Goal: Task Accomplishment & Management: Manage account settings

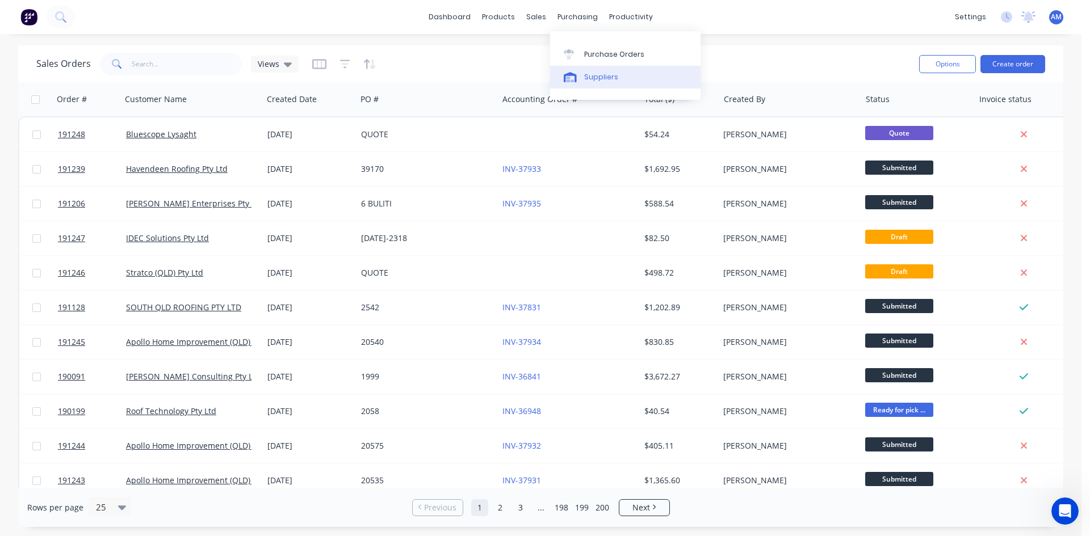
click at [593, 66] on link "Suppliers" at bounding box center [625, 77] width 150 height 23
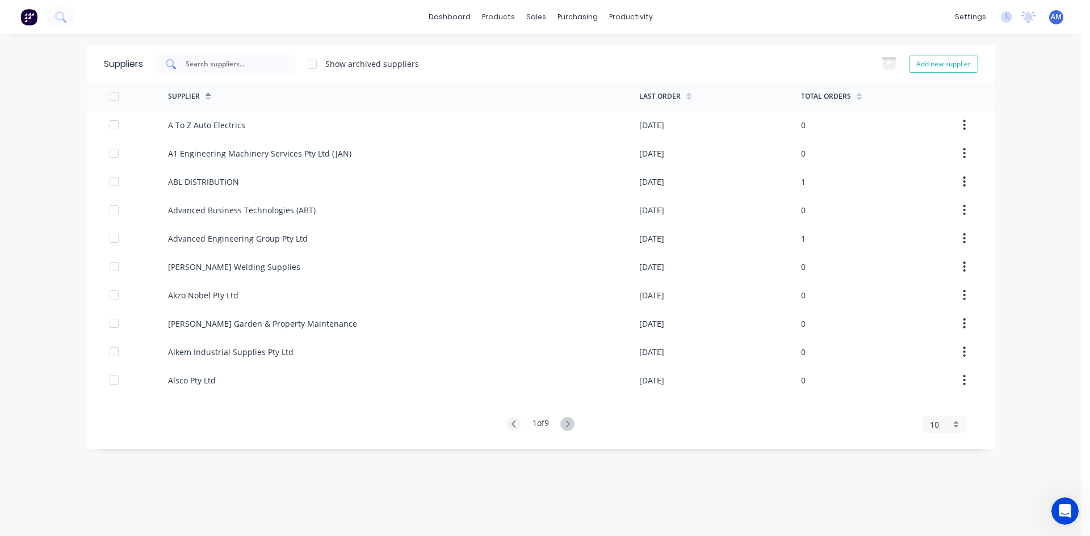
click at [272, 65] on input "text" at bounding box center [231, 63] width 94 height 11
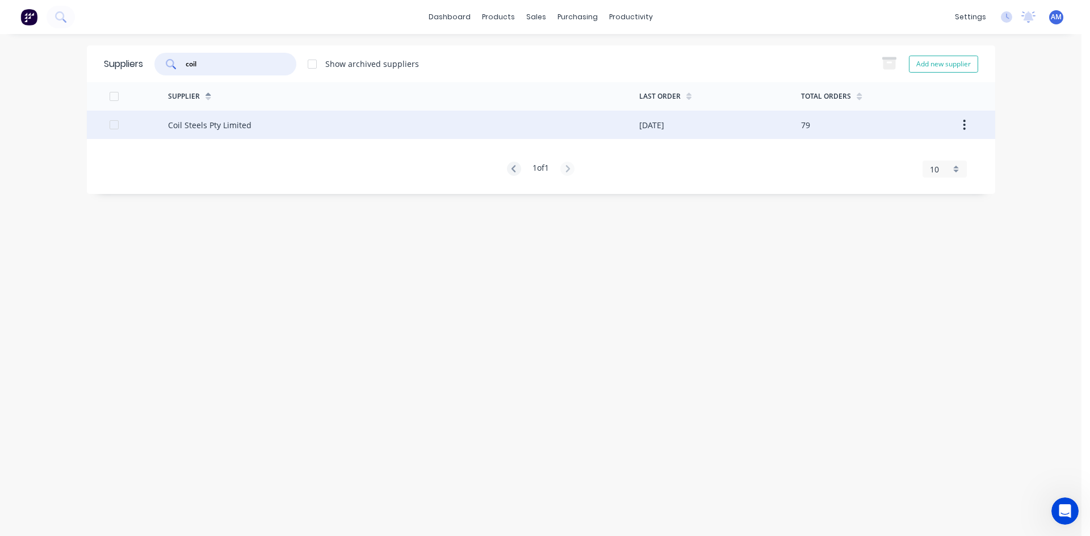
type input "coil"
click at [250, 121] on div "Coil Steels Pty Limited" at bounding box center [403, 125] width 471 height 28
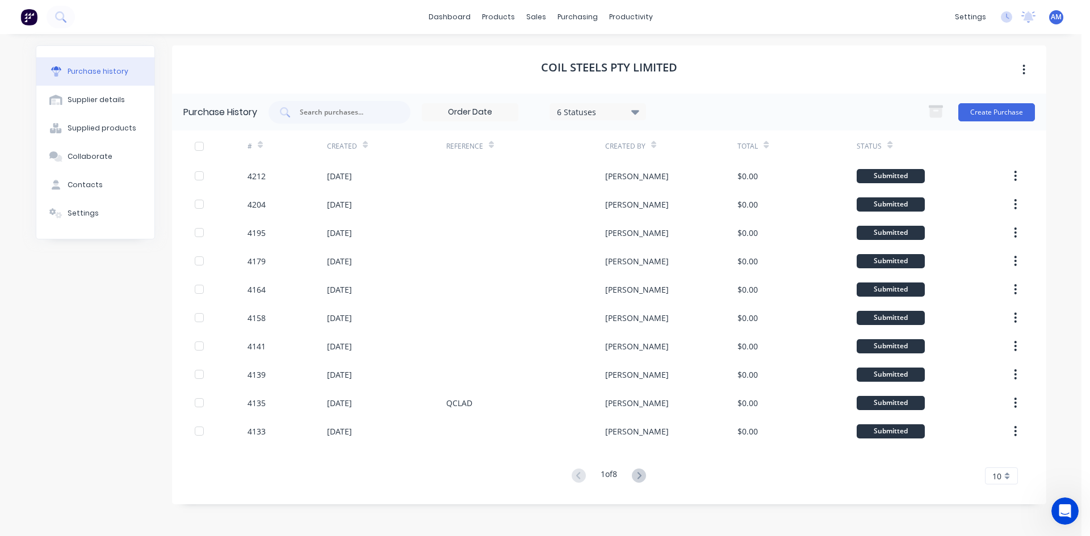
click at [998, 476] on span "10" at bounding box center [996, 477] width 9 height 12
click at [998, 460] on div "35" at bounding box center [1001, 457] width 32 height 20
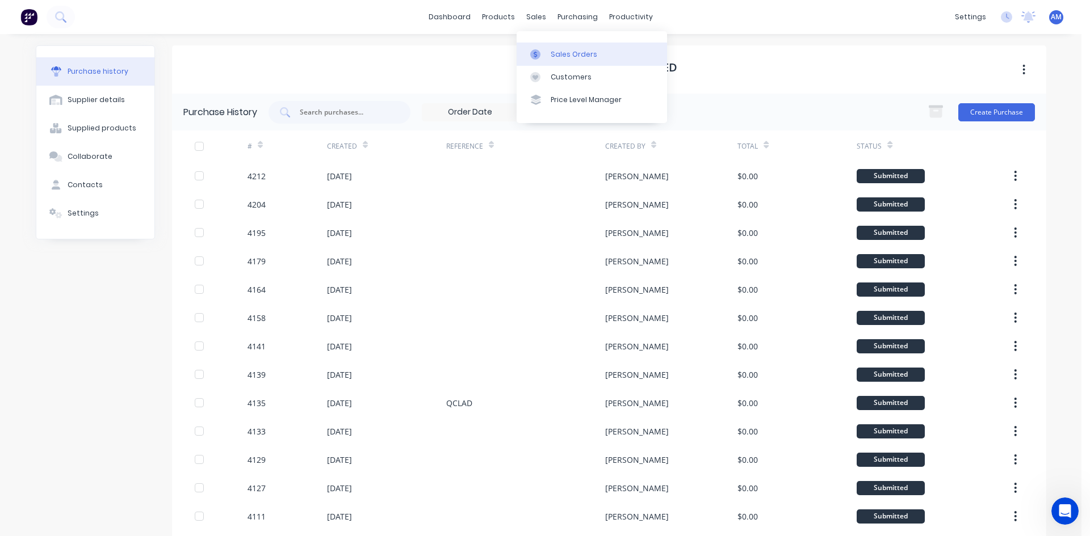
click at [544, 48] on link "Sales Orders" at bounding box center [592, 54] width 150 height 23
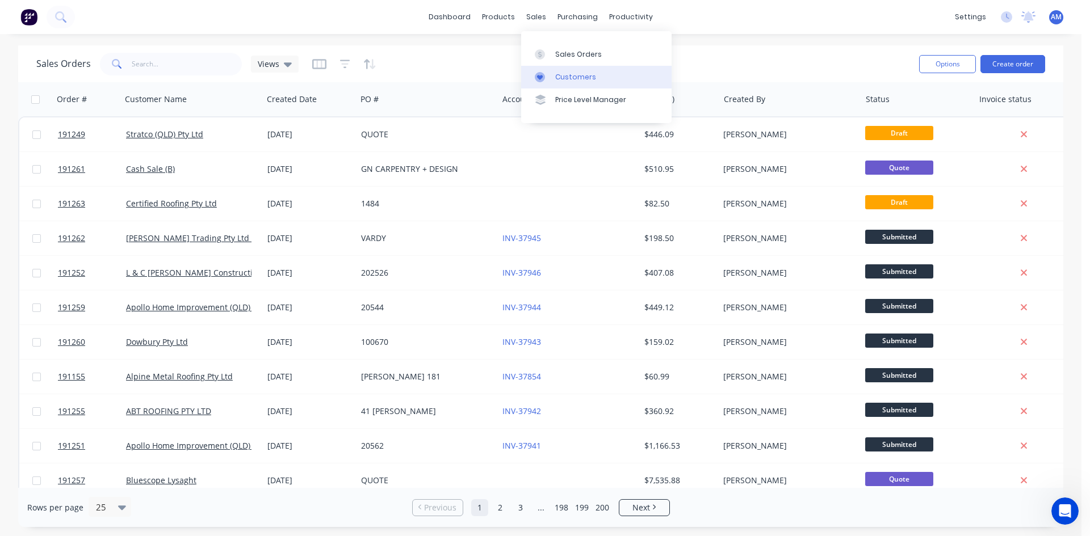
click at [569, 71] on link "Customers" at bounding box center [596, 77] width 150 height 23
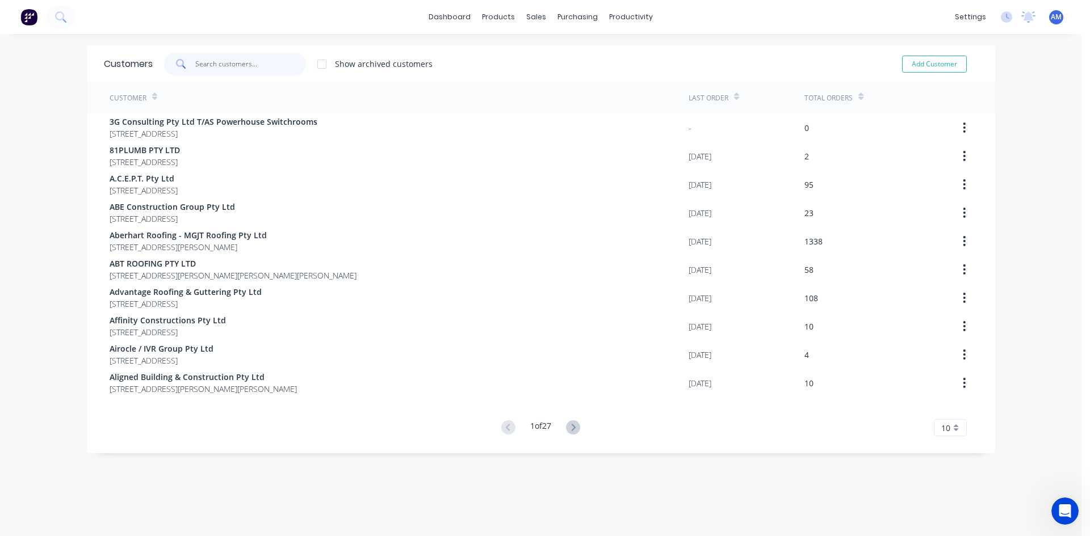
click at [266, 66] on input "text" at bounding box center [250, 64] width 111 height 23
type input "s"
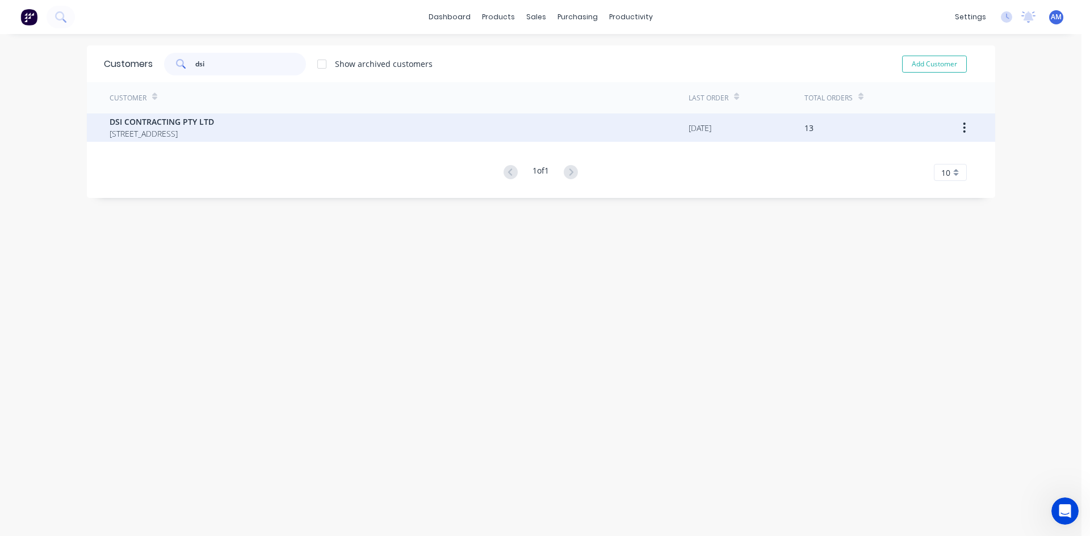
type input "dsi"
click at [214, 117] on span "DSI CONTRACTING PTY LTD" at bounding box center [162, 122] width 104 height 12
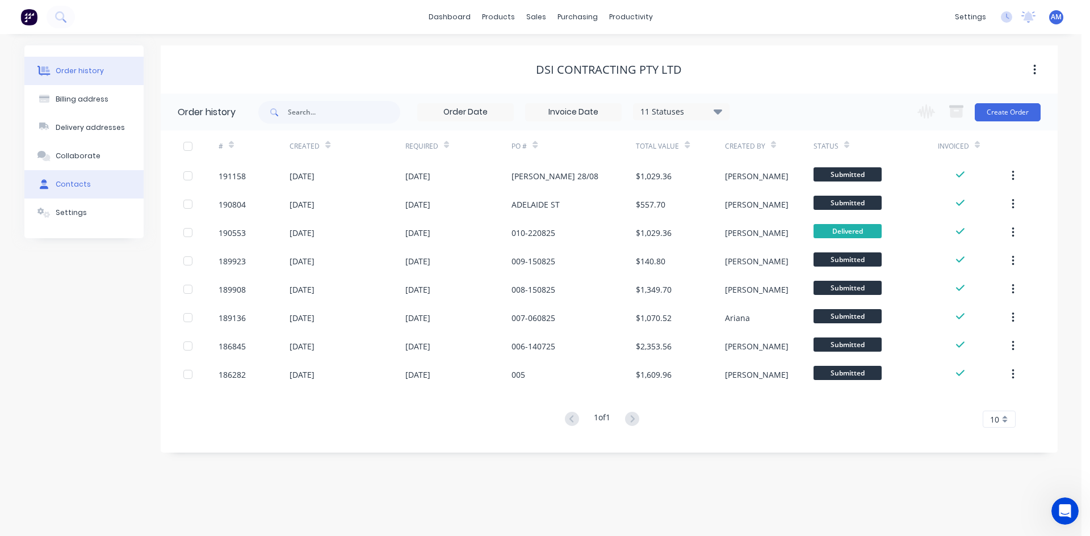
click at [91, 177] on button "Contacts" at bounding box center [83, 184] width 119 height 28
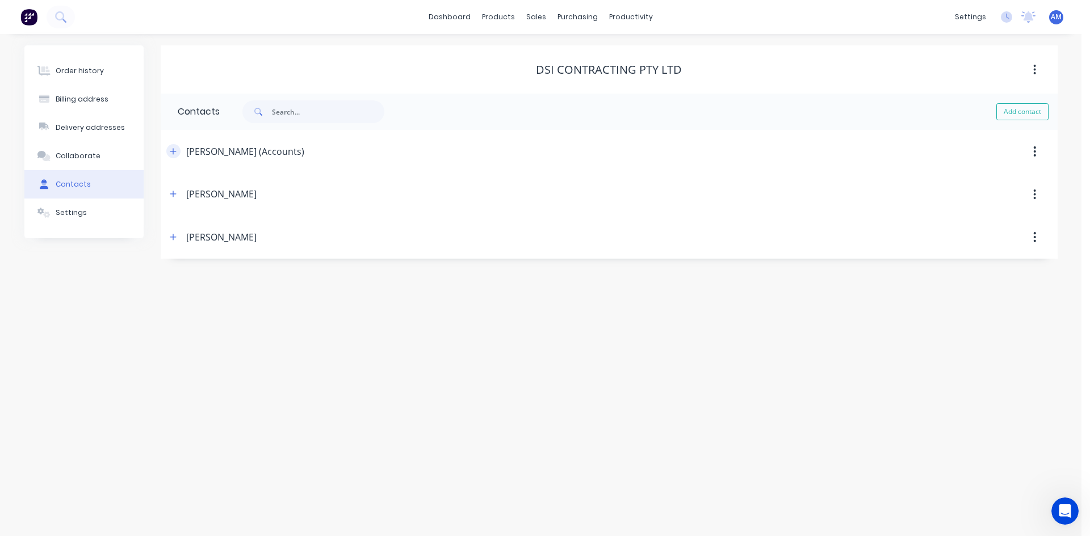
click at [174, 155] on icon "button" at bounding box center [173, 152] width 7 height 8
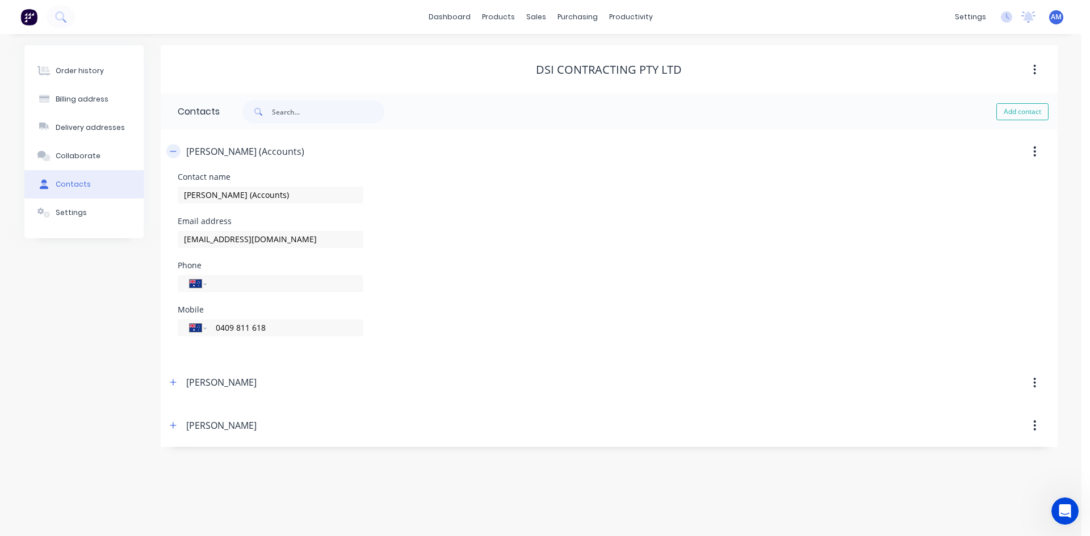
click at [174, 155] on icon "button" at bounding box center [173, 152] width 7 height 8
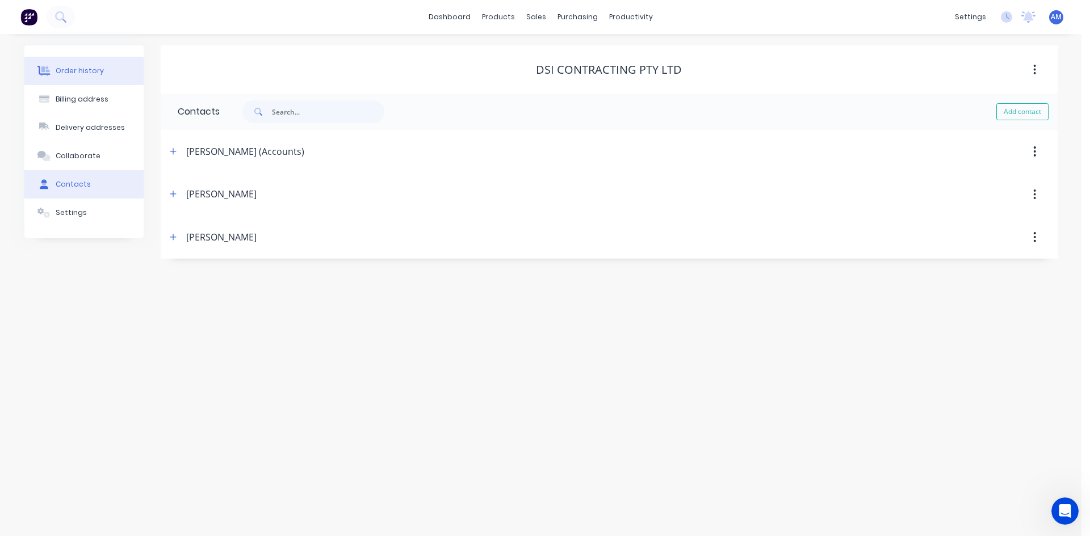
click at [89, 72] on div "Order history" at bounding box center [80, 71] width 48 height 10
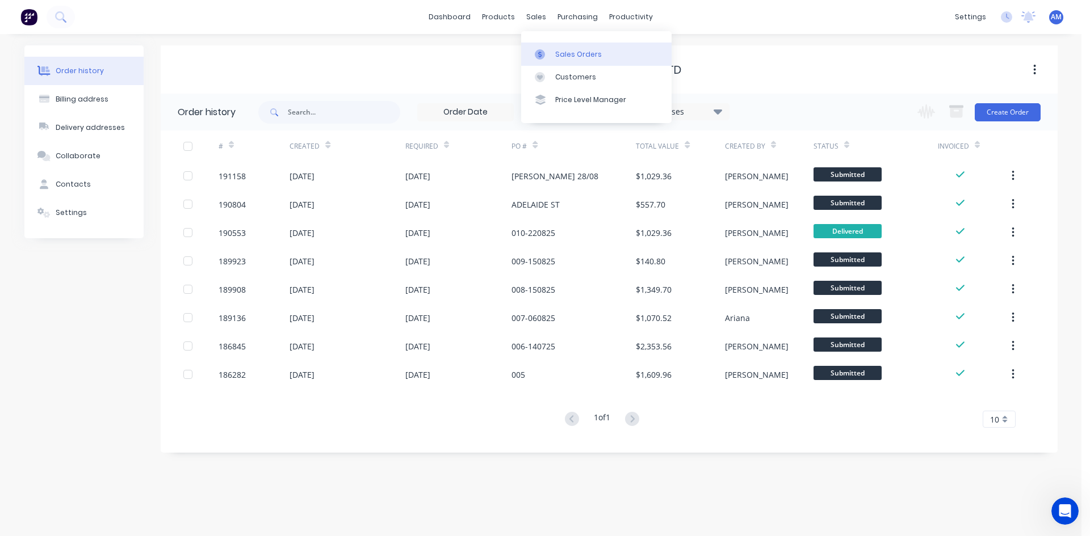
click at [547, 47] on link "Sales Orders" at bounding box center [596, 54] width 150 height 23
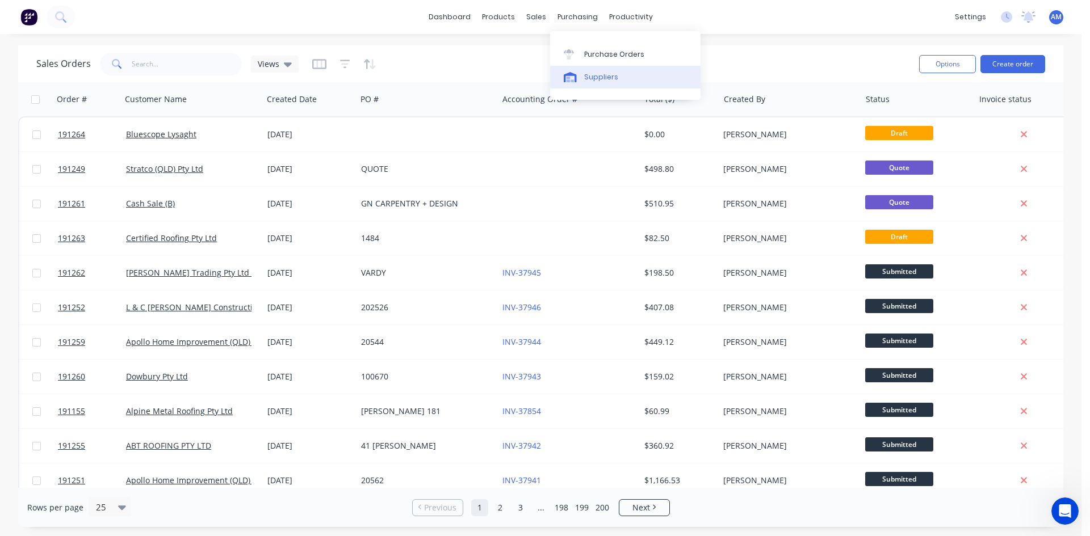
click at [599, 66] on link "Suppliers" at bounding box center [625, 77] width 150 height 23
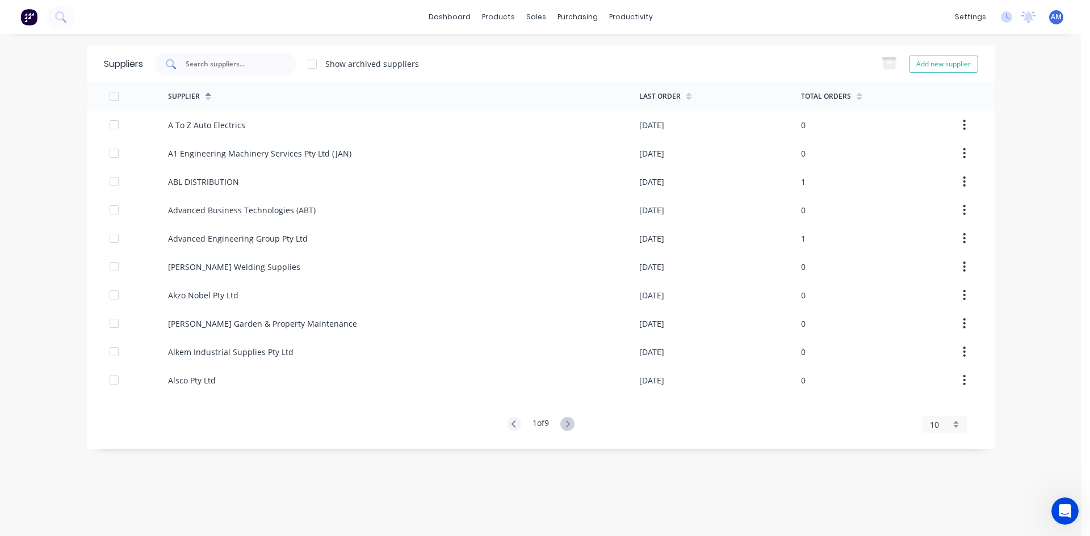
click at [278, 65] on div at bounding box center [225, 64] width 142 height 23
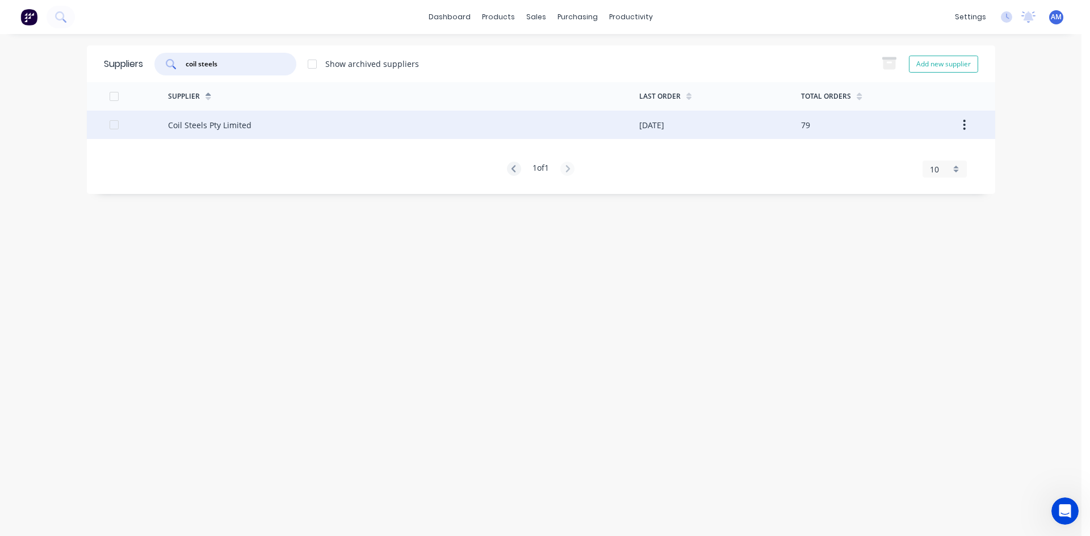
type input "coil steels"
click at [372, 124] on div "Coil Steels Pty Limited" at bounding box center [403, 125] width 471 height 28
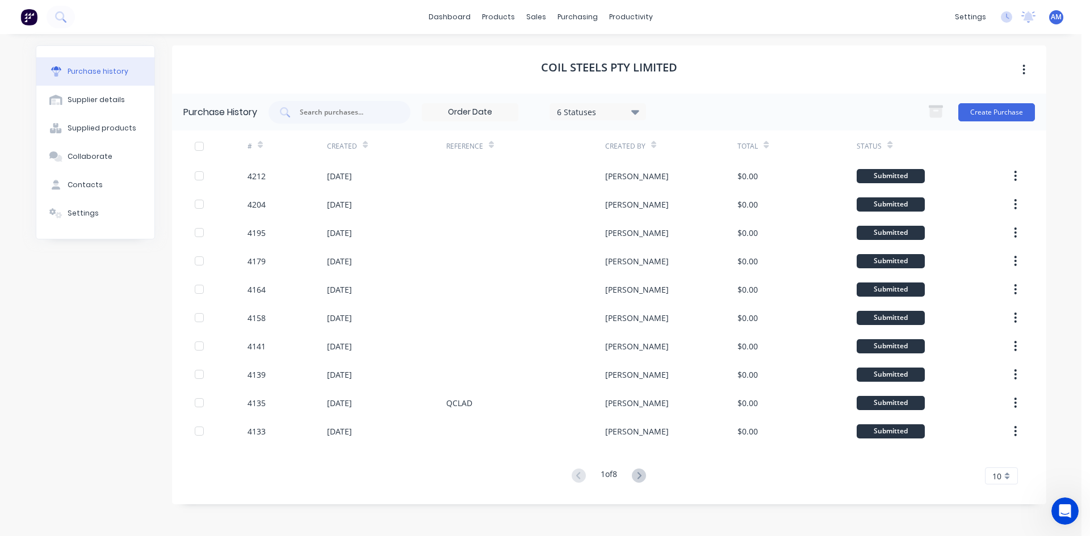
click at [637, 112] on icon at bounding box center [635, 112] width 8 height 5
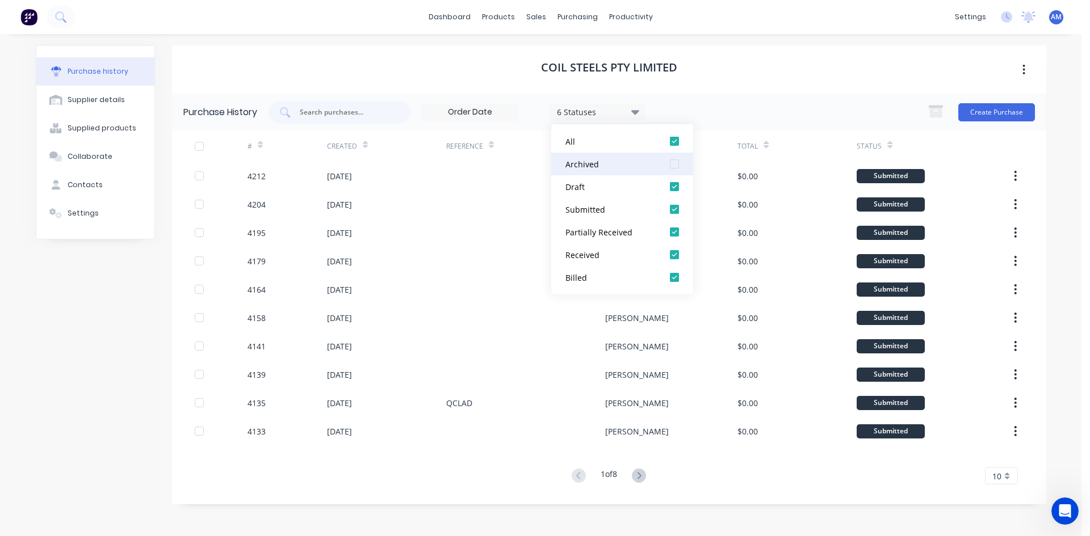
click at [673, 161] on div at bounding box center [674, 164] width 23 height 23
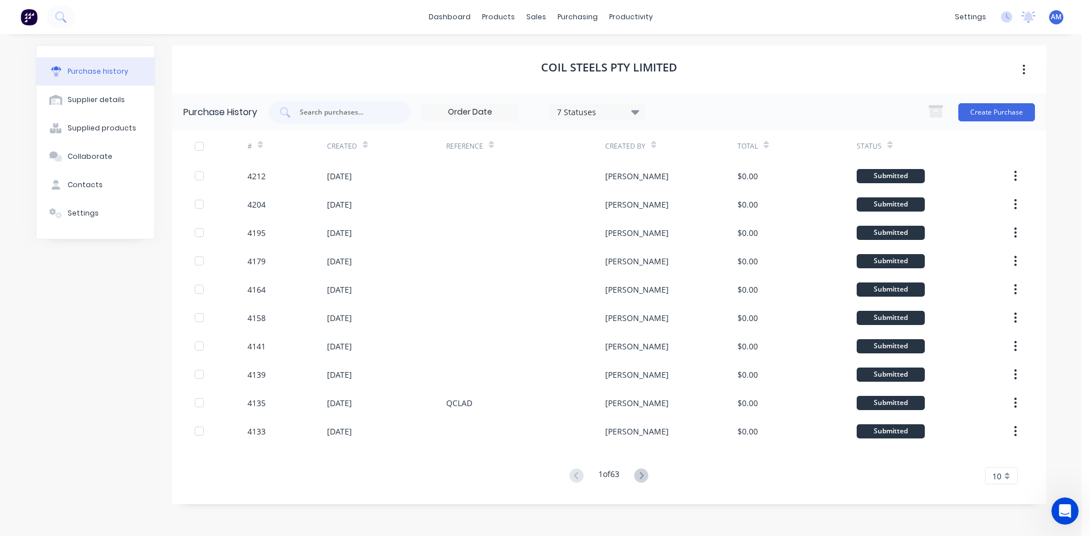
click at [726, 104] on div "7 Statuses 7 Statuses Create Purchase" at bounding box center [651, 112] width 766 height 23
click at [1004, 479] on div "10" at bounding box center [1001, 476] width 33 height 17
click at [1002, 464] on div "35" at bounding box center [1001, 457] width 32 height 20
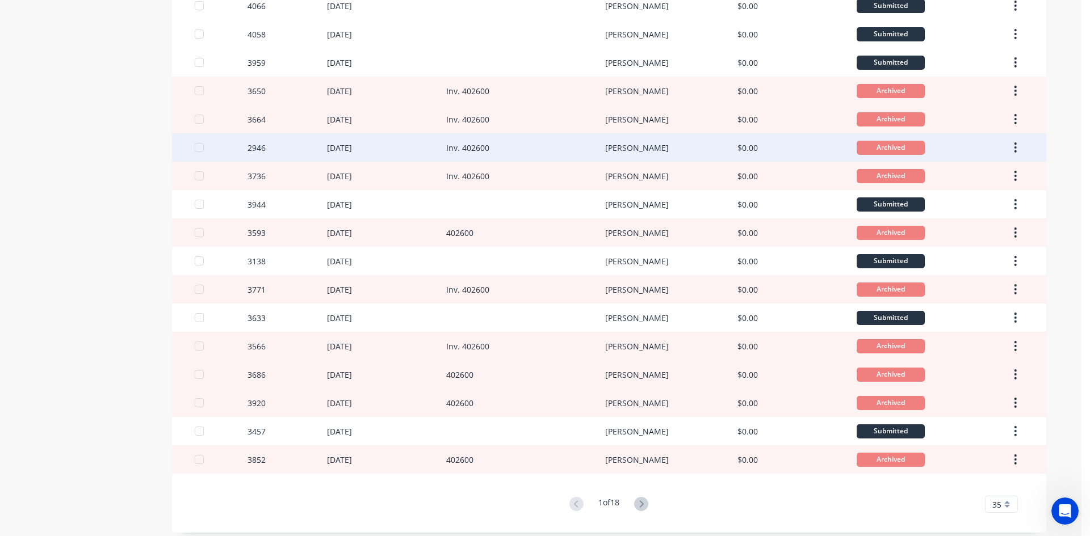
scroll to position [689, 0]
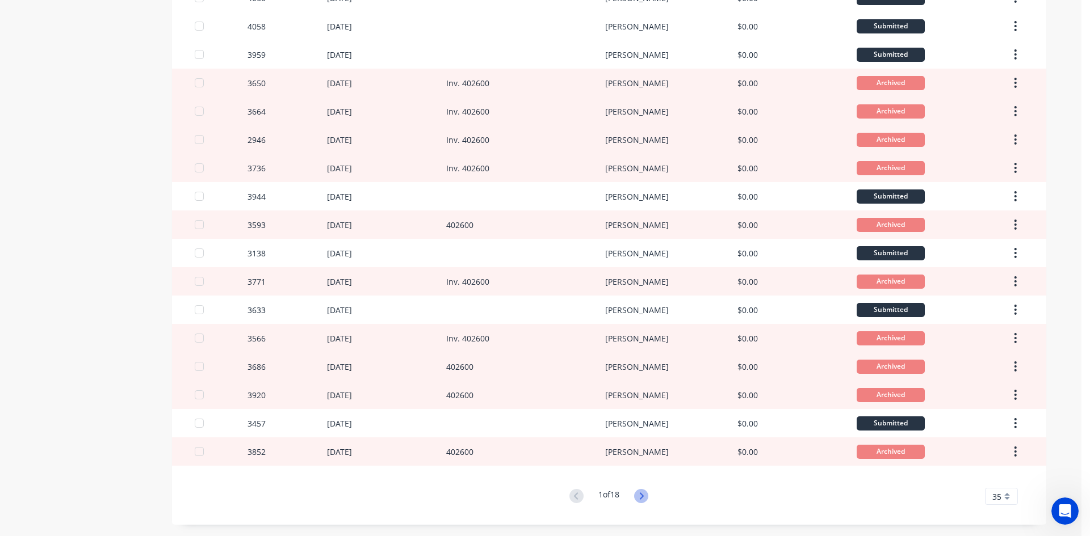
click at [645, 498] on icon at bounding box center [641, 496] width 14 height 14
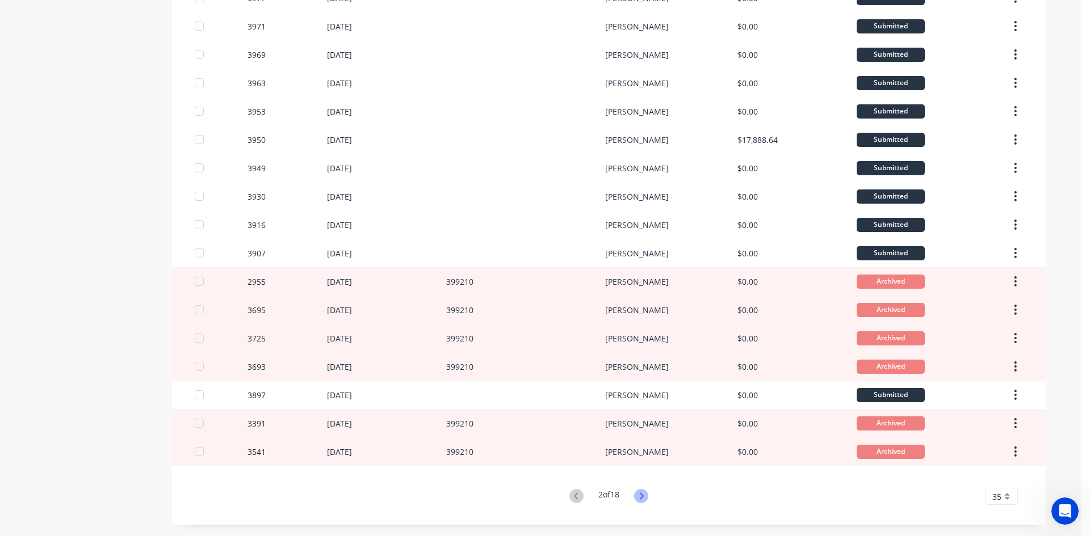
click at [640, 494] on icon at bounding box center [641, 496] width 14 height 14
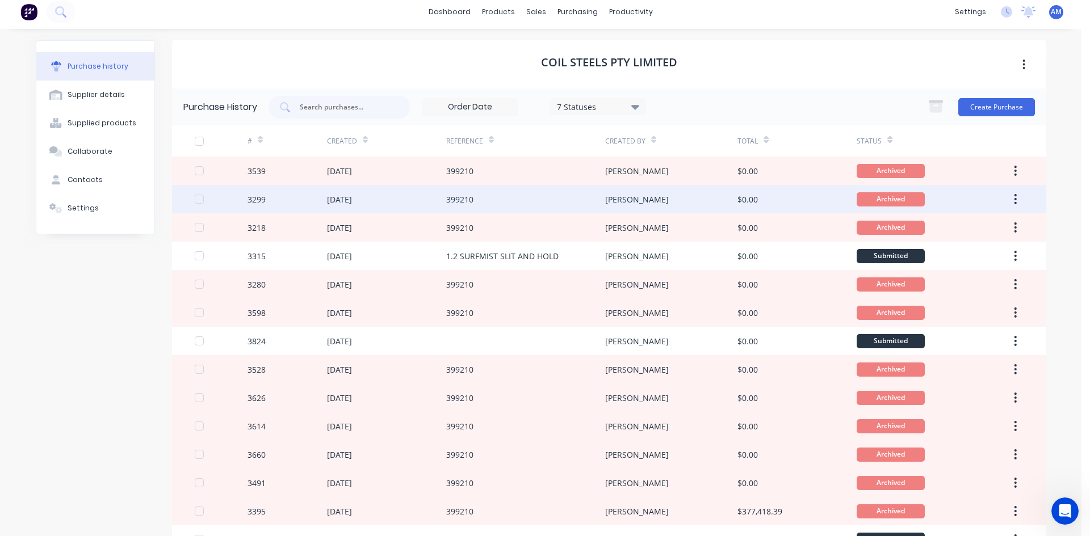
scroll to position [0, 0]
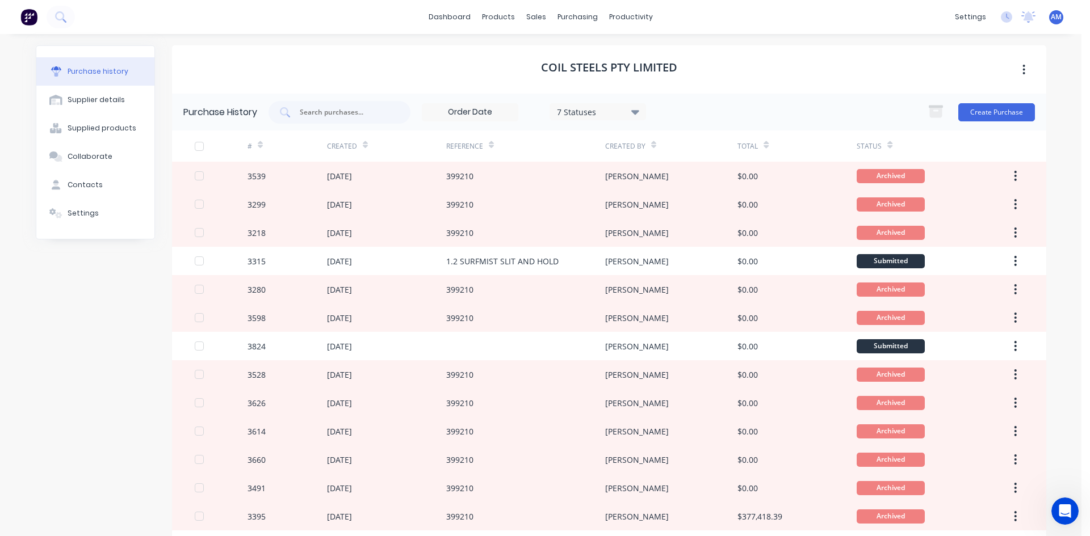
click at [639, 118] on div "7 Statuses" at bounding box center [597, 111] width 96 height 17
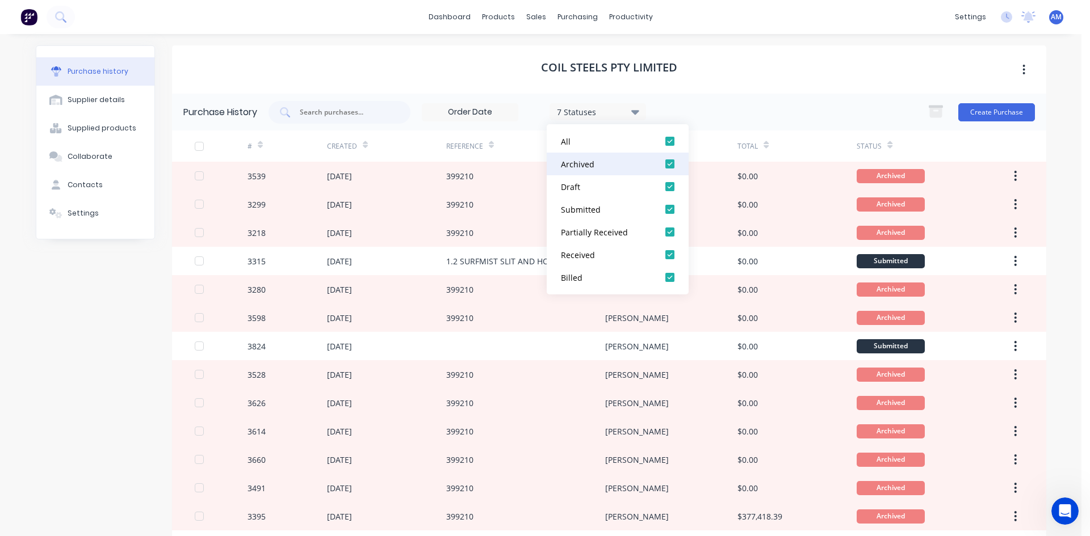
click at [666, 159] on div at bounding box center [669, 164] width 23 height 23
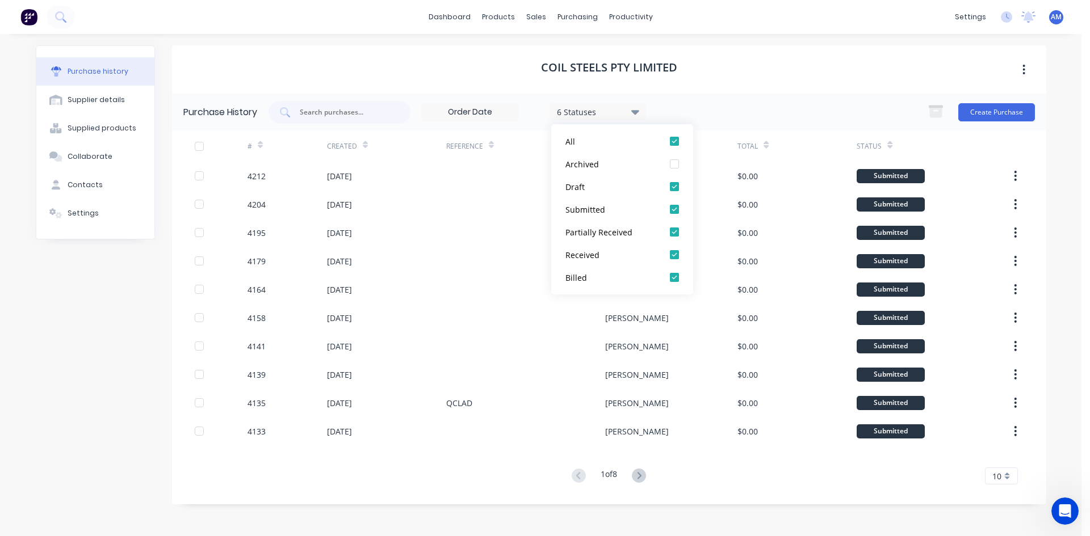
click at [755, 106] on div "6 Statuses 6 Statuses Create Purchase" at bounding box center [651, 112] width 766 height 23
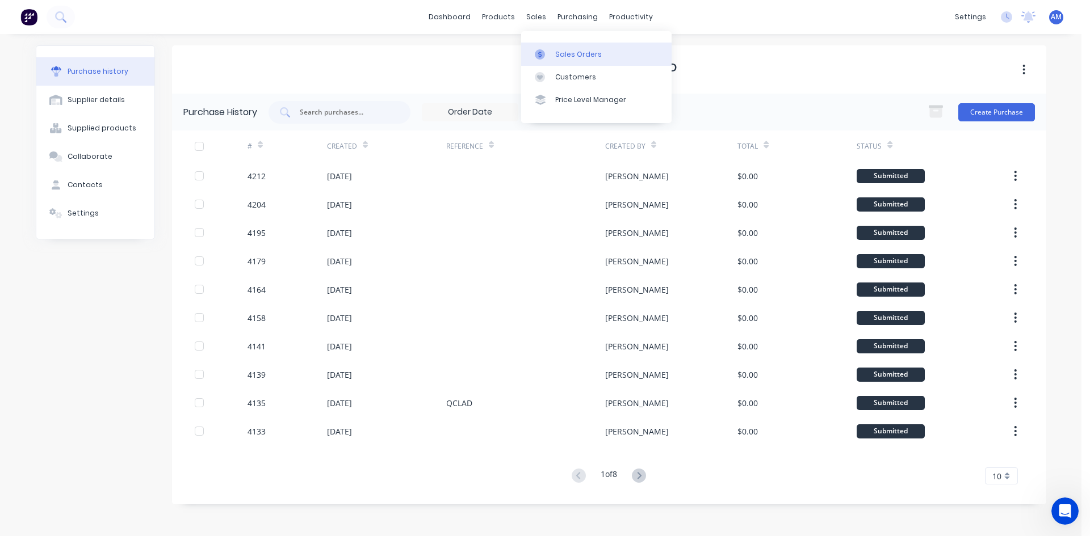
click at [557, 57] on div "Sales Orders" at bounding box center [578, 54] width 47 height 10
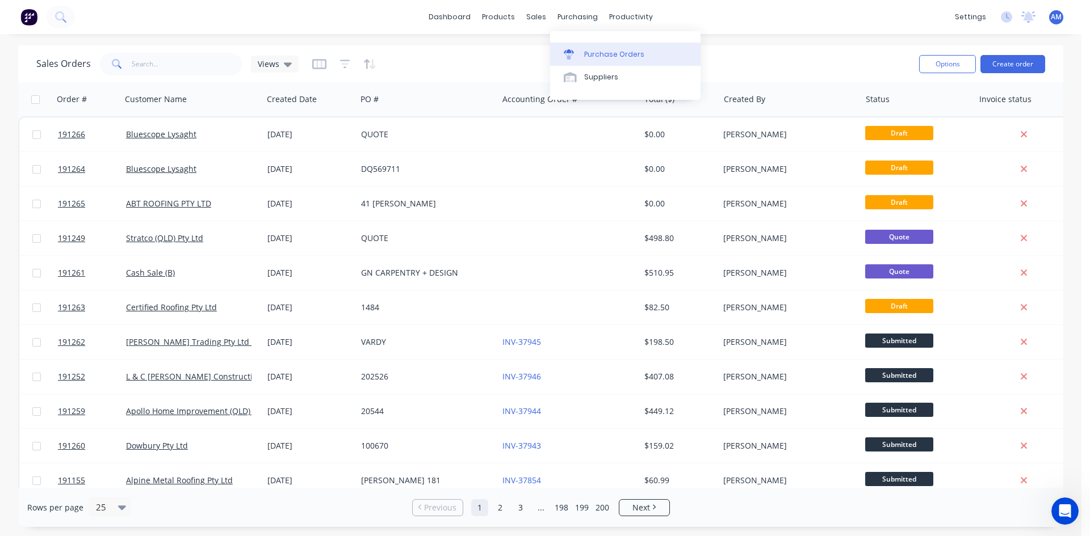
click at [589, 55] on div "Purchase Orders" at bounding box center [614, 54] width 60 height 10
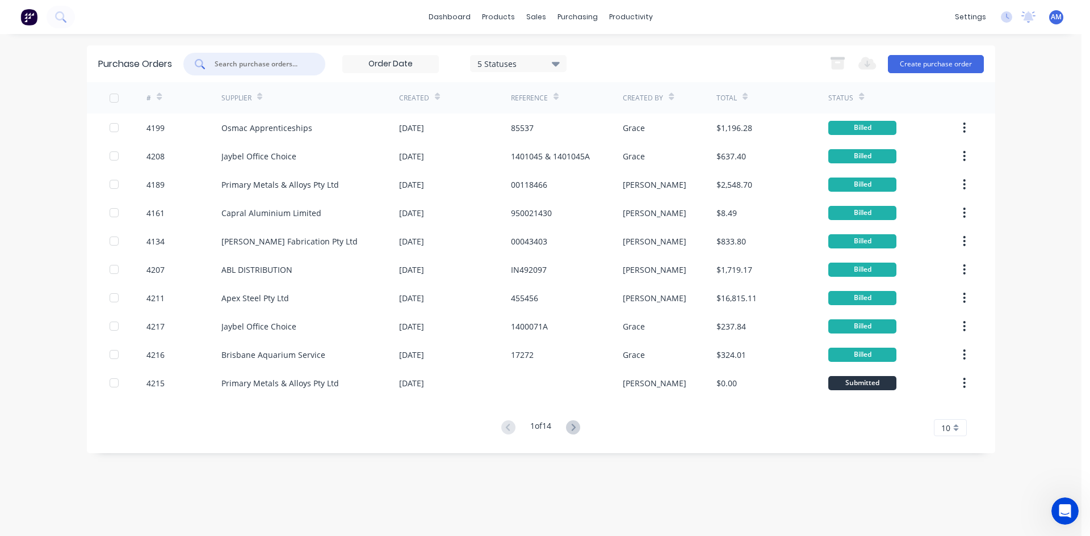
click at [229, 61] on input "text" at bounding box center [260, 63] width 94 height 11
type input "3457"
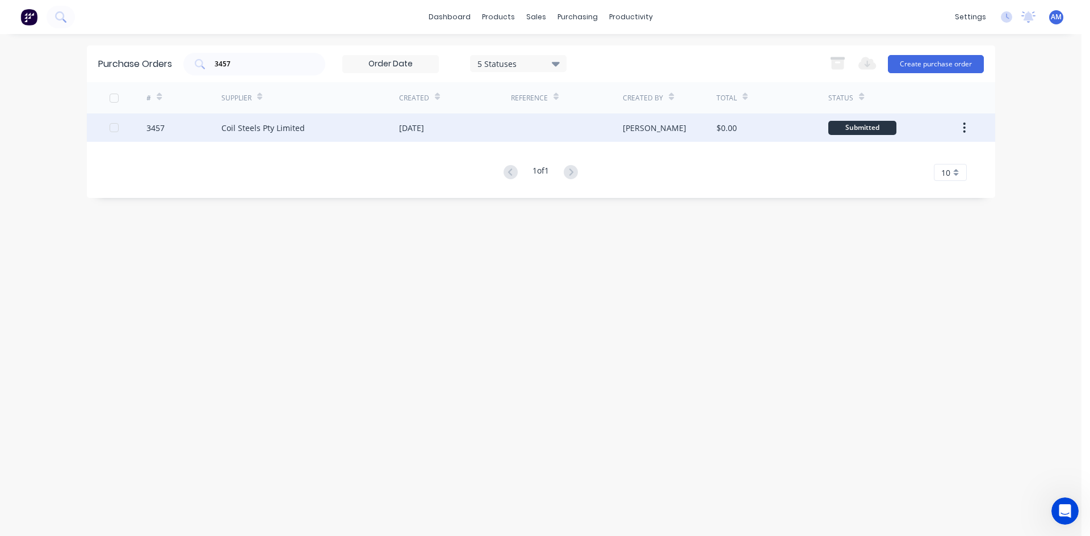
click at [414, 127] on div "[DATE]" at bounding box center [411, 128] width 25 height 12
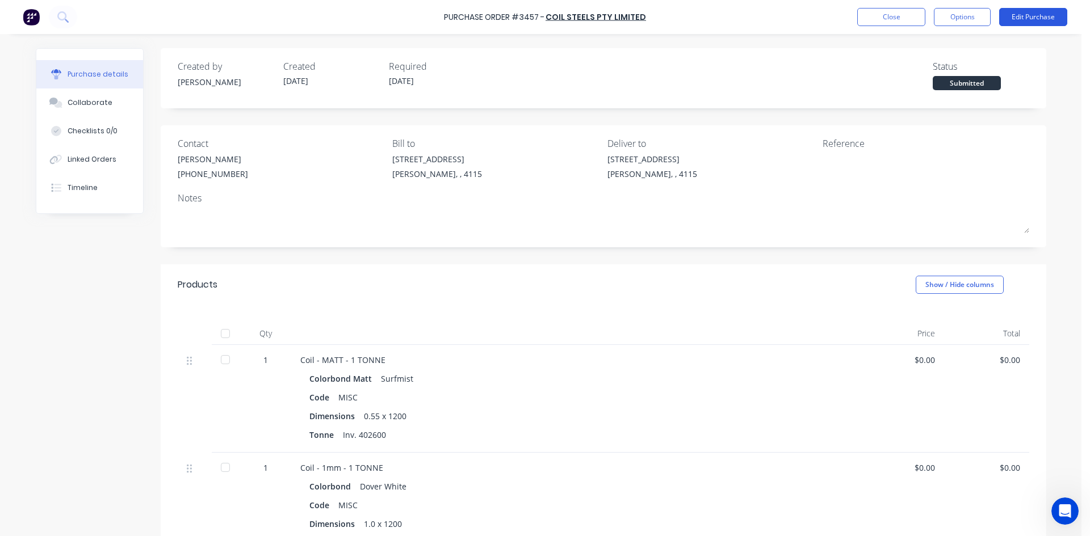
click at [1046, 20] on button "Edit Purchase" at bounding box center [1033, 17] width 68 height 18
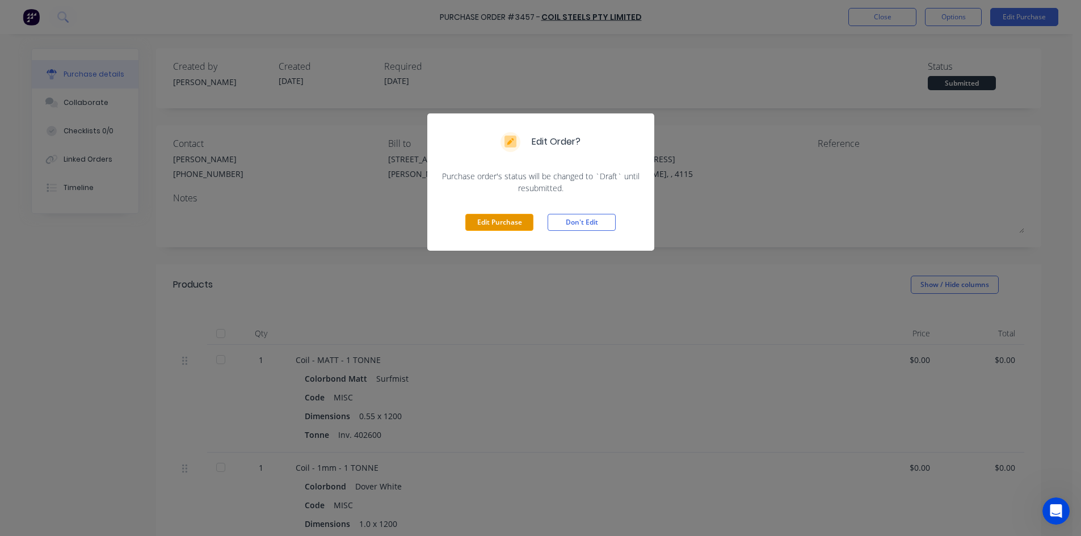
click at [501, 220] on button "Edit Purchase" at bounding box center [499, 222] width 68 height 17
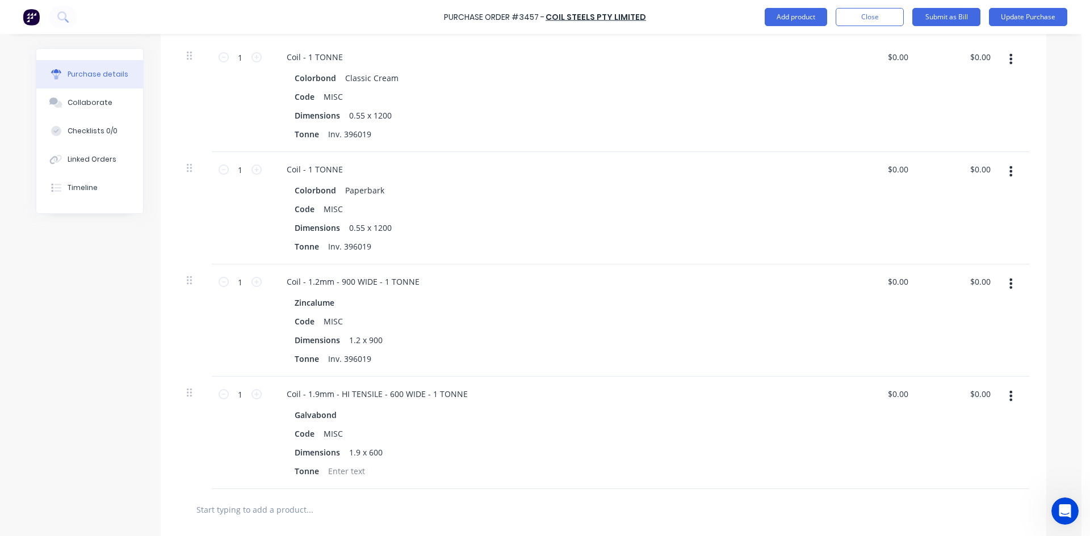
scroll to position [568, 0]
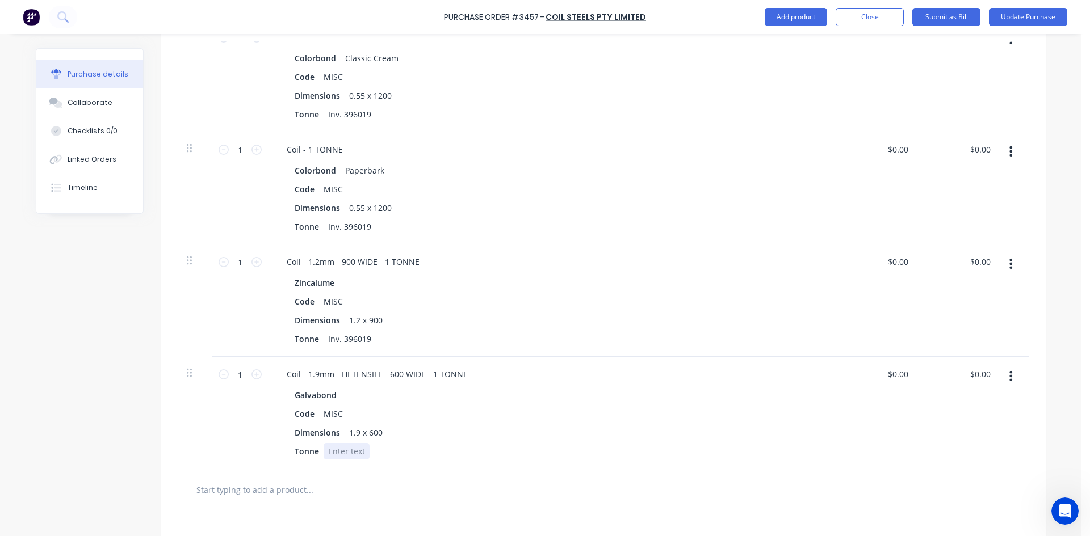
click at [354, 454] on div at bounding box center [347, 451] width 46 height 16
click at [442, 471] on div at bounding box center [603, 489] width 851 height 41
click at [1032, 17] on button "Update Purchase" at bounding box center [1028, 17] width 78 height 18
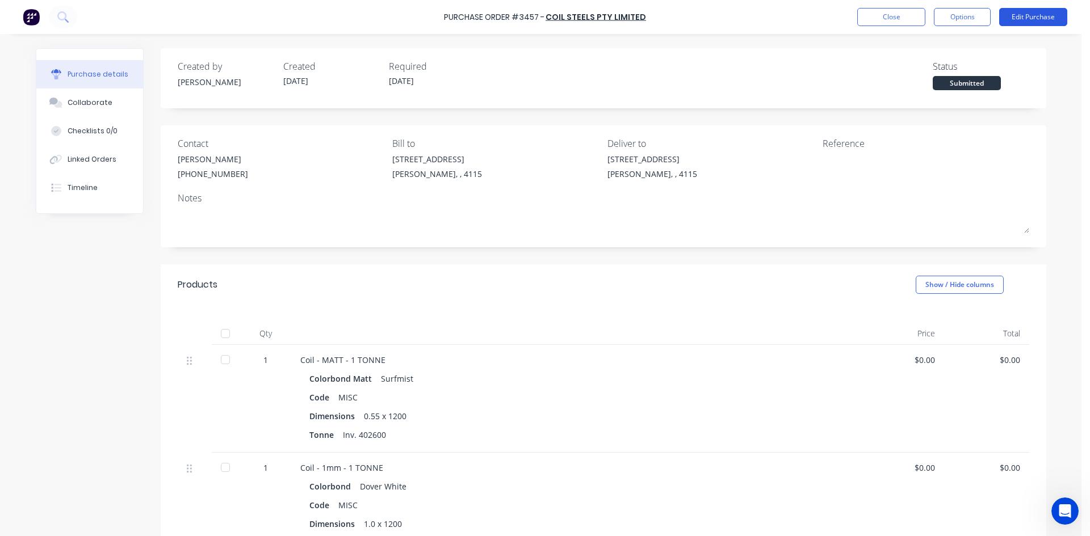
click at [1029, 18] on button "Edit Purchase" at bounding box center [1033, 17] width 68 height 18
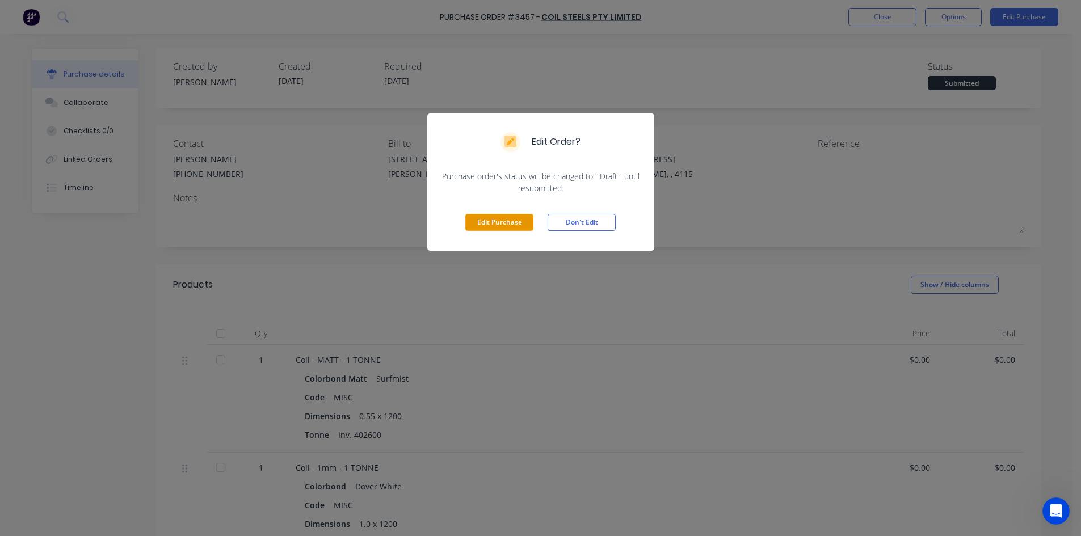
click at [514, 220] on button "Edit Purchase" at bounding box center [499, 222] width 68 height 17
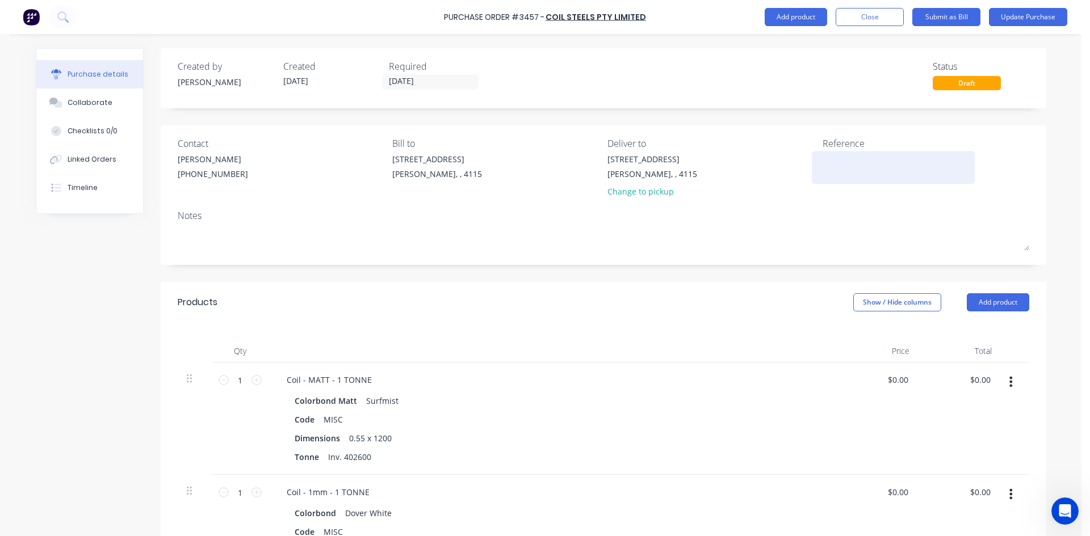
click at [863, 162] on textarea at bounding box center [893, 166] width 142 height 26
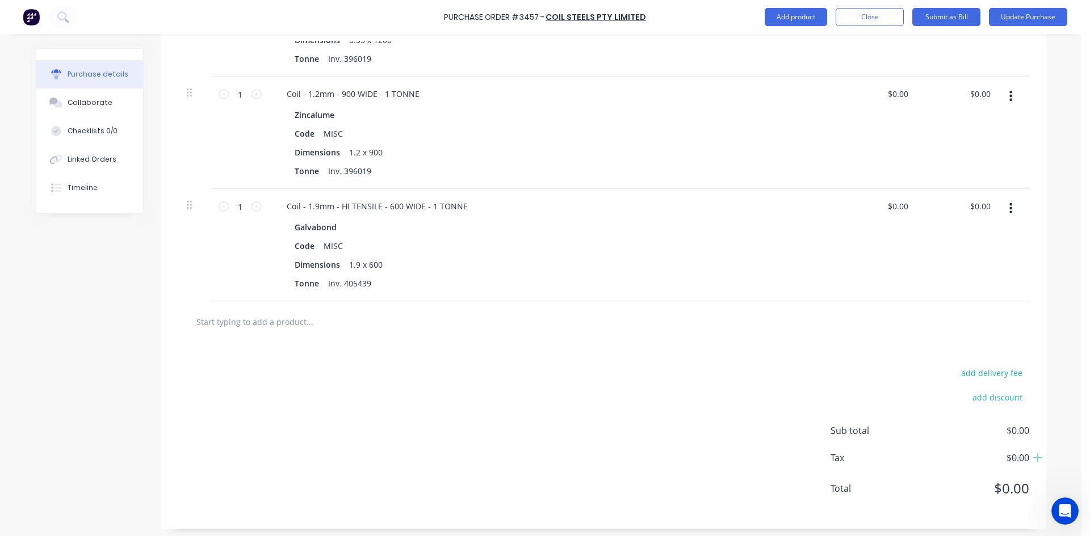
scroll to position [740, 0]
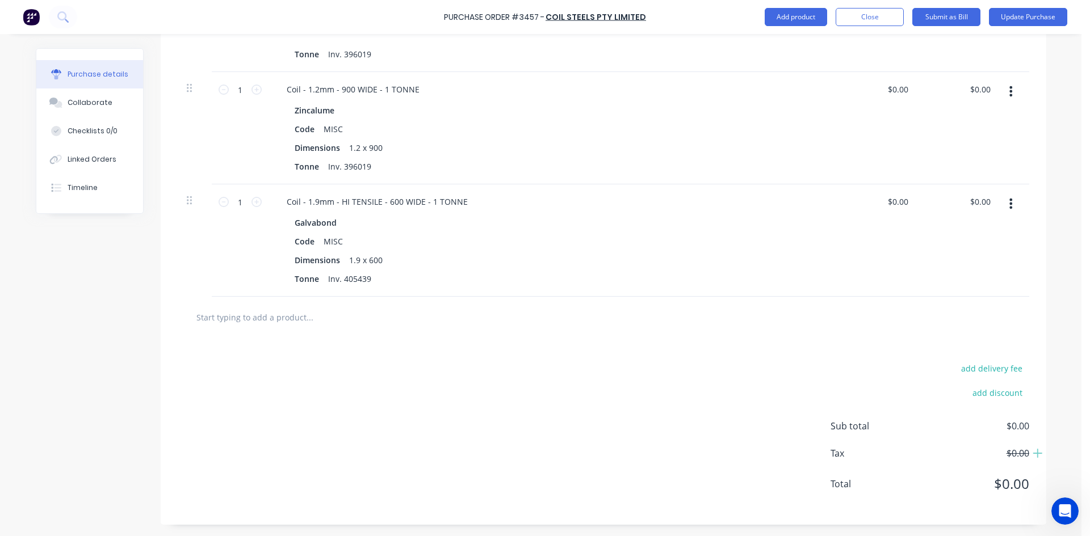
type textarea "405439"
type textarea "x"
type textarea "405439"
click at [287, 316] on input "text" at bounding box center [309, 317] width 227 height 23
type textarea "x"
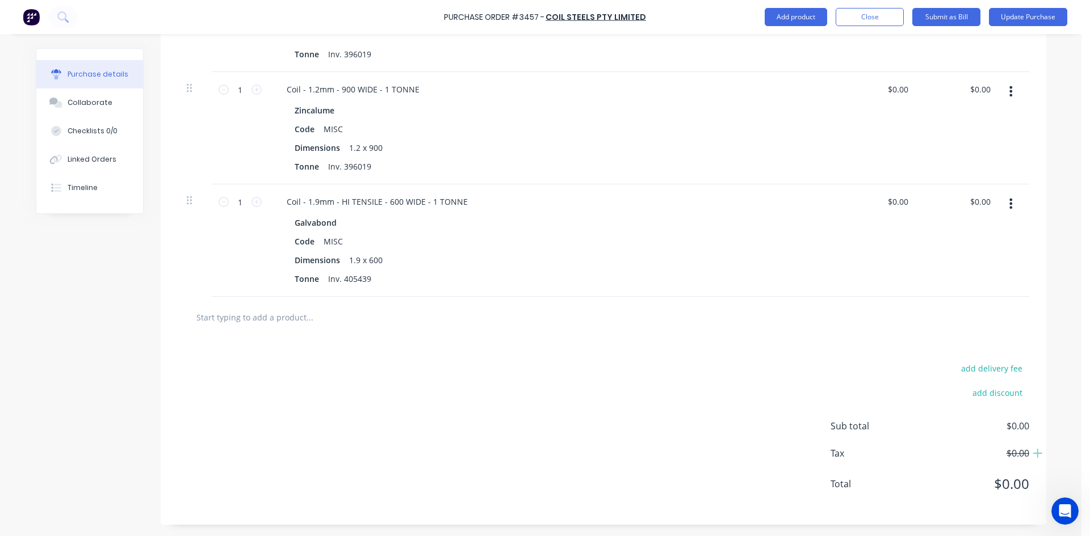
type input "C"
type textarea "x"
type input "Con"
type textarea "x"
type input "Cons"
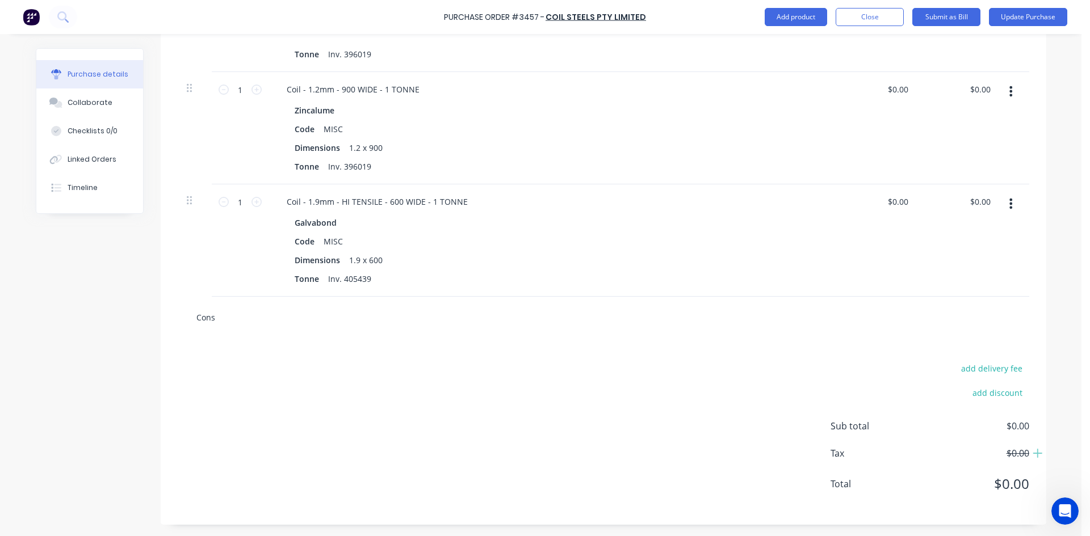
type textarea "x"
type input "Consi"
type textarea "x"
type input "Consig"
type textarea "x"
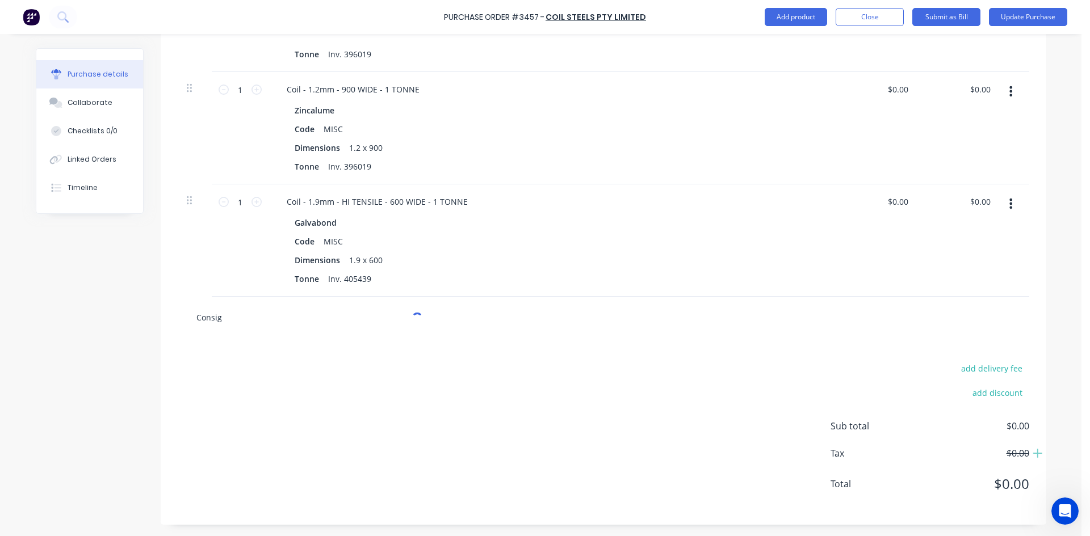
type input "Consign"
type textarea "x"
type input "Consignm"
type textarea "x"
type input "Consignme"
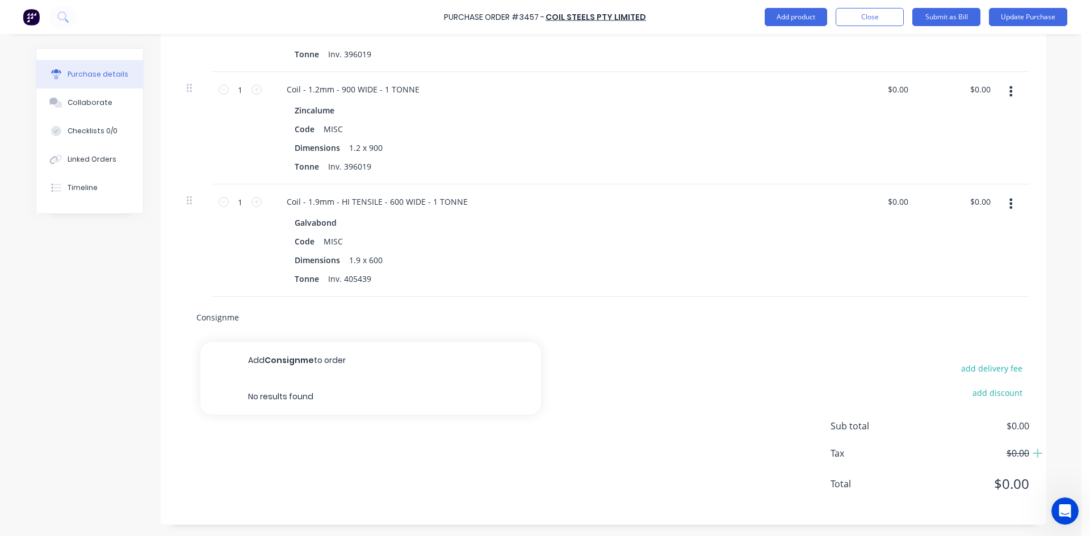
type textarea "x"
type input "Consignmen"
type textarea "x"
type input "Consignment"
type textarea "x"
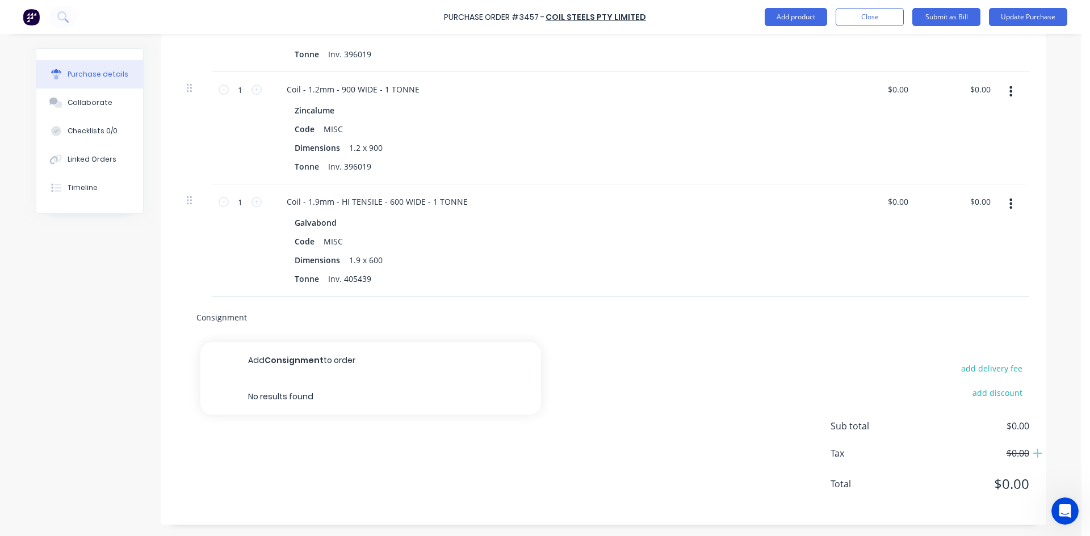
type input "Consignment"
type textarea "x"
type input "Consignment T"
type textarea "x"
type input "Consignment To"
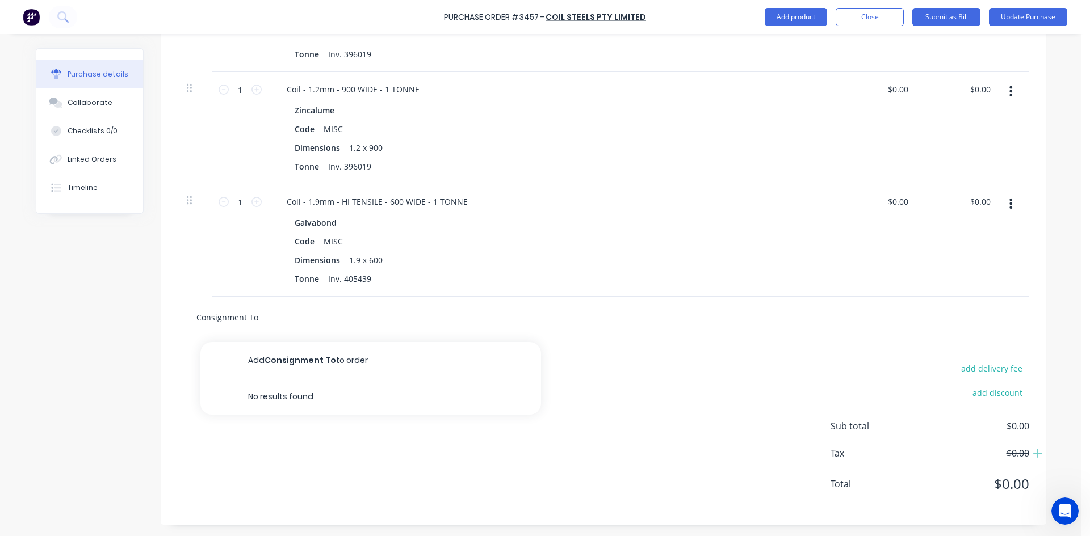
type textarea "x"
type input "Consignment Tot"
type textarea "x"
type input "Consignment Tota"
type textarea "x"
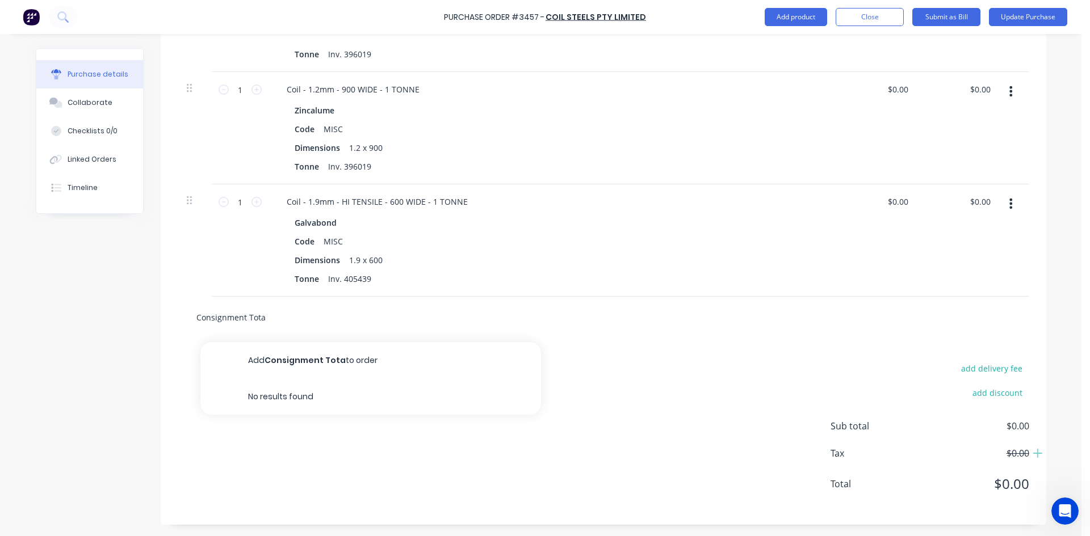
type input "Consignment Total"
type textarea "x"
type input "Consignment Total"
type textarea "x"
type input "Consignment Total f"
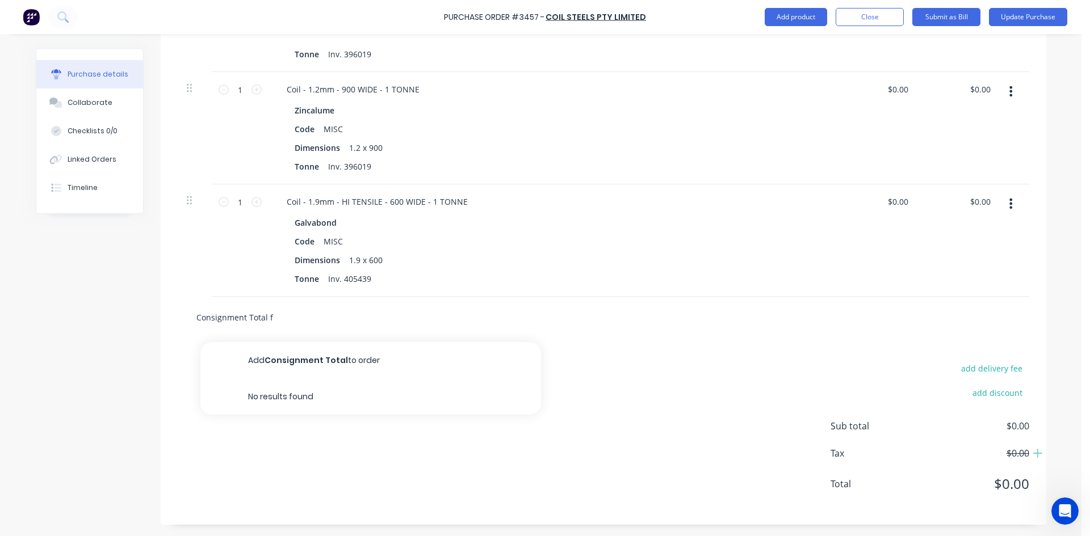
type textarea "x"
type input "Consignment Total fo"
type textarea "x"
type input "Consignment Total for"
type textarea "x"
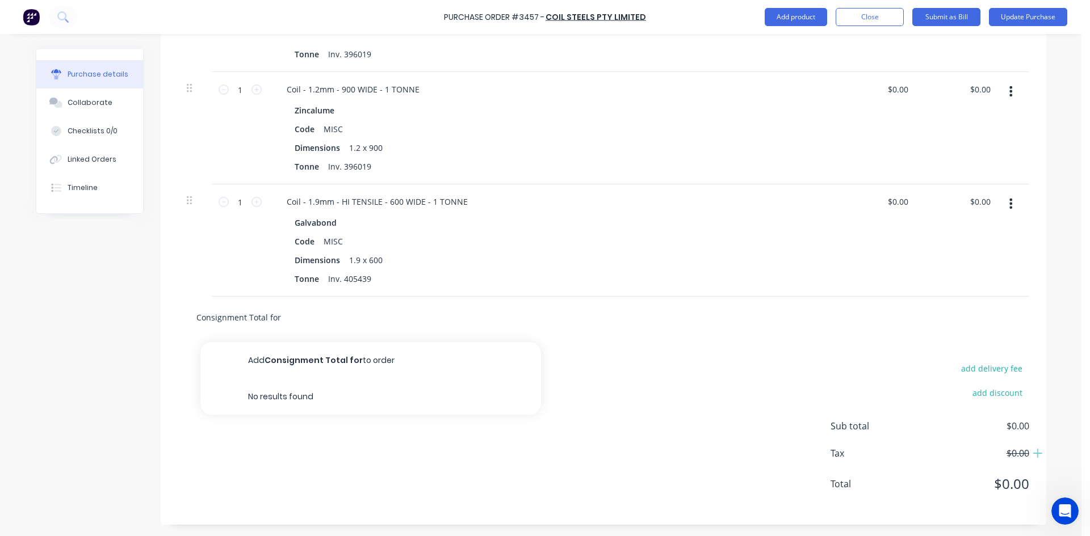
type input "Consignment Total for"
type textarea "x"
type input "Consignment Total for M"
type textarea "x"
type input "Consignment Total for"
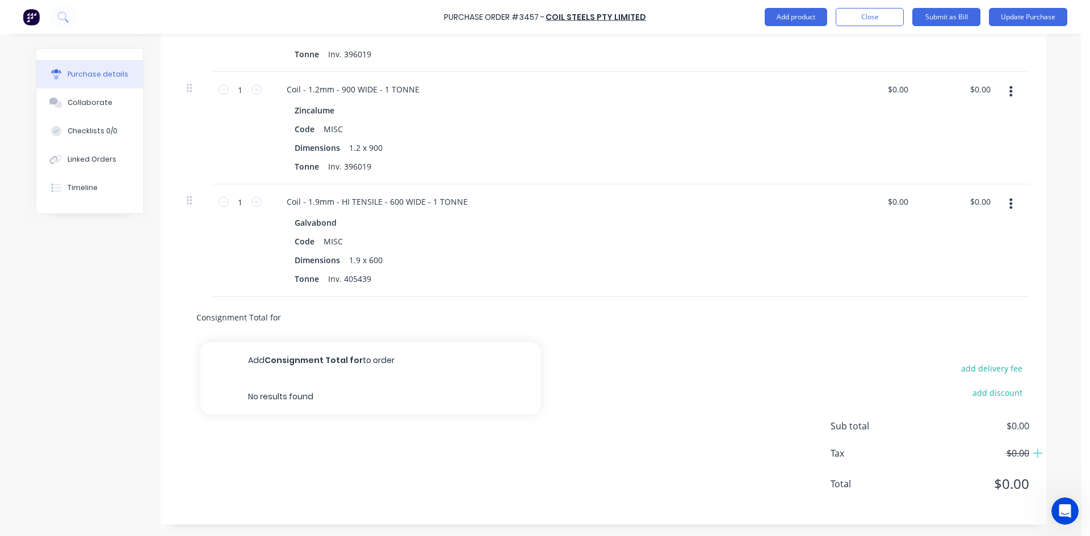
type textarea "x"
type input "Consignment Total for m"
type textarea "x"
type input "Consignment Total for mo"
type textarea "x"
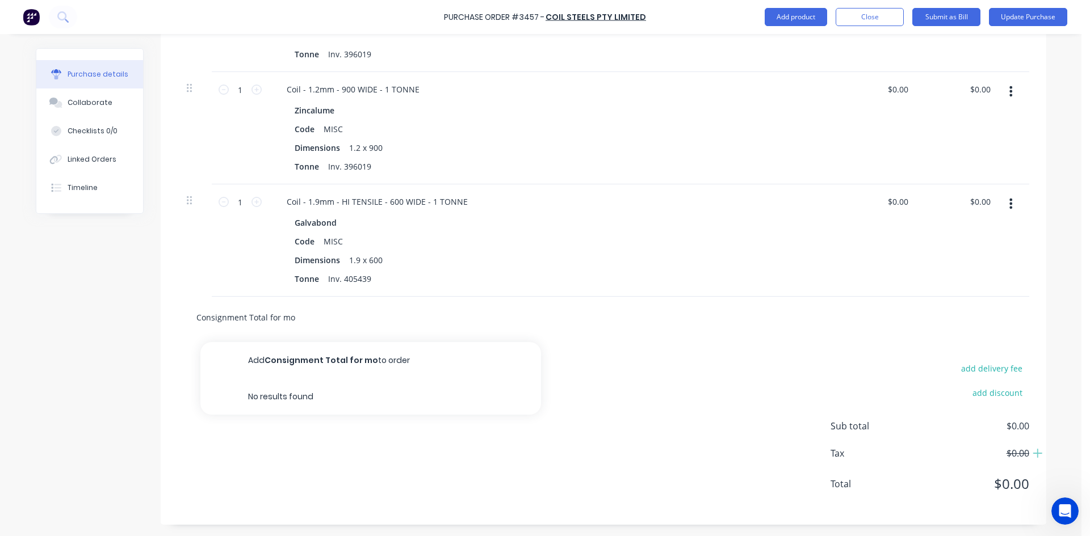
type input "Consignment Total for mon"
type textarea "x"
type input "Consignment Total for mont"
type textarea "x"
type input "Consignment Total for month"
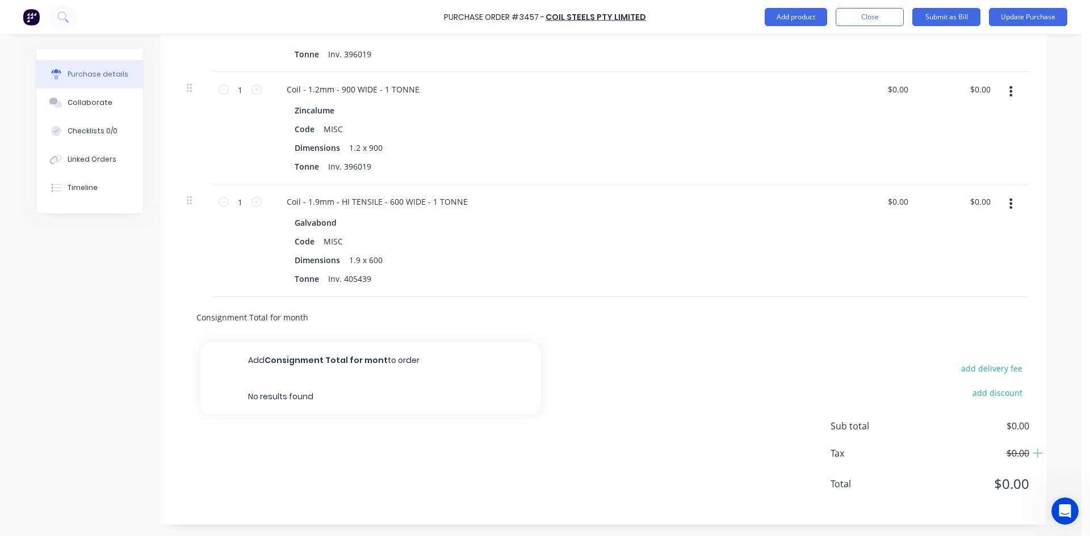
type textarea "x"
type input "Consignment Total for month"
type textarea "x"
type input "Consignment Total for month o"
type textarea "x"
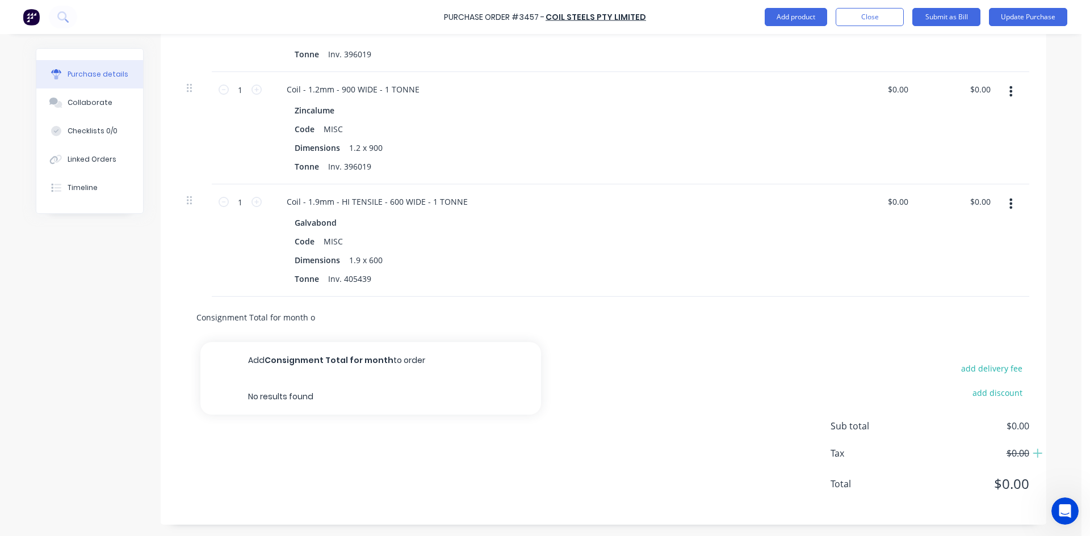
type input "Consignment Total for month of"
type textarea "x"
type input "Consignment Total for month of"
type textarea "x"
type input "Consignment Total for month of A"
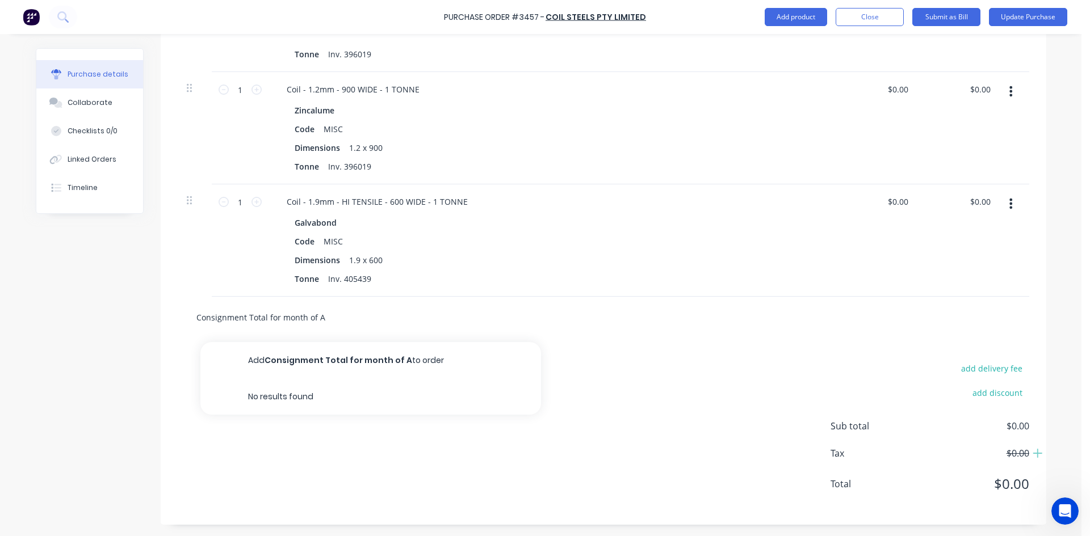
type textarea "x"
type input "Consignment Total for month of Au"
type textarea "x"
type input "Consignment Total for month of Aug"
type textarea "x"
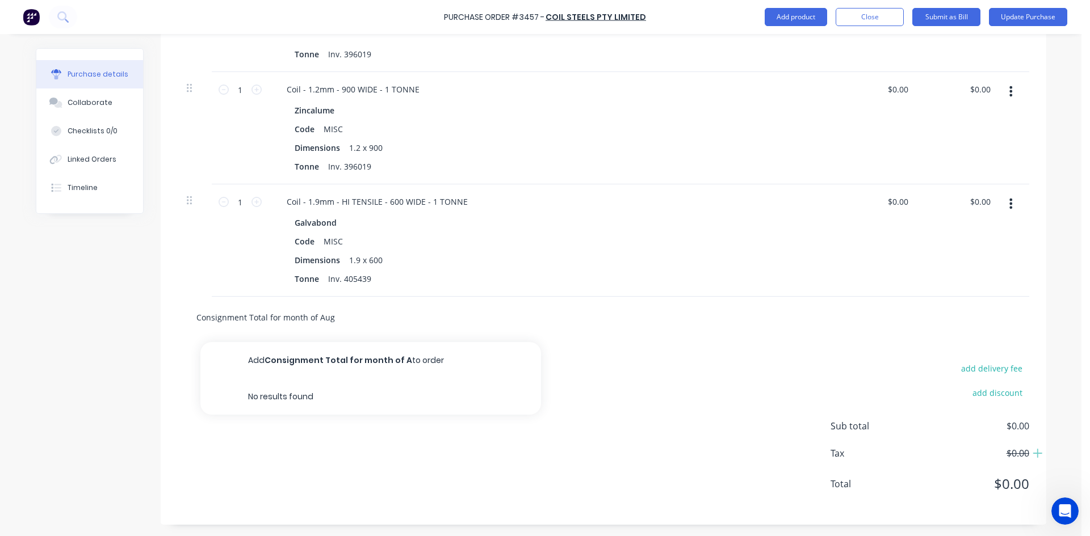
type input "Consignment Total for month of Augu"
type textarea "x"
type input "Consignment Total for month of Augus"
type textarea "x"
type input "Consignment Total for month of August"
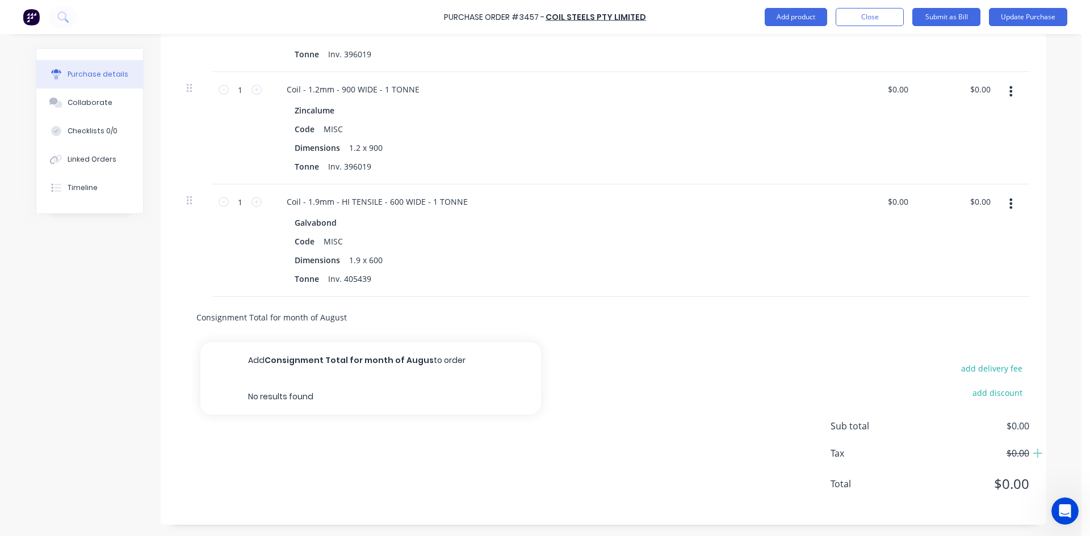
type textarea "x"
type input "Consignment Total for month of August"
type textarea "x"
type input "Consignment Total for month of [DATE]"
type textarea "x"
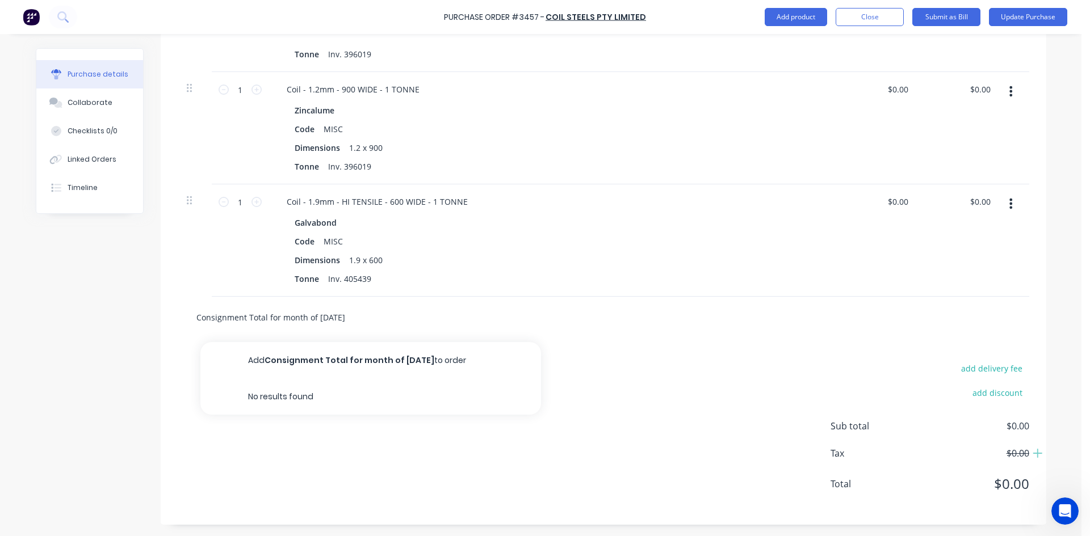
type input "Consignment Total for month of [DATE]"
type textarea "x"
type input "Consignment Total for month of August 200"
type textarea "x"
type input "Consignment Total for month of [DATE]"
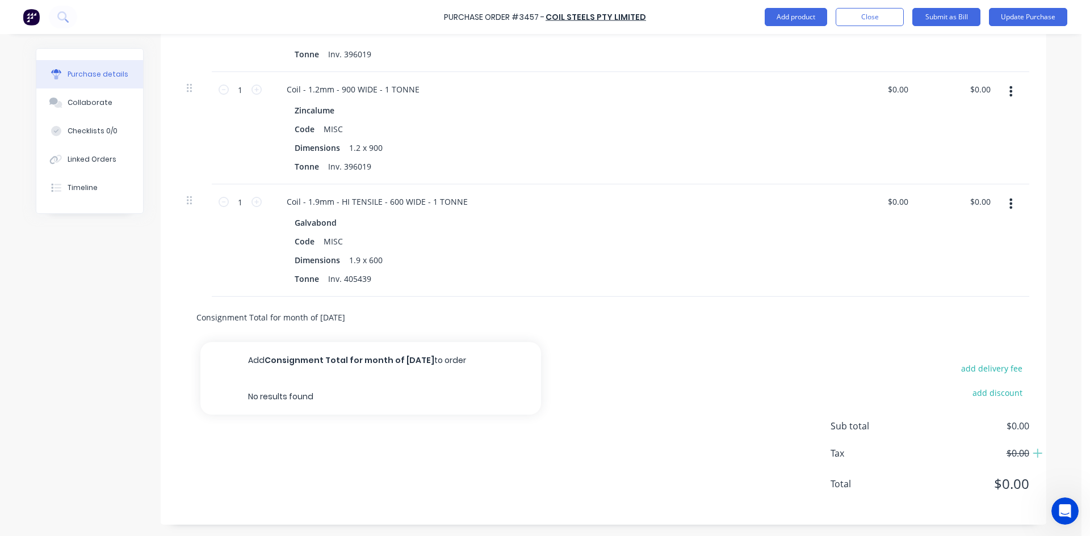
type textarea "x"
type input "Consignment Total for month of August 20025"
type textarea "x"
type input "Consignment Total for month of [DATE]"
type textarea "x"
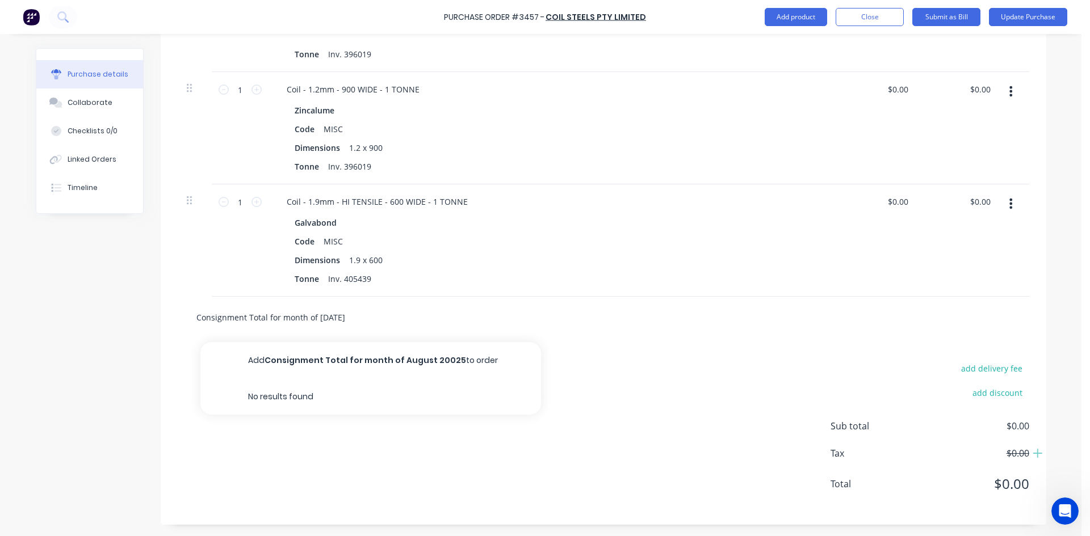
type input "Consignment Total for month of August 200"
type textarea "x"
type input "Consignment Total for month of [DATE]"
type textarea "x"
type input "Consignment Total for month of August 202"
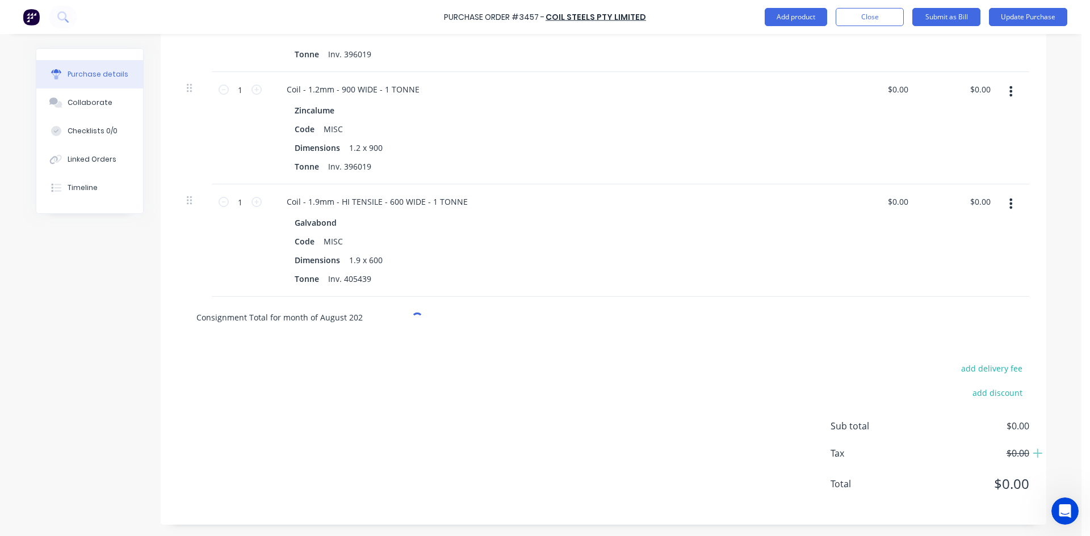
type textarea "x"
type input "Consignment Total for month of [DATE]"
type textarea "x"
type input "Consignment Total for month of [DATE]"
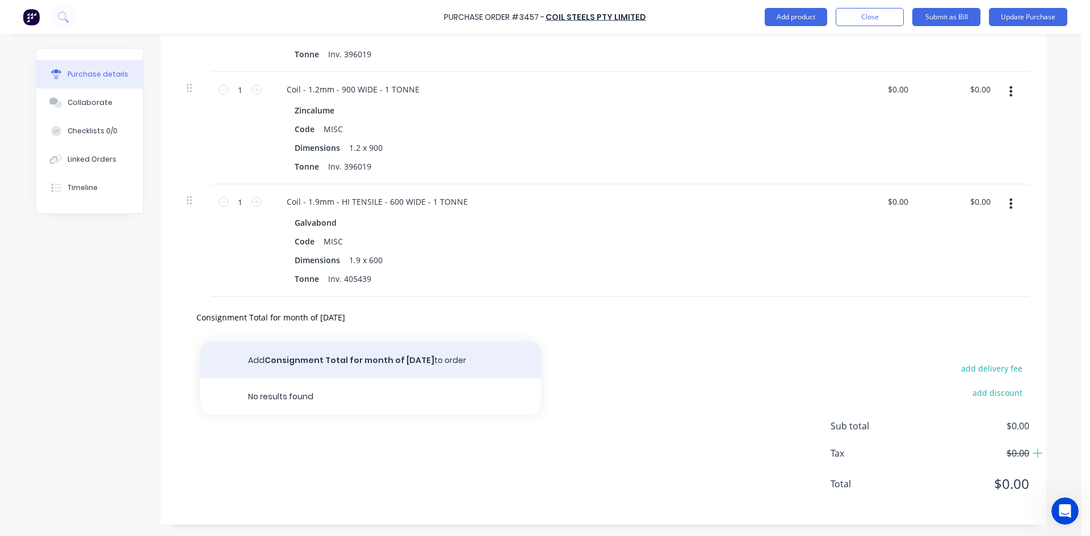
click at [397, 354] on button "Add Consignment Total for month of [DATE] to order" at bounding box center [370, 360] width 341 height 36
type textarea "x"
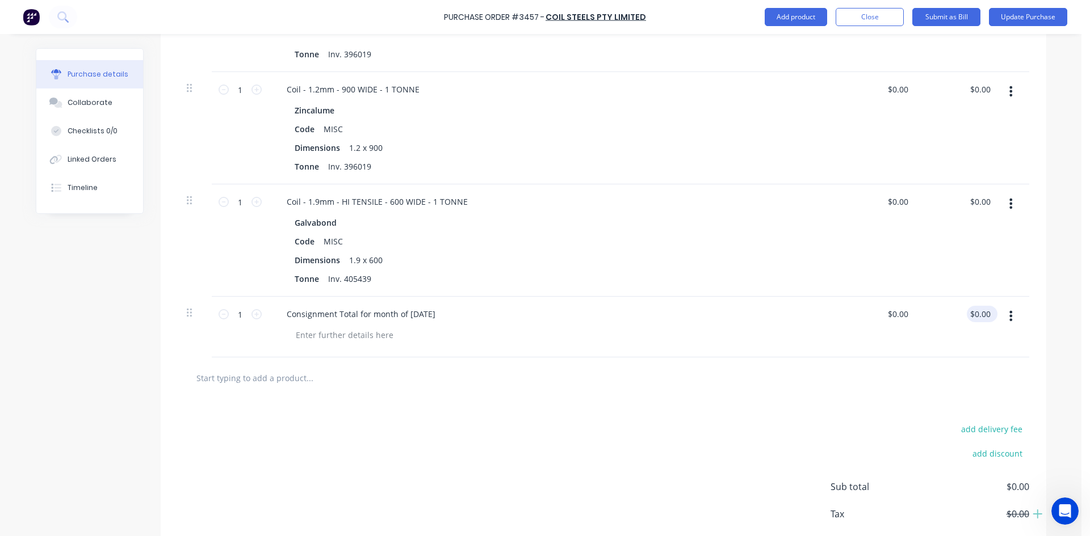
type textarea "x"
click at [968, 315] on input "0.00" at bounding box center [980, 314] width 26 height 16
type input "0"
type input "375981.32"
type textarea "x"
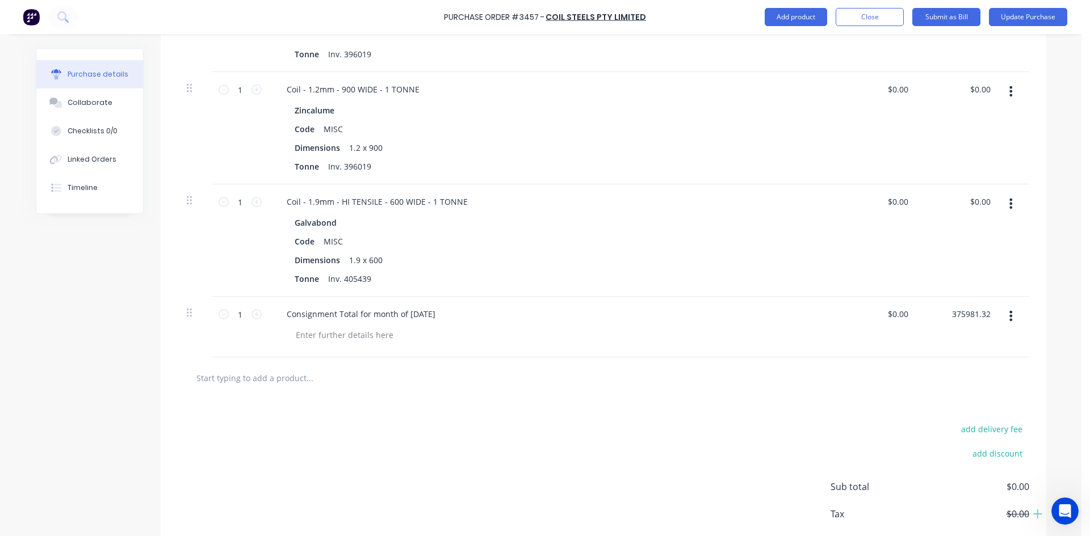
type input "$375,981.32"
click at [850, 347] on div "$375,981.32 $0.00" at bounding box center [877, 327] width 82 height 61
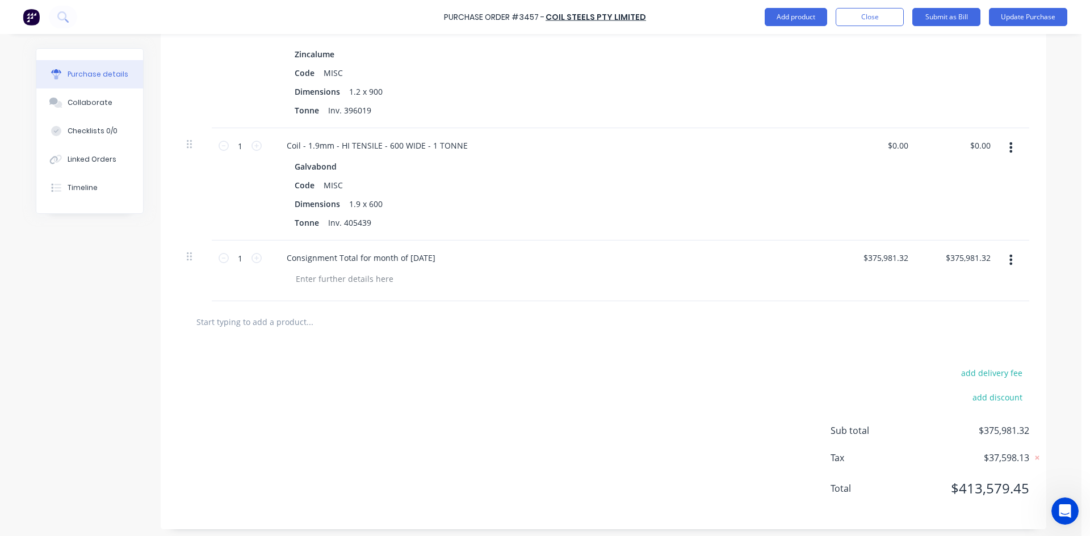
scroll to position [801, 0]
click at [1011, 19] on button "Update Purchase" at bounding box center [1028, 17] width 78 height 18
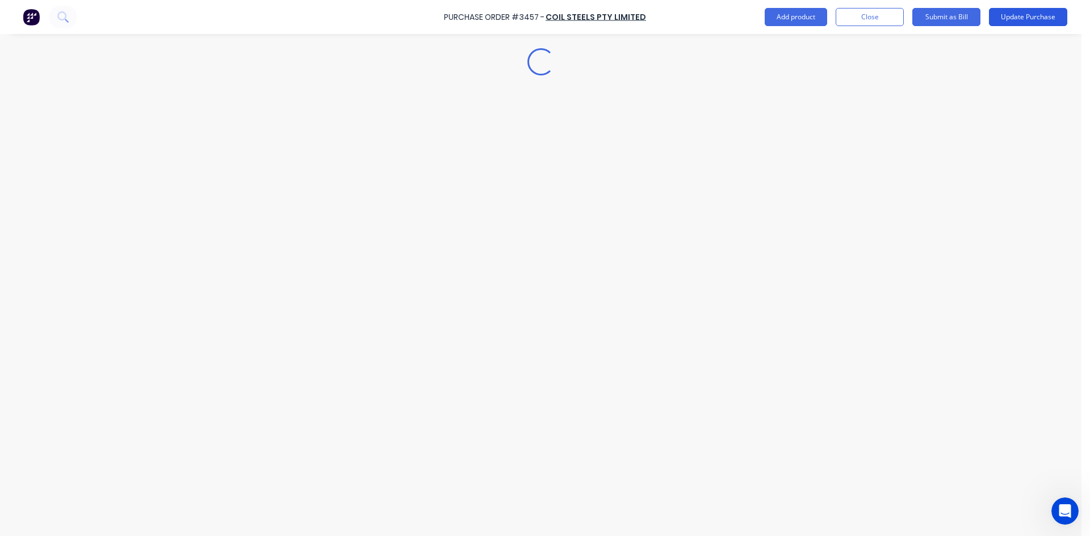
scroll to position [0, 0]
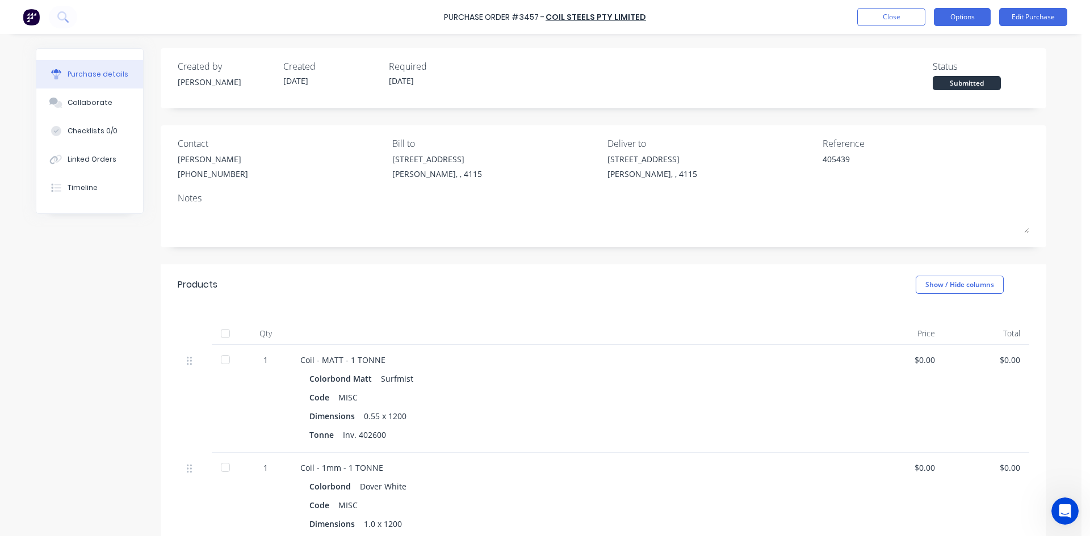
click at [945, 18] on button "Options" at bounding box center [962, 17] width 57 height 18
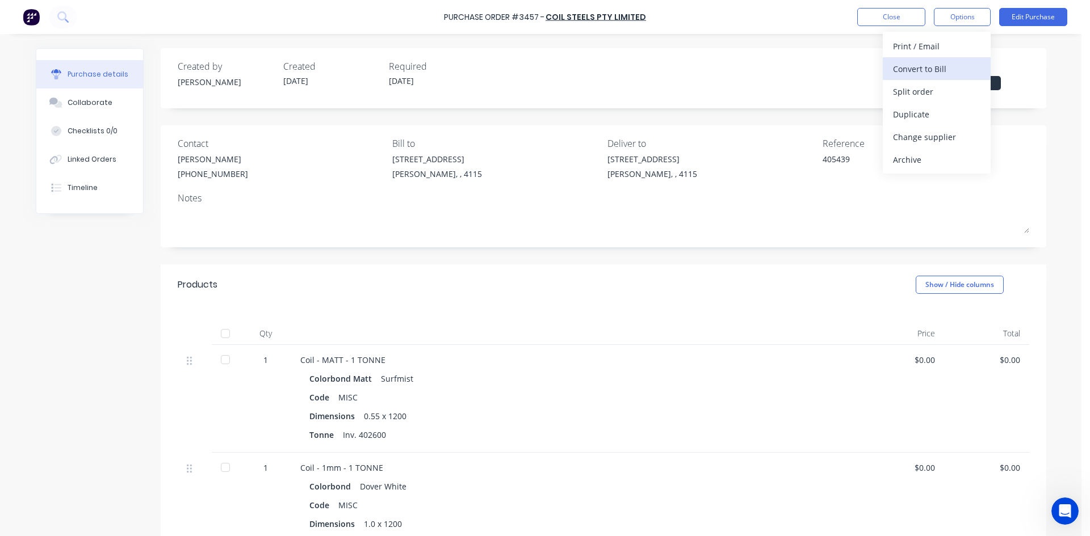
click at [943, 70] on div "Convert to Bill" at bounding box center [936, 69] width 87 height 16
type textarea "x"
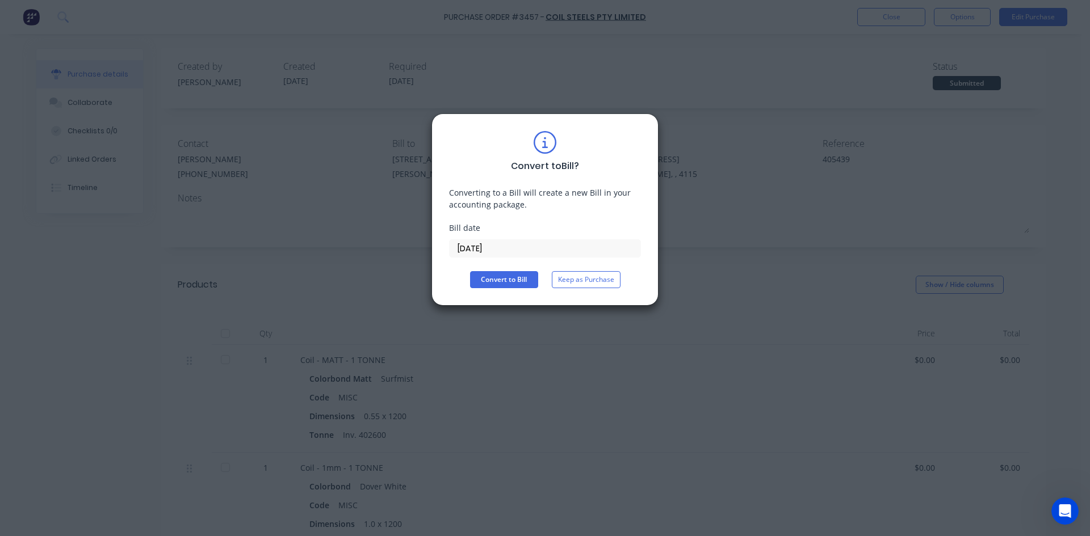
click at [503, 250] on input "[DATE]" at bounding box center [545, 248] width 191 height 17
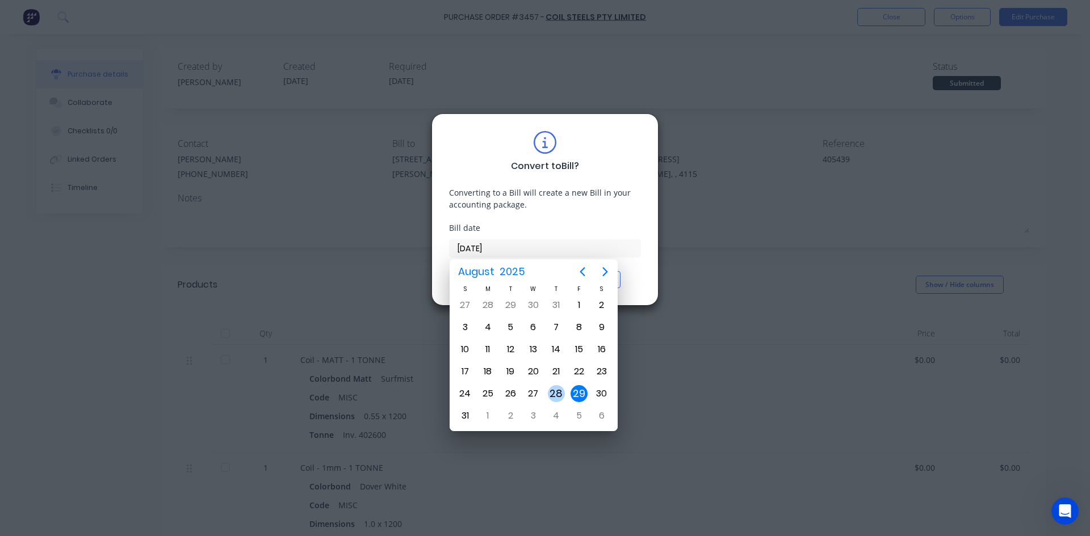
click at [555, 392] on div "28" at bounding box center [556, 393] width 17 height 17
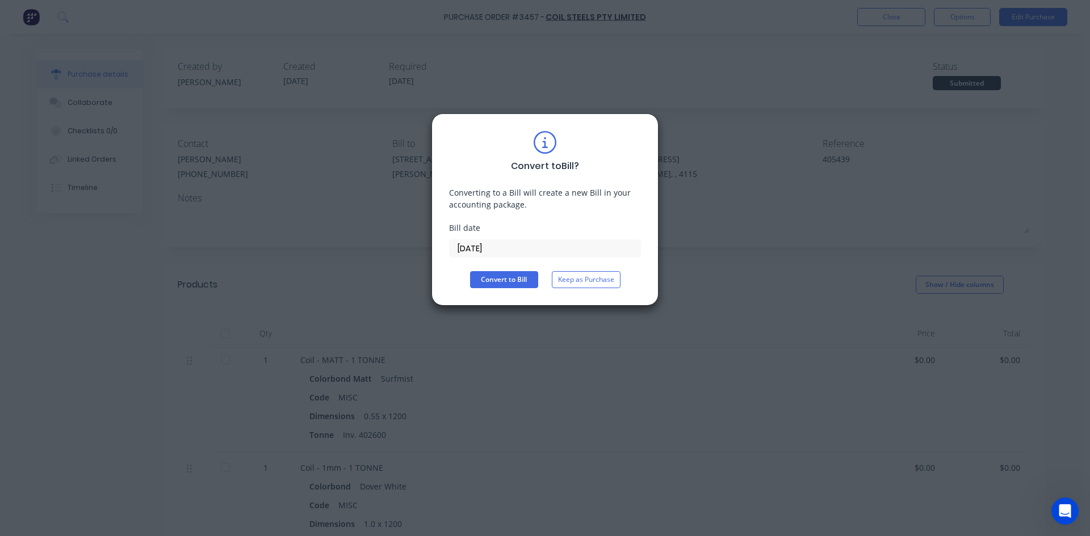
click at [520, 247] on input "[DATE]" at bounding box center [545, 248] width 191 height 17
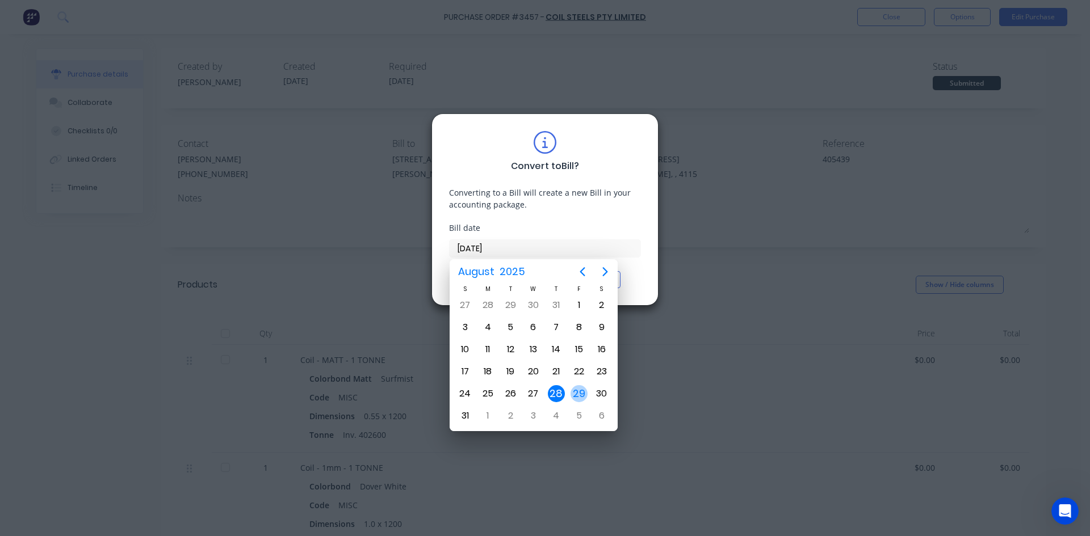
click at [581, 392] on div "29" at bounding box center [578, 393] width 17 height 17
type input "[DATE]"
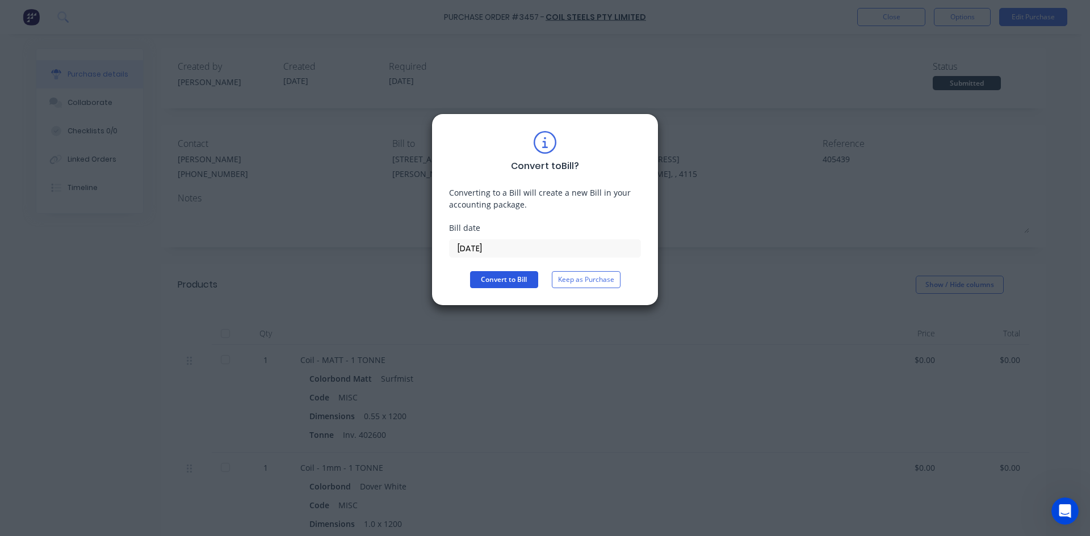
click at [509, 278] on button "Convert to Bill" at bounding box center [504, 279] width 68 height 17
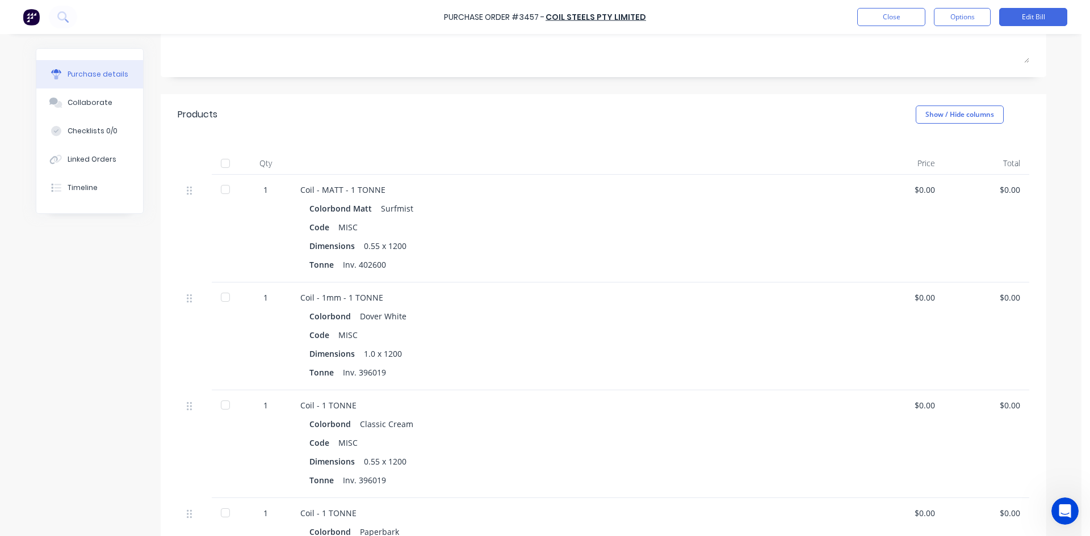
scroll to position [284, 0]
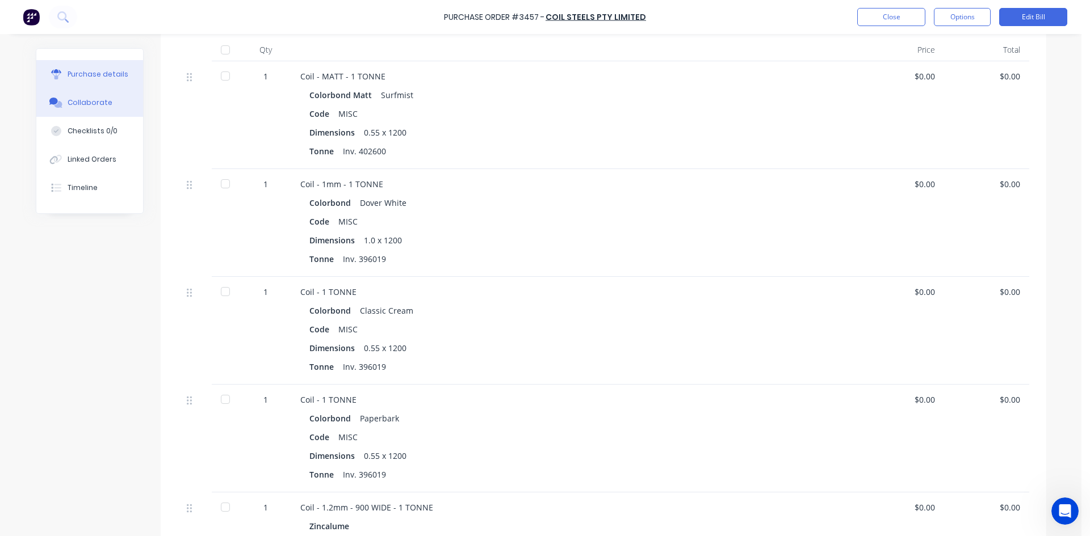
click at [100, 112] on button "Collaborate" at bounding box center [89, 103] width 107 height 28
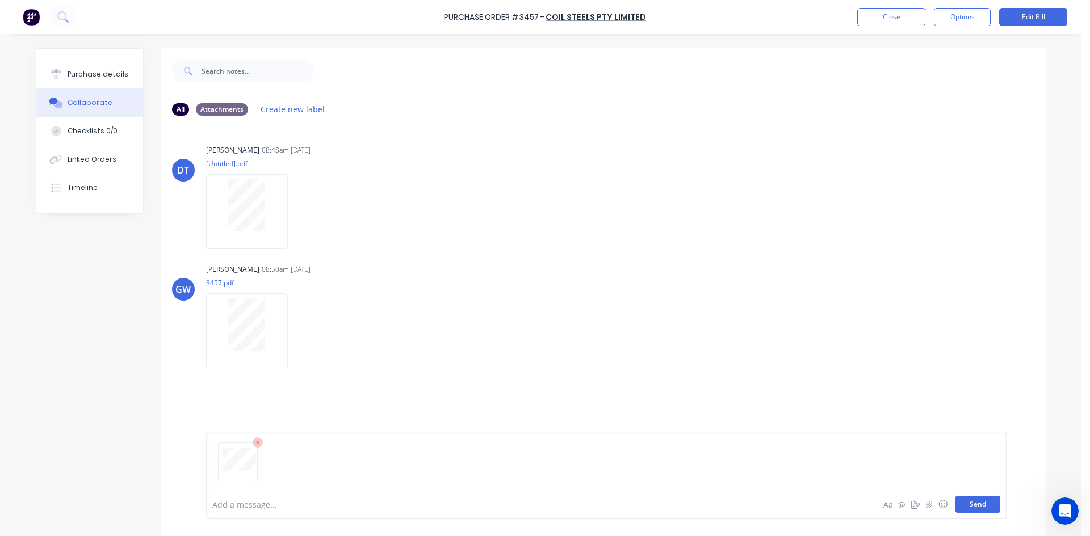
click at [987, 508] on button "Send" at bounding box center [977, 504] width 45 height 17
click at [116, 83] on button "Purchase details" at bounding box center [89, 74] width 107 height 28
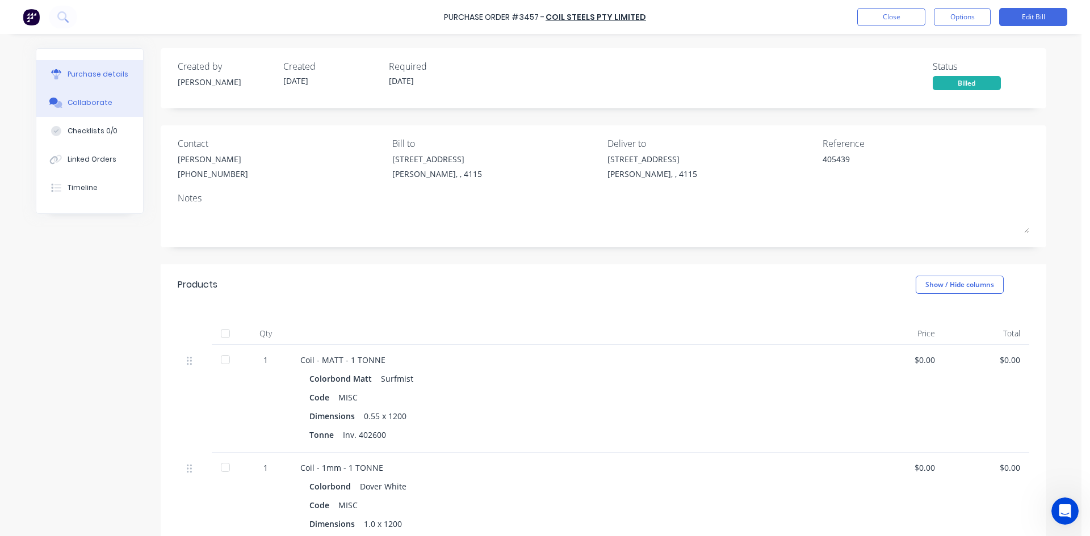
click at [86, 99] on div "Collaborate" at bounding box center [90, 103] width 45 height 10
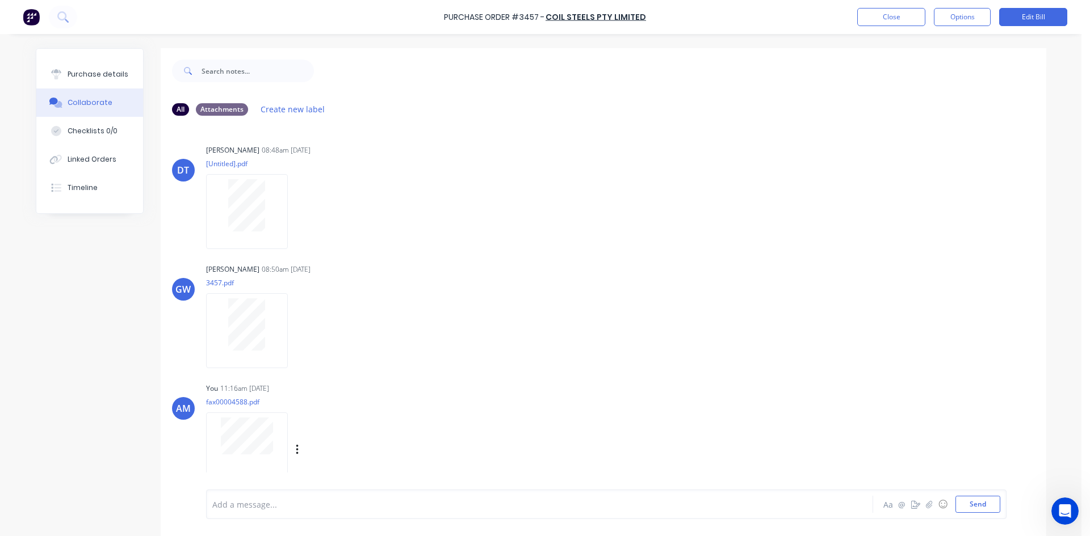
scroll to position [3, 0]
click at [105, 66] on button "Purchase details" at bounding box center [89, 74] width 107 height 28
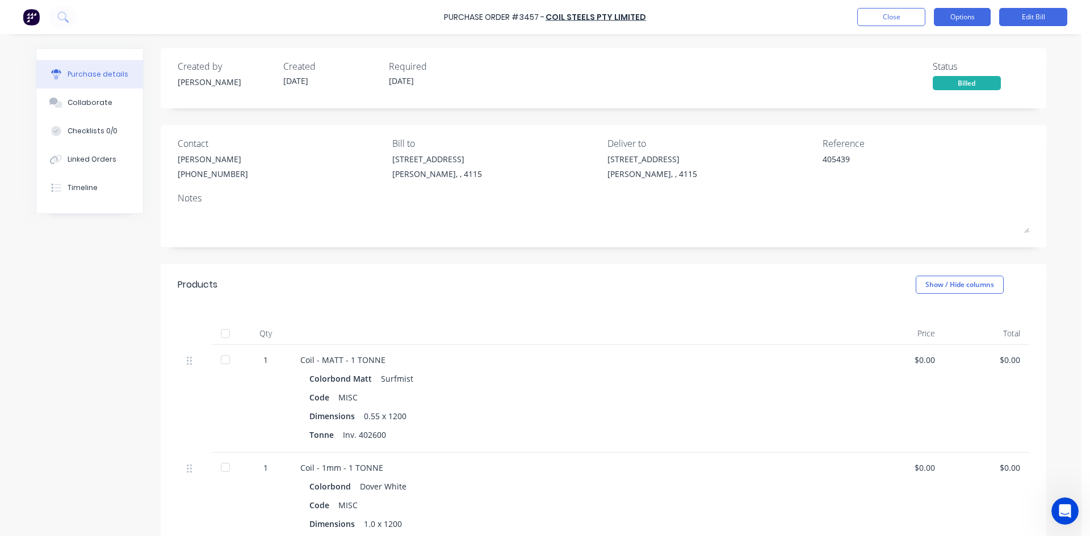
click at [981, 18] on button "Options" at bounding box center [962, 17] width 57 height 18
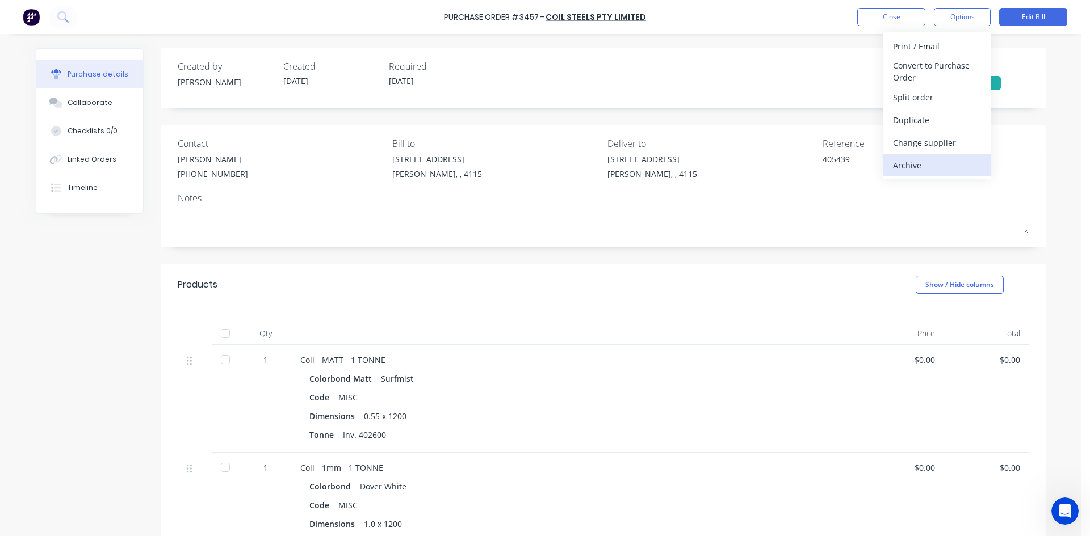
click at [954, 157] on div "Archive" at bounding box center [936, 165] width 87 height 16
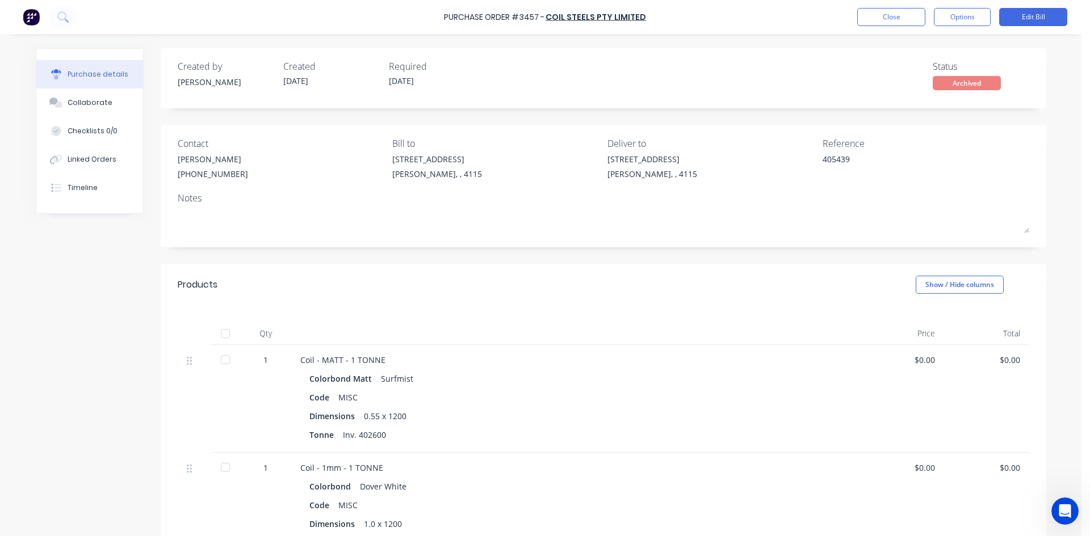
type textarea "x"
click at [871, 23] on button "Close" at bounding box center [891, 17] width 68 height 18
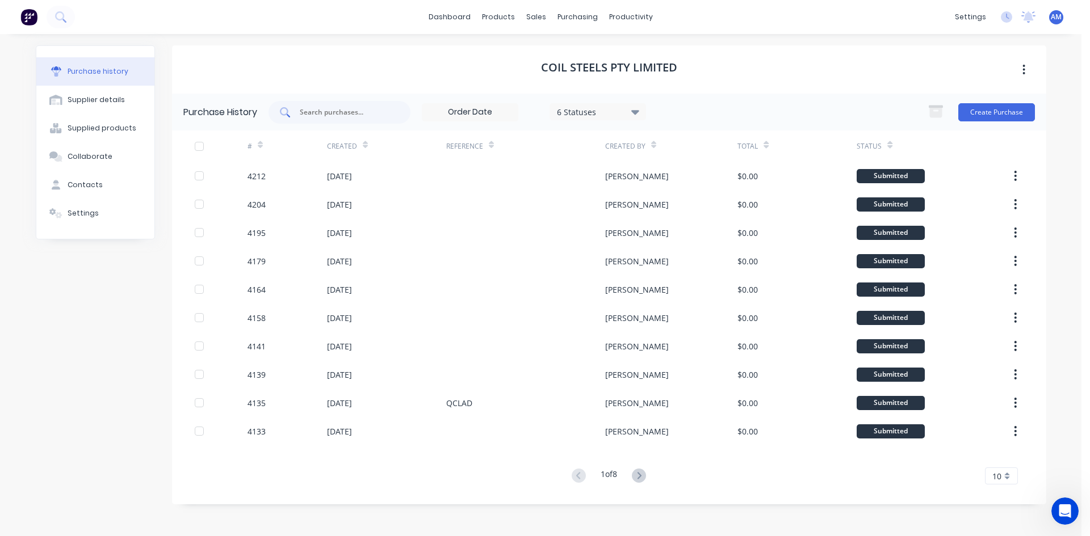
click at [361, 111] on input "text" at bounding box center [346, 112] width 94 height 11
type input "4127"
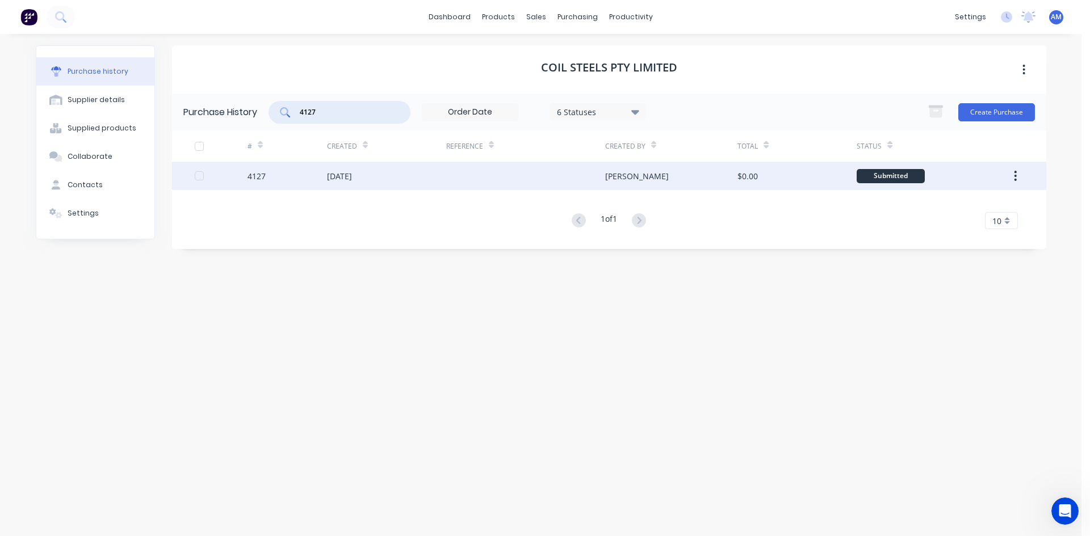
click at [476, 163] on div at bounding box center [525, 176] width 159 height 28
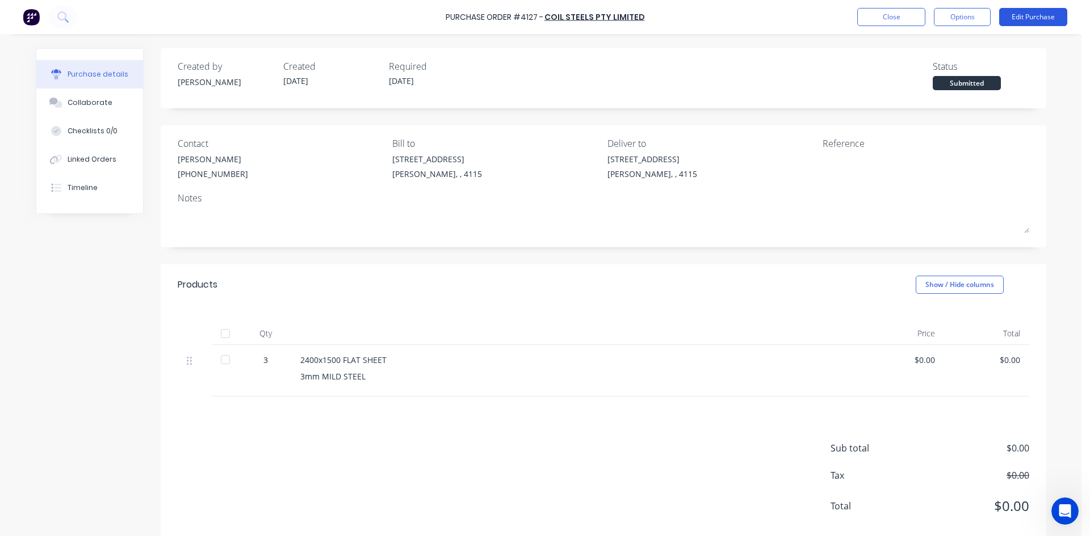
click at [1037, 21] on button "Edit Purchase" at bounding box center [1033, 17] width 68 height 18
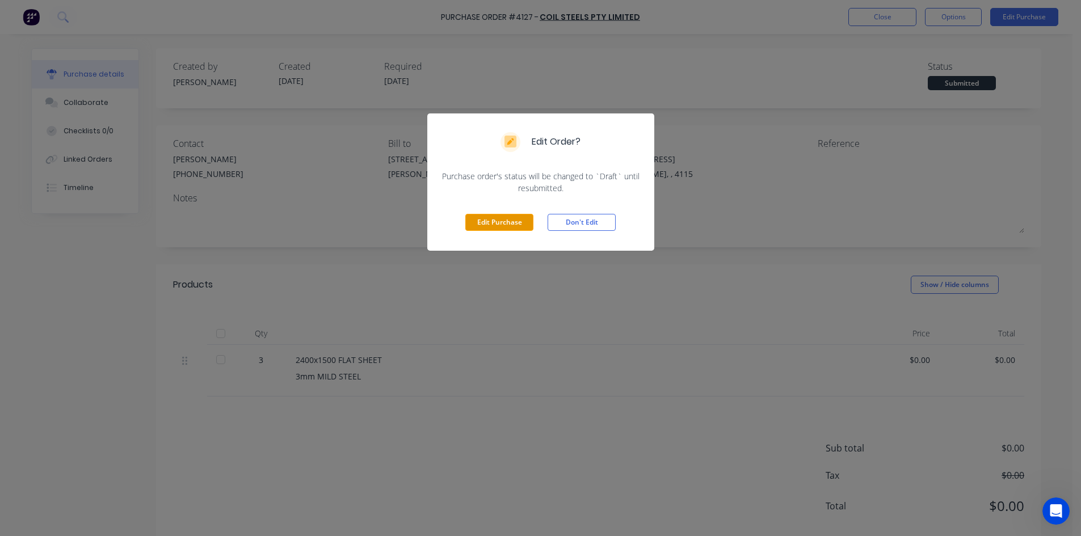
click at [528, 221] on button "Edit Purchase" at bounding box center [499, 222] width 68 height 17
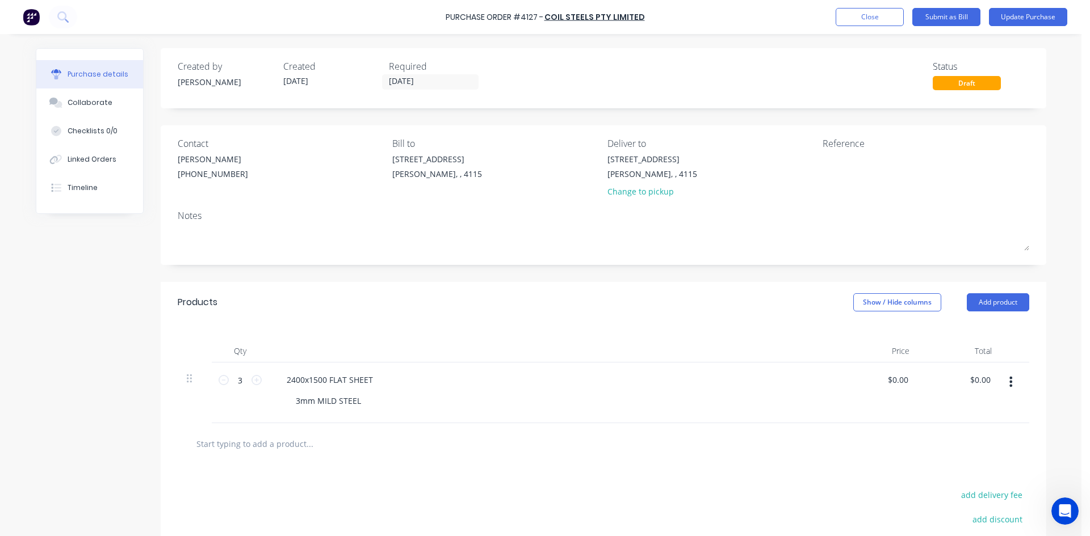
click at [368, 398] on div "3mm MILD STEEL" at bounding box center [557, 401] width 540 height 16
click at [361, 403] on div "3mm MILD STEEL" at bounding box center [328, 401] width 83 height 16
click at [853, 159] on textarea at bounding box center [893, 166] width 142 height 26
type textarea "405439"
type textarea "x"
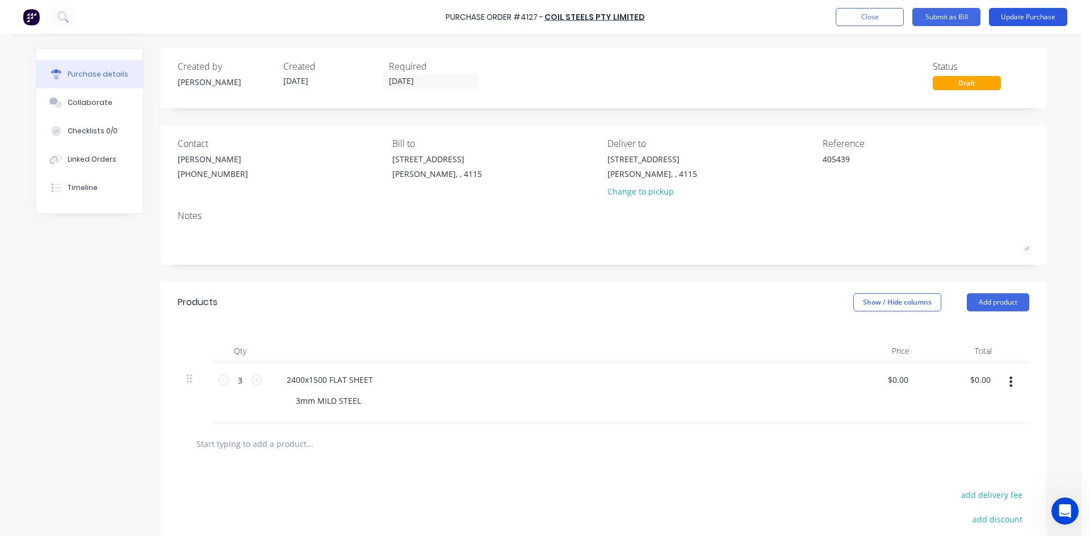
type textarea "405439"
click at [1039, 17] on button "Update Purchase" at bounding box center [1028, 17] width 78 height 18
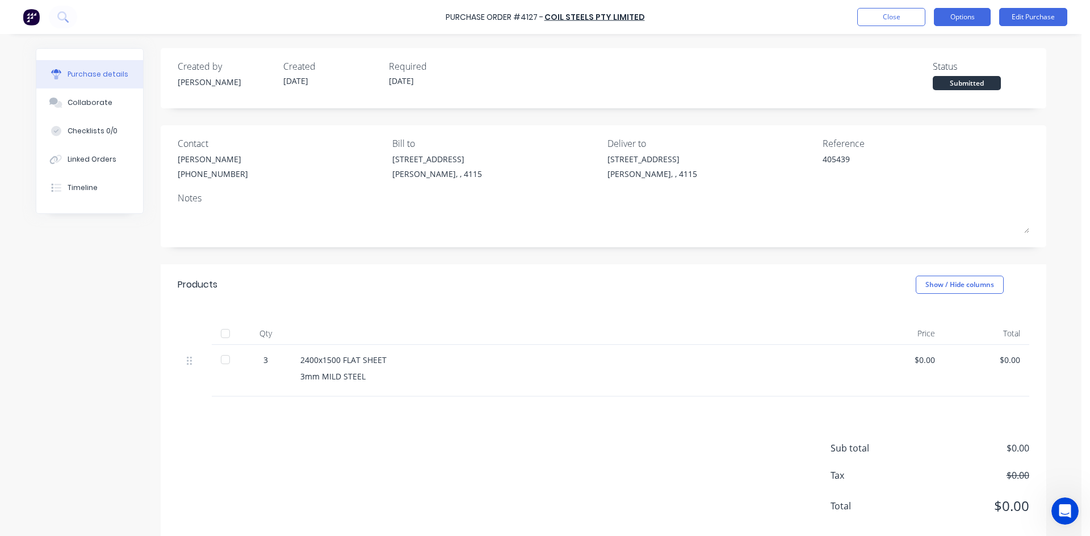
click at [951, 18] on button "Options" at bounding box center [962, 17] width 57 height 18
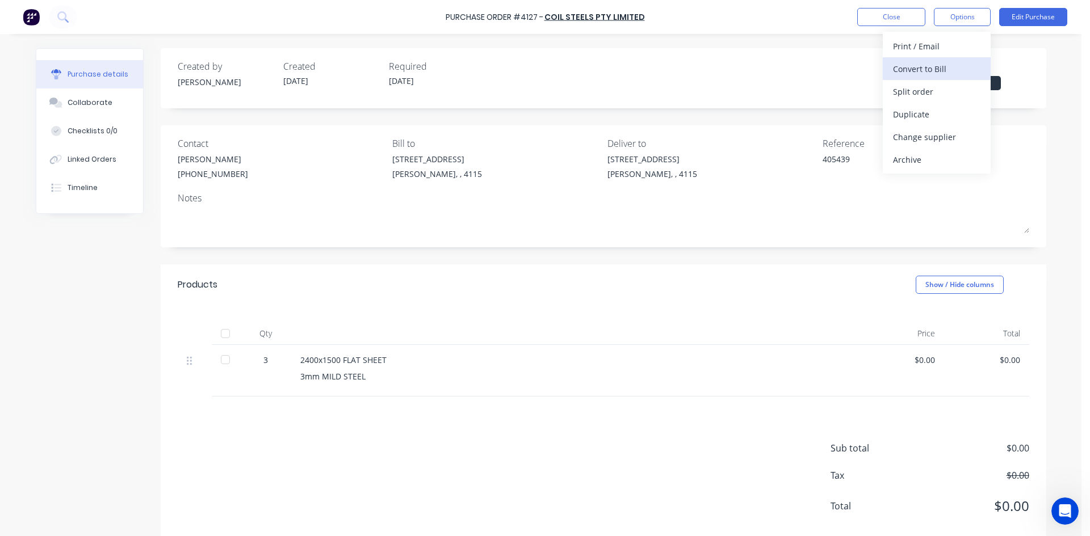
click at [952, 73] on div "Convert to Bill" at bounding box center [936, 69] width 87 height 16
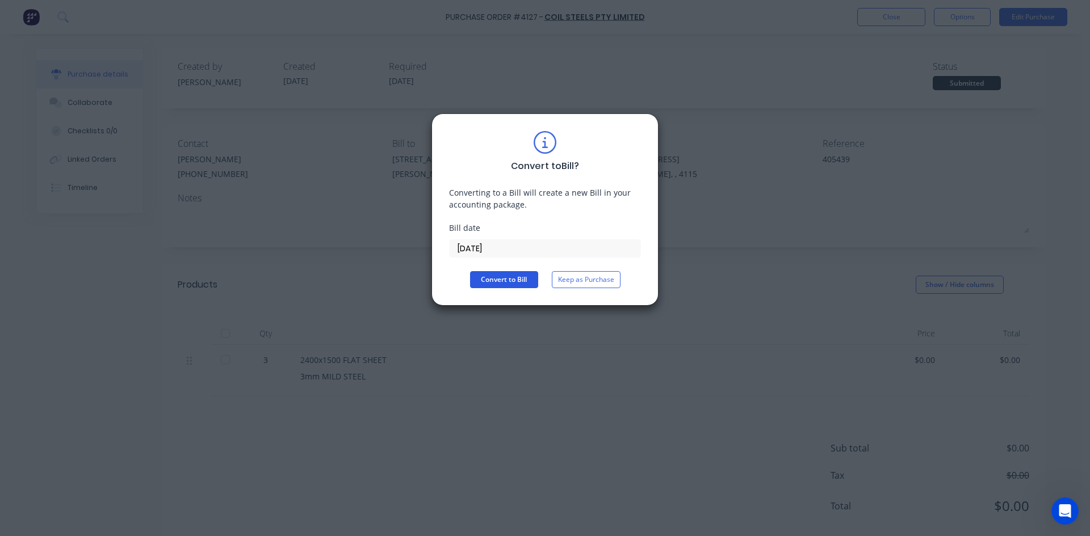
click at [510, 286] on button "Convert to Bill" at bounding box center [504, 279] width 68 height 17
type textarea "x"
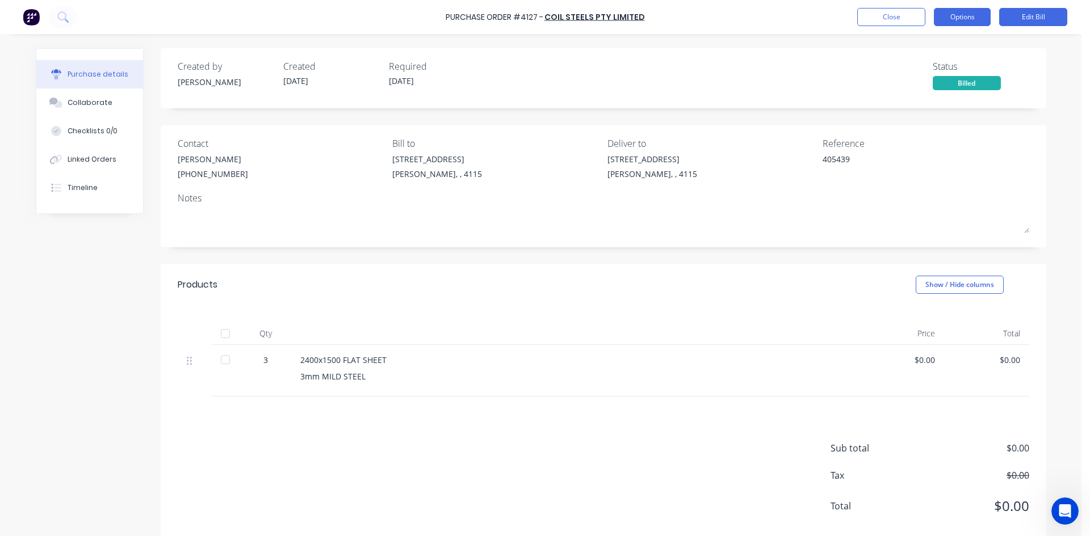
click at [961, 24] on button "Options" at bounding box center [962, 17] width 57 height 18
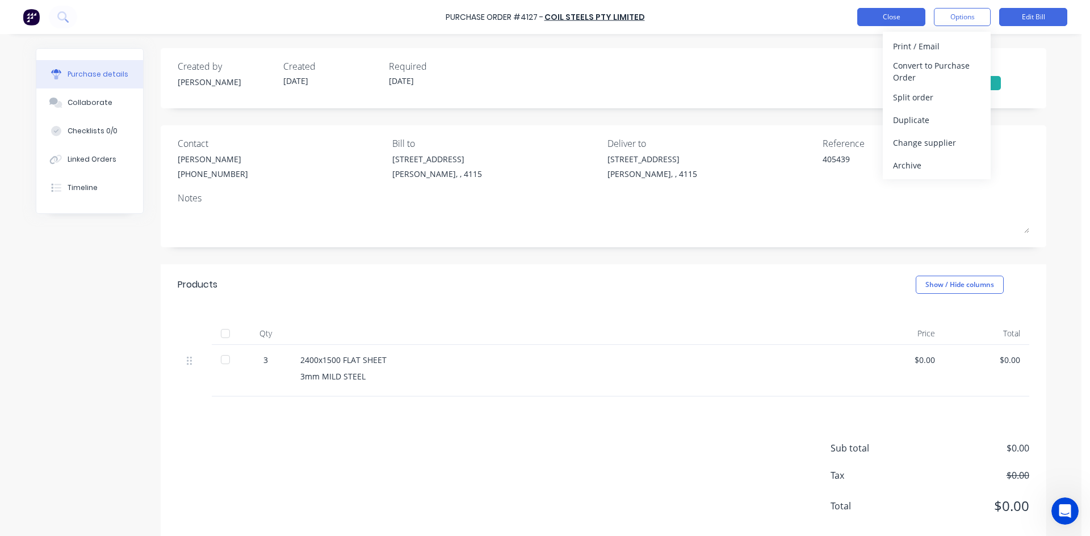
click at [885, 23] on button "Close" at bounding box center [891, 17] width 68 height 18
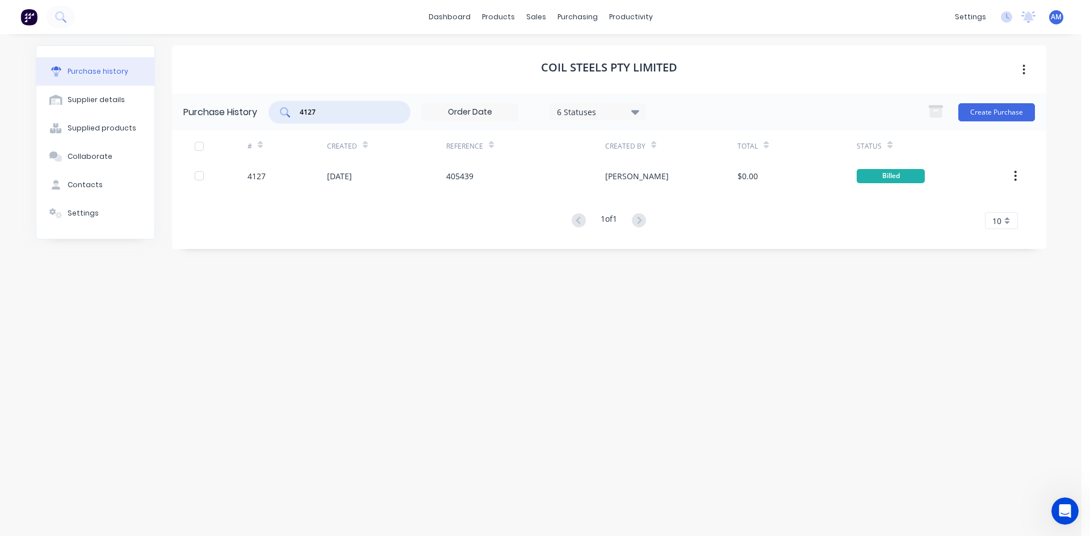
drag, startPoint x: 329, startPoint y: 116, endPoint x: 282, endPoint y: 108, distance: 47.2
click at [282, 108] on div "4127" at bounding box center [339, 112] width 142 height 23
type input "4111"
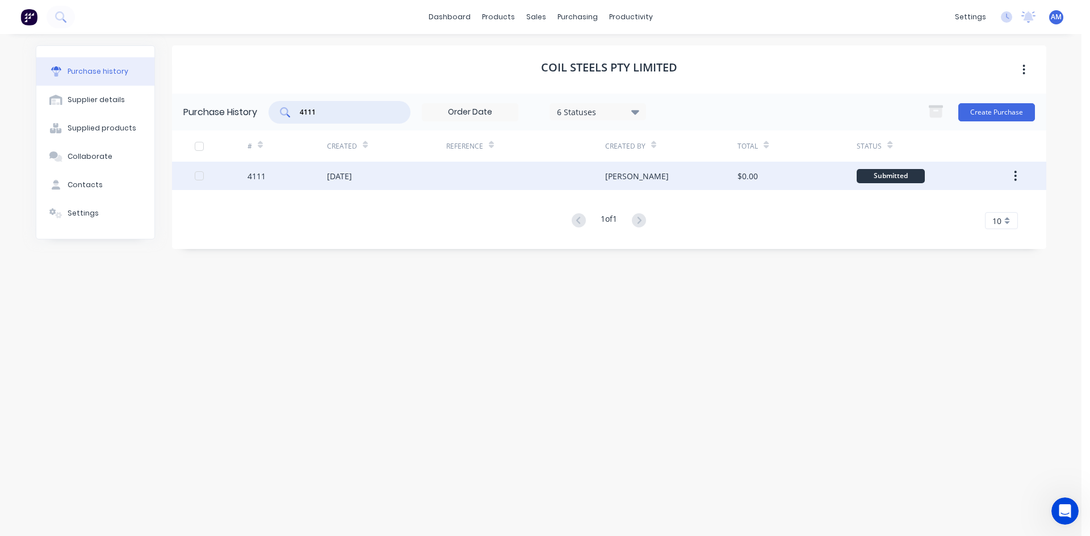
click at [501, 186] on div at bounding box center [525, 176] width 159 height 28
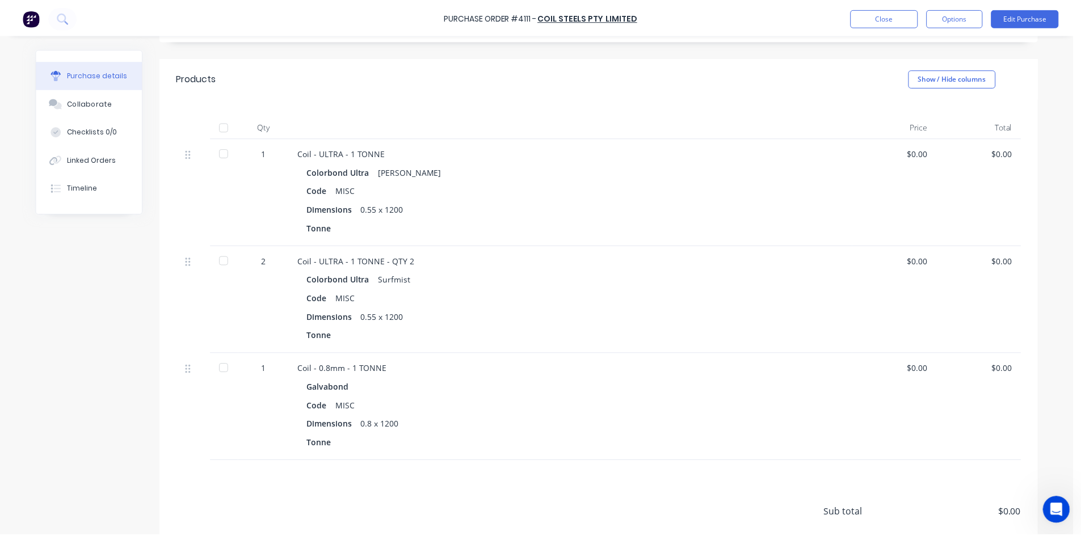
scroll to position [227, 0]
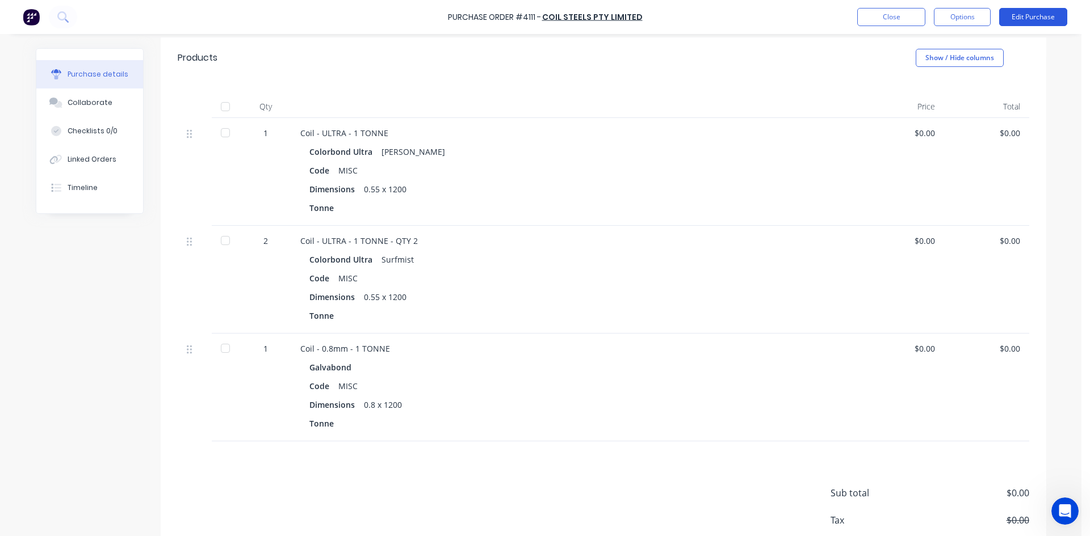
click at [1043, 15] on button "Edit Purchase" at bounding box center [1033, 17] width 68 height 18
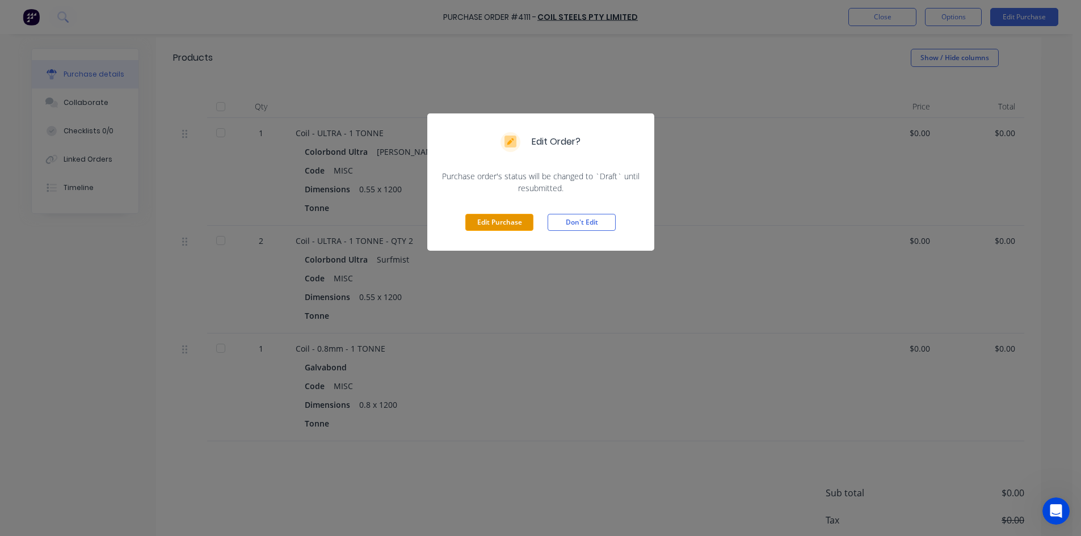
click at [516, 220] on button "Edit Purchase" at bounding box center [499, 222] width 68 height 17
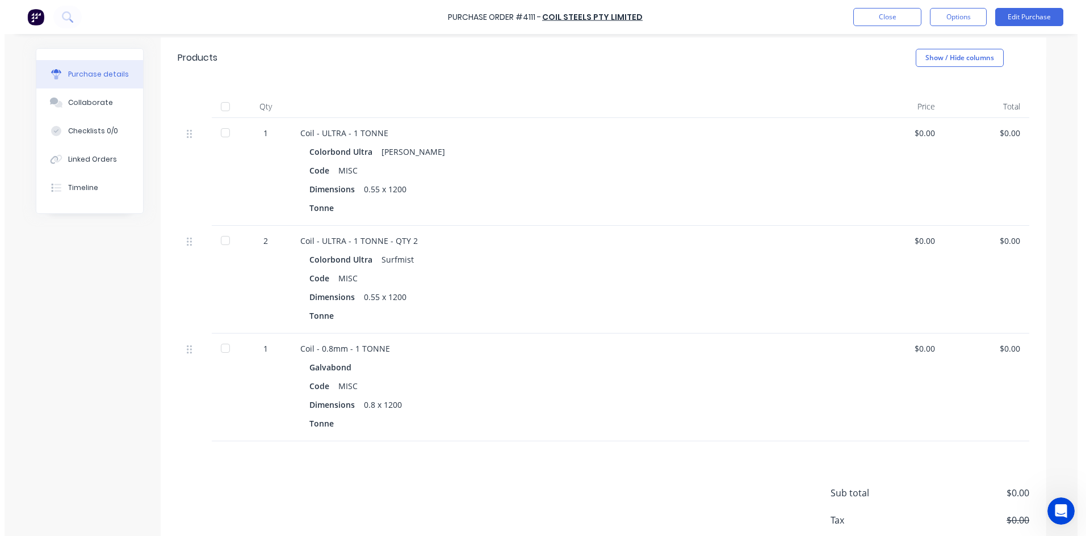
scroll to position [245, 0]
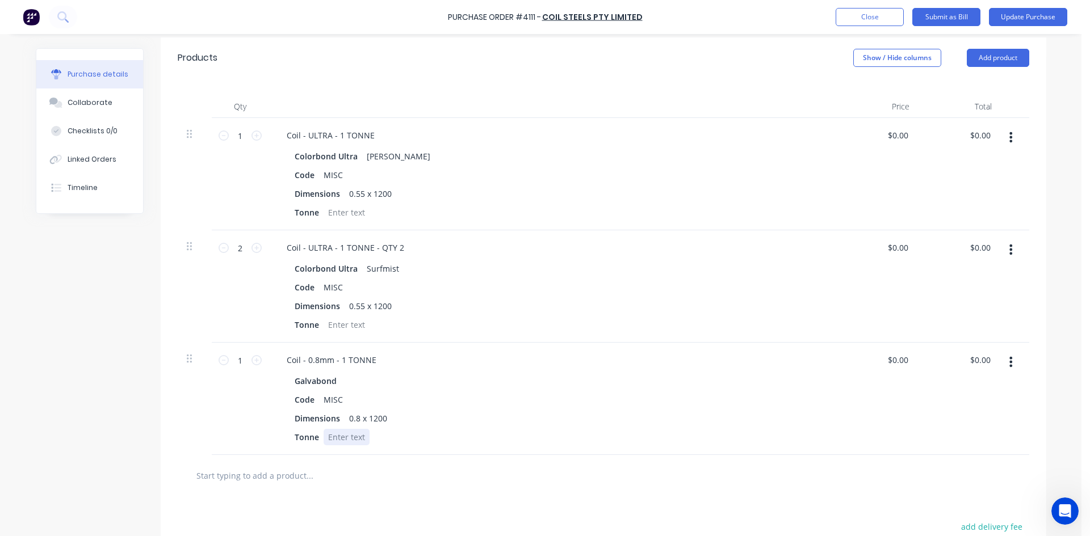
click at [355, 440] on div at bounding box center [347, 437] width 46 height 16
click at [1027, 24] on button "Update Purchase" at bounding box center [1028, 17] width 78 height 18
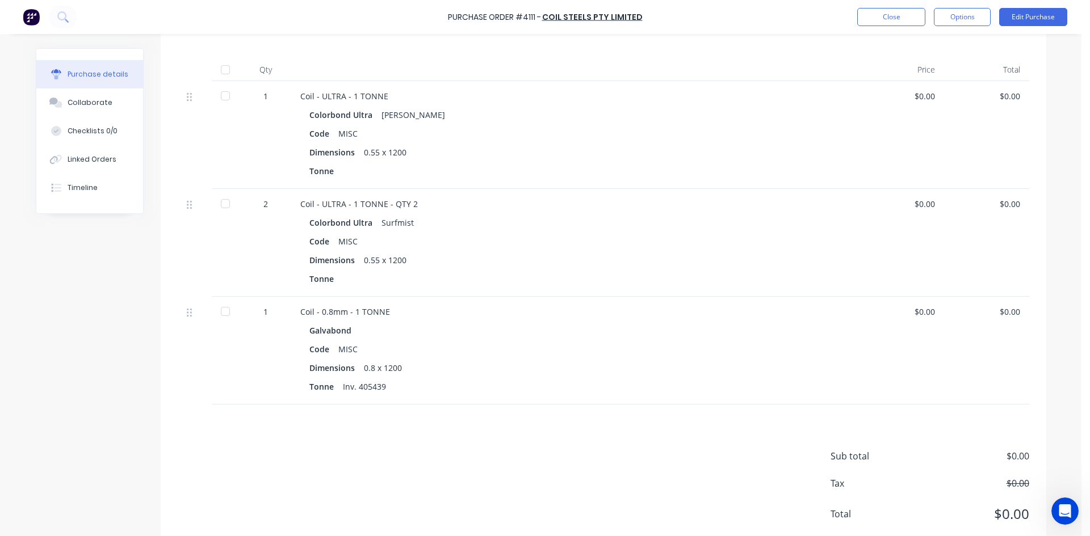
scroll to position [284, 0]
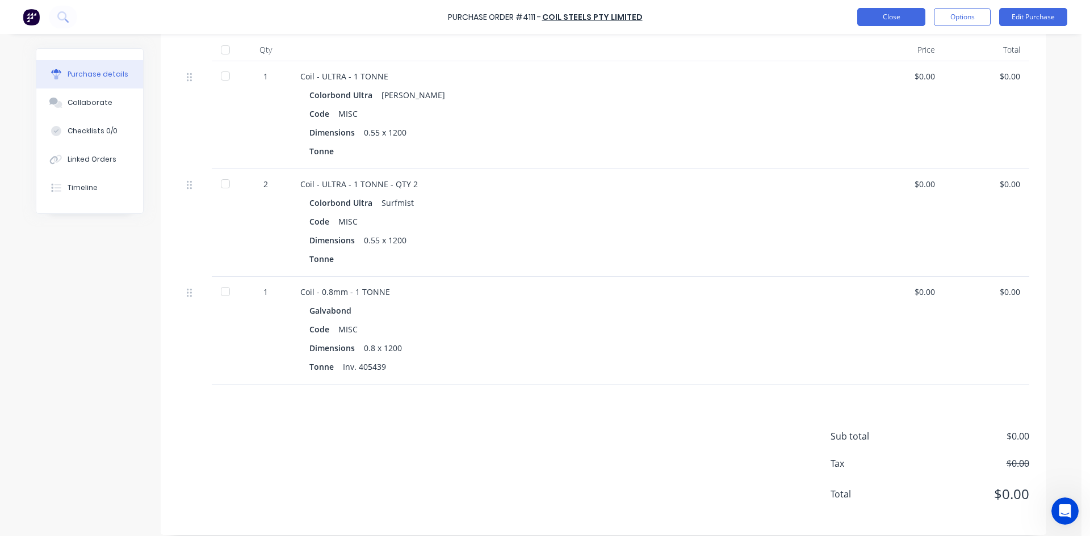
click at [886, 23] on button "Close" at bounding box center [891, 17] width 68 height 18
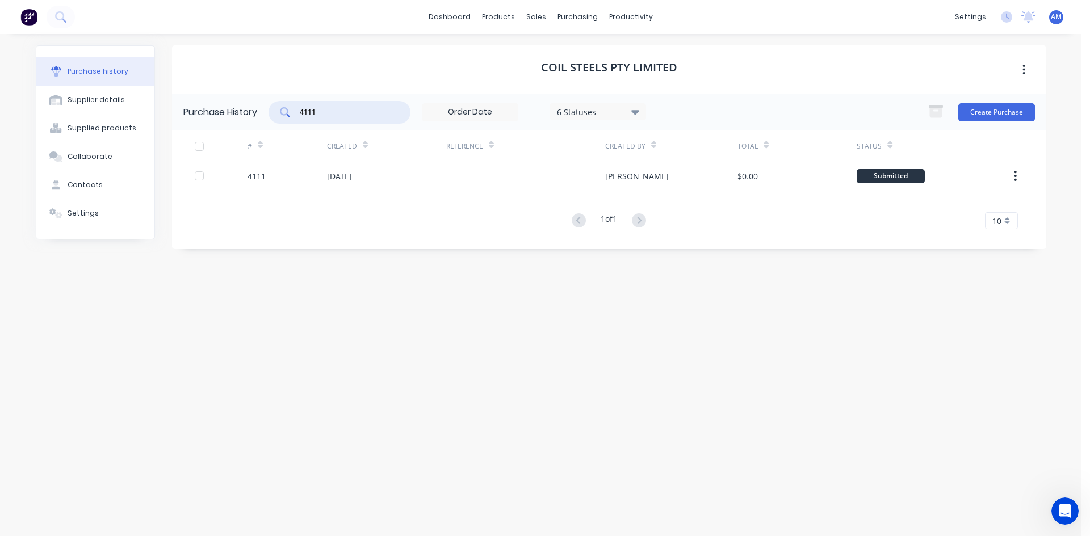
drag, startPoint x: 331, startPoint y: 115, endPoint x: 261, endPoint y: 115, distance: 71.0
click at [261, 115] on div "Purchase History 4111 6 Statuses 6 Statuses Create Purchase" at bounding box center [609, 112] width 874 height 37
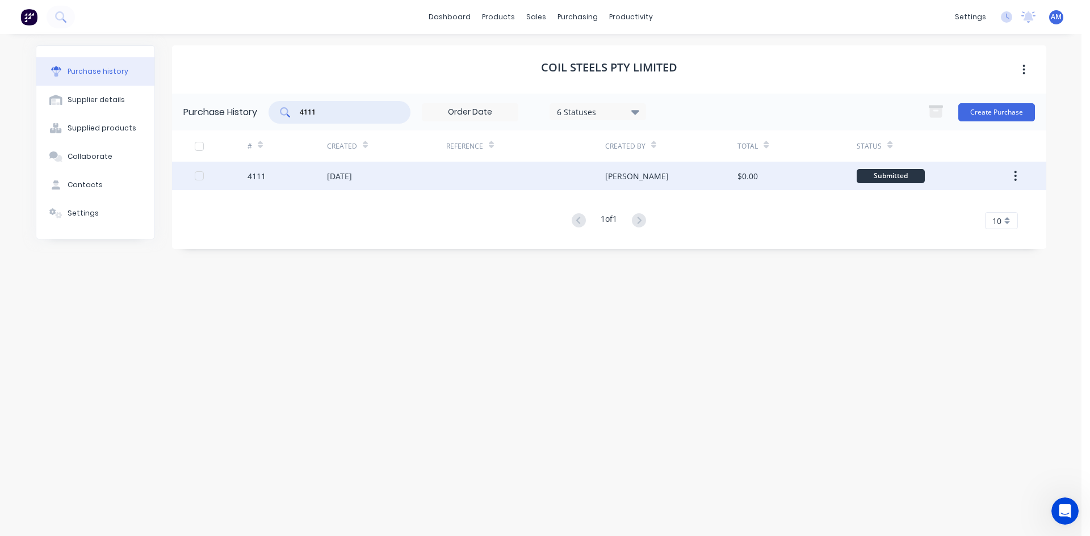
click at [423, 176] on div "[DATE]" at bounding box center [386, 176] width 119 height 28
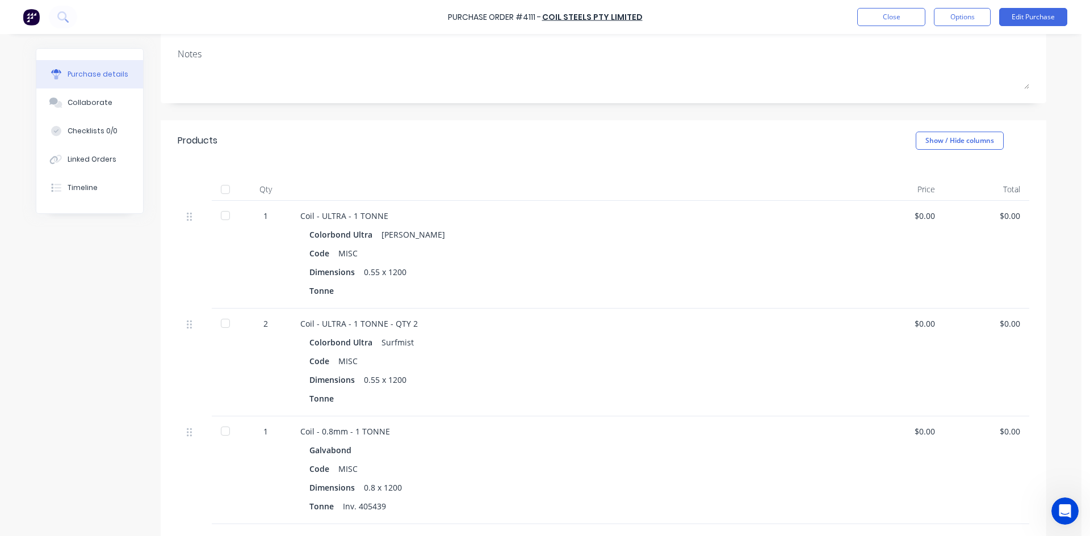
scroll to position [124, 0]
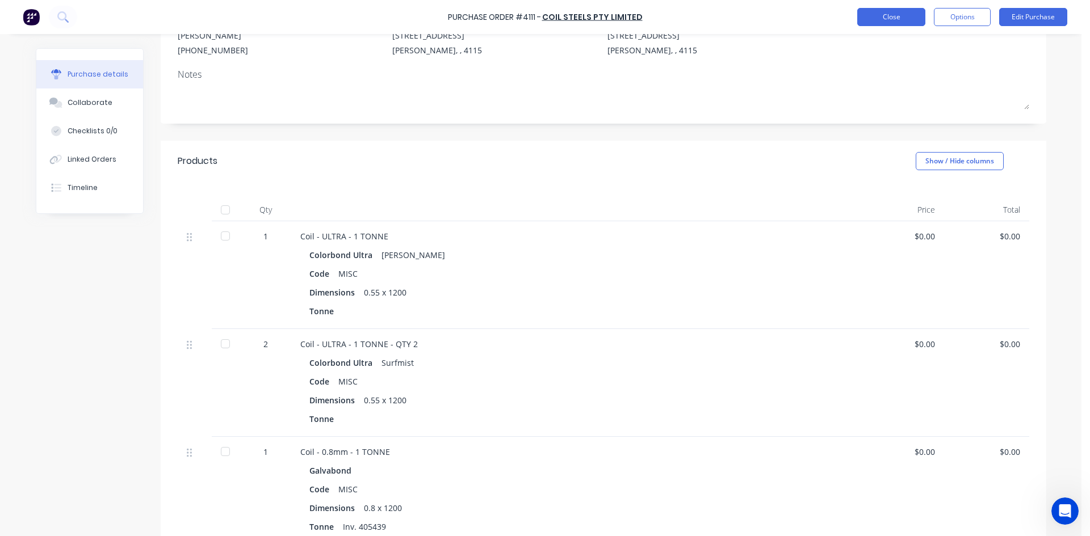
click at [905, 15] on button "Close" at bounding box center [891, 17] width 68 height 18
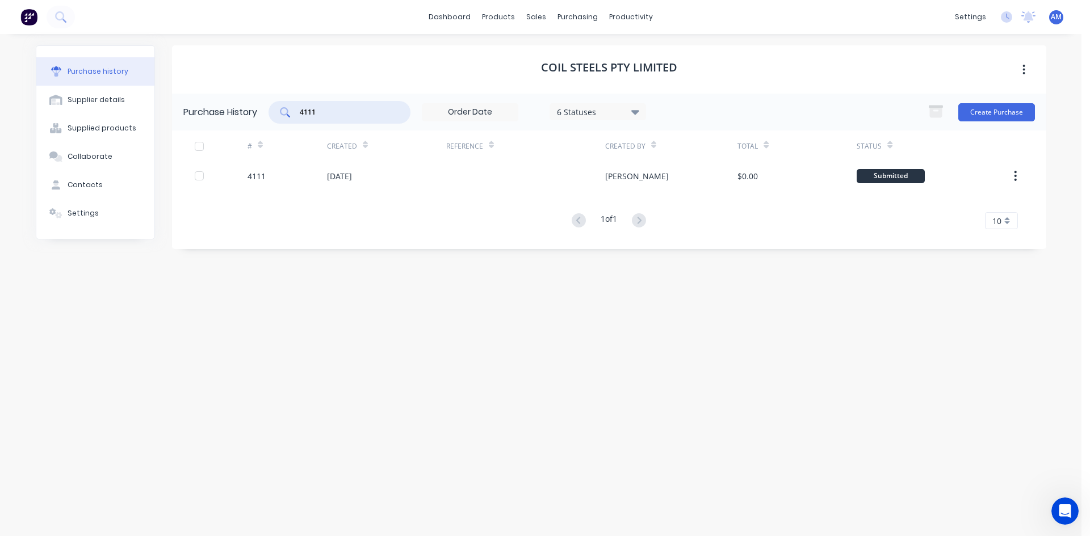
drag, startPoint x: 314, startPoint y: 115, endPoint x: 277, endPoint y: 111, distance: 37.1
click at [277, 111] on div "4111" at bounding box center [339, 112] width 142 height 23
type input "1"
type input "4135"
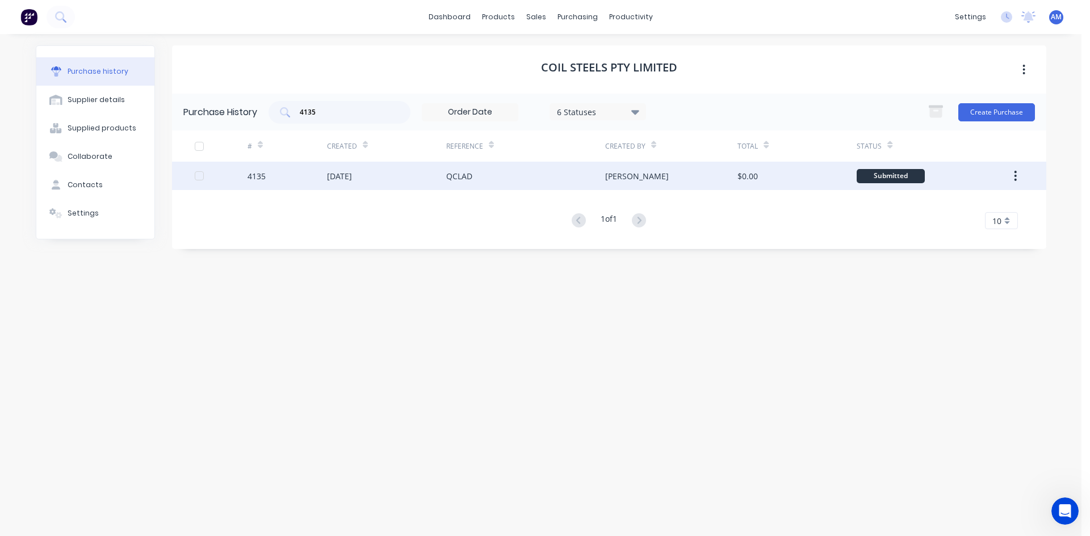
click at [533, 171] on div "QCLAD" at bounding box center [525, 176] width 159 height 28
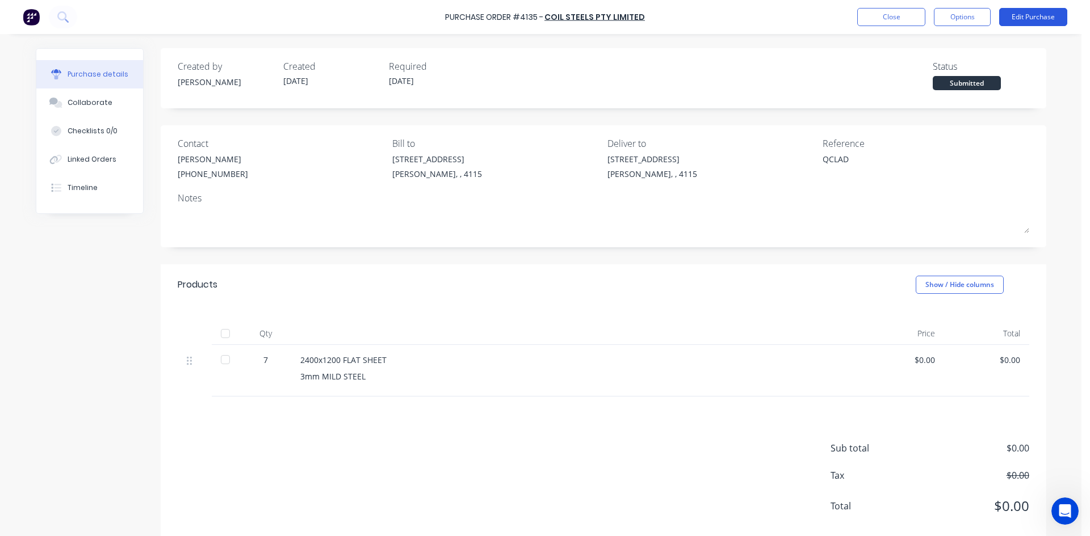
click at [1058, 21] on button "Edit Purchase" at bounding box center [1033, 17] width 68 height 18
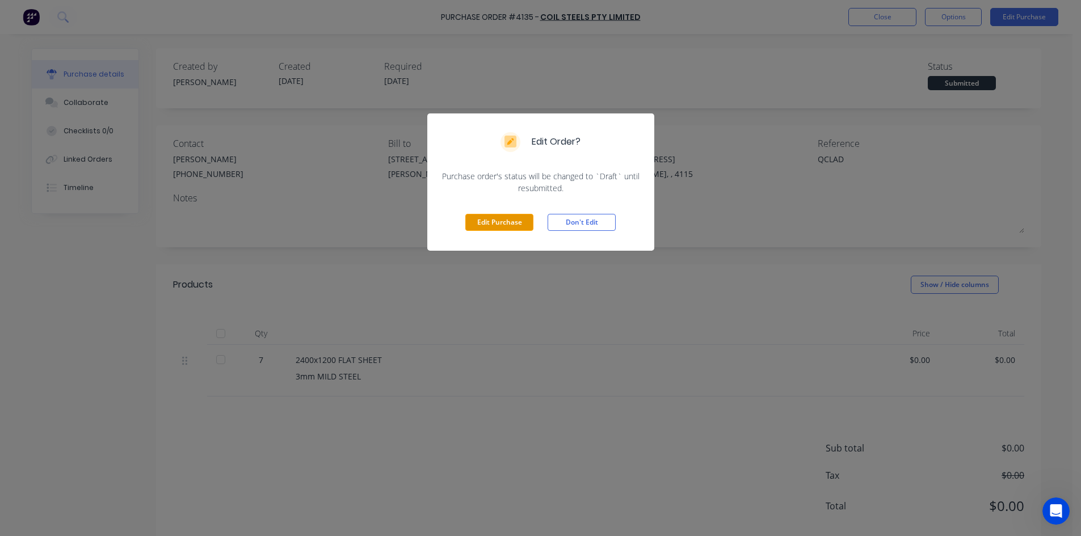
click at [520, 219] on button "Edit Purchase" at bounding box center [499, 222] width 68 height 17
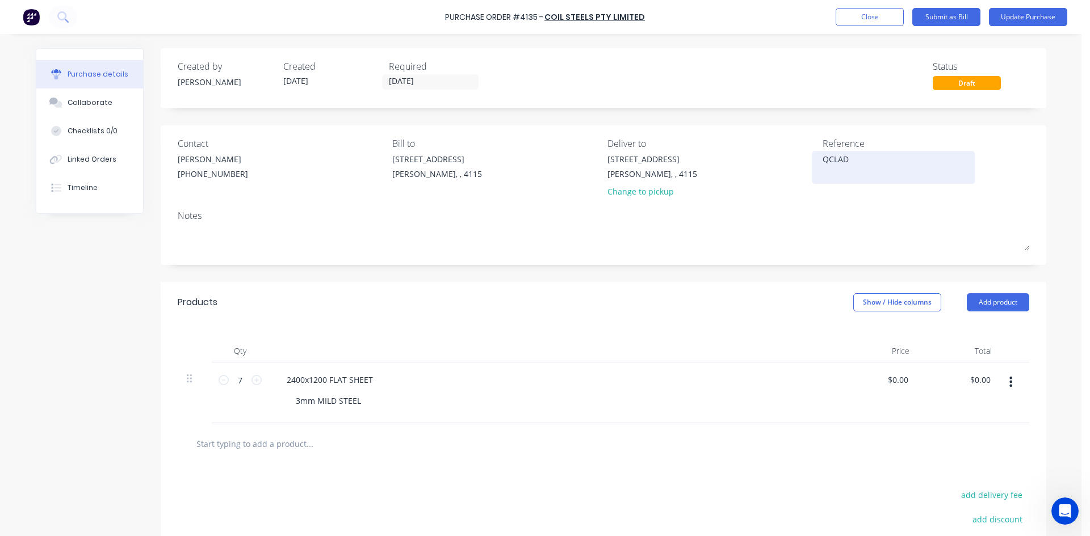
type textarea "x"
drag, startPoint x: 817, startPoint y: 156, endPoint x: 839, endPoint y: 149, distance: 22.6
click at [822, 156] on div "QCLAD" at bounding box center [893, 167] width 142 height 28
click at [822, 157] on textarea "QCLAD" at bounding box center [893, 166] width 142 height 26
type textarea "405439 QCLAD"
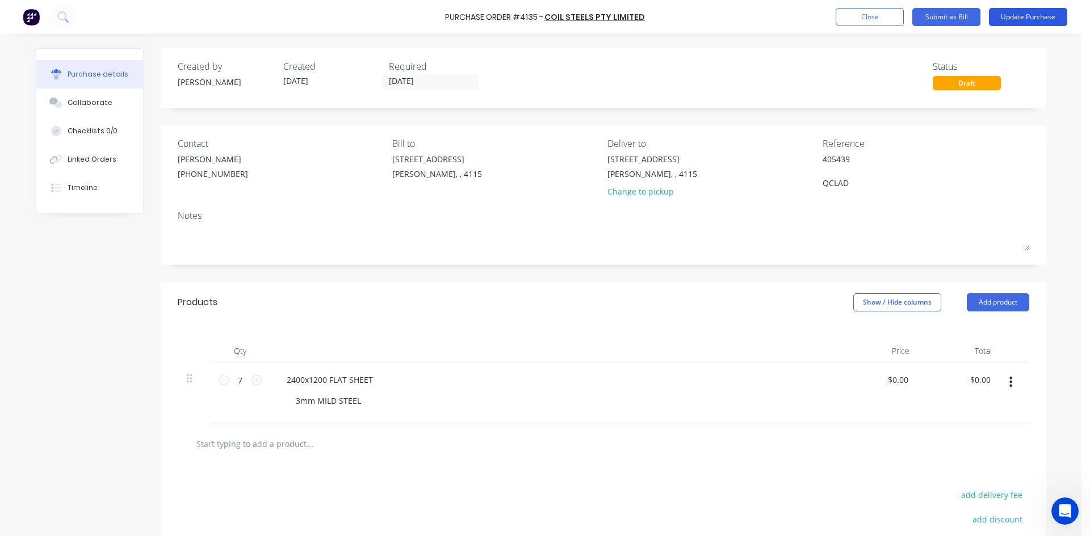
type textarea "x"
type textarea "405439 QCLAD"
click at [1030, 16] on button "Update Purchase" at bounding box center [1028, 17] width 78 height 18
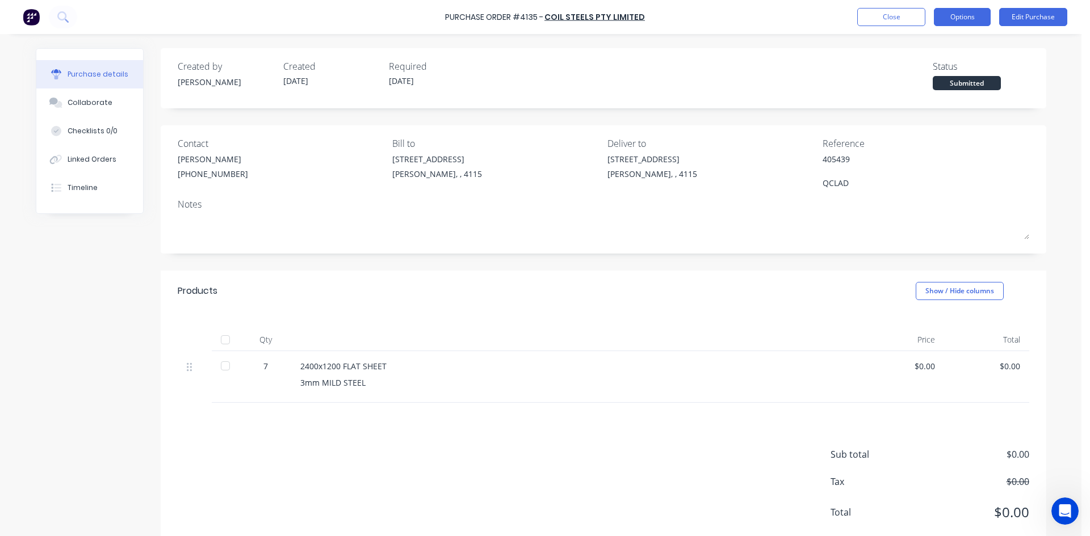
click at [951, 23] on button "Options" at bounding box center [962, 17] width 57 height 18
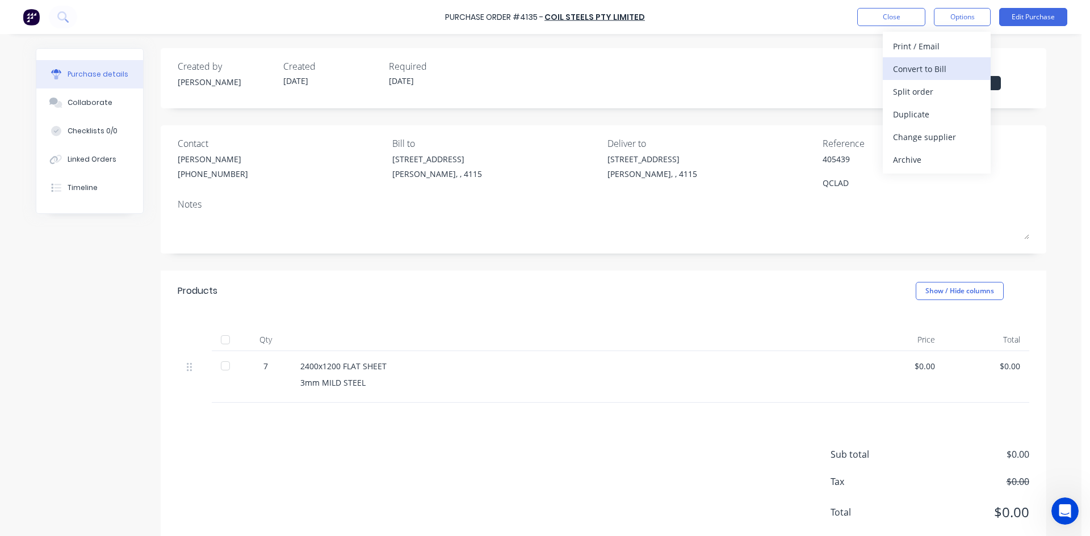
click at [910, 71] on div "Convert to Bill" at bounding box center [936, 69] width 87 height 16
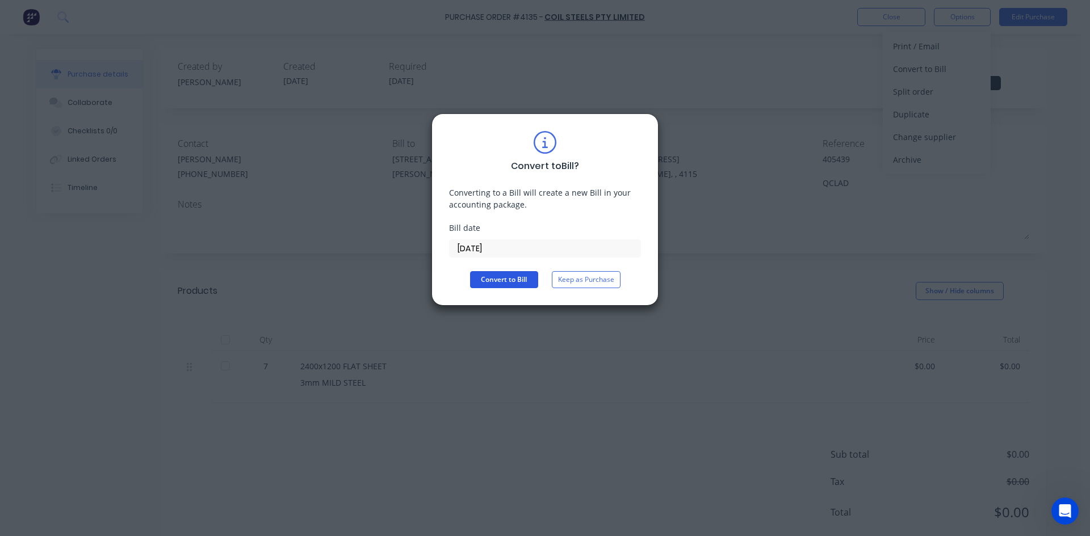
click at [534, 277] on button "Convert to Bill" at bounding box center [504, 279] width 68 height 17
type textarea "x"
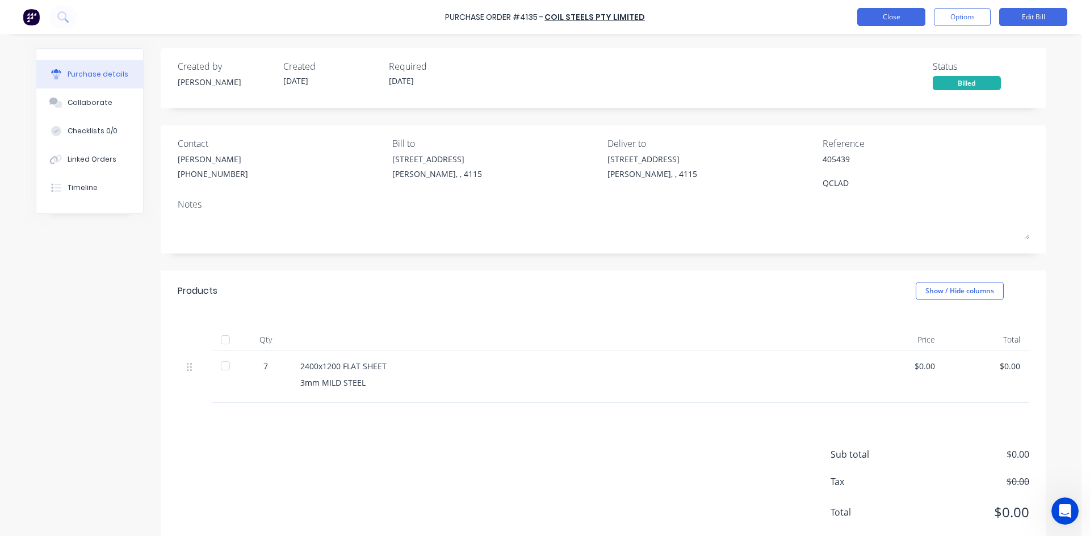
click at [905, 19] on button "Close" at bounding box center [891, 17] width 68 height 18
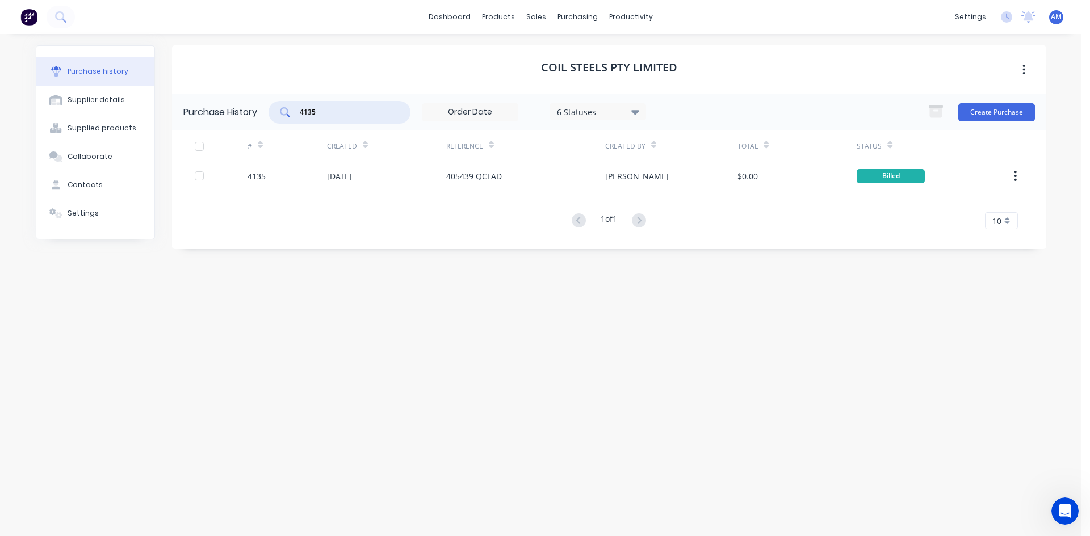
drag, startPoint x: 330, startPoint y: 115, endPoint x: 281, endPoint y: 115, distance: 48.8
click at [281, 115] on div "4135" at bounding box center [339, 112] width 142 height 23
click at [312, 114] on input "4135" at bounding box center [346, 112] width 94 height 11
type input "3949"
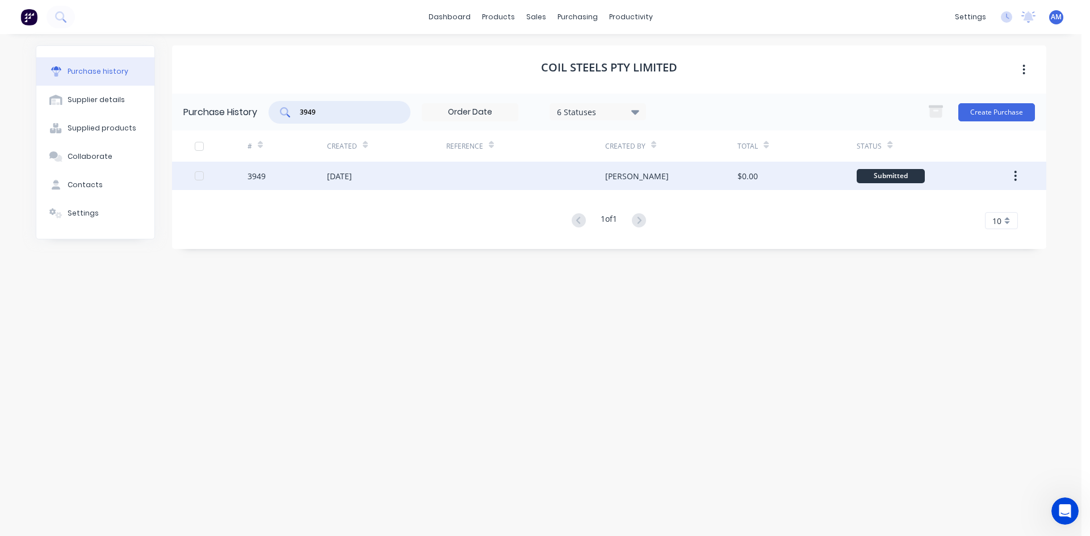
click at [472, 172] on div at bounding box center [525, 176] width 159 height 28
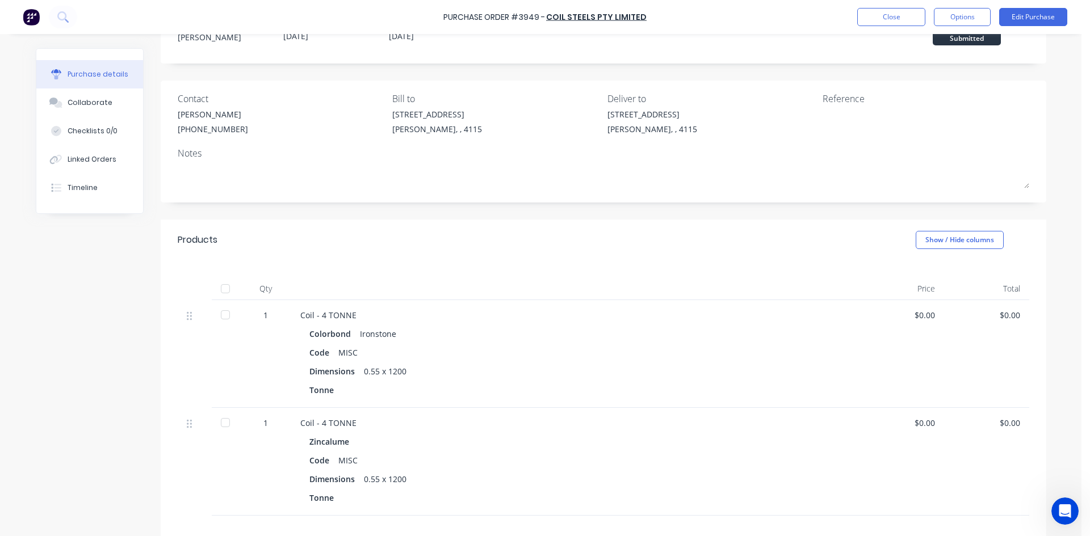
scroll to position [114, 0]
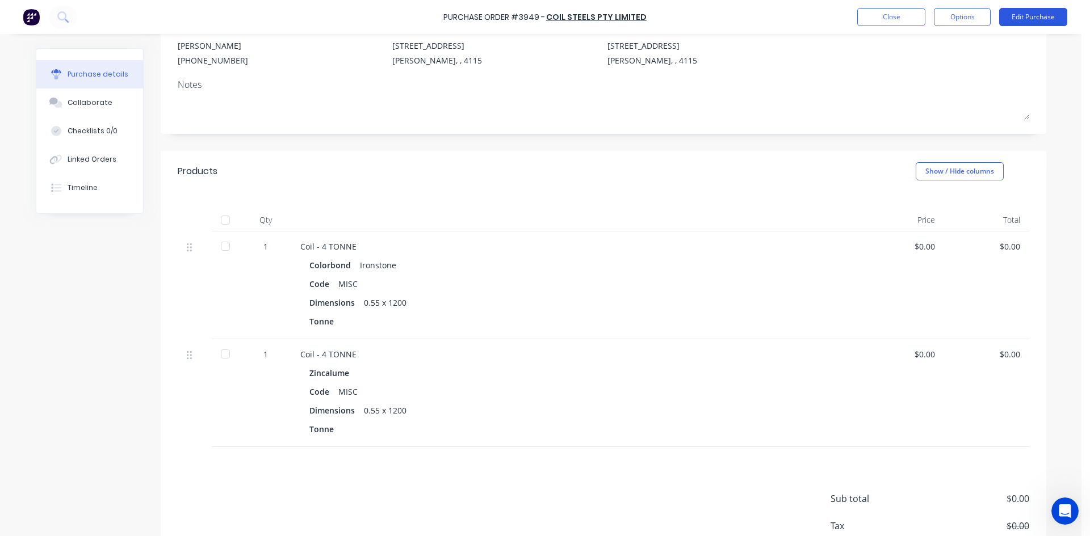
click at [1025, 24] on button "Edit Purchase" at bounding box center [1033, 17] width 68 height 18
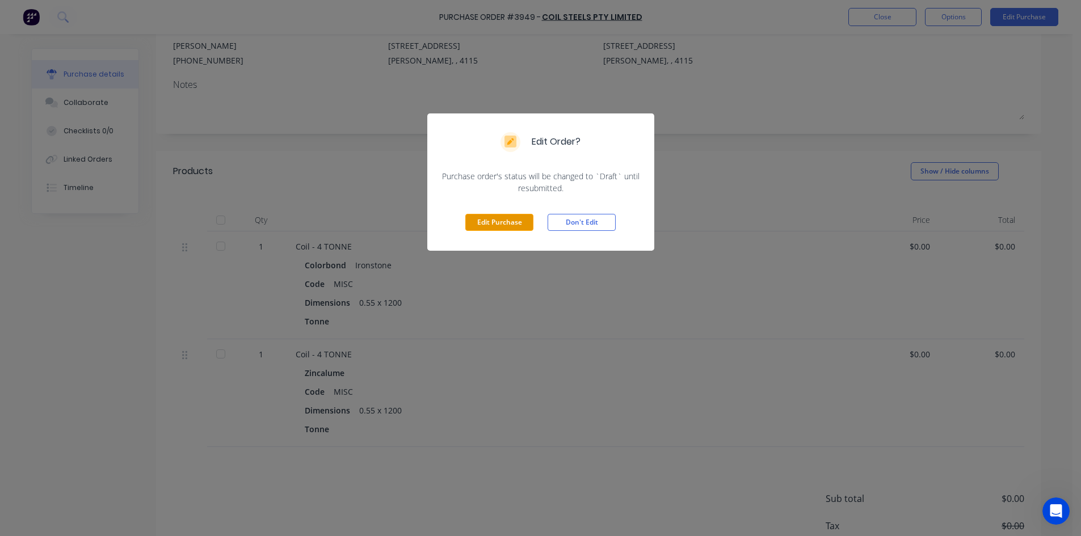
click at [502, 226] on button "Edit Purchase" at bounding box center [499, 222] width 68 height 17
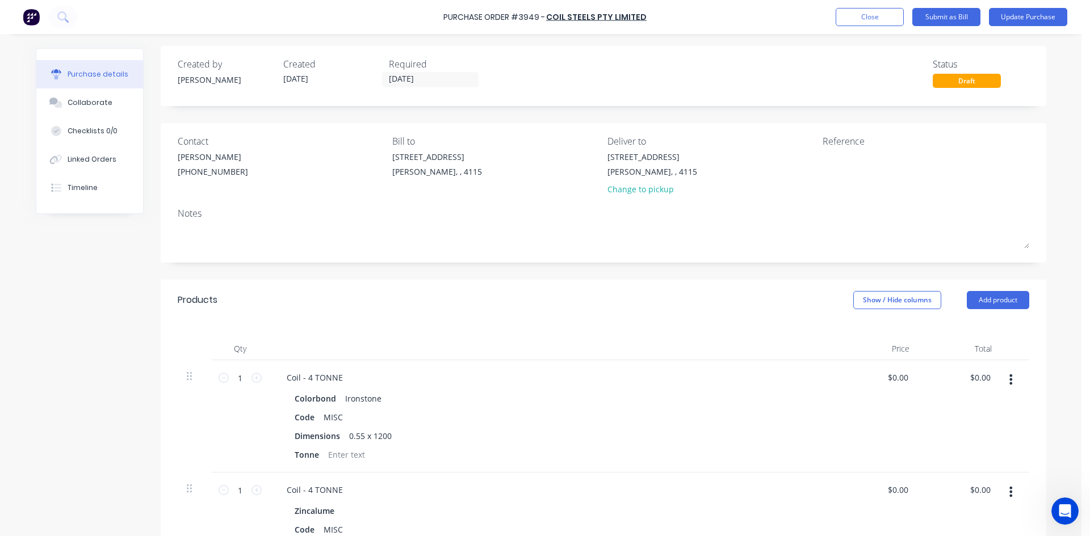
scroll to position [0, 0]
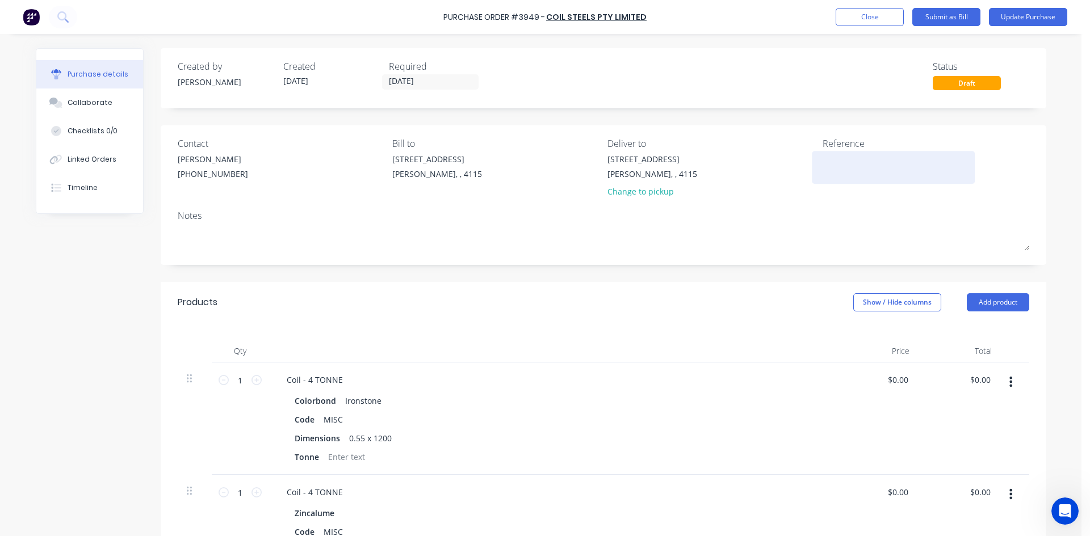
click at [843, 158] on textarea at bounding box center [893, 166] width 142 height 26
type textarea "405439"
type textarea "x"
type textarea "405439"
click at [1033, 12] on button "Update Purchase" at bounding box center [1028, 17] width 78 height 18
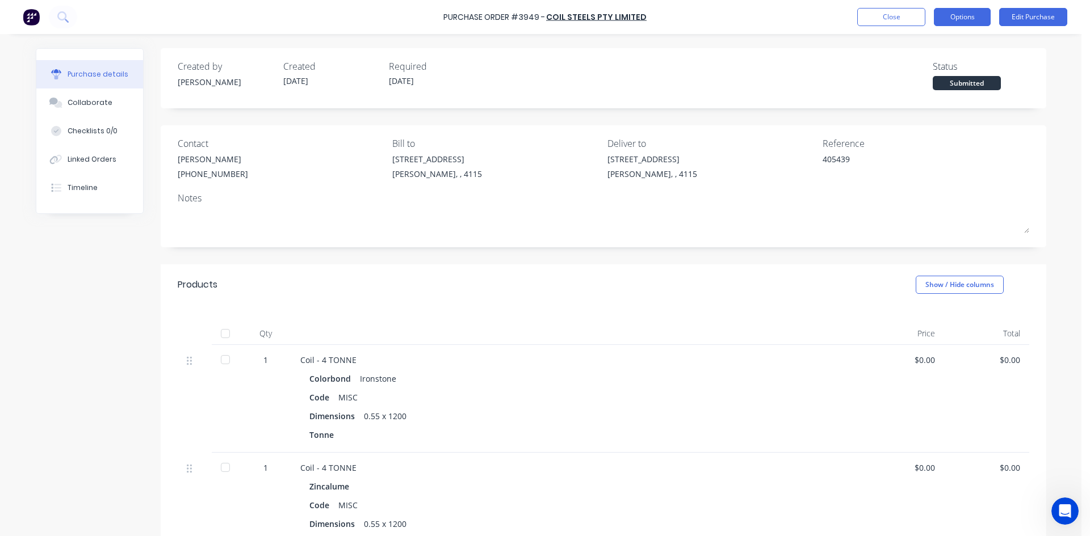
click at [962, 22] on button "Options" at bounding box center [962, 17] width 57 height 18
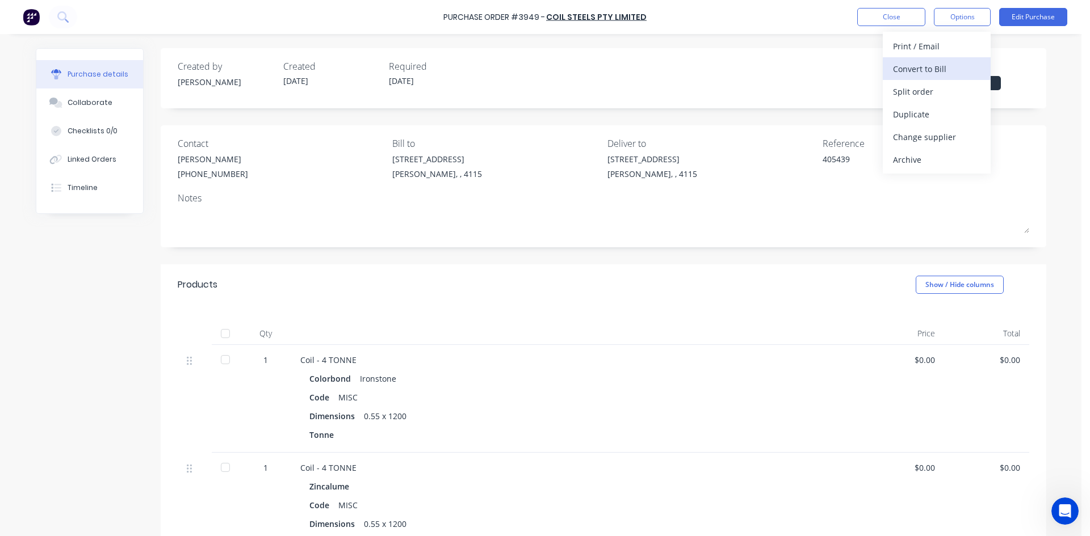
click at [927, 68] on div "Convert to Bill" at bounding box center [936, 69] width 87 height 16
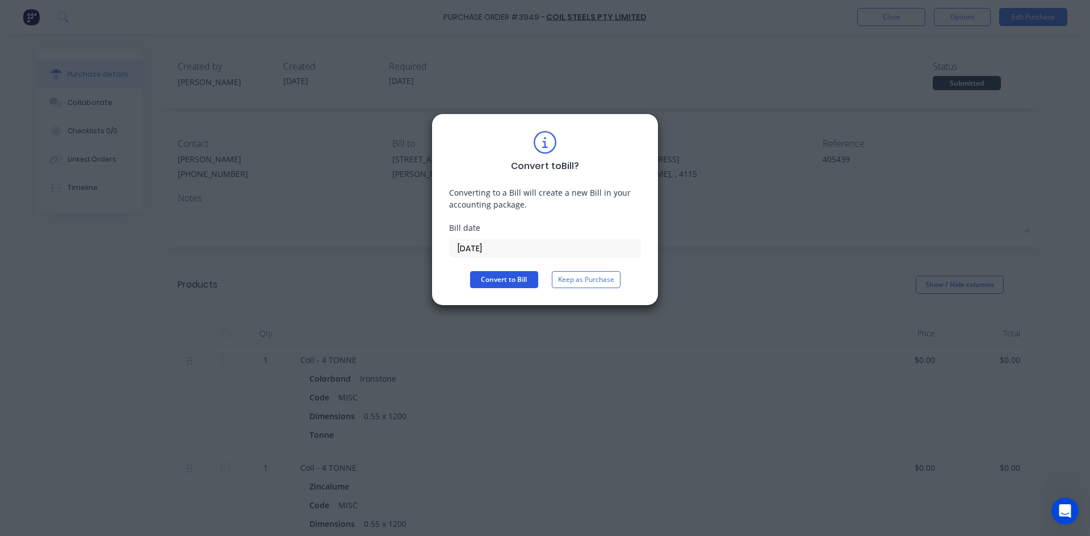
click at [502, 279] on button "Convert to Bill" at bounding box center [504, 279] width 68 height 17
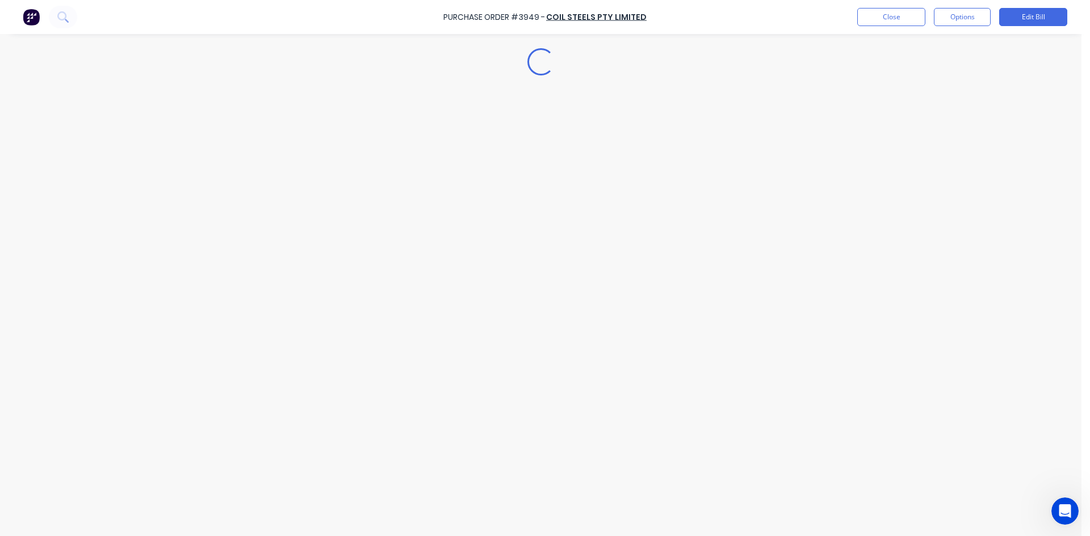
type textarea "x"
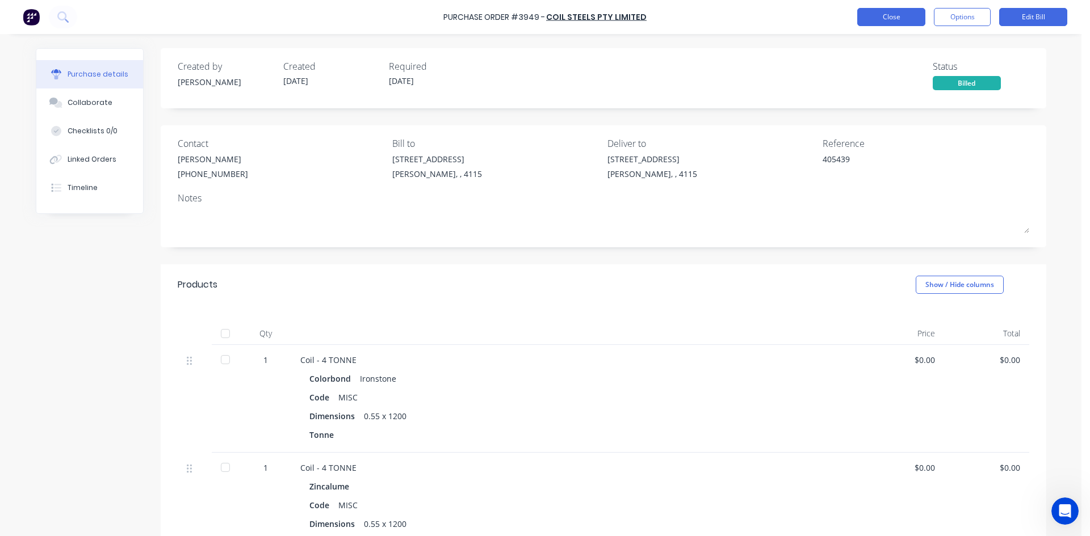
click at [887, 20] on button "Close" at bounding box center [891, 17] width 68 height 18
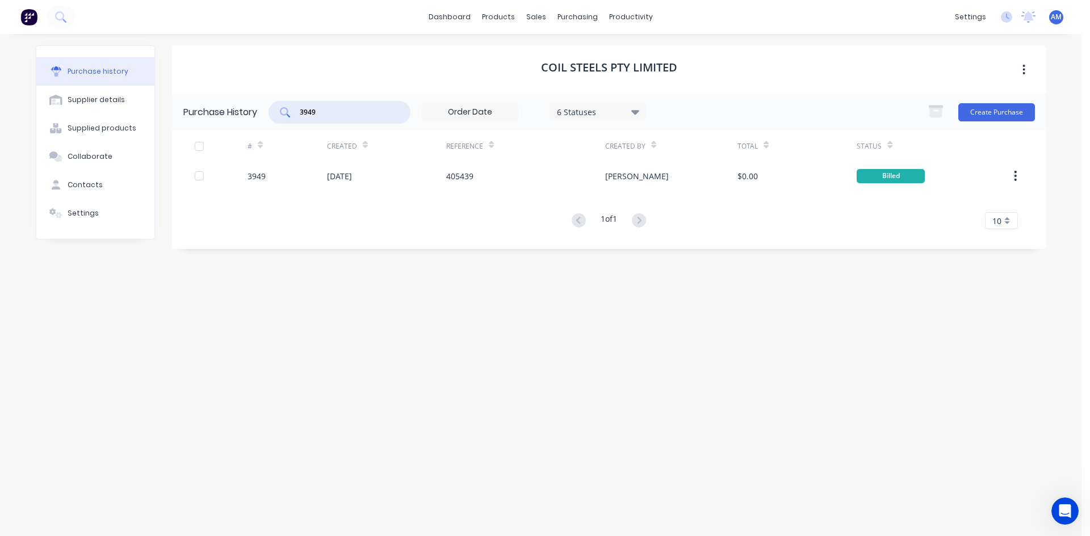
drag, startPoint x: 316, startPoint y: 112, endPoint x: 292, endPoint y: 113, distance: 23.8
click at [292, 113] on div "3949" at bounding box center [339, 112] width 142 height 23
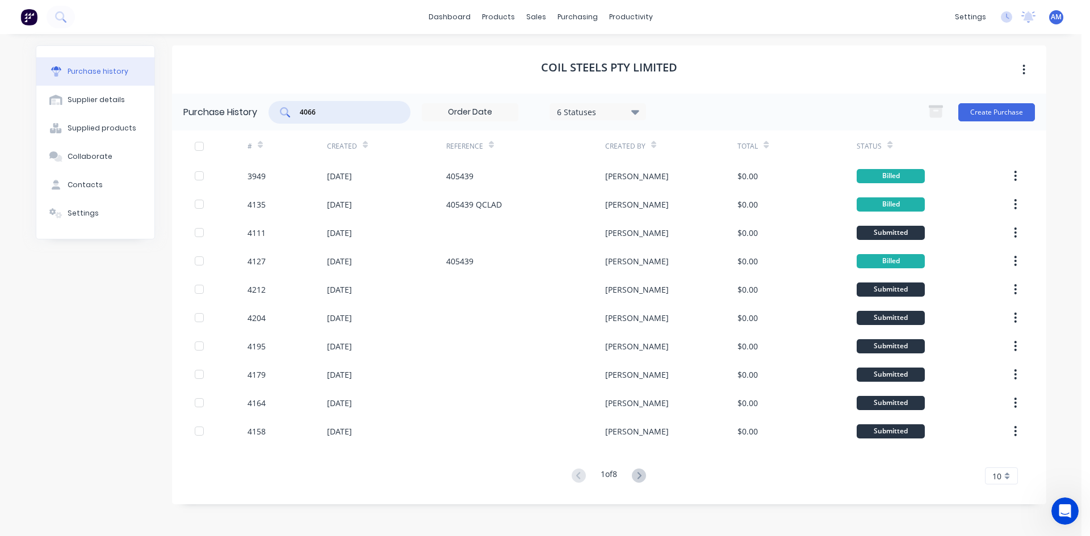
type input "4066"
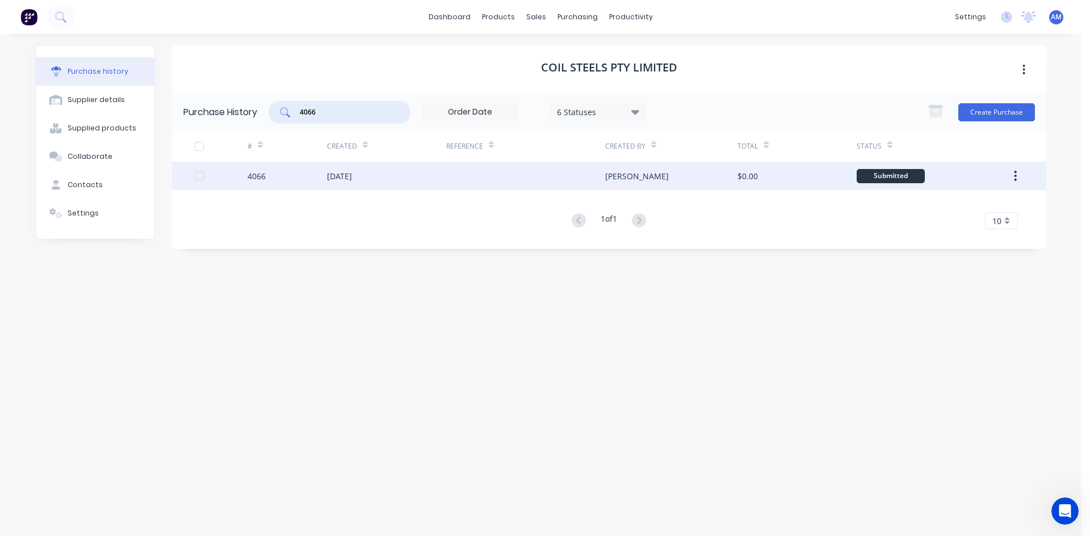
click at [442, 177] on div "[DATE]" at bounding box center [386, 176] width 119 height 28
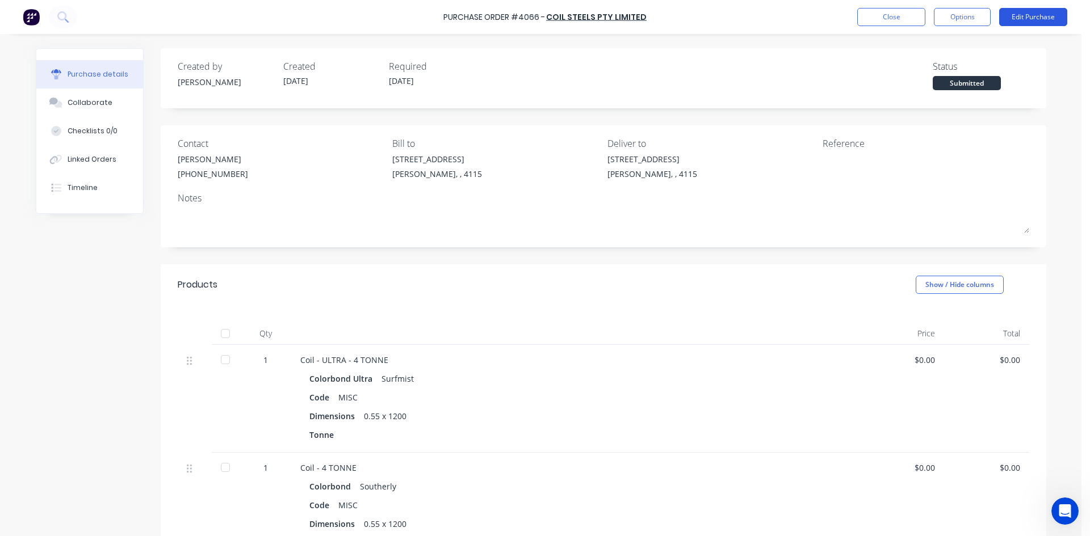
click at [1029, 15] on button "Edit Purchase" at bounding box center [1033, 17] width 68 height 18
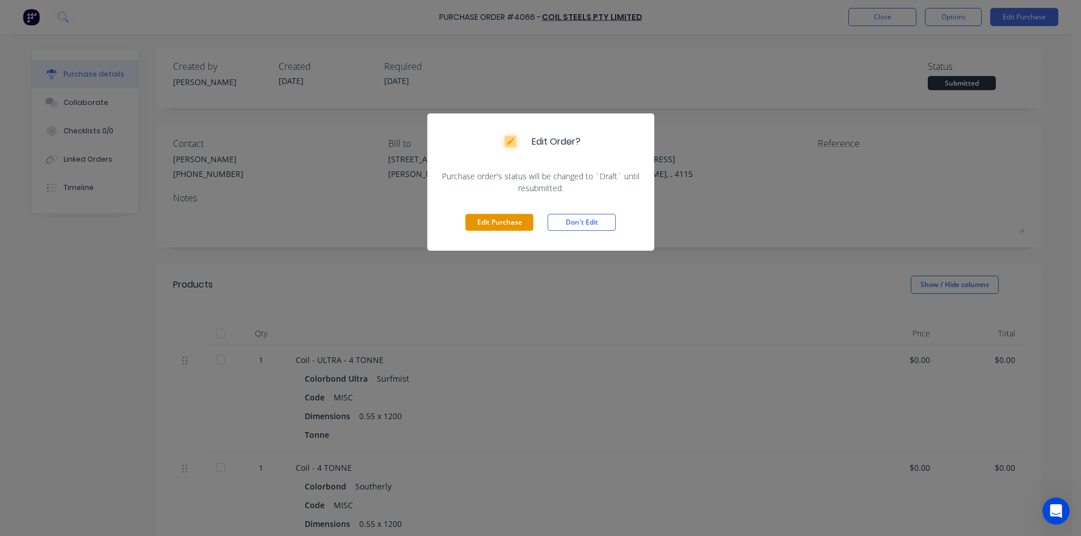
click at [516, 223] on button "Edit Purchase" at bounding box center [499, 222] width 68 height 17
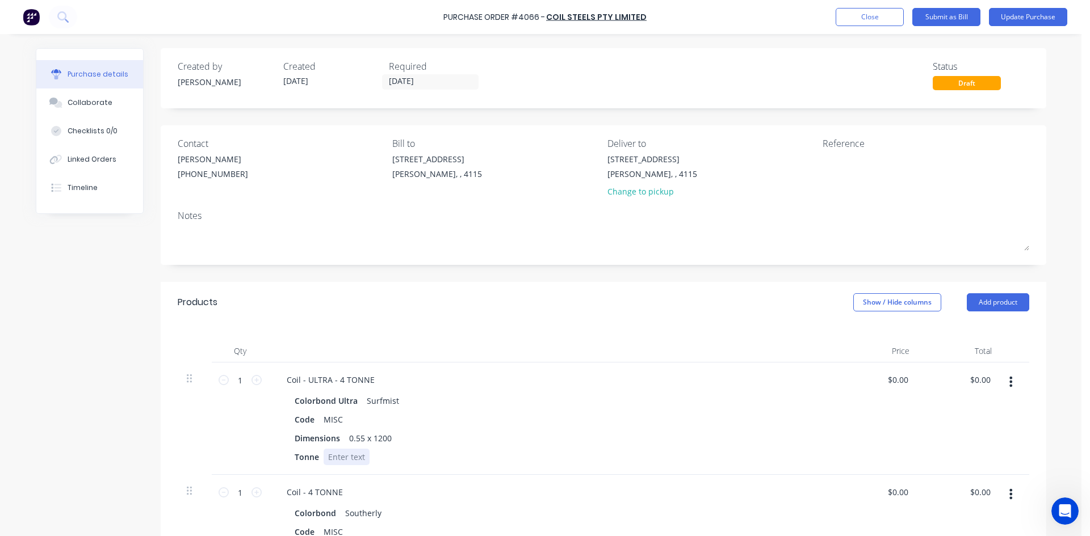
click at [346, 457] on div at bounding box center [347, 457] width 46 height 16
click at [1052, 14] on button "Update Purchase" at bounding box center [1028, 17] width 78 height 18
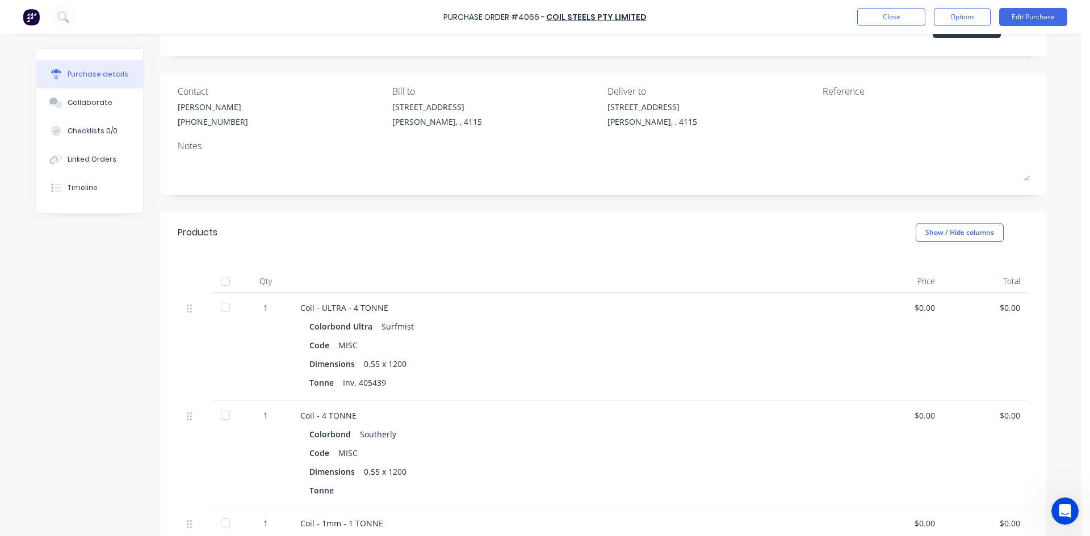
scroll to position [170, 0]
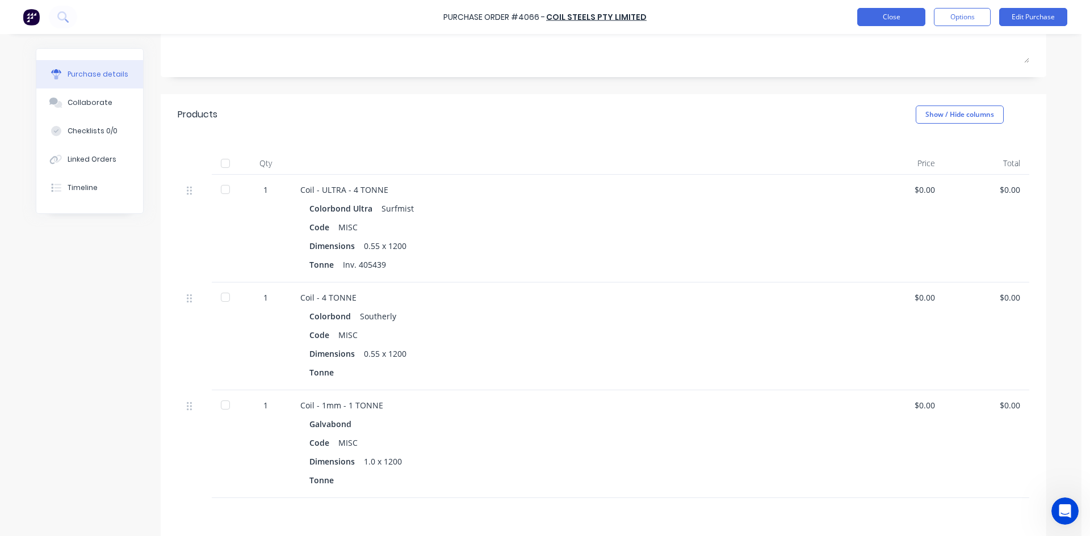
click at [905, 19] on button "Close" at bounding box center [891, 17] width 68 height 18
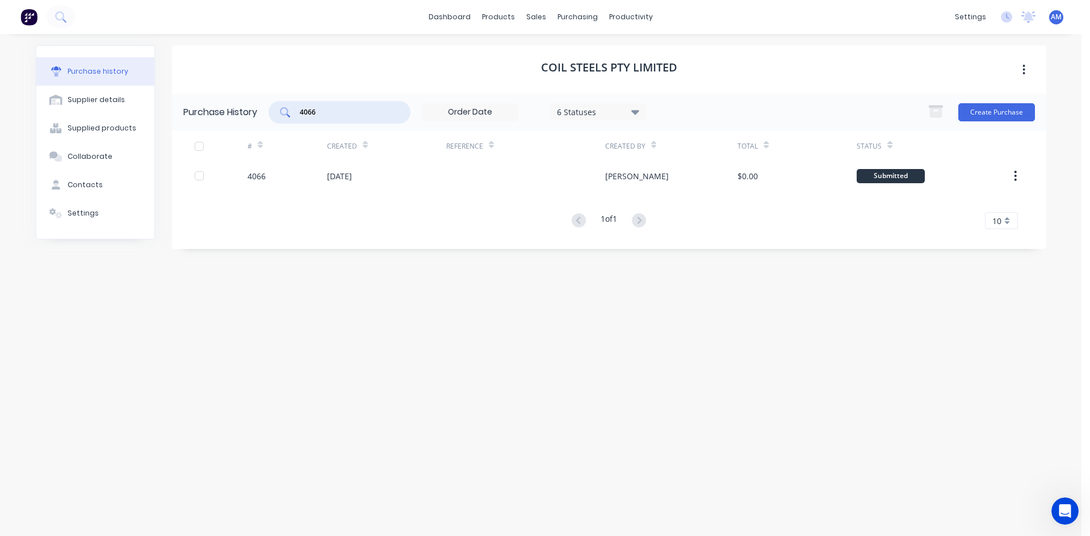
drag, startPoint x: 351, startPoint y: 109, endPoint x: 295, endPoint y: 111, distance: 55.7
click at [295, 111] on div "4066" at bounding box center [339, 112] width 142 height 23
type input "4"
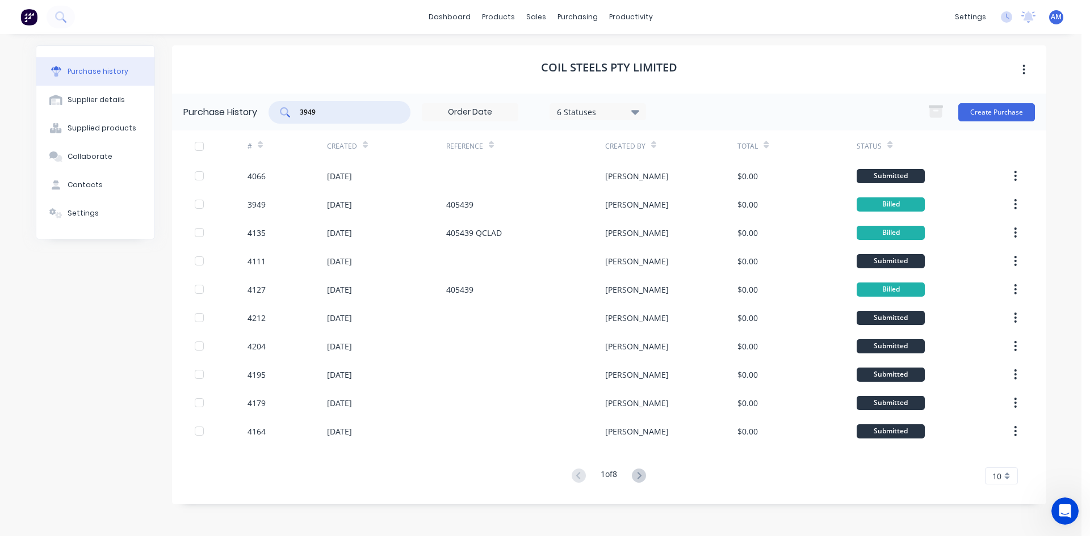
type input "3949"
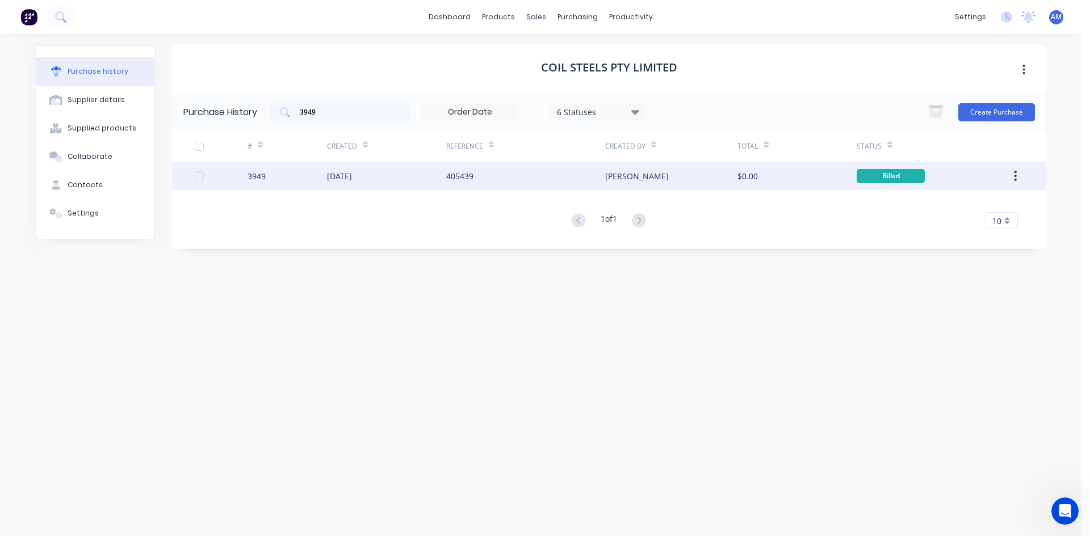
click at [504, 169] on div "405439" at bounding box center [525, 176] width 159 height 28
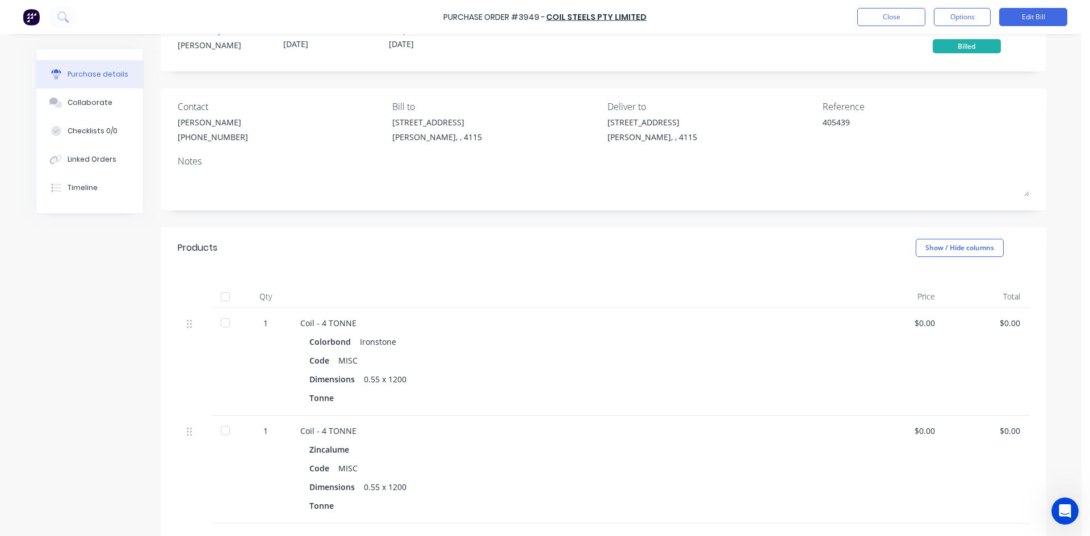
scroll to position [57, 0]
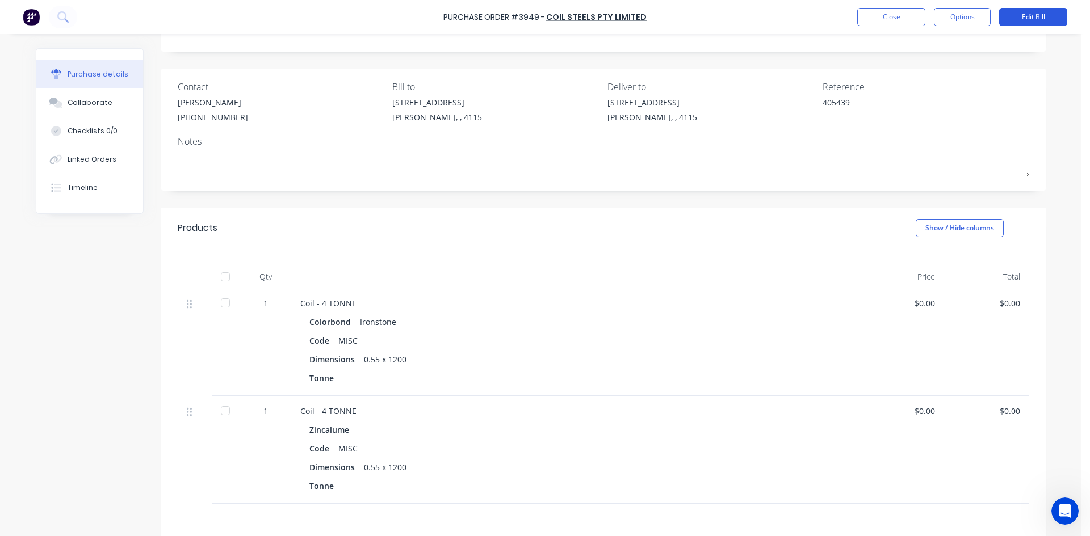
click at [1020, 18] on button "Edit Bill" at bounding box center [1033, 17] width 68 height 18
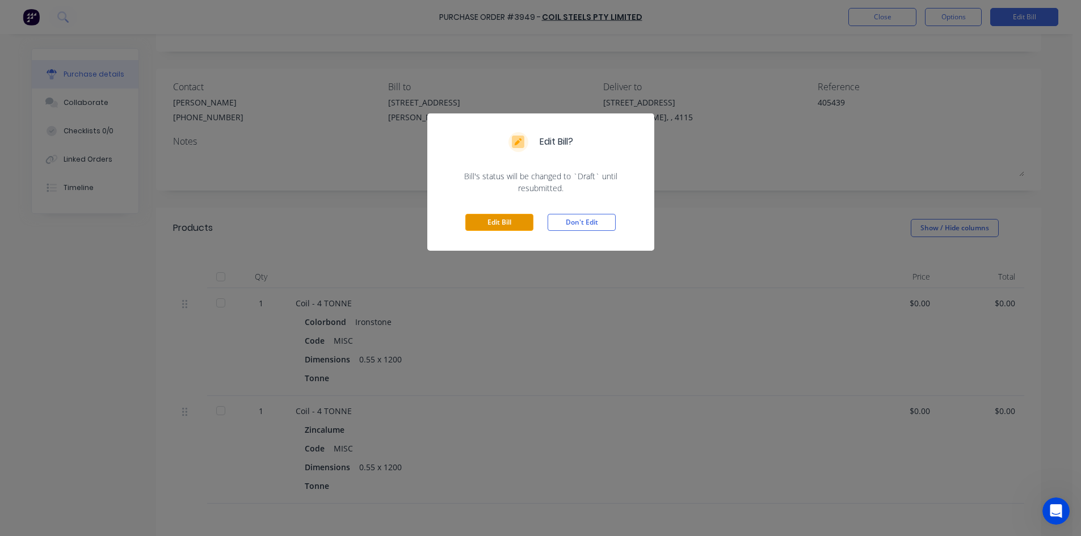
click at [488, 224] on button "Edit Bill" at bounding box center [499, 222] width 68 height 17
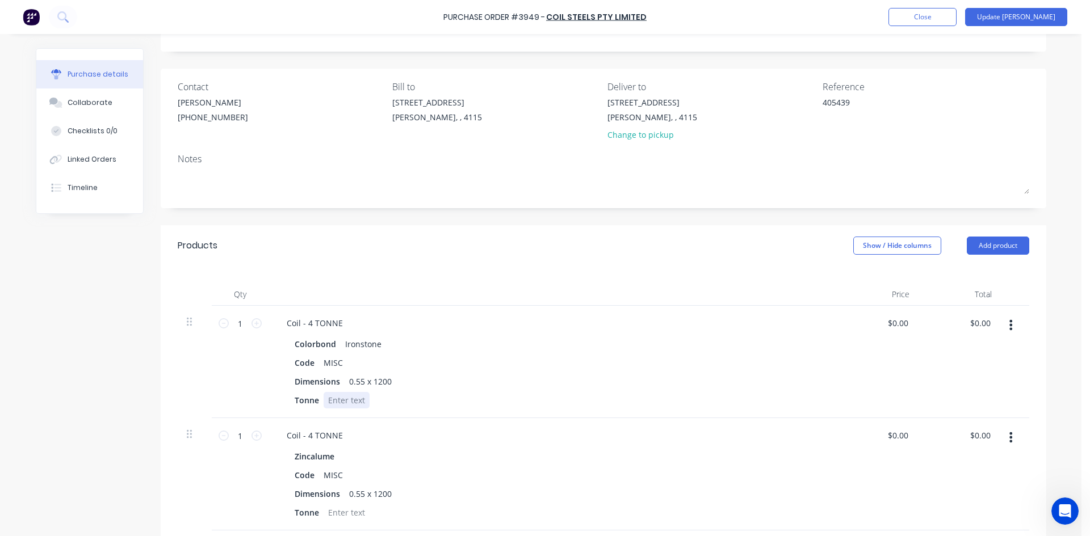
type textarea "x"
click at [353, 403] on div at bounding box center [347, 400] width 46 height 16
type textarea "x"
click at [356, 511] on div at bounding box center [347, 513] width 46 height 16
click at [1044, 15] on button "Update [PERSON_NAME]" at bounding box center [1016, 17] width 102 height 18
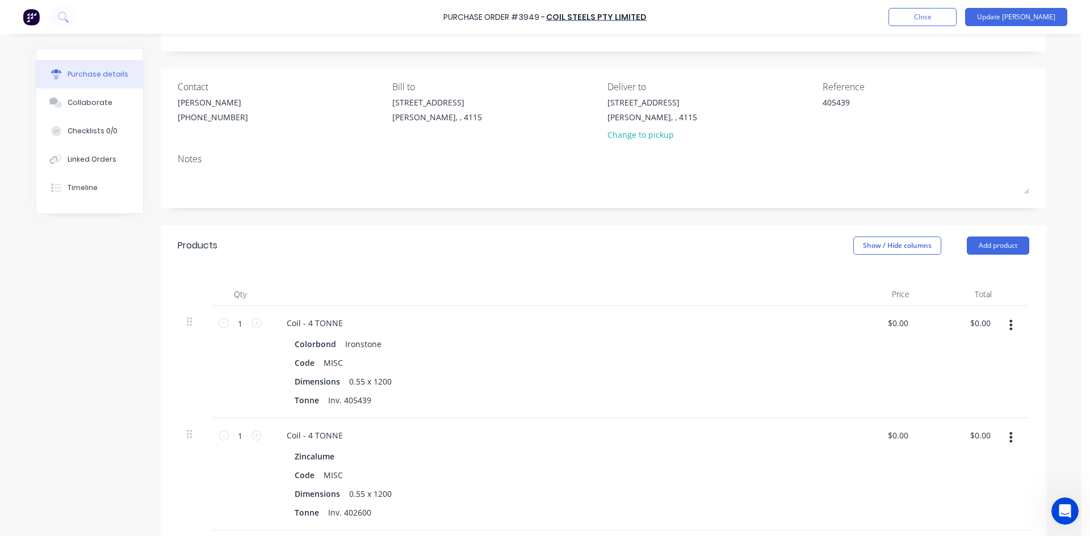
scroll to position [0, 0]
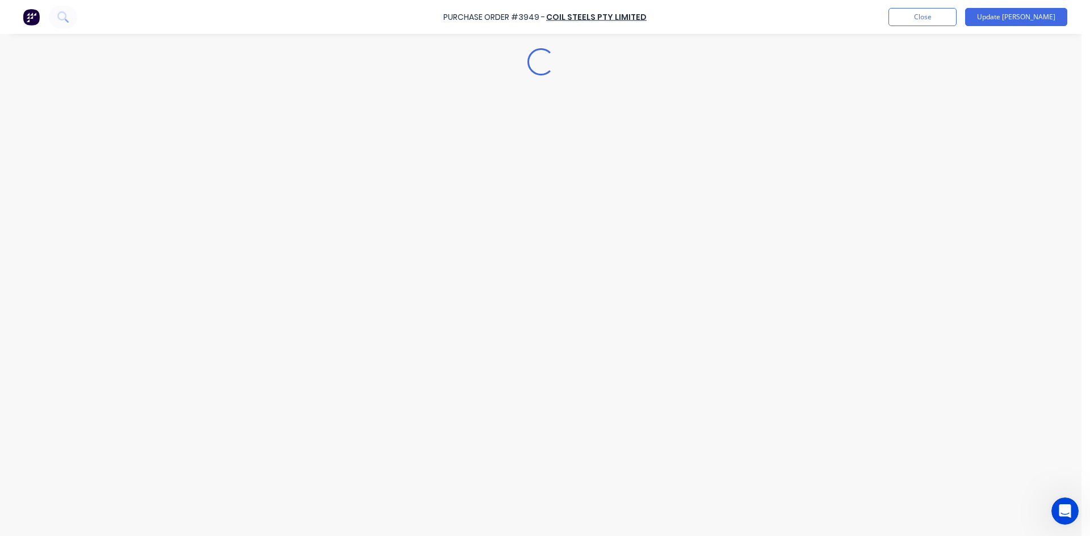
type textarea "x"
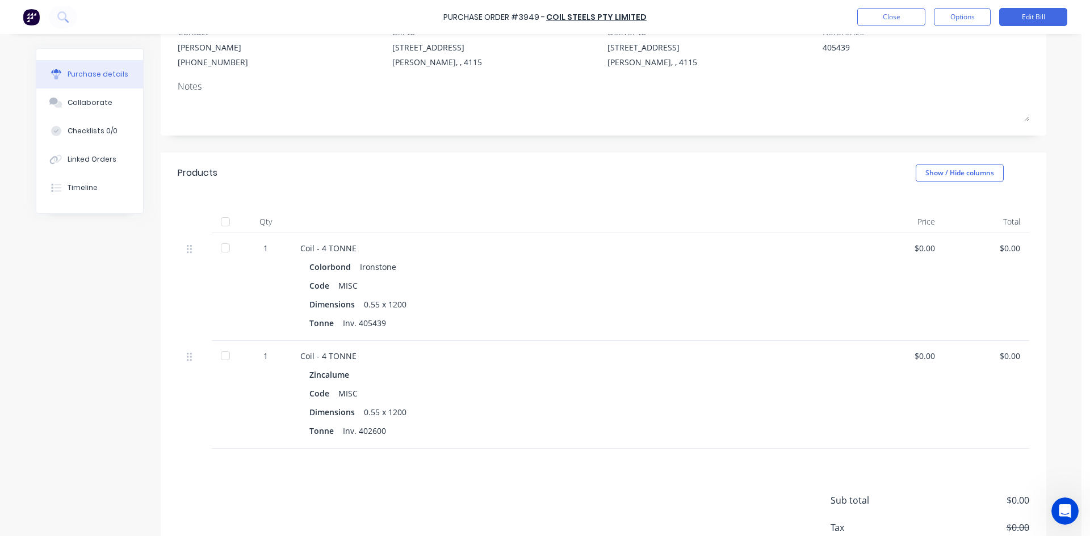
scroll to position [114, 0]
click at [874, 26] on div "Purchase Order #3949 - Coil Steels Pty Limited Close Options Edit Bill" at bounding box center [545, 17] width 1090 height 34
click at [878, 21] on button "Close" at bounding box center [891, 17] width 68 height 18
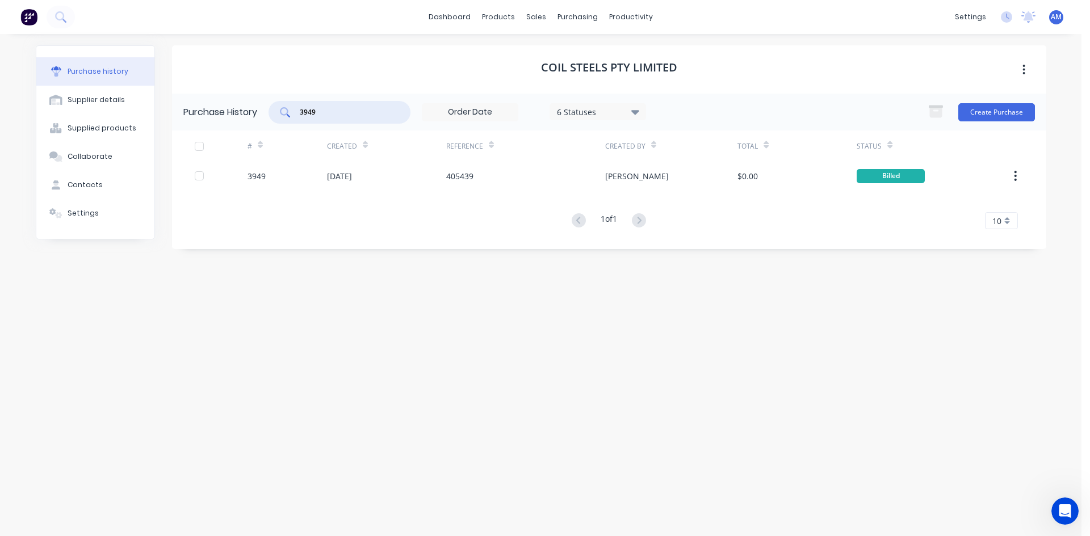
drag, startPoint x: 322, startPoint y: 114, endPoint x: 281, endPoint y: 114, distance: 40.9
click at [281, 114] on div "3949" at bounding box center [339, 112] width 142 height 23
type input "4066"
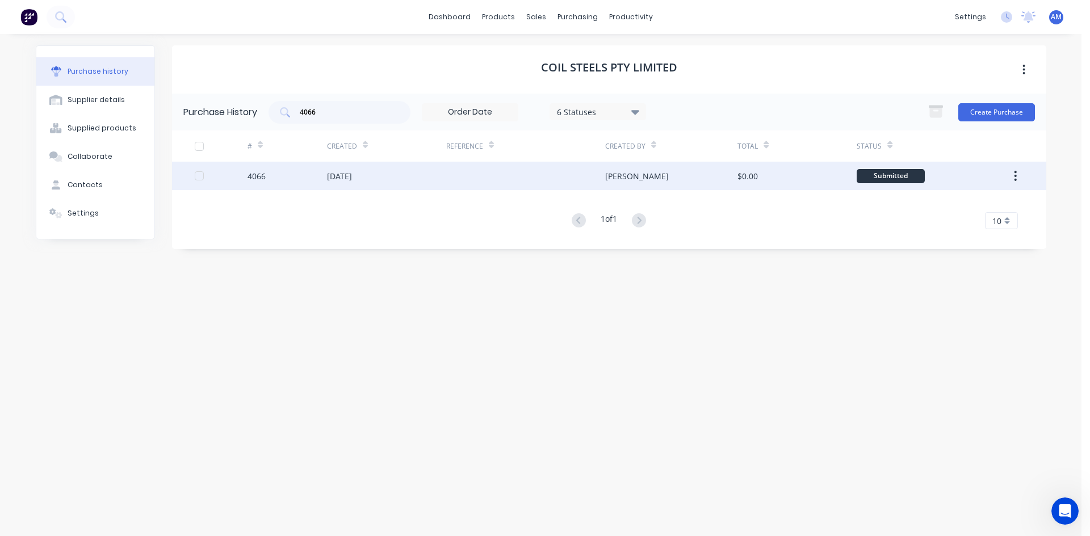
click at [390, 182] on div "[DATE]" at bounding box center [386, 176] width 119 height 28
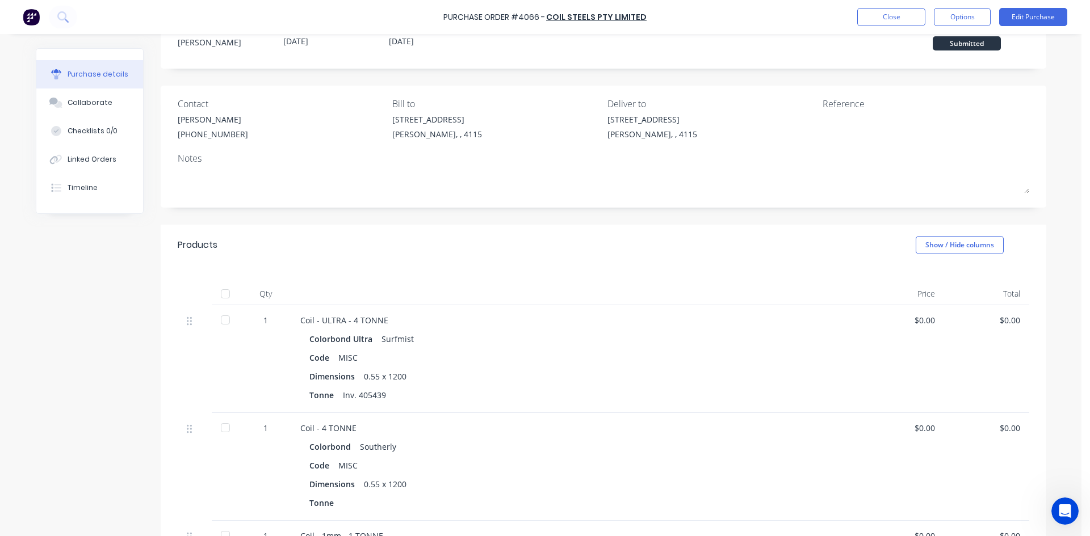
scroll to position [114, 0]
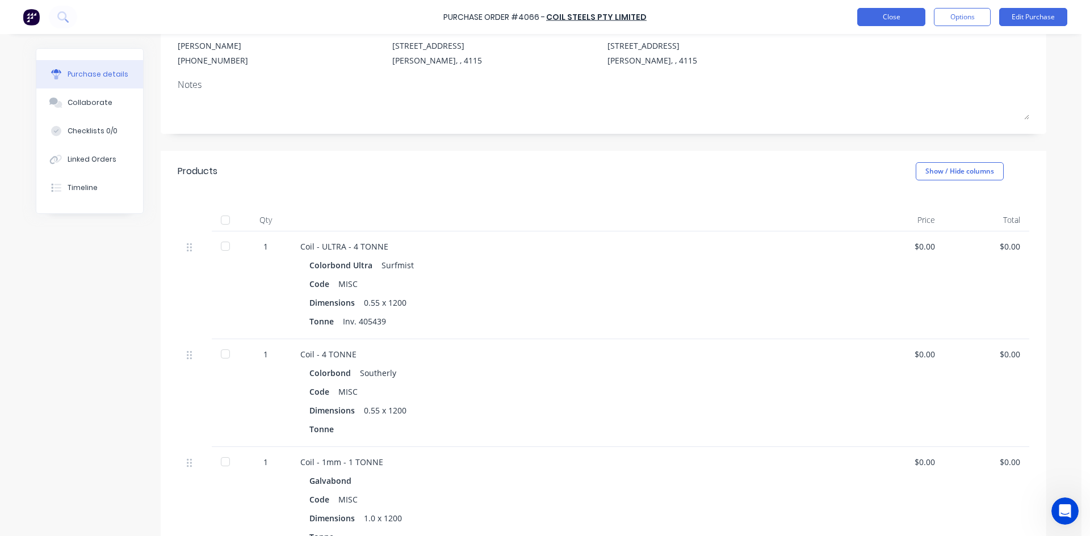
click at [875, 19] on button "Close" at bounding box center [891, 17] width 68 height 18
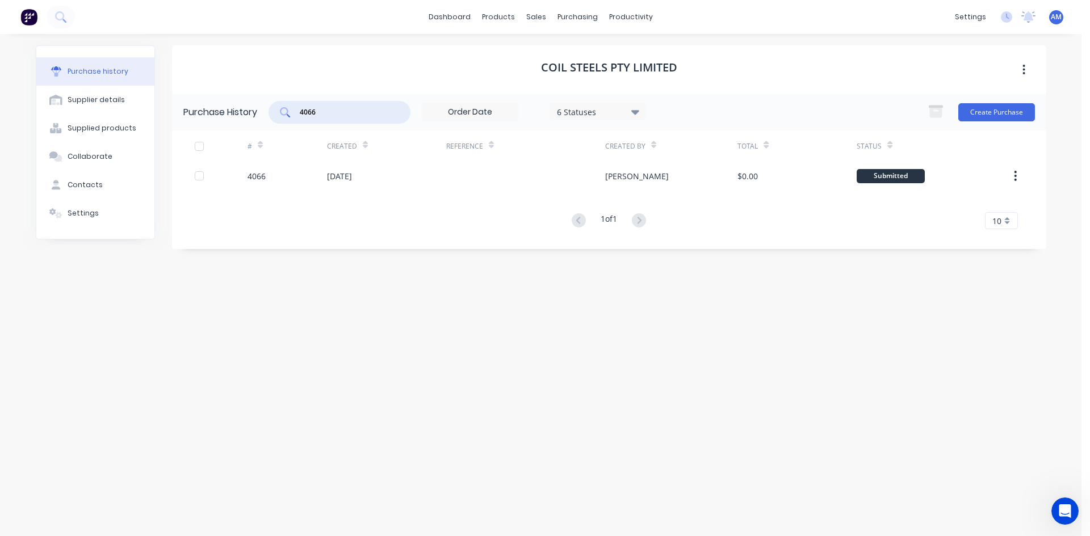
drag, startPoint x: 320, startPoint y: 115, endPoint x: 295, endPoint y: 115, distance: 25.0
click at [295, 115] on div "4066" at bounding box center [339, 112] width 142 height 23
type input "4111"
click at [442, 173] on div "[DATE]" at bounding box center [386, 176] width 119 height 28
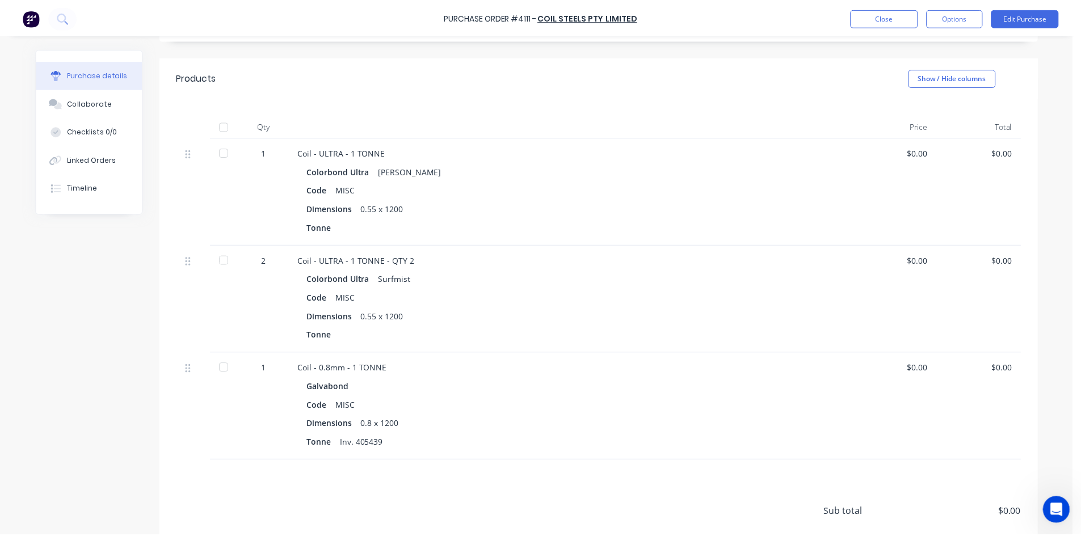
scroll to position [227, 0]
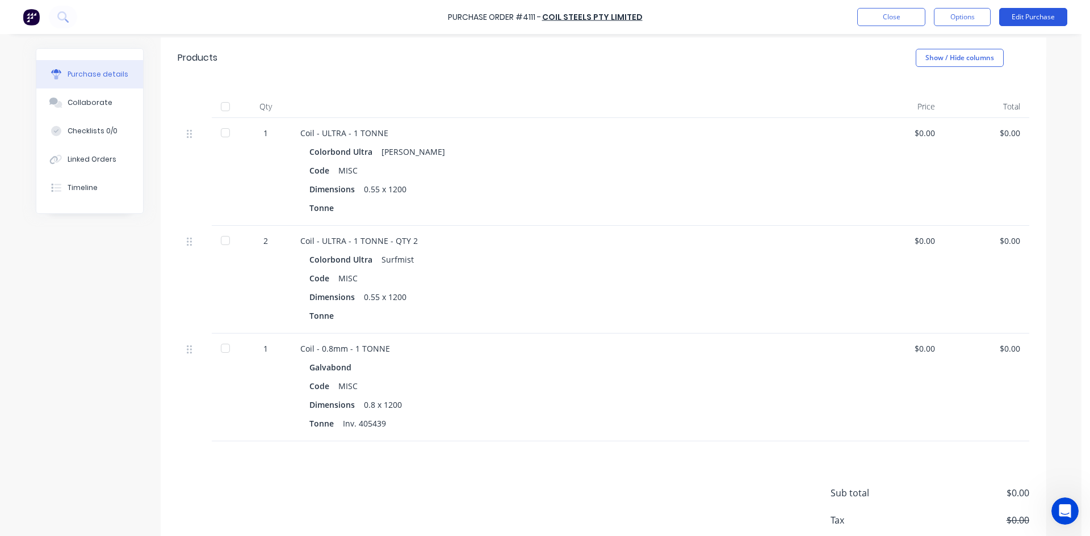
click at [1025, 11] on button "Edit Purchase" at bounding box center [1033, 17] width 68 height 18
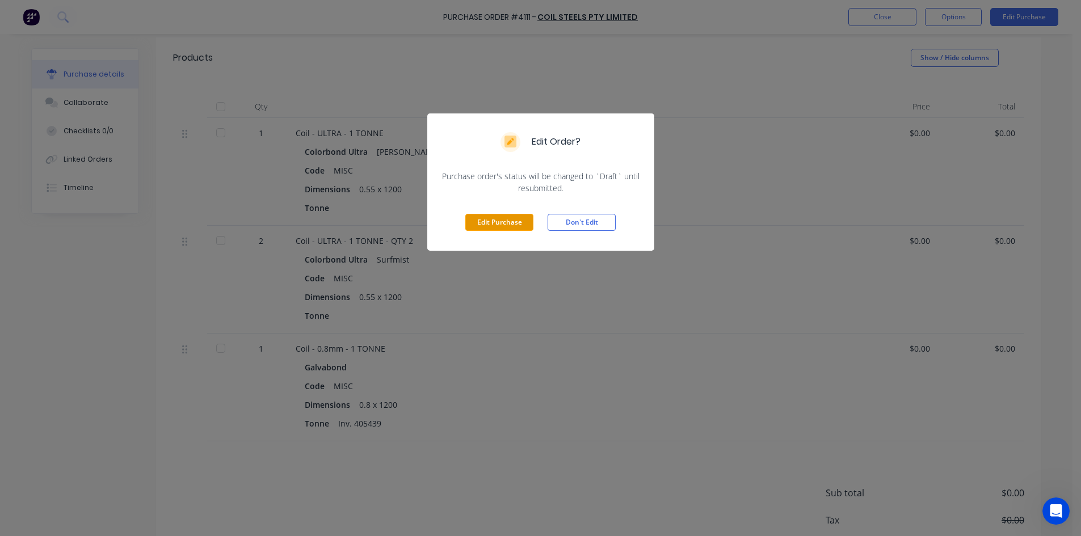
click at [512, 222] on button "Edit Purchase" at bounding box center [499, 222] width 68 height 17
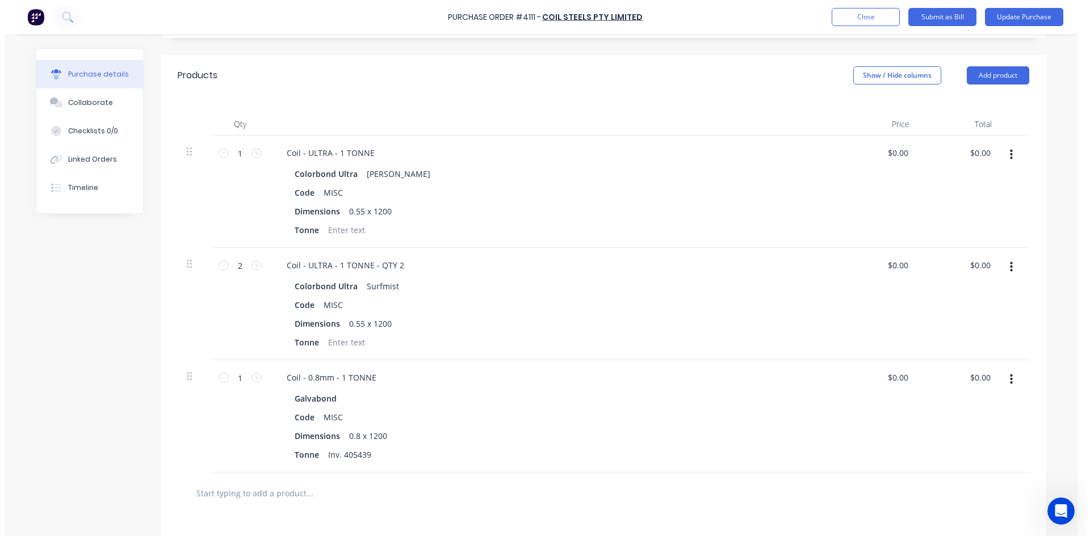
scroll to position [245, 0]
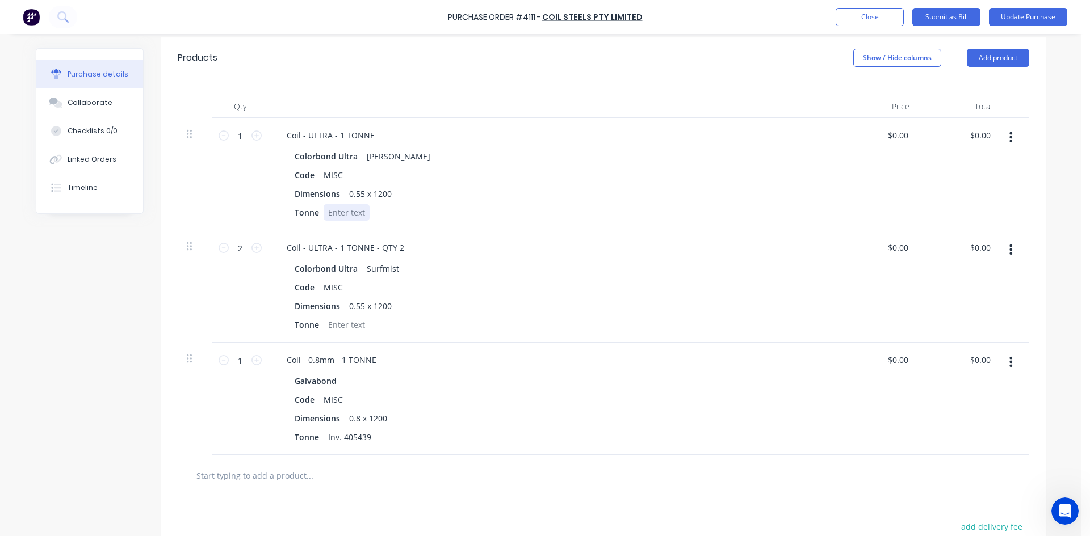
click at [354, 216] on div at bounding box center [347, 212] width 46 height 16
click at [346, 326] on div at bounding box center [347, 325] width 46 height 16
click at [544, 275] on div "Colorbond Ultra Surfmist" at bounding box center [552, 269] width 515 height 16
click at [1026, 16] on button "Update Purchase" at bounding box center [1028, 17] width 78 height 18
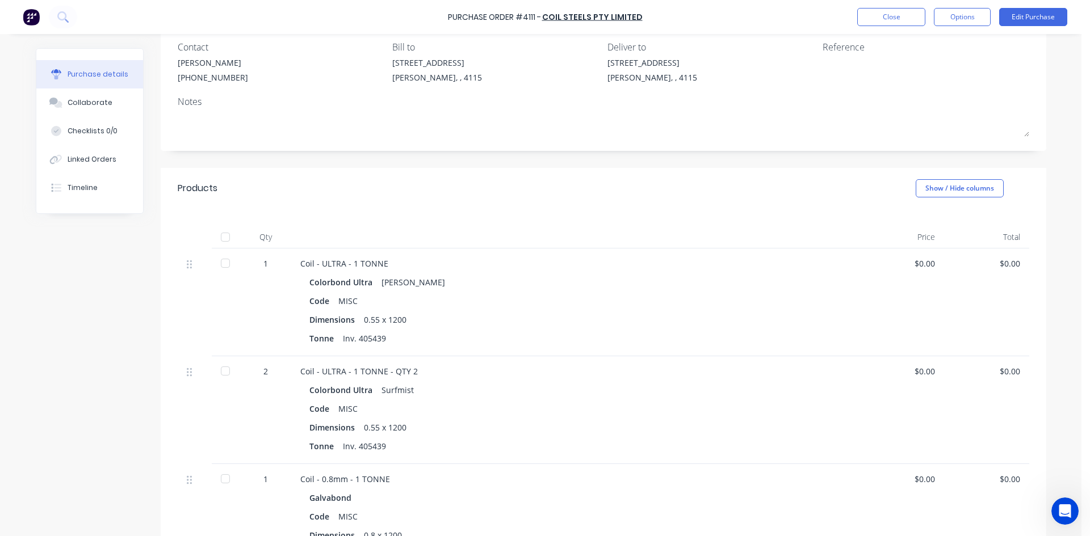
scroll to position [114, 0]
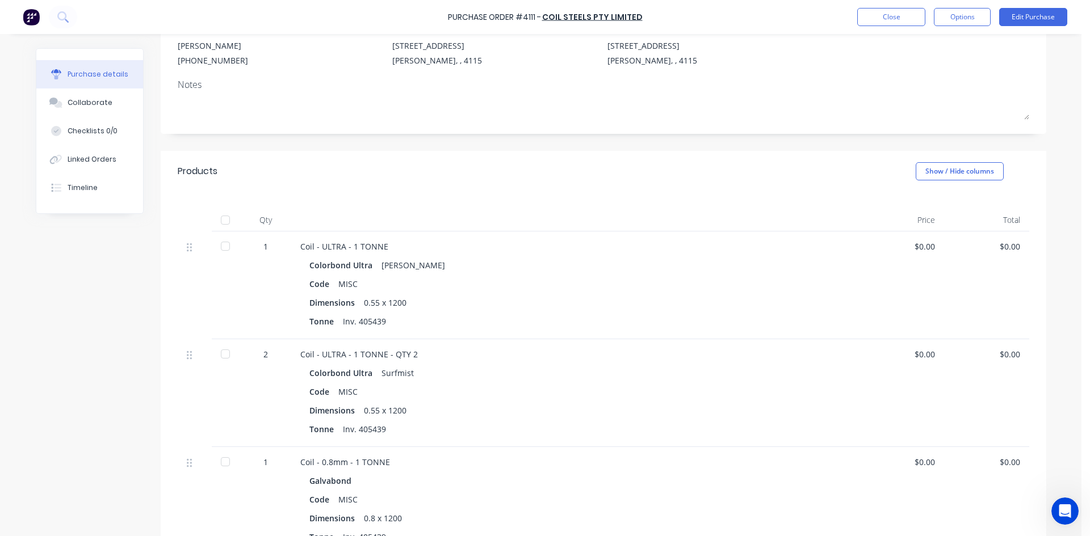
click at [889, 26] on div "Purchase Order #4111 - Coil Steels Pty Limited Close Options Edit Purchase" at bounding box center [545, 17] width 1090 height 34
click at [888, 19] on button "Close" at bounding box center [891, 17] width 68 height 18
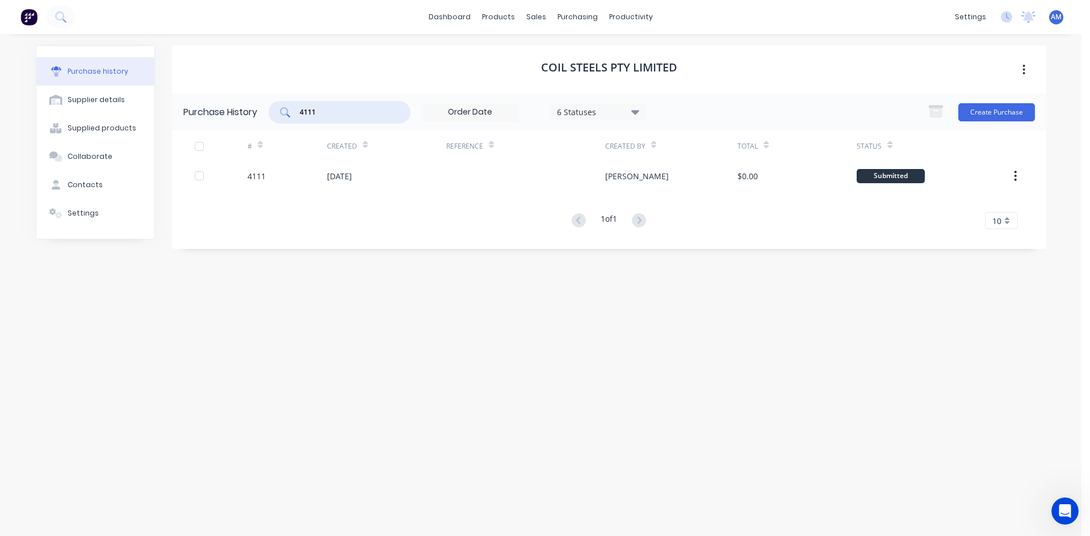
drag, startPoint x: 288, startPoint y: 114, endPoint x: 243, endPoint y: 115, distance: 44.9
click at [243, 115] on div "Purchase History 4111 6 Statuses 6 Statuses Create Purchase" at bounding box center [609, 112] width 874 height 37
type input "3867"
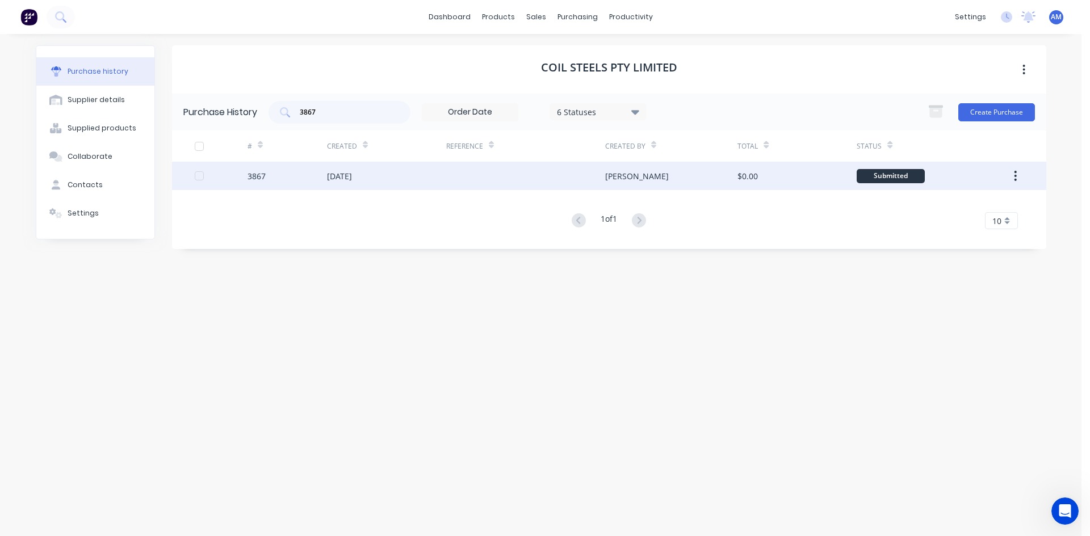
click at [455, 178] on div at bounding box center [525, 176] width 159 height 28
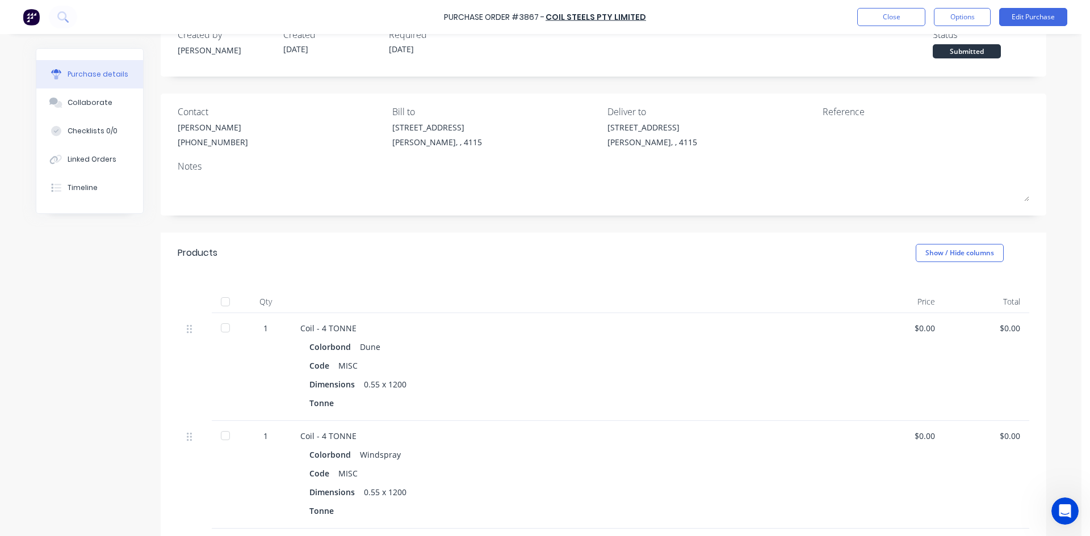
scroll to position [114, 0]
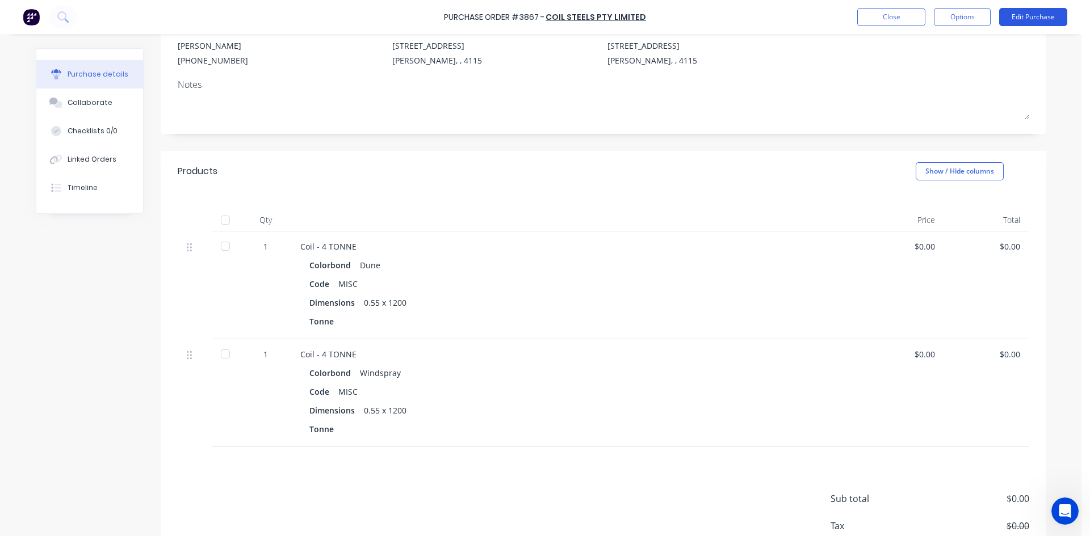
click at [1018, 18] on button "Edit Purchase" at bounding box center [1033, 17] width 68 height 18
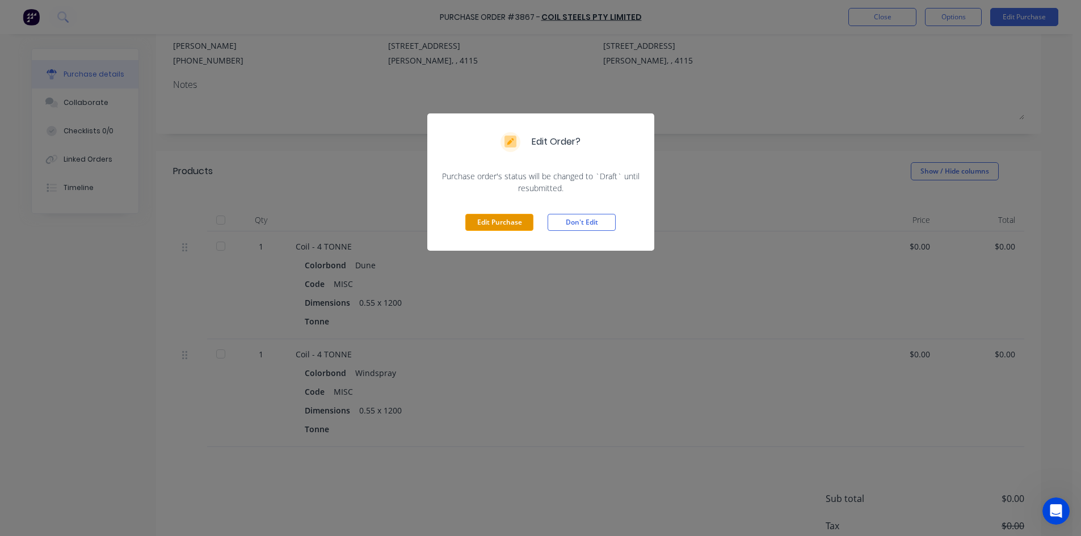
click at [506, 223] on button "Edit Purchase" at bounding box center [499, 222] width 68 height 17
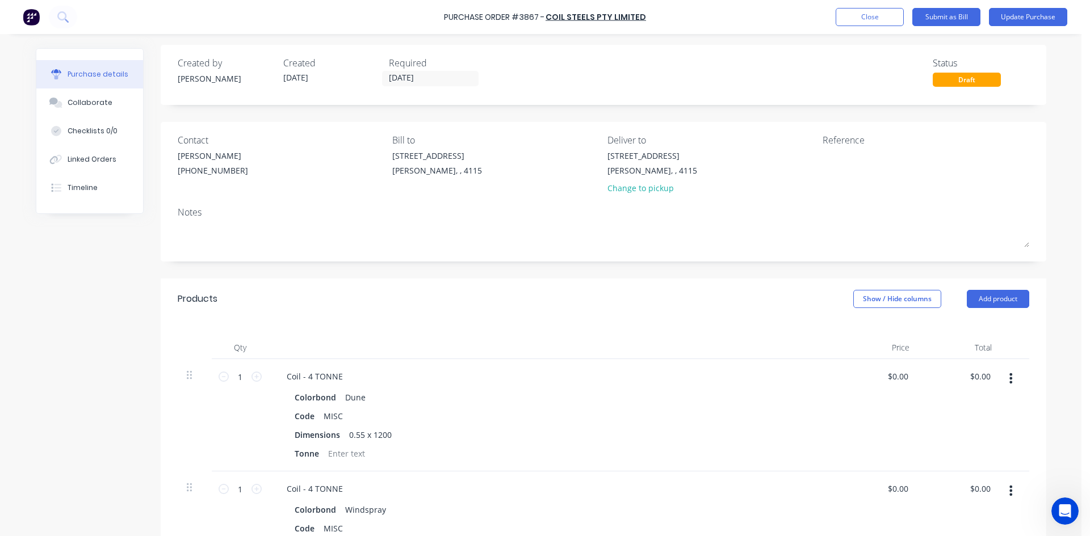
scroll to position [0, 0]
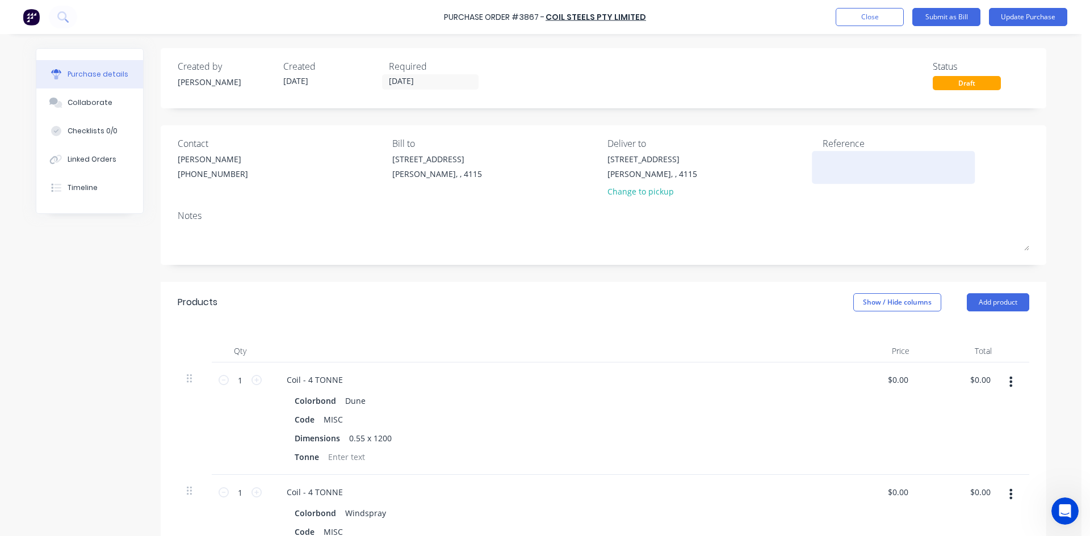
click at [837, 168] on textarea at bounding box center [893, 166] width 142 height 26
type textarea "40"
type textarea "x"
type textarea "405"
type textarea "x"
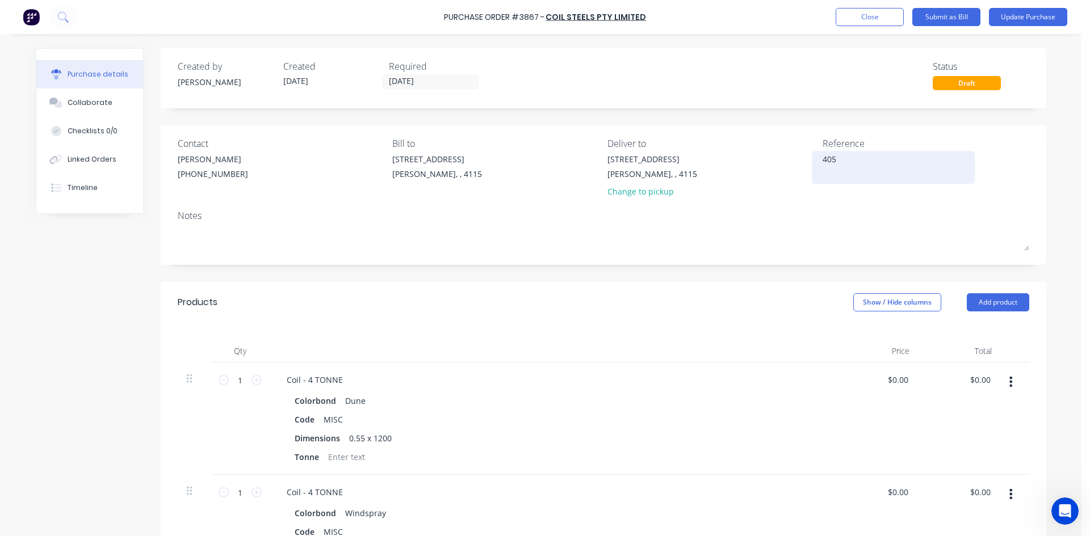
type textarea "4054"
type textarea "x"
type textarea "40543"
type textarea "x"
type textarea "405439"
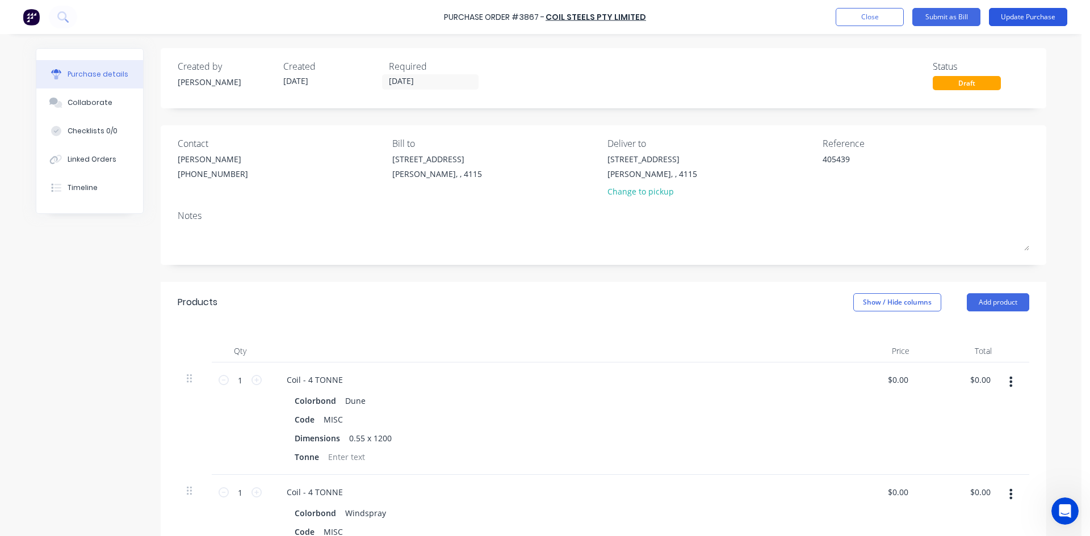
type textarea "x"
type textarea "405439"
click at [1022, 14] on button "Update Purchase" at bounding box center [1028, 17] width 78 height 18
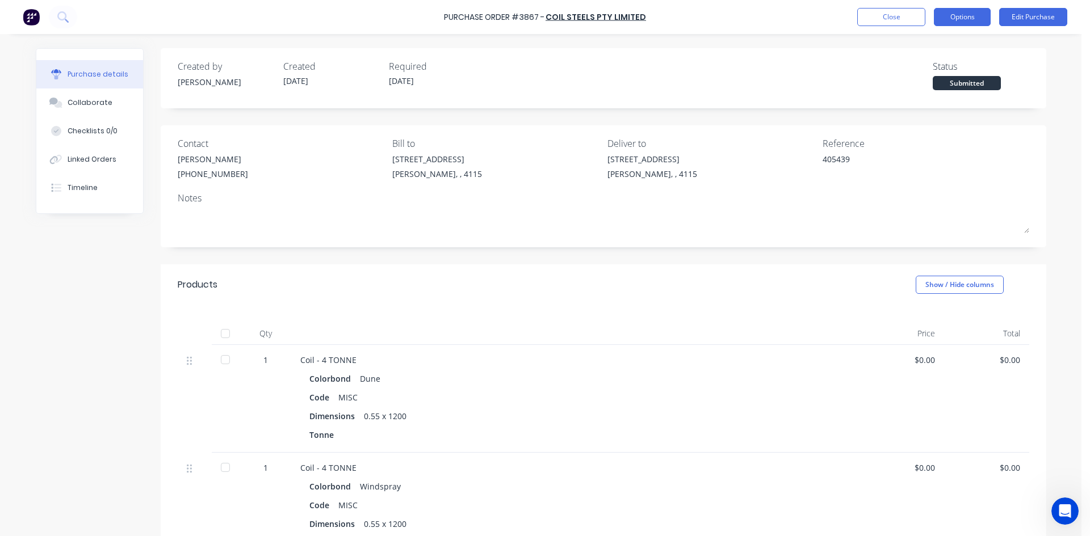
click at [950, 20] on button "Options" at bounding box center [962, 17] width 57 height 18
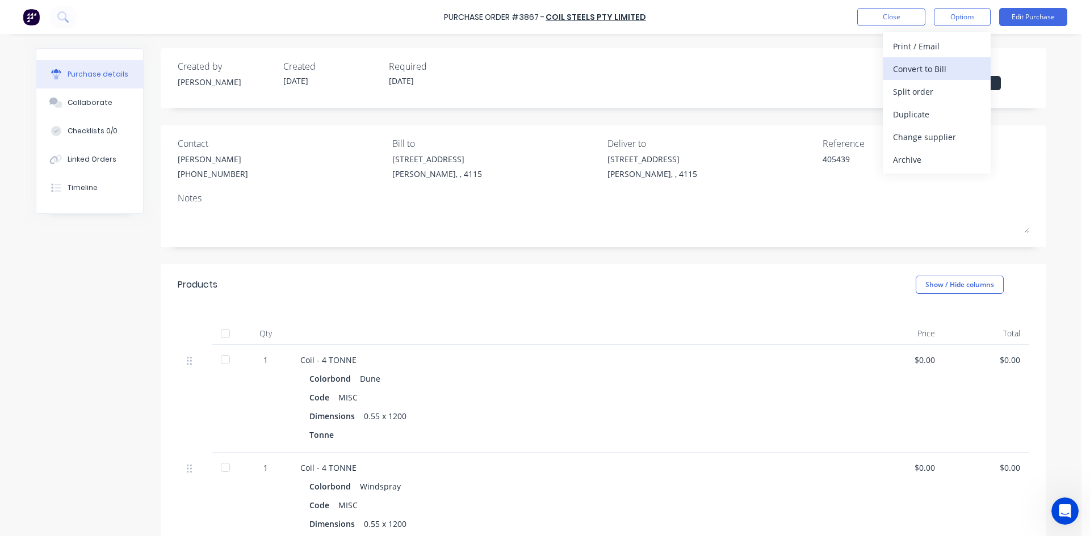
click at [913, 72] on div "Convert to Bill" at bounding box center [936, 69] width 87 height 16
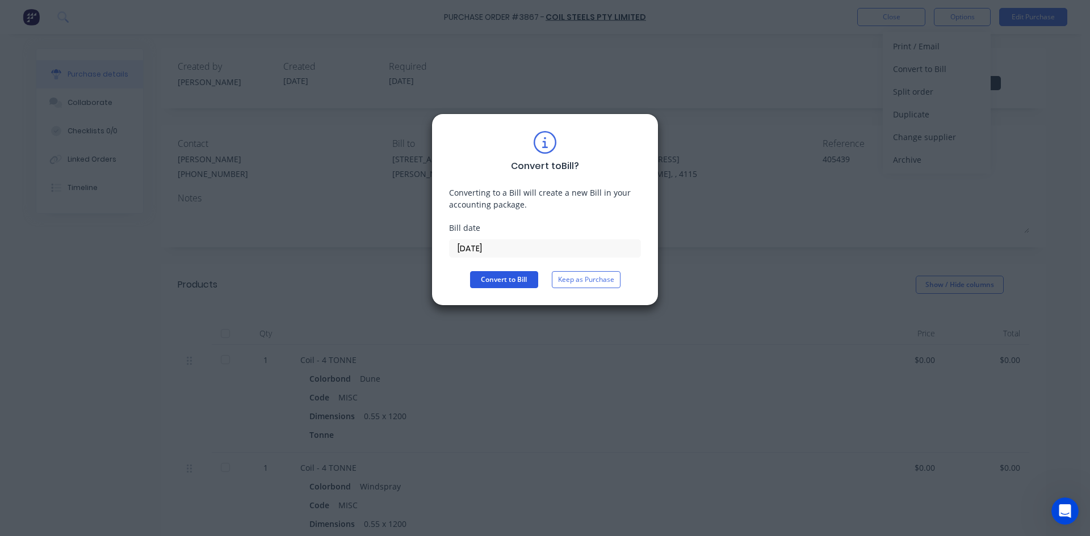
click at [507, 278] on button "Convert to Bill" at bounding box center [504, 279] width 68 height 17
type textarea "x"
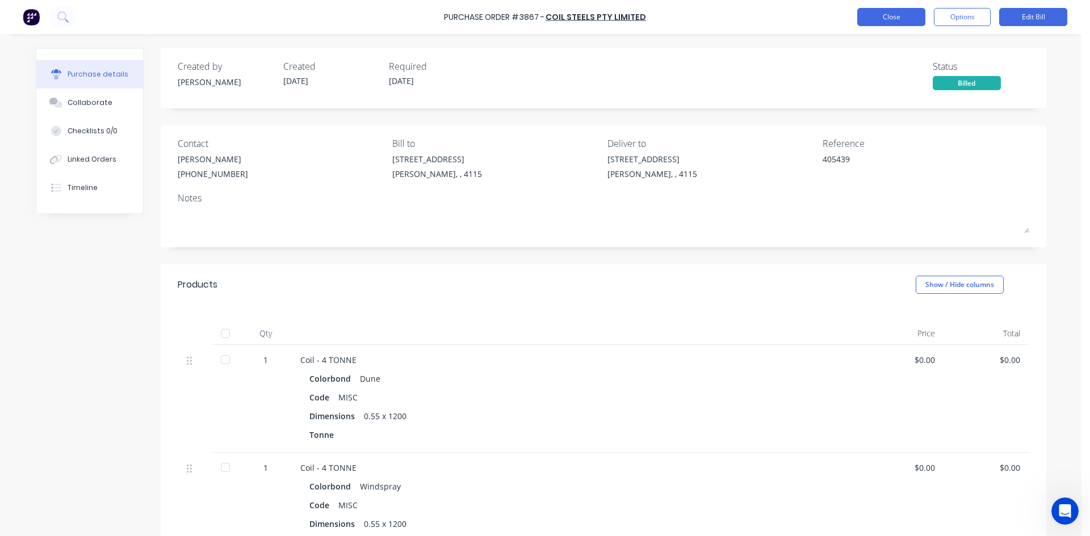
click at [869, 24] on button "Close" at bounding box center [891, 17] width 68 height 18
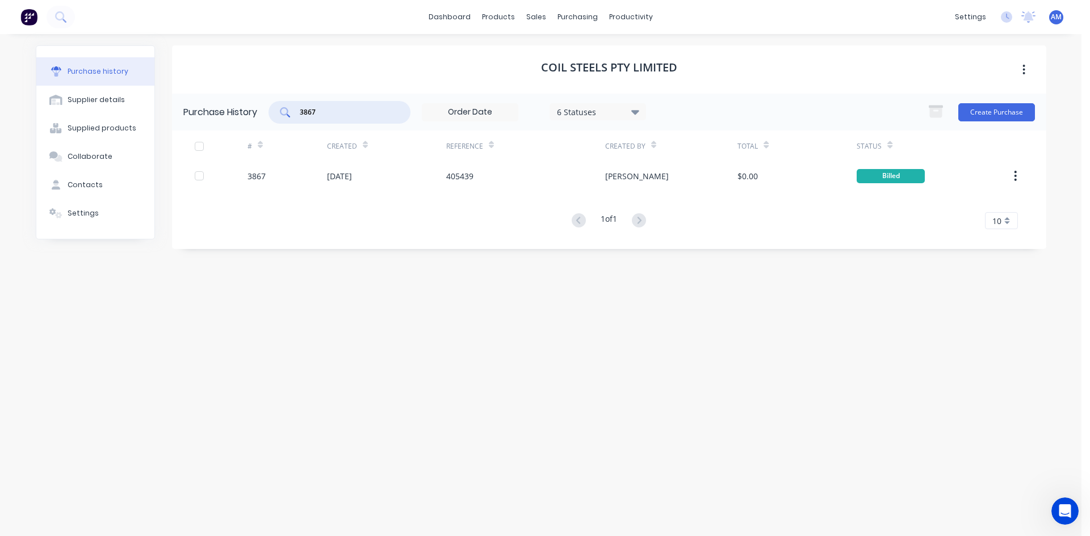
drag, startPoint x: 361, startPoint y: 110, endPoint x: 292, endPoint y: 112, distance: 69.3
click at [292, 112] on div "3867" at bounding box center [339, 112] width 142 height 23
type input "3200"
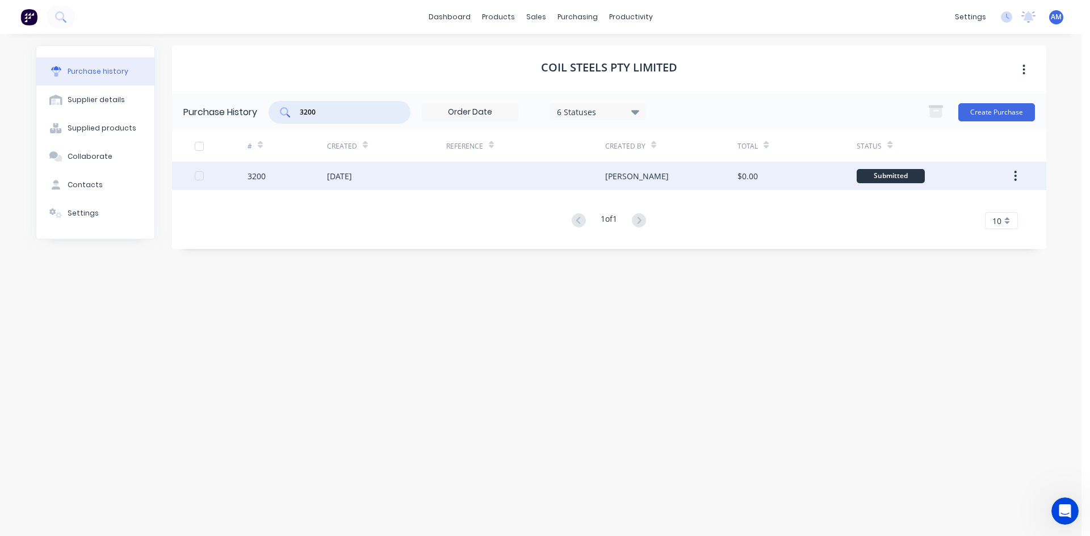
click at [426, 163] on div "[DATE]" at bounding box center [386, 176] width 119 height 28
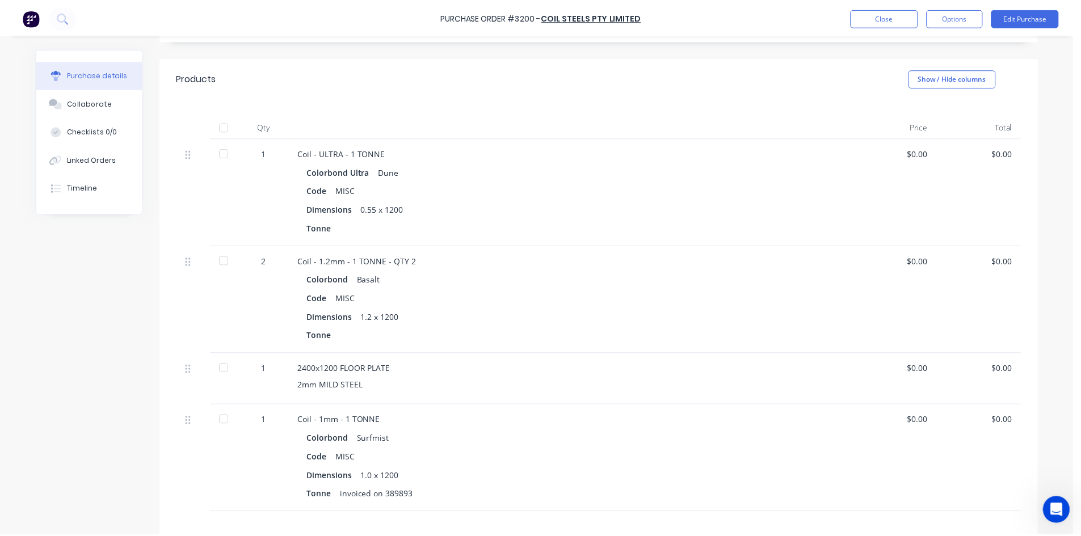
scroll to position [227, 0]
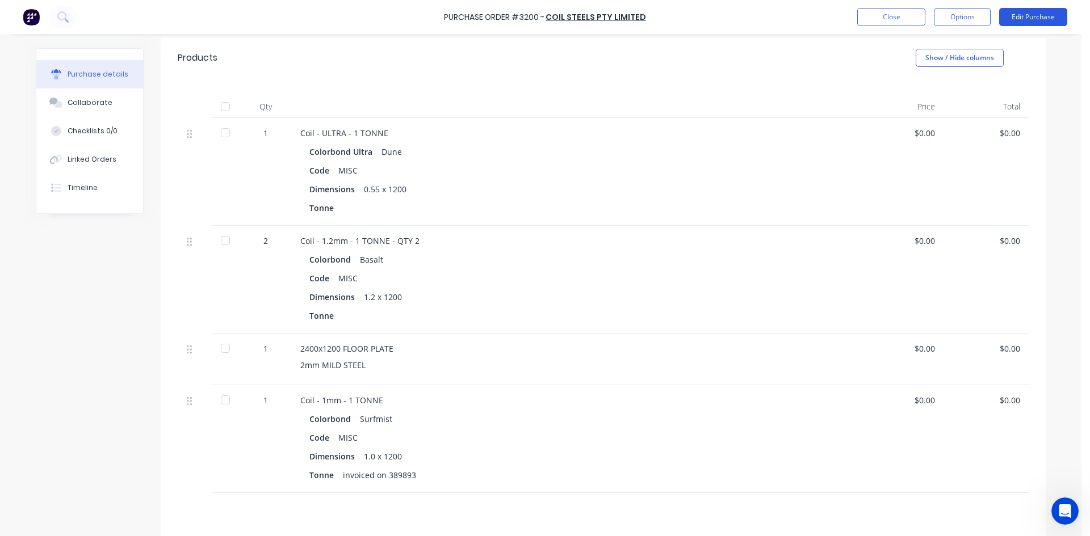
click at [1042, 16] on button "Edit Purchase" at bounding box center [1033, 17] width 68 height 18
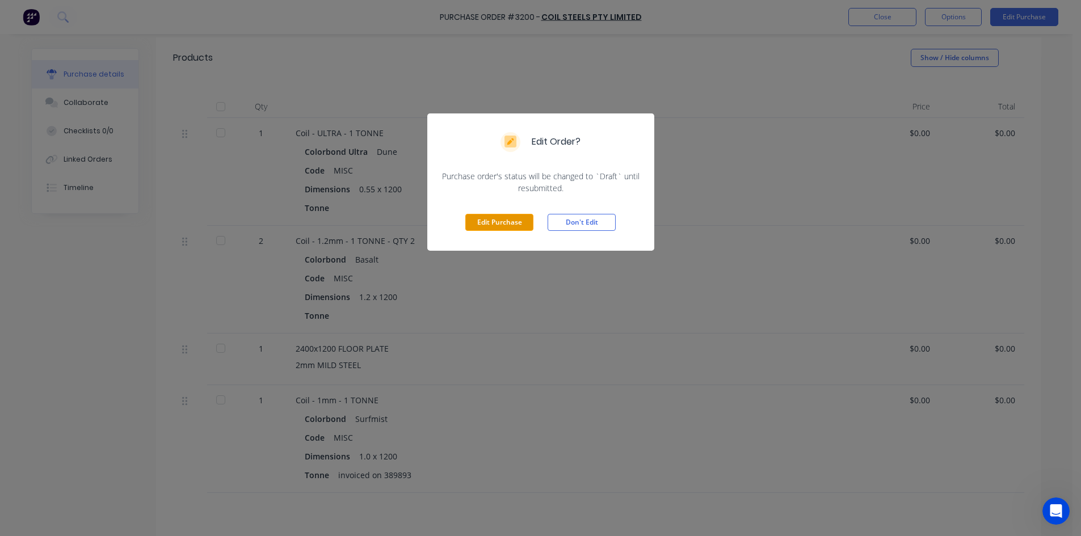
click at [493, 219] on button "Edit Purchase" at bounding box center [499, 222] width 68 height 17
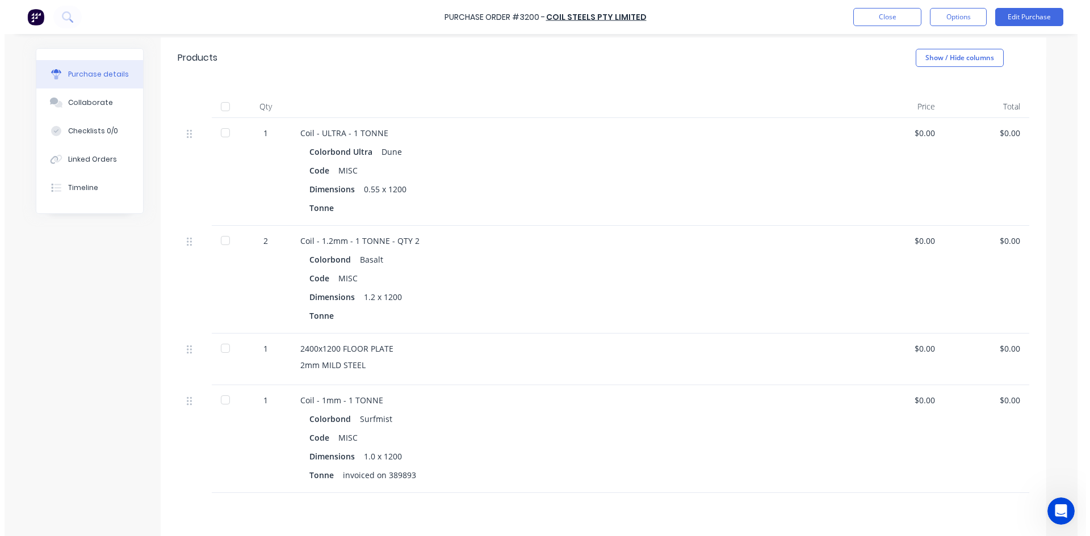
scroll to position [245, 0]
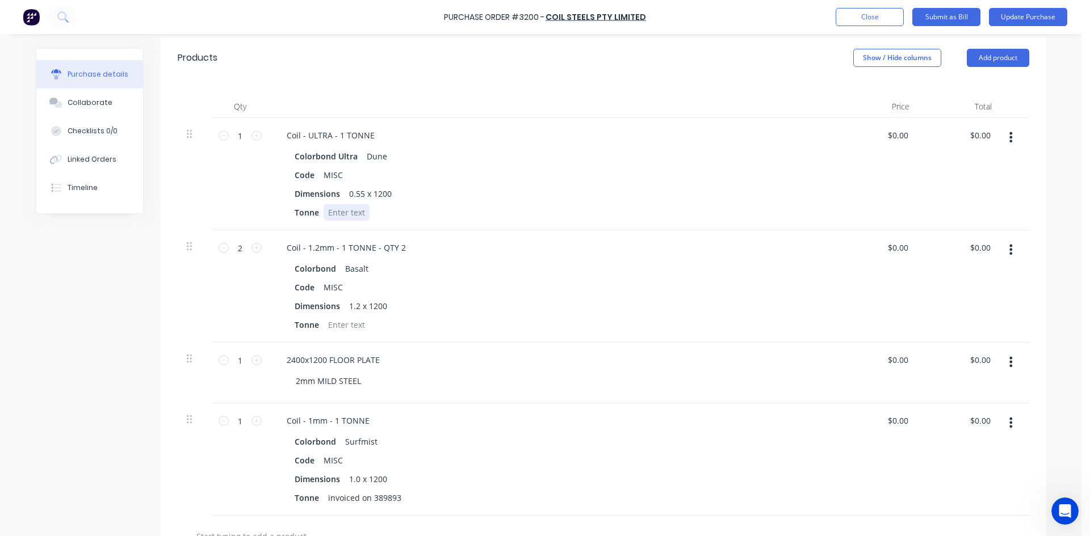
click at [356, 215] on div at bounding box center [347, 212] width 46 height 16
click at [351, 325] on div at bounding box center [347, 325] width 46 height 16
click at [388, 381] on div "2mm MILD STEEL" at bounding box center [557, 381] width 540 height 16
click at [372, 379] on div "2mm MILD STEEL" at bounding box center [557, 381] width 540 height 16
click at [361, 381] on div "2mm MILD STEEL" at bounding box center [328, 381] width 83 height 16
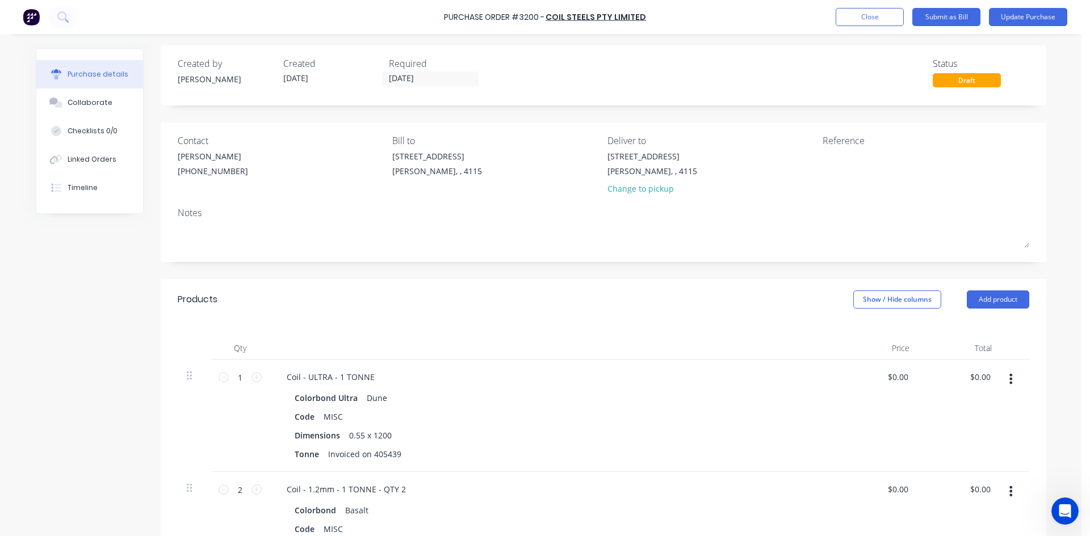
scroll to position [0, 0]
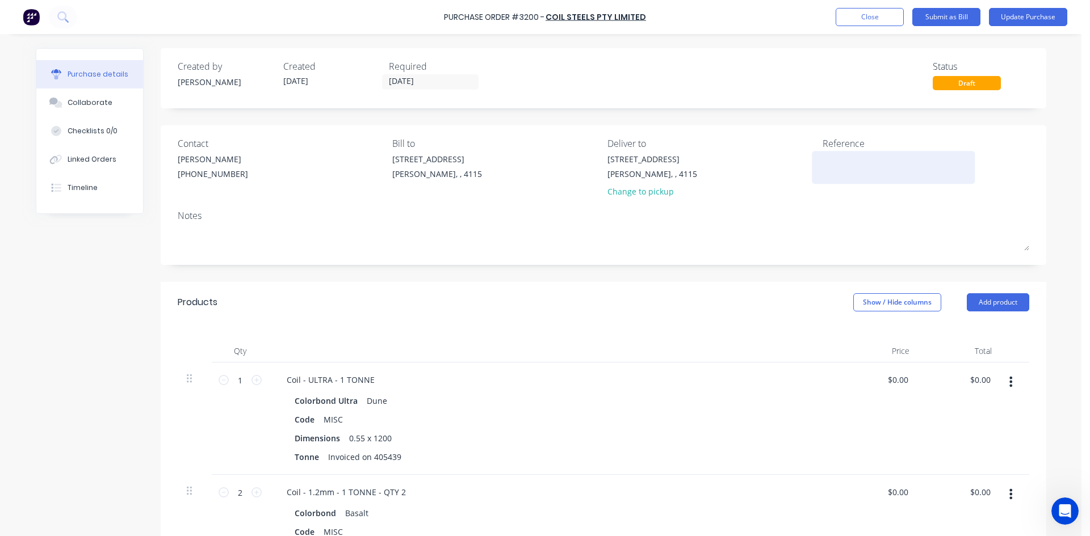
click at [843, 158] on textarea at bounding box center [893, 166] width 142 height 26
click at [1024, 20] on button "Update Purchase" at bounding box center [1028, 17] width 78 height 18
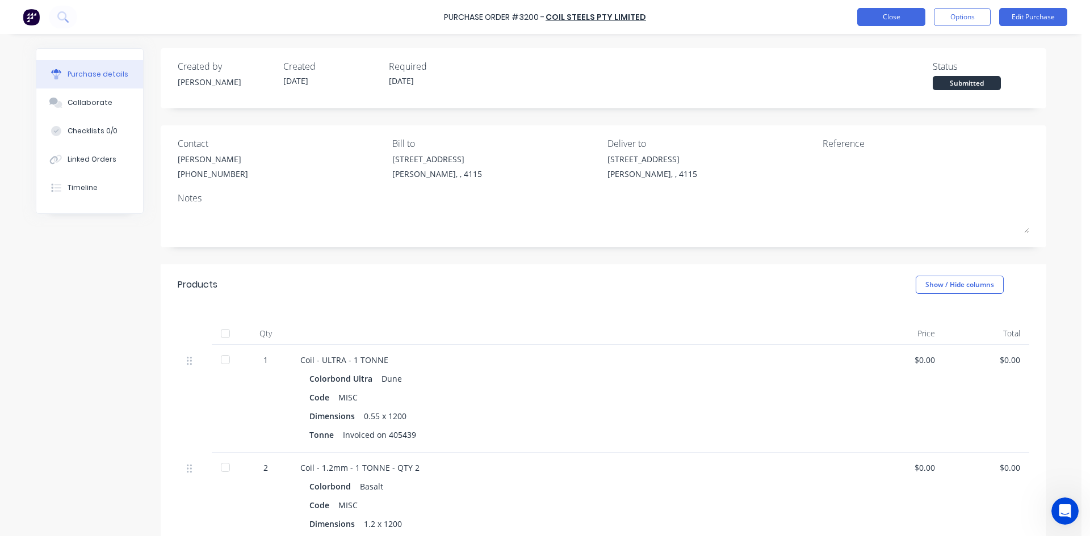
click at [885, 20] on button "Close" at bounding box center [891, 17] width 68 height 18
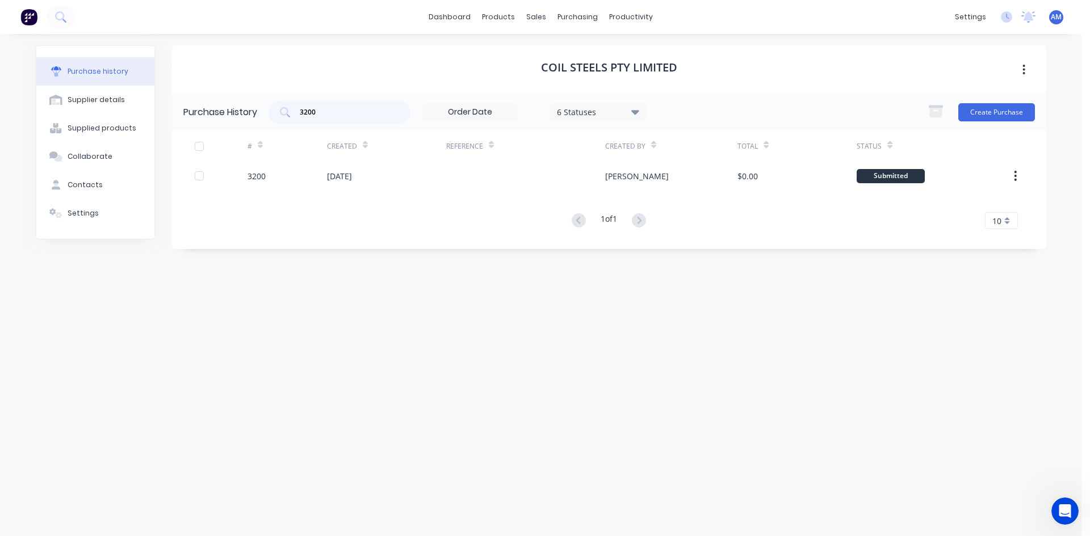
drag, startPoint x: 366, startPoint y: 119, endPoint x: 269, endPoint y: 117, distance: 96.5
click at [270, 117] on div "3200 6 Statuses 6 Statuses" at bounding box center [456, 112] width 377 height 23
click at [585, 108] on div "6 Statuses" at bounding box center [597, 112] width 81 height 12
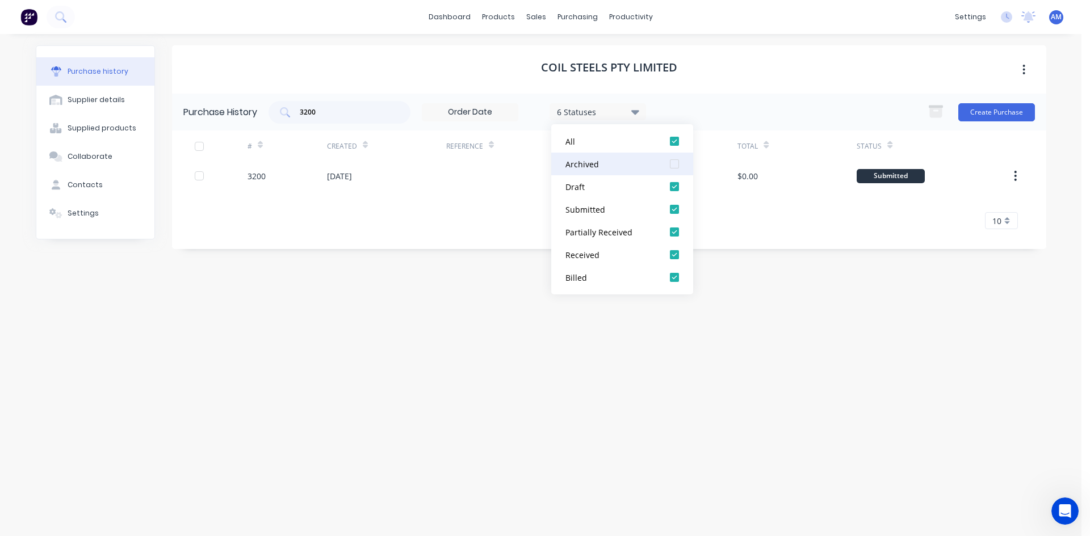
click at [674, 163] on div at bounding box center [674, 164] width 23 height 23
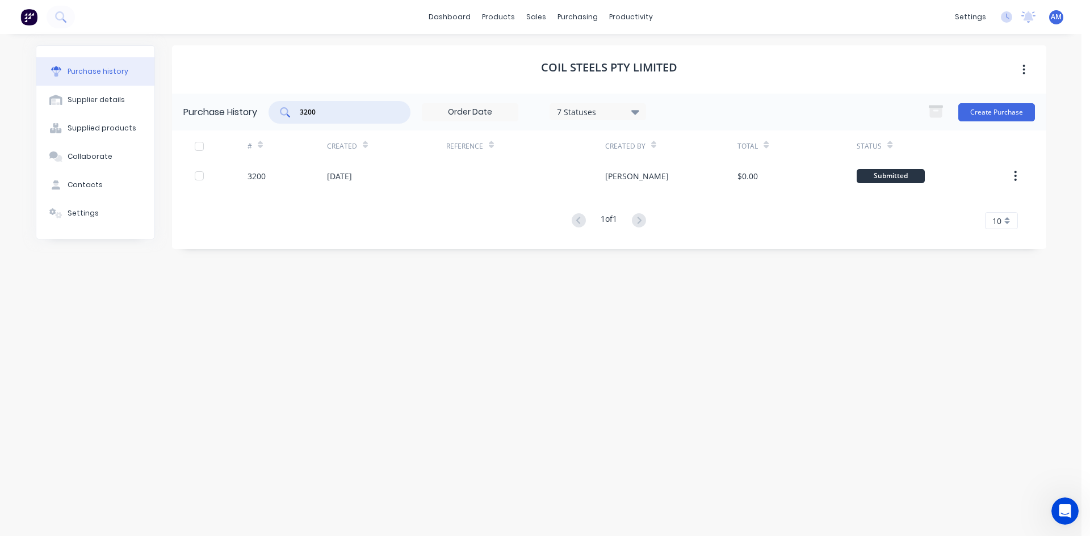
click at [312, 114] on input "3200" at bounding box center [346, 112] width 94 height 11
click at [310, 114] on input "3200" at bounding box center [346, 112] width 94 height 11
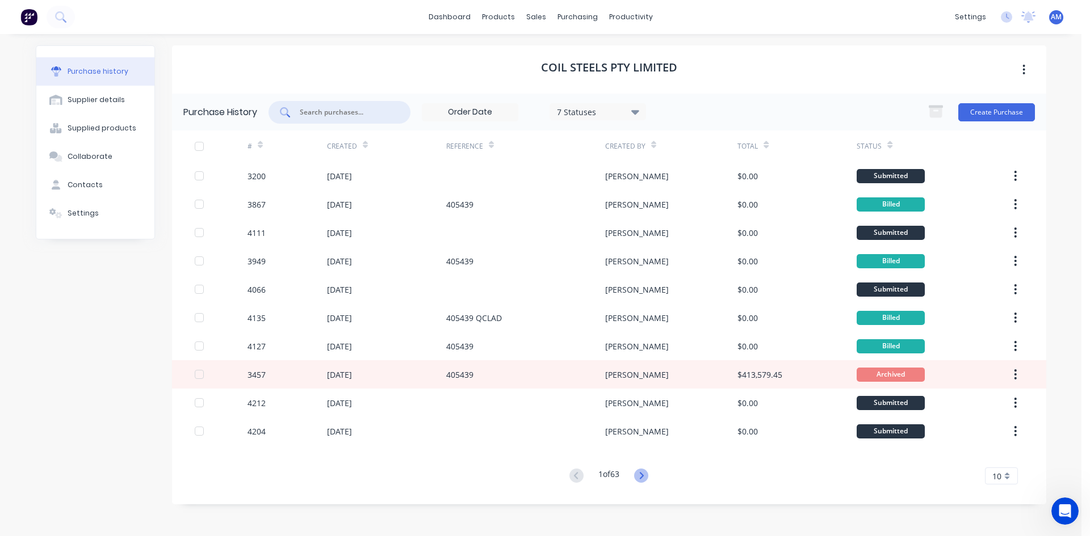
click at [640, 477] on icon at bounding box center [641, 476] width 14 height 14
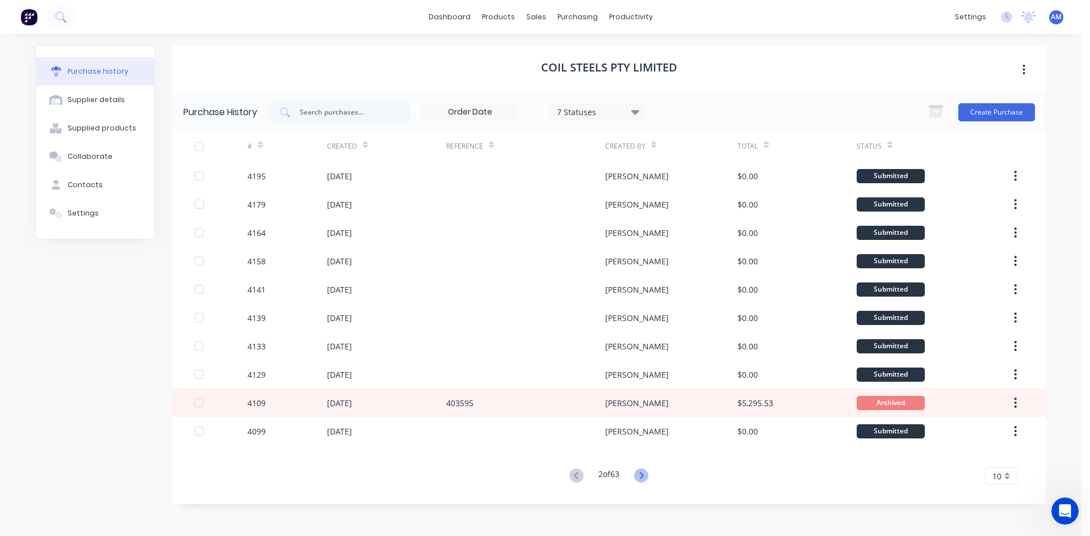
click at [644, 473] on icon at bounding box center [641, 476] width 14 height 14
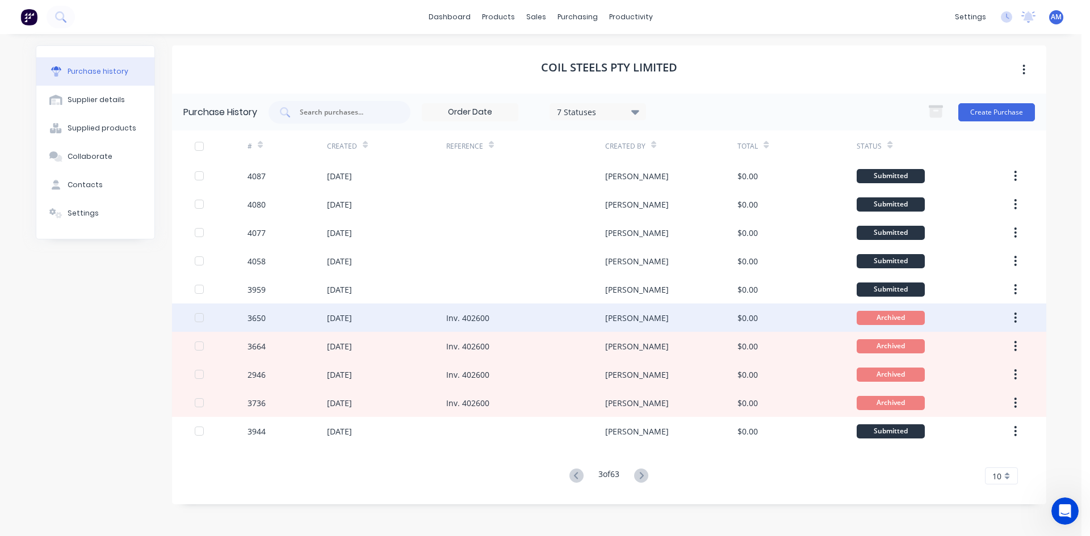
click at [538, 315] on div "Inv. 402600" at bounding box center [525, 318] width 159 height 28
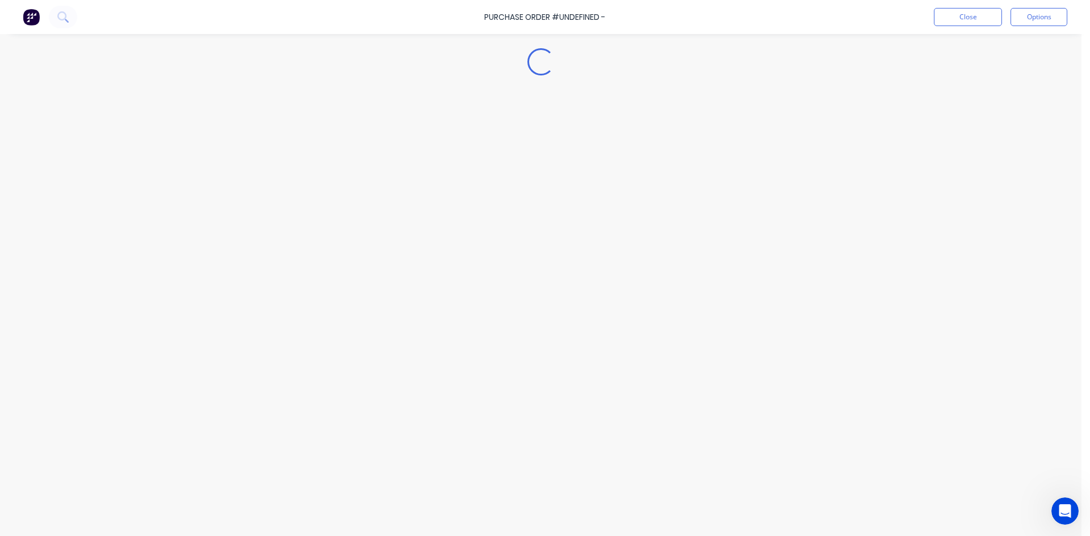
type textarea "x"
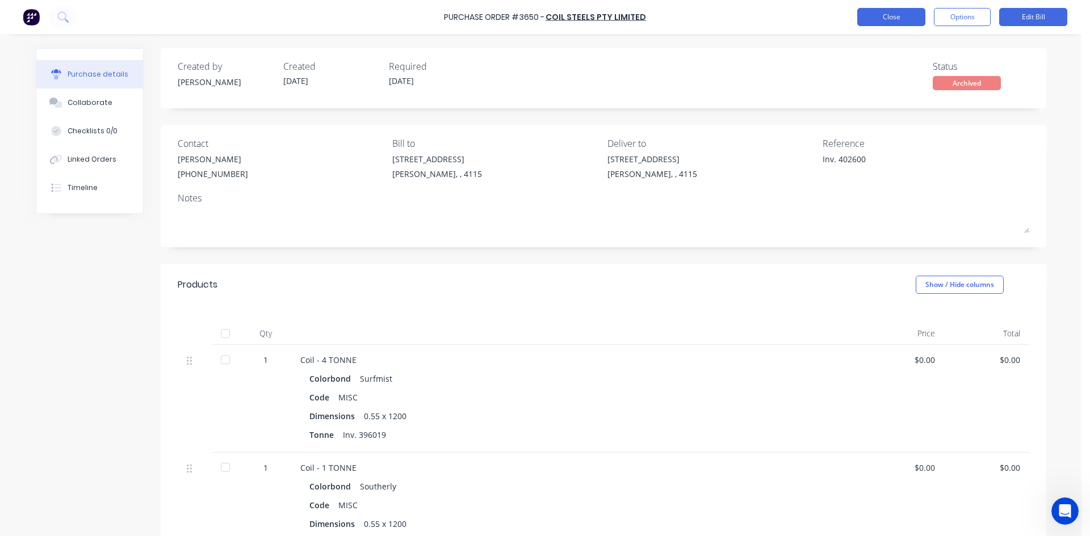
click at [876, 22] on button "Close" at bounding box center [891, 17] width 68 height 18
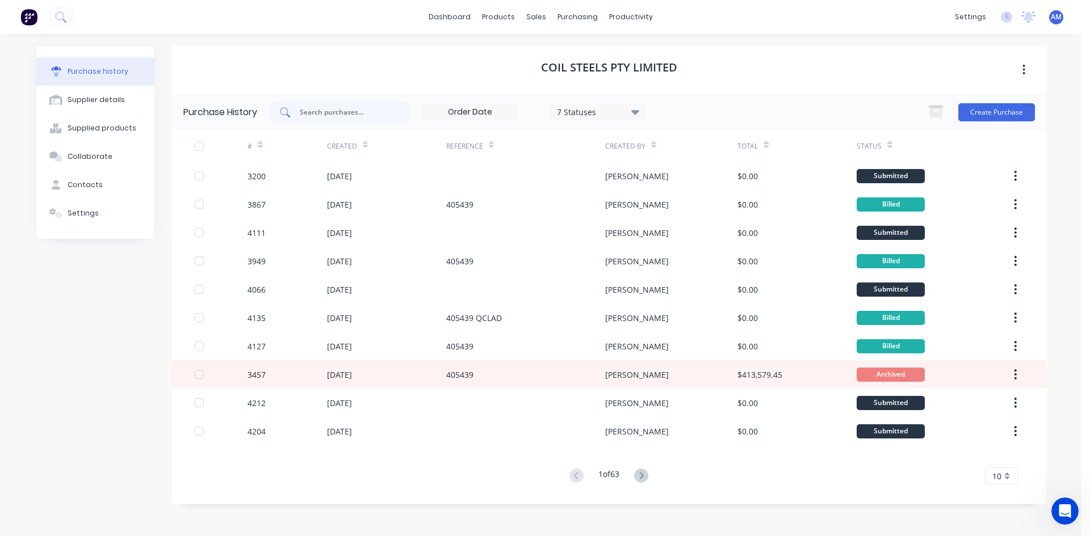
click at [378, 116] on input "text" at bounding box center [346, 112] width 94 height 11
type input "3200"
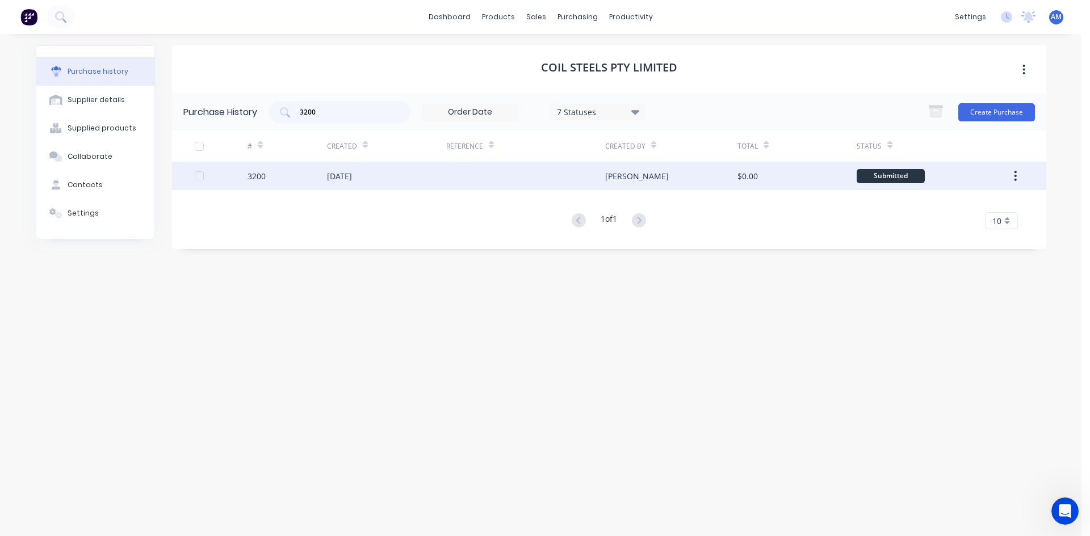
click at [490, 184] on div at bounding box center [525, 176] width 159 height 28
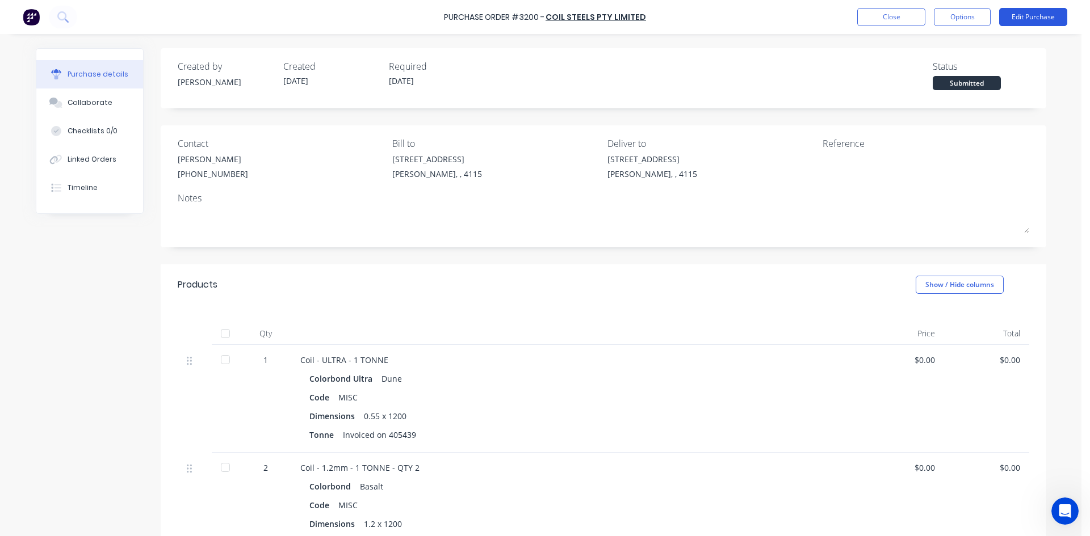
click at [1011, 22] on button "Edit Purchase" at bounding box center [1033, 17] width 68 height 18
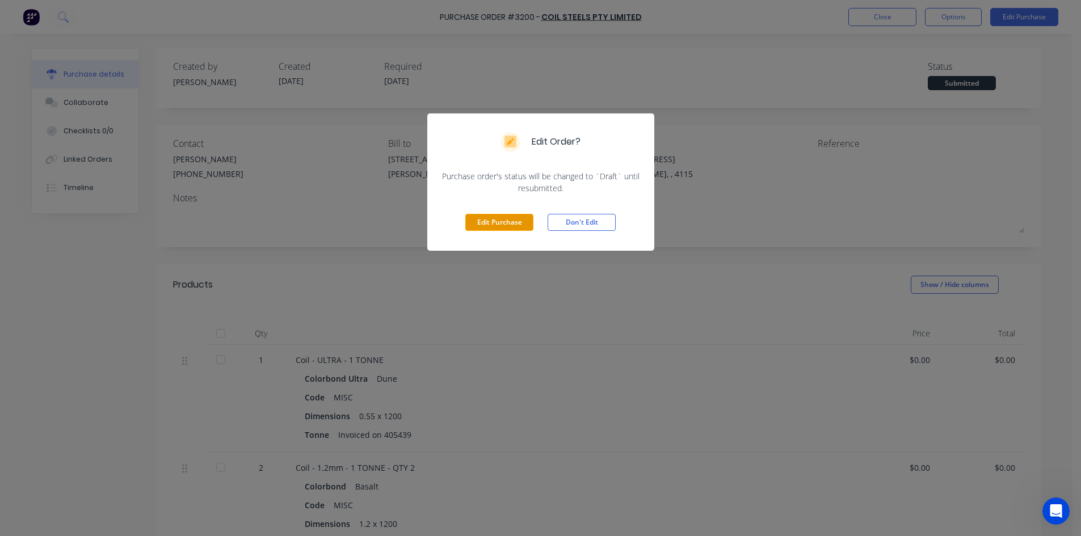
click at [500, 221] on button "Edit Purchase" at bounding box center [499, 222] width 68 height 17
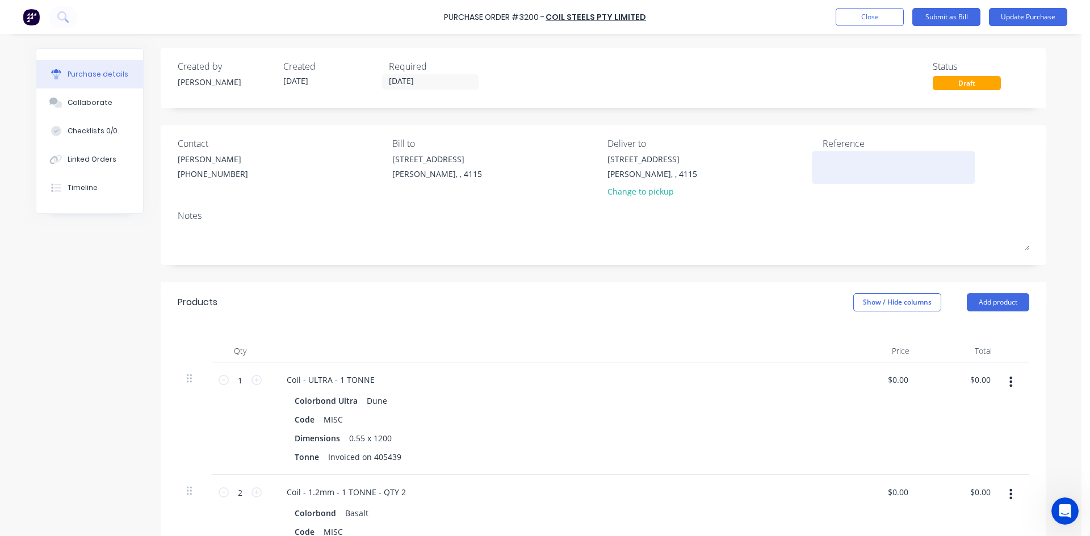
click at [832, 165] on textarea at bounding box center [893, 166] width 142 height 26
type textarea "405439"
type textarea "x"
type textarea "405439"
click at [782, 202] on div "[STREET_ADDRESS][PERSON_NAME] Change to pickup" at bounding box center [710, 178] width 207 height 50
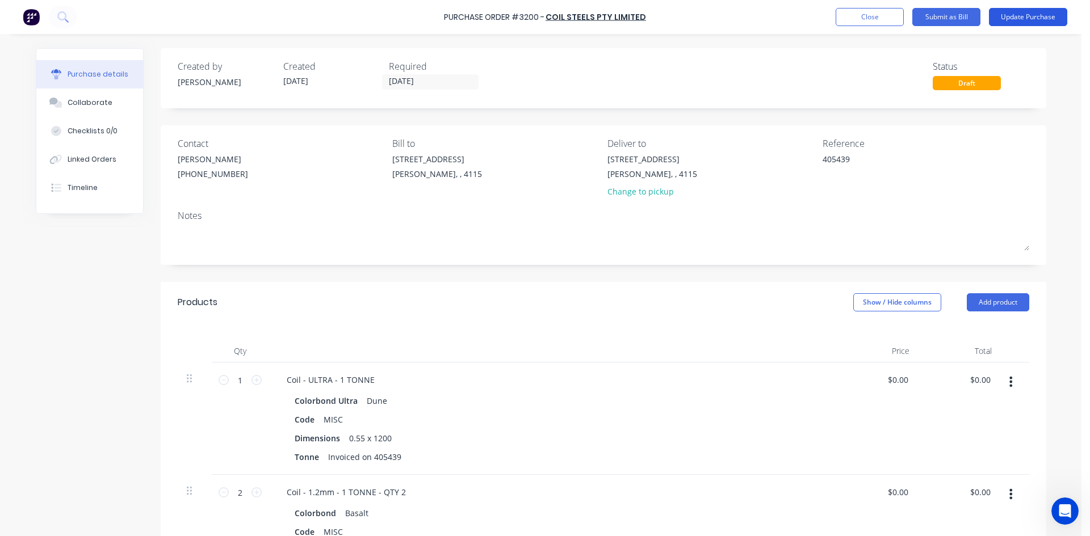
click at [1011, 18] on button "Update Purchase" at bounding box center [1028, 17] width 78 height 18
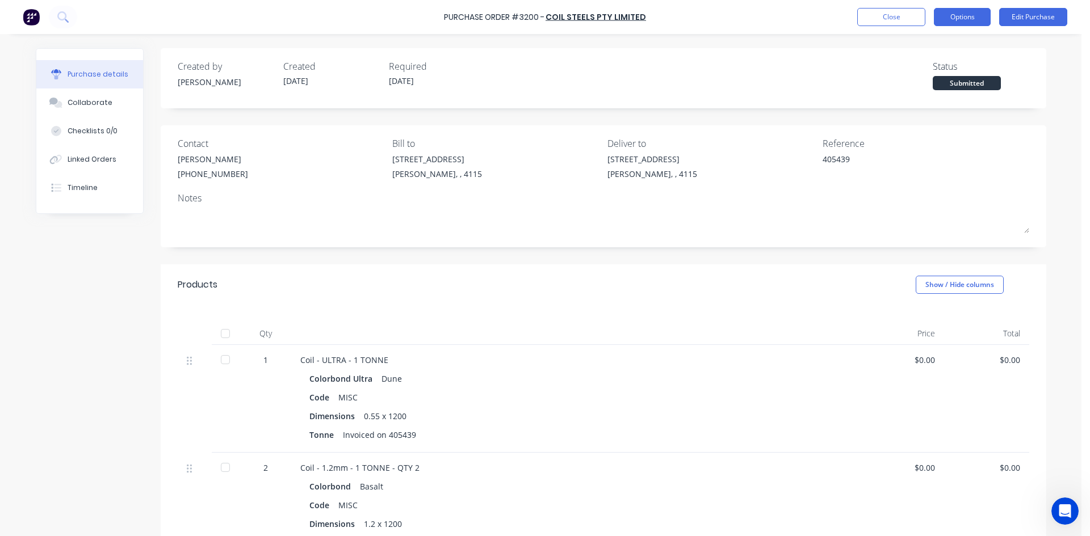
click at [981, 18] on button "Options" at bounding box center [962, 17] width 57 height 18
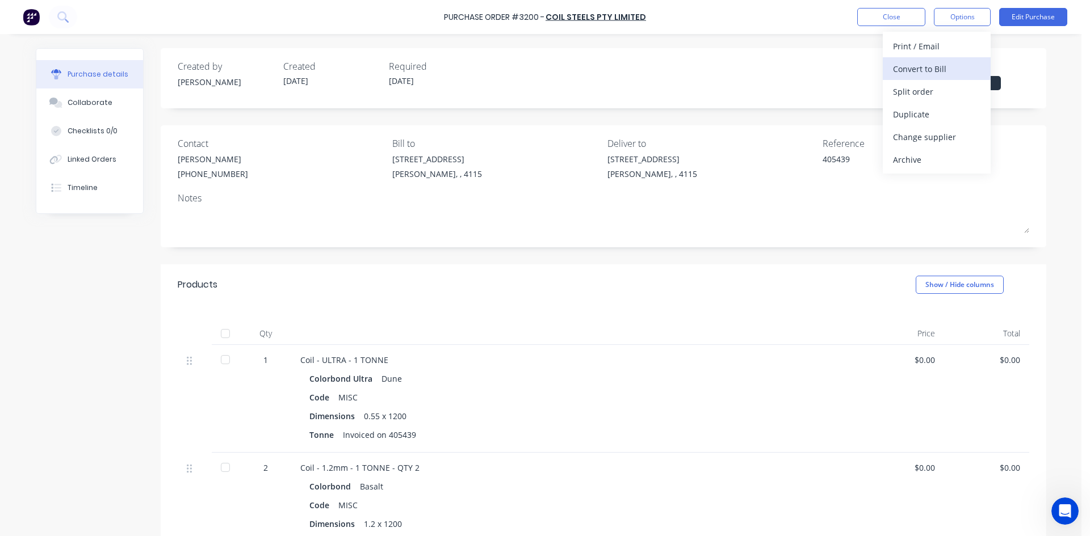
click at [954, 62] on div "Convert to Bill" at bounding box center [936, 69] width 87 height 16
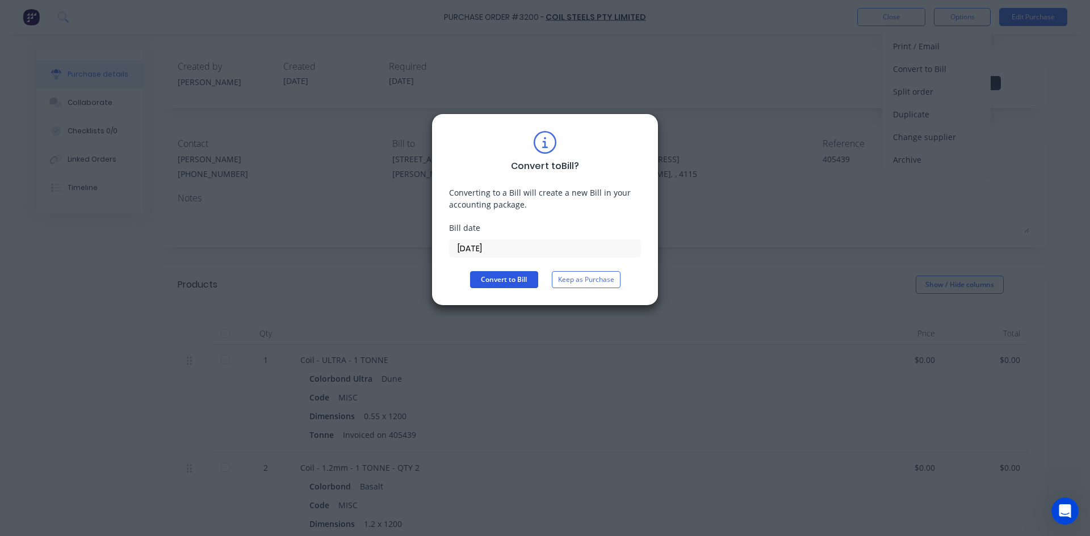
click at [513, 277] on button "Convert to Bill" at bounding box center [504, 279] width 68 height 17
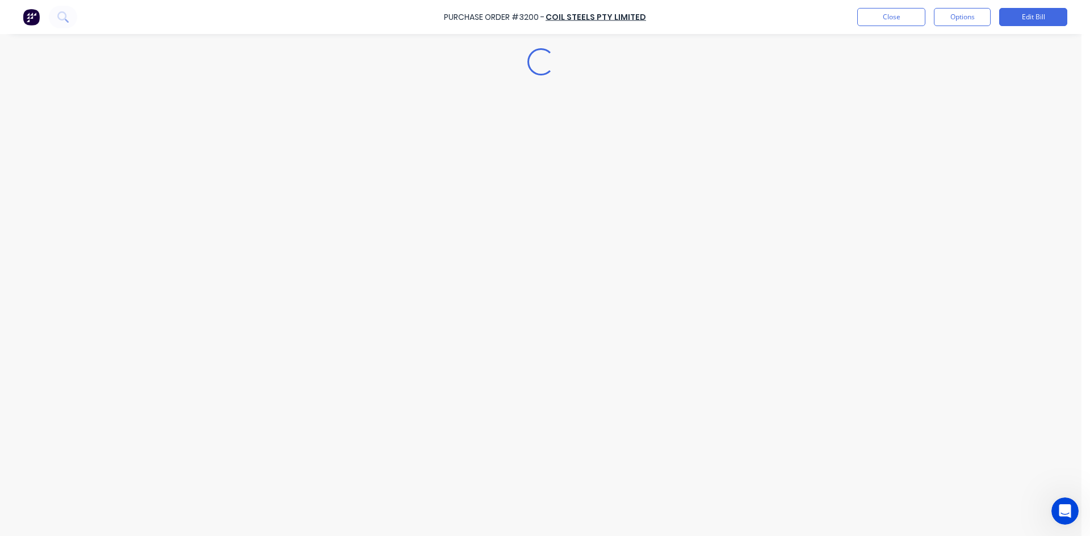
type textarea "x"
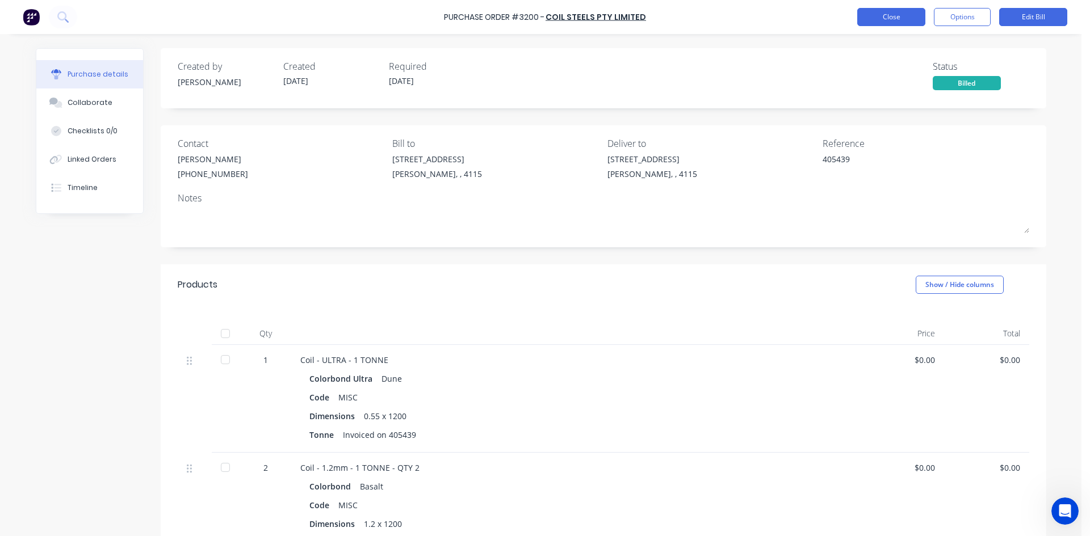
click at [909, 14] on button "Close" at bounding box center [891, 17] width 68 height 18
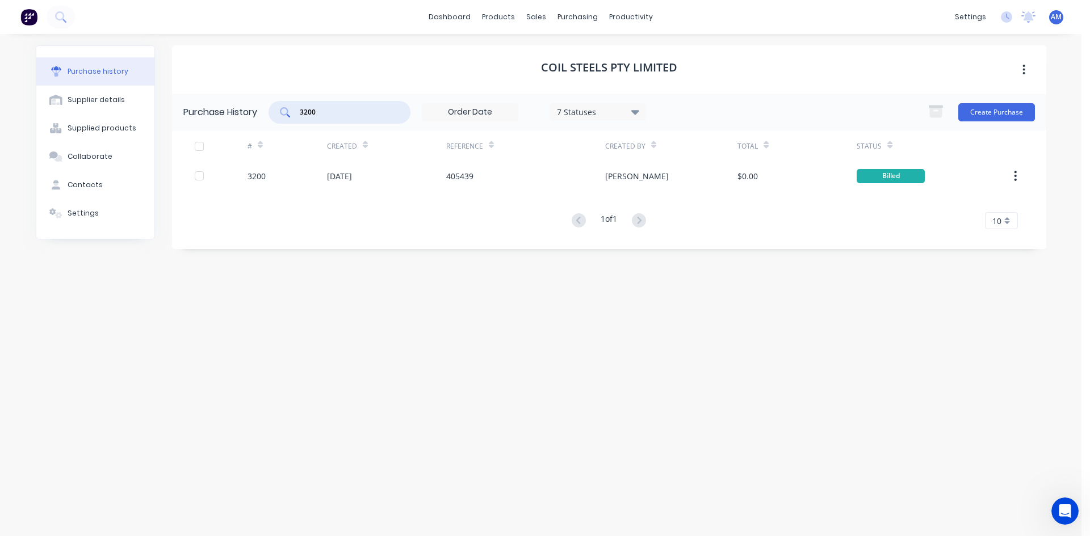
drag, startPoint x: 346, startPoint y: 108, endPoint x: 277, endPoint y: 105, distance: 68.8
click at [277, 105] on div "3200" at bounding box center [339, 112] width 142 height 23
type input "1469"
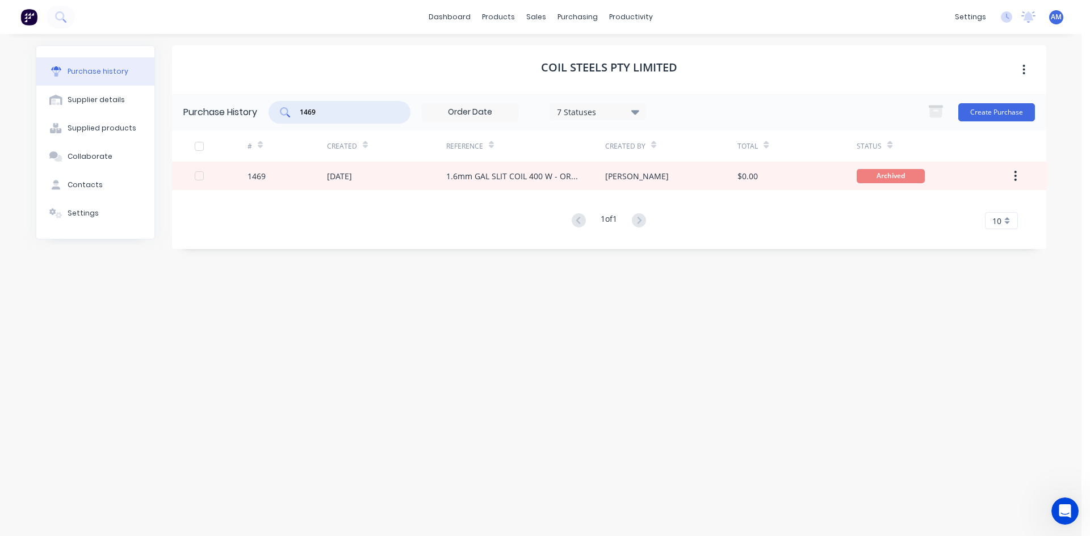
click at [498, 180] on div "1.6mm GAL SLIT COIL 400 W - ORDER AND HOLD" at bounding box center [514, 176] width 136 height 12
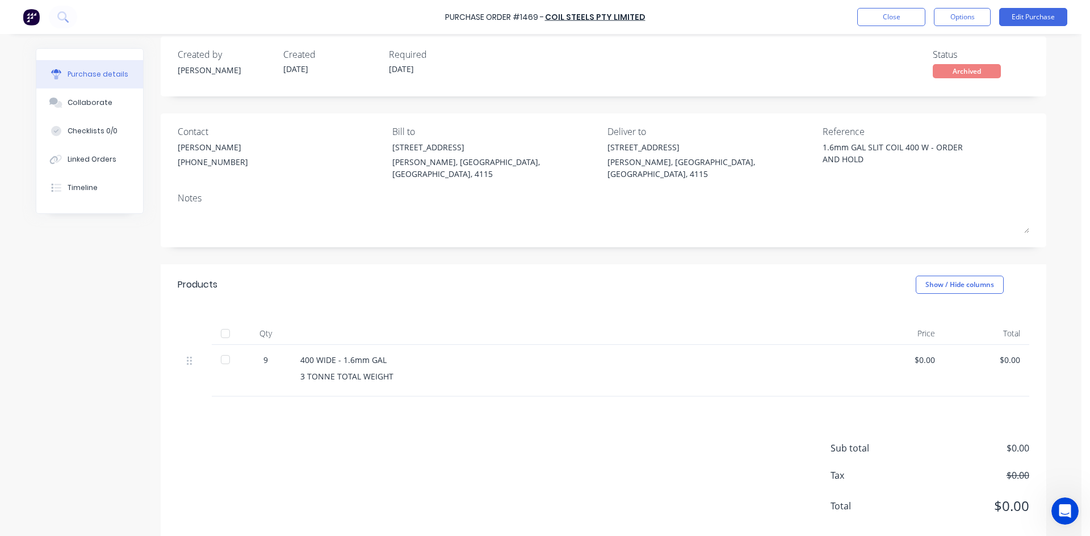
scroll to position [22, 0]
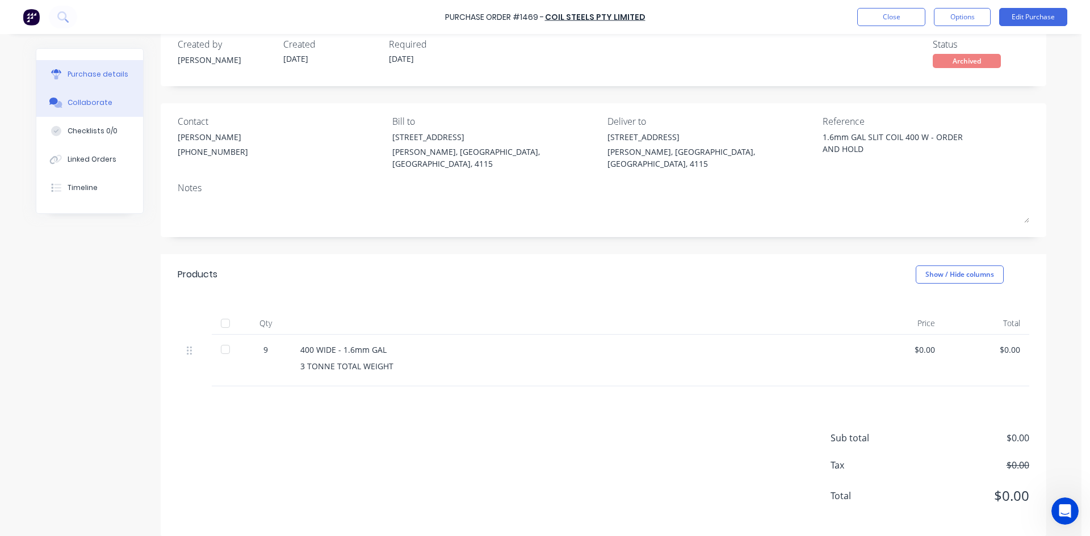
click at [110, 103] on button "Collaborate" at bounding box center [89, 103] width 107 height 28
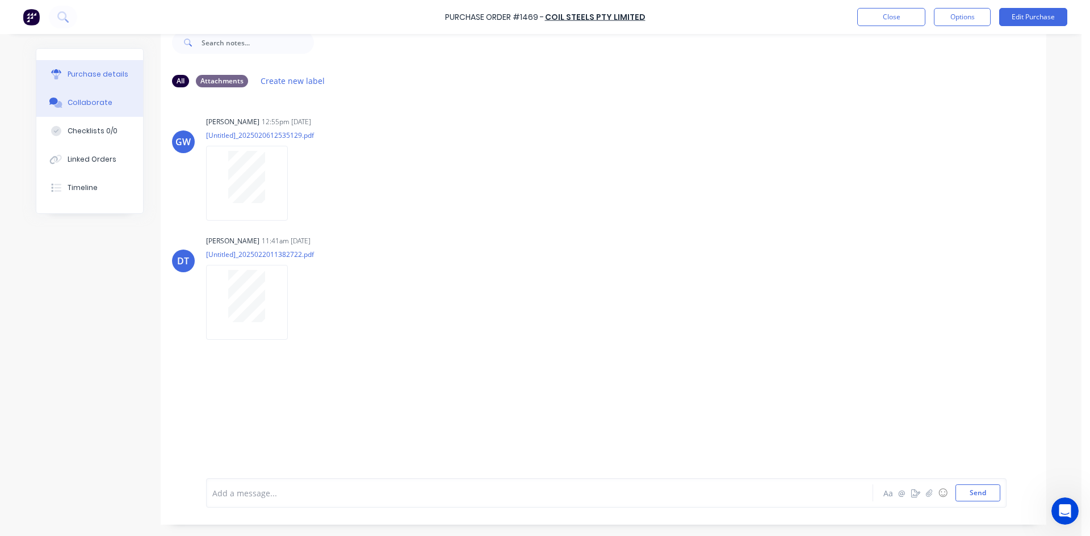
click at [96, 85] on button "Purchase details" at bounding box center [89, 74] width 107 height 28
type textarea "x"
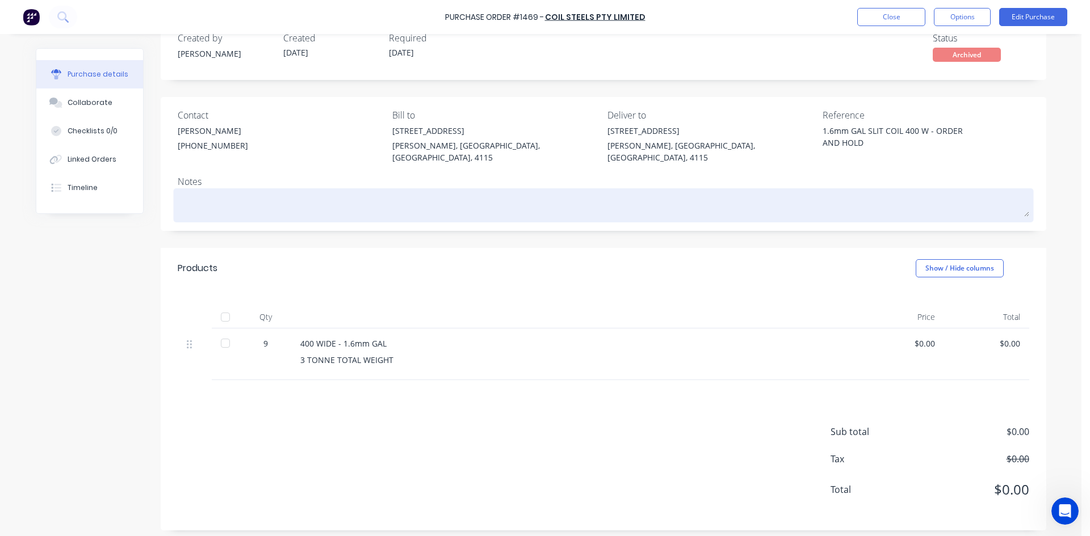
scroll to position [19, 0]
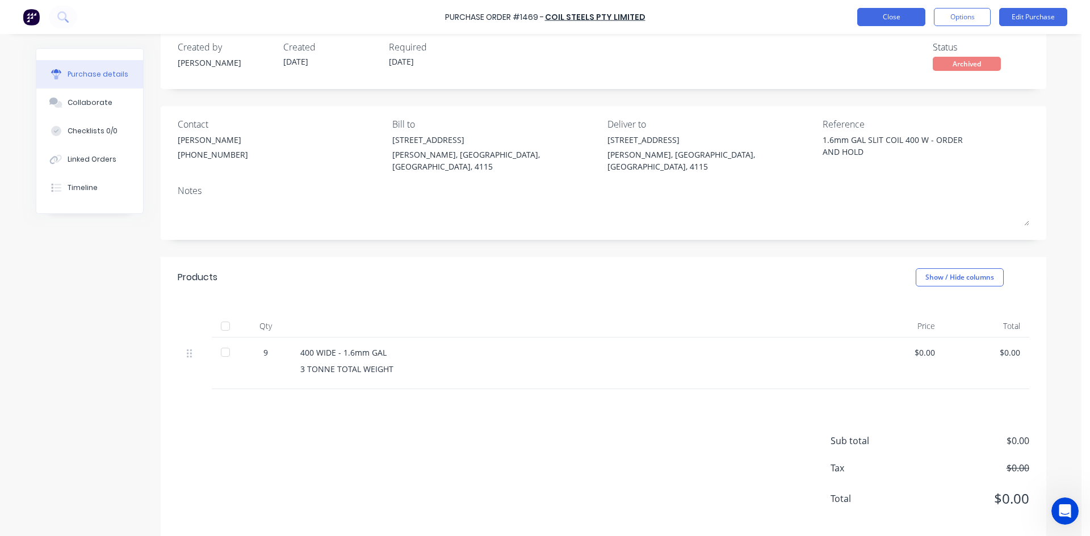
click at [884, 19] on button "Close" at bounding box center [891, 17] width 68 height 18
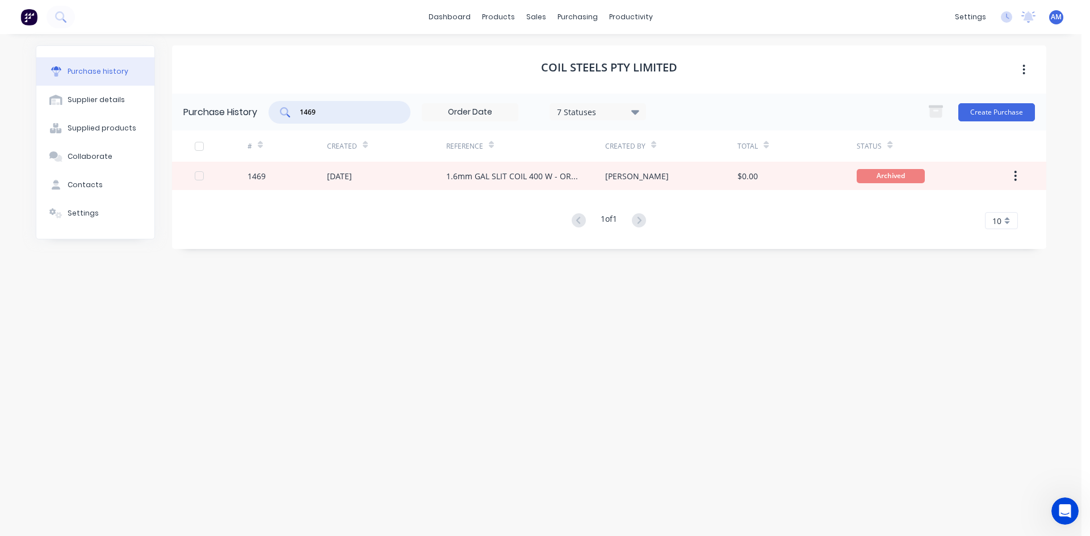
drag, startPoint x: 339, startPoint y: 107, endPoint x: 270, endPoint y: 111, distance: 68.8
click at [270, 111] on div "1469" at bounding box center [339, 112] width 142 height 23
click at [626, 109] on div "7 Statuses" at bounding box center [597, 112] width 81 height 12
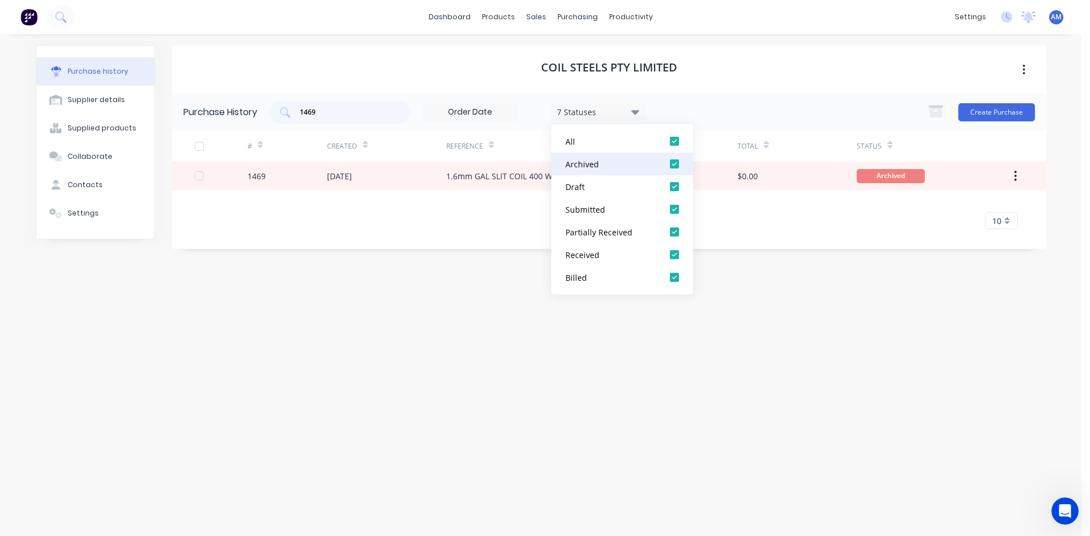
click at [674, 162] on div at bounding box center [674, 164] width 23 height 23
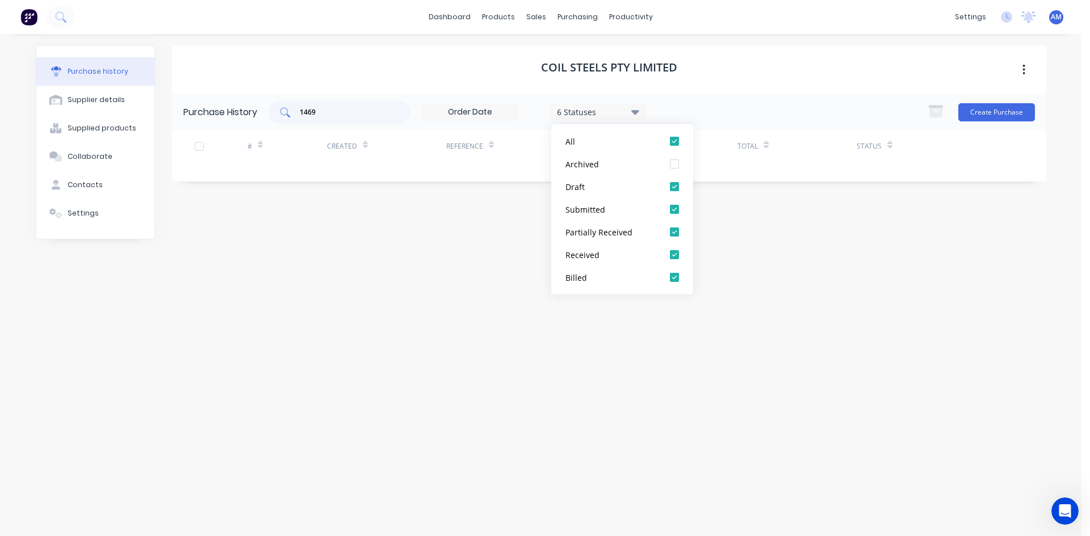
click at [349, 114] on input "1469" at bounding box center [346, 112] width 94 height 11
drag, startPoint x: 315, startPoint y: 110, endPoint x: 294, endPoint y: 111, distance: 21.0
click at [294, 111] on div "1469" at bounding box center [339, 112] width 142 height 23
type input "3316"
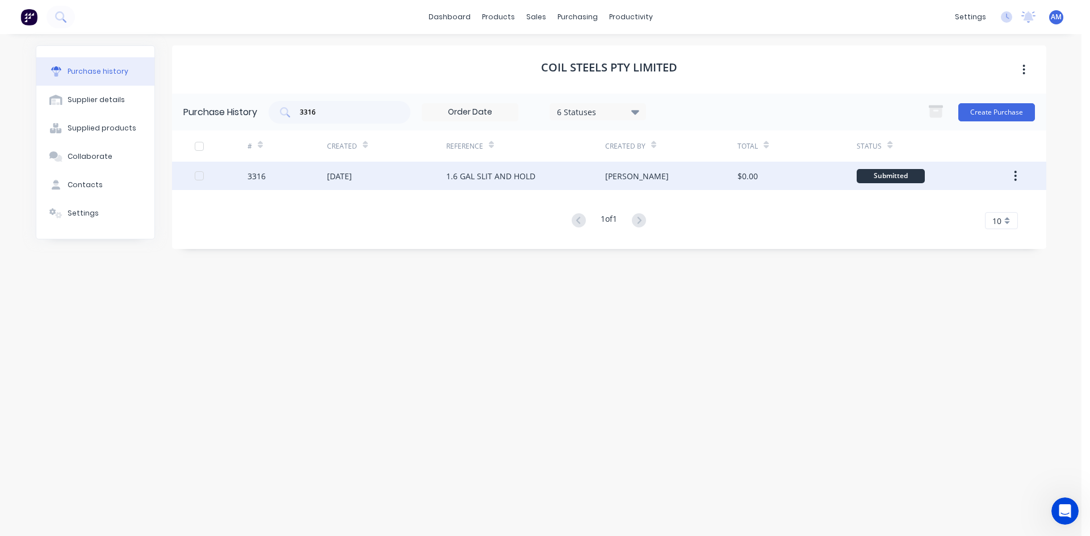
click at [527, 185] on div "1.6 GAL SLIT AND HOLD" at bounding box center [525, 176] width 159 height 28
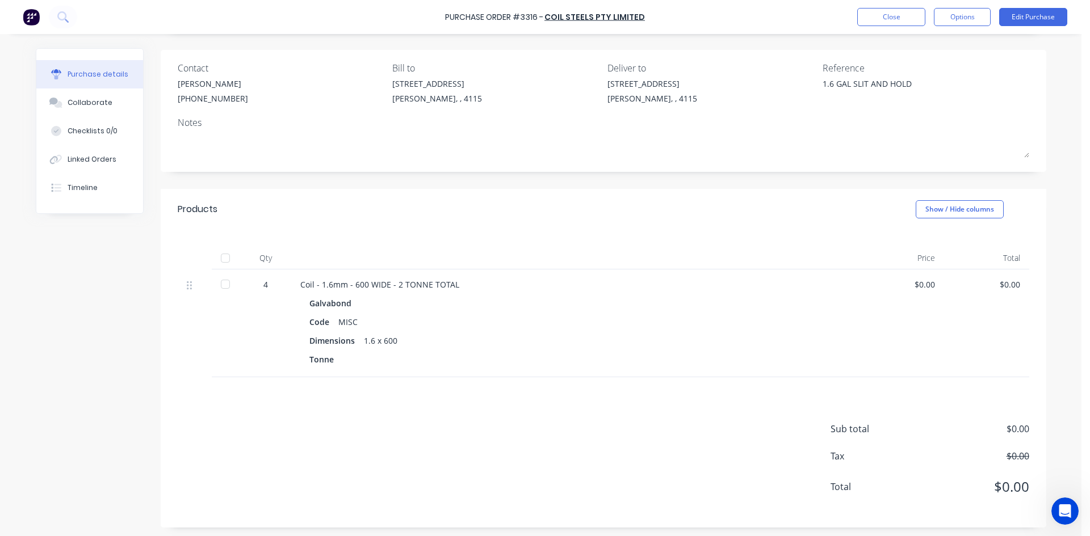
scroll to position [78, 0]
click at [1032, 19] on button "Edit Purchase" at bounding box center [1033, 17] width 68 height 18
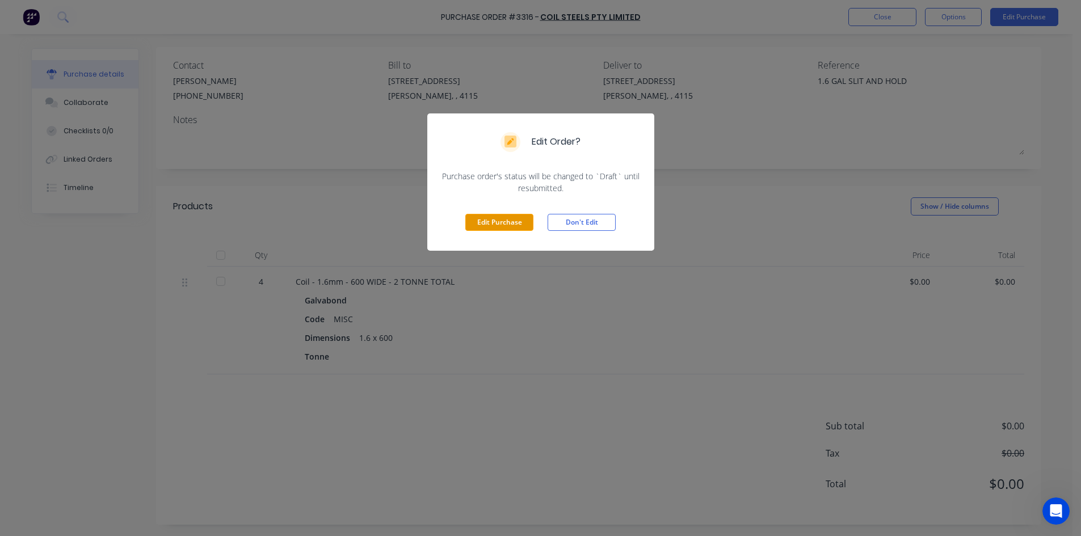
click at [508, 221] on button "Edit Purchase" at bounding box center [499, 222] width 68 height 17
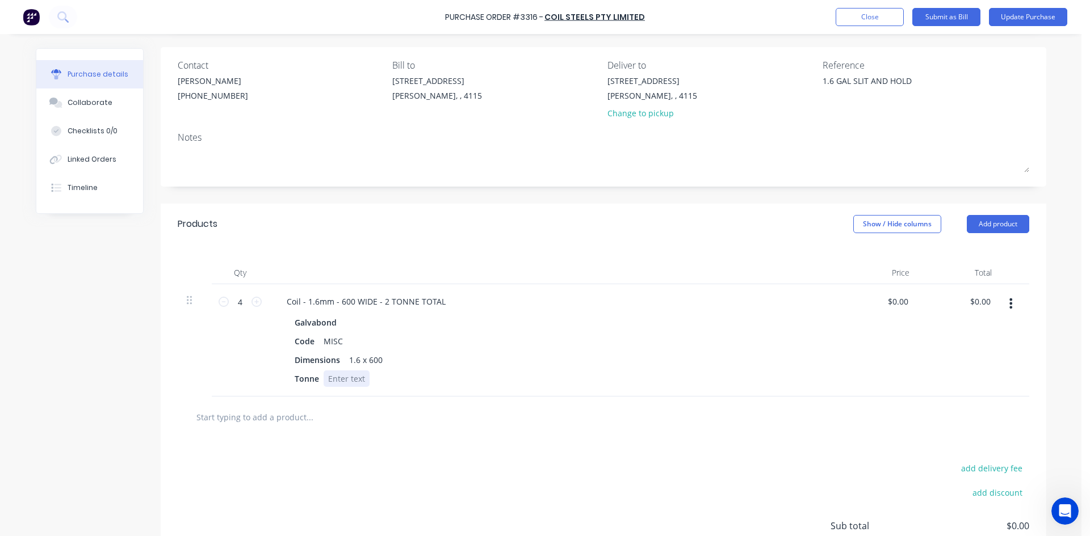
type textarea "x"
click at [342, 380] on div at bounding box center [347, 379] width 46 height 16
click at [822, 85] on div "1.6 GAL SLIT AND HOLD" at bounding box center [893, 89] width 142 height 28
type textarea "x"
click at [822, 82] on div "1.6 GAL SLIT AND HOLD" at bounding box center [893, 89] width 142 height 28
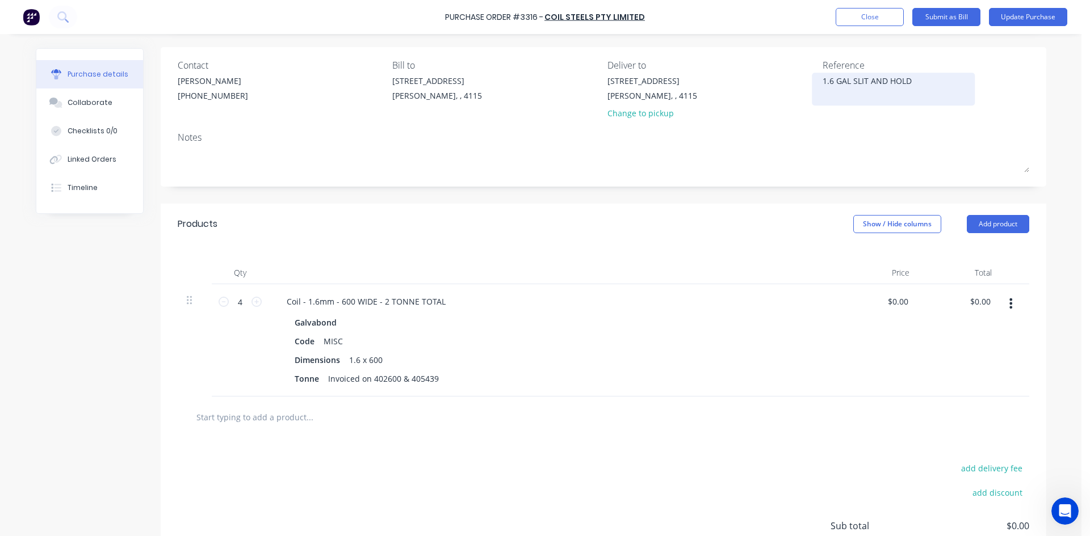
click at [822, 83] on textarea "1.6 GAL SLIT AND HOLD" at bounding box center [893, 88] width 142 height 26
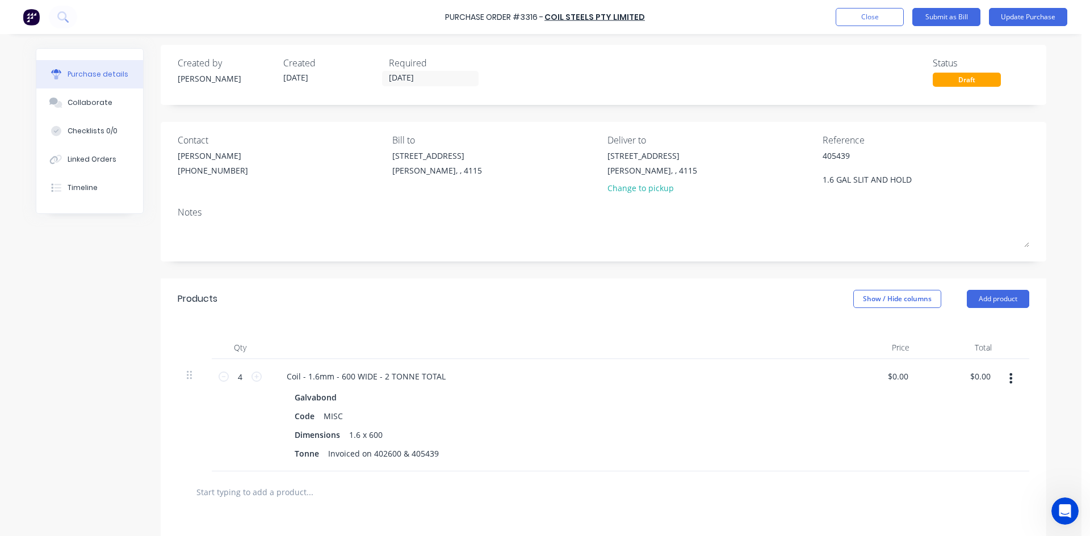
scroll to position [0, 0]
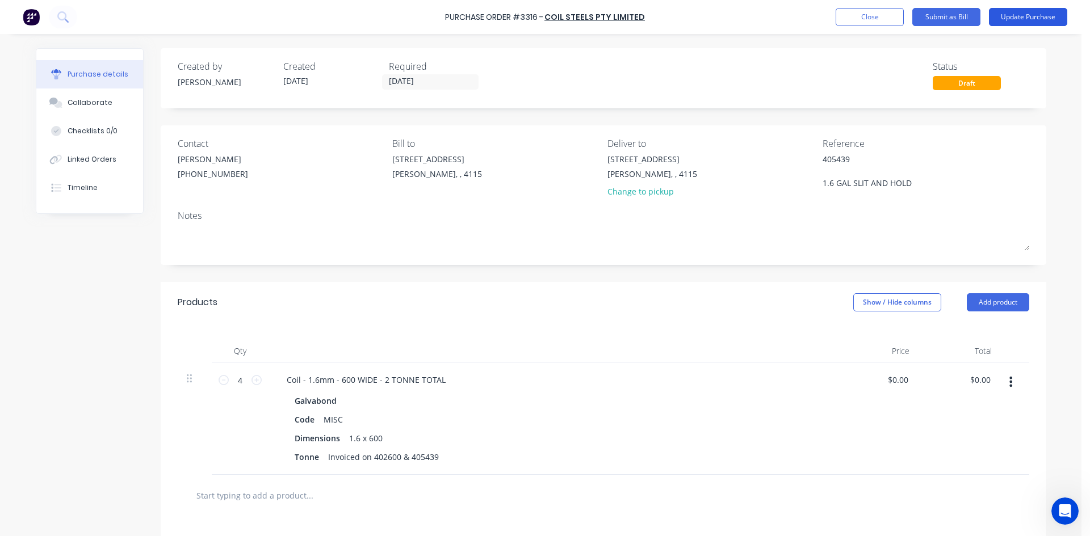
type textarea "405439 1.6 GAL SLIT AND HOLD"
type textarea "x"
type textarea "405439 1.6 GAL SLIT AND HOLD"
click at [1015, 14] on button "Update Purchase" at bounding box center [1028, 17] width 78 height 18
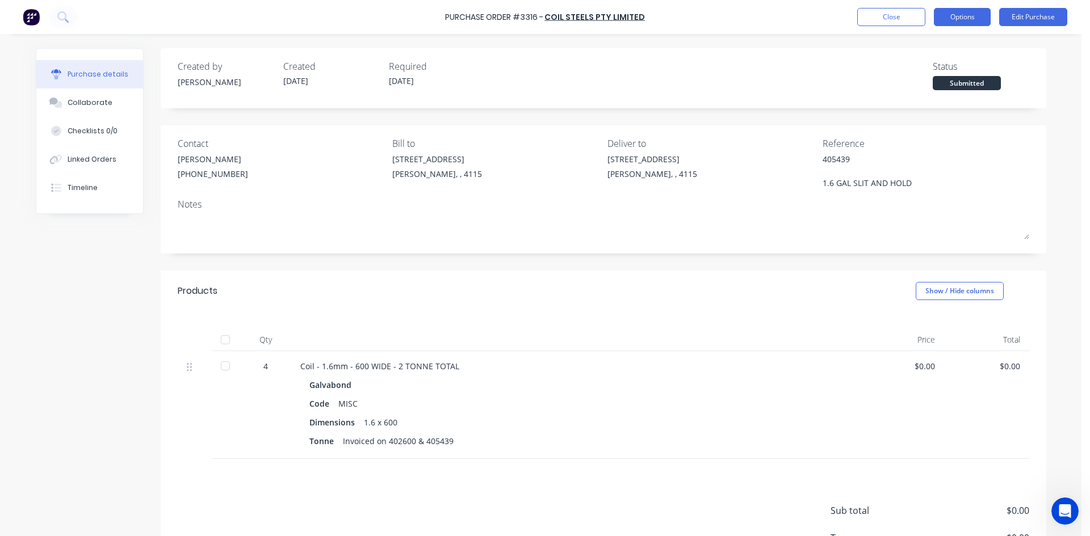
click at [967, 17] on button "Options" at bounding box center [962, 17] width 57 height 18
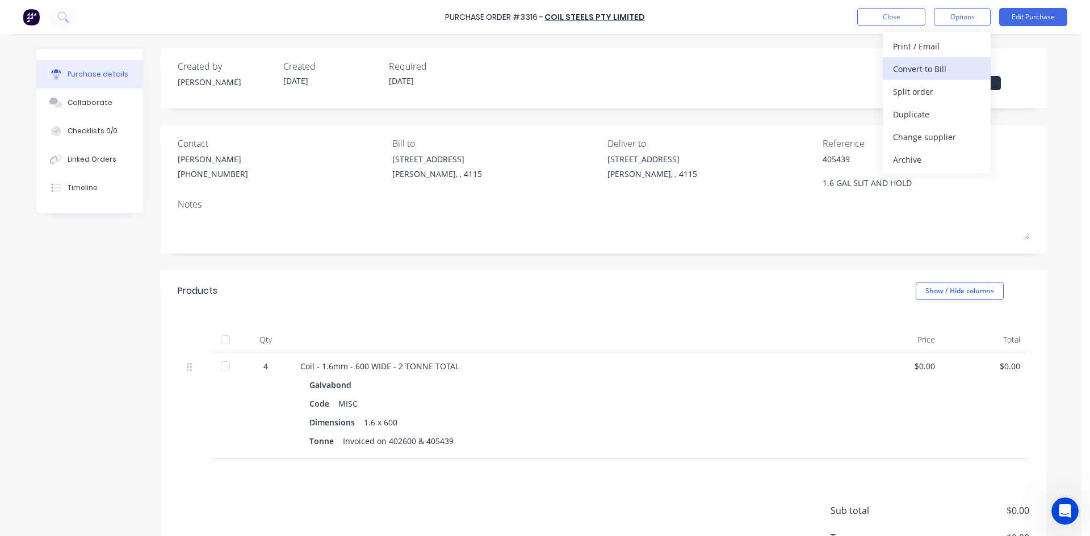
click at [948, 70] on div "Convert to Bill" at bounding box center [936, 69] width 87 height 16
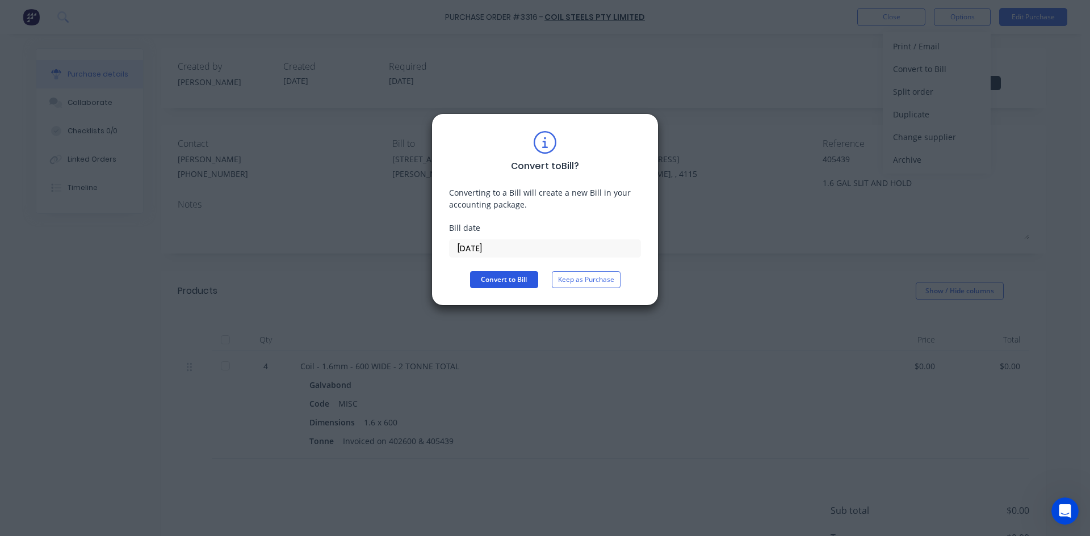
click at [507, 280] on button "Convert to Bill" at bounding box center [504, 279] width 68 height 17
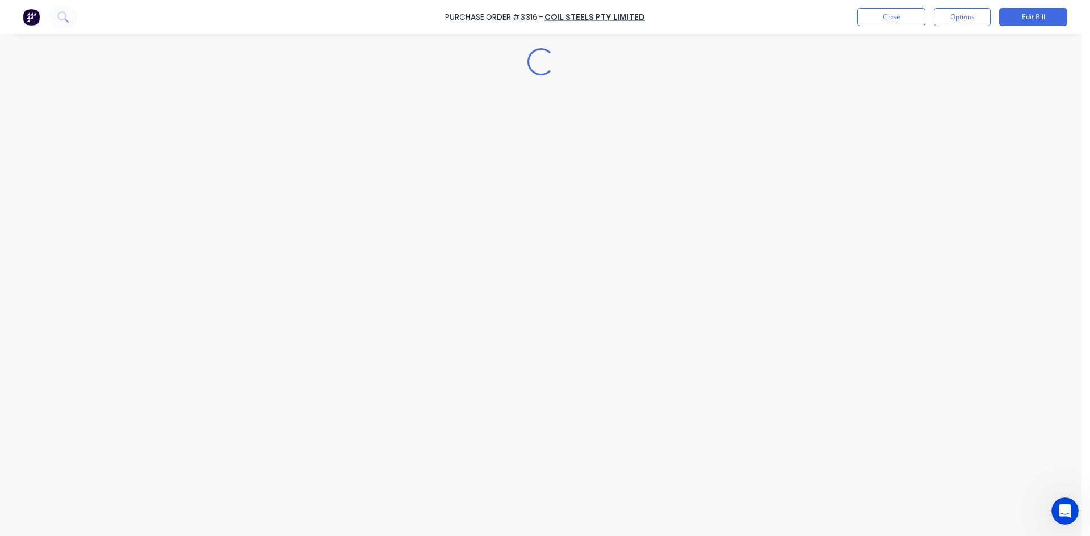
type textarea "x"
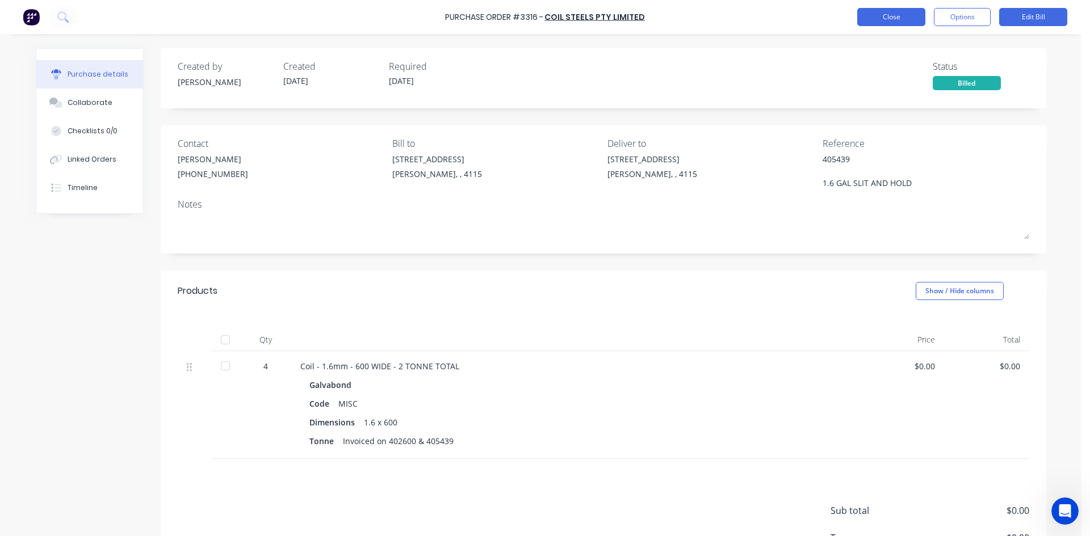
click at [907, 20] on button "Close" at bounding box center [891, 17] width 68 height 18
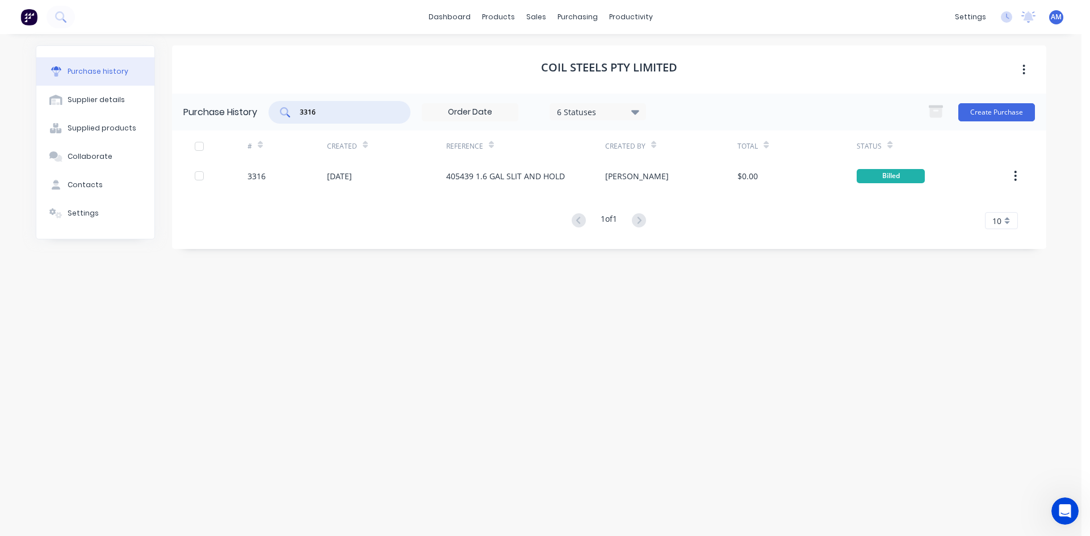
drag, startPoint x: 343, startPoint y: 114, endPoint x: 278, endPoint y: 111, distance: 65.9
click at [278, 111] on div "3316" at bounding box center [339, 112] width 142 height 23
type input "4023"
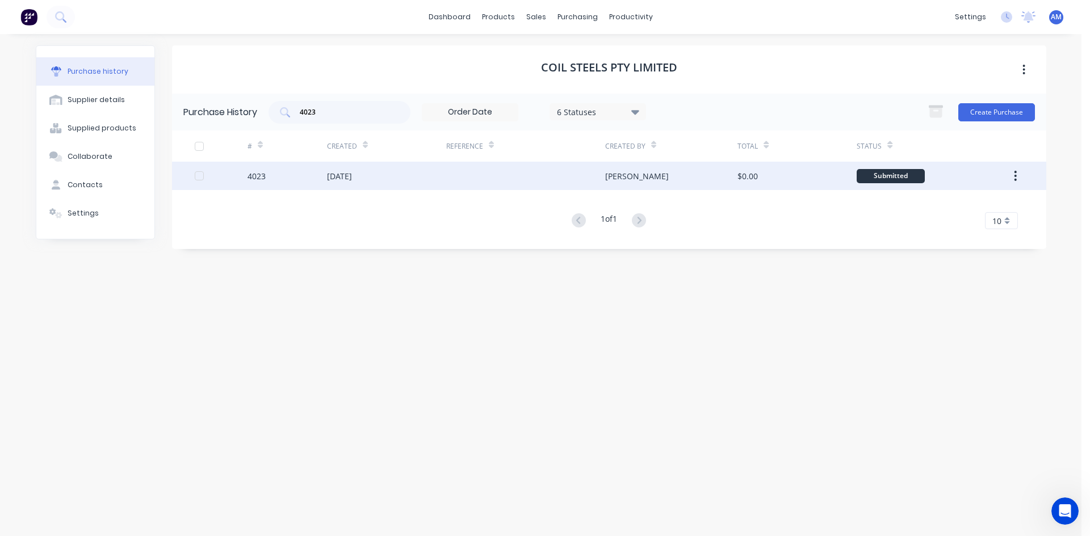
click at [397, 185] on div "[DATE]" at bounding box center [386, 176] width 119 height 28
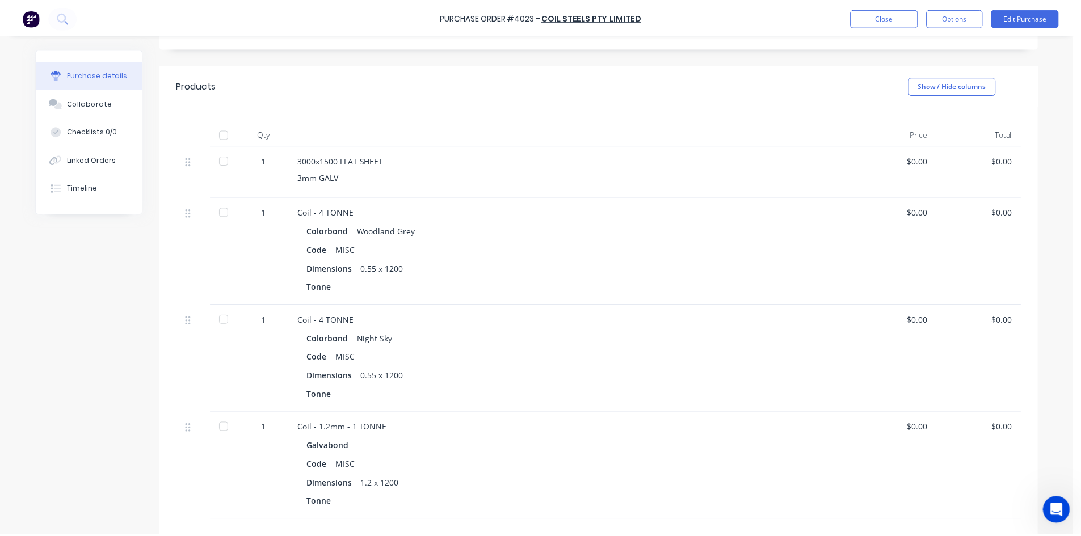
scroll to position [227, 0]
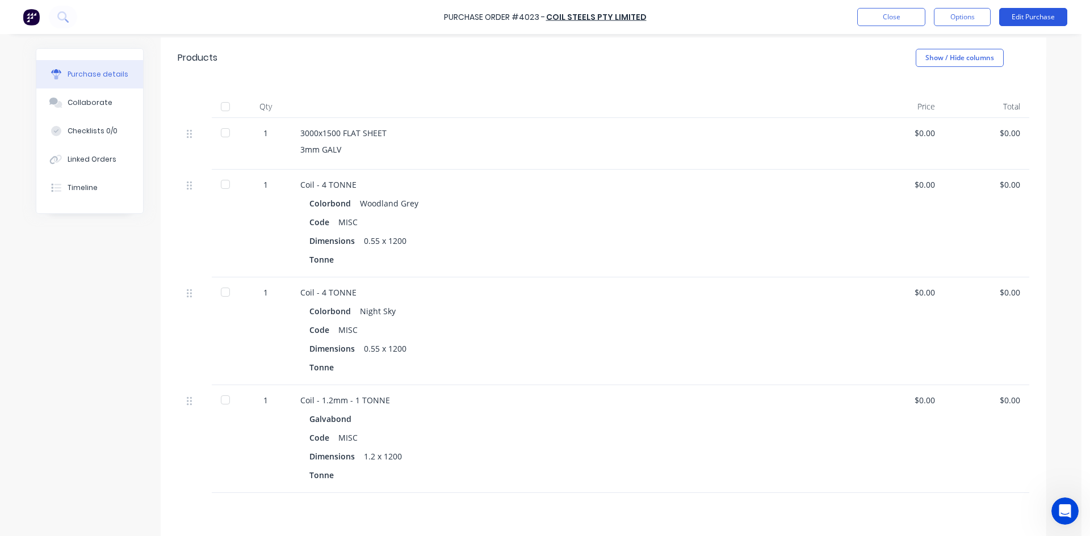
click at [1027, 21] on button "Edit Purchase" at bounding box center [1033, 17] width 68 height 18
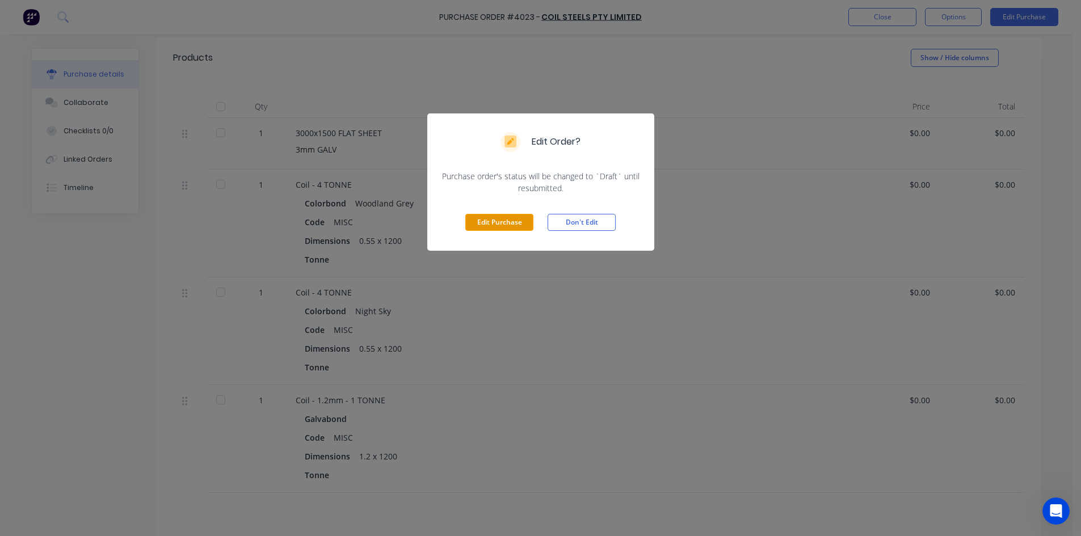
click at [480, 221] on button "Edit Purchase" at bounding box center [499, 222] width 68 height 17
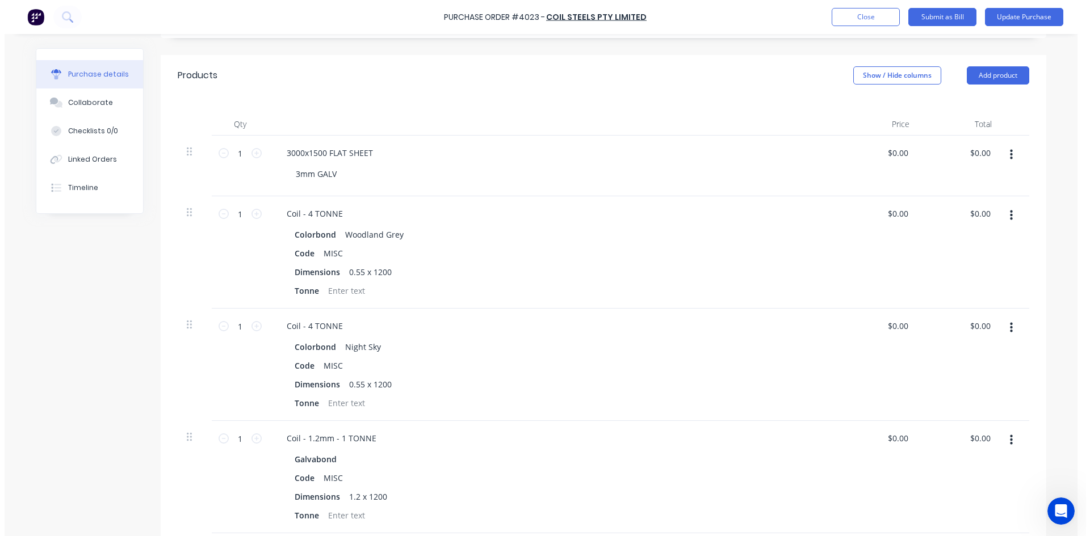
scroll to position [245, 0]
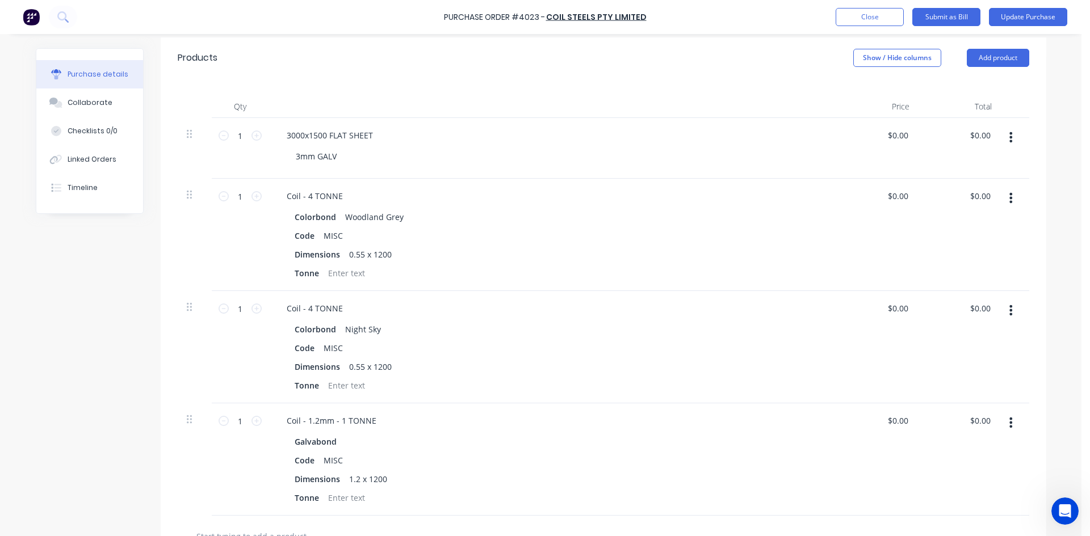
click at [355, 156] on div "3mm GALV" at bounding box center [557, 156] width 540 height 16
click at [341, 157] on div "3mm GALV" at bounding box center [316, 156] width 59 height 16
click at [350, 273] on div at bounding box center [347, 273] width 46 height 16
click at [354, 385] on div at bounding box center [347, 385] width 46 height 16
click at [338, 495] on div at bounding box center [347, 498] width 46 height 16
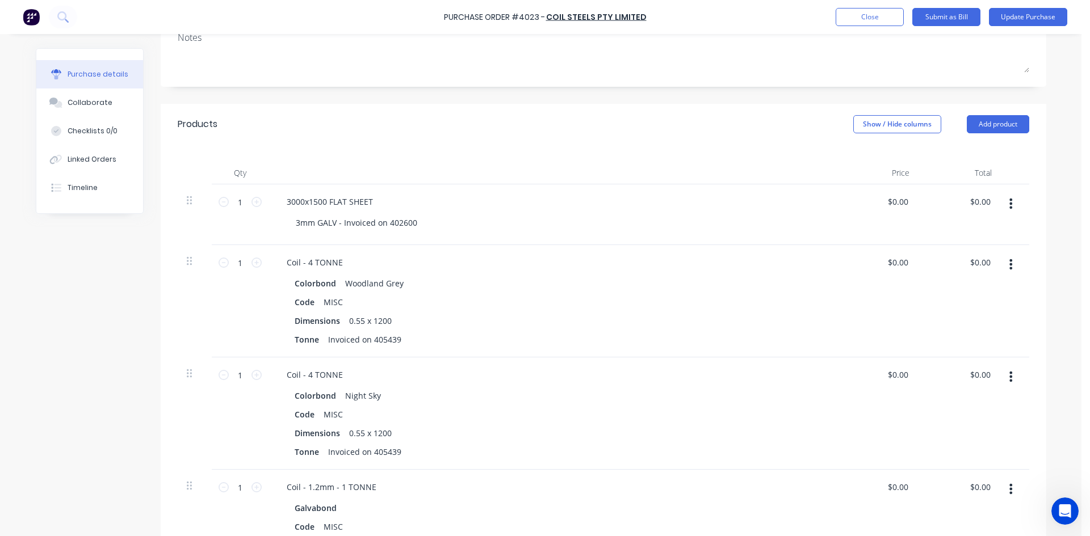
scroll to position [18, 0]
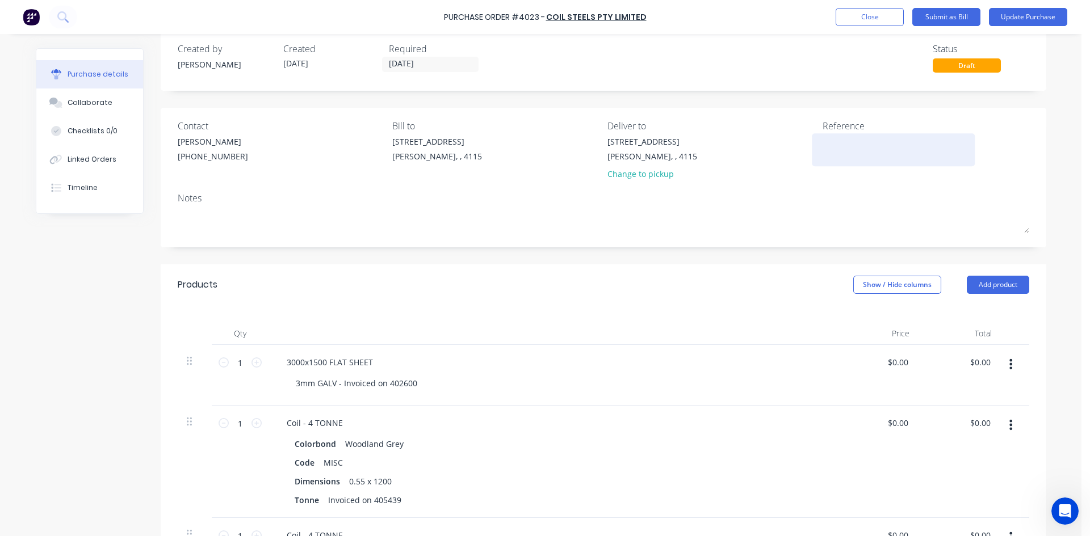
click at [851, 144] on textarea at bounding box center [893, 149] width 142 height 26
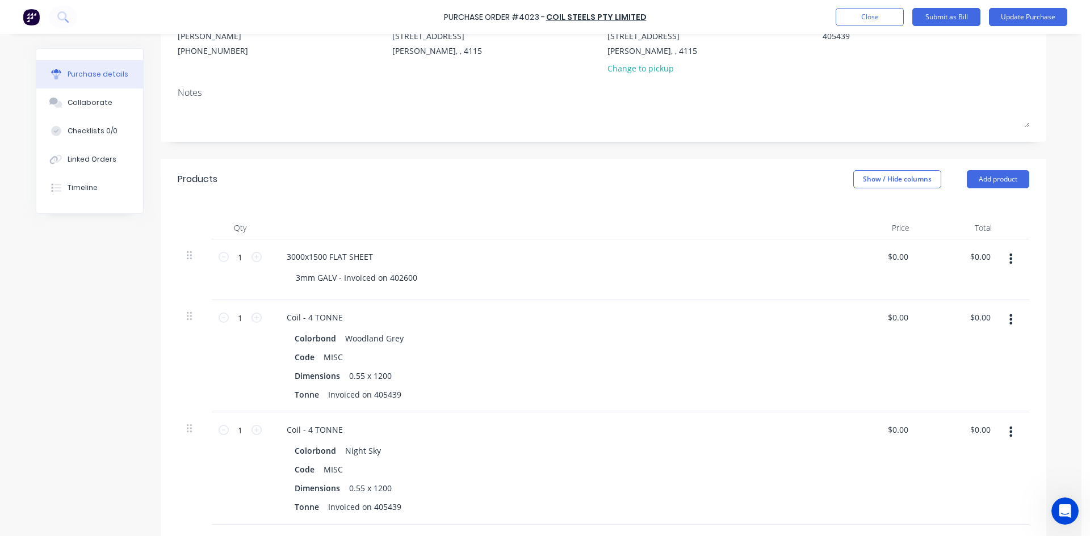
scroll to position [66, 0]
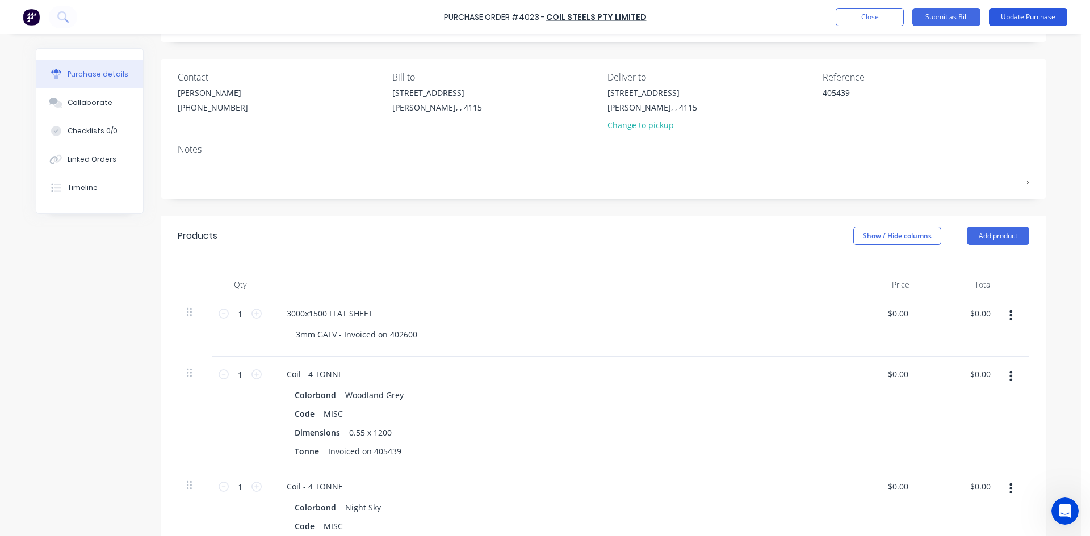
type textarea "405439"
type textarea "x"
type textarea "405439"
click at [1015, 18] on button "Update Purchase" at bounding box center [1028, 17] width 78 height 18
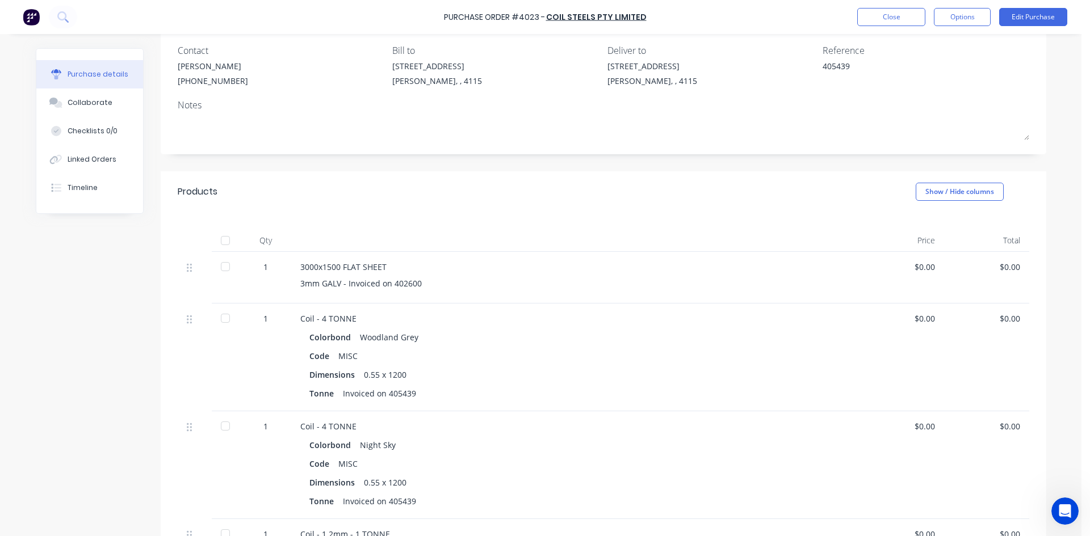
scroll to position [5, 0]
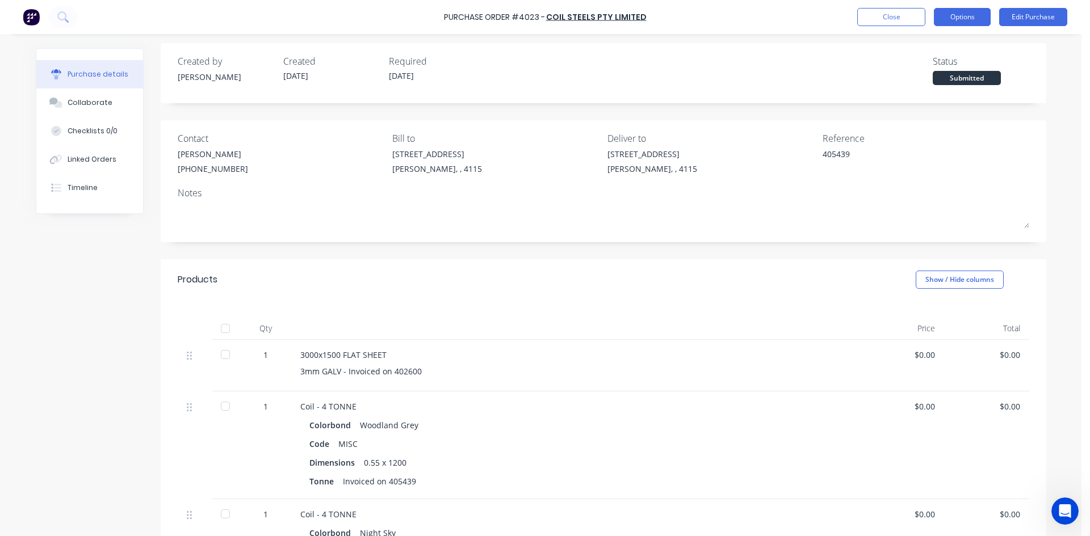
click at [969, 18] on button "Options" at bounding box center [962, 17] width 57 height 18
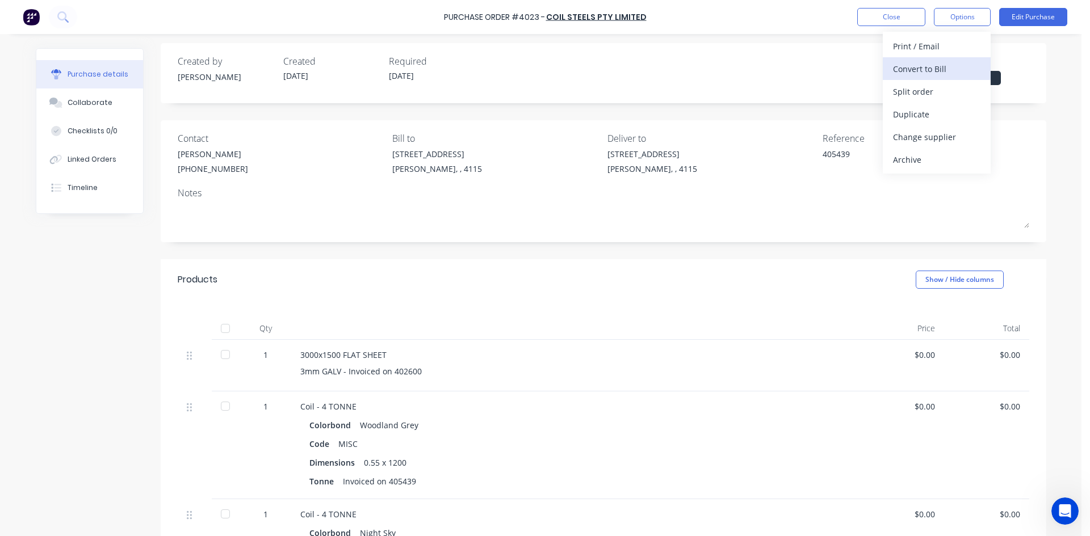
click at [926, 68] on div "Convert to Bill" at bounding box center [936, 69] width 87 height 16
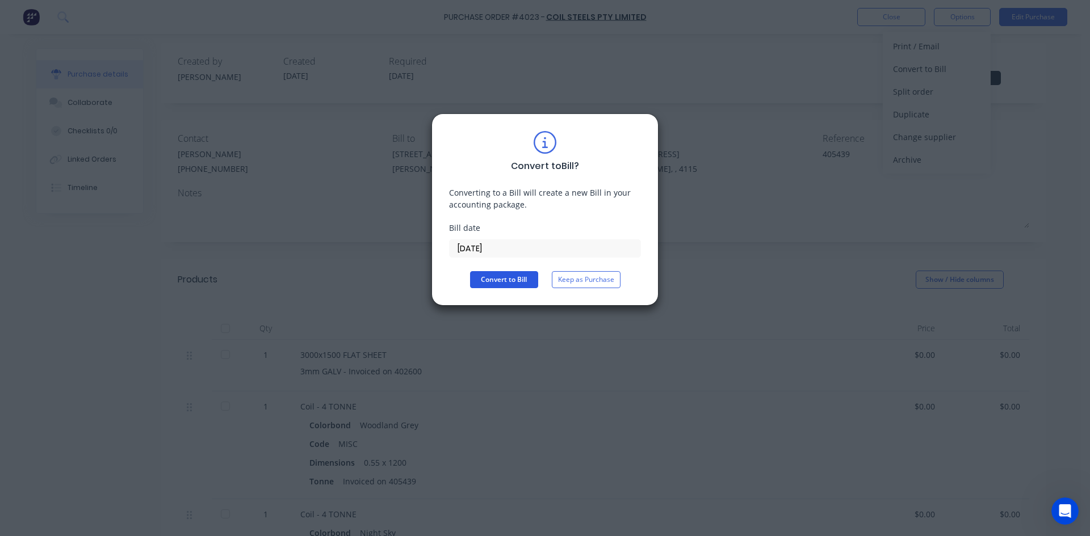
click at [484, 284] on button "Convert to Bill" at bounding box center [504, 279] width 68 height 17
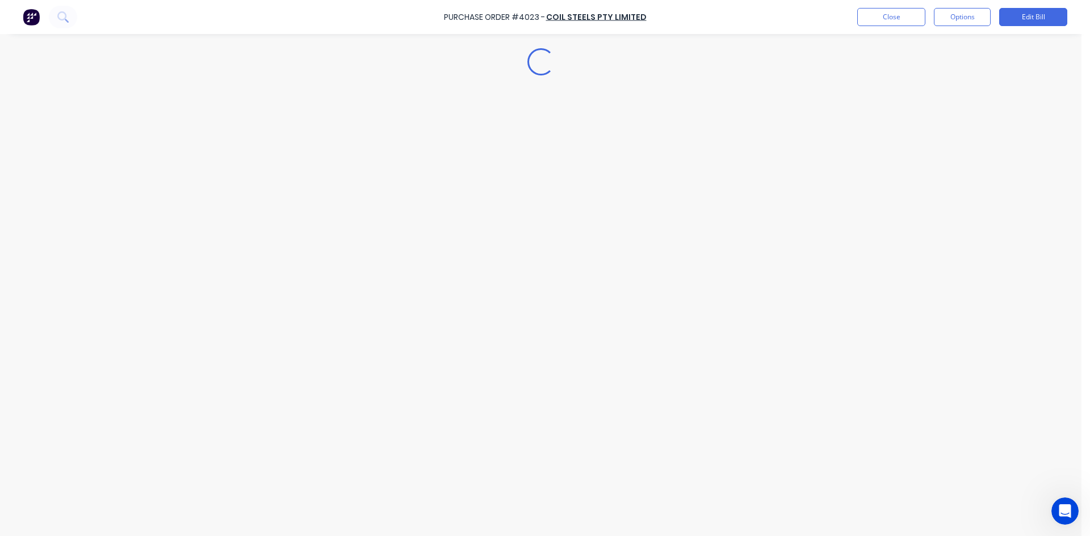
type textarea "x"
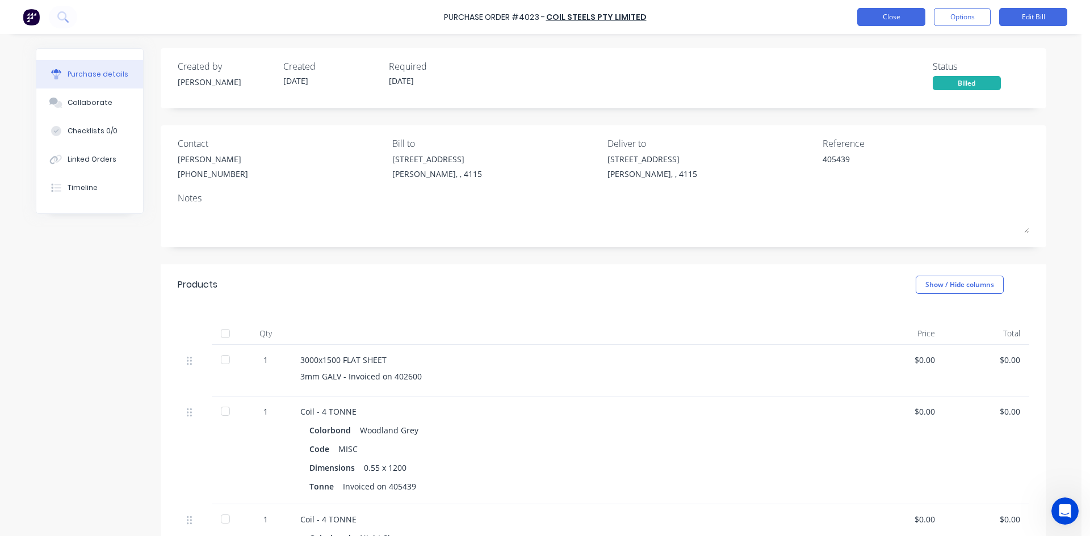
click at [892, 22] on button "Close" at bounding box center [891, 17] width 68 height 18
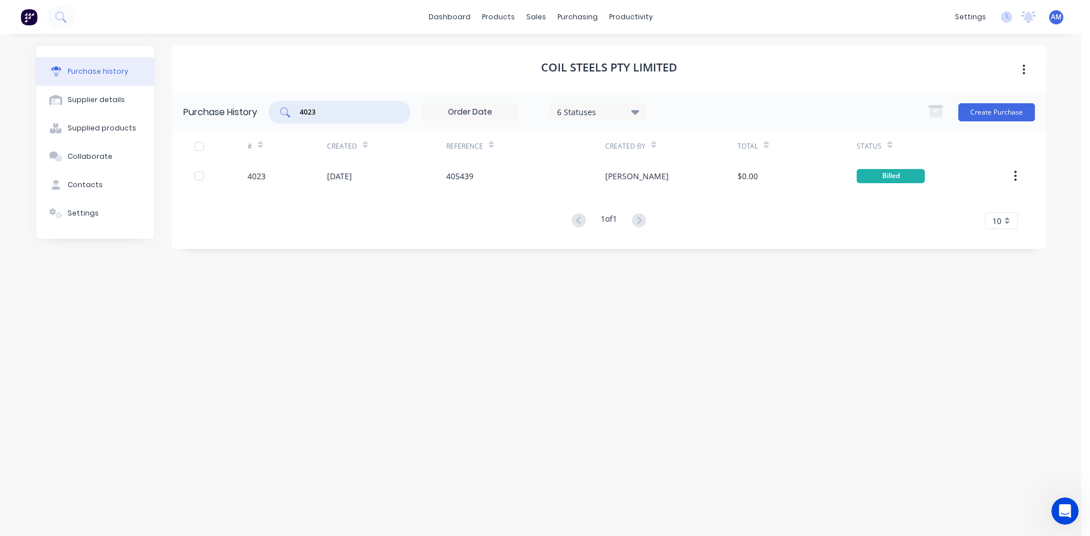
drag, startPoint x: 325, startPoint y: 110, endPoint x: 268, endPoint y: 108, distance: 57.3
click at [270, 108] on div "4023 6 Statuses 6 Statuses" at bounding box center [456, 112] width 377 height 23
type input "3746"
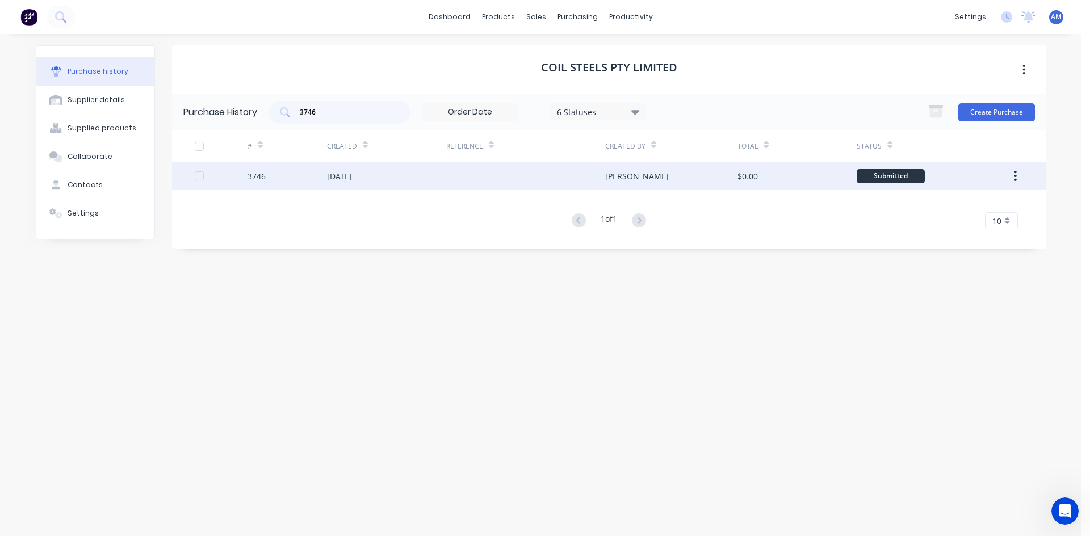
click at [499, 183] on div at bounding box center [525, 176] width 159 height 28
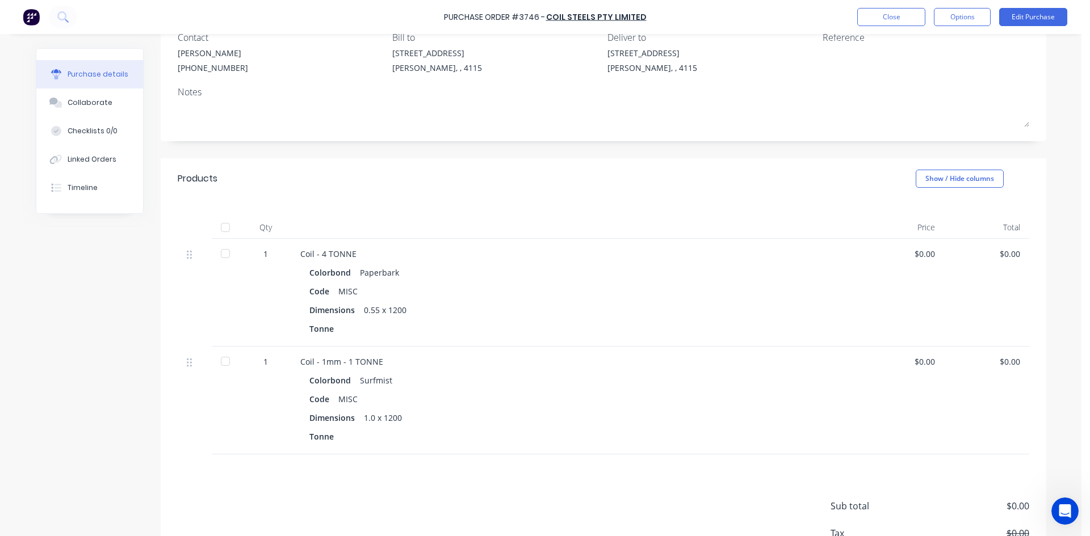
scroll to position [114, 0]
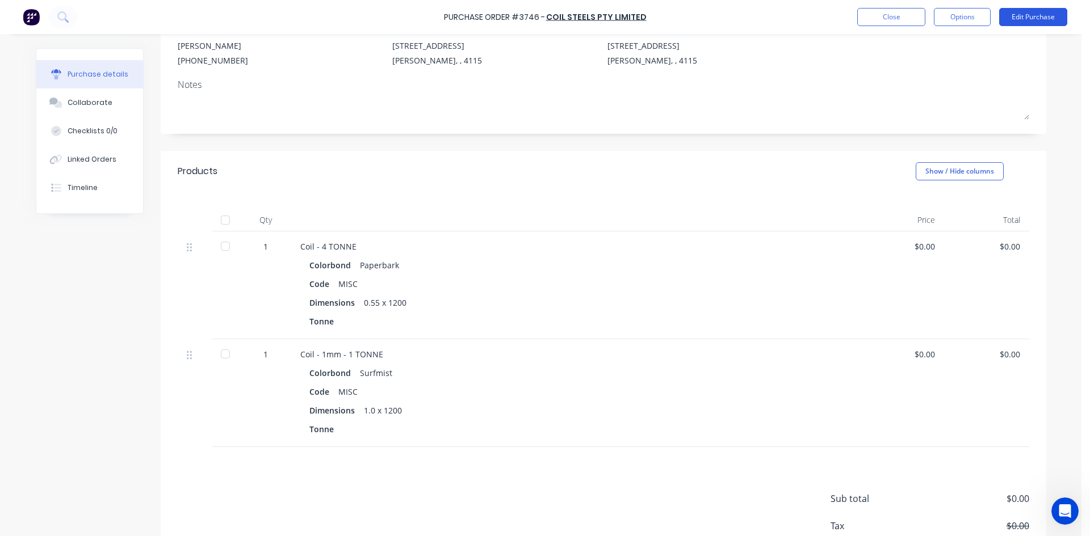
click at [1015, 14] on button "Edit Purchase" at bounding box center [1033, 17] width 68 height 18
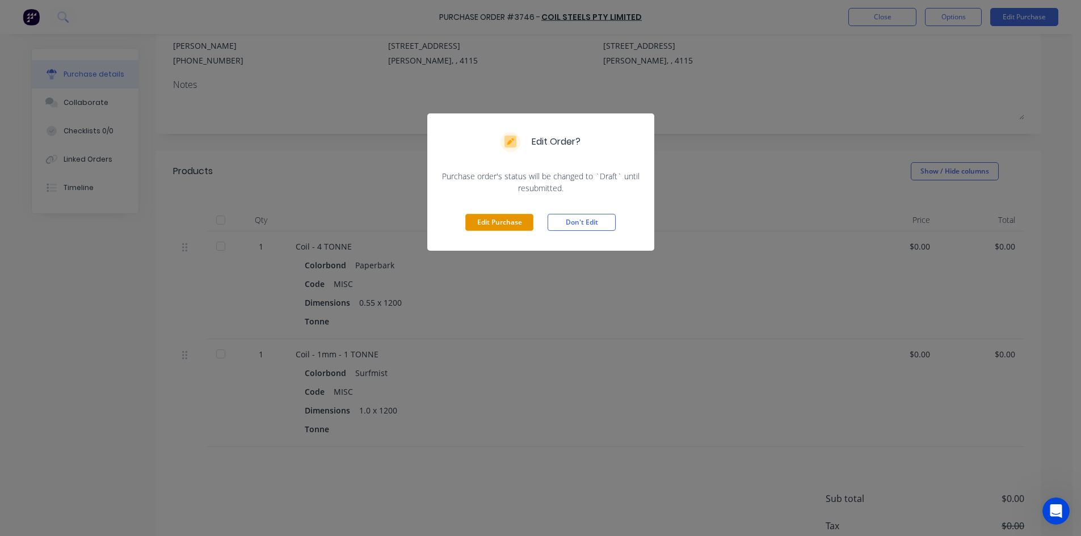
click at [519, 223] on button "Edit Purchase" at bounding box center [499, 222] width 68 height 17
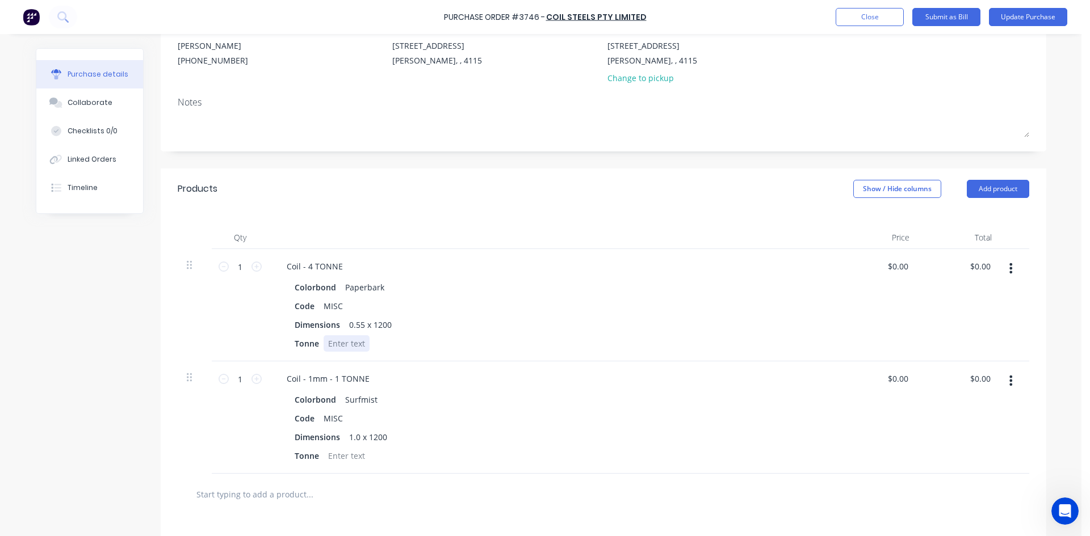
click at [352, 343] on div at bounding box center [347, 343] width 46 height 16
click at [340, 460] on div at bounding box center [347, 456] width 46 height 16
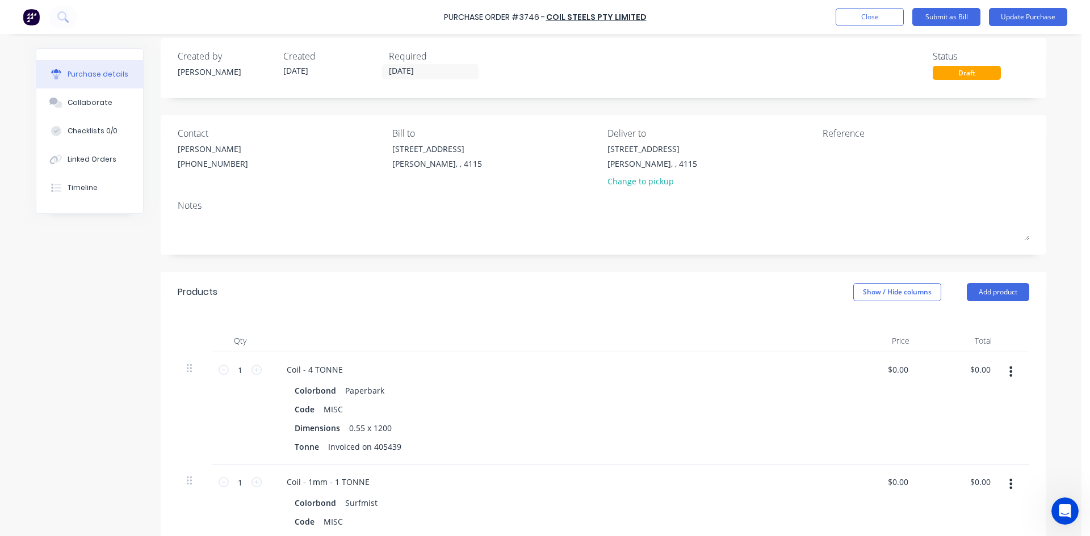
scroll to position [0, 0]
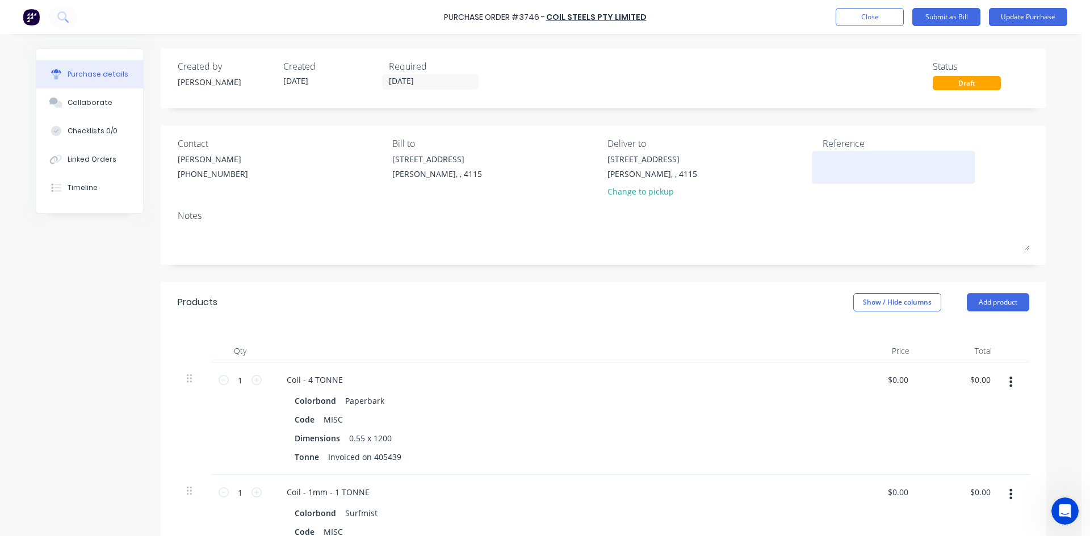
click at [851, 158] on textarea at bounding box center [893, 166] width 142 height 26
type textarea "405439"
click at [1023, 15] on button "Update Purchase" at bounding box center [1028, 17] width 78 height 18
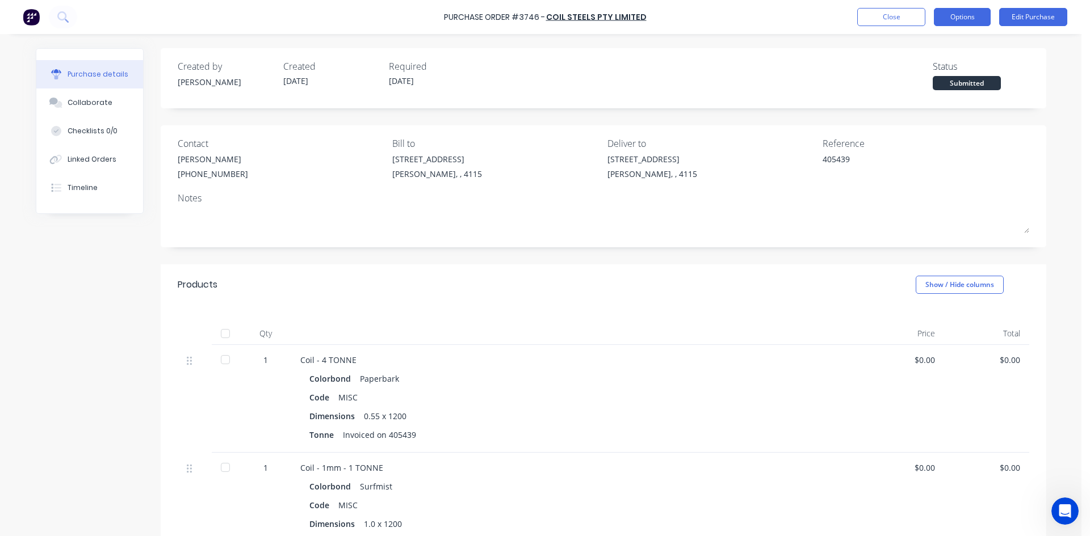
click at [971, 17] on button "Options" at bounding box center [962, 17] width 57 height 18
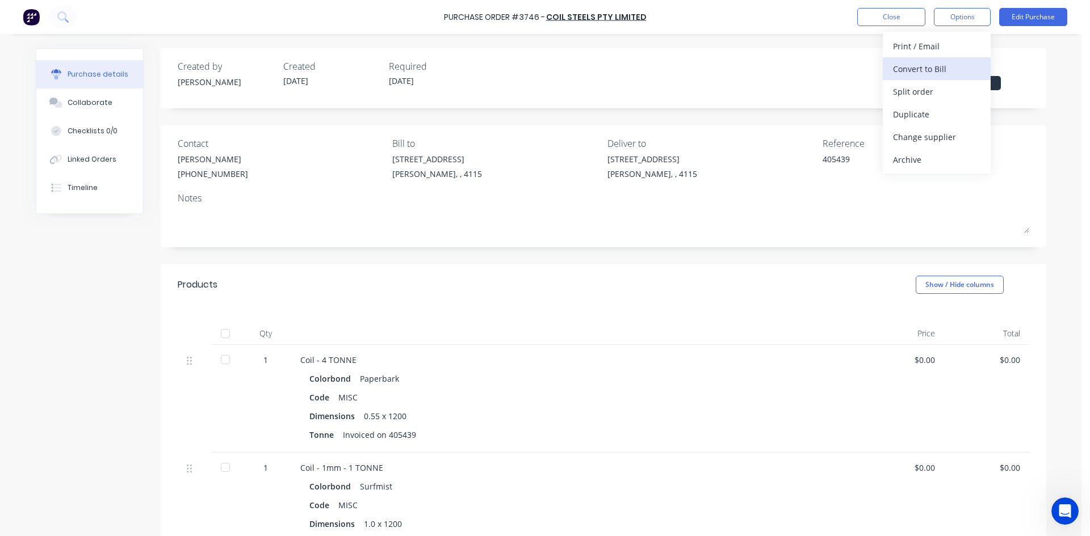
click at [939, 70] on div "Convert to Bill" at bounding box center [936, 69] width 87 height 16
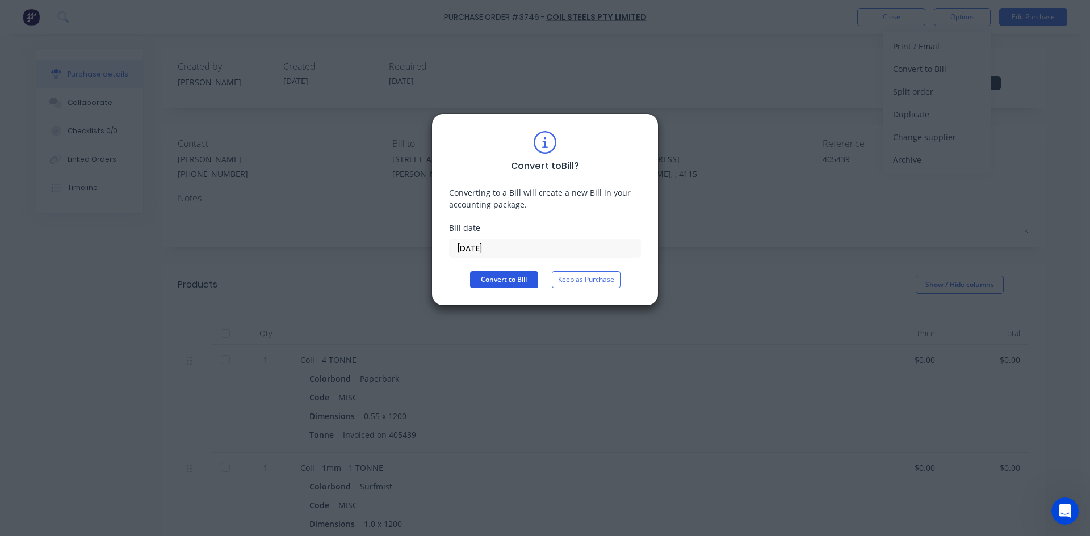
click at [494, 281] on button "Convert to Bill" at bounding box center [504, 279] width 68 height 17
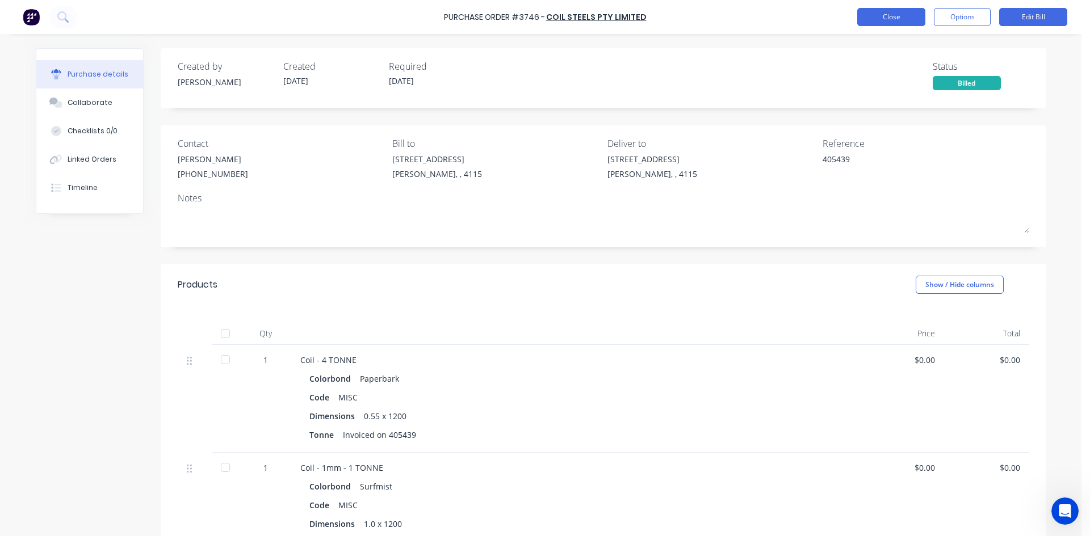
click at [913, 14] on button "Close" at bounding box center [891, 17] width 68 height 18
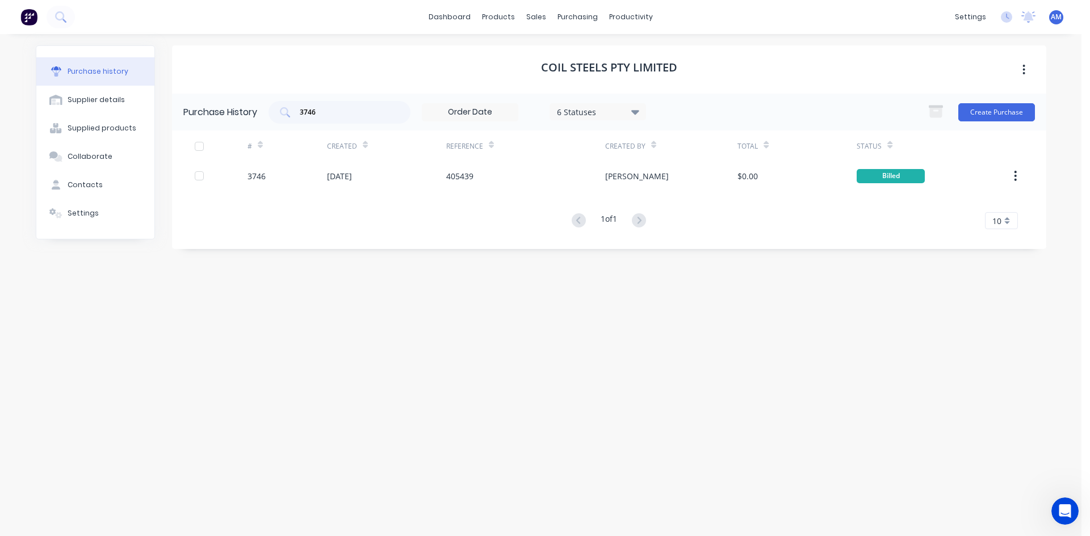
drag, startPoint x: 347, startPoint y: 113, endPoint x: 257, endPoint y: 108, distance: 90.4
click at [257, 108] on div "Purchase History 3746 6 Statuses 6 Statuses Create Purchase" at bounding box center [609, 112] width 874 height 37
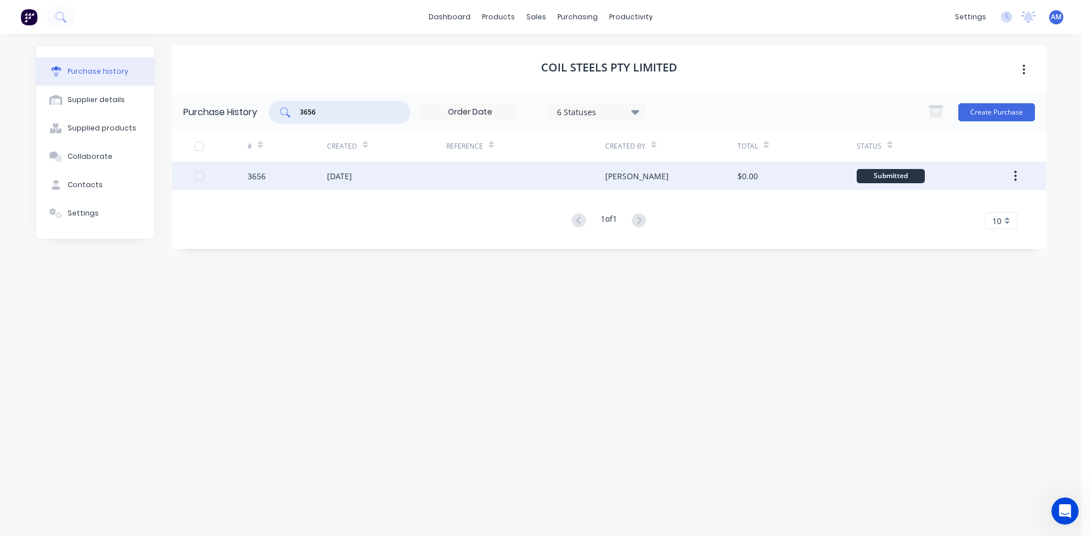
click at [461, 188] on div at bounding box center [525, 176] width 159 height 28
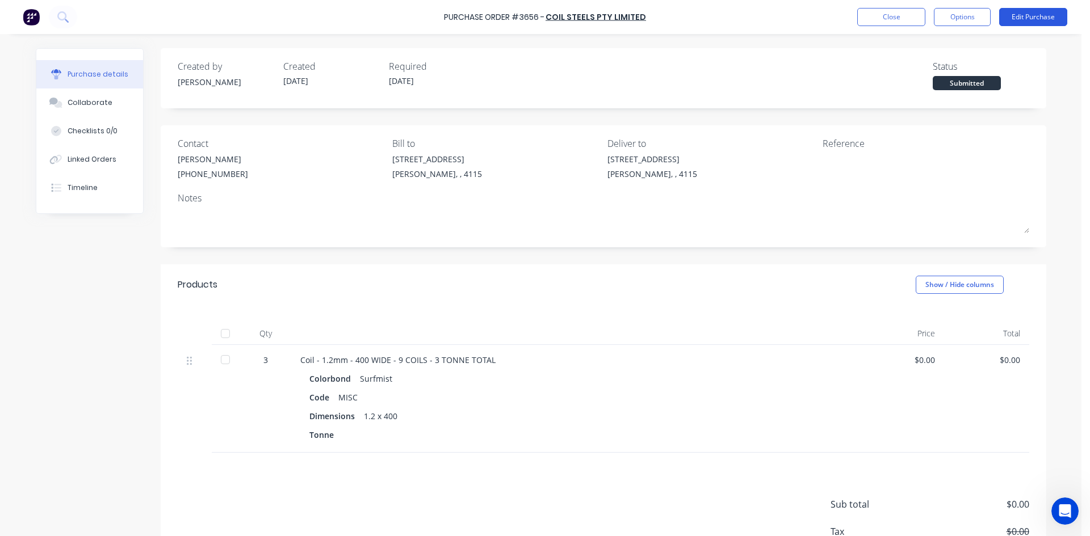
click at [1023, 19] on button "Edit Purchase" at bounding box center [1033, 17] width 68 height 18
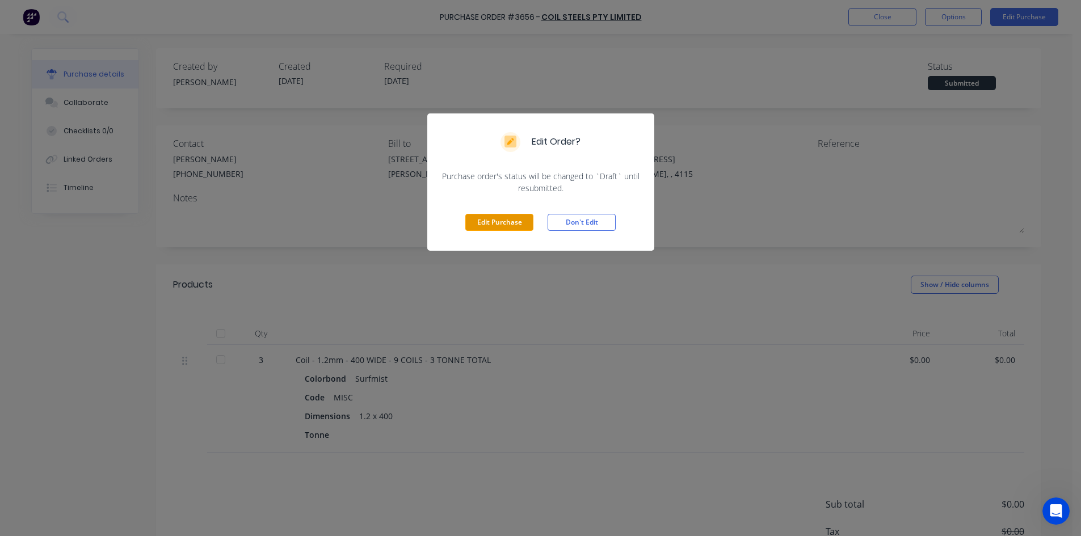
click at [523, 223] on button "Edit Purchase" at bounding box center [499, 222] width 68 height 17
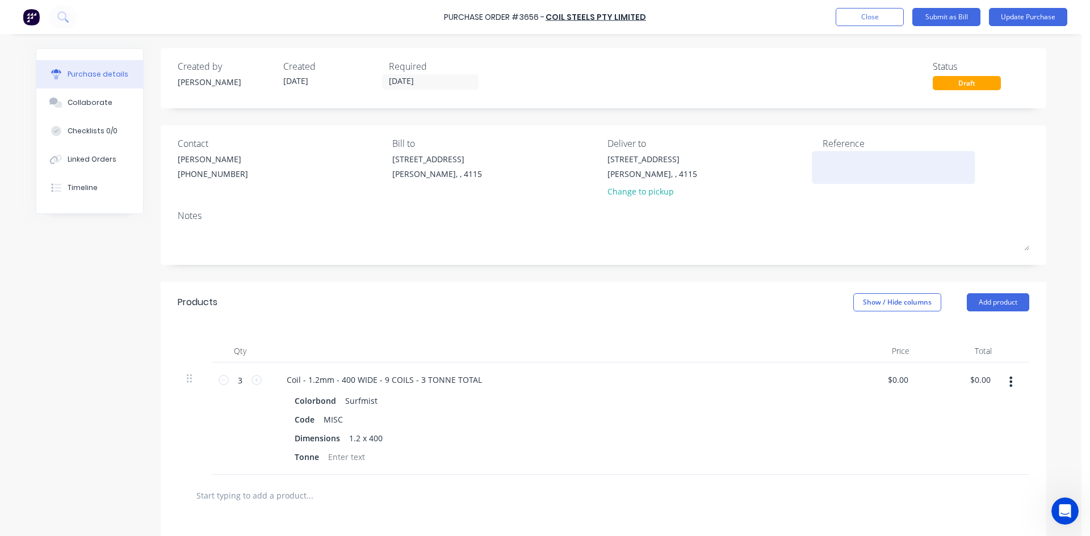
click at [822, 161] on textarea at bounding box center [893, 166] width 142 height 26
click at [366, 454] on div "Tonne" at bounding box center [550, 457] width 520 height 16
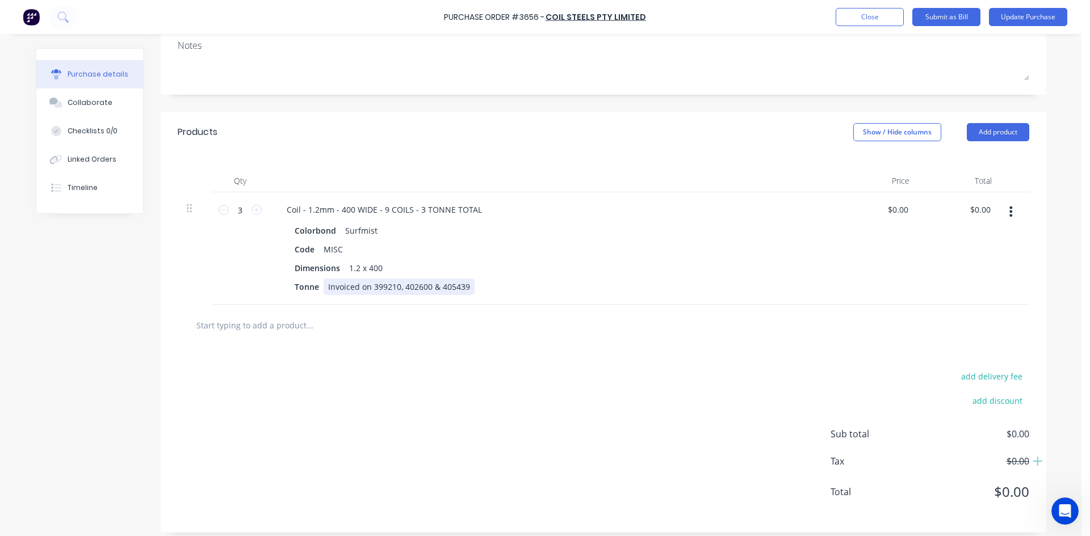
scroll to position [178, 0]
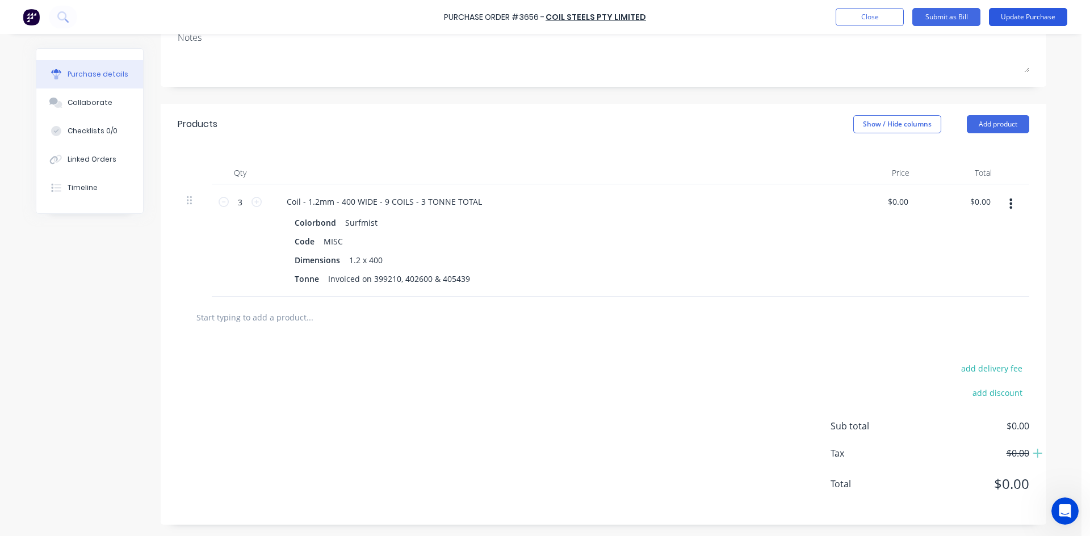
click at [1031, 18] on button "Update Purchase" at bounding box center [1028, 17] width 78 height 18
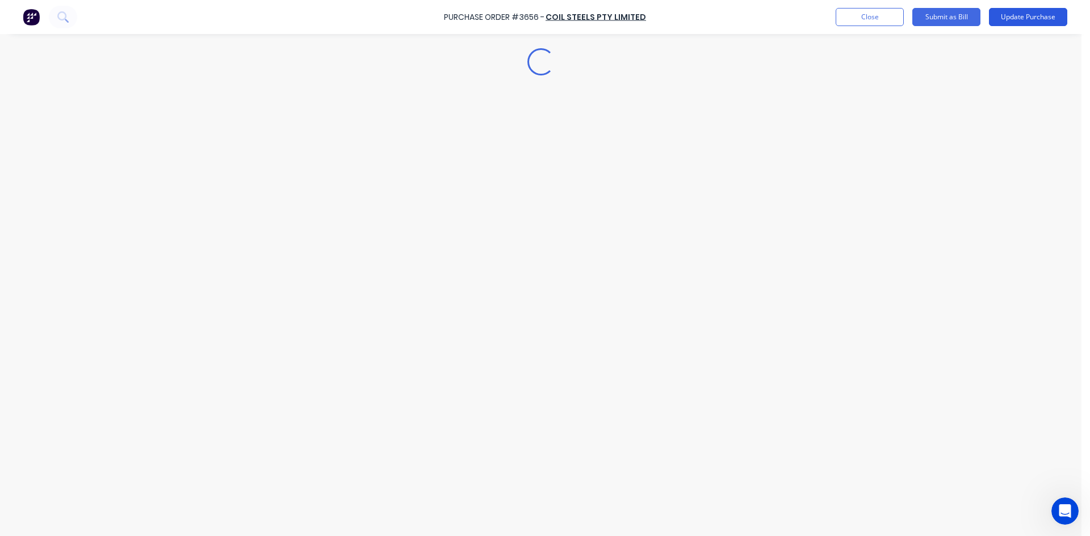
scroll to position [0, 0]
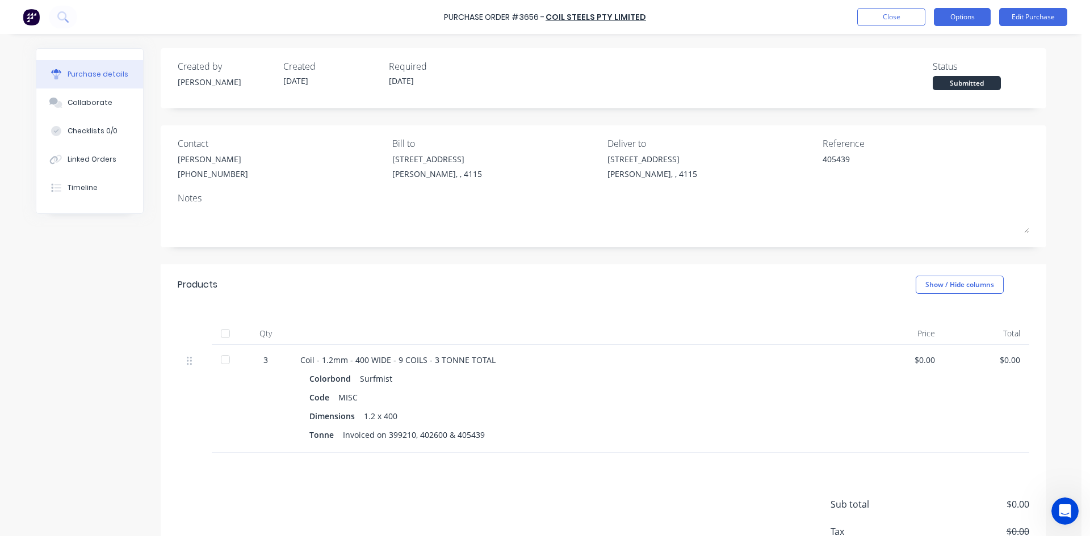
click at [963, 16] on button "Options" at bounding box center [962, 17] width 57 height 18
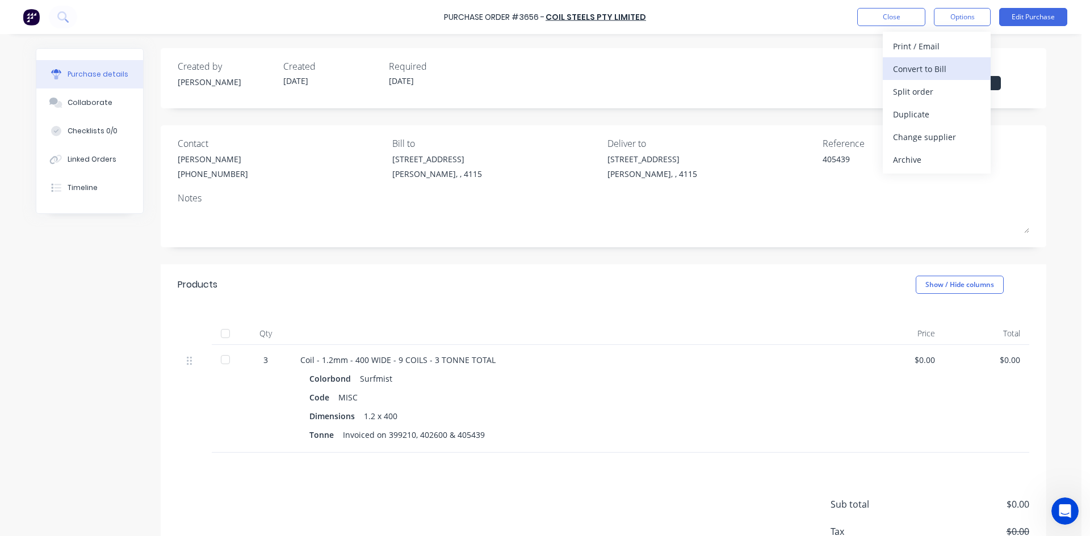
click at [956, 67] on div "Convert to Bill" at bounding box center [936, 69] width 87 height 16
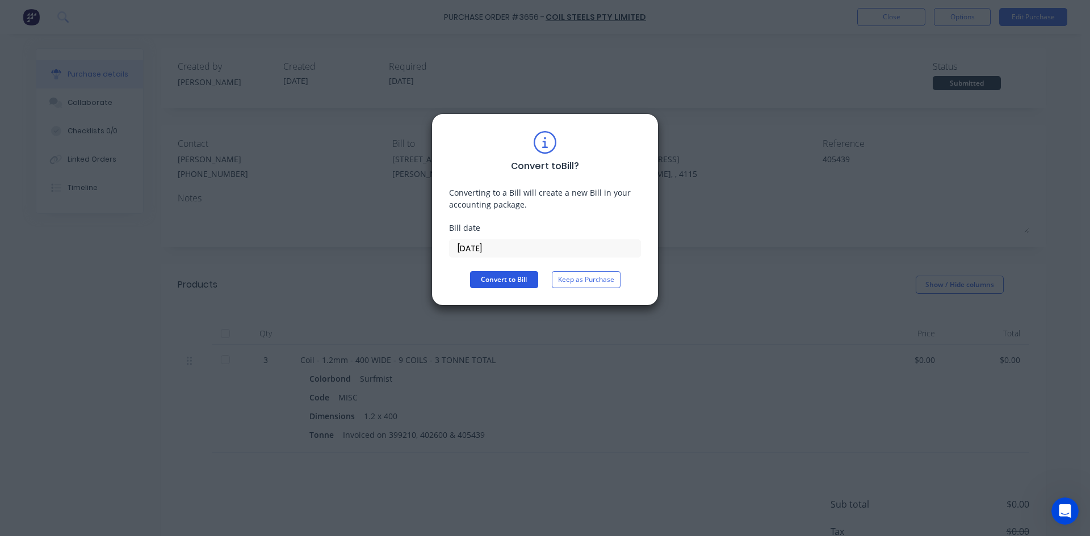
click at [506, 281] on button "Convert to Bill" at bounding box center [504, 279] width 68 height 17
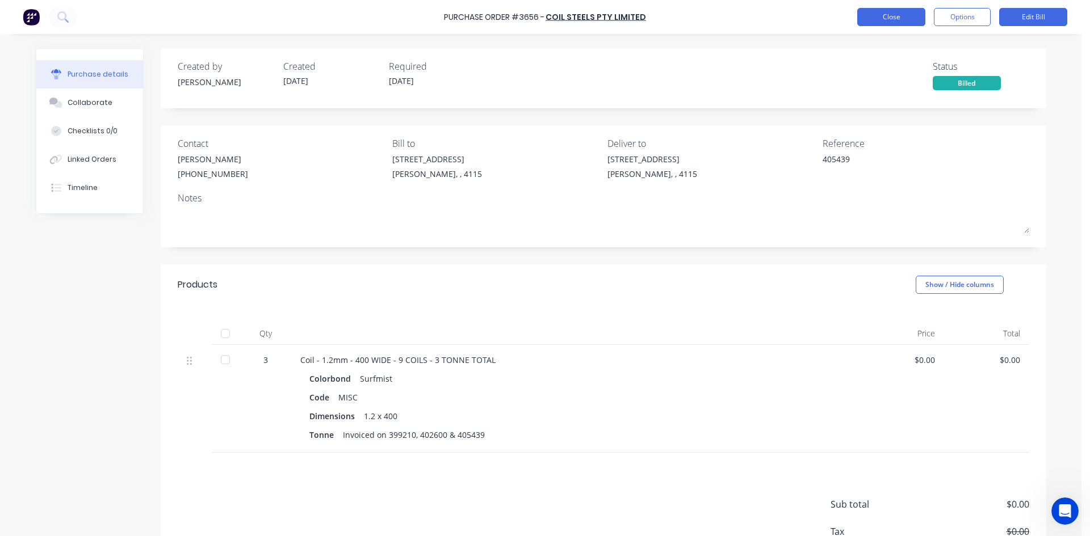
click at [889, 19] on button "Close" at bounding box center [891, 17] width 68 height 18
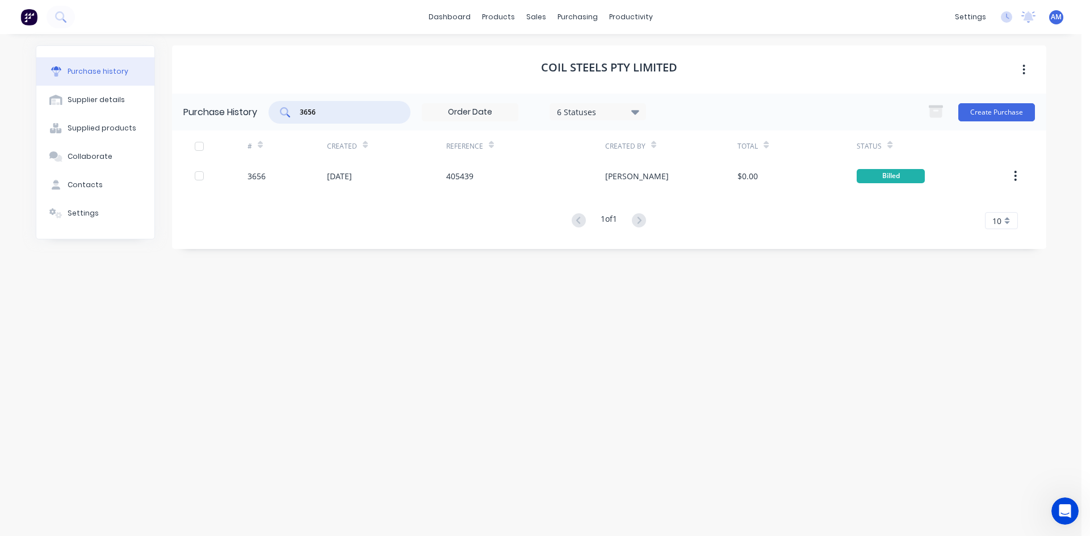
drag, startPoint x: 324, startPoint y: 116, endPoint x: 297, endPoint y: 116, distance: 27.2
click at [297, 116] on div "3656" at bounding box center [339, 112] width 142 height 23
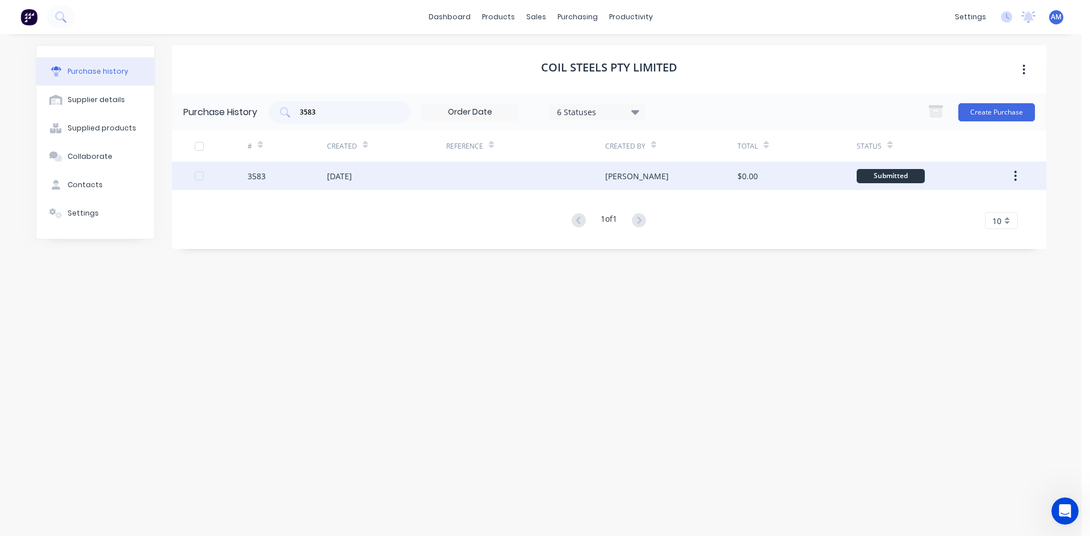
click at [396, 179] on div "[DATE]" at bounding box center [386, 176] width 119 height 28
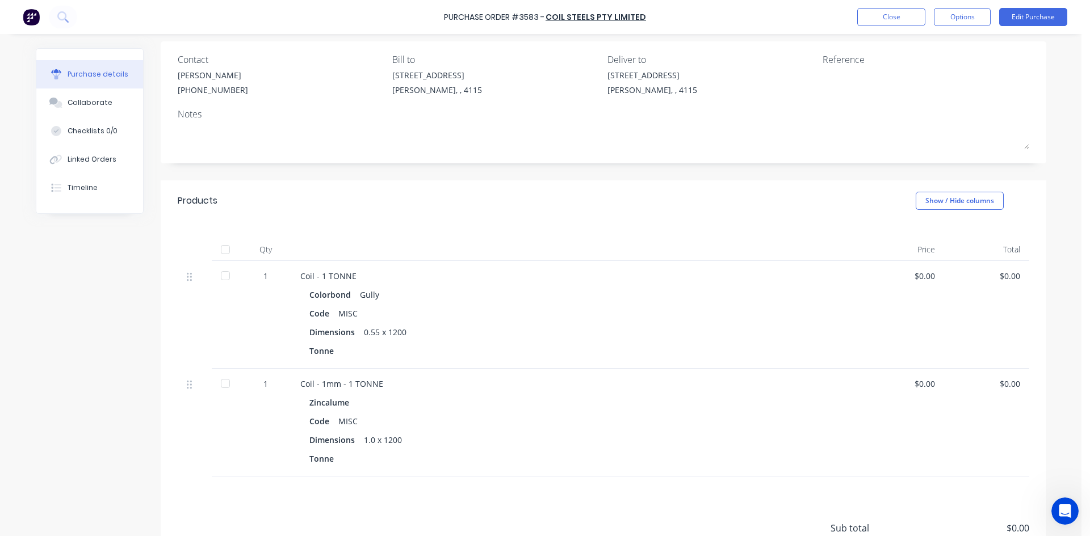
scroll to position [57, 0]
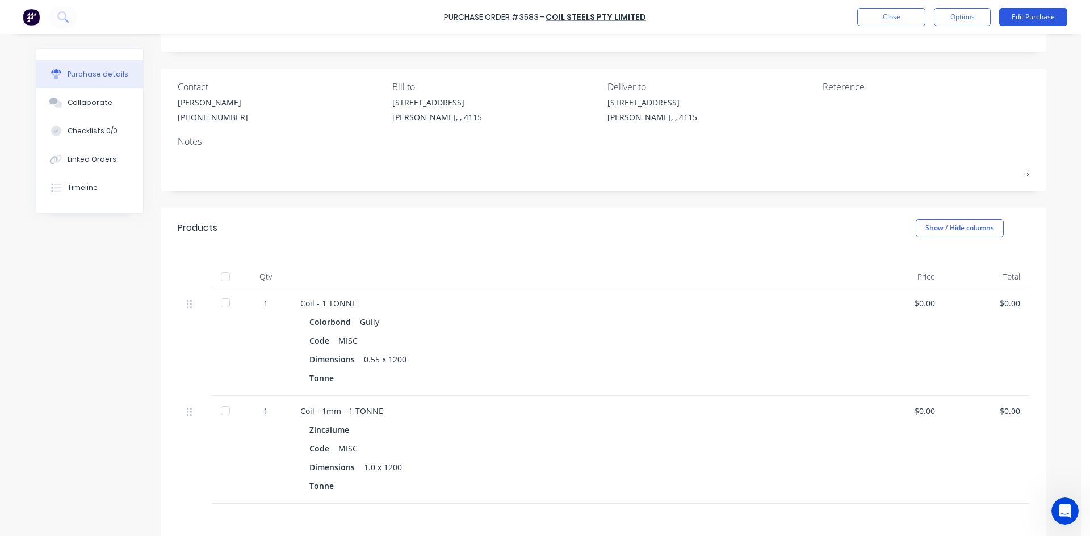
click at [1030, 14] on button "Edit Purchase" at bounding box center [1033, 17] width 68 height 18
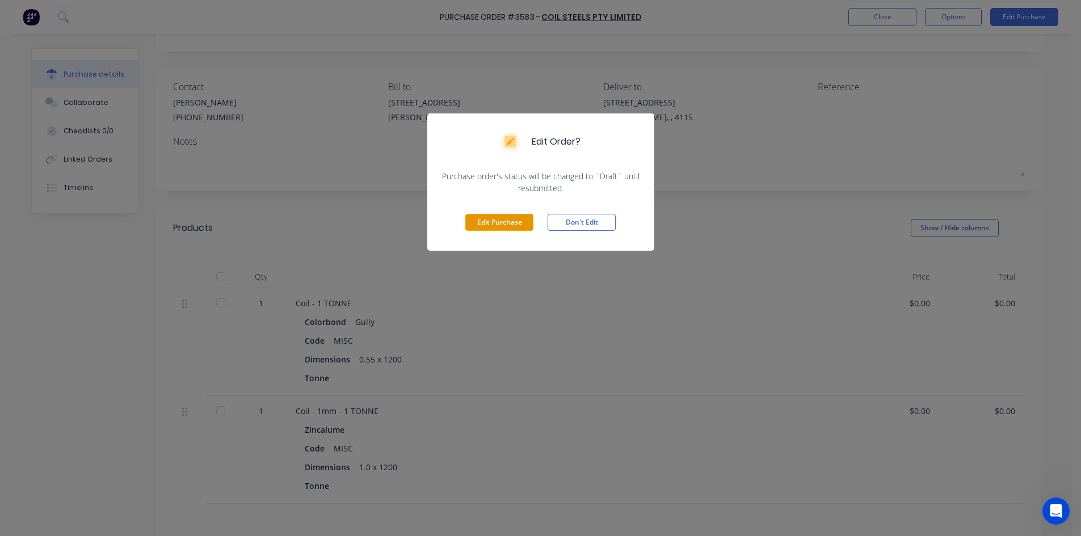
click at [493, 222] on button "Edit Purchase" at bounding box center [499, 222] width 68 height 17
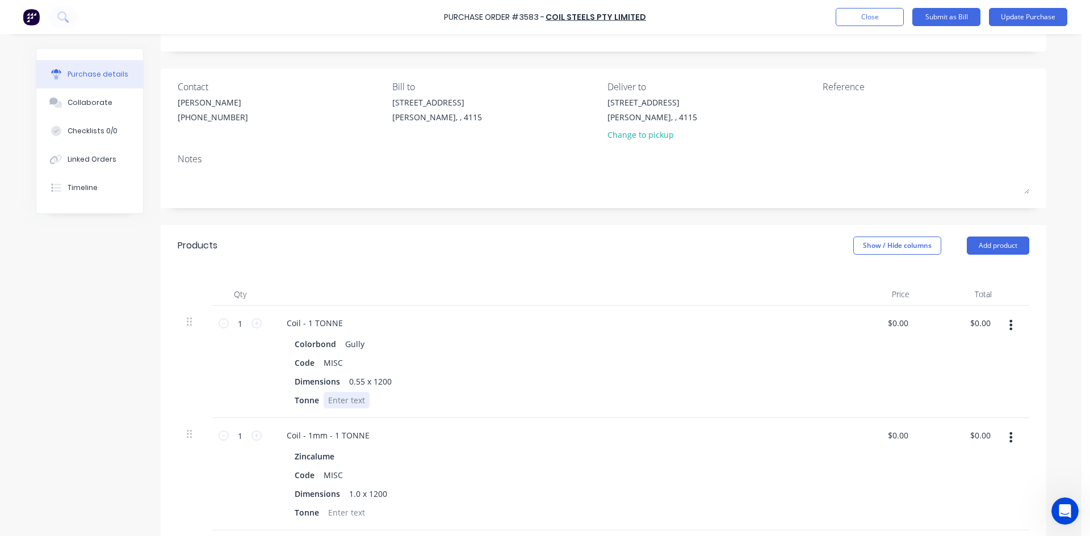
click at [345, 398] on div at bounding box center [347, 400] width 46 height 16
click at [351, 514] on div at bounding box center [347, 513] width 46 height 16
click at [849, 104] on textarea at bounding box center [893, 109] width 142 height 26
click at [1034, 14] on button "Update Purchase" at bounding box center [1028, 17] width 78 height 18
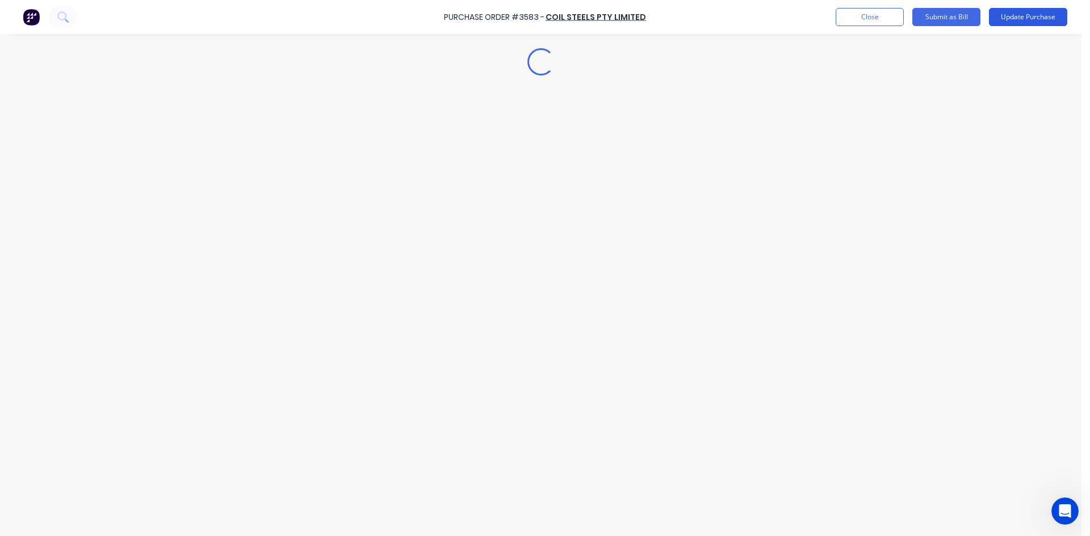
scroll to position [0, 0]
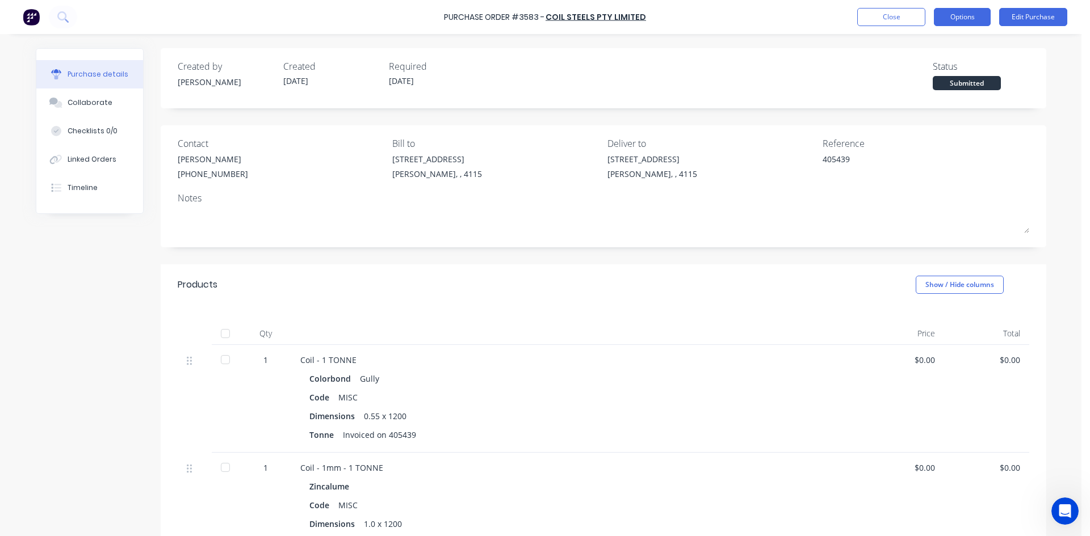
click at [977, 22] on button "Options" at bounding box center [962, 17] width 57 height 18
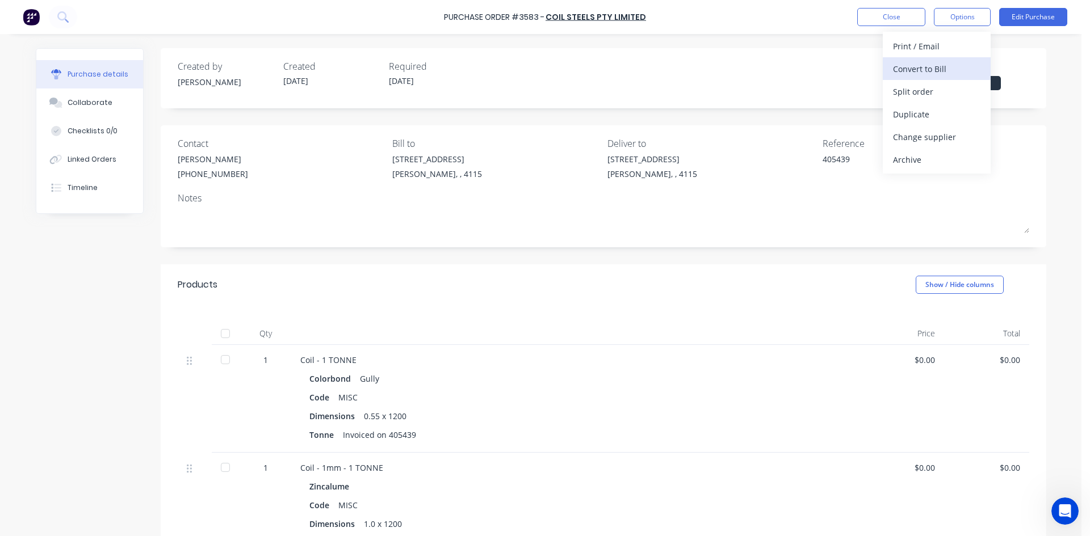
click at [956, 67] on div "Convert to Bill" at bounding box center [936, 69] width 87 height 16
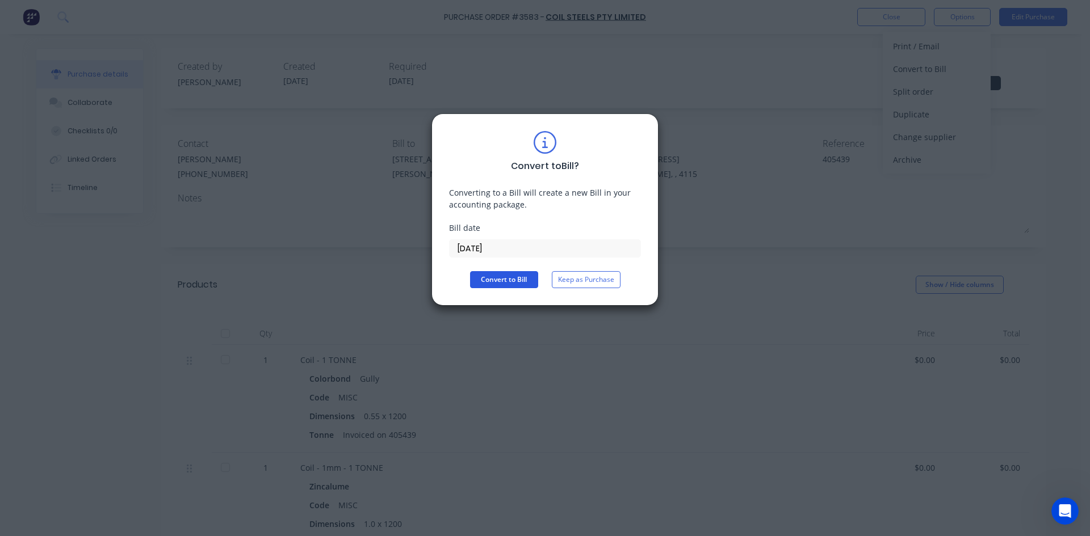
click at [532, 278] on button "Convert to Bill" at bounding box center [504, 279] width 68 height 17
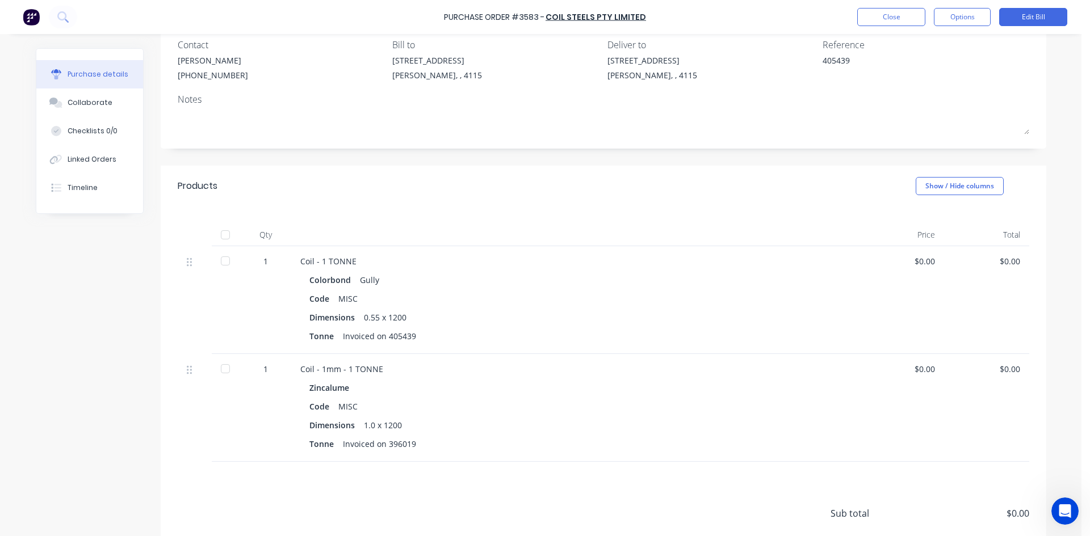
scroll to position [114, 0]
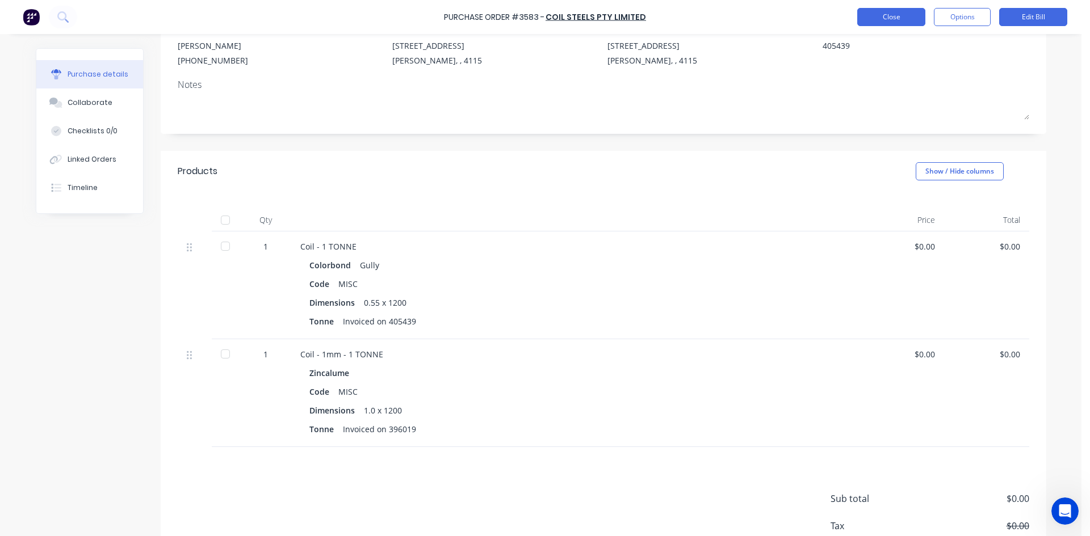
click at [895, 24] on button "Close" at bounding box center [891, 17] width 68 height 18
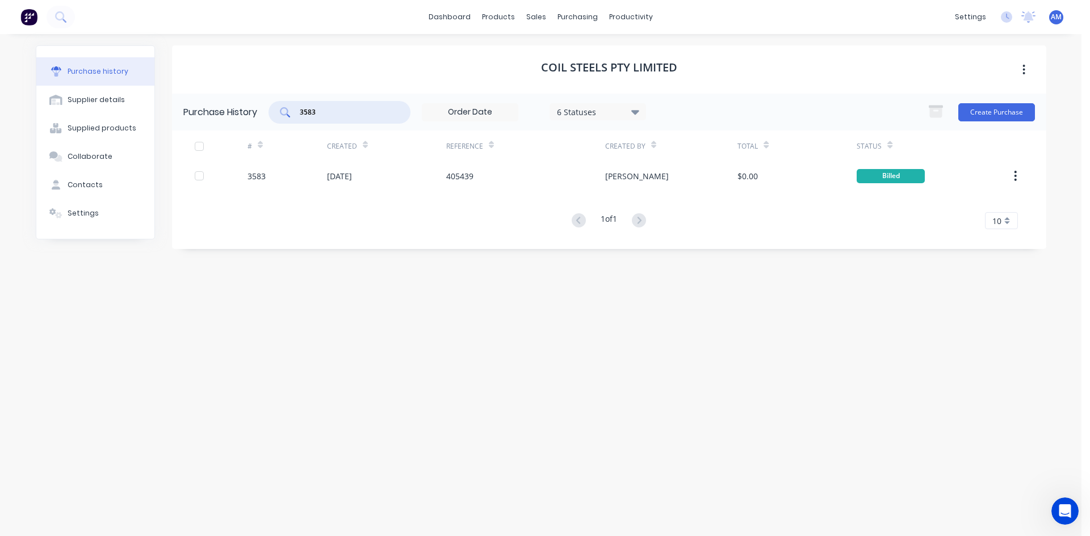
drag, startPoint x: 340, startPoint y: 110, endPoint x: 238, endPoint y: 114, distance: 102.2
click at [238, 114] on div "Purchase History 3583 6 Statuses 6 Statuses Create Purchase" at bounding box center [609, 112] width 874 height 37
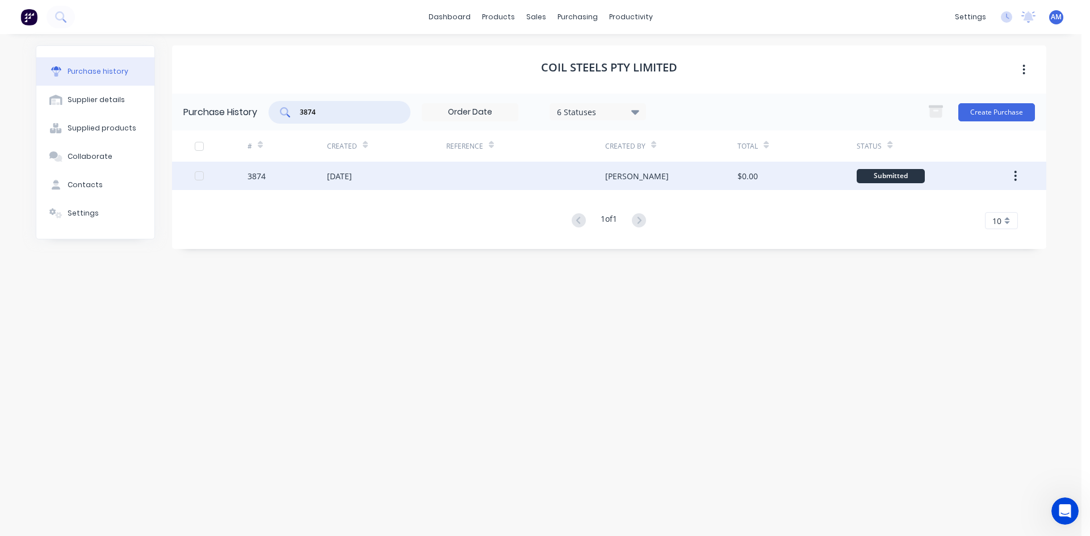
click at [463, 184] on div at bounding box center [525, 176] width 159 height 28
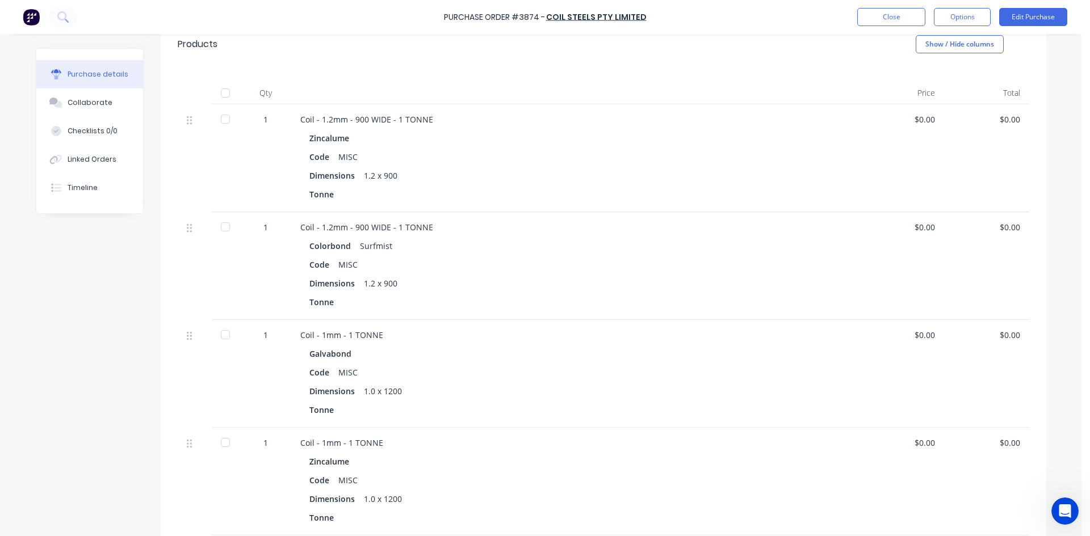
scroll to position [227, 0]
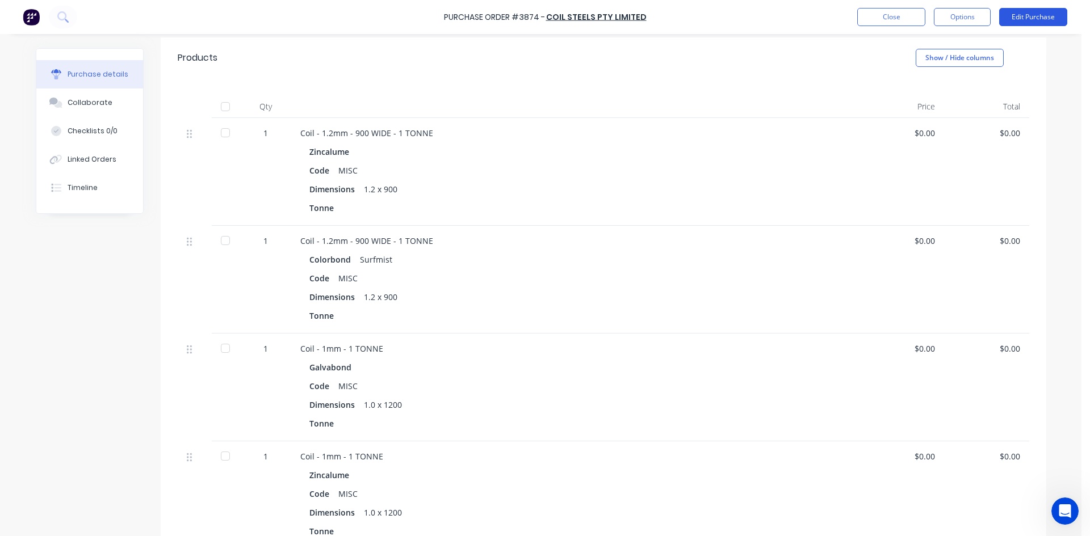
click at [1025, 17] on button "Edit Purchase" at bounding box center [1033, 17] width 68 height 18
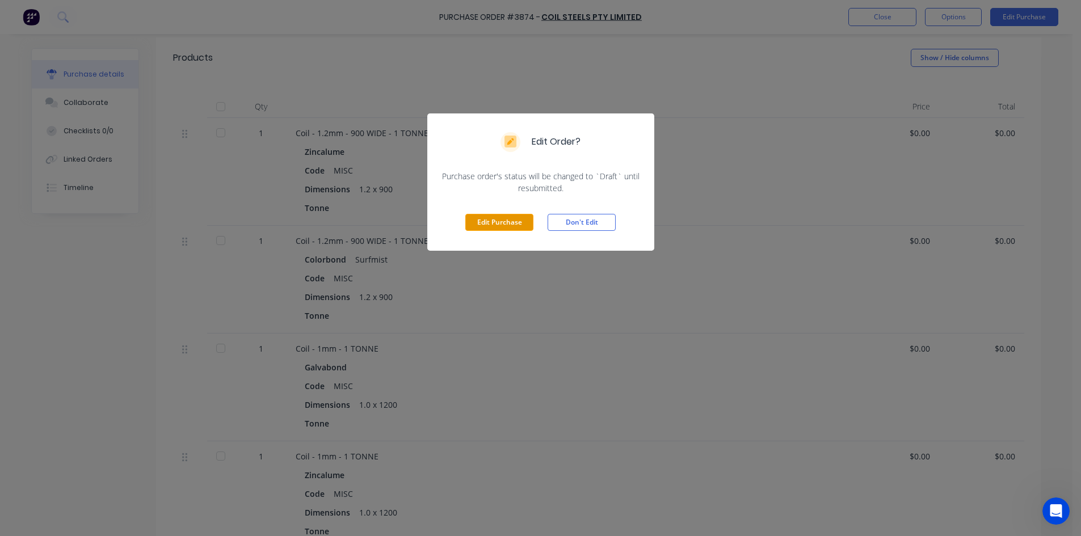
click at [507, 220] on button "Edit Purchase" at bounding box center [499, 222] width 68 height 17
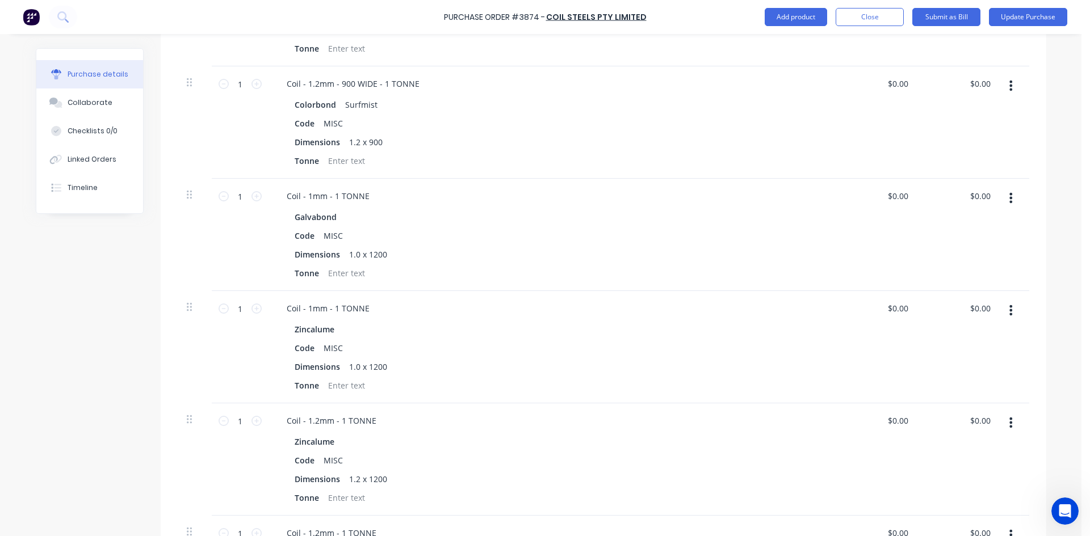
scroll to position [415, 0]
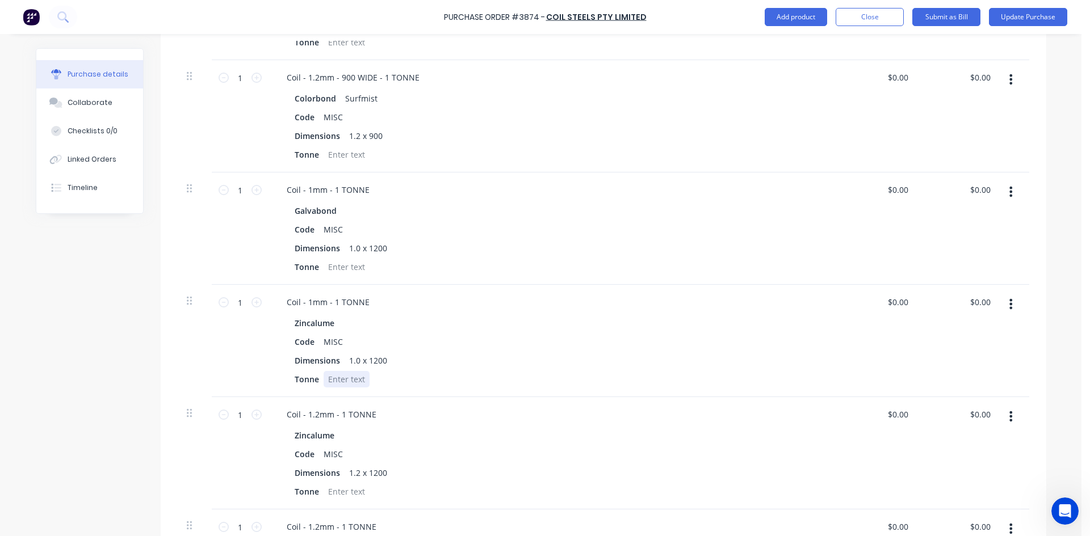
click at [351, 381] on div at bounding box center [347, 379] width 46 height 16
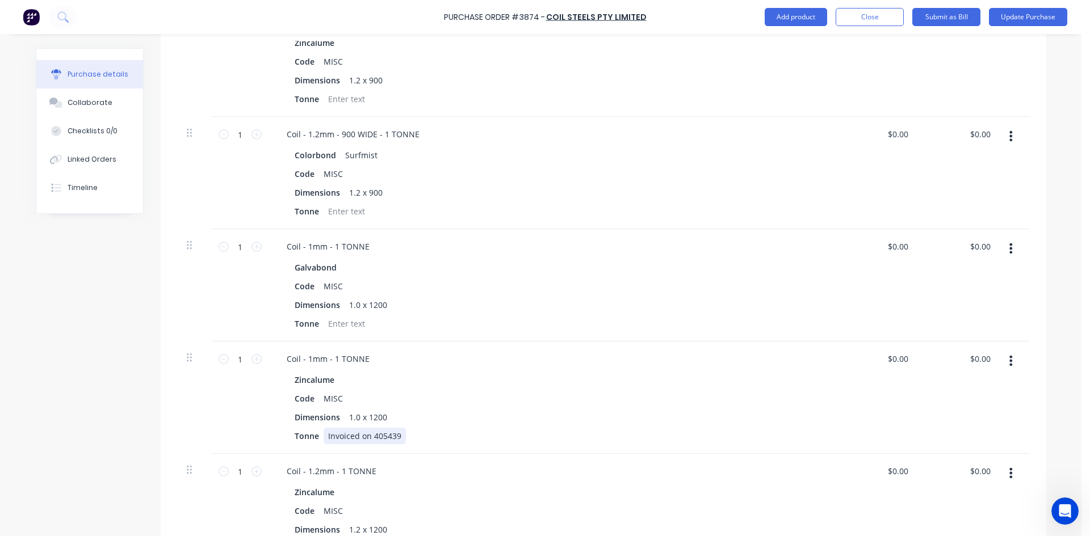
scroll to position [301, 0]
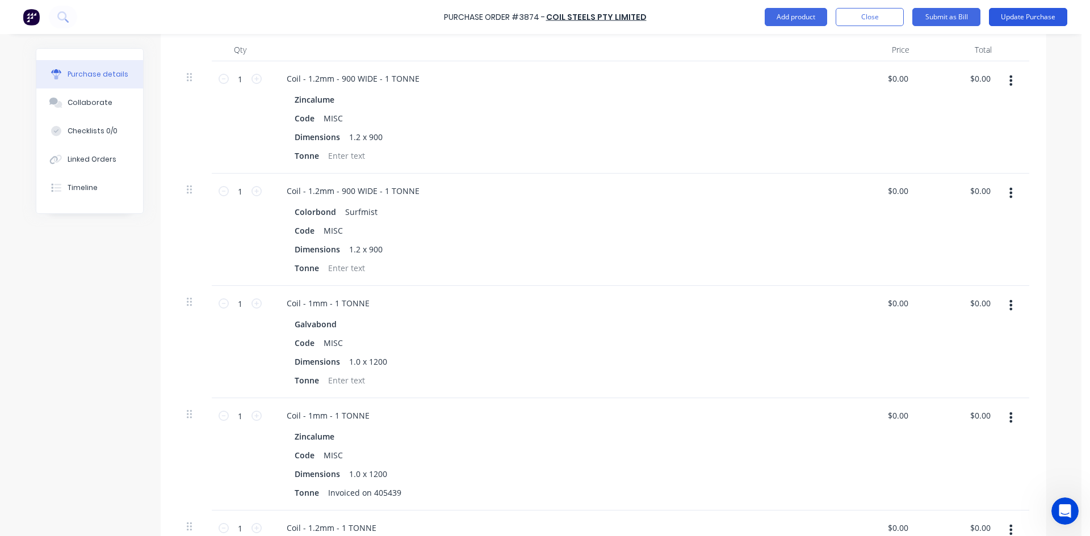
click at [1055, 15] on button "Update Purchase" at bounding box center [1028, 17] width 78 height 18
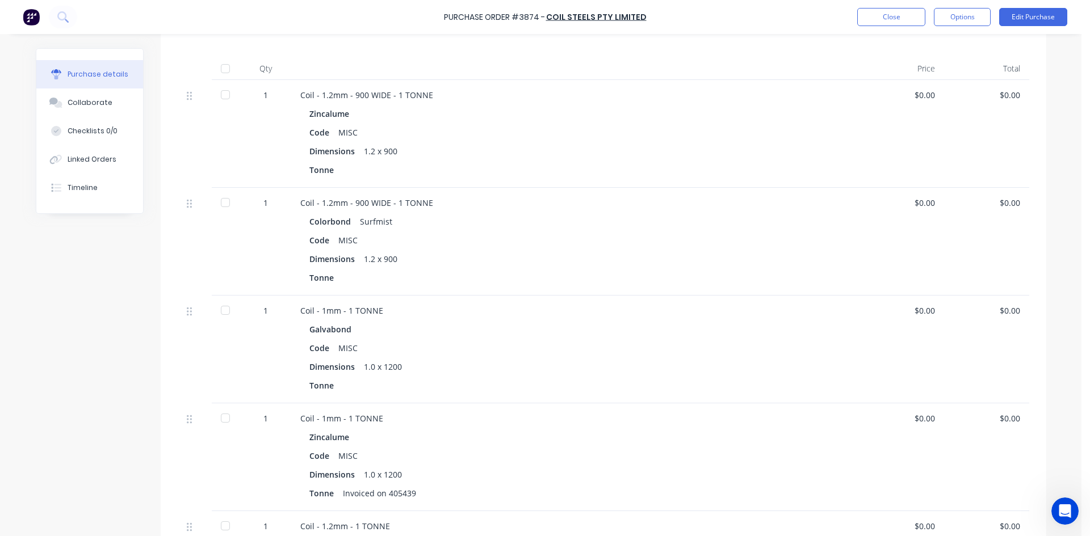
scroll to position [284, 0]
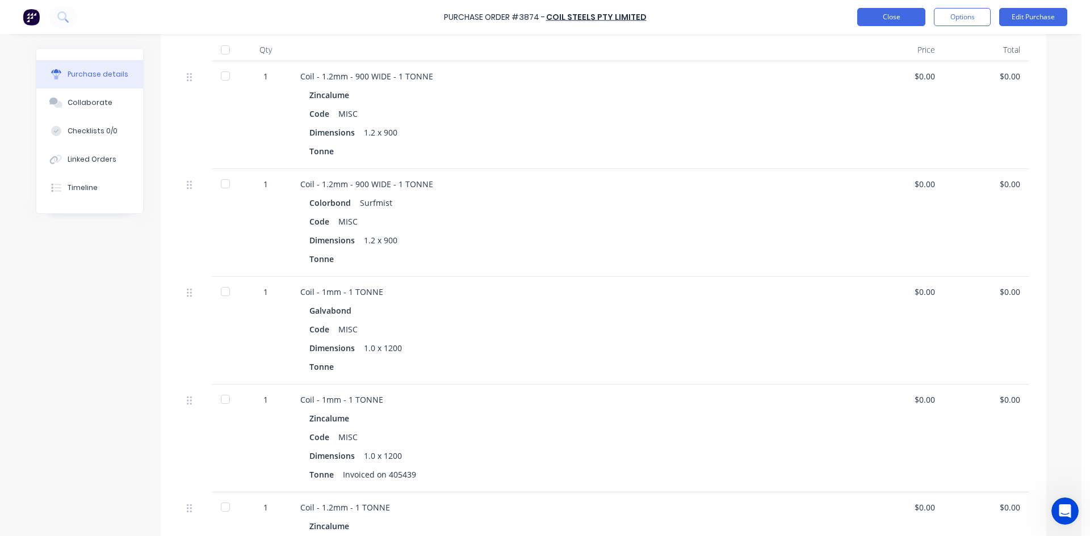
click at [878, 18] on button "Close" at bounding box center [891, 17] width 68 height 18
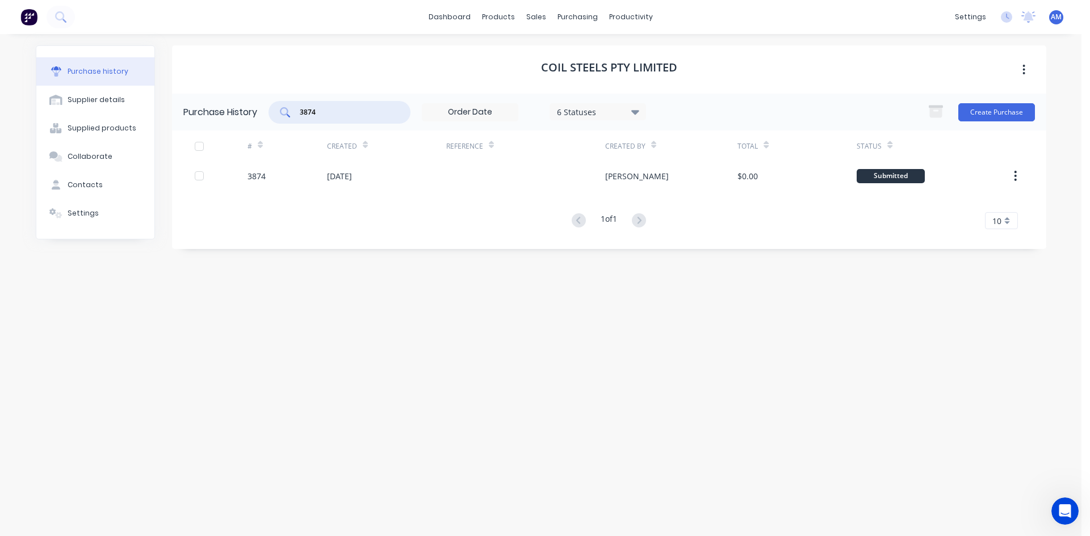
drag, startPoint x: 330, startPoint y: 114, endPoint x: 270, endPoint y: 110, distance: 60.9
click at [270, 110] on div "3874 6 Statuses 6 Statuses" at bounding box center [456, 112] width 377 height 23
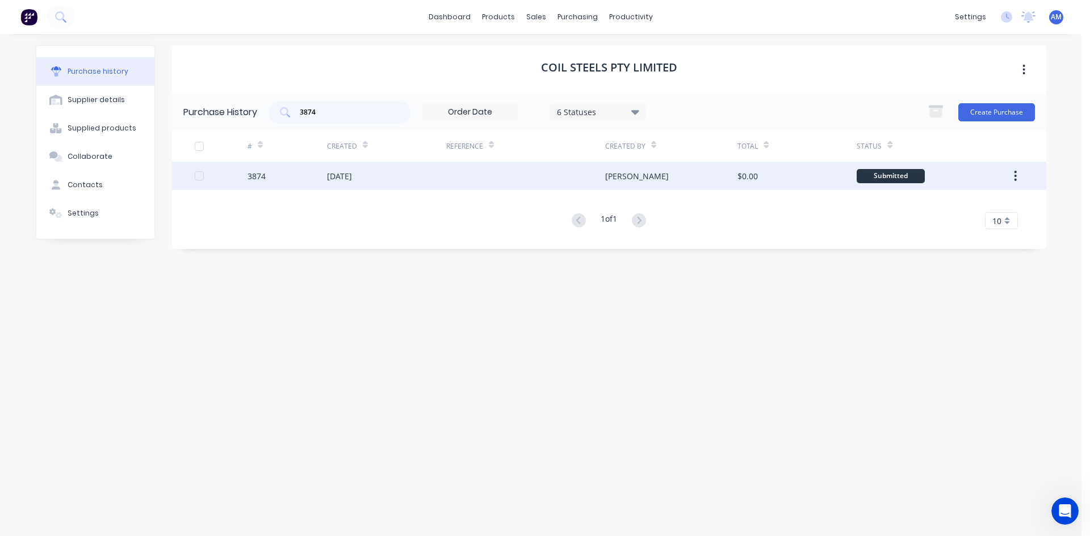
click at [404, 179] on div "[DATE]" at bounding box center [386, 176] width 119 height 28
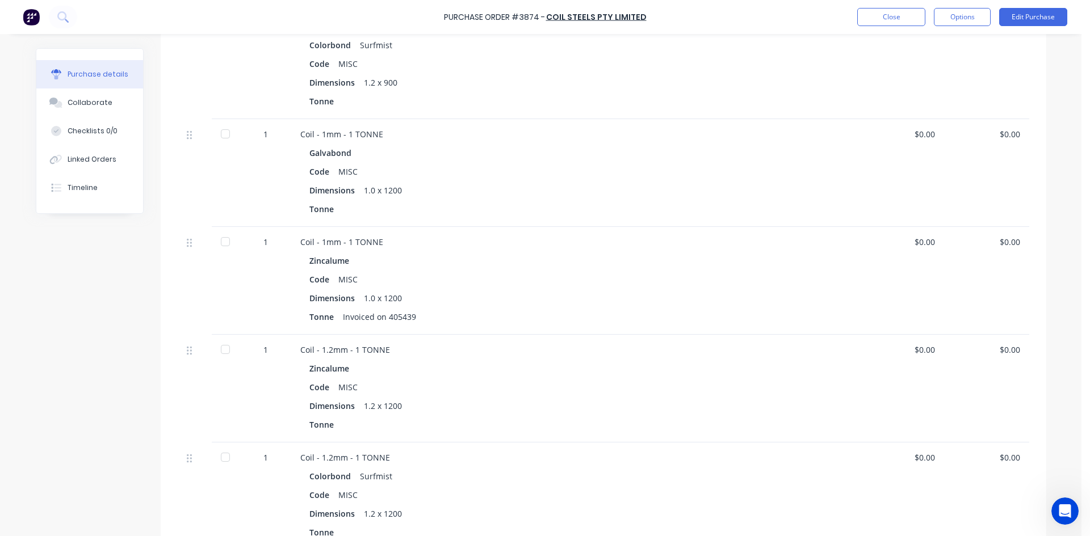
scroll to position [397, 0]
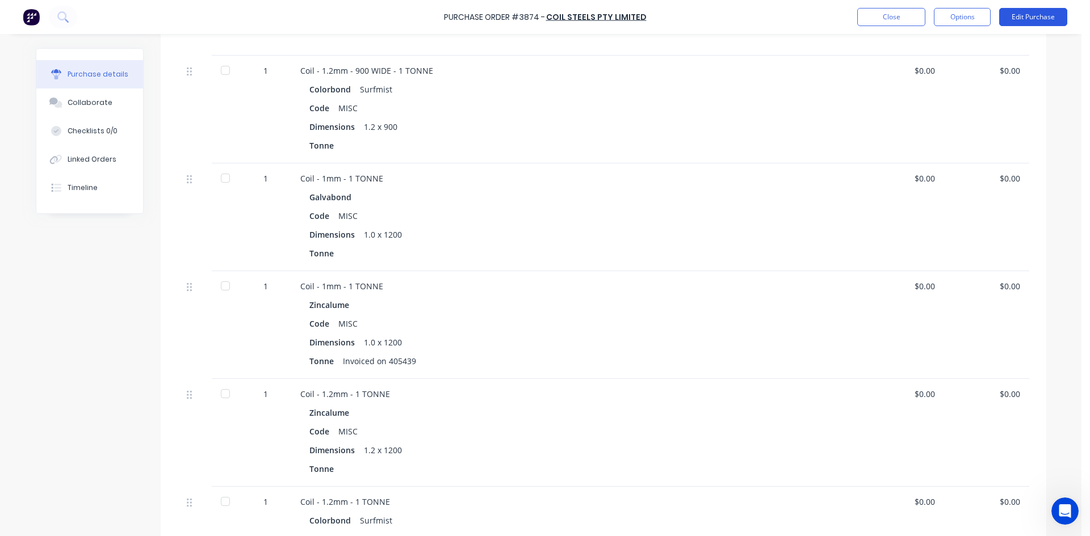
click at [1023, 14] on button "Edit Purchase" at bounding box center [1033, 17] width 68 height 18
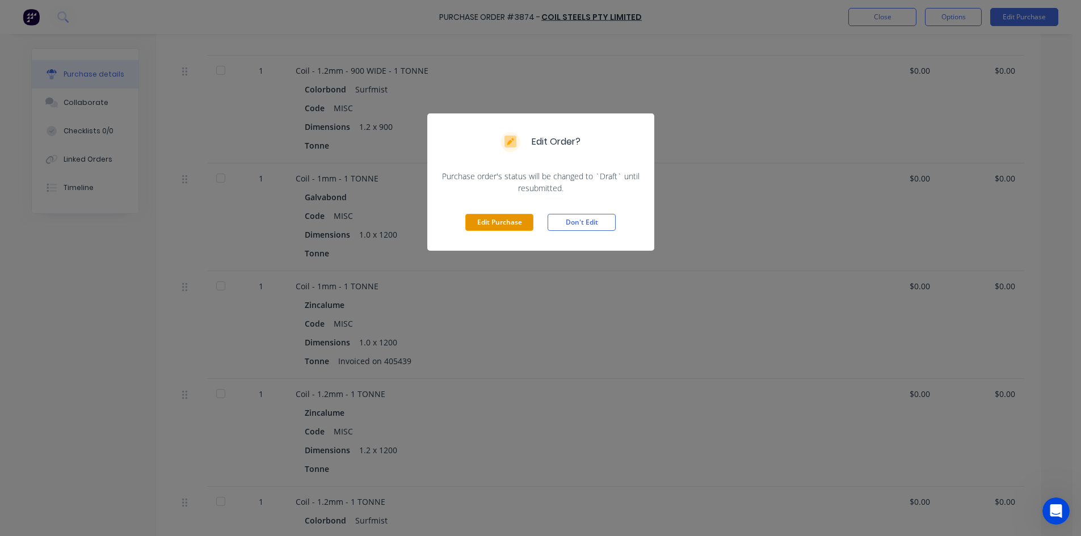
click at [523, 221] on button "Edit Purchase" at bounding box center [499, 222] width 68 height 17
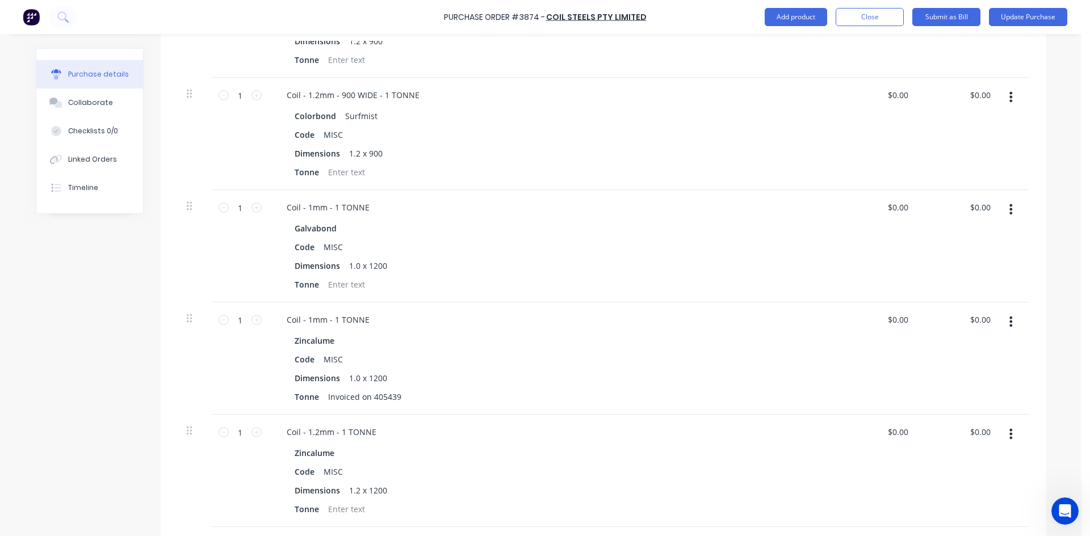
scroll to position [415, 0]
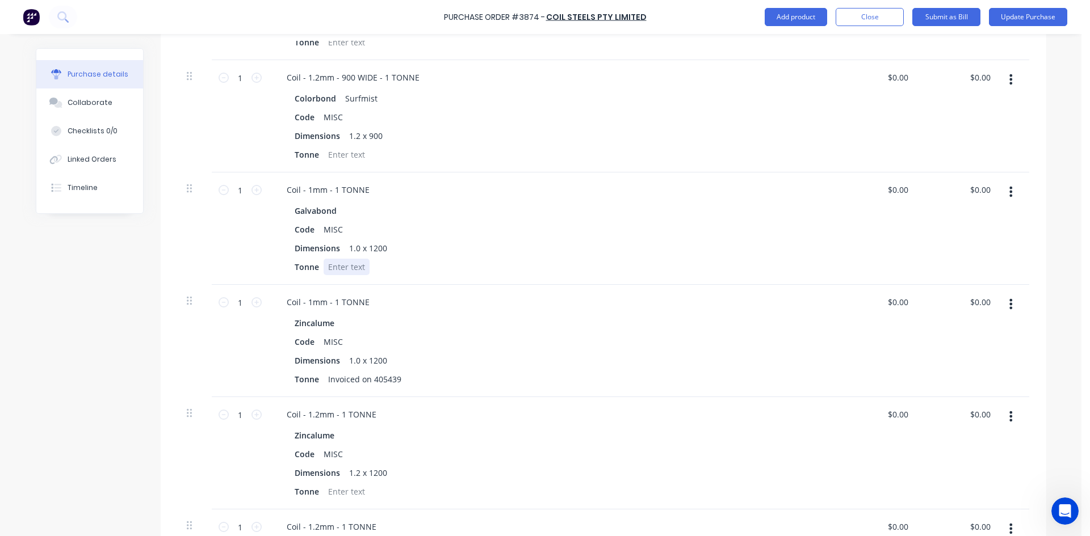
click at [351, 265] on div at bounding box center [347, 267] width 46 height 16
click at [1025, 19] on button "Update Purchase" at bounding box center [1028, 17] width 78 height 18
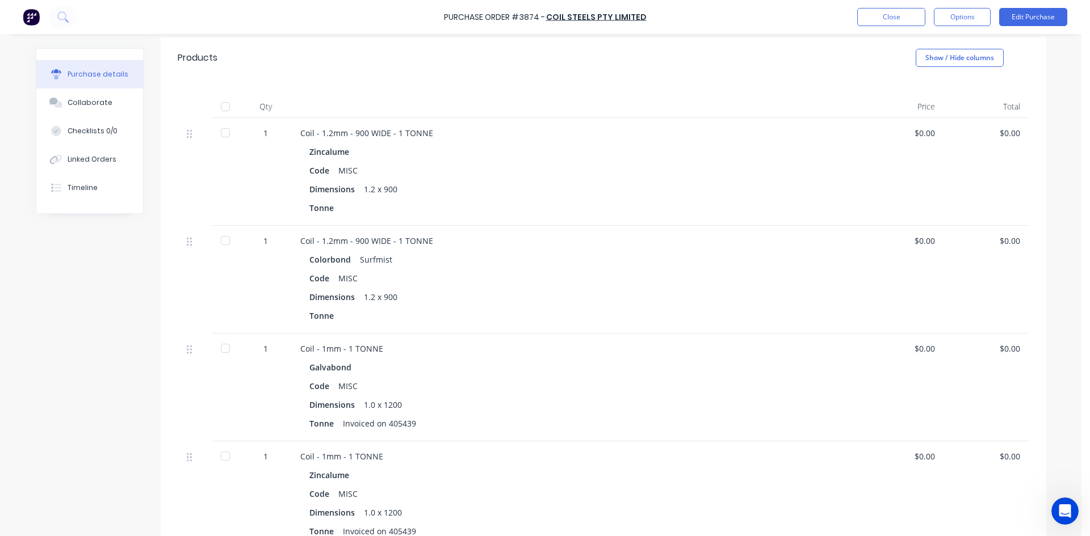
scroll to position [284, 0]
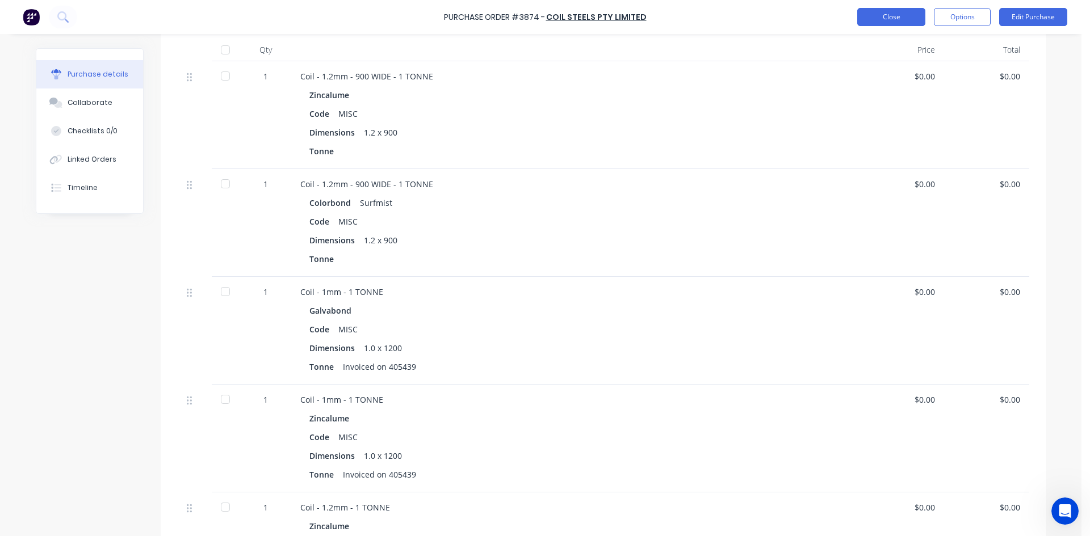
click at [910, 19] on button "Close" at bounding box center [891, 17] width 68 height 18
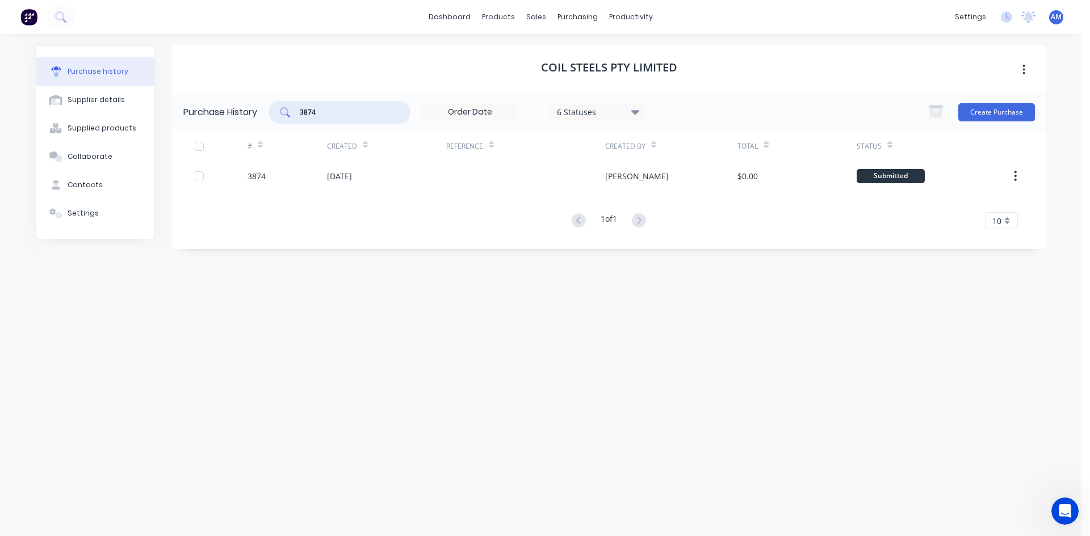
drag, startPoint x: 370, startPoint y: 114, endPoint x: 268, endPoint y: 114, distance: 101.6
click at [268, 114] on div "Purchase History 3874 6 Statuses 6 Statuses Create Purchase" at bounding box center [609, 112] width 874 height 37
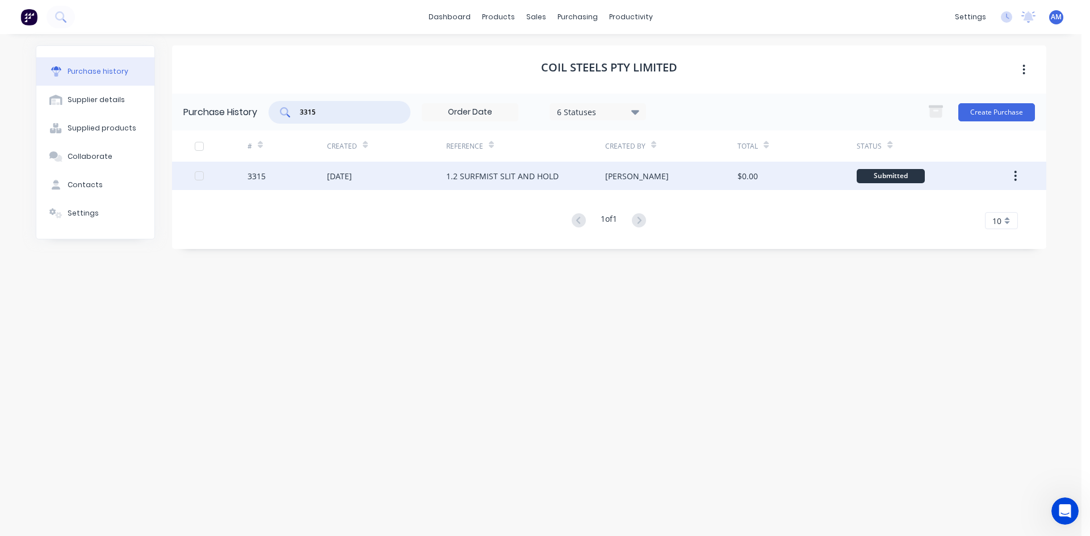
click at [452, 175] on div "1.2 SURFMIST SLIT AND HOLD" at bounding box center [502, 176] width 112 height 12
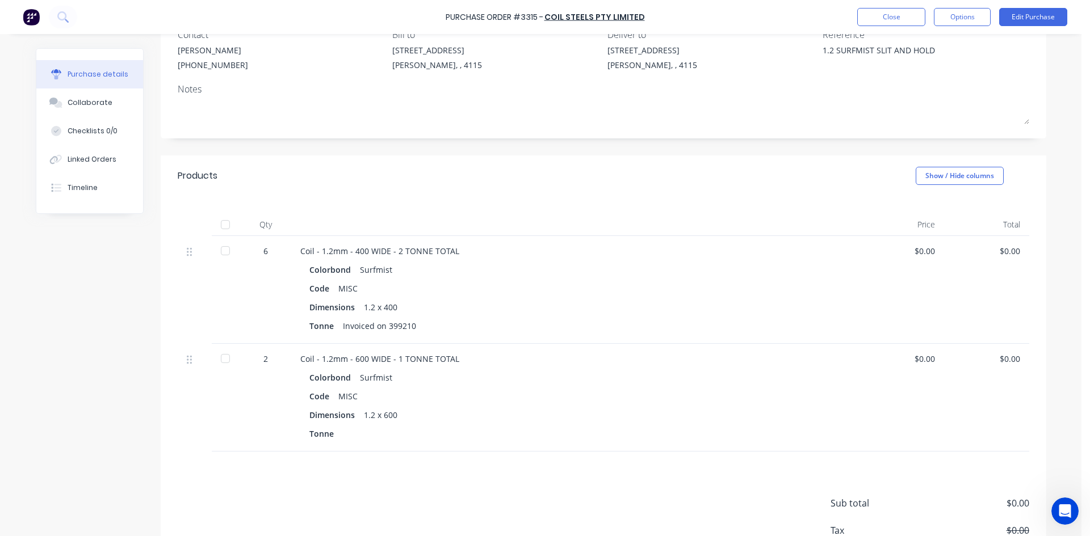
scroll to position [114, 0]
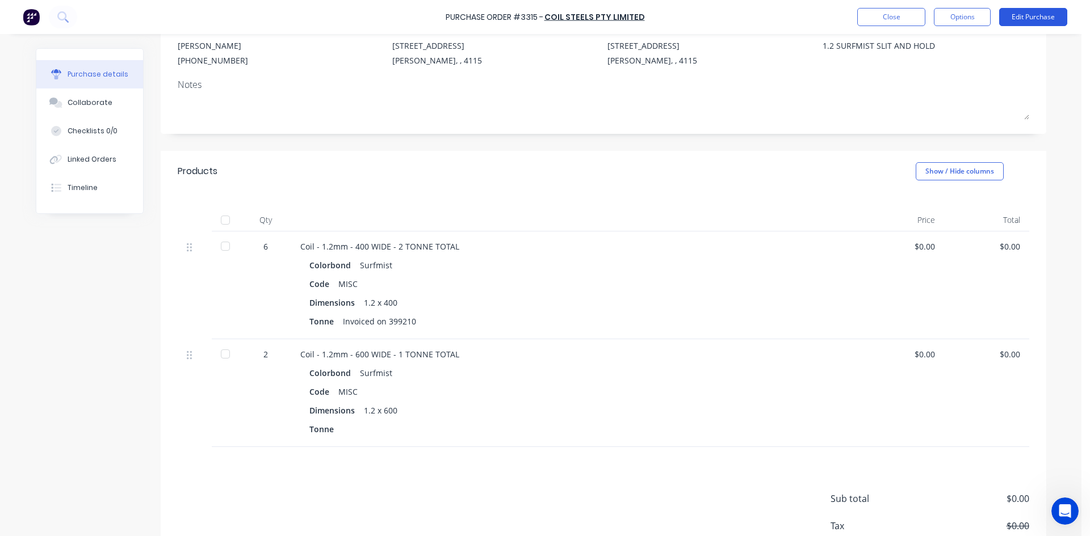
click at [1036, 17] on button "Edit Purchase" at bounding box center [1033, 17] width 68 height 18
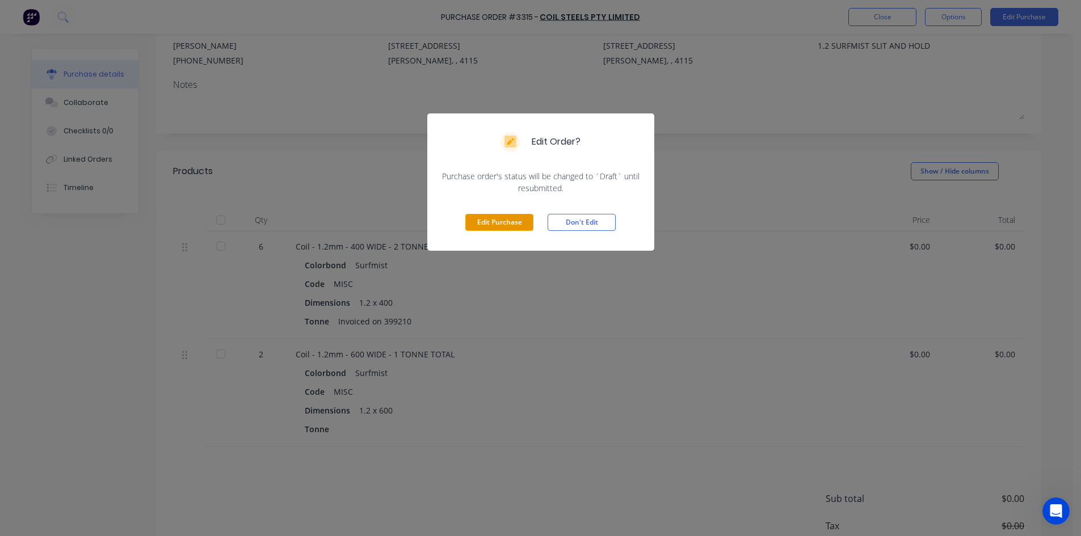
click at [494, 219] on button "Edit Purchase" at bounding box center [499, 222] width 68 height 17
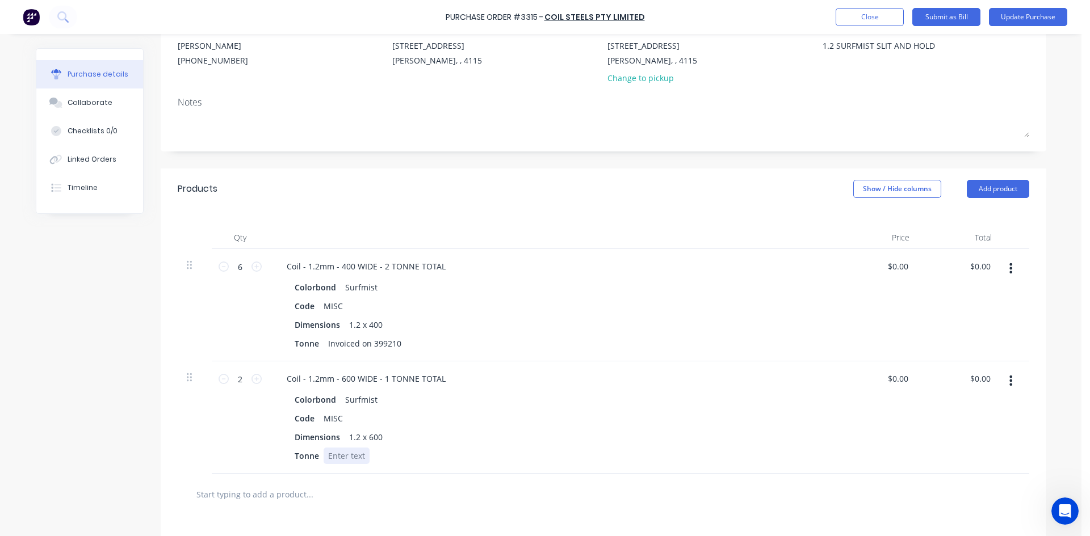
click at [343, 460] on div at bounding box center [347, 456] width 46 height 16
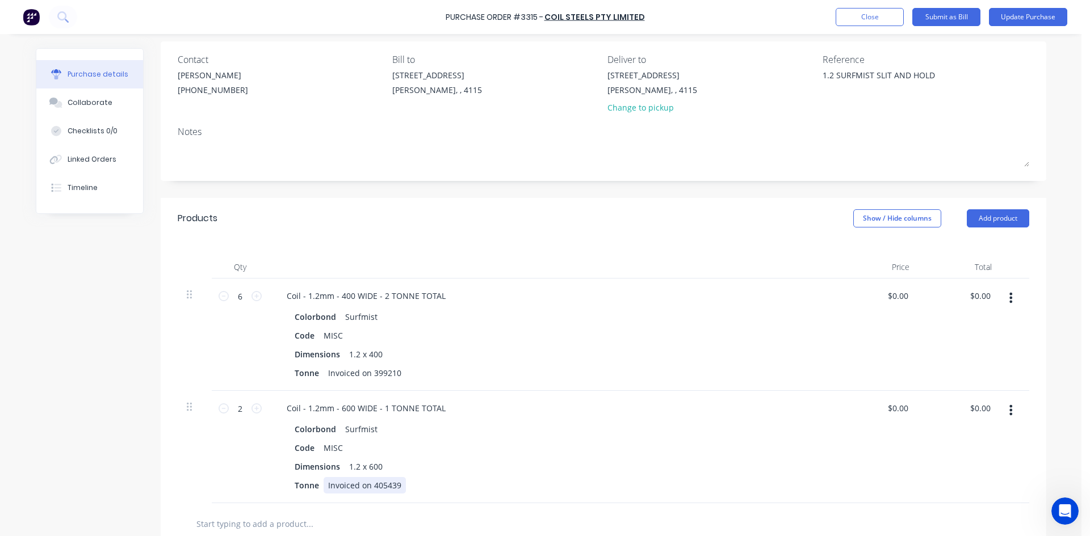
scroll to position [57, 0]
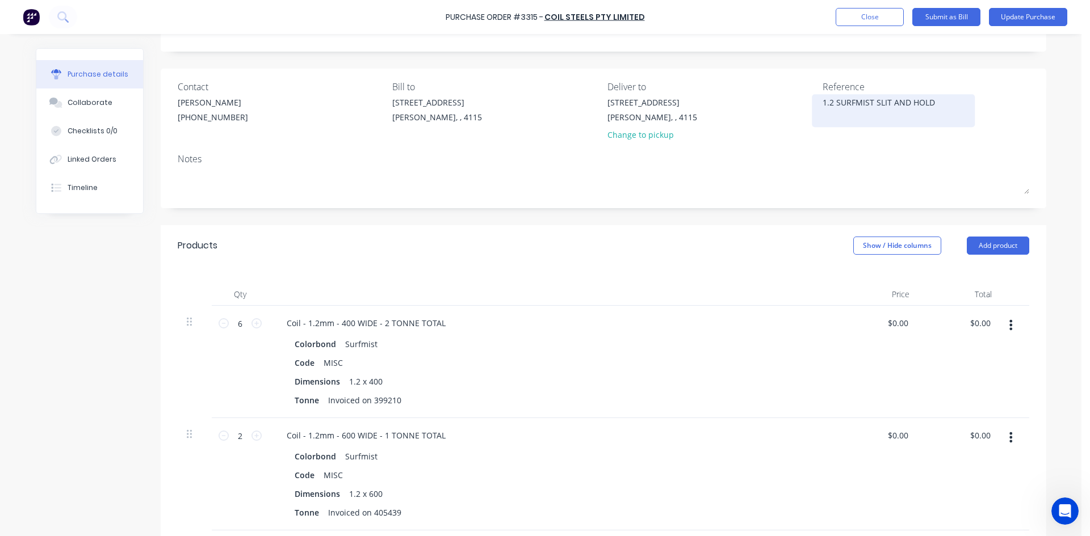
click at [822, 103] on textarea "1.2 SURFMIST SLIT AND HOLD" at bounding box center [893, 109] width 142 height 26
click at [1021, 15] on button "Update Purchase" at bounding box center [1028, 17] width 78 height 18
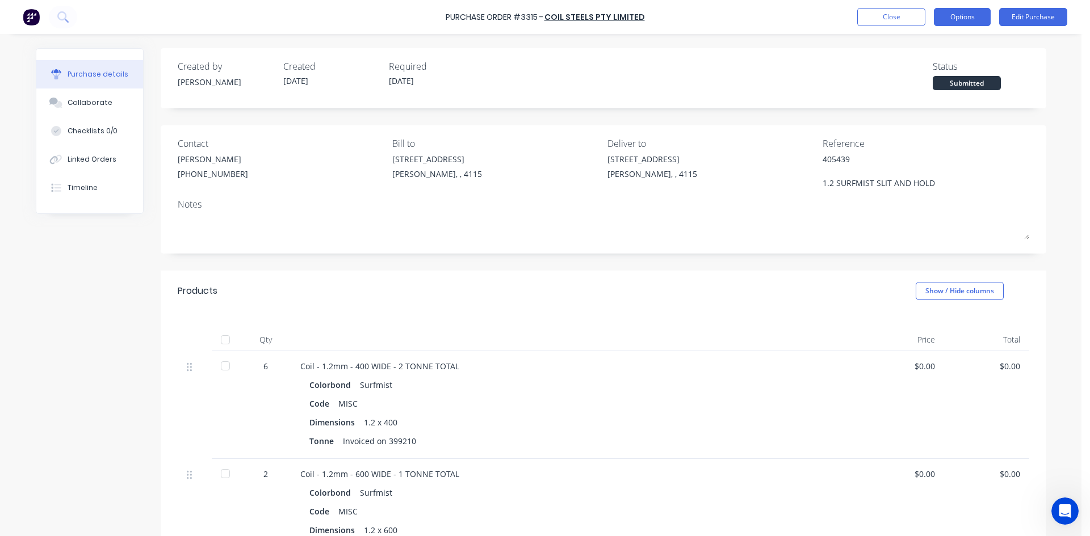
click at [967, 21] on button "Options" at bounding box center [962, 17] width 57 height 18
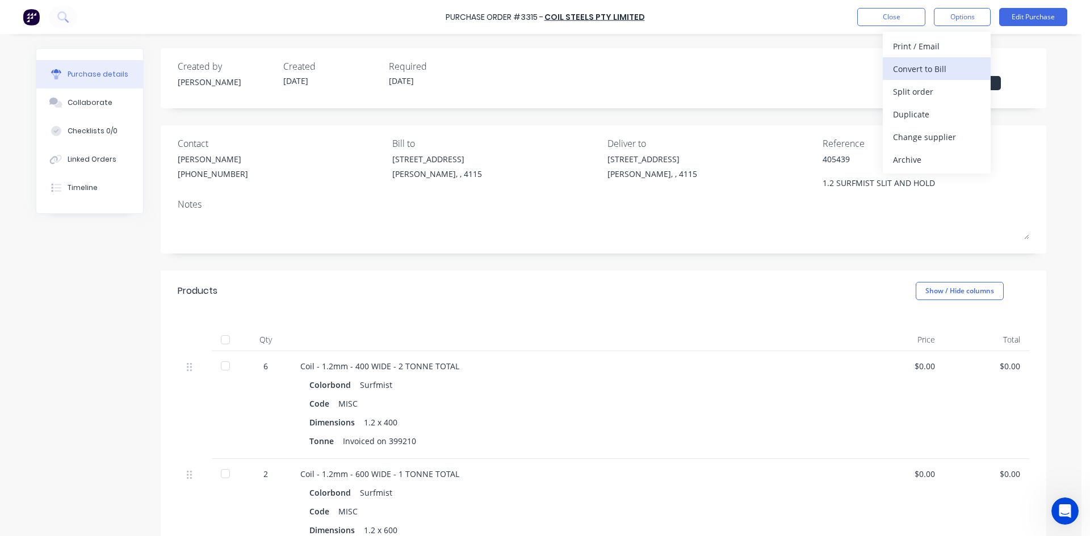
click at [956, 64] on div "Convert to Bill" at bounding box center [936, 69] width 87 height 16
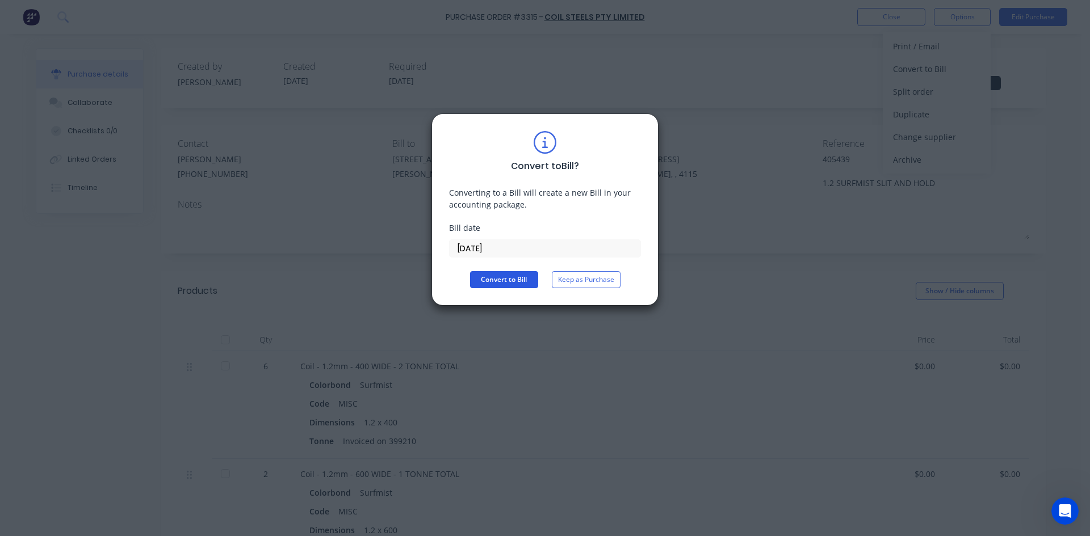
click at [521, 285] on button "Convert to Bill" at bounding box center [504, 279] width 68 height 17
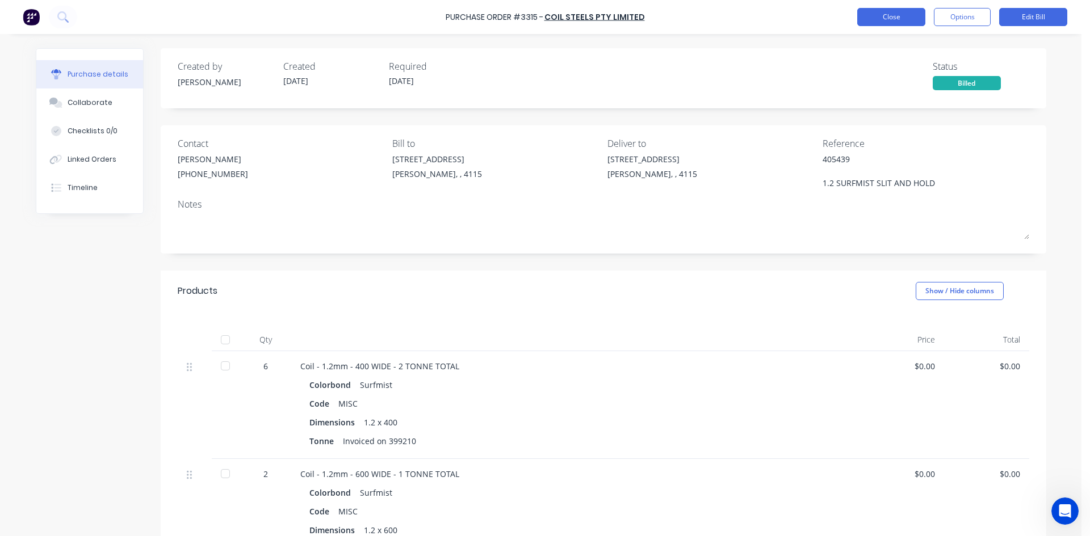
click at [888, 15] on button "Close" at bounding box center [891, 17] width 68 height 18
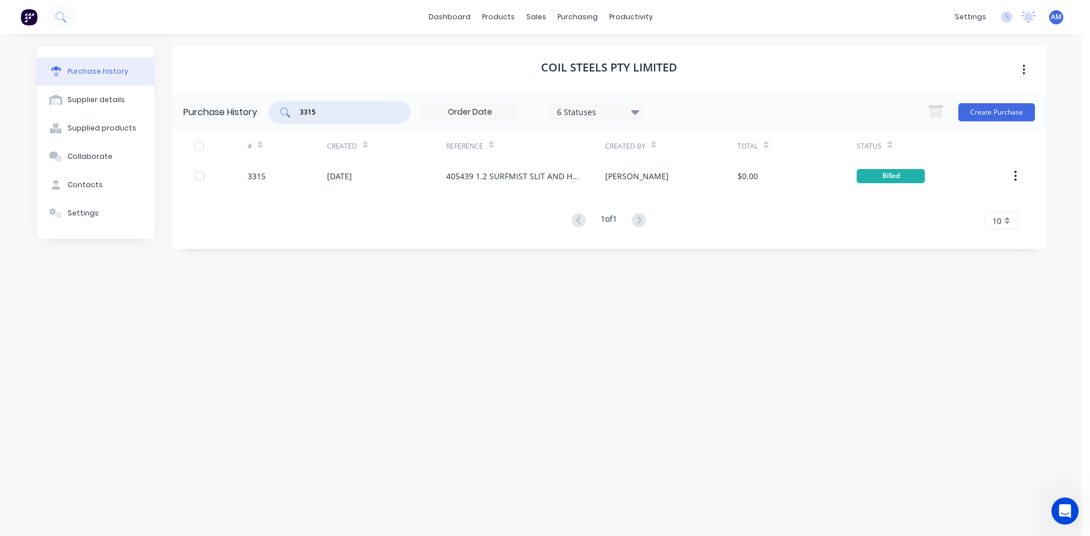
drag, startPoint x: 336, startPoint y: 114, endPoint x: 270, endPoint y: 108, distance: 66.7
click at [270, 108] on div "3315 6 Statuses 6 Statuses" at bounding box center [456, 112] width 377 height 23
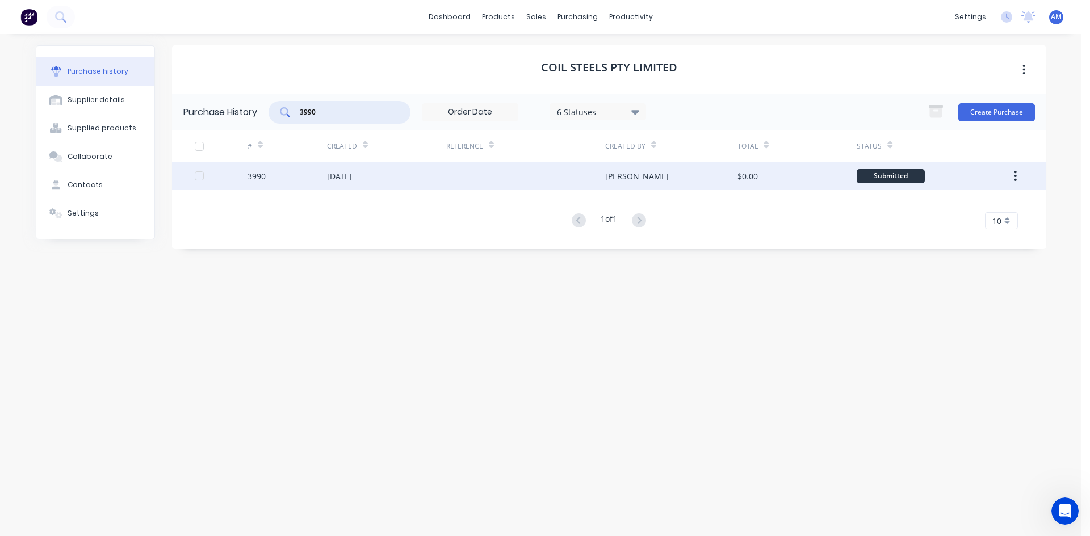
click at [493, 183] on div at bounding box center [525, 176] width 159 height 28
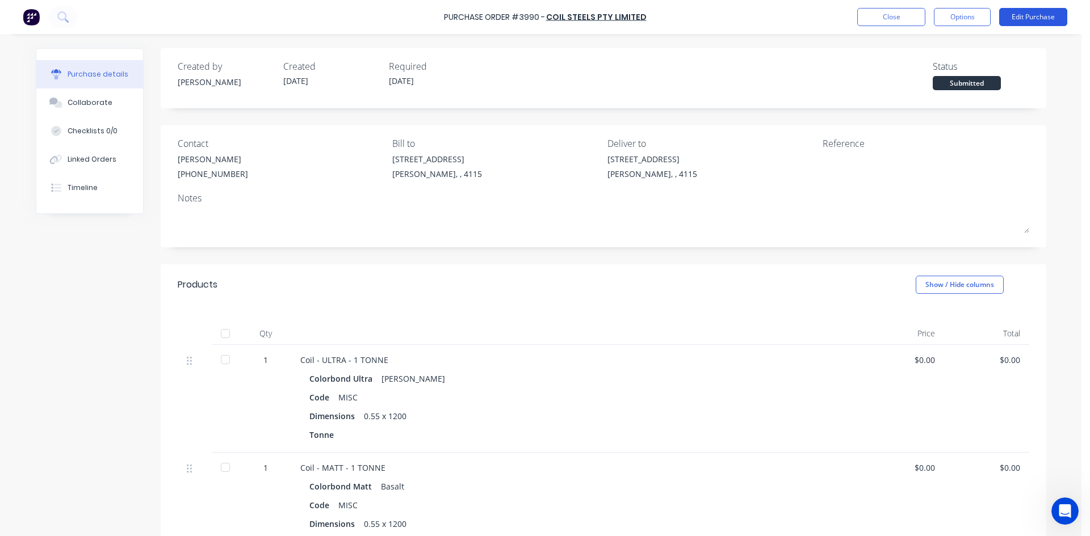
click at [1031, 18] on button "Edit Purchase" at bounding box center [1033, 17] width 68 height 18
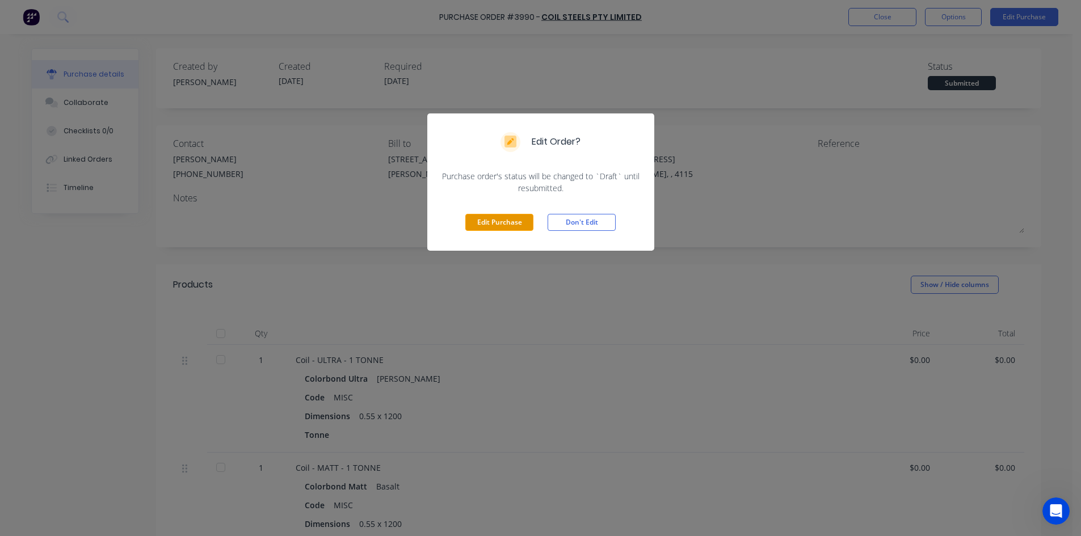
click at [501, 225] on button "Edit Purchase" at bounding box center [499, 222] width 68 height 17
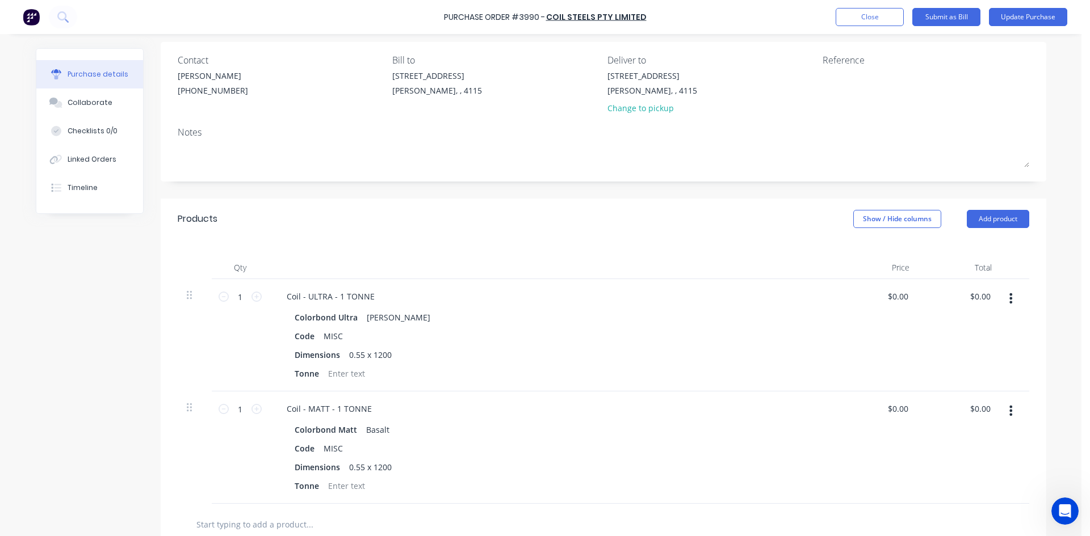
scroll to position [114, 0]
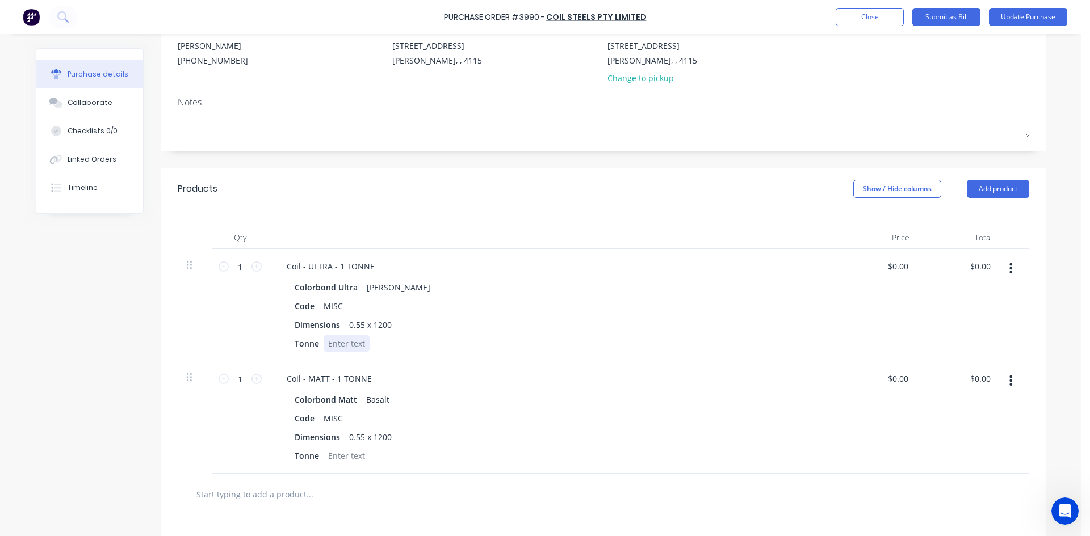
click at [349, 338] on div at bounding box center [347, 343] width 46 height 16
click at [351, 459] on div at bounding box center [347, 456] width 46 height 16
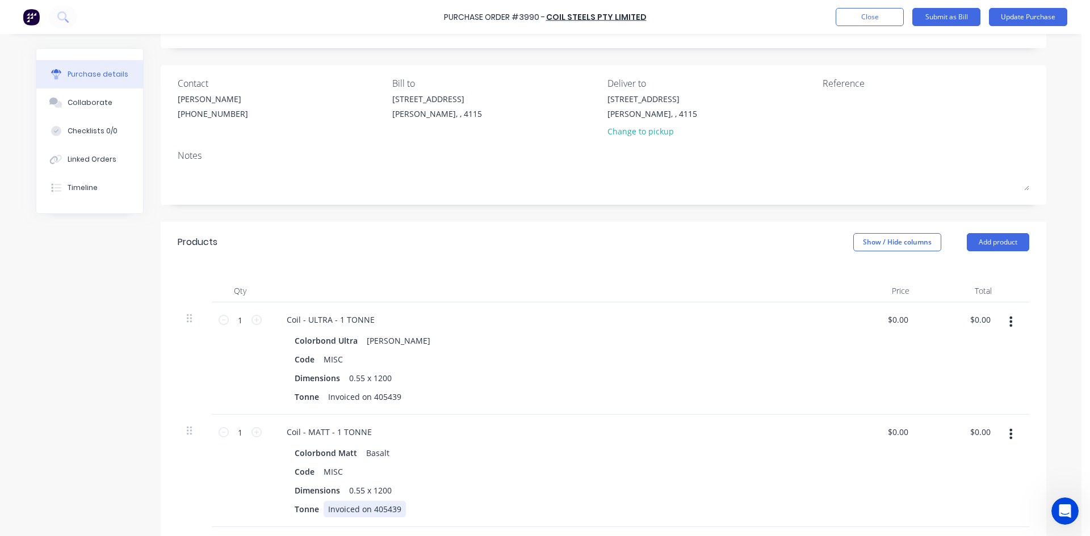
scroll to position [0, 0]
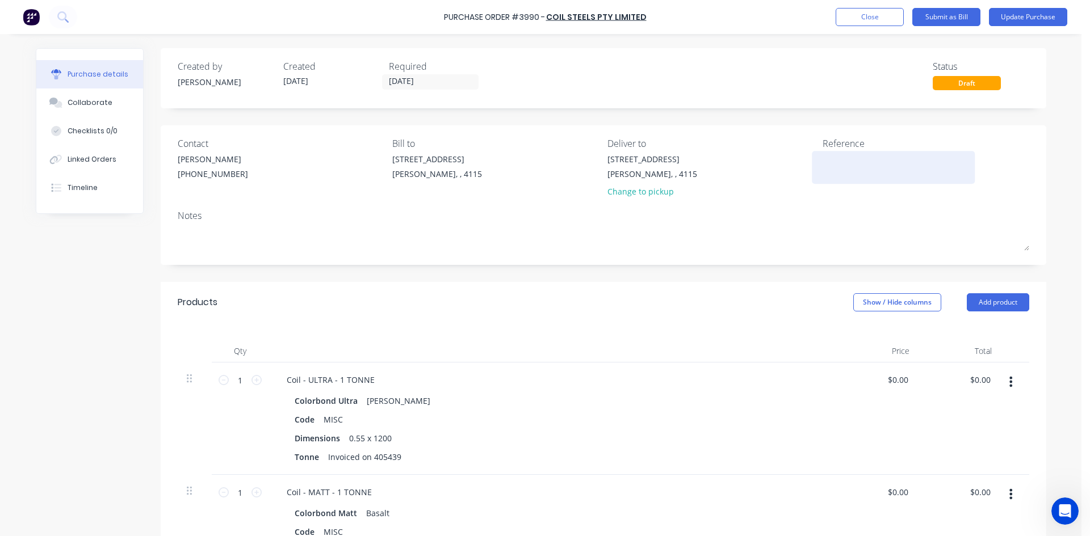
click at [871, 165] on textarea at bounding box center [893, 166] width 142 height 26
click at [1029, 12] on button "Update Purchase" at bounding box center [1028, 17] width 78 height 18
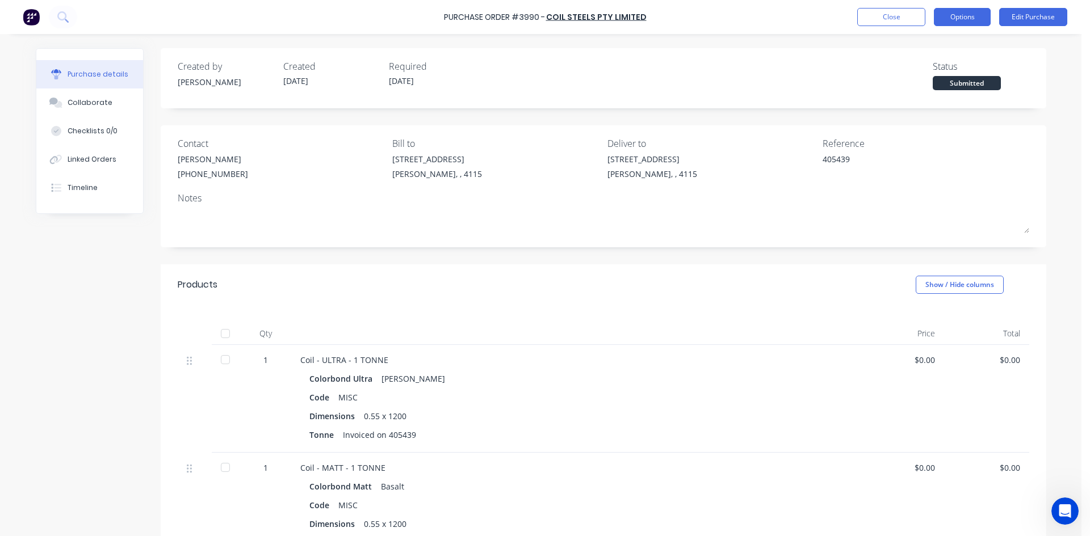
click at [948, 23] on button "Options" at bounding box center [962, 17] width 57 height 18
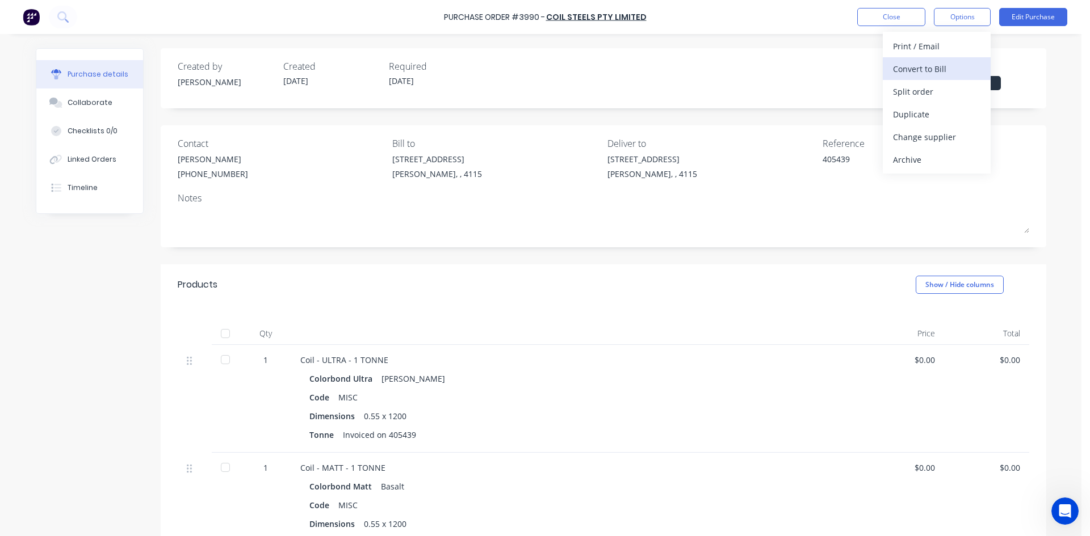
click at [926, 71] on div "Convert to Bill" at bounding box center [936, 69] width 87 height 16
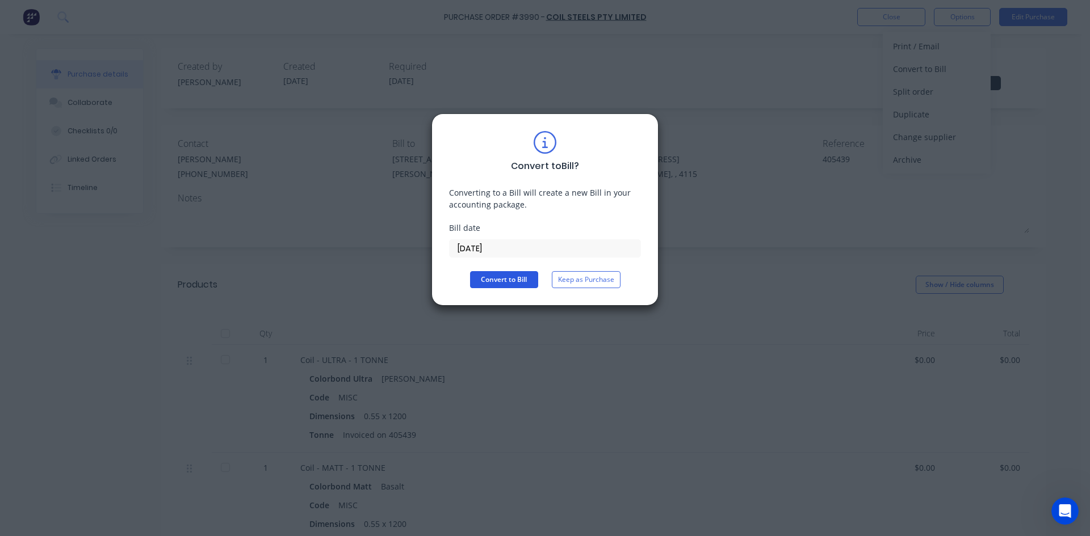
click at [509, 276] on button "Convert to Bill" at bounding box center [504, 279] width 68 height 17
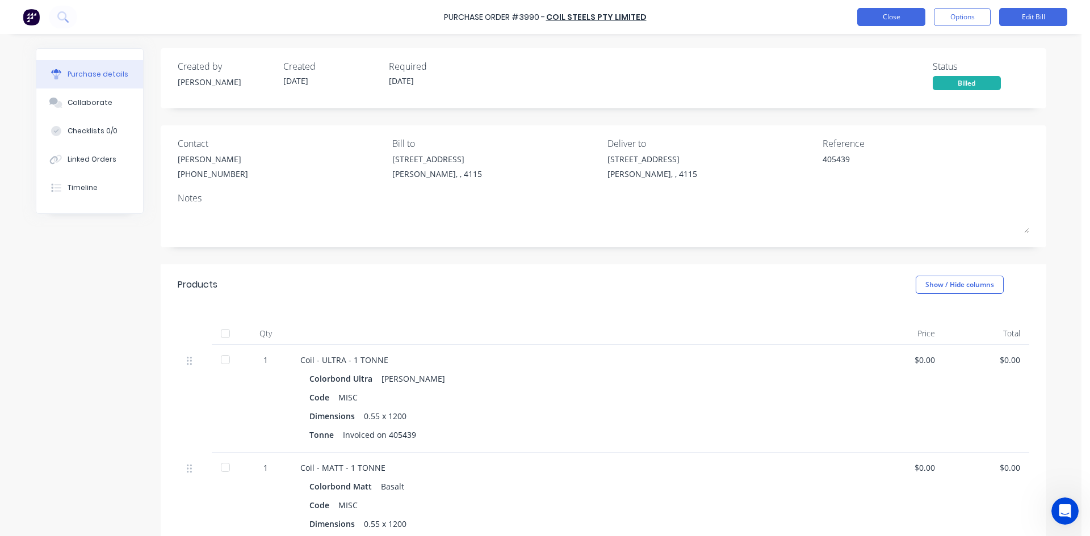
click at [891, 9] on button "Close" at bounding box center [891, 17] width 68 height 18
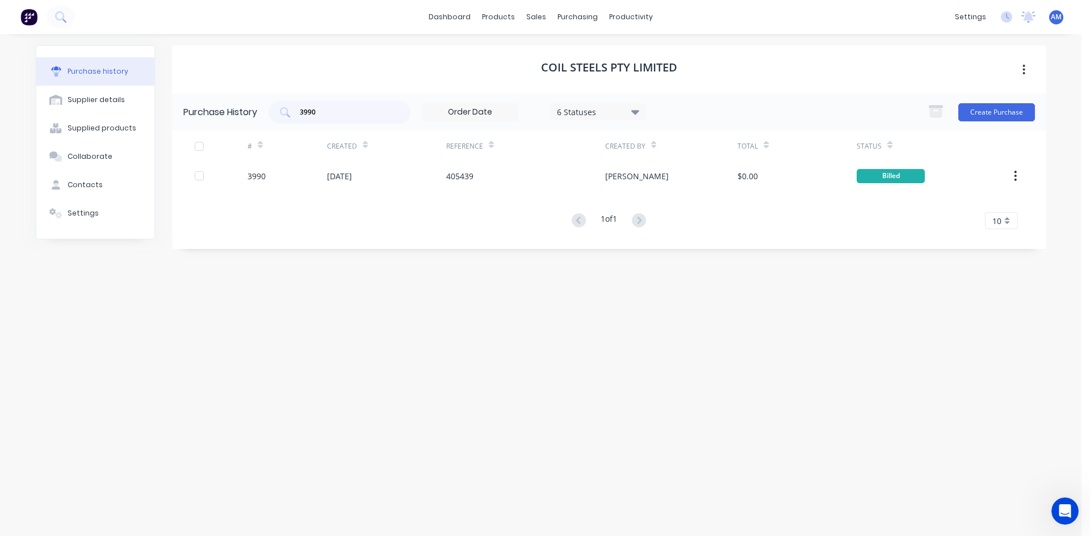
drag, startPoint x: 326, startPoint y: 114, endPoint x: 251, endPoint y: 112, distance: 74.4
click at [251, 112] on div "Purchase History 3990 6 Statuses 6 Statuses Create Purchase" at bounding box center [609, 112] width 874 height 37
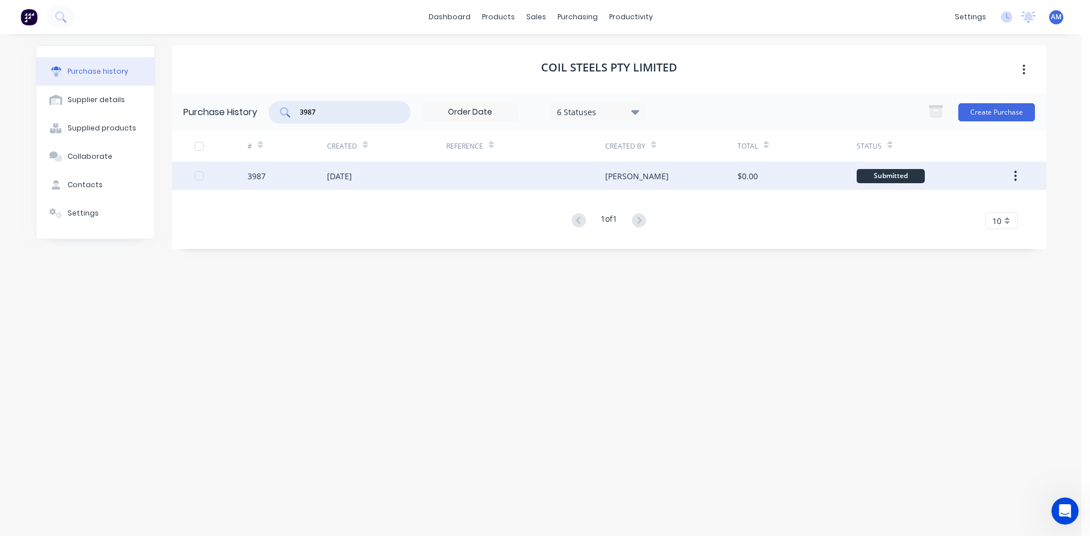
click at [493, 183] on div at bounding box center [525, 176] width 159 height 28
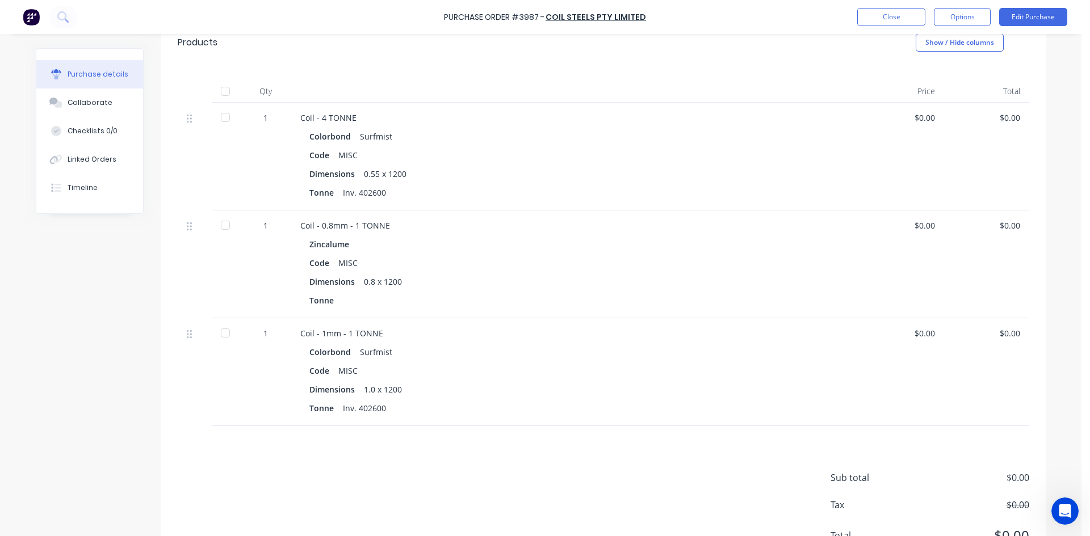
scroll to position [170, 0]
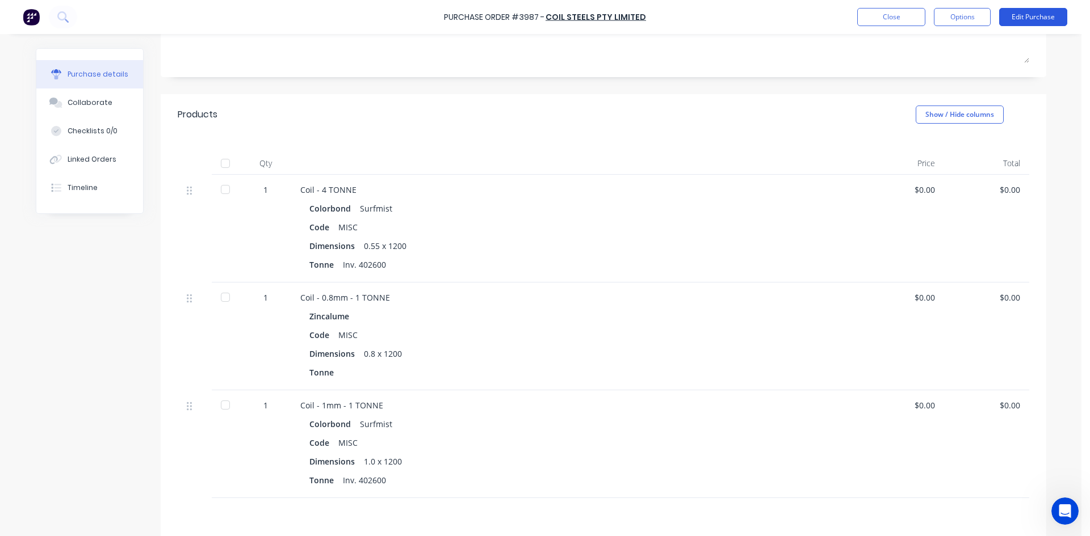
click at [1043, 12] on button "Edit Purchase" at bounding box center [1033, 17] width 68 height 18
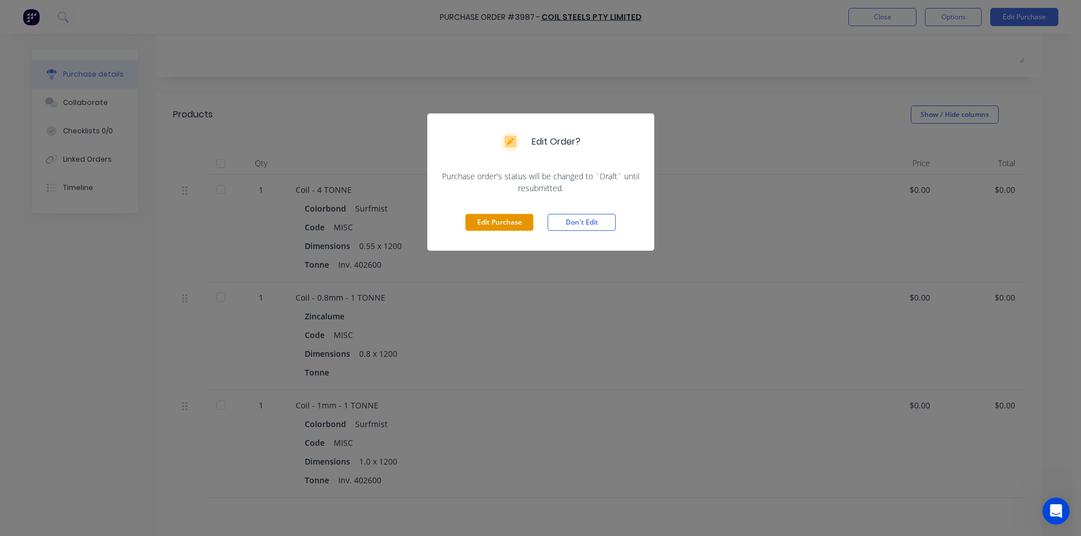
click at [486, 225] on button "Edit Purchase" at bounding box center [499, 222] width 68 height 17
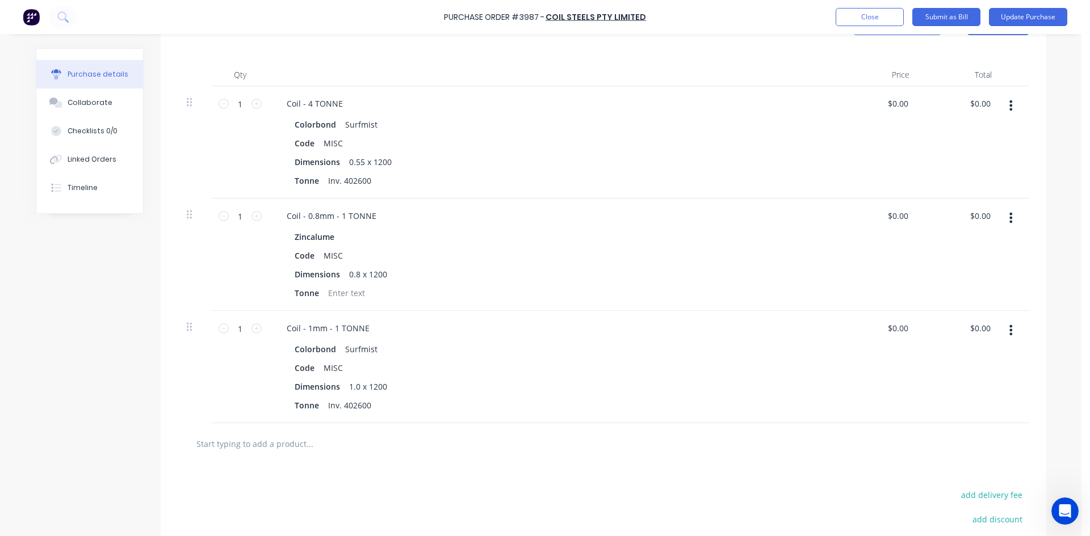
scroll to position [284, 0]
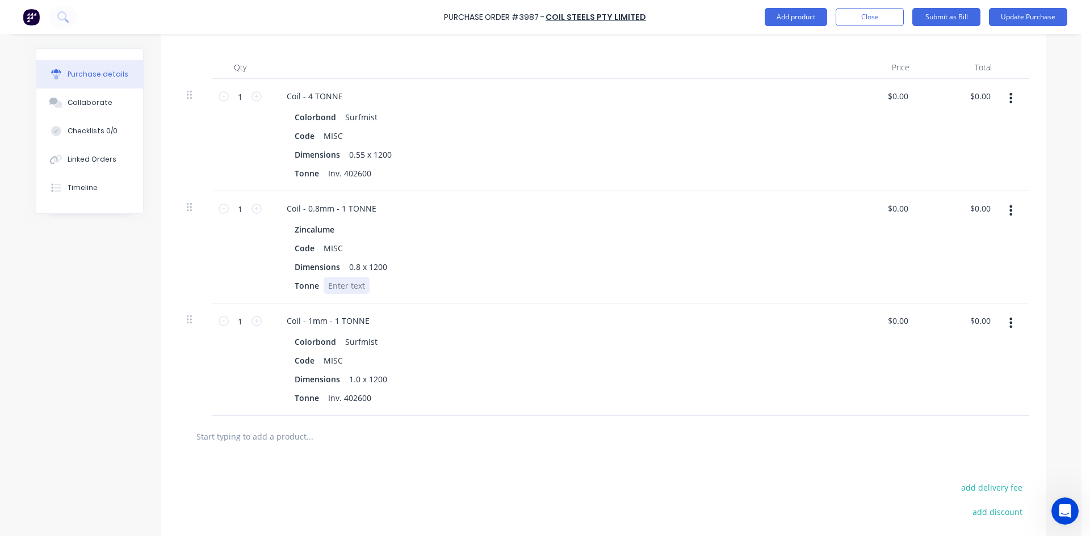
click at [342, 291] on div at bounding box center [347, 286] width 46 height 16
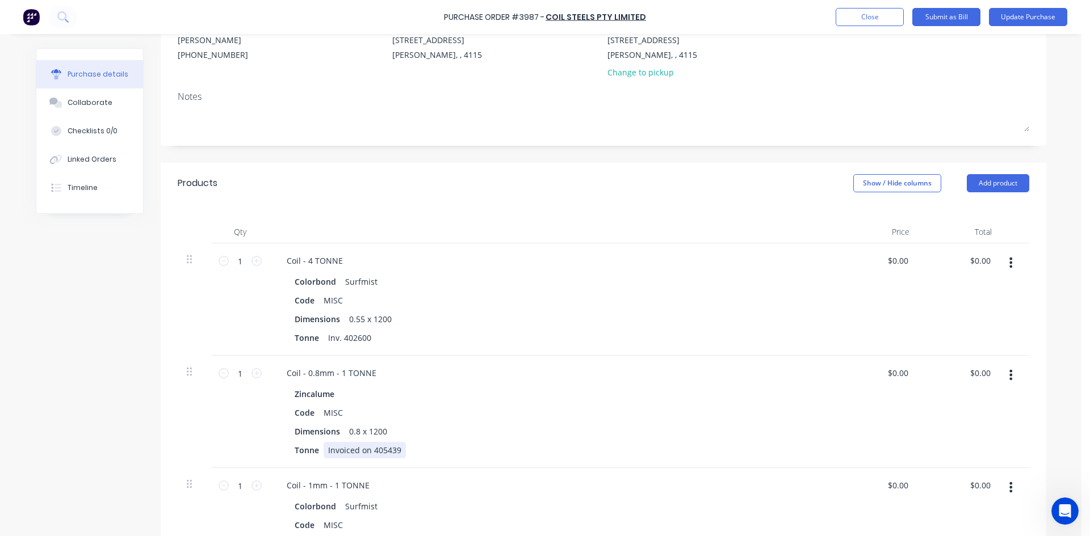
scroll to position [6, 0]
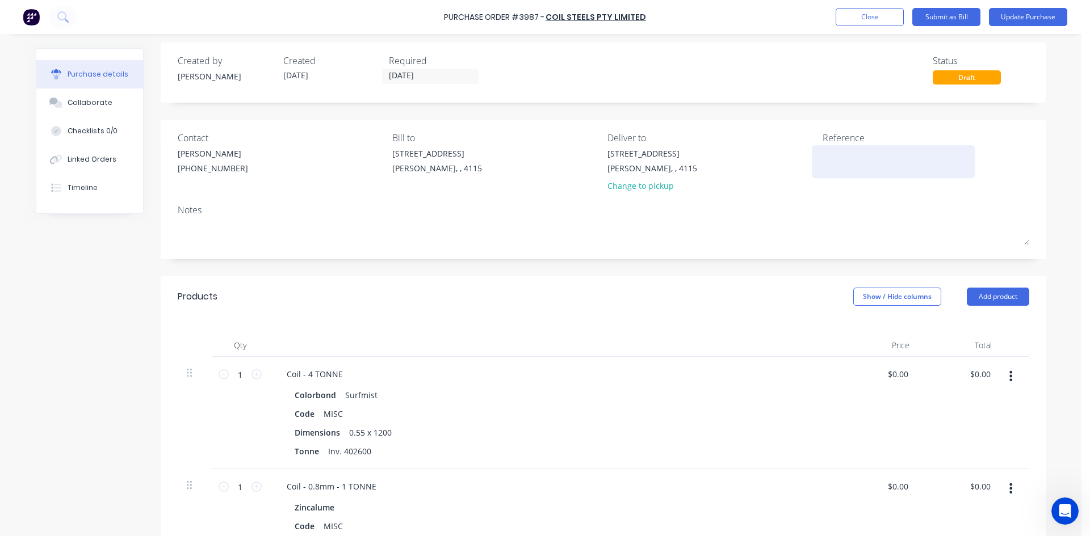
click at [834, 150] on textarea at bounding box center [893, 161] width 142 height 26
click at [1036, 11] on button "Update Purchase" at bounding box center [1028, 17] width 78 height 18
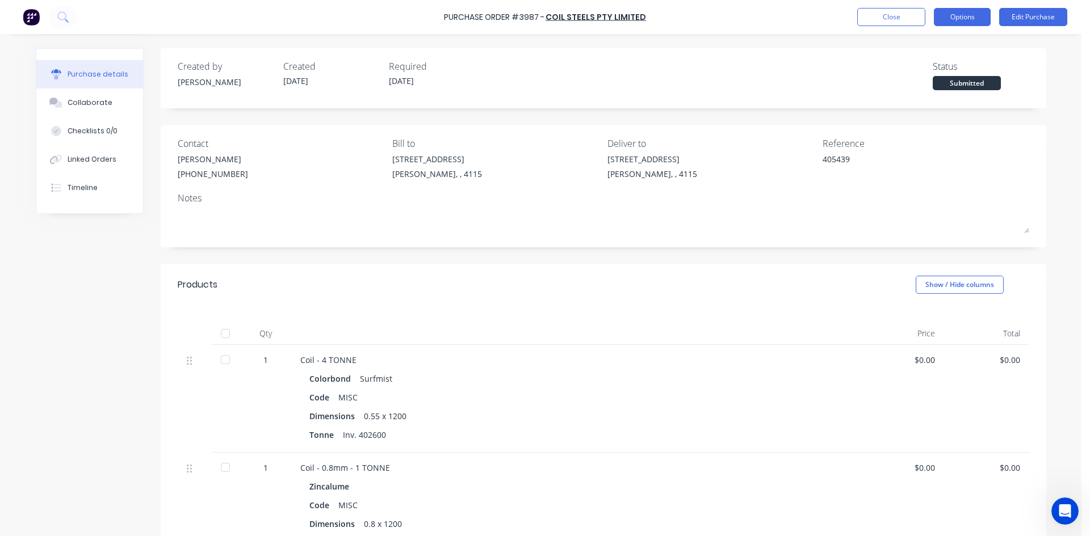
click at [982, 19] on button "Options" at bounding box center [962, 17] width 57 height 18
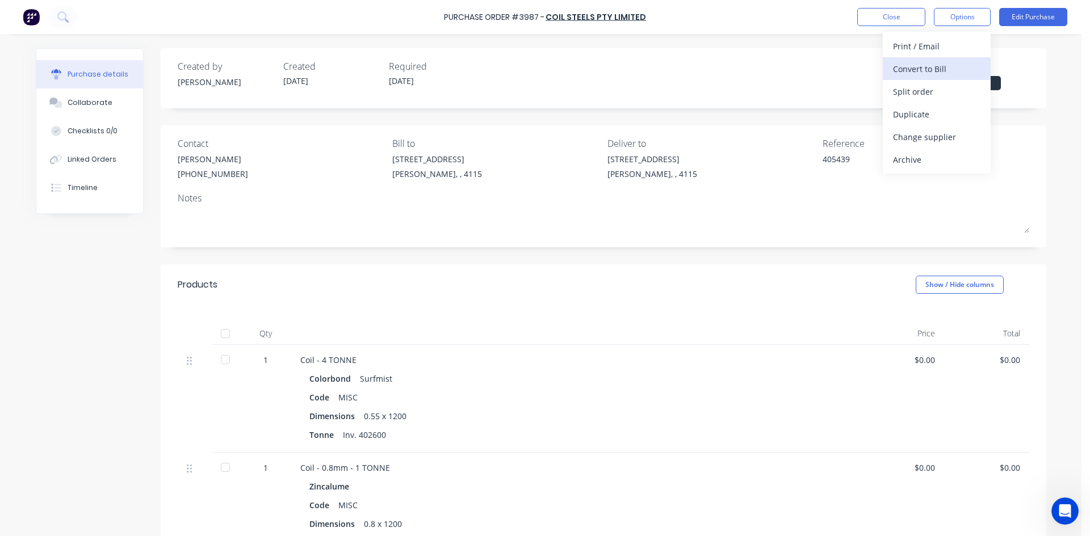
click at [947, 57] on button "Convert to Bill" at bounding box center [937, 68] width 108 height 23
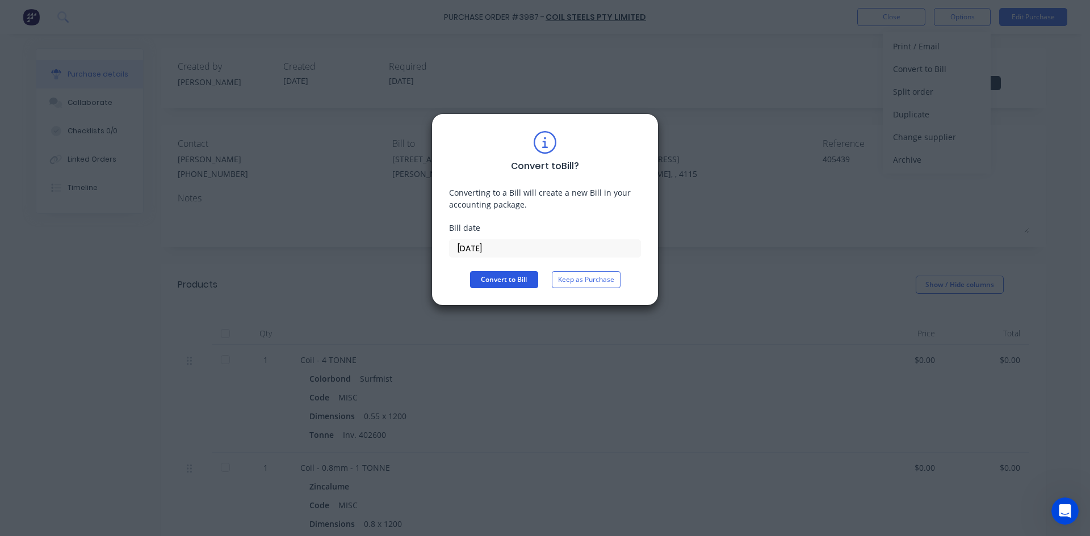
click at [489, 284] on button "Convert to Bill" at bounding box center [504, 279] width 68 height 17
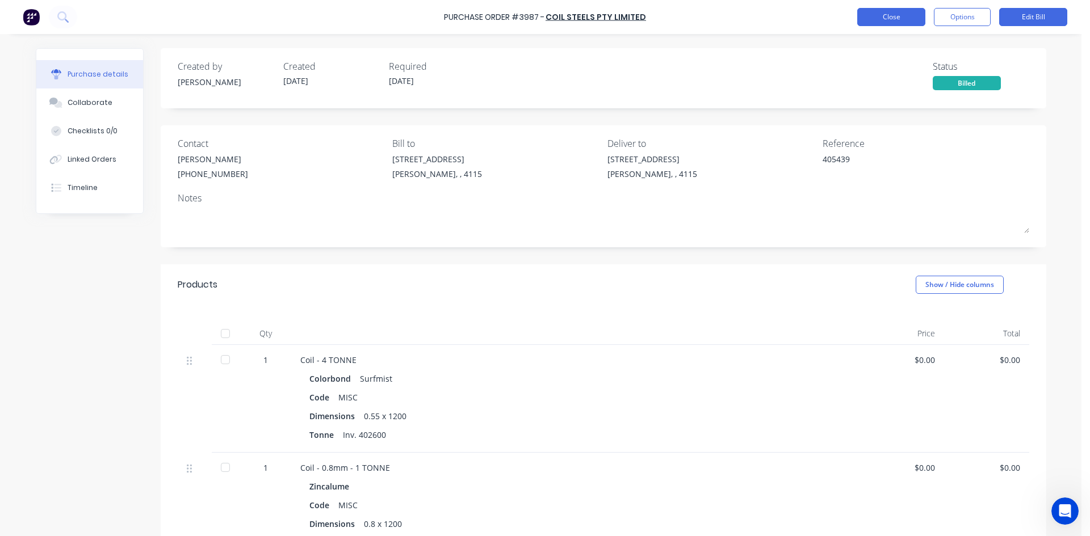
click at [888, 17] on button "Close" at bounding box center [891, 17] width 68 height 18
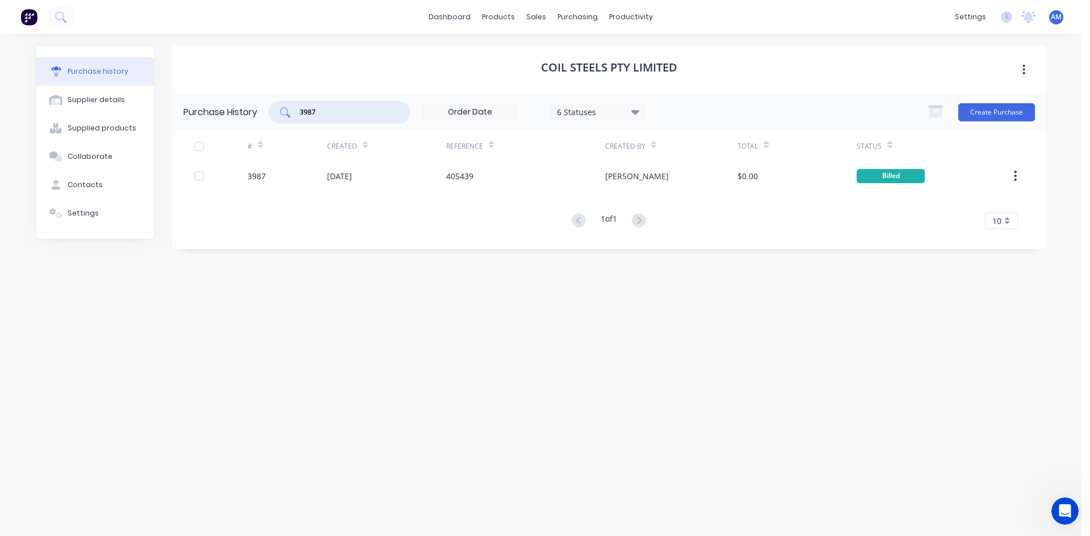
drag, startPoint x: 351, startPoint y: 117, endPoint x: 285, endPoint y: 119, distance: 65.9
click at [285, 119] on div "3987" at bounding box center [339, 112] width 142 height 23
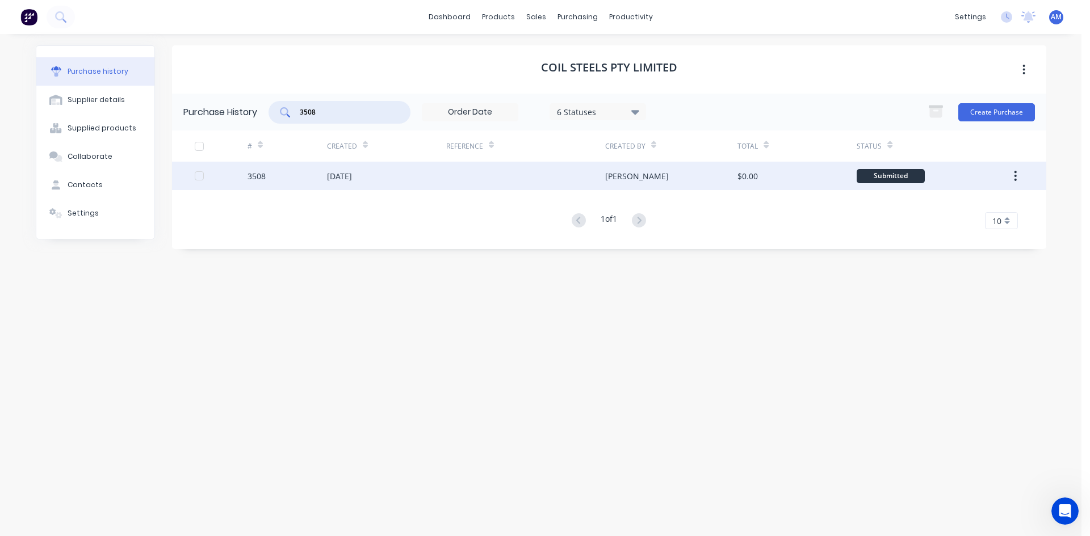
click at [456, 179] on div at bounding box center [525, 176] width 159 height 28
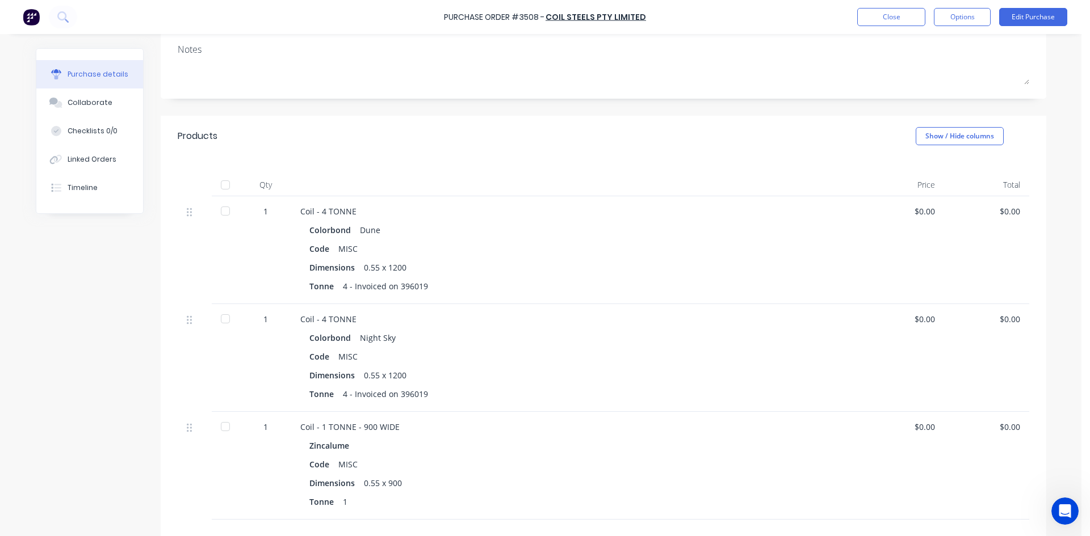
scroll to position [170, 0]
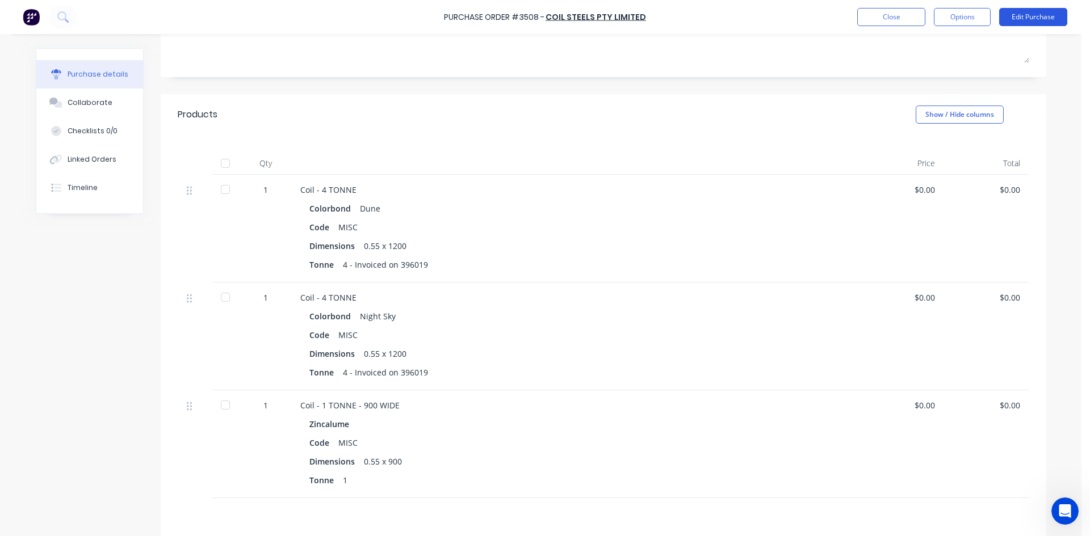
click at [1018, 20] on button "Edit Purchase" at bounding box center [1033, 17] width 68 height 18
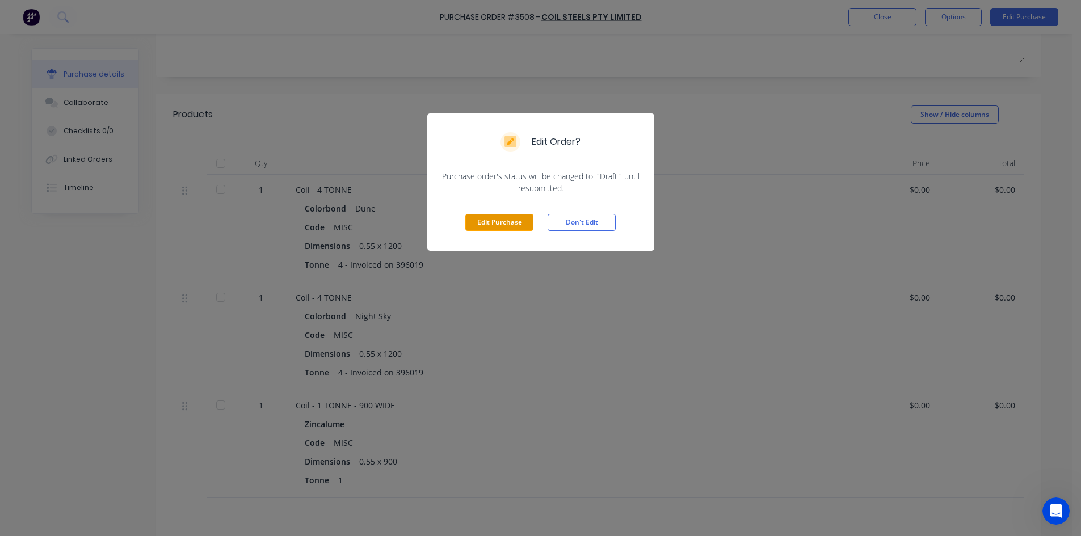
click at [517, 226] on button "Edit Purchase" at bounding box center [499, 222] width 68 height 17
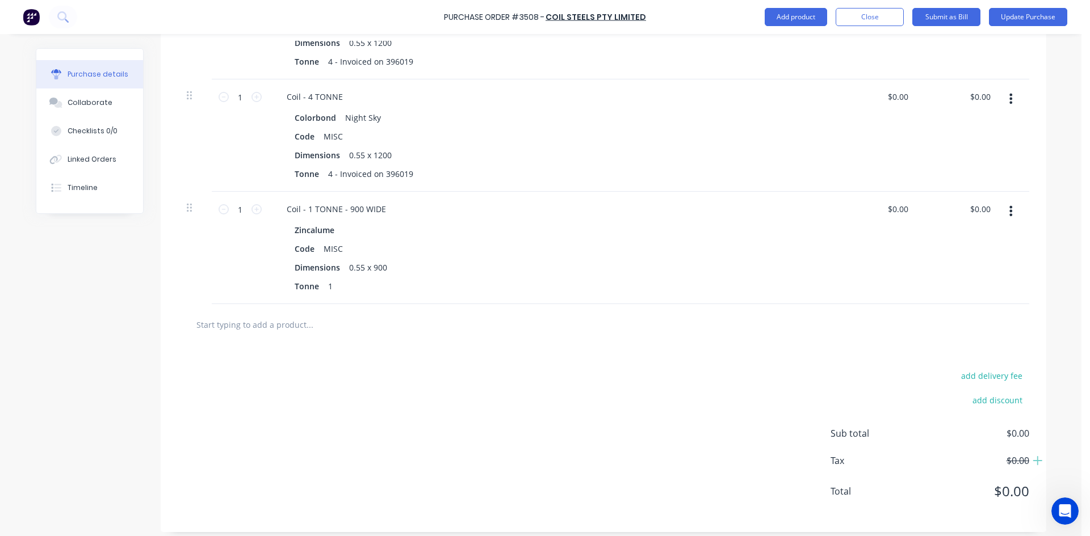
scroll to position [397, 0]
click at [371, 281] on div "Tonne 1" at bounding box center [550, 284] width 520 height 16
click at [371, 282] on div "Tonne 1" at bounding box center [550, 284] width 520 height 16
click at [337, 282] on div "Tonne 1" at bounding box center [550, 284] width 520 height 16
click at [330, 283] on div "1" at bounding box center [332, 284] width 17 height 16
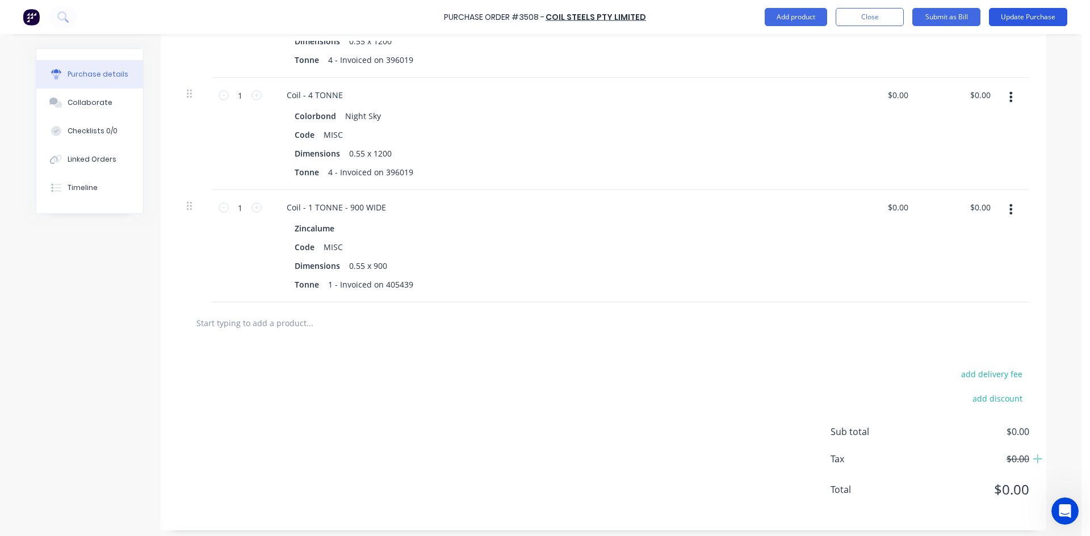
click at [1004, 20] on button "Update Purchase" at bounding box center [1028, 17] width 78 height 18
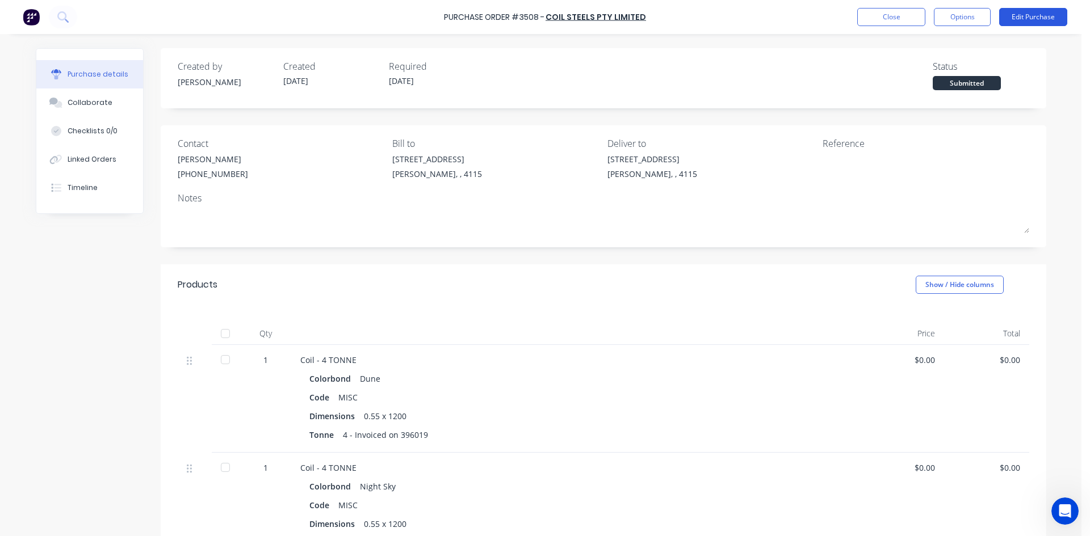
click at [1014, 16] on button "Edit Purchase" at bounding box center [1033, 17] width 68 height 18
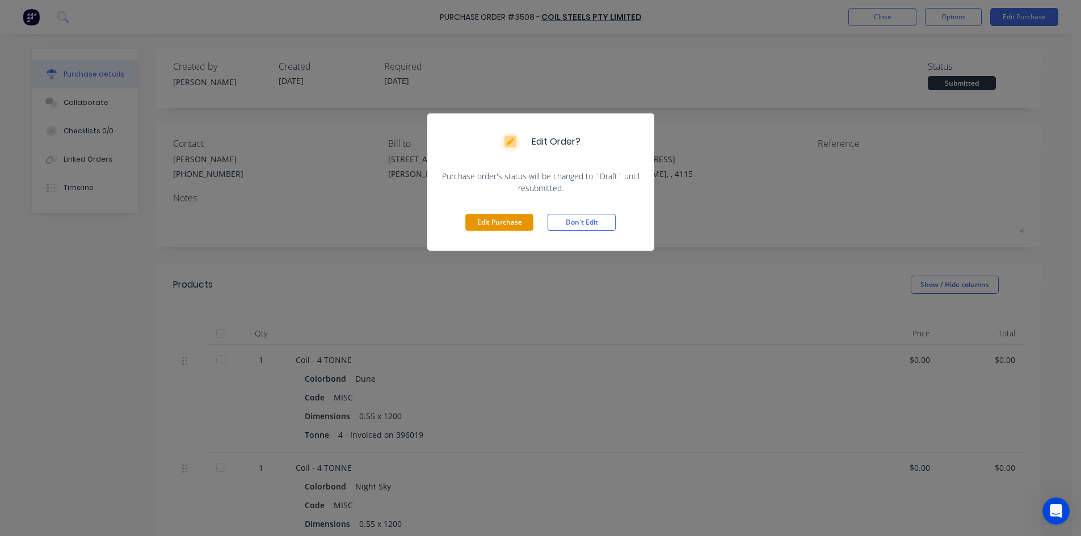
click at [524, 221] on button "Edit Purchase" at bounding box center [499, 222] width 68 height 17
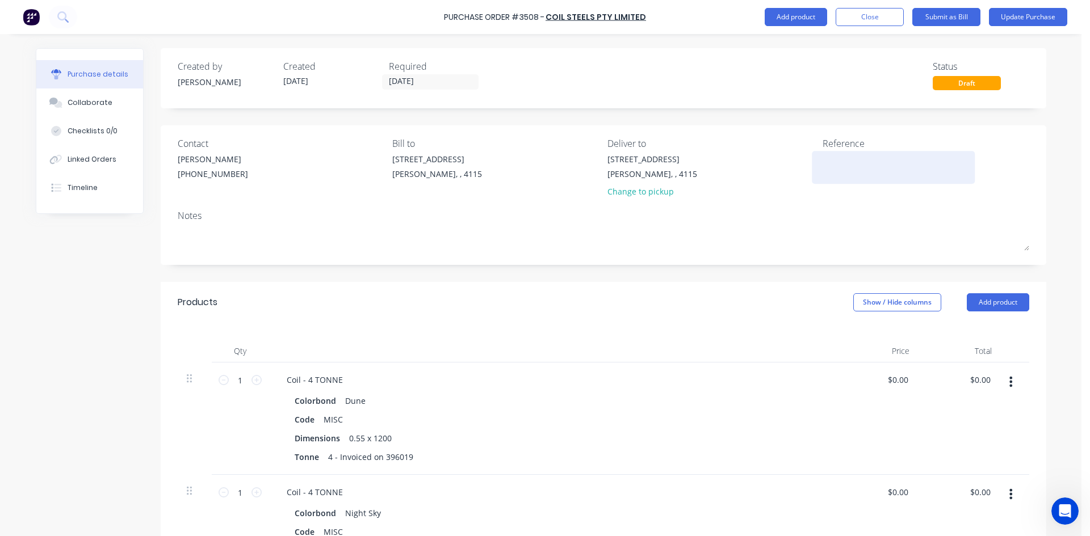
click at [841, 160] on textarea at bounding box center [893, 166] width 142 height 26
click at [1048, 15] on button "Update Purchase" at bounding box center [1028, 17] width 78 height 18
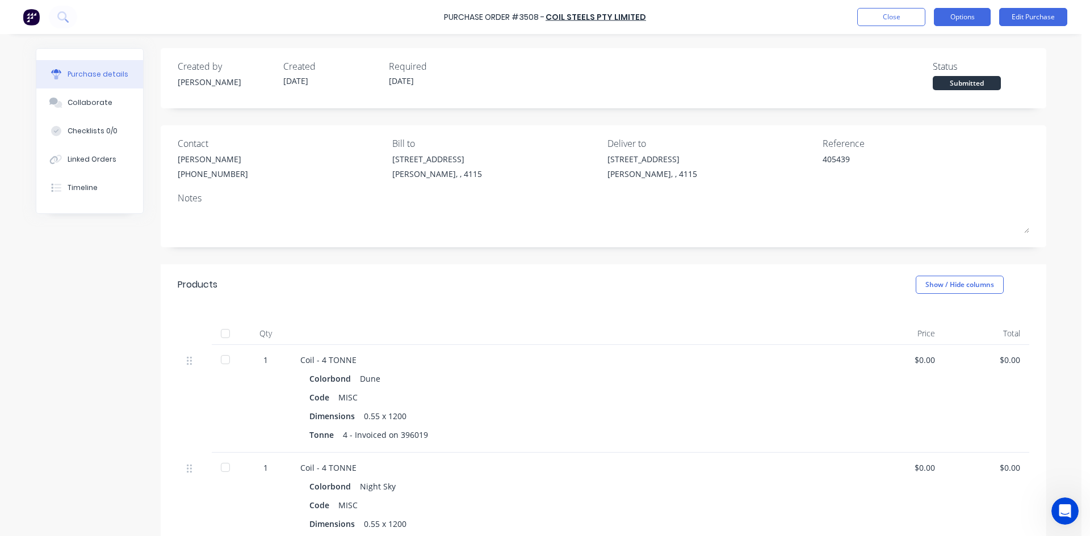
click at [960, 20] on button "Options" at bounding box center [962, 17] width 57 height 18
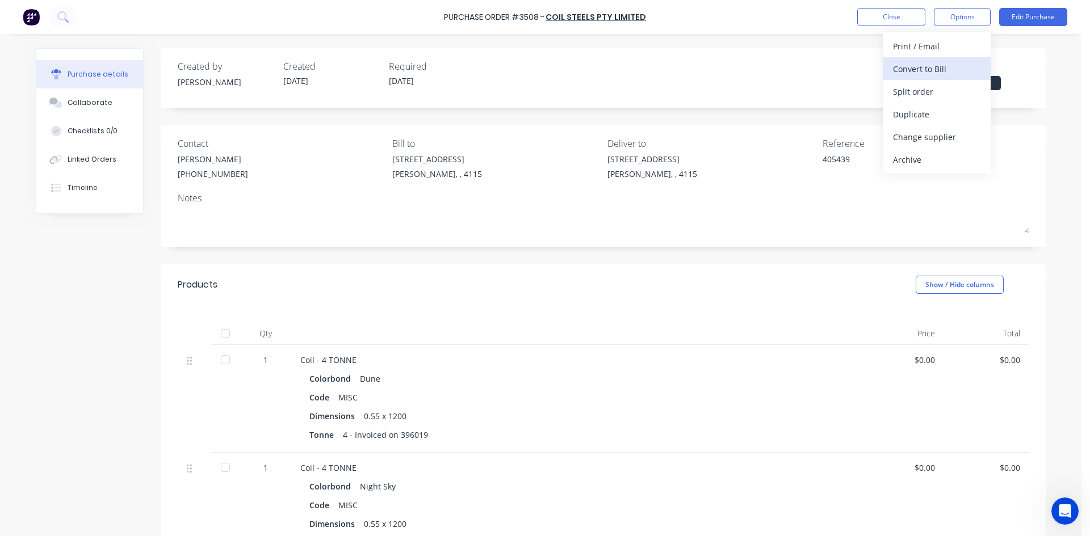
click at [948, 61] on div "Convert to Bill" at bounding box center [936, 69] width 87 height 16
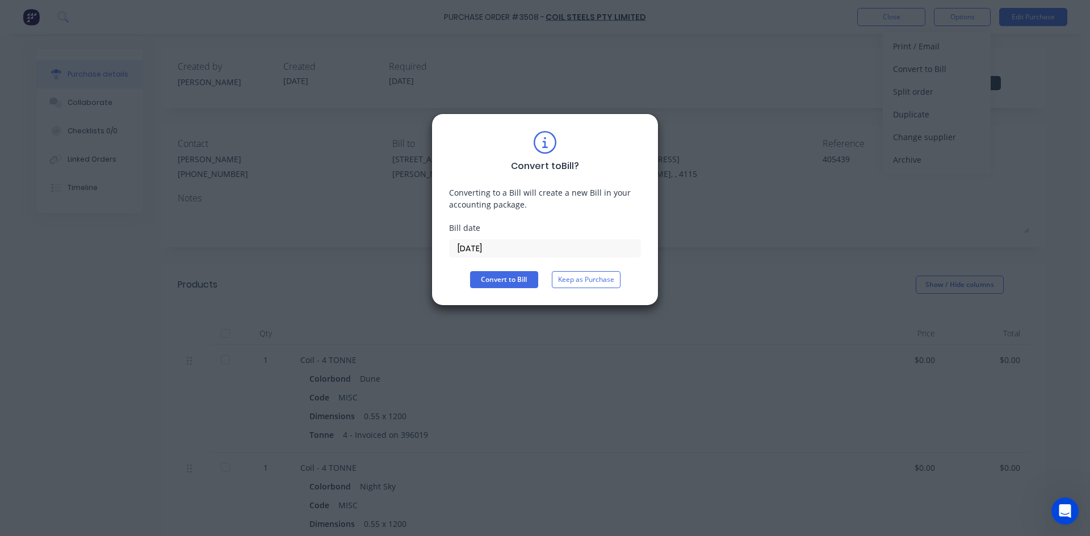
click at [545, 320] on div "Convert to Bill ? Converting to a Bill will create a new Bill in your accountin…" at bounding box center [545, 268] width 1090 height 536
click at [589, 280] on button "Keep as Purchase" at bounding box center [586, 279] width 69 height 17
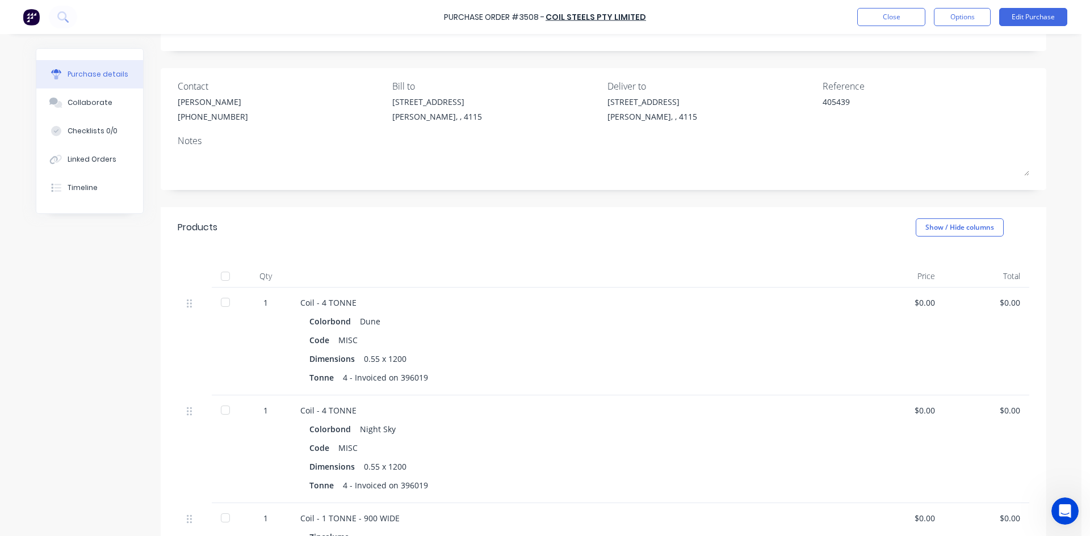
scroll to position [57, 0]
click at [1036, 18] on button "Edit Purchase" at bounding box center [1033, 17] width 68 height 18
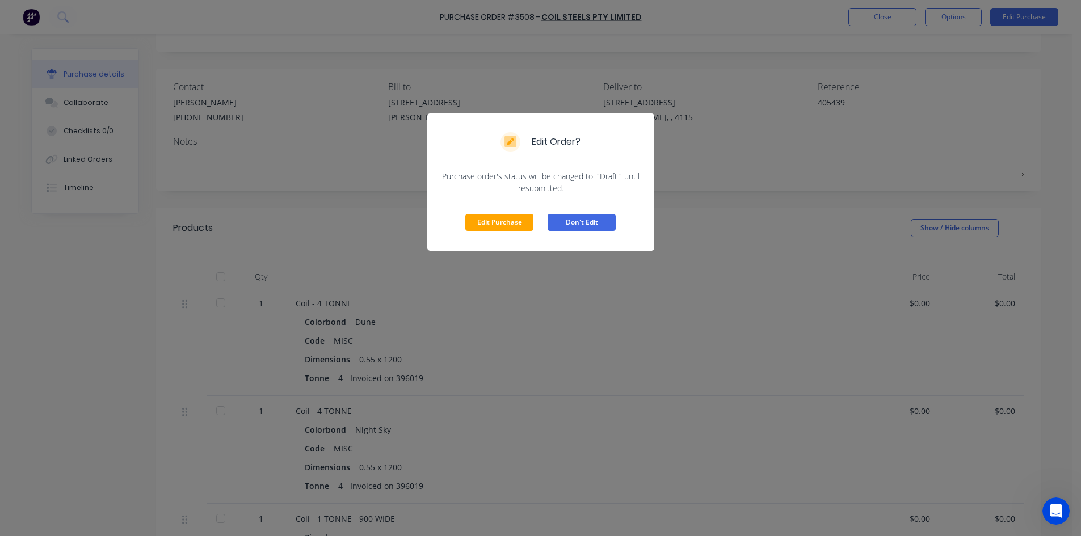
drag, startPoint x: 577, startPoint y: 218, endPoint x: 703, endPoint y: 157, distance: 140.6
click at [577, 218] on button "Don't Edit" at bounding box center [582, 222] width 68 height 17
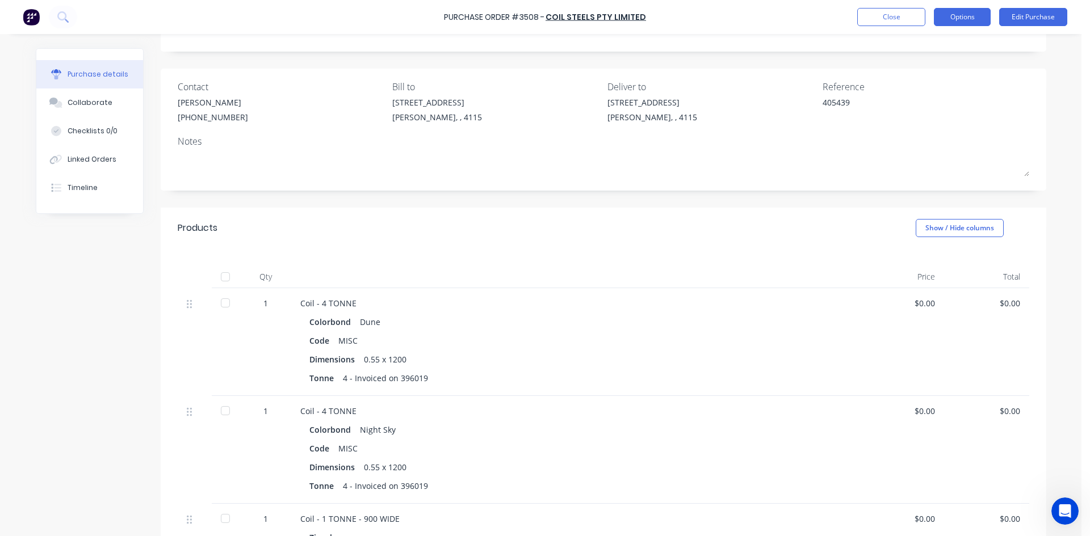
click at [950, 21] on button "Options" at bounding box center [962, 17] width 57 height 18
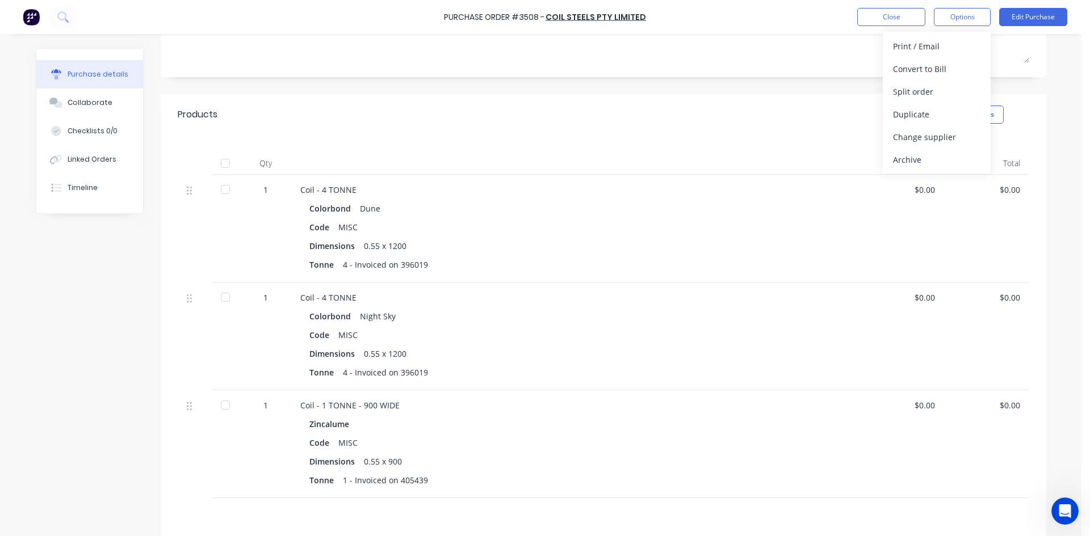
scroll to position [114, 0]
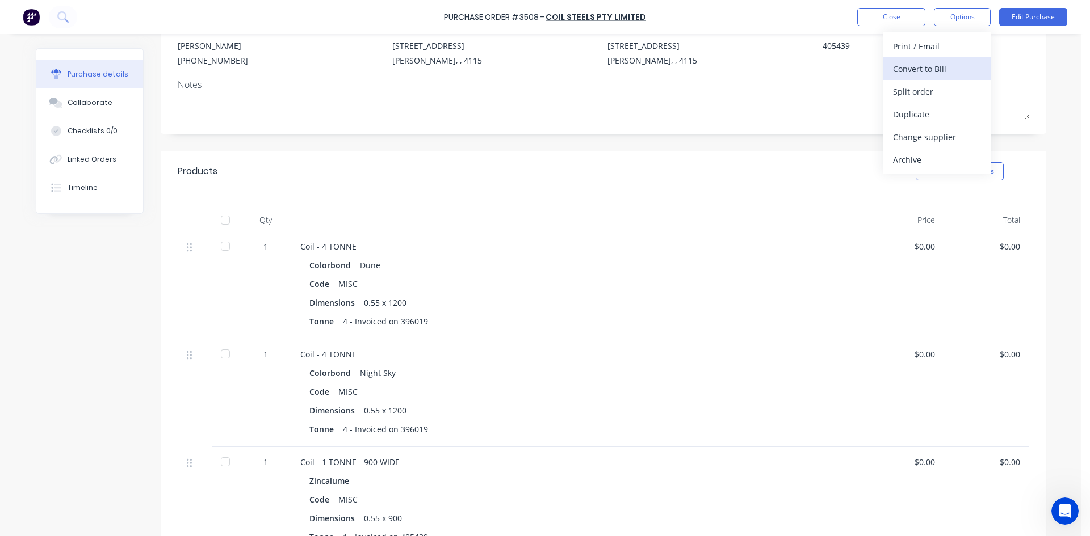
click at [899, 79] on button "Convert to Bill" at bounding box center [937, 68] width 108 height 23
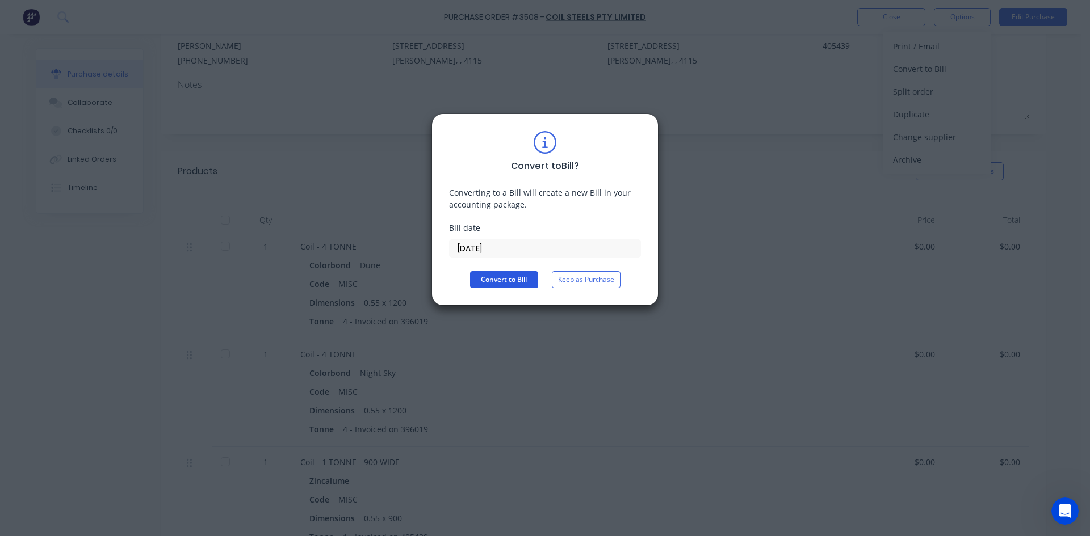
click at [519, 277] on button "Convert to Bill" at bounding box center [504, 279] width 68 height 17
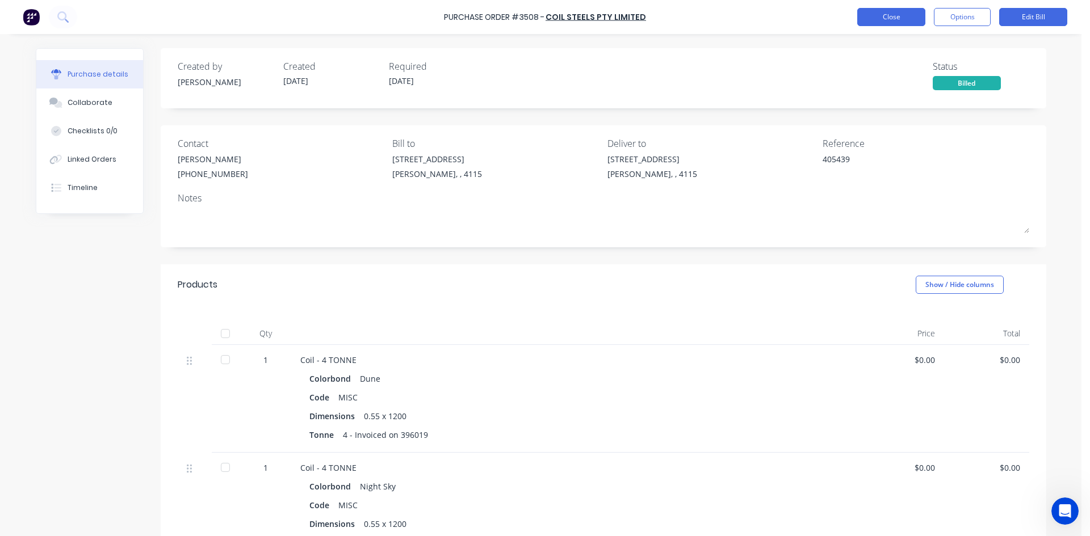
click at [905, 18] on button "Close" at bounding box center [891, 17] width 68 height 18
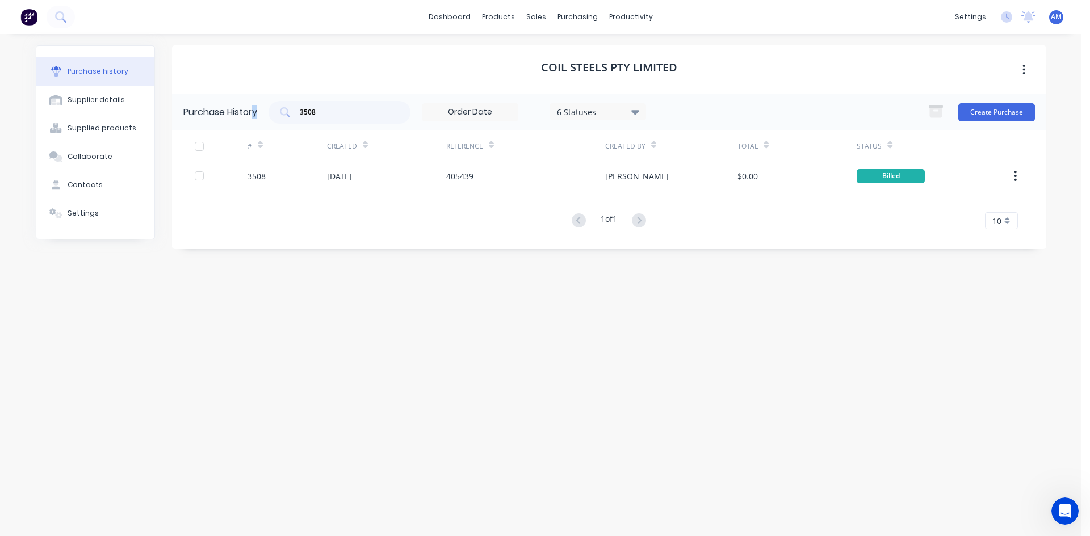
drag, startPoint x: 300, startPoint y: 116, endPoint x: 255, endPoint y: 128, distance: 46.3
click at [249, 128] on div "Purchase History 3508 6 Statuses 6 Statuses Create Purchase" at bounding box center [609, 112] width 874 height 37
click at [343, 121] on div "3508" at bounding box center [339, 112] width 142 height 23
click at [316, 112] on input "3508" at bounding box center [346, 112] width 94 height 11
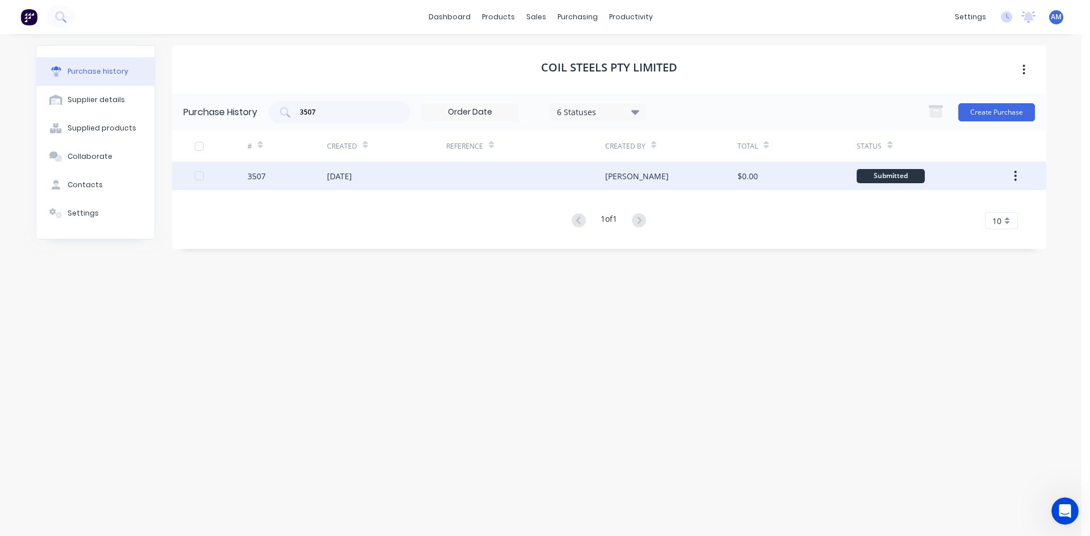
click at [487, 186] on div at bounding box center [525, 176] width 159 height 28
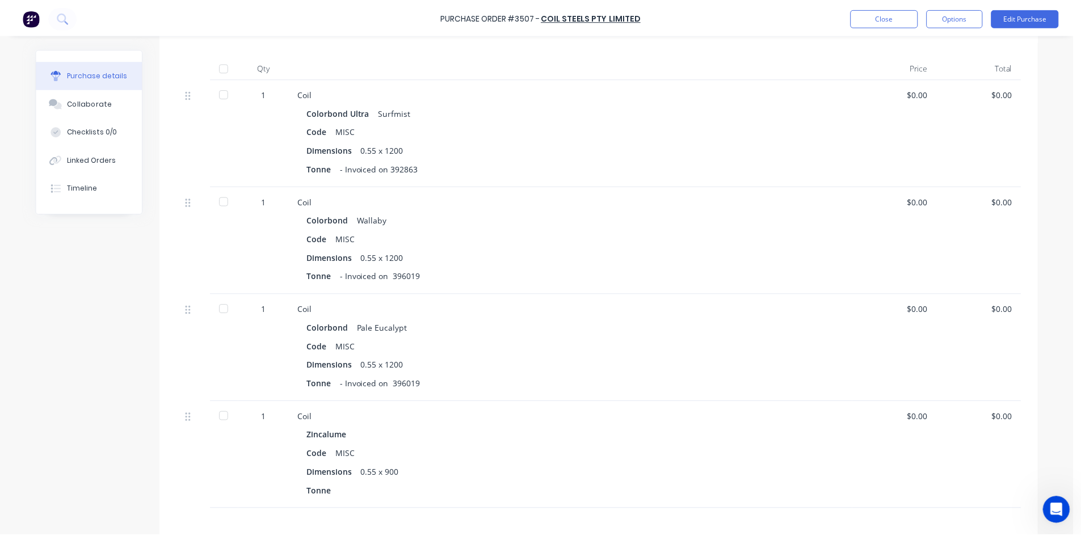
scroll to position [284, 0]
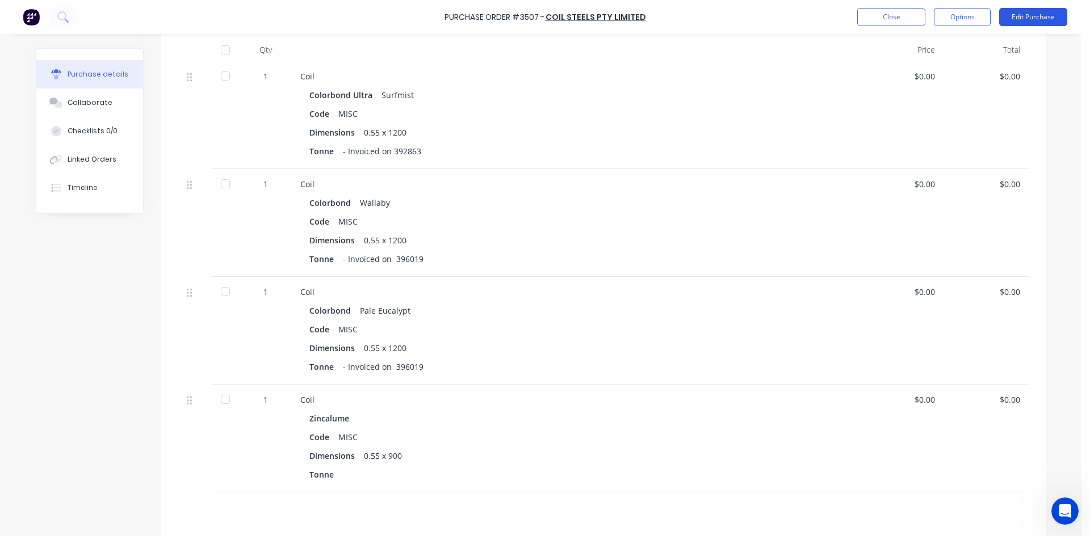
click at [1035, 12] on button "Edit Purchase" at bounding box center [1033, 17] width 68 height 18
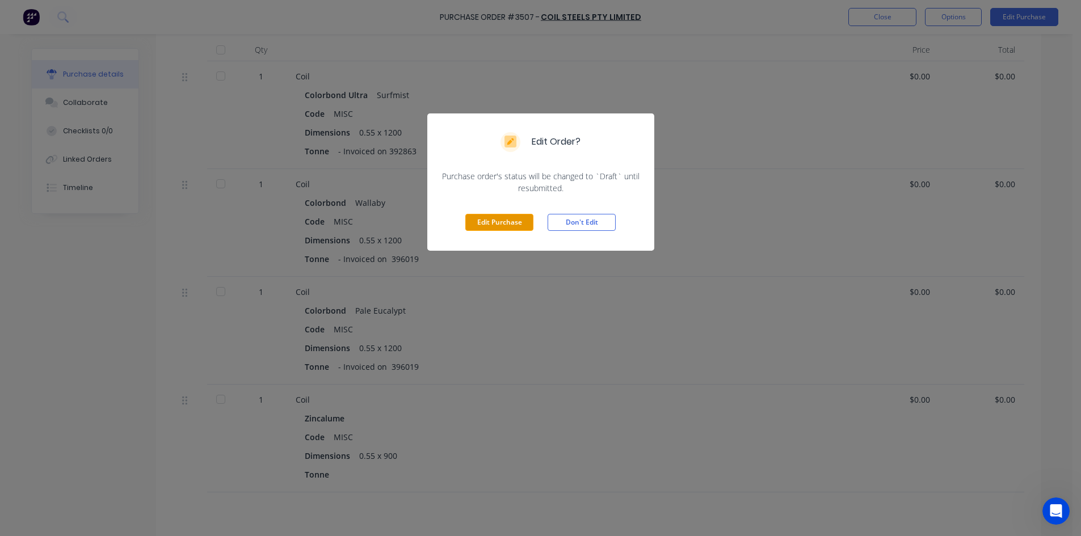
click at [485, 228] on button "Edit Purchase" at bounding box center [499, 222] width 68 height 17
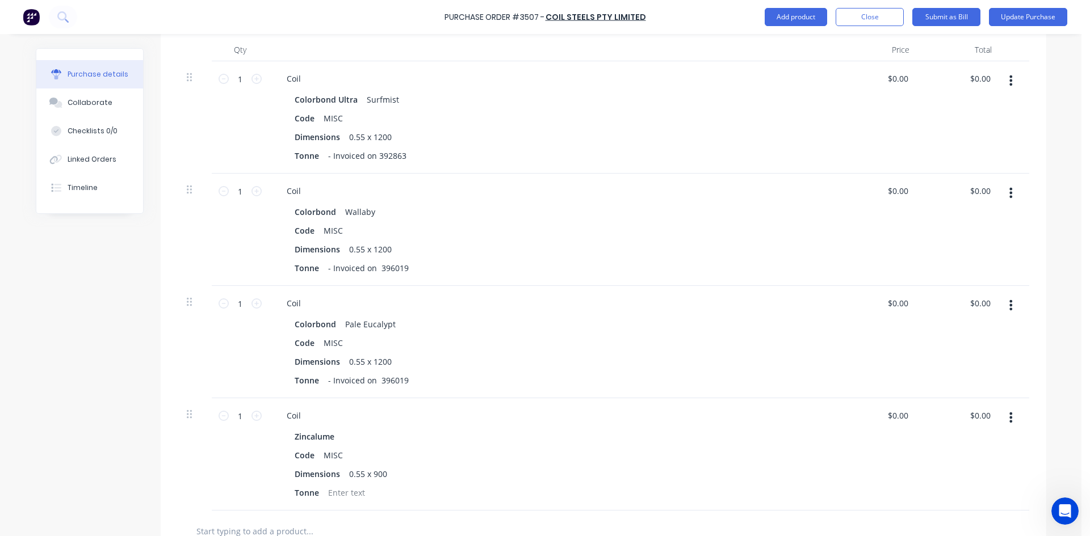
scroll to position [515, 0]
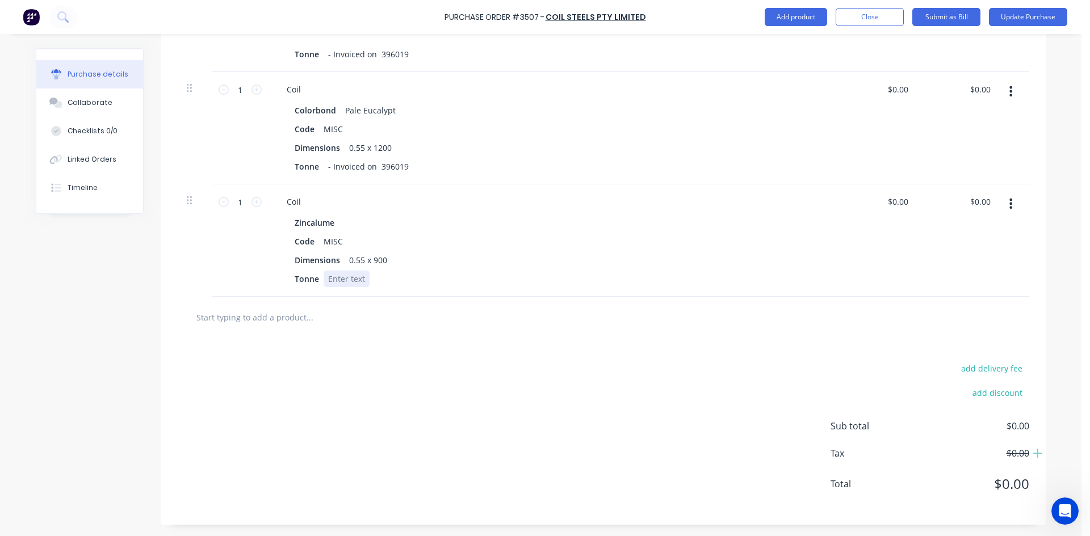
click at [346, 280] on div at bounding box center [347, 279] width 46 height 16
click at [881, 19] on button "Close" at bounding box center [870, 17] width 68 height 18
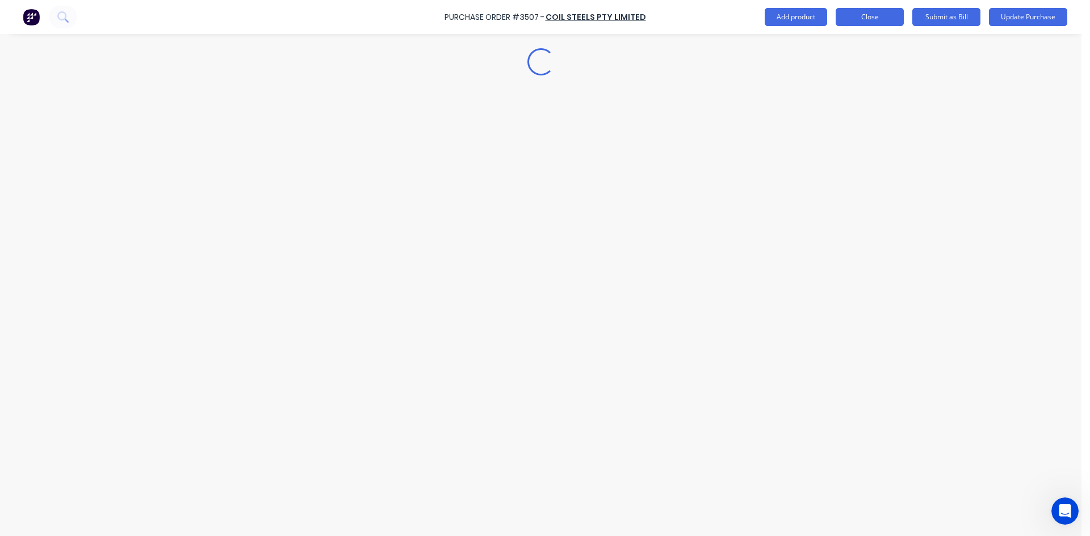
scroll to position [0, 0]
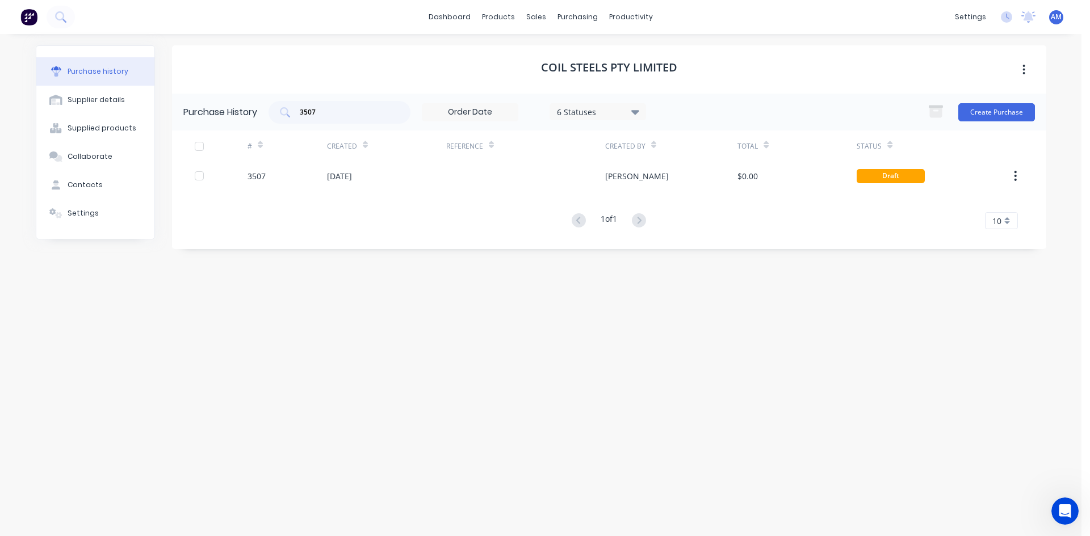
click at [582, 114] on div "6 Statuses" at bounding box center [597, 112] width 81 height 12
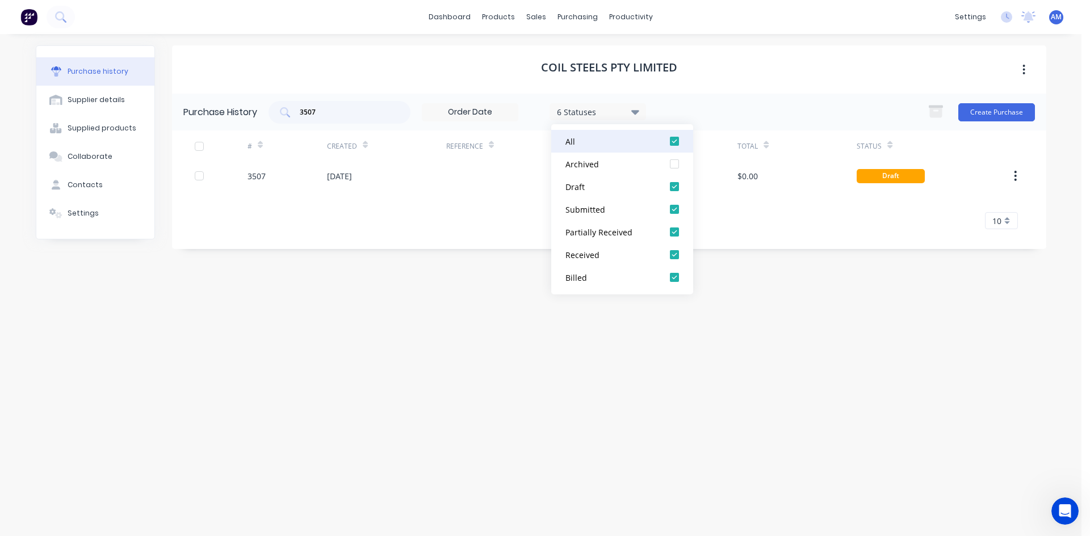
click at [678, 143] on div at bounding box center [674, 141] width 23 height 23
click at [677, 161] on div at bounding box center [674, 164] width 23 height 23
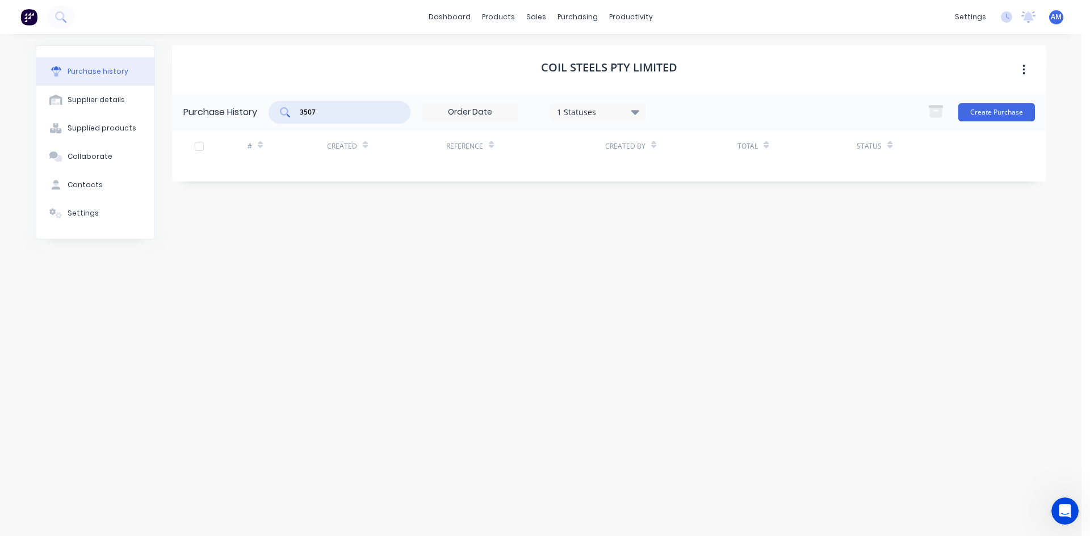
drag, startPoint x: 333, startPoint y: 111, endPoint x: 275, endPoint y: 112, distance: 58.5
click at [275, 112] on div "3507" at bounding box center [339, 112] width 142 height 23
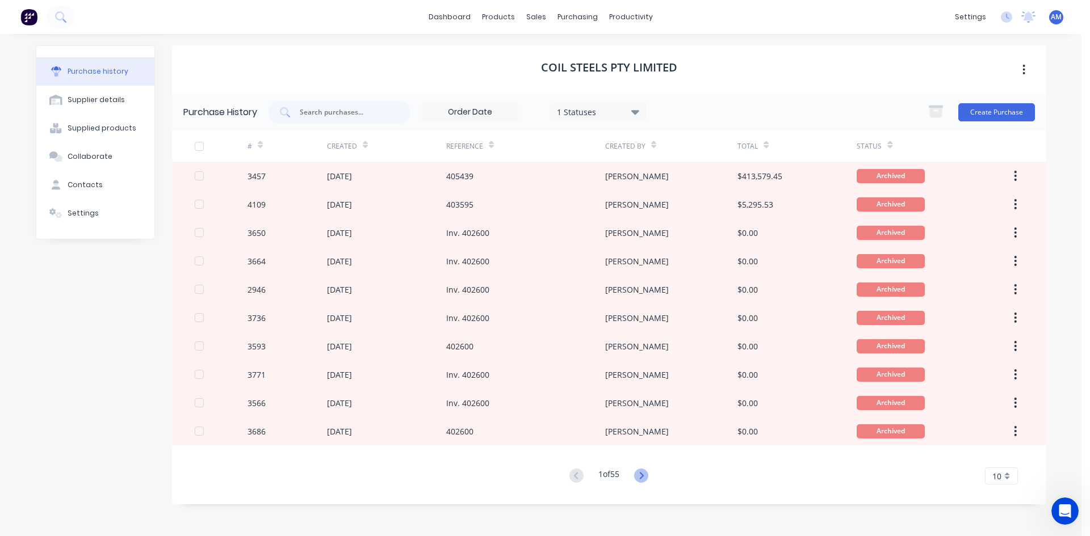
click at [647, 476] on icon at bounding box center [641, 476] width 14 height 14
click at [329, 115] on input "text" at bounding box center [346, 112] width 94 height 11
click at [585, 104] on div "1 Statuses" at bounding box center [597, 111] width 96 height 17
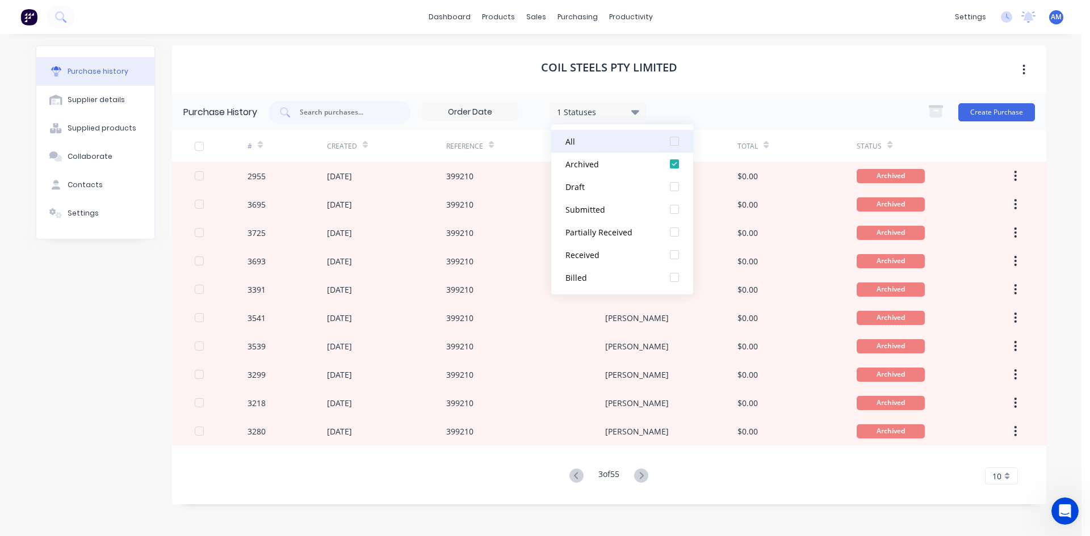
click at [677, 138] on div at bounding box center [674, 141] width 23 height 23
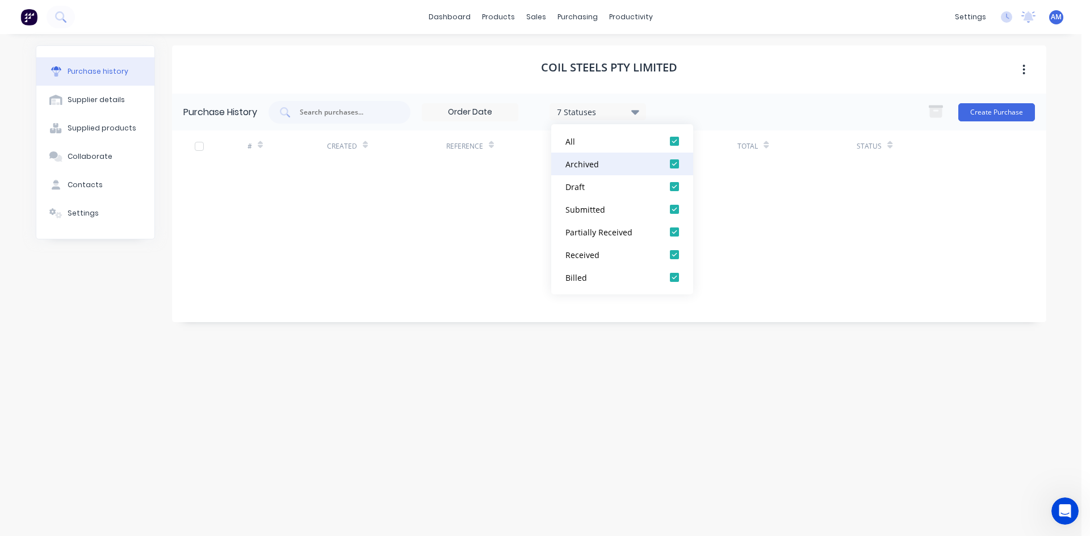
click at [678, 161] on div at bounding box center [674, 164] width 23 height 23
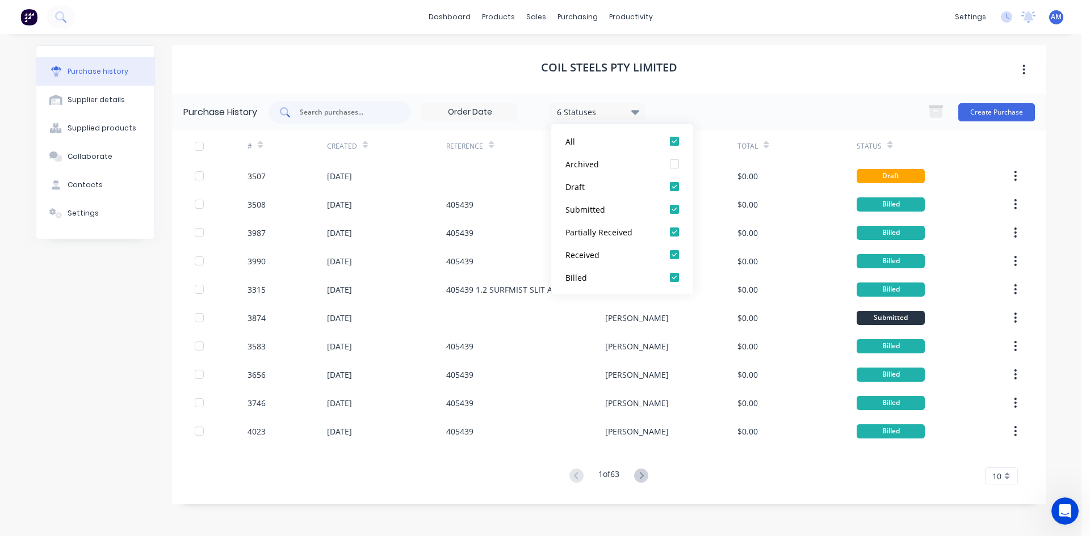
click at [363, 110] on input "text" at bounding box center [346, 112] width 94 height 11
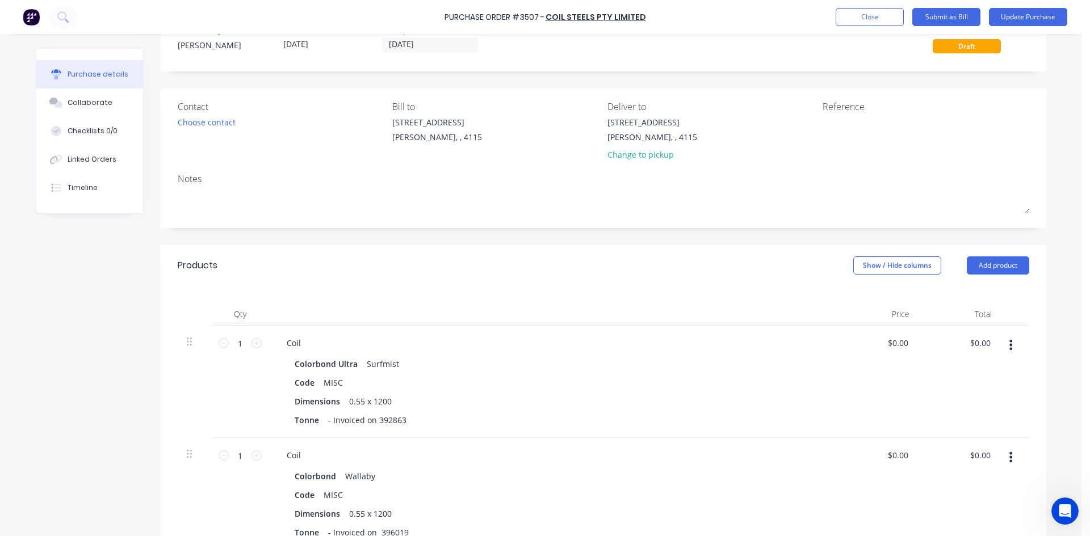
scroll to position [57, 0]
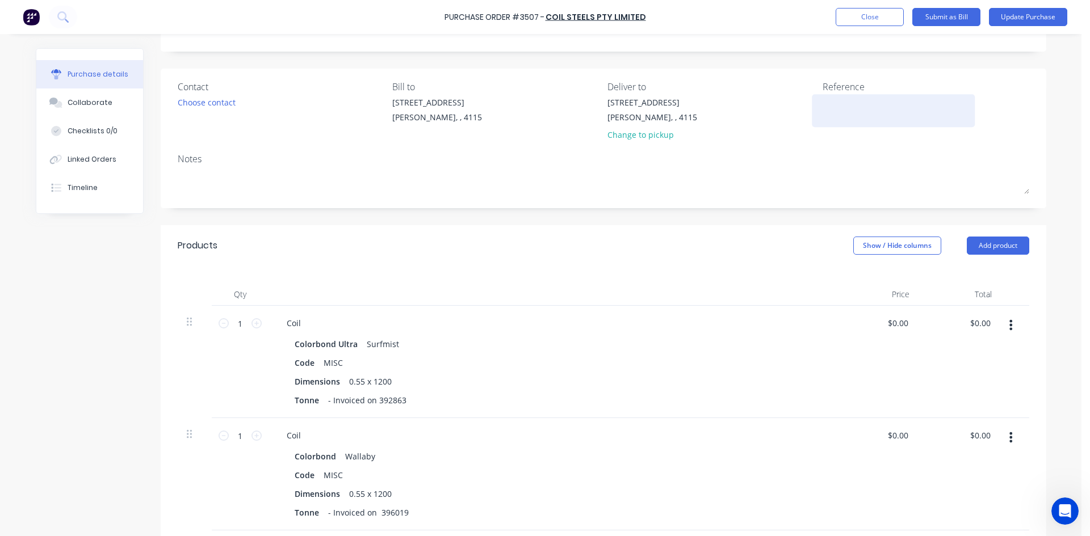
click at [839, 111] on textarea at bounding box center [893, 109] width 142 height 26
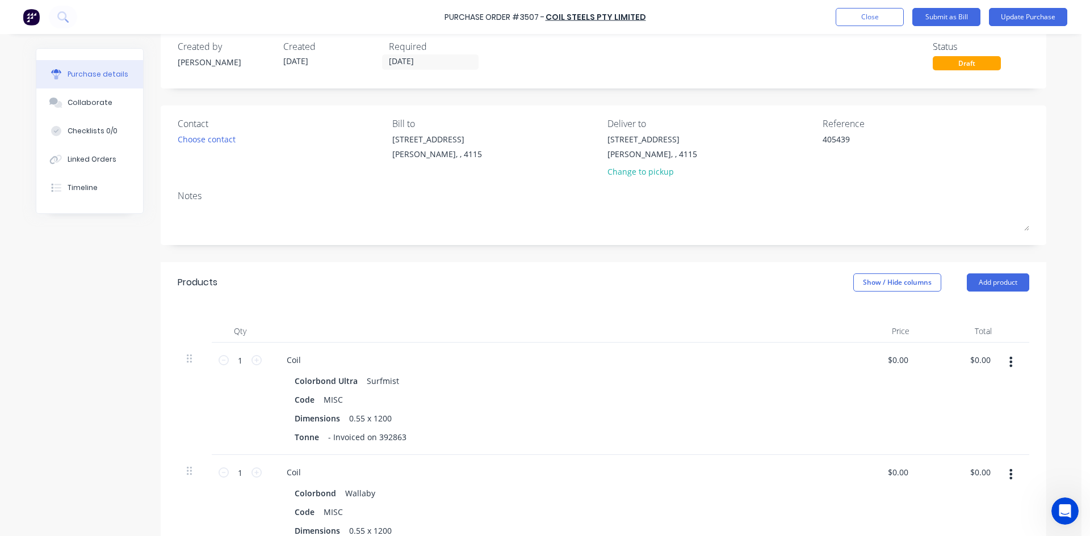
scroll to position [0, 0]
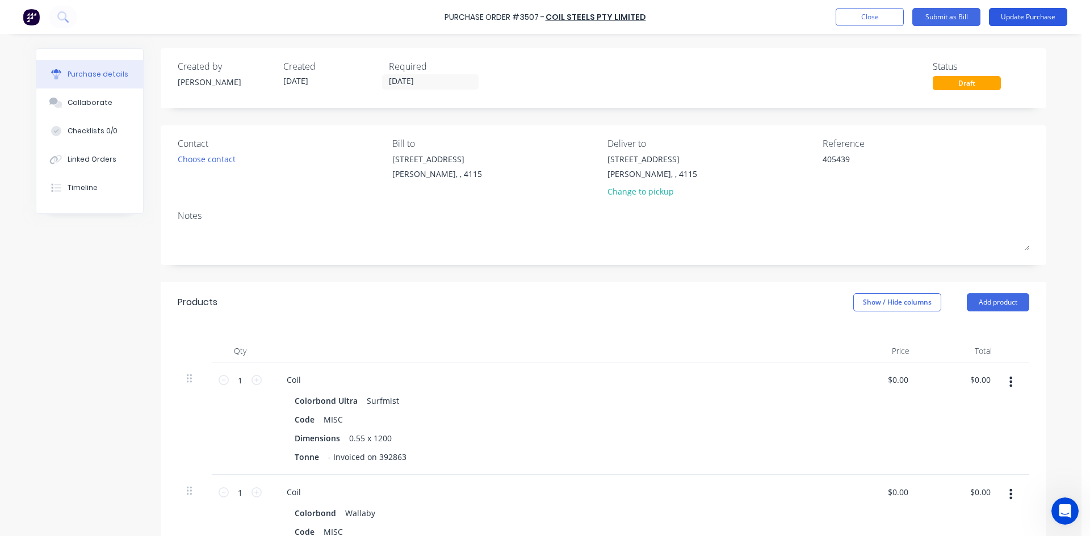
click at [1042, 21] on button "Update Purchase" at bounding box center [1028, 17] width 78 height 18
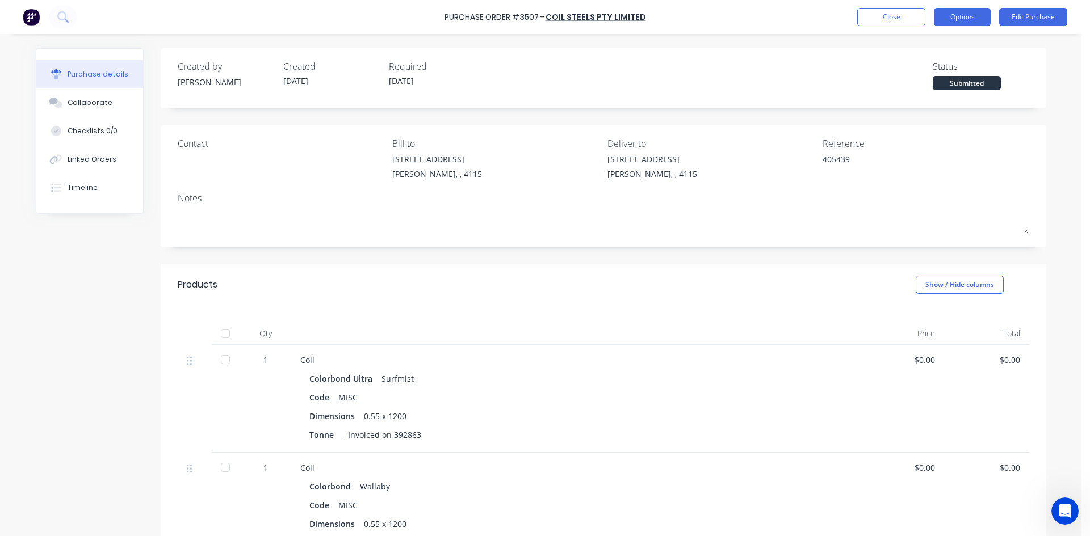
click at [959, 21] on button "Options" at bounding box center [962, 17] width 57 height 18
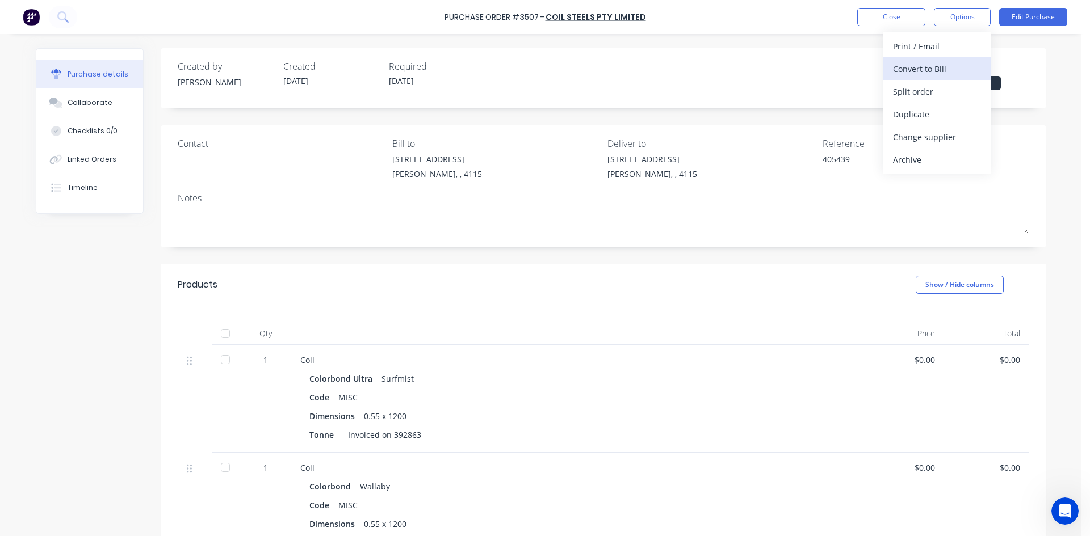
click at [954, 64] on div "Convert to Bill" at bounding box center [936, 69] width 87 height 16
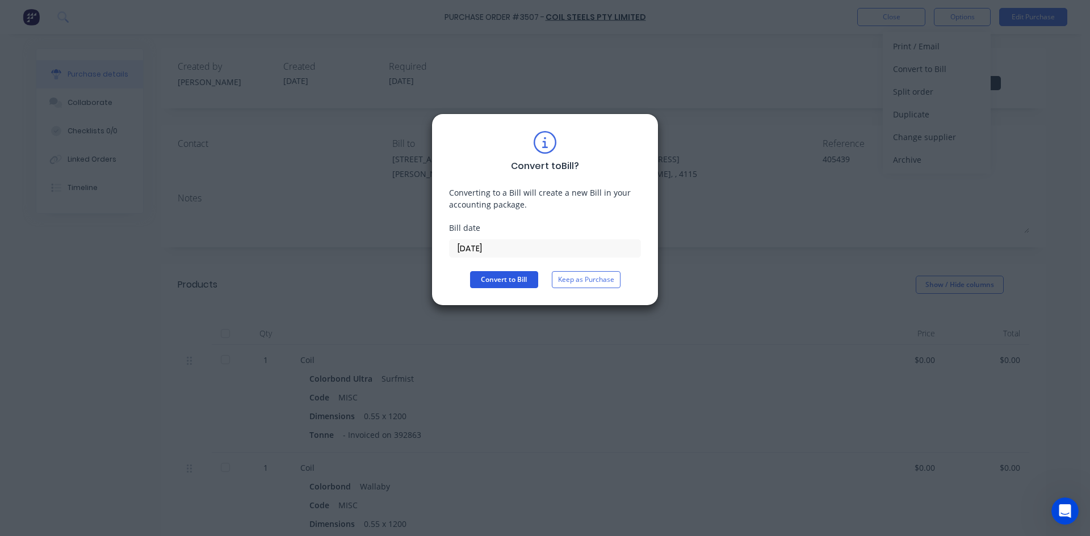
click at [508, 276] on button "Convert to Bill" at bounding box center [504, 279] width 68 height 17
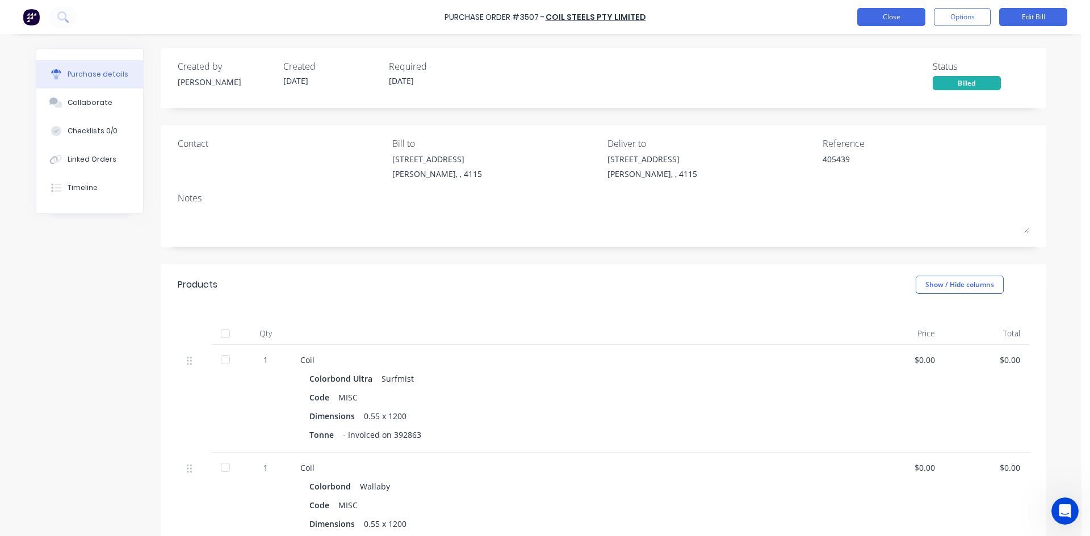
click at [905, 16] on button "Close" at bounding box center [891, 17] width 68 height 18
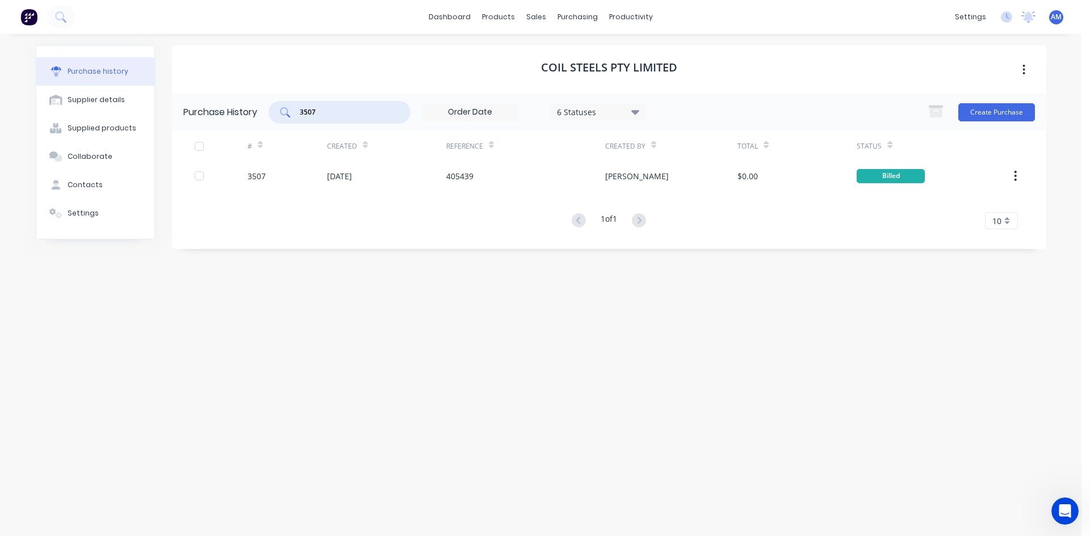
drag, startPoint x: 286, startPoint y: 112, endPoint x: 251, endPoint y: 112, distance: 34.1
click at [251, 112] on div "Purchase History 3507 6 Statuses 6 Statuses Create Purchase" at bounding box center [609, 112] width 874 height 37
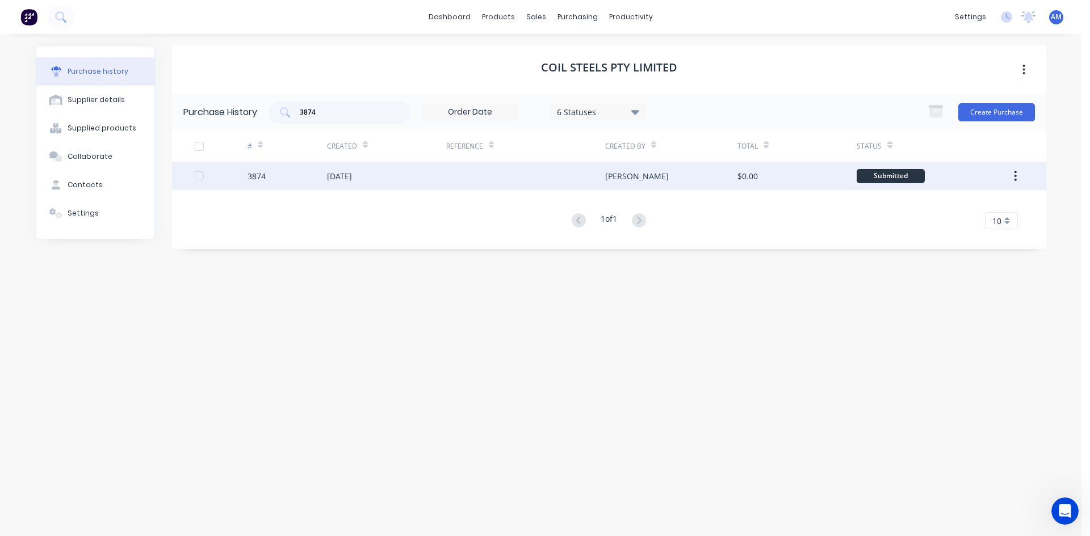
click at [461, 182] on div at bounding box center [525, 176] width 159 height 28
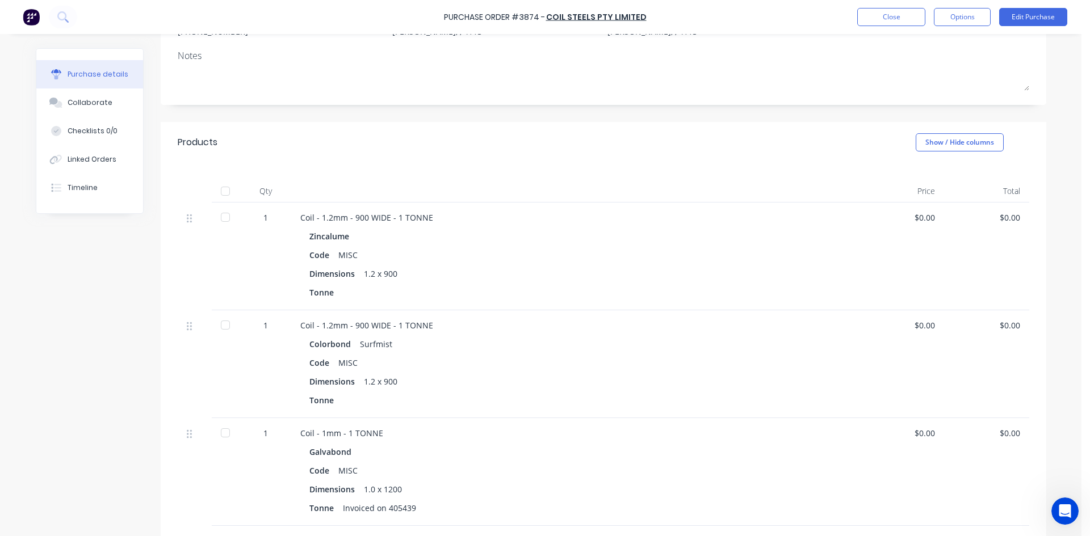
scroll to position [170, 0]
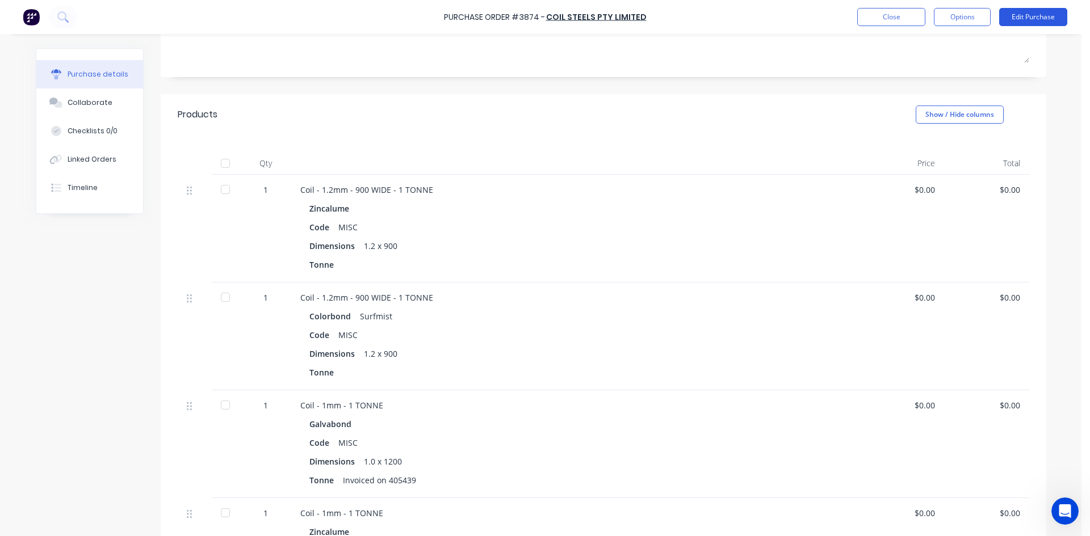
click at [1029, 17] on button "Edit Purchase" at bounding box center [1033, 17] width 68 height 18
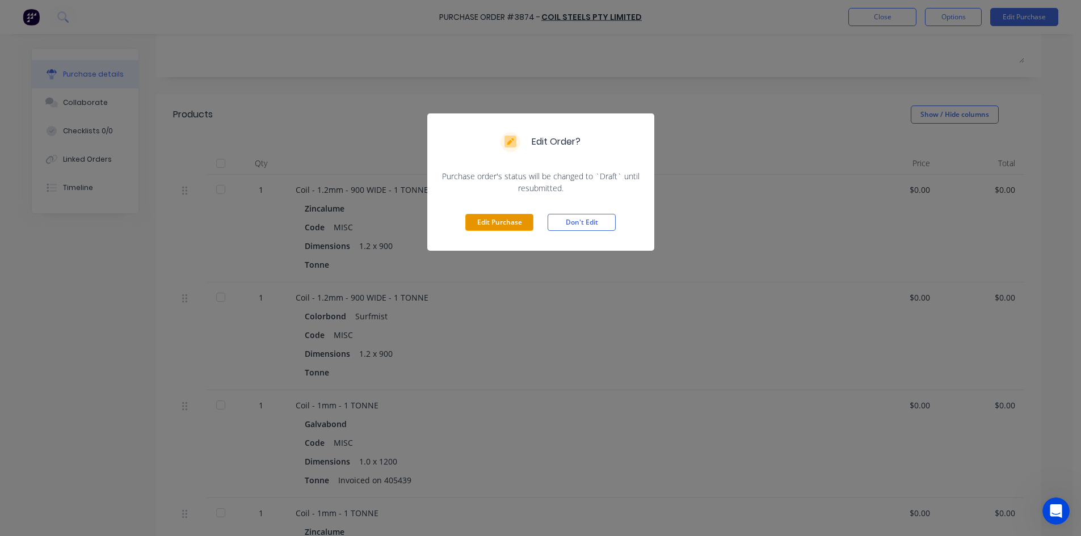
click at [500, 228] on button "Edit Purchase" at bounding box center [499, 222] width 68 height 17
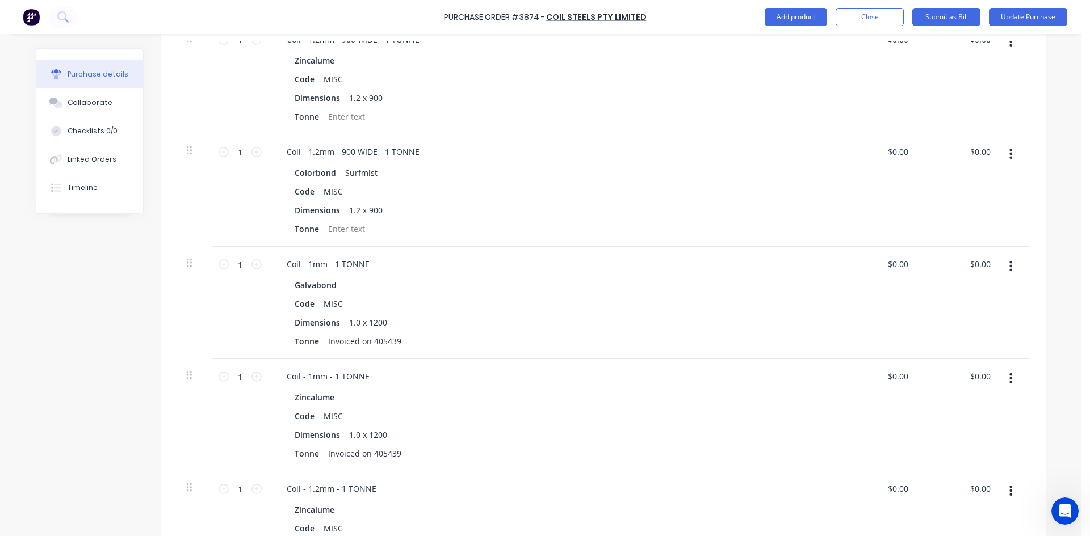
scroll to position [284, 0]
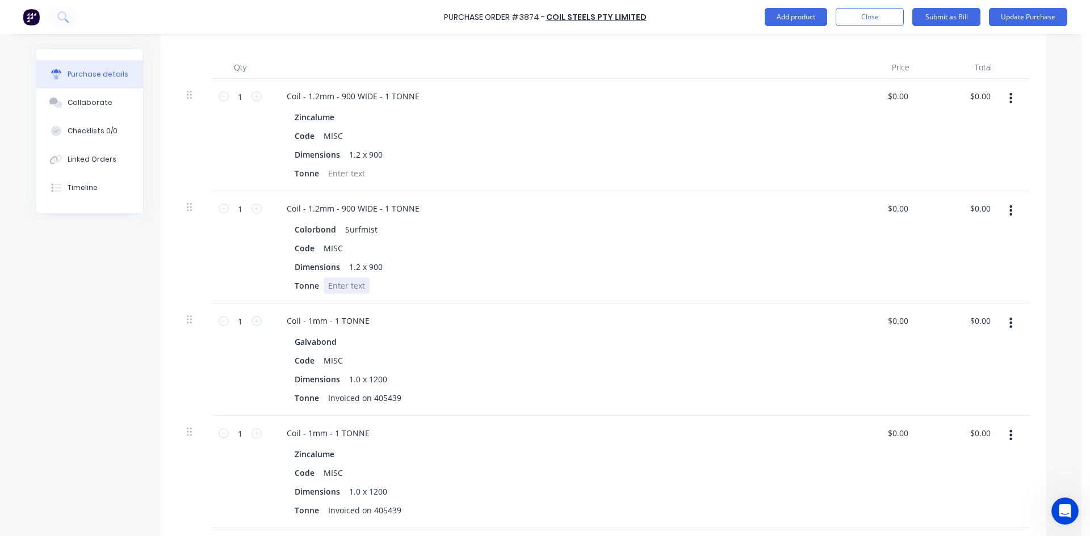
click at [345, 287] on div at bounding box center [347, 286] width 46 height 16
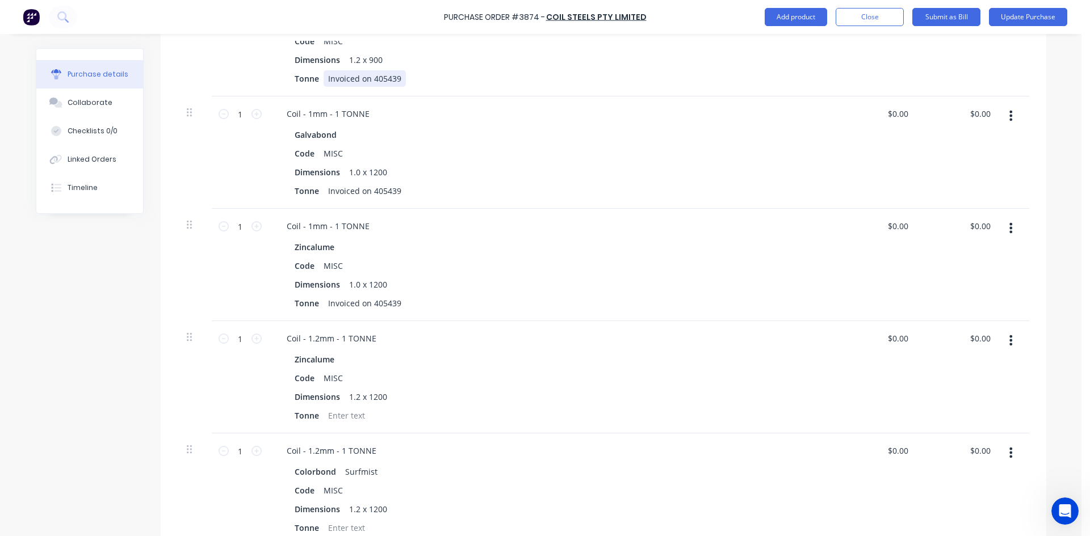
scroll to position [511, 0]
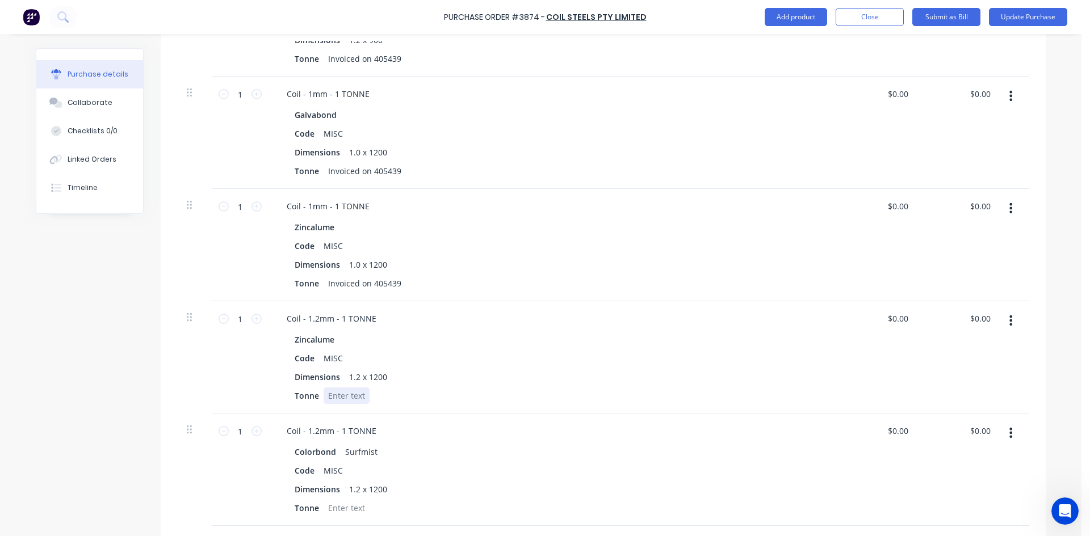
click at [351, 397] on div at bounding box center [347, 396] width 46 height 16
click at [477, 373] on div "Dimensions 1.2 x 1200" at bounding box center [550, 377] width 520 height 16
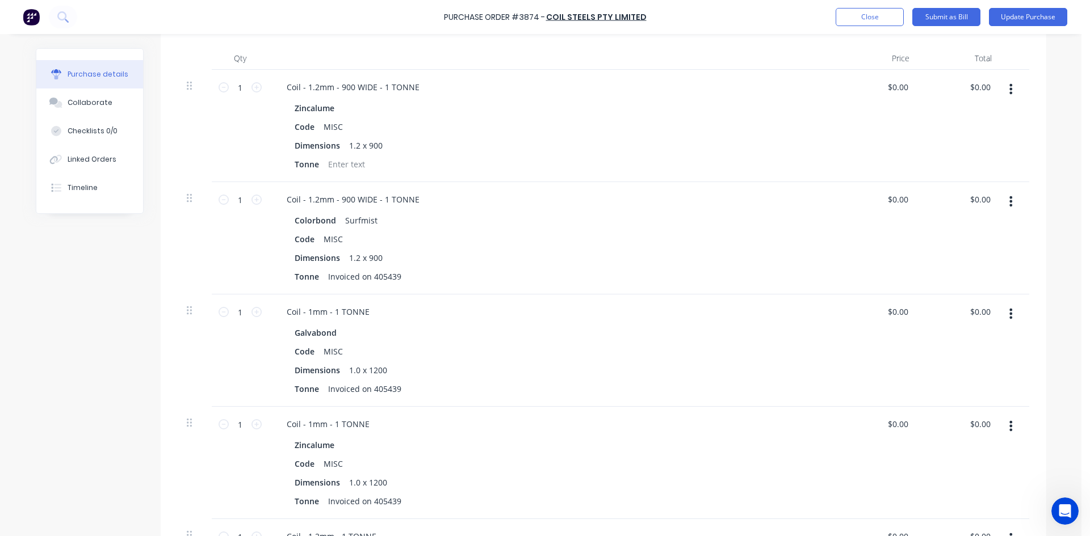
scroll to position [227, 0]
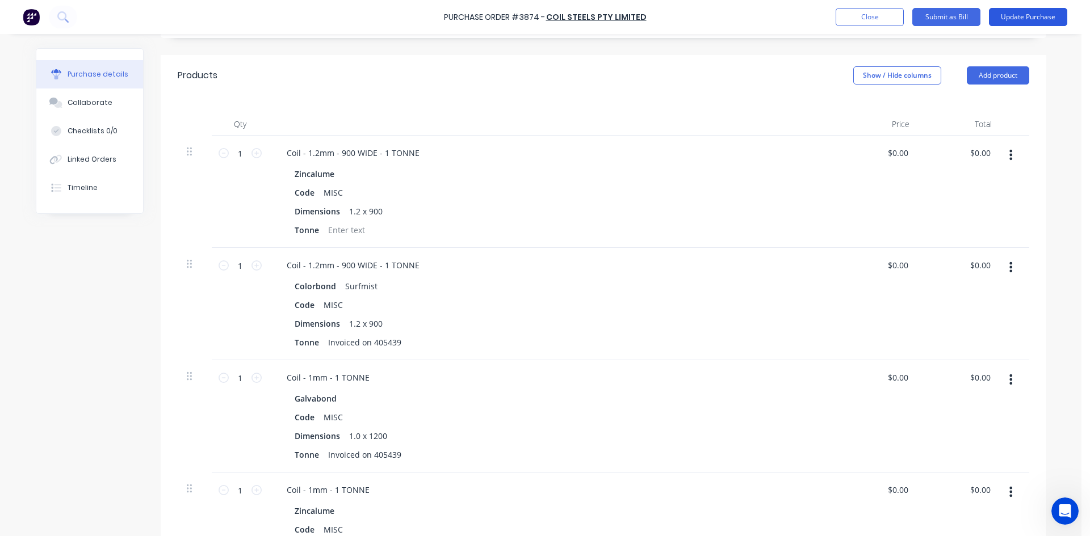
click at [1029, 16] on button "Update Purchase" at bounding box center [1028, 17] width 78 height 18
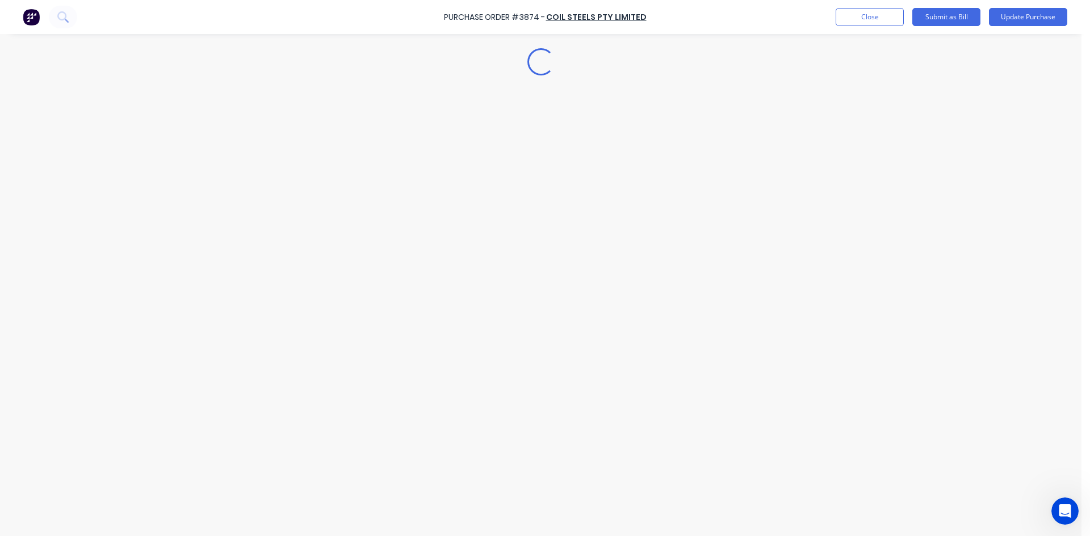
scroll to position [0, 0]
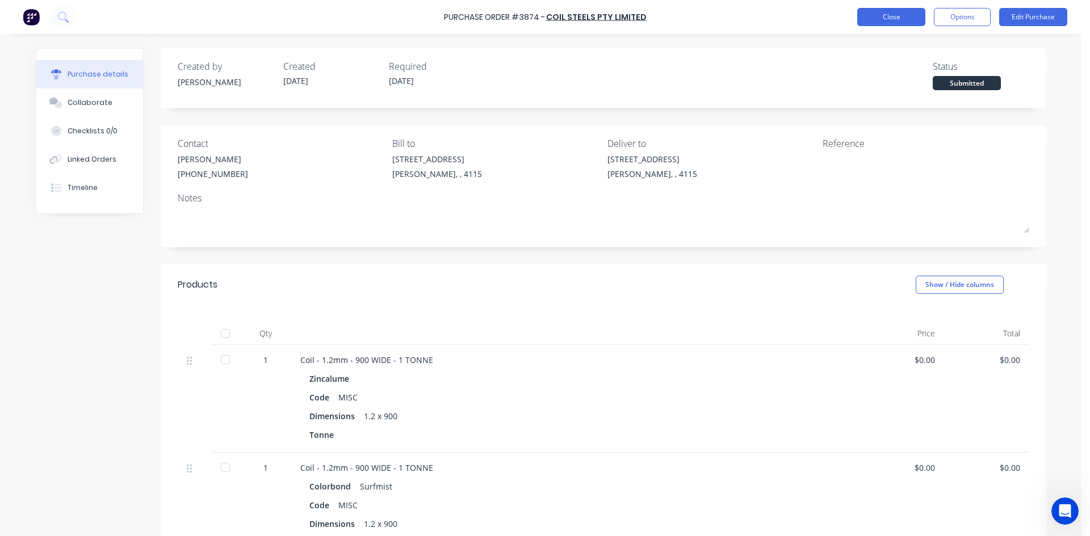
click at [884, 20] on button "Close" at bounding box center [891, 17] width 68 height 18
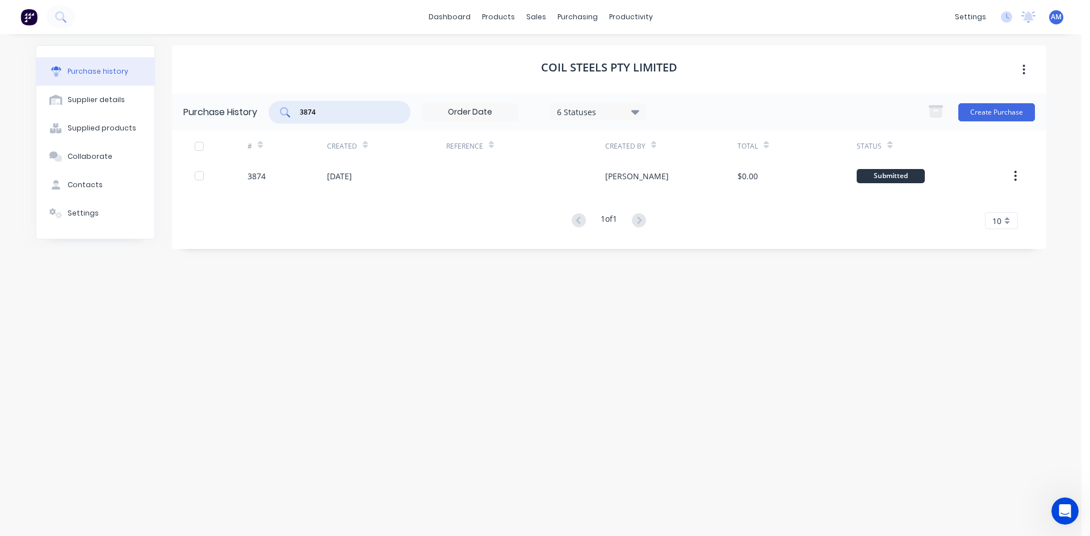
drag, startPoint x: 337, startPoint y: 108, endPoint x: 246, endPoint y: 111, distance: 90.3
click at [246, 111] on div "Purchase History 3874 6 Statuses 6 Statuses Create Purchase" at bounding box center [609, 112] width 874 height 37
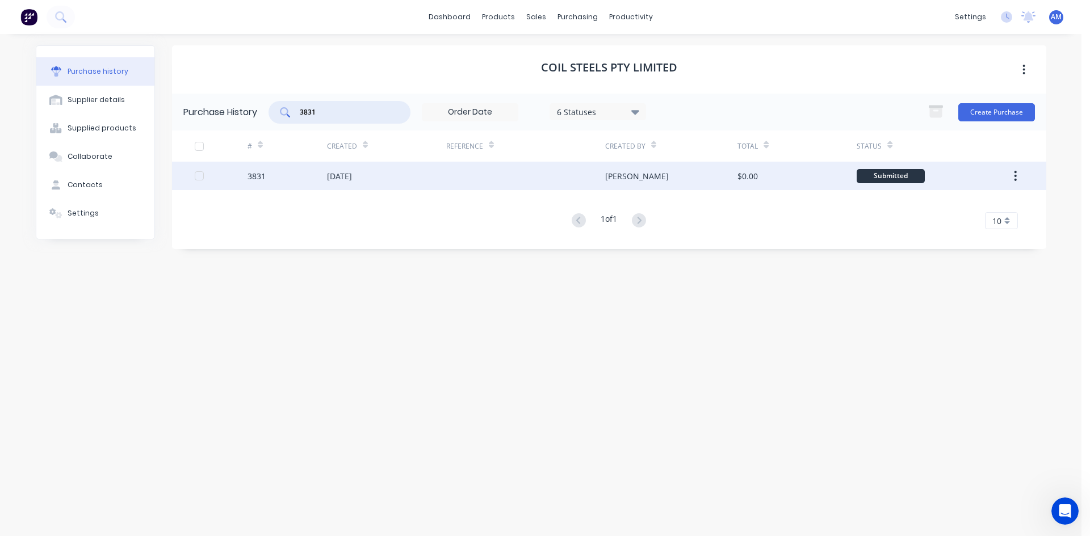
click at [426, 176] on div "[DATE]" at bounding box center [386, 176] width 119 height 28
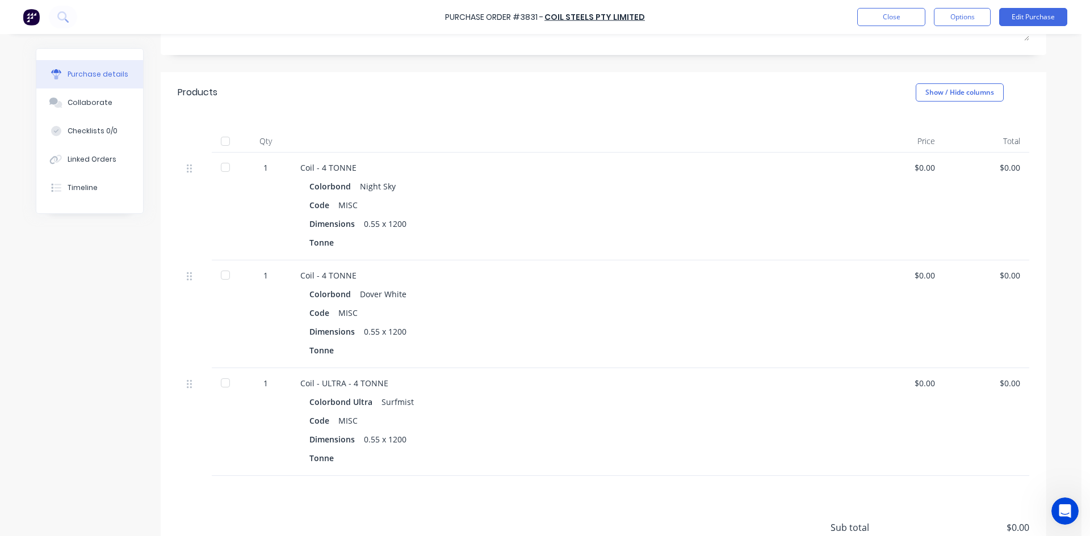
scroll to position [227, 0]
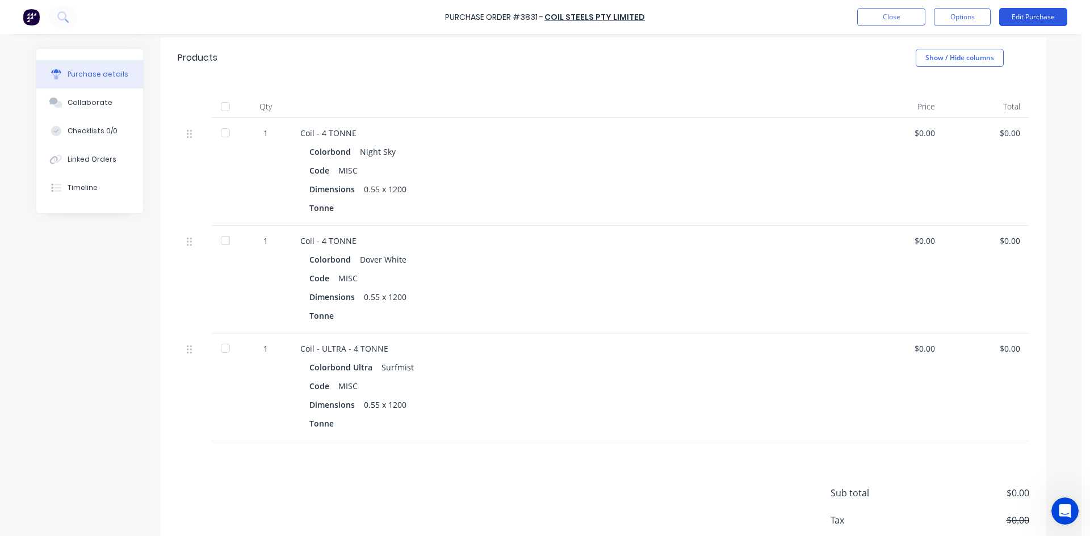
click at [1032, 18] on button "Edit Purchase" at bounding box center [1033, 17] width 68 height 18
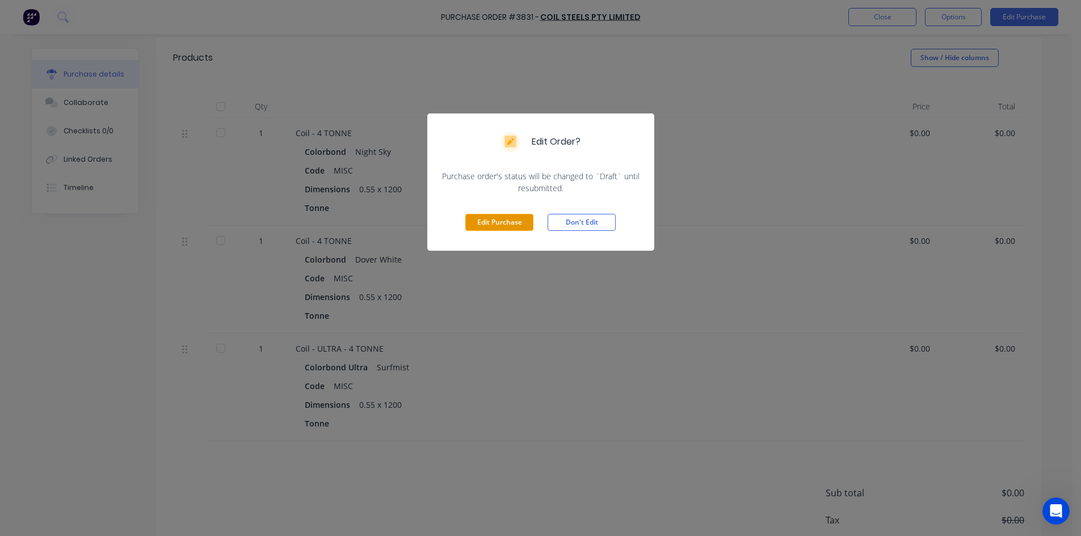
click at [474, 226] on button "Edit Purchase" at bounding box center [499, 222] width 68 height 17
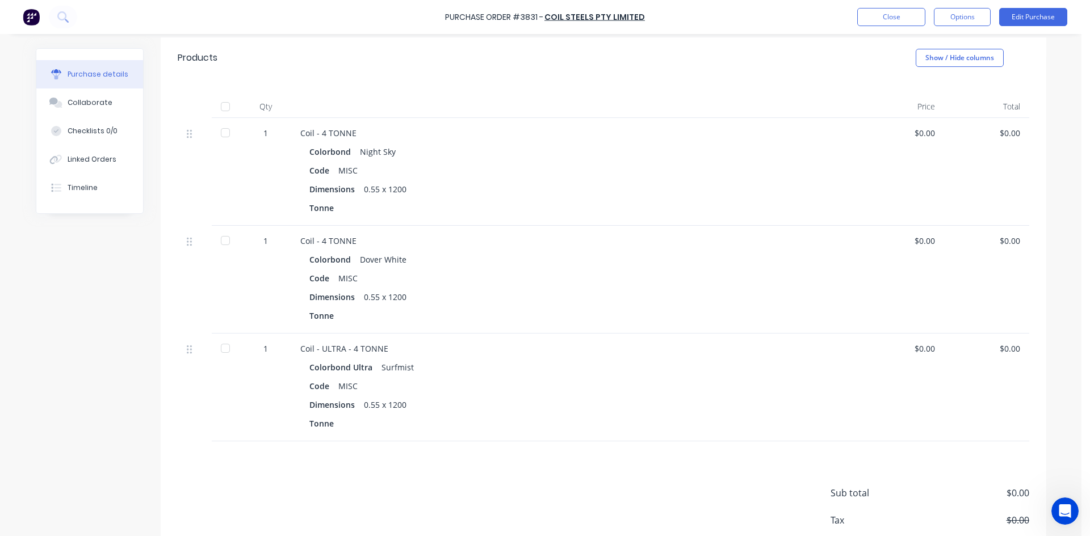
scroll to position [245, 0]
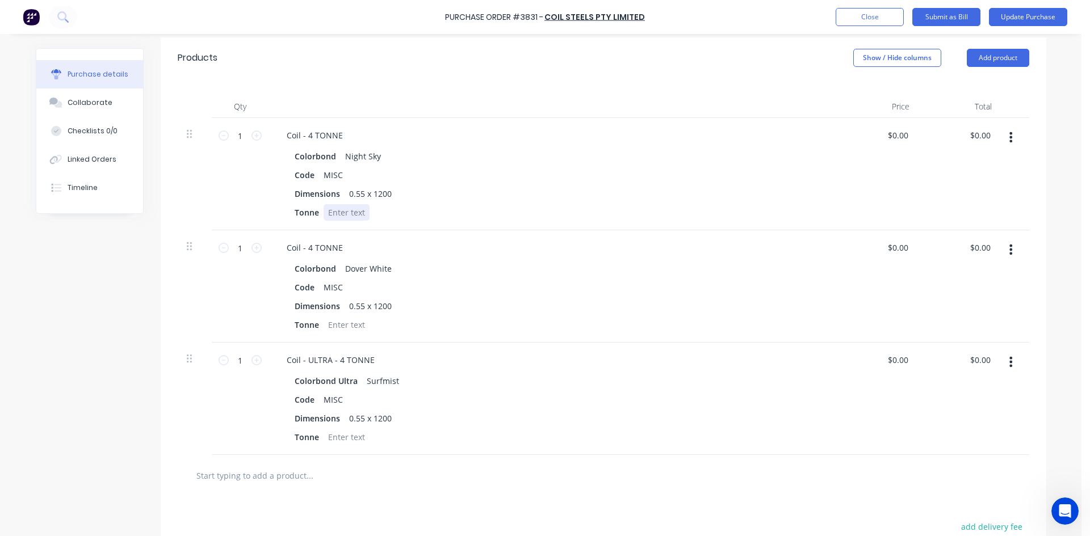
click at [349, 211] on div at bounding box center [347, 212] width 46 height 16
click at [354, 324] on div at bounding box center [347, 325] width 46 height 16
click at [355, 435] on div at bounding box center [347, 437] width 46 height 16
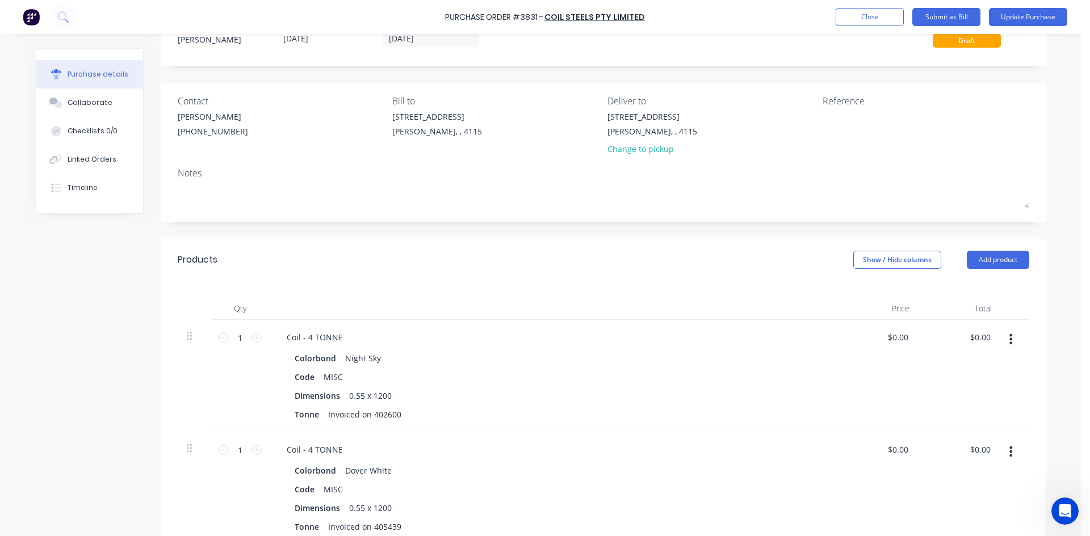
scroll to position [18, 0]
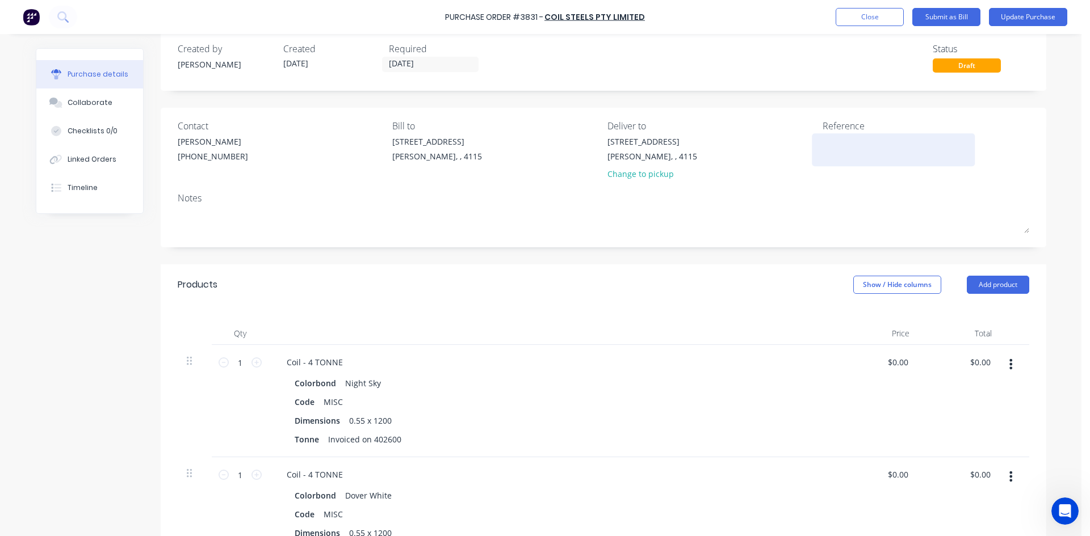
click at [862, 145] on textarea at bounding box center [893, 149] width 142 height 26
click at [1049, 14] on button "Update Purchase" at bounding box center [1028, 17] width 78 height 18
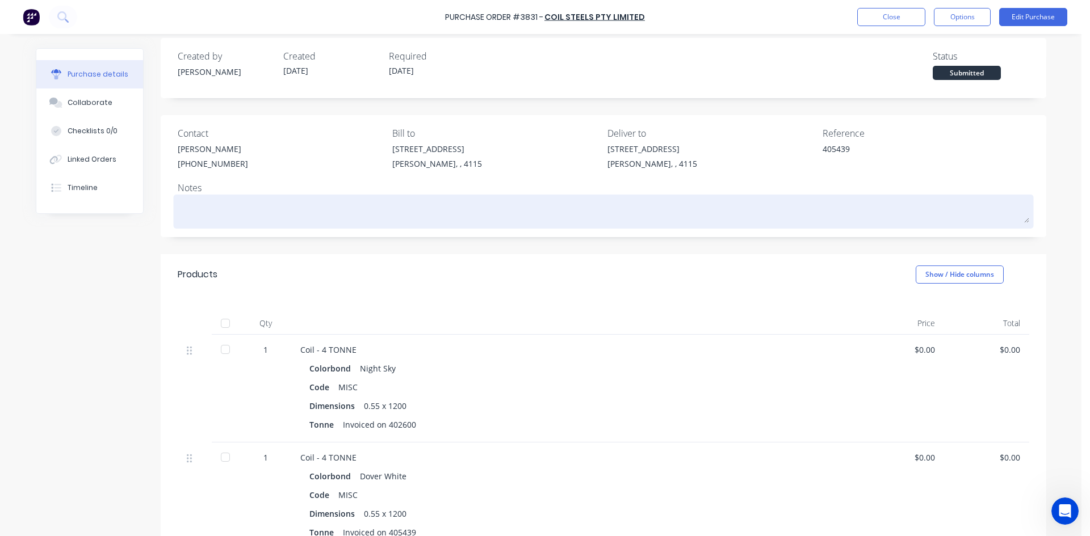
scroll to position [0, 0]
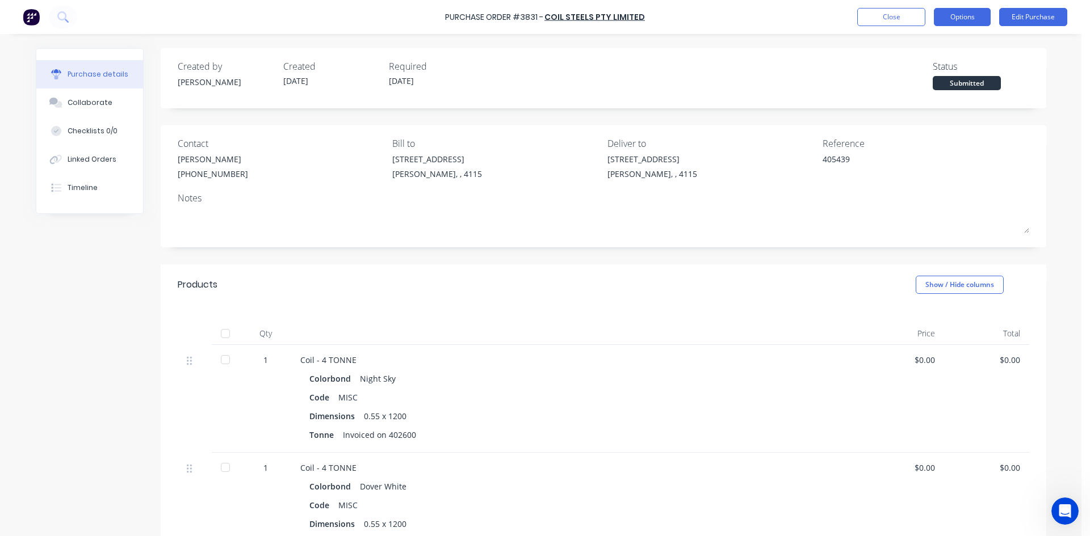
click at [968, 20] on button "Options" at bounding box center [962, 17] width 57 height 18
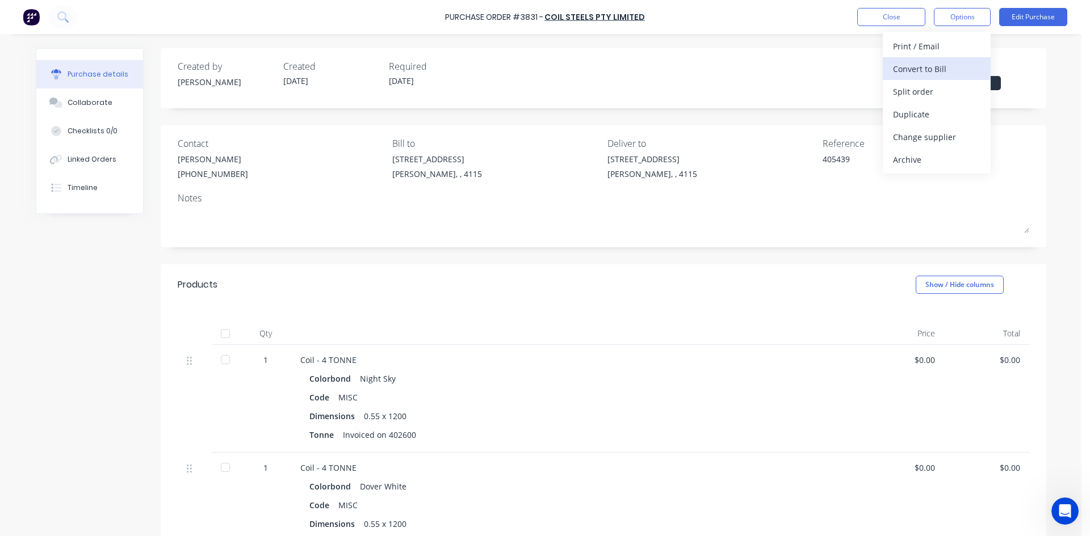
click at [932, 65] on div "Convert to Bill" at bounding box center [936, 69] width 87 height 16
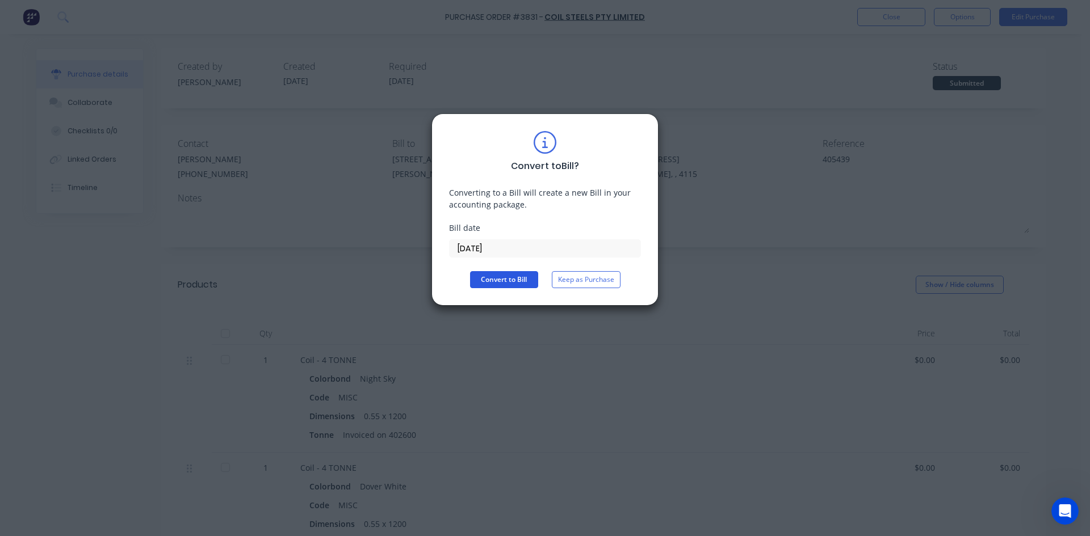
click at [499, 283] on button "Convert to Bill" at bounding box center [504, 279] width 68 height 17
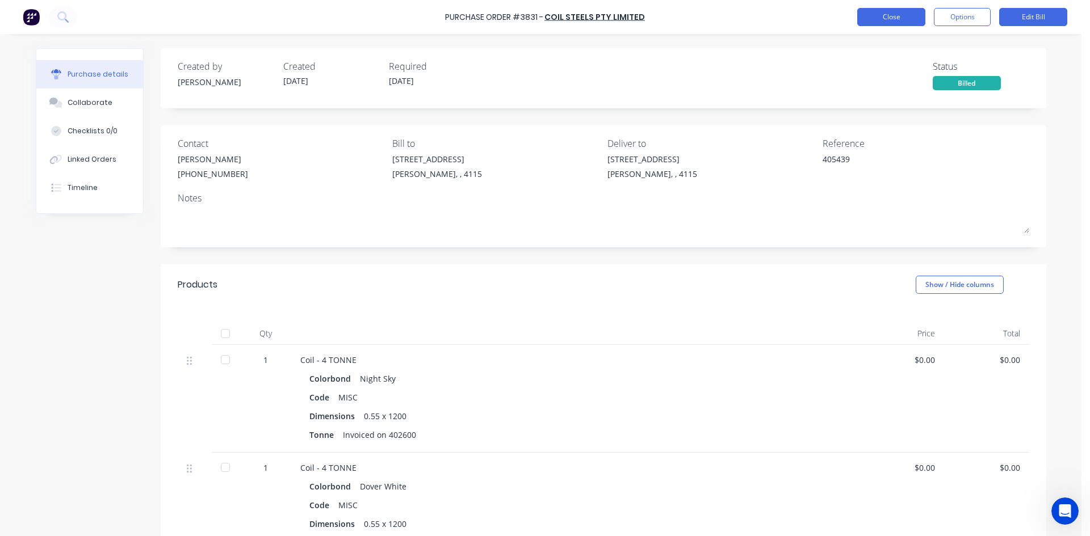
click at [896, 23] on button "Close" at bounding box center [891, 17] width 68 height 18
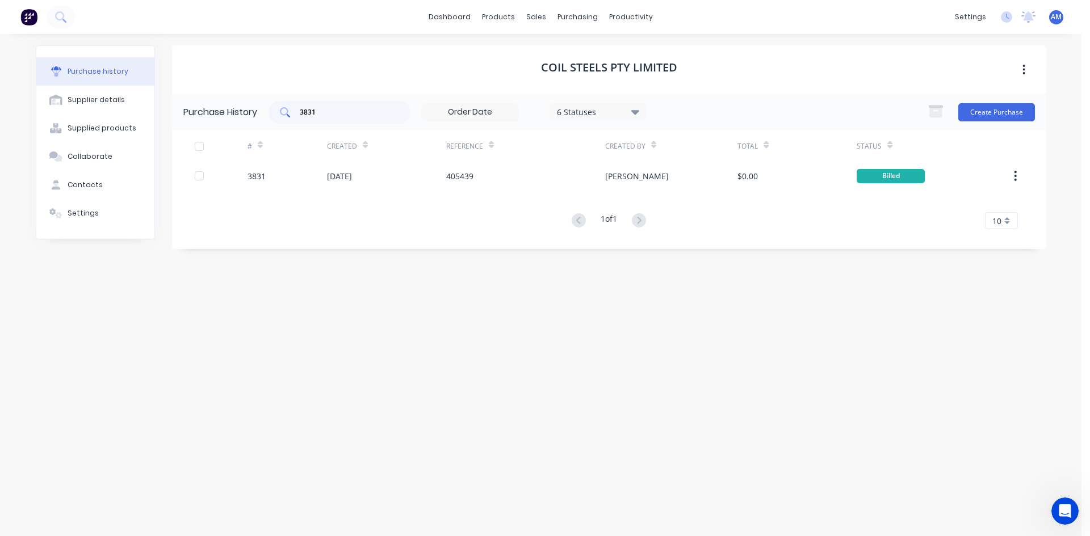
drag, startPoint x: 377, startPoint y: 102, endPoint x: 287, endPoint y: 120, distance: 91.5
click at [282, 120] on div "3831" at bounding box center [339, 112] width 142 height 23
drag, startPoint x: 338, startPoint y: 116, endPoint x: 287, endPoint y: 117, distance: 50.5
click at [287, 117] on div "3831" at bounding box center [339, 112] width 142 height 23
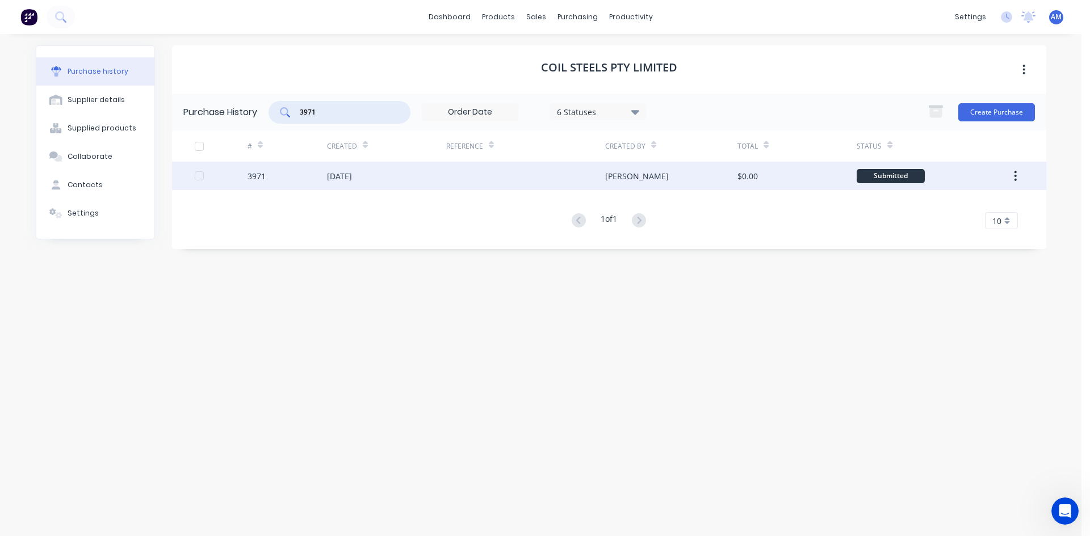
click at [446, 182] on div at bounding box center [525, 176] width 159 height 28
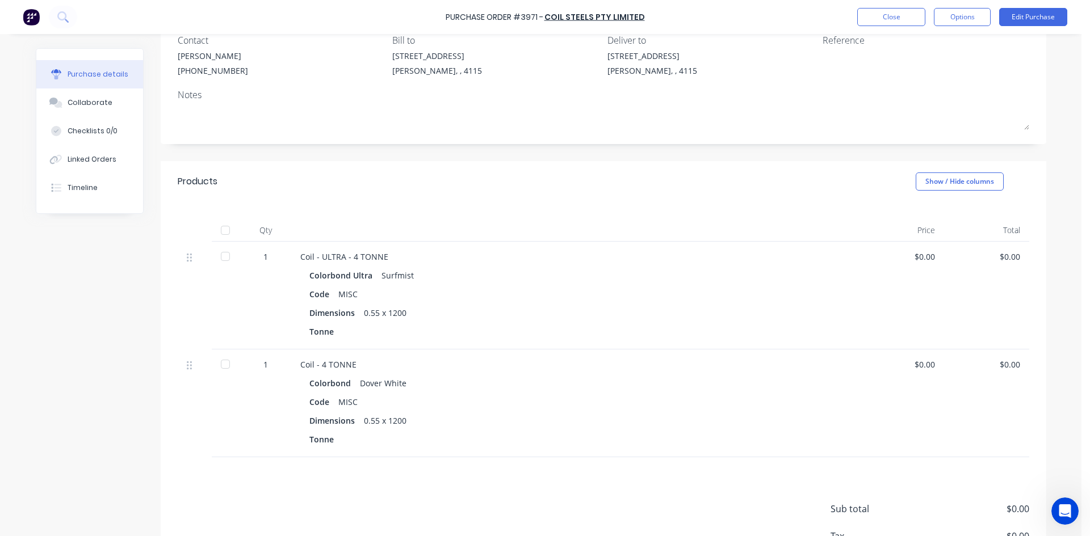
scroll to position [114, 0]
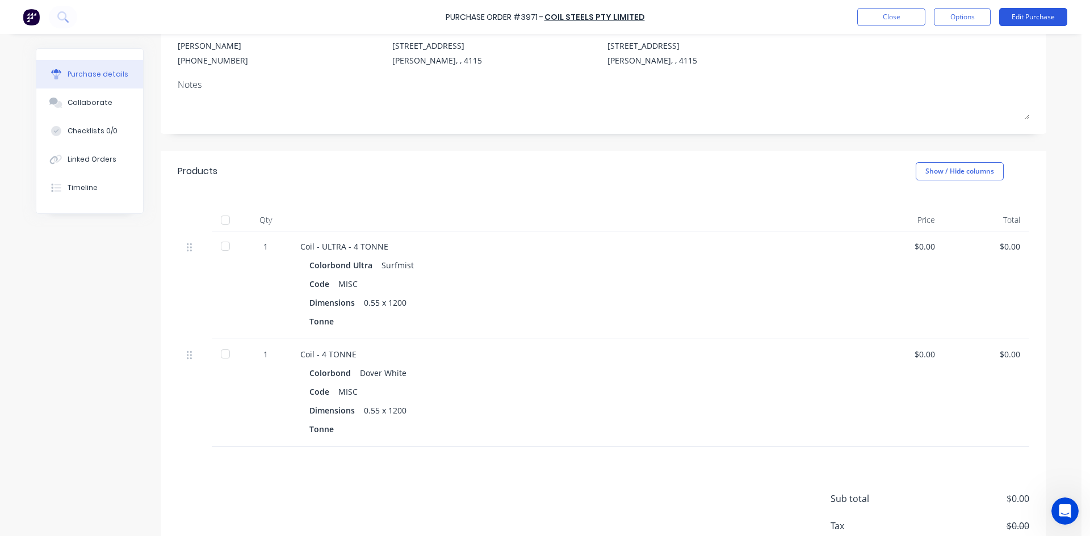
click at [1039, 16] on button "Edit Purchase" at bounding box center [1033, 17] width 68 height 18
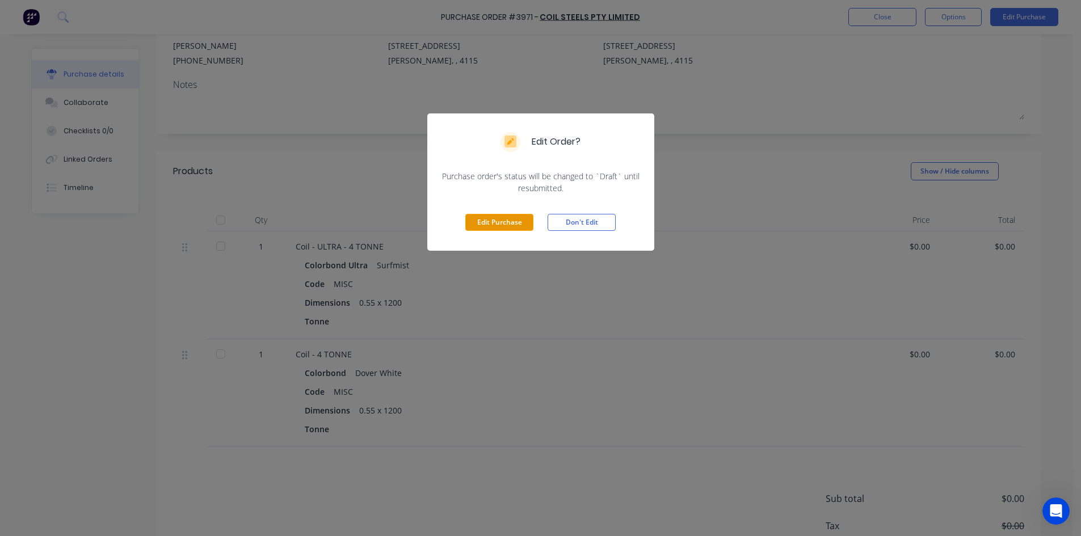
click at [518, 226] on button "Edit Purchase" at bounding box center [499, 222] width 68 height 17
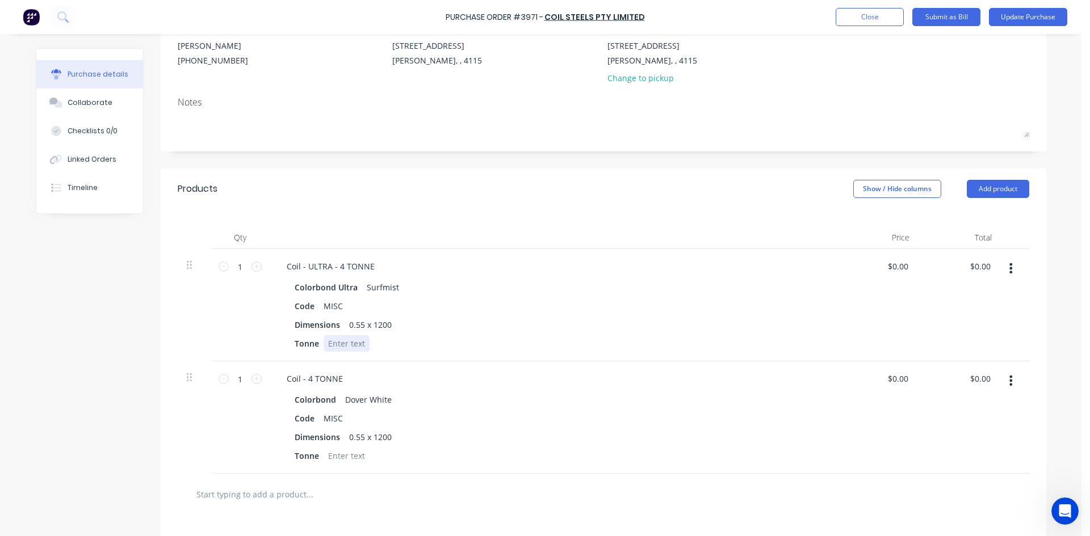
click at [341, 341] on div at bounding box center [347, 343] width 46 height 16
click at [351, 456] on div at bounding box center [347, 456] width 46 height 16
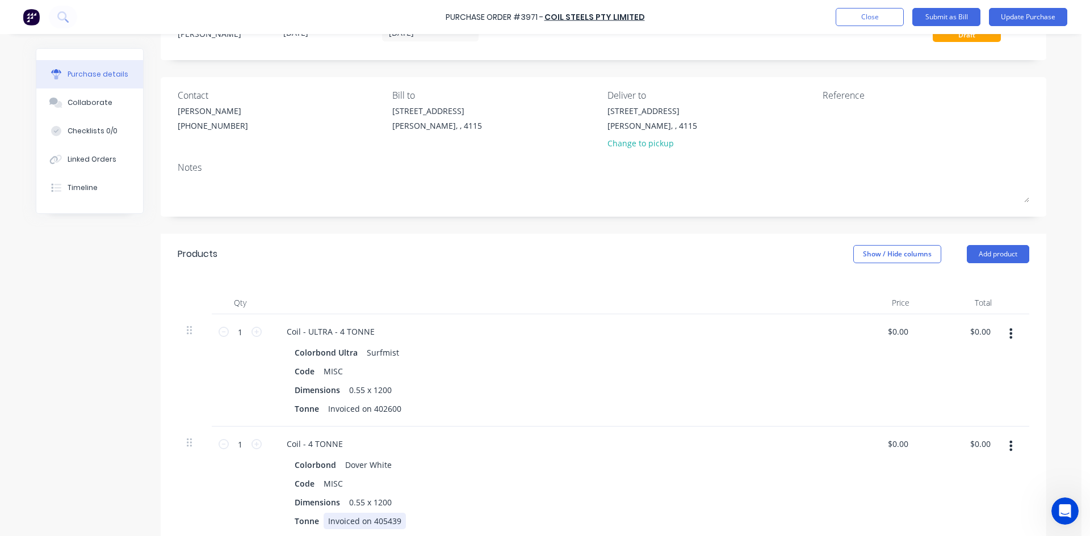
scroll to position [0, 0]
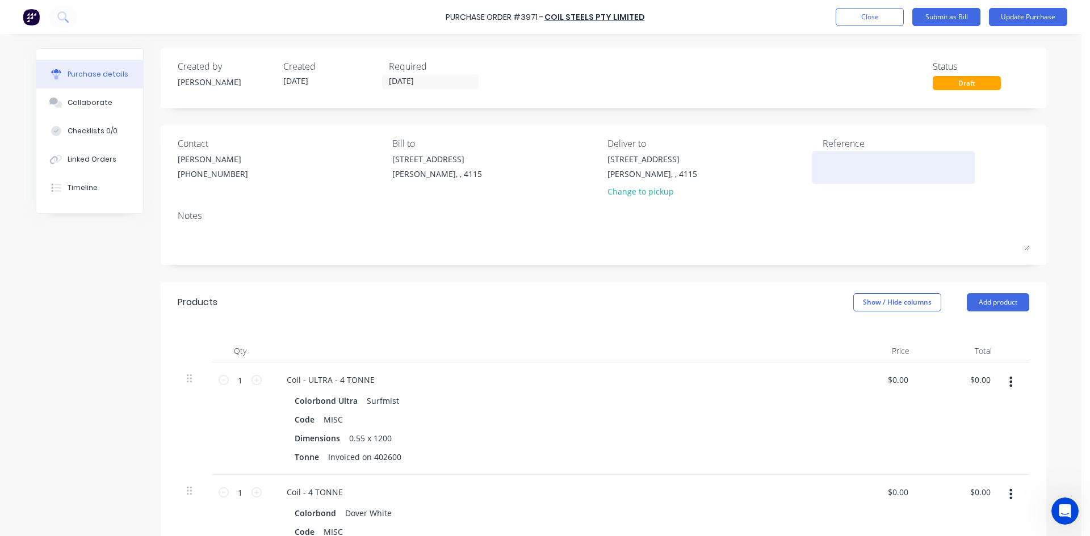
click at [830, 161] on textarea at bounding box center [893, 166] width 142 height 26
click at [1013, 14] on button "Update Purchase" at bounding box center [1028, 17] width 78 height 18
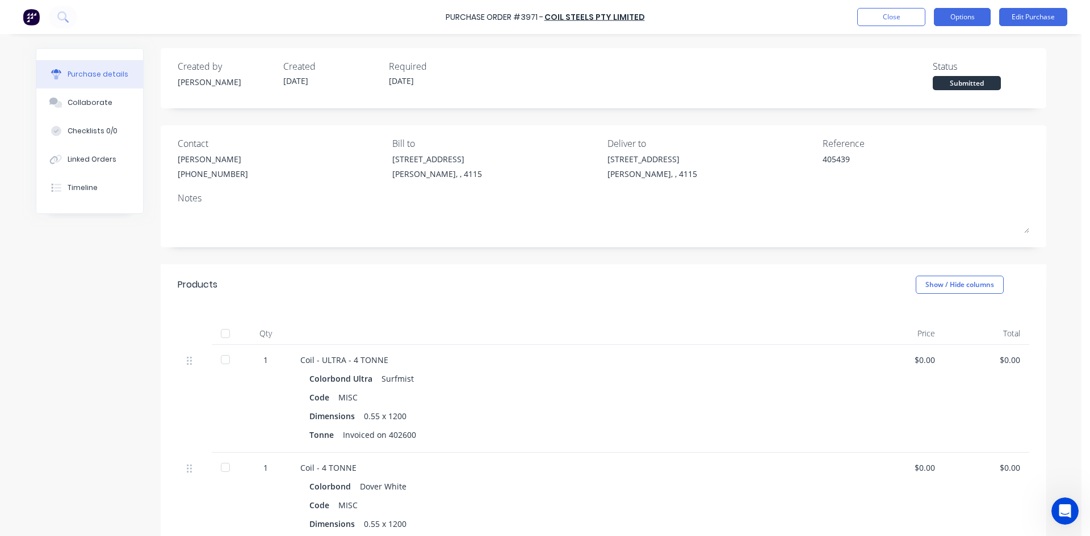
click at [963, 14] on button "Options" at bounding box center [962, 17] width 57 height 18
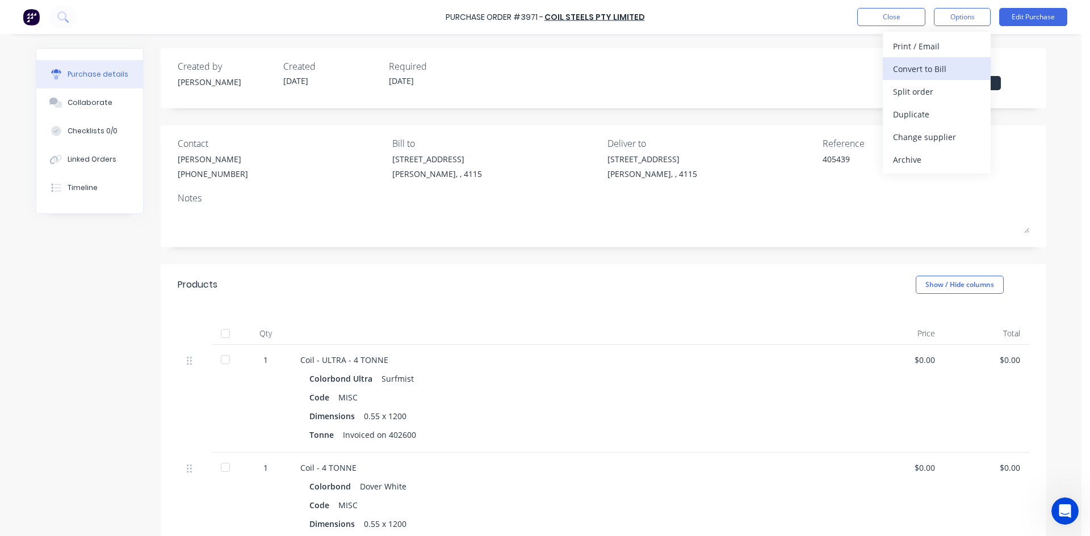
click at [948, 72] on div "Convert to Bill" at bounding box center [936, 69] width 87 height 16
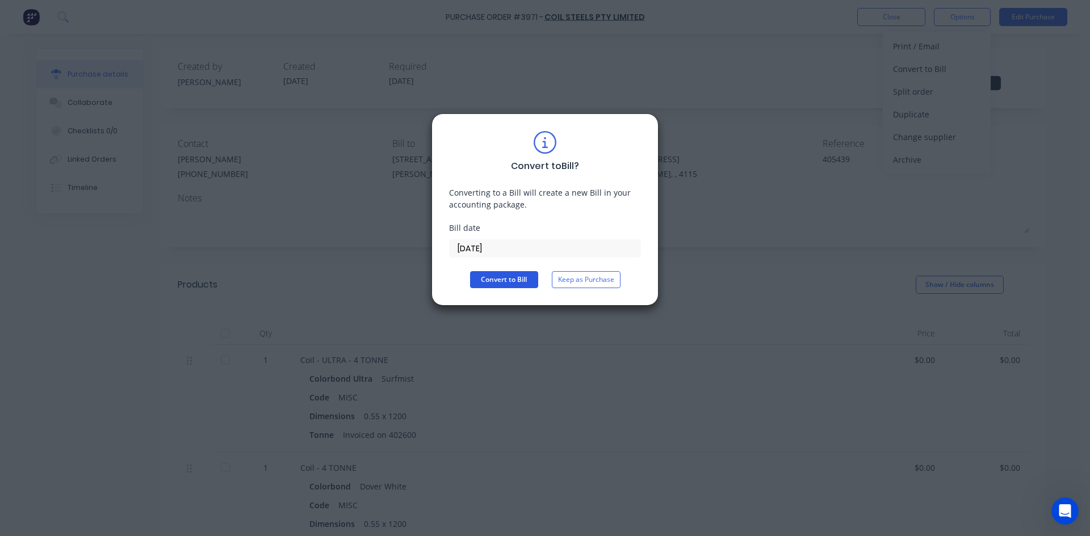
click at [506, 282] on button "Convert to Bill" at bounding box center [504, 279] width 68 height 17
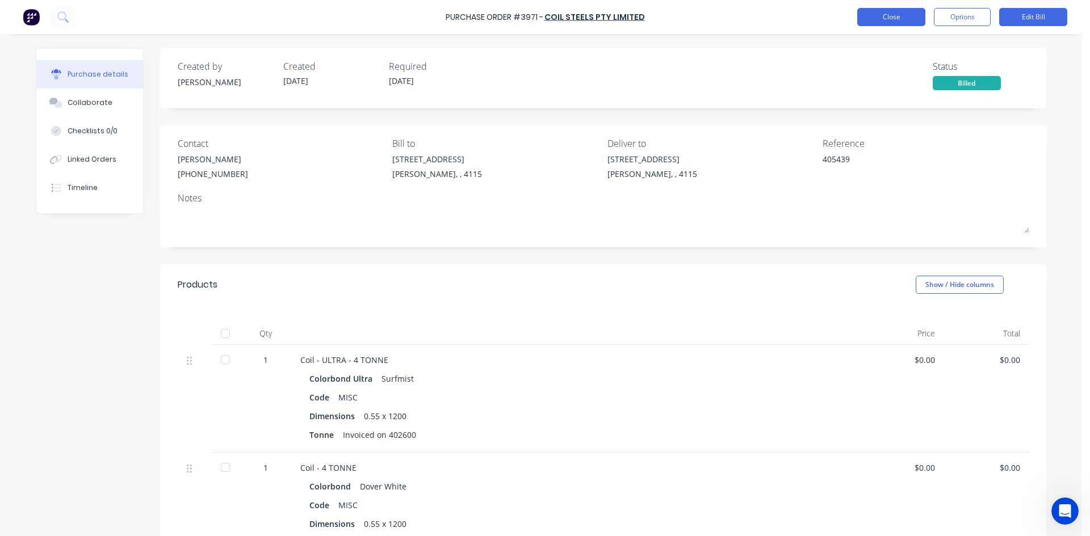
click at [883, 20] on button "Close" at bounding box center [891, 17] width 68 height 18
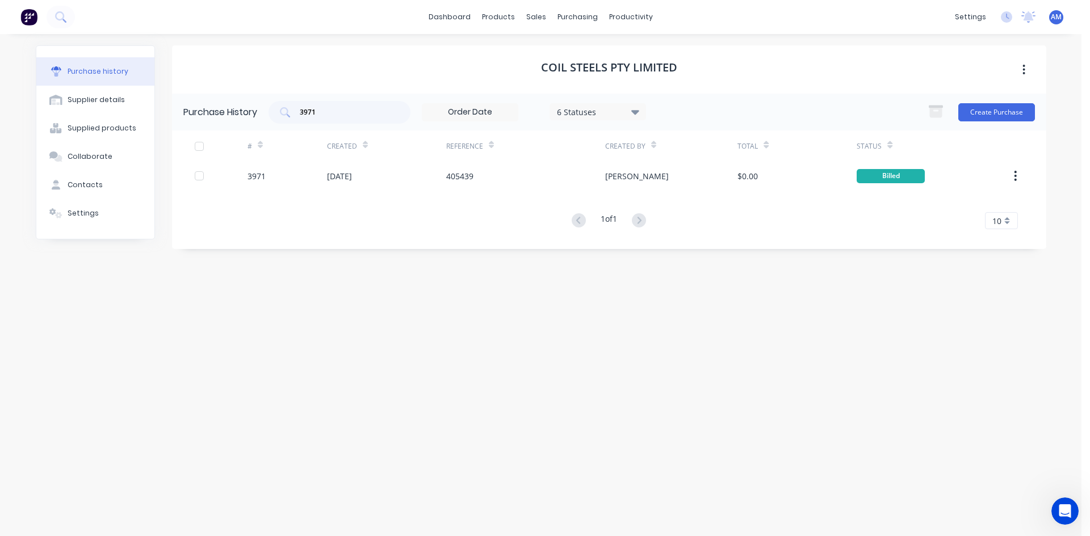
drag, startPoint x: 365, startPoint y: 119, endPoint x: 257, endPoint y: 116, distance: 107.9
click at [257, 116] on div "Purchase History 3971 6 Statuses 6 Statuses Create Purchase" at bounding box center [609, 112] width 874 height 37
click at [314, 108] on input "3971" at bounding box center [346, 112] width 94 height 11
drag, startPoint x: 317, startPoint y: 111, endPoint x: 300, endPoint y: 111, distance: 17.0
click at [300, 111] on input "3971" at bounding box center [346, 112] width 94 height 11
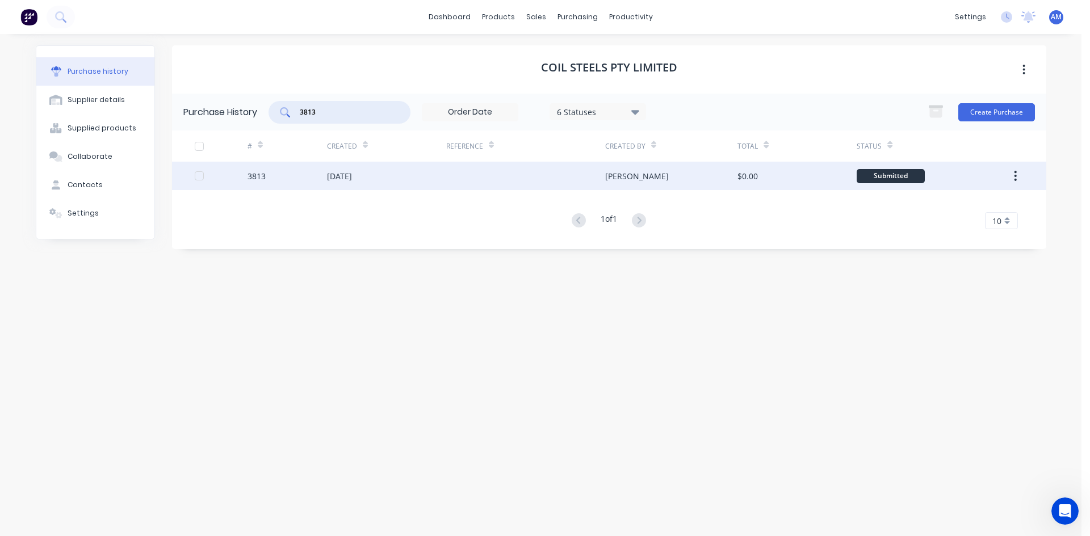
click at [435, 180] on div "[DATE]" at bounding box center [386, 176] width 119 height 28
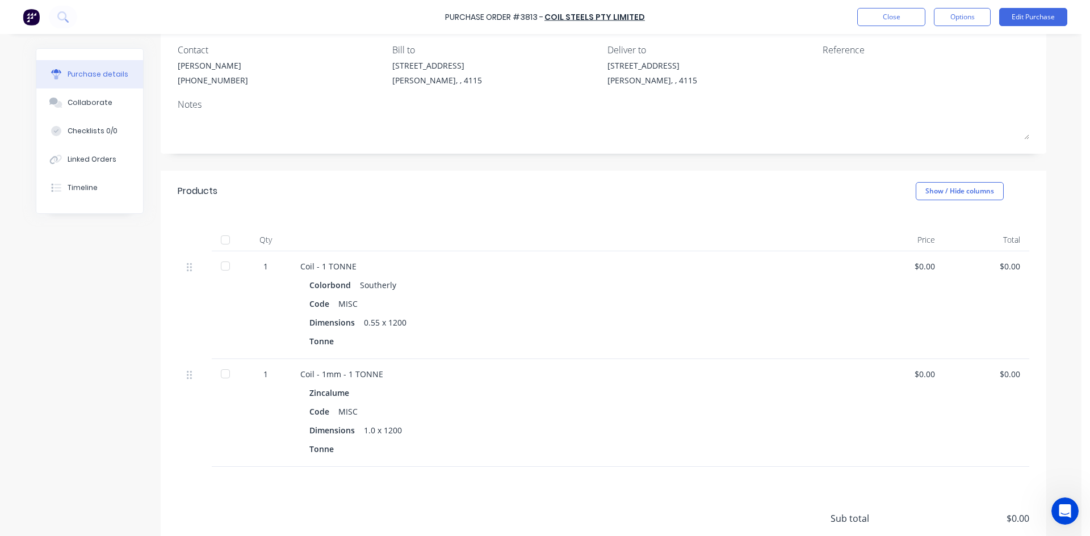
scroll to position [114, 0]
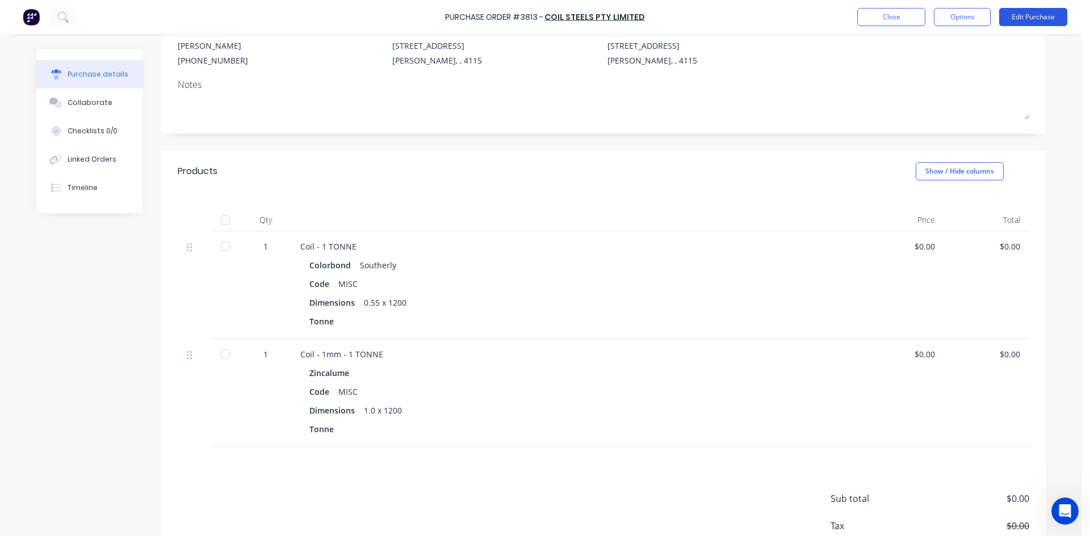
click at [1026, 18] on button "Edit Purchase" at bounding box center [1033, 17] width 68 height 18
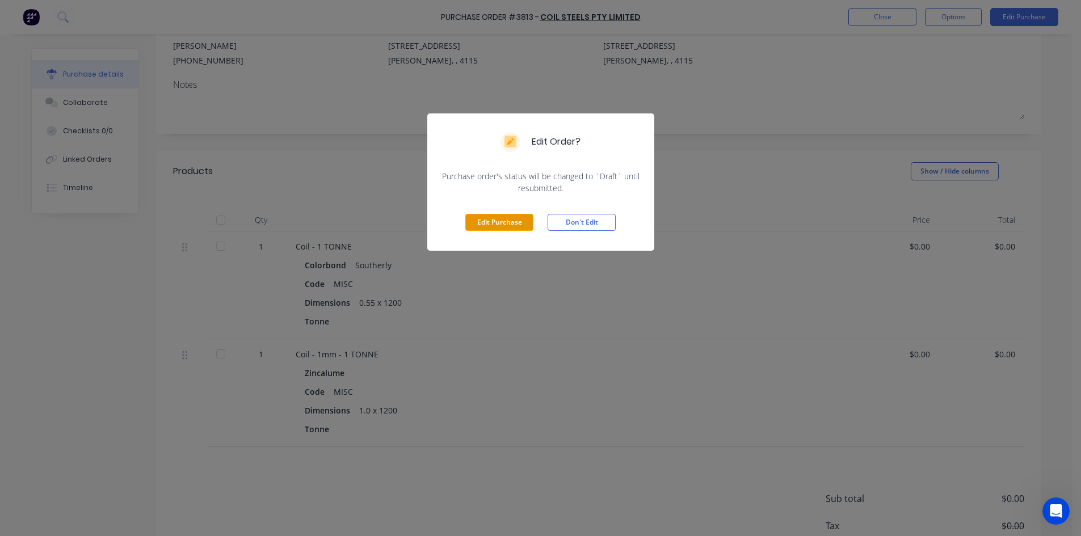
click at [516, 221] on button "Edit Purchase" at bounding box center [499, 222] width 68 height 17
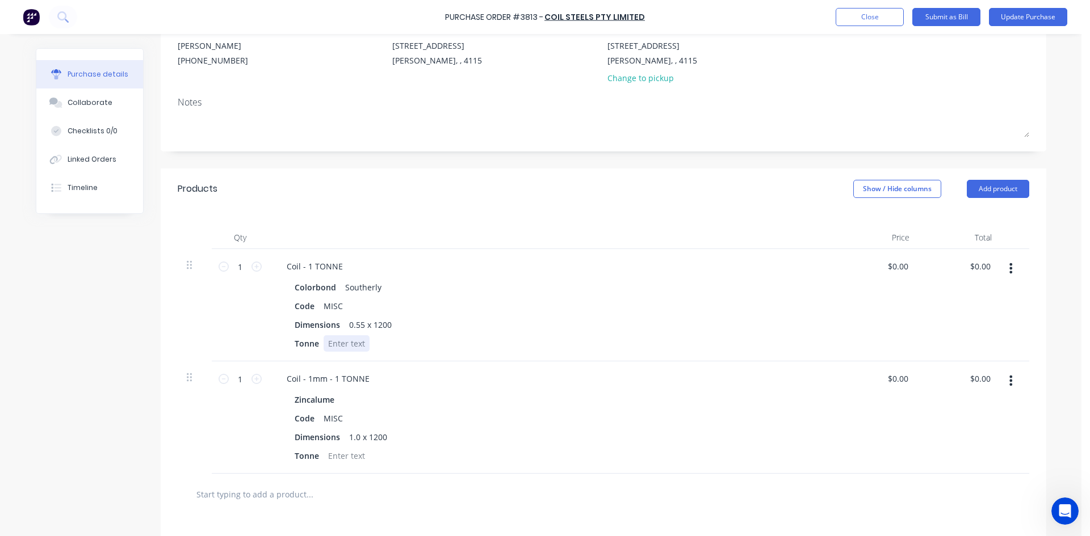
click at [331, 345] on div at bounding box center [347, 343] width 46 height 16
click at [346, 461] on div at bounding box center [347, 456] width 46 height 16
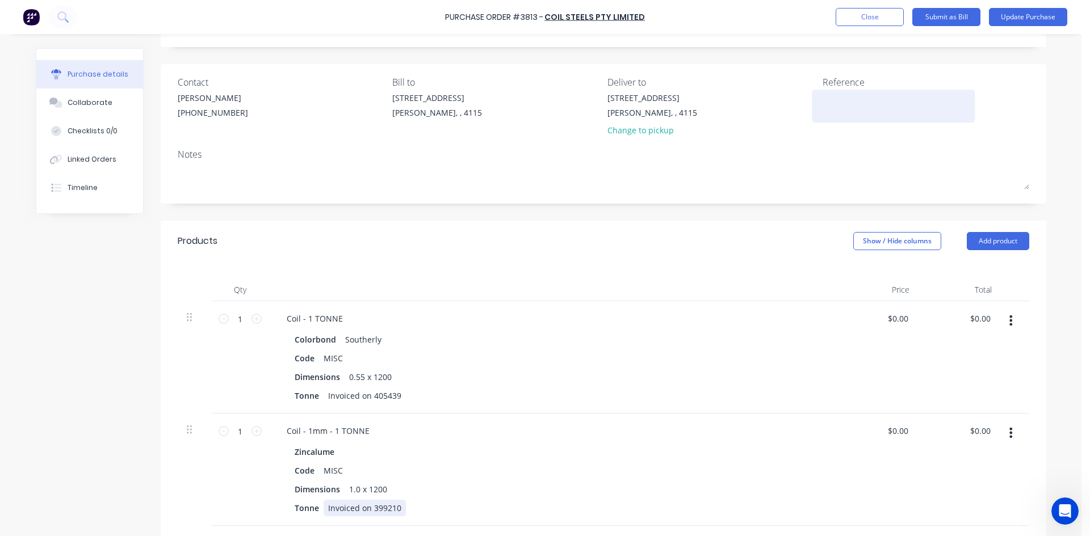
scroll to position [0, 0]
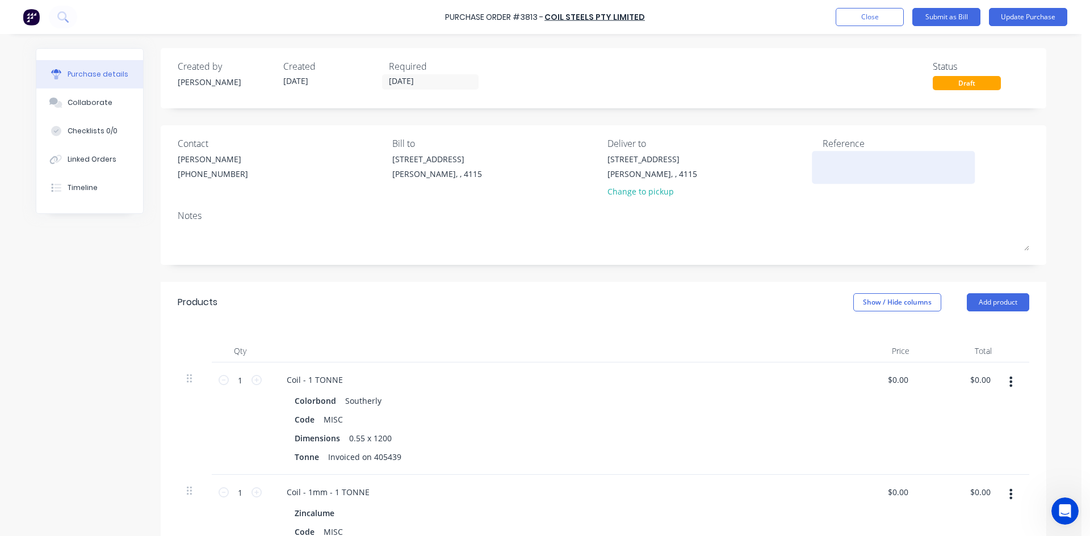
click at [845, 161] on textarea at bounding box center [893, 166] width 142 height 26
click at [1042, 19] on button "Update Purchase" at bounding box center [1028, 17] width 78 height 18
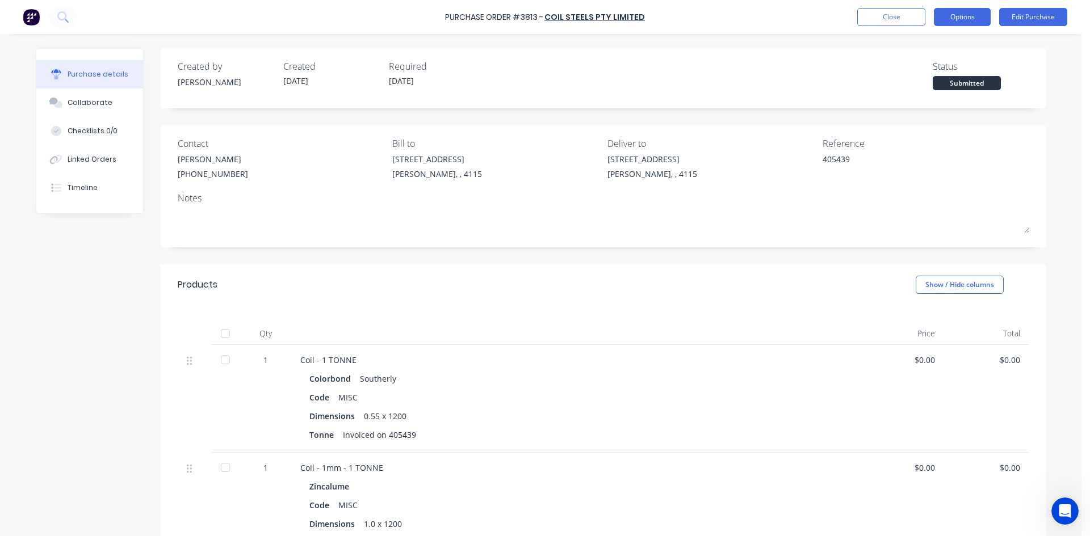
click at [980, 20] on button "Options" at bounding box center [962, 17] width 57 height 18
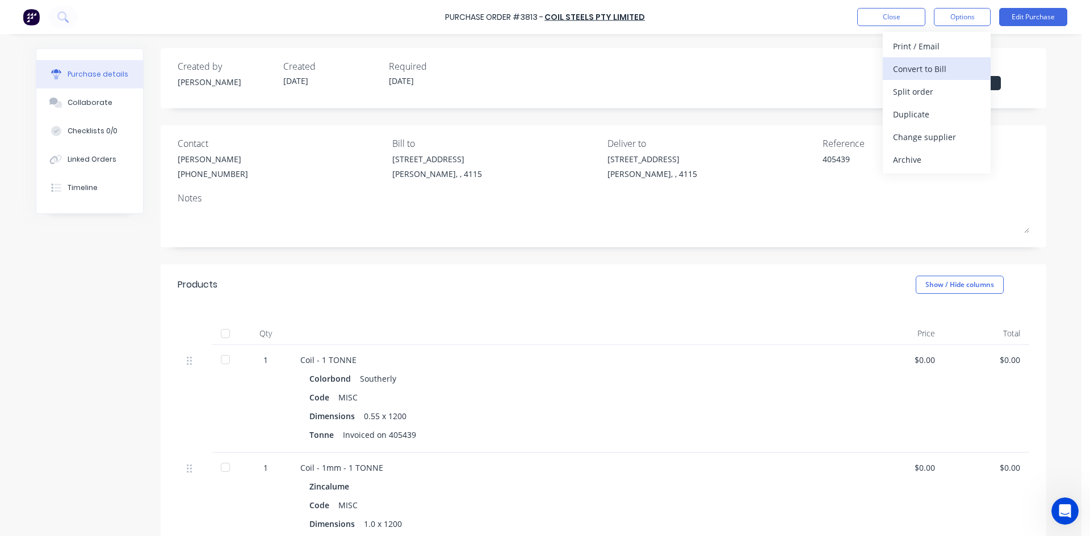
click at [955, 60] on button "Convert to Bill" at bounding box center [937, 68] width 108 height 23
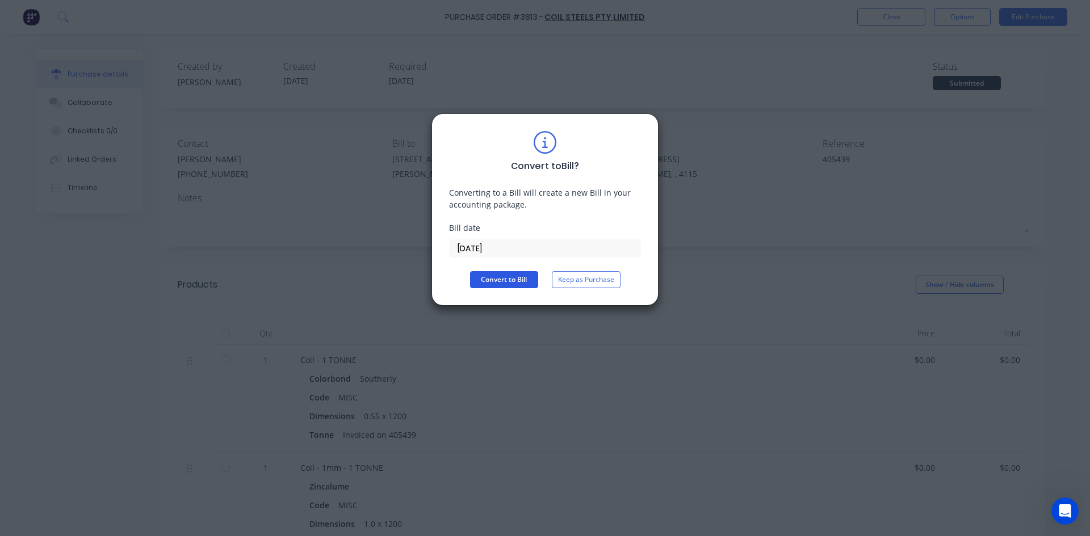
click at [519, 282] on button "Convert to Bill" at bounding box center [504, 279] width 68 height 17
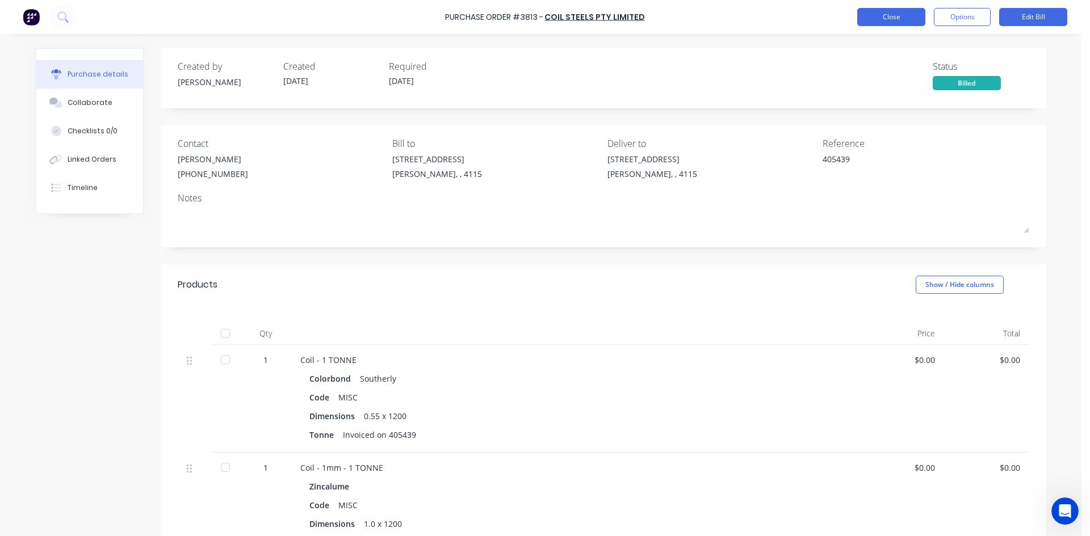
click at [889, 18] on button "Close" at bounding box center [891, 17] width 68 height 18
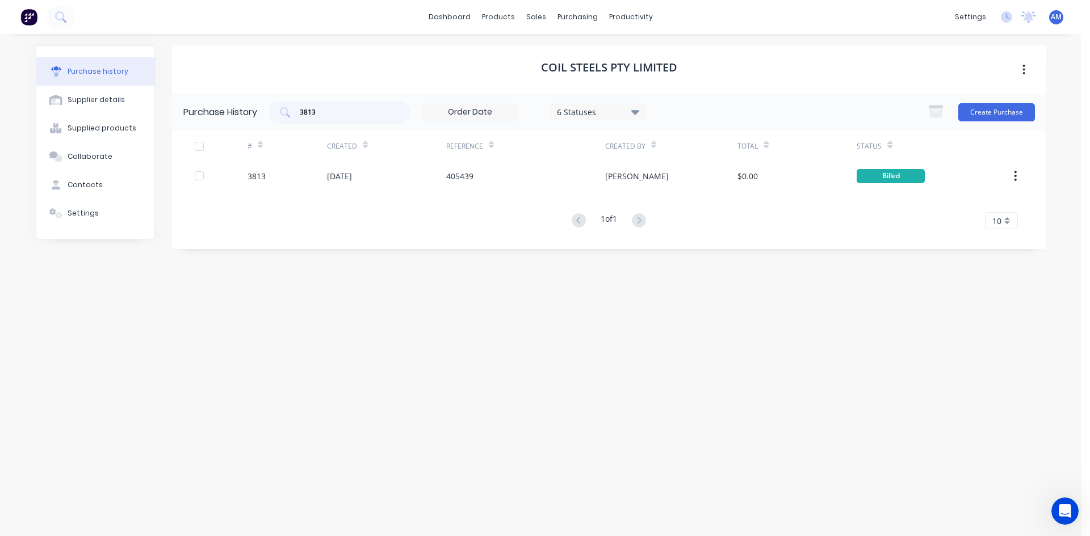
drag, startPoint x: 371, startPoint y: 119, endPoint x: 264, endPoint y: 113, distance: 107.5
click at [264, 113] on div "Purchase History 3813 6 Statuses 6 Statuses Create Purchase" at bounding box center [609, 112] width 874 height 37
click at [317, 114] on input "3813" at bounding box center [346, 112] width 94 height 11
drag, startPoint x: 321, startPoint y: 112, endPoint x: 301, endPoint y: 111, distance: 20.4
click at [301, 111] on input "3813" at bounding box center [346, 112] width 94 height 11
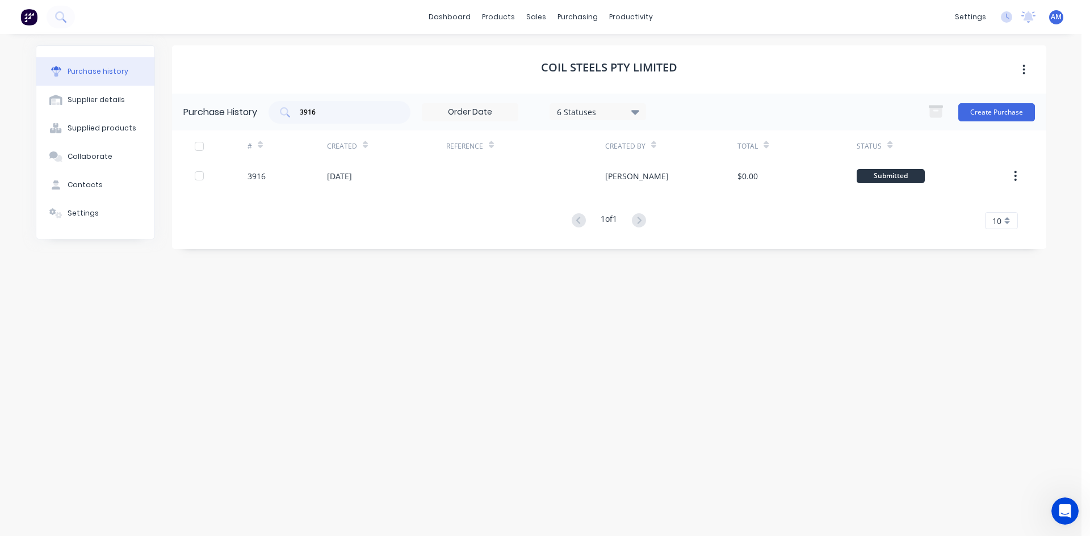
click at [472, 173] on div at bounding box center [525, 176] width 159 height 28
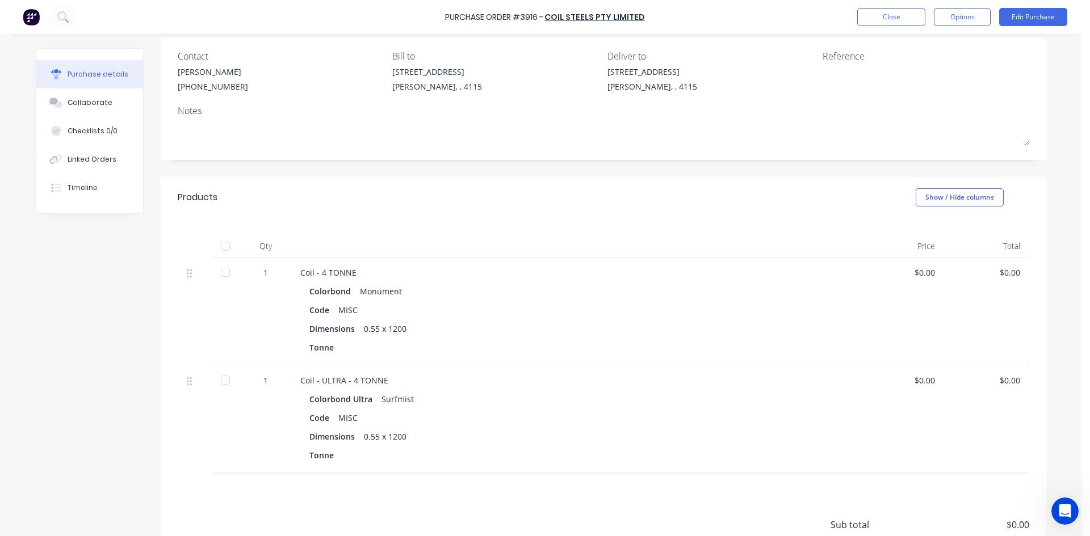
scroll to position [114, 0]
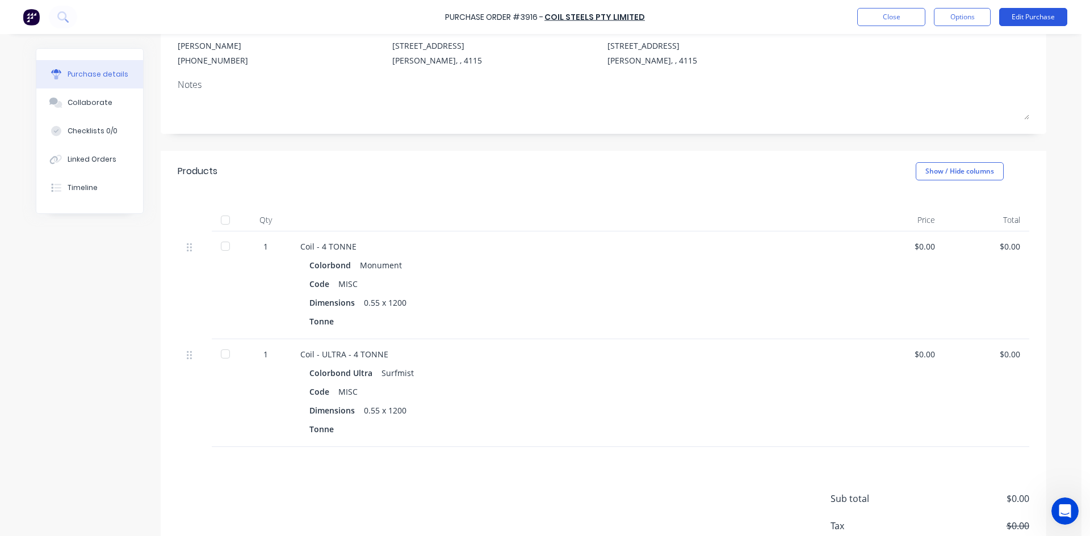
click at [1028, 19] on button "Edit Purchase" at bounding box center [1033, 17] width 68 height 18
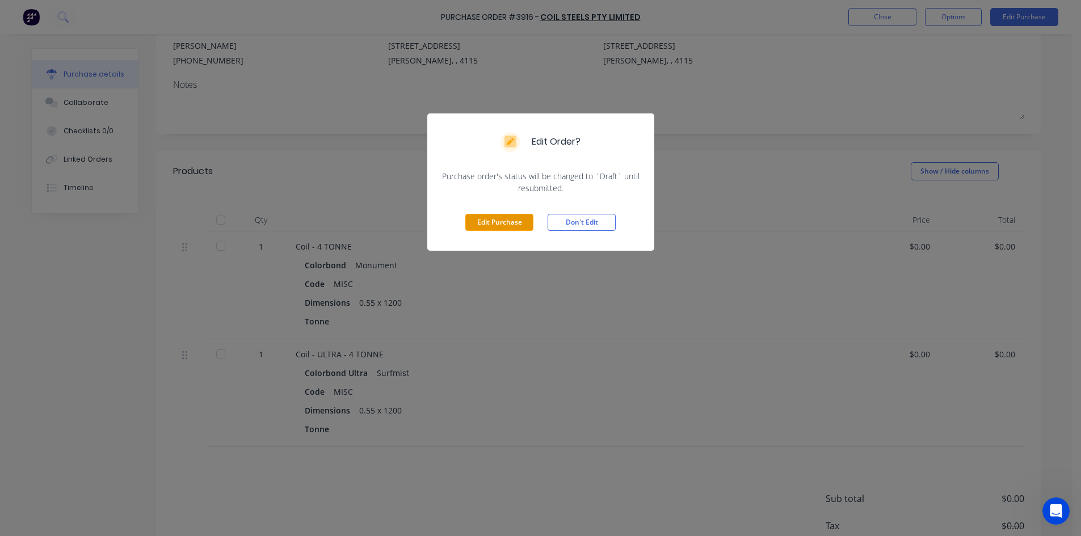
click at [517, 223] on button "Edit Purchase" at bounding box center [499, 222] width 68 height 17
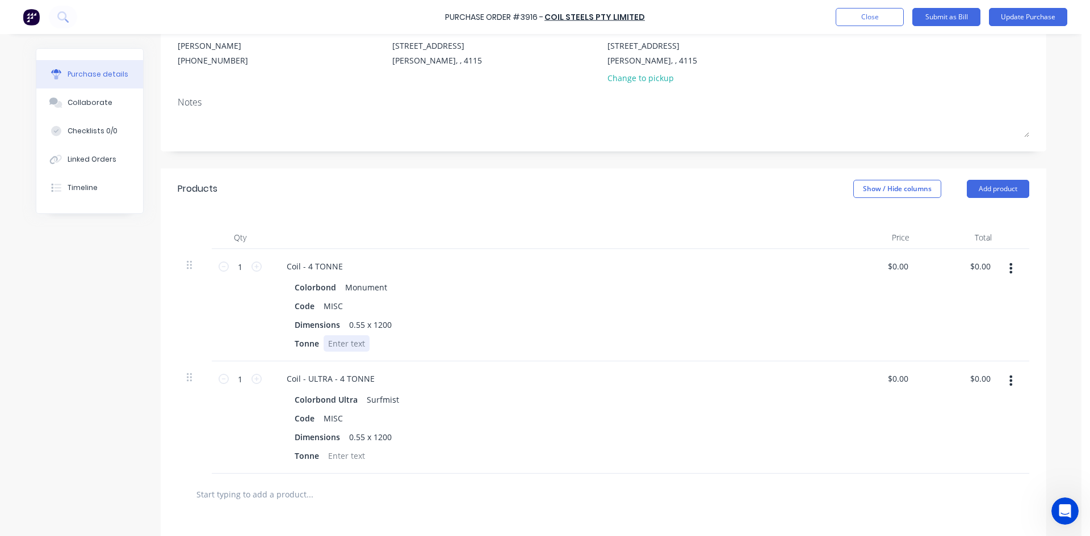
click at [352, 341] on div at bounding box center [347, 343] width 46 height 16
click at [353, 460] on div at bounding box center [347, 456] width 46 height 16
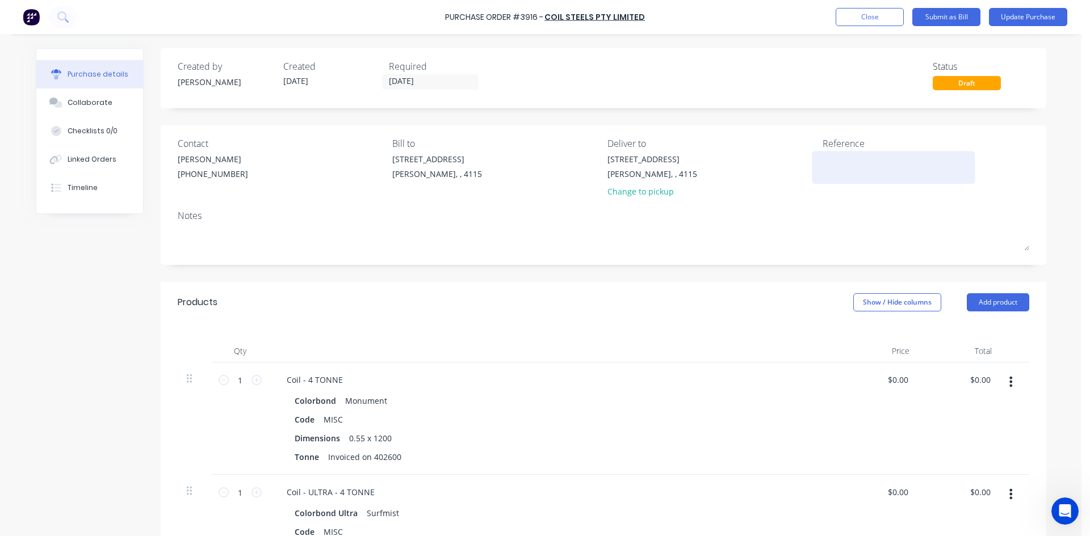
click at [852, 163] on textarea at bounding box center [893, 166] width 142 height 26
click at [1019, 20] on button "Update Purchase" at bounding box center [1028, 17] width 78 height 18
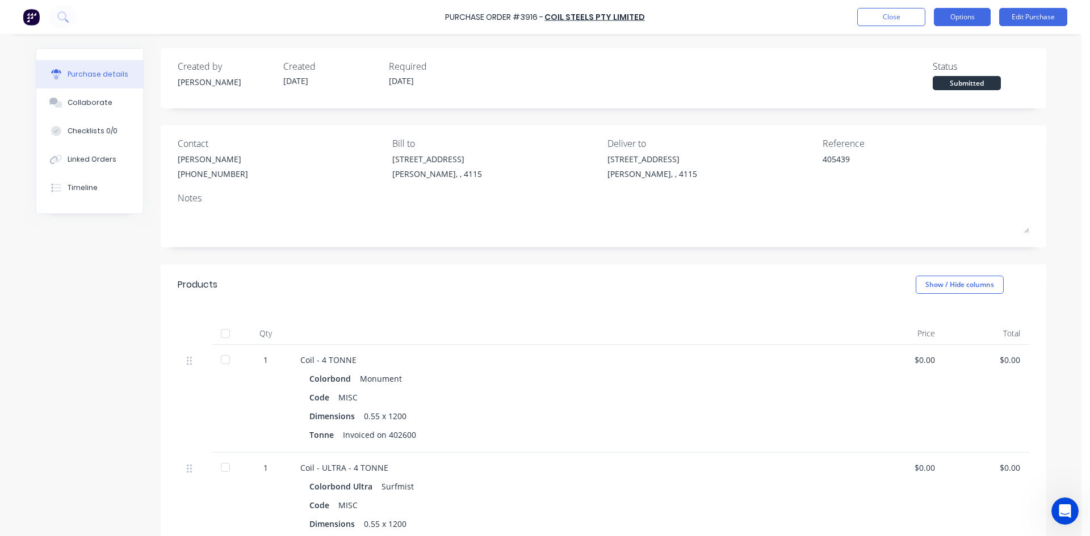
click at [973, 24] on button "Options" at bounding box center [962, 17] width 57 height 18
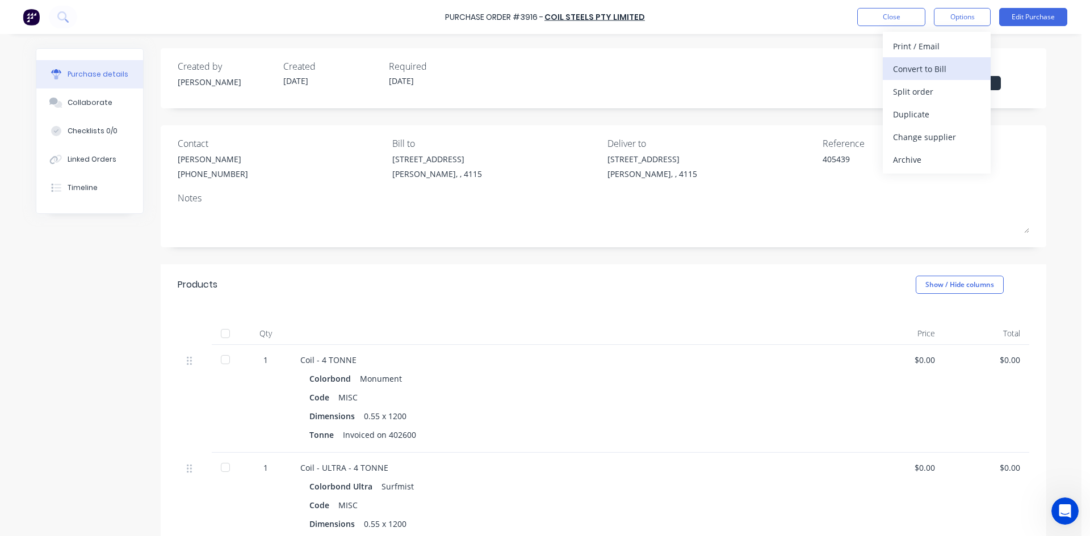
click at [962, 69] on div "Convert to Bill" at bounding box center [936, 69] width 87 height 16
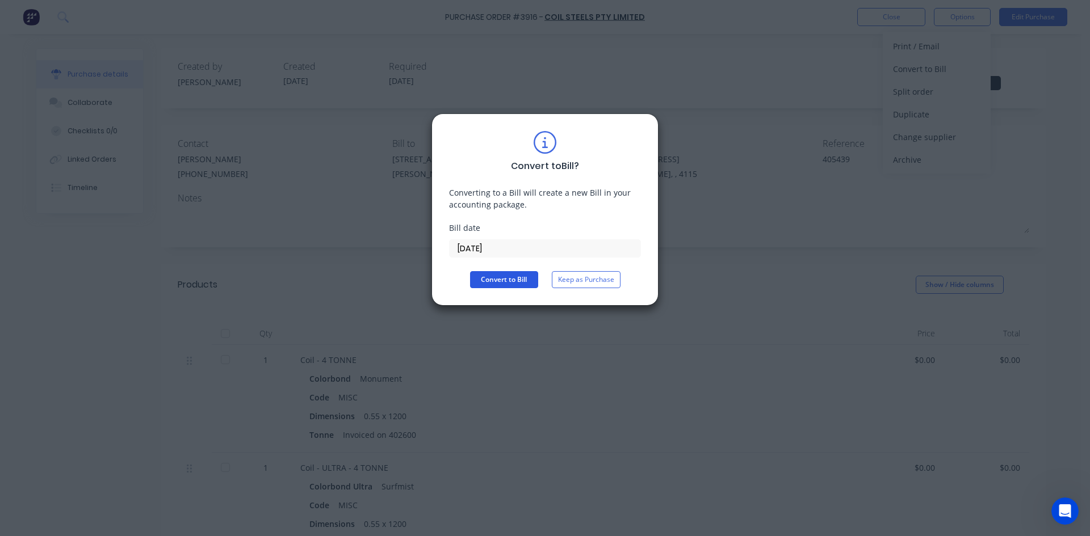
click at [493, 276] on button "Convert to Bill" at bounding box center [504, 279] width 68 height 17
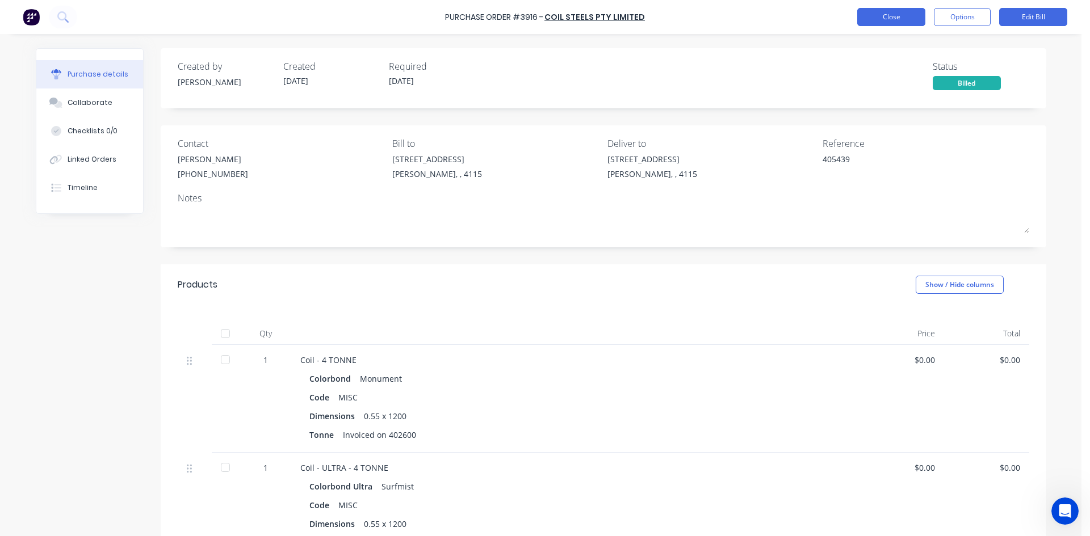
click at [885, 22] on button "Close" at bounding box center [891, 17] width 68 height 18
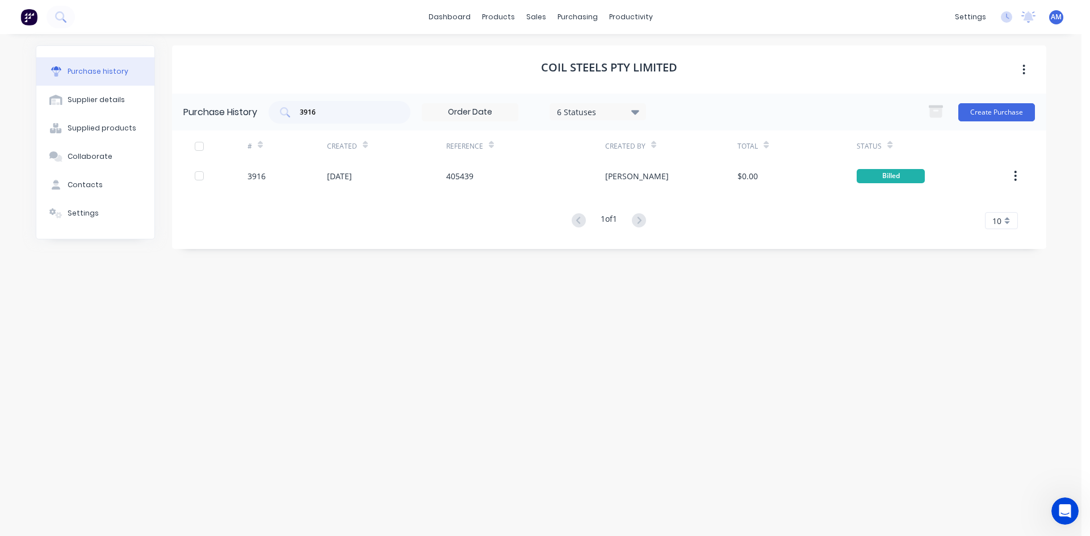
drag, startPoint x: 328, startPoint y: 111, endPoint x: 251, endPoint y: 113, distance: 77.2
click at [251, 113] on div "Purchase History 3916 6 Statuses 6 Statuses Create Purchase" at bounding box center [609, 112] width 874 height 37
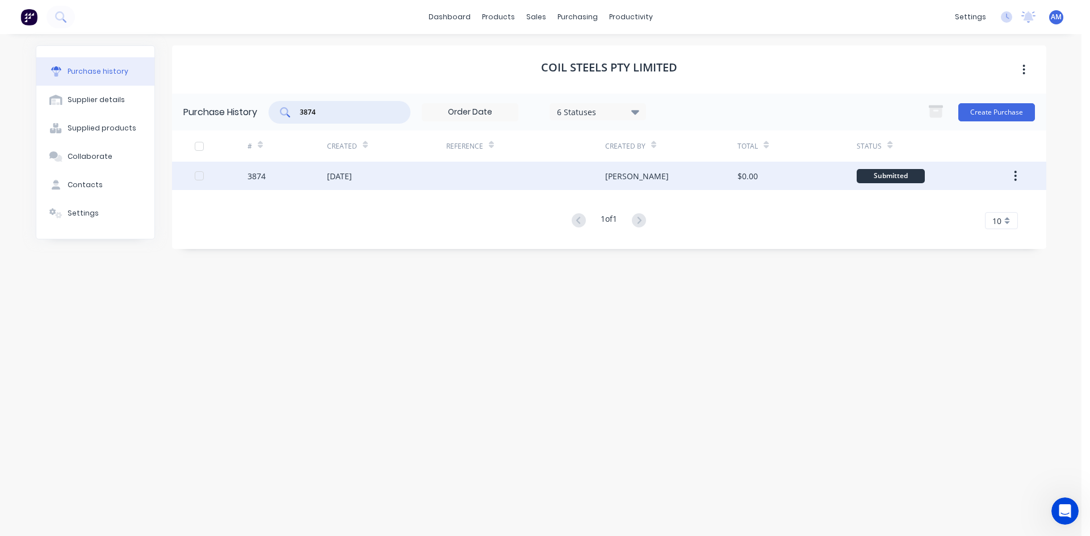
click at [530, 187] on div at bounding box center [525, 176] width 159 height 28
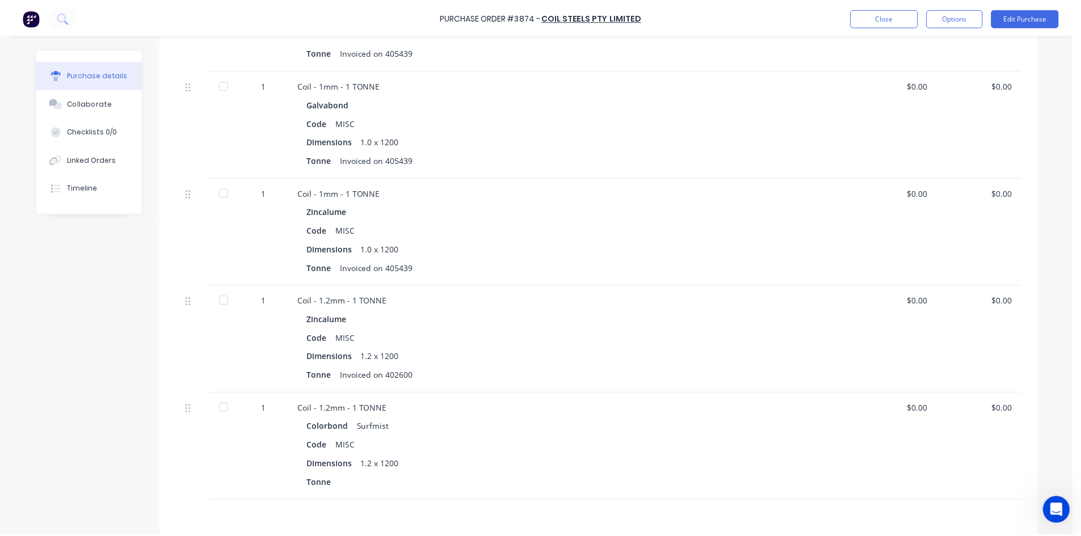
scroll to position [511, 0]
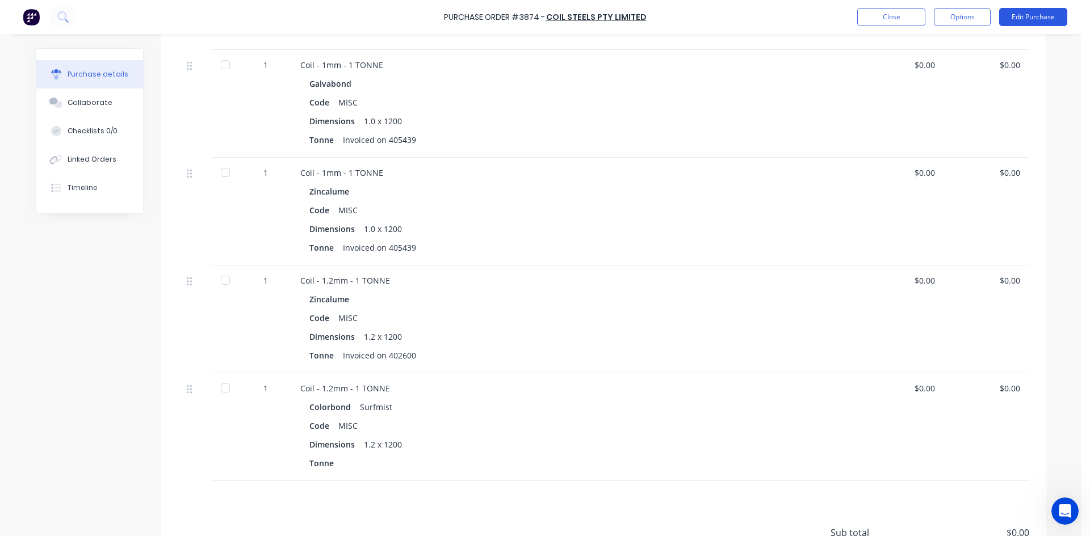
click at [1042, 18] on button "Edit Purchase" at bounding box center [1033, 17] width 68 height 18
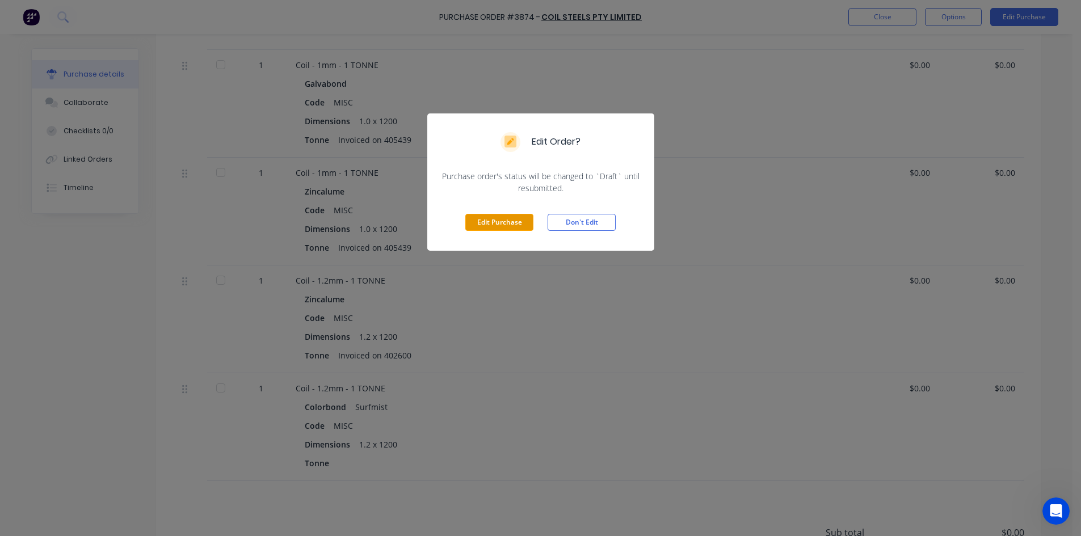
click at [492, 226] on button "Edit Purchase" at bounding box center [499, 222] width 68 height 17
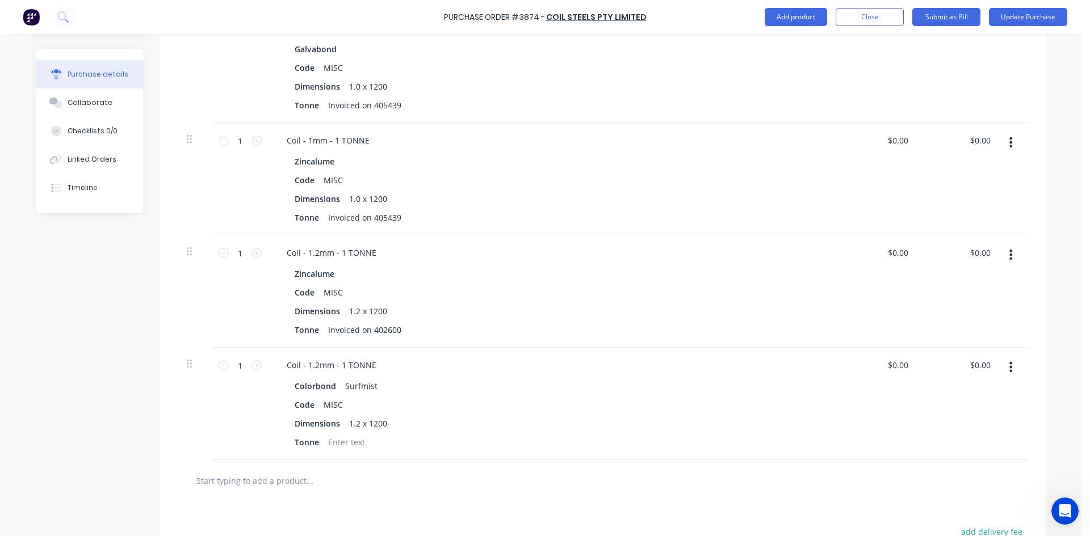
scroll to position [642, 0]
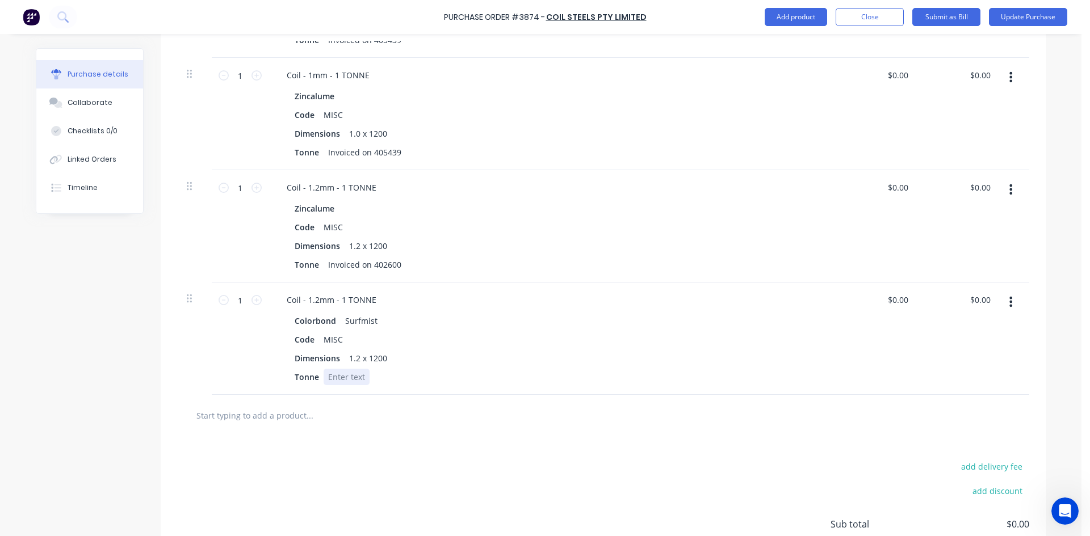
click at [351, 383] on div at bounding box center [347, 377] width 46 height 16
click at [1013, 21] on button "Update Purchase" at bounding box center [1028, 17] width 78 height 18
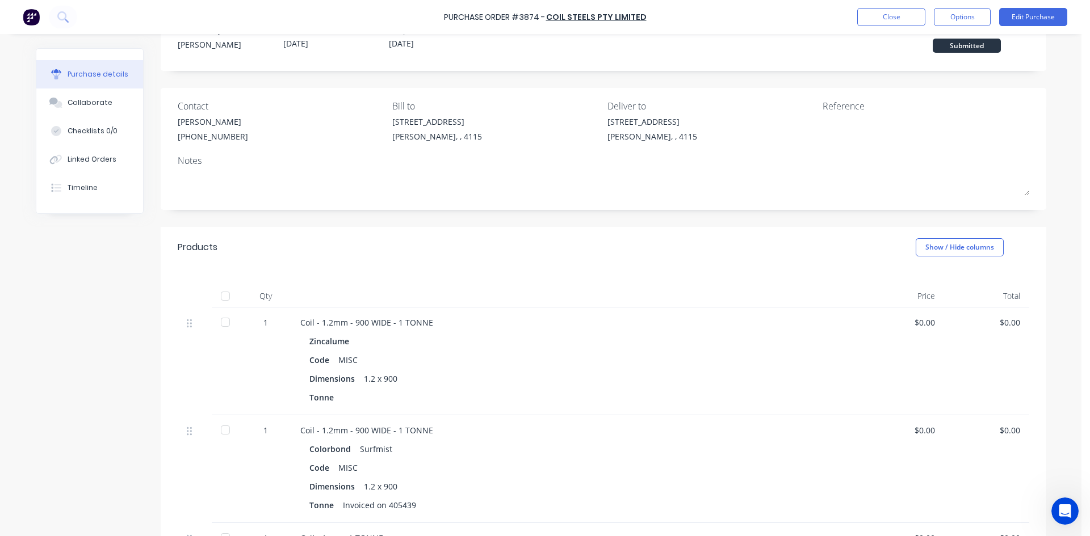
scroll to position [114, 0]
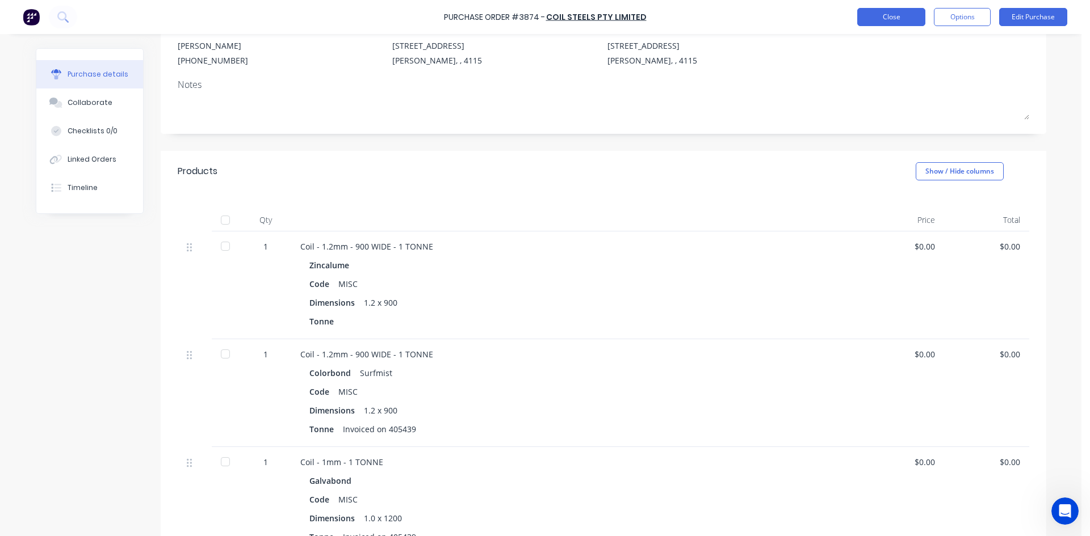
click at [879, 21] on button "Close" at bounding box center [891, 17] width 68 height 18
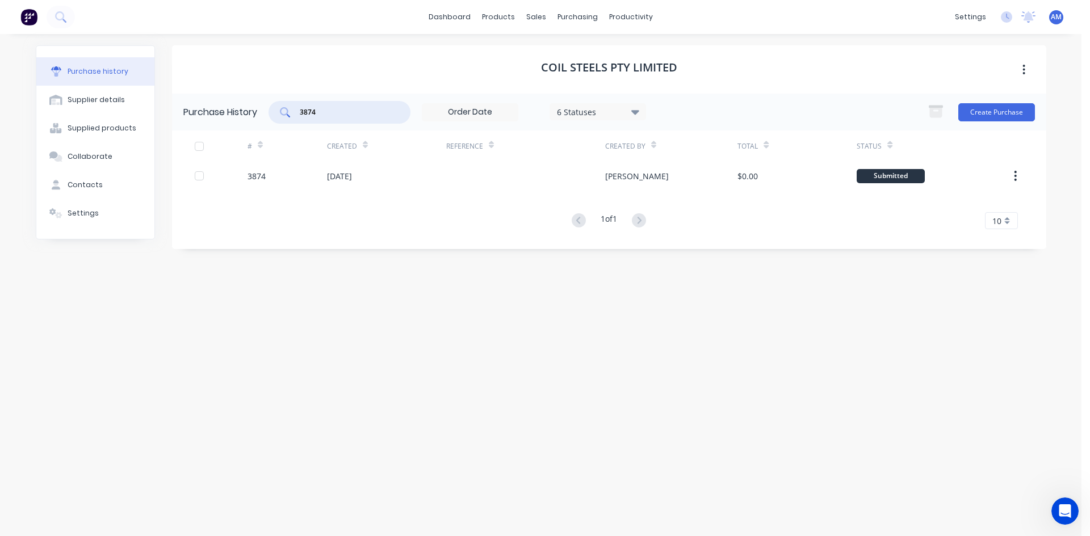
drag, startPoint x: 338, startPoint y: 111, endPoint x: 236, endPoint y: 113, distance: 102.8
click at [236, 113] on div "Purchase History 3874 6 Statuses 6 Statuses Create Purchase" at bounding box center [609, 112] width 874 height 37
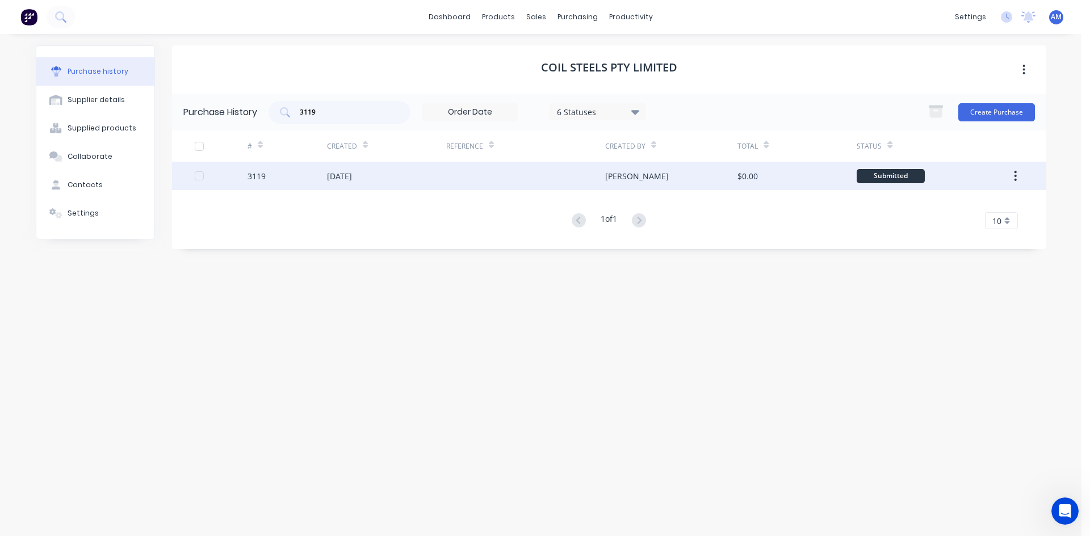
click at [492, 180] on div at bounding box center [525, 176] width 159 height 28
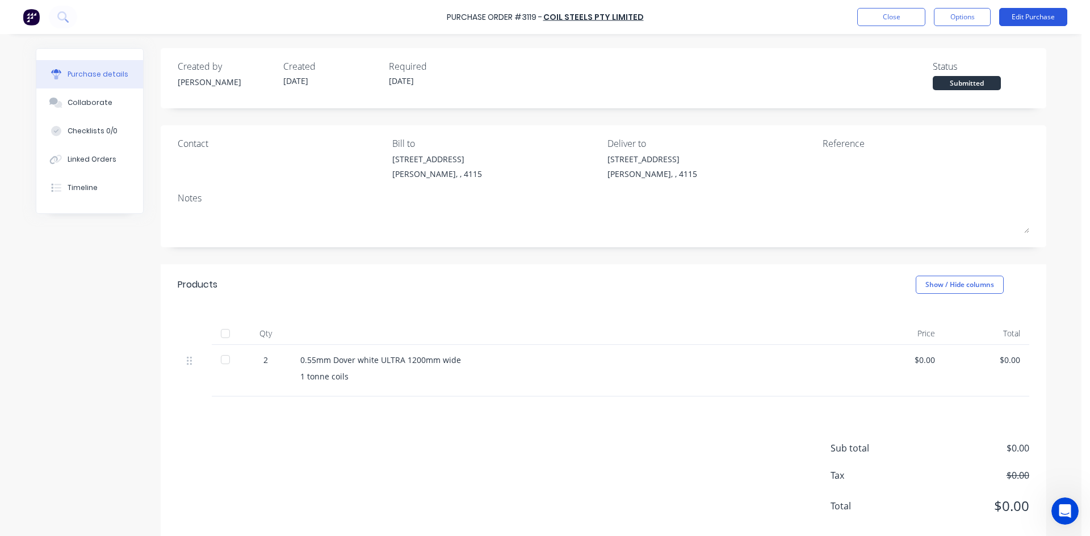
click at [1050, 19] on button "Edit Purchase" at bounding box center [1033, 17] width 68 height 18
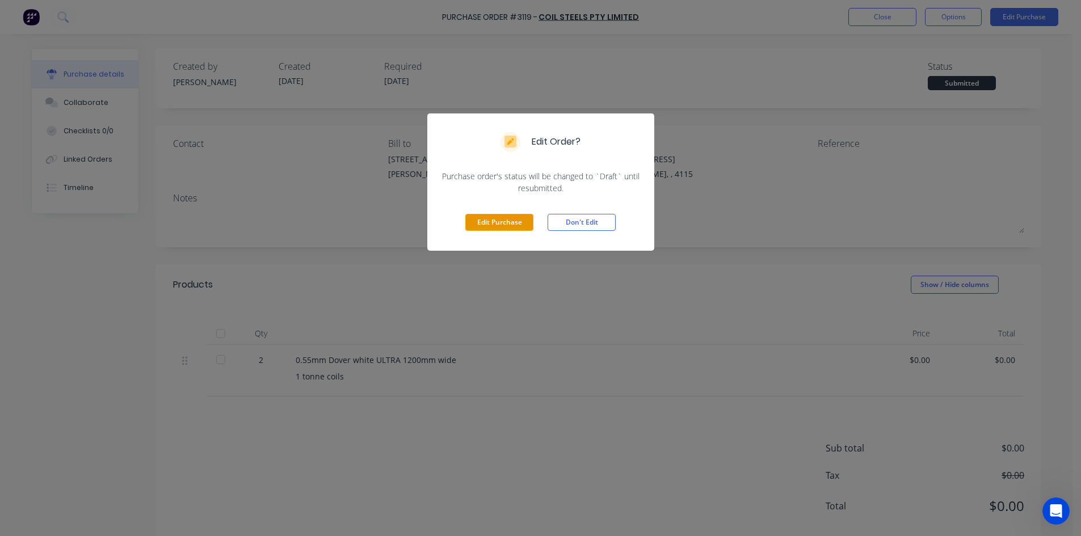
click at [524, 224] on button "Edit Purchase" at bounding box center [499, 222] width 68 height 17
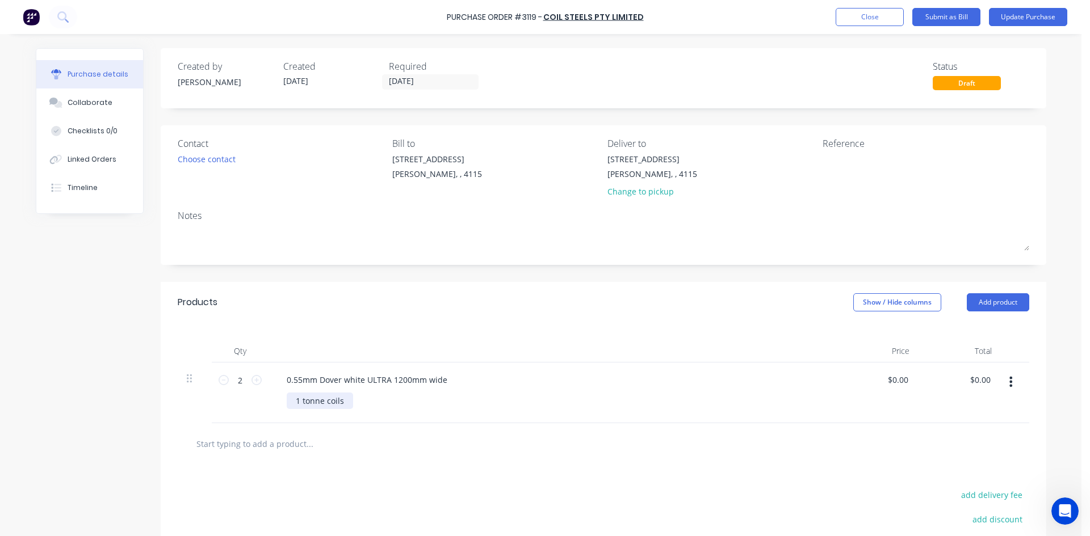
click at [339, 401] on div "1 tonne coils" at bounding box center [320, 401] width 66 height 16
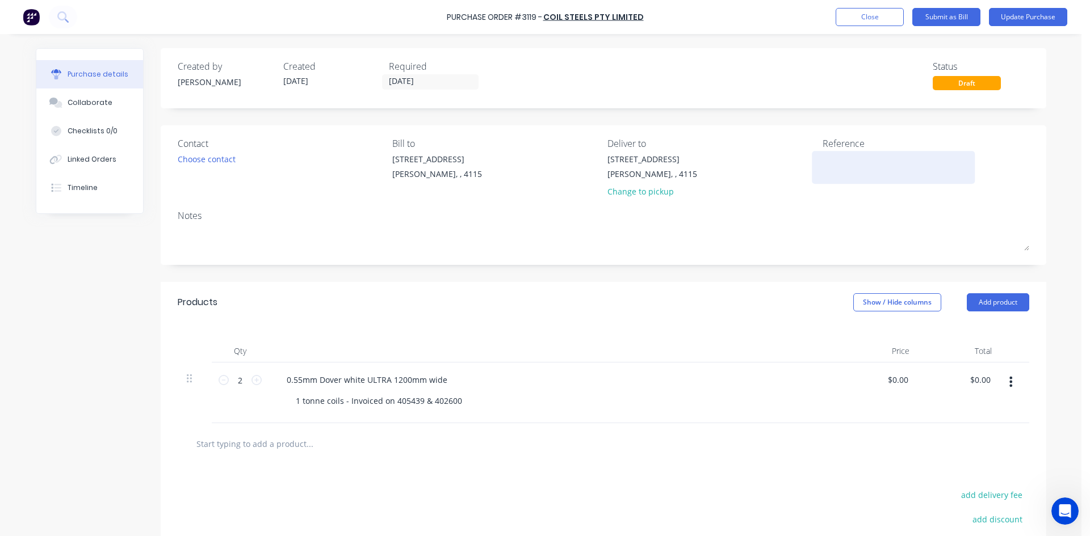
click at [860, 169] on textarea at bounding box center [893, 166] width 142 height 26
click at [1031, 18] on button "Update Purchase" at bounding box center [1028, 17] width 78 height 18
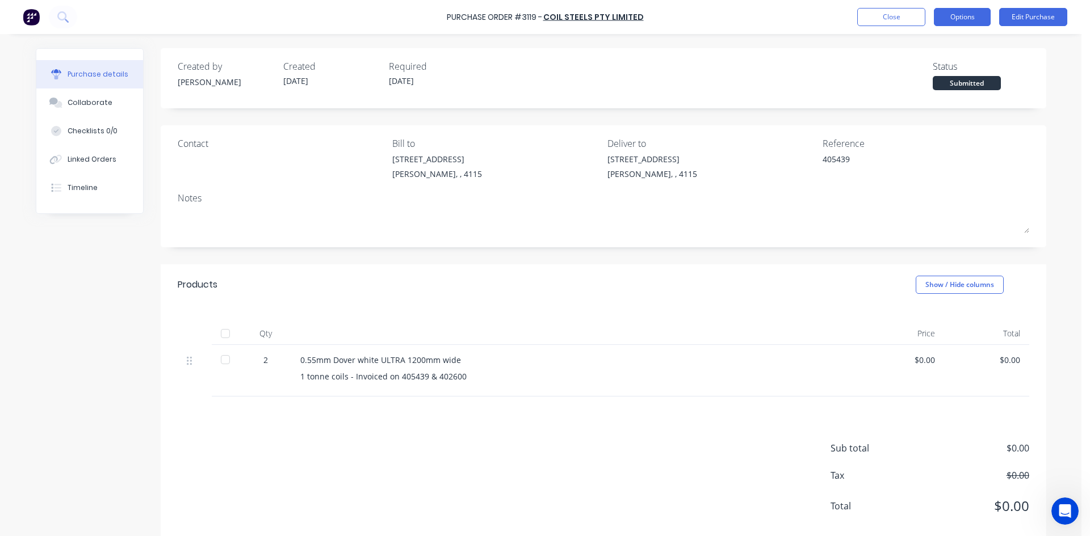
click at [980, 18] on button "Options" at bounding box center [962, 17] width 57 height 18
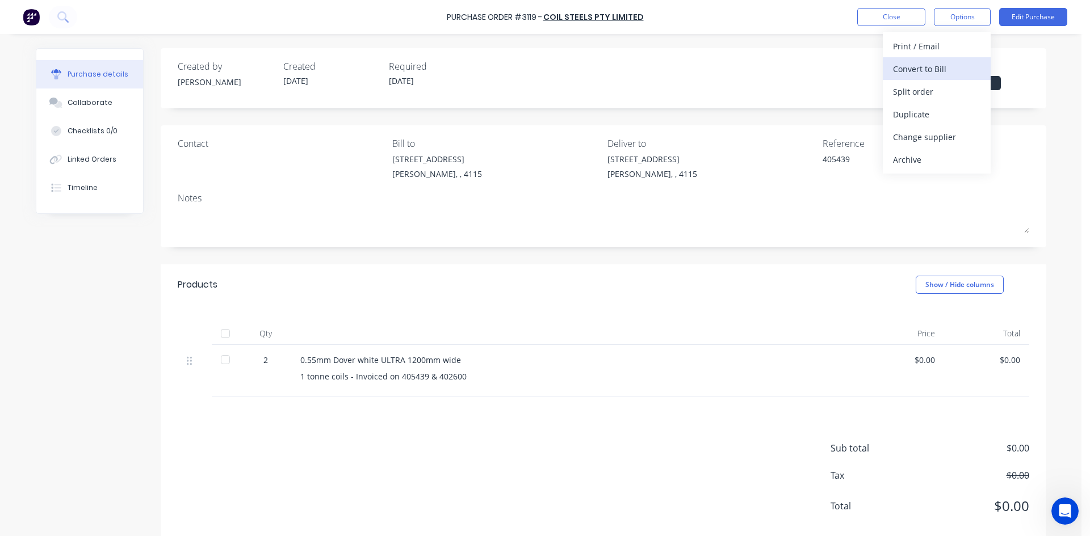
click at [956, 62] on div "Convert to Bill" at bounding box center [936, 69] width 87 height 16
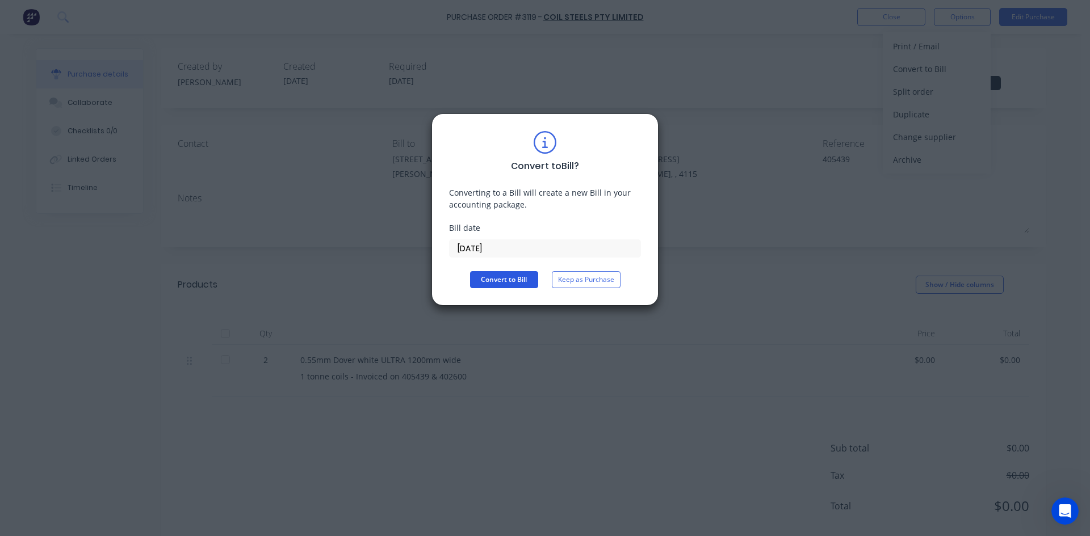
click at [503, 272] on button "Convert to Bill" at bounding box center [504, 279] width 68 height 17
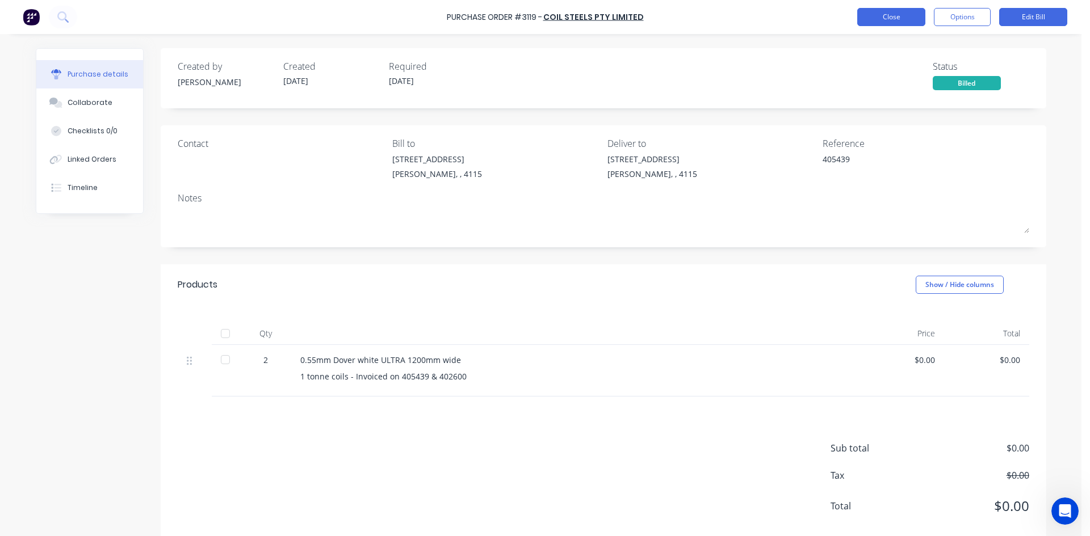
click at [915, 18] on button "Close" at bounding box center [891, 17] width 68 height 18
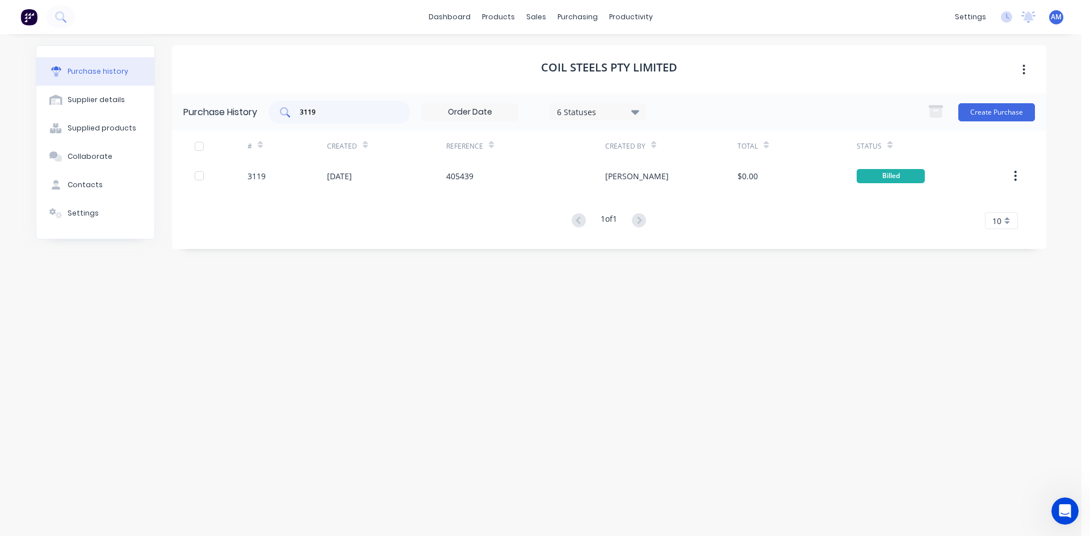
drag, startPoint x: 345, startPoint y: 119, endPoint x: 294, endPoint y: 117, distance: 50.5
click at [303, 120] on div "3119" at bounding box center [339, 112] width 142 height 23
click at [392, 170] on div "[DATE]" at bounding box center [386, 176] width 119 height 28
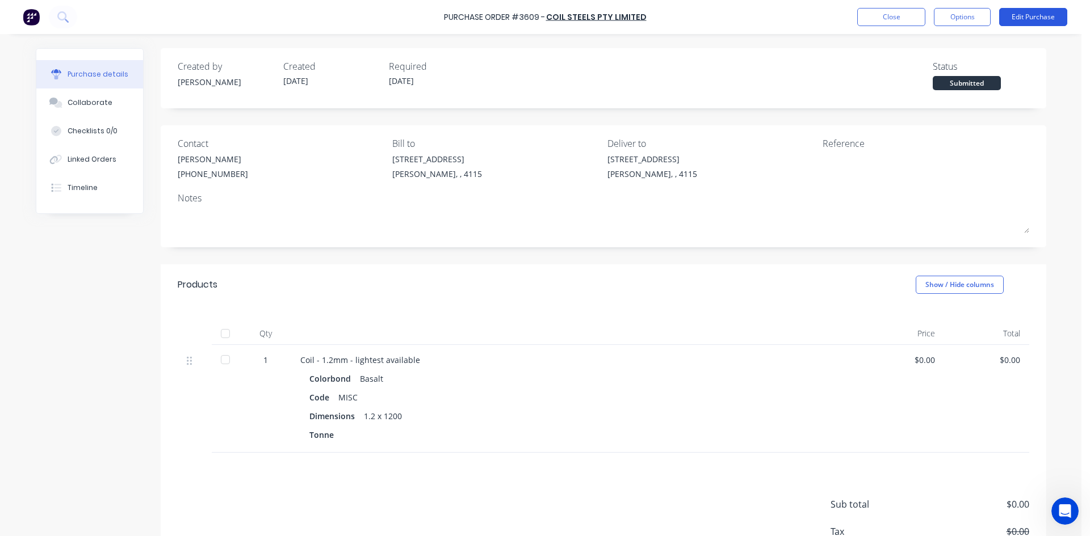
click at [1022, 14] on button "Edit Purchase" at bounding box center [1033, 17] width 68 height 18
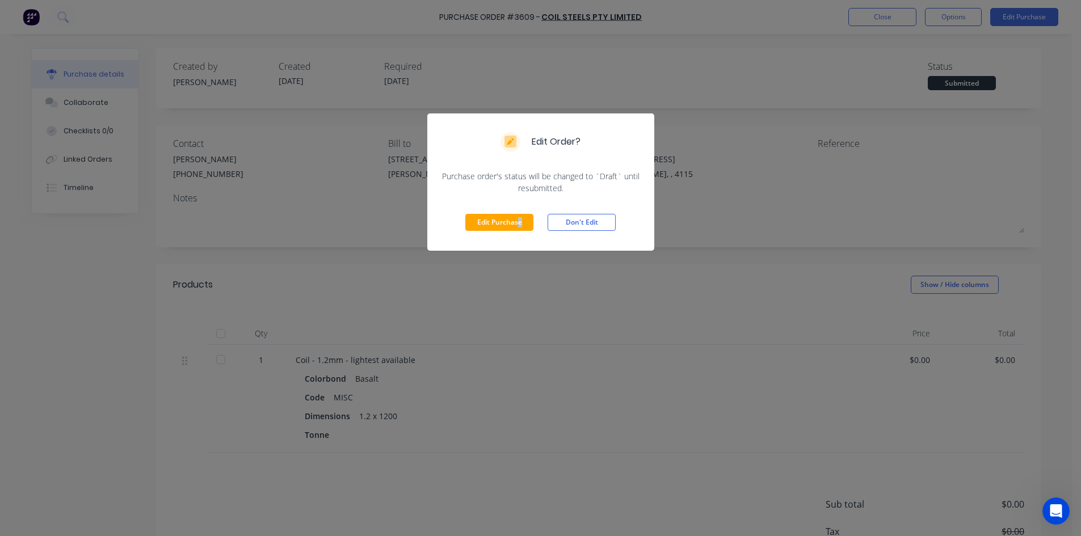
drag, startPoint x: 520, startPoint y: 231, endPoint x: 523, endPoint y: 217, distance: 13.9
click at [519, 230] on div "Edit Purchase Don't Edit" at bounding box center [540, 222] width 227 height 57
click at [523, 217] on button "Edit Purchase" at bounding box center [499, 222] width 68 height 17
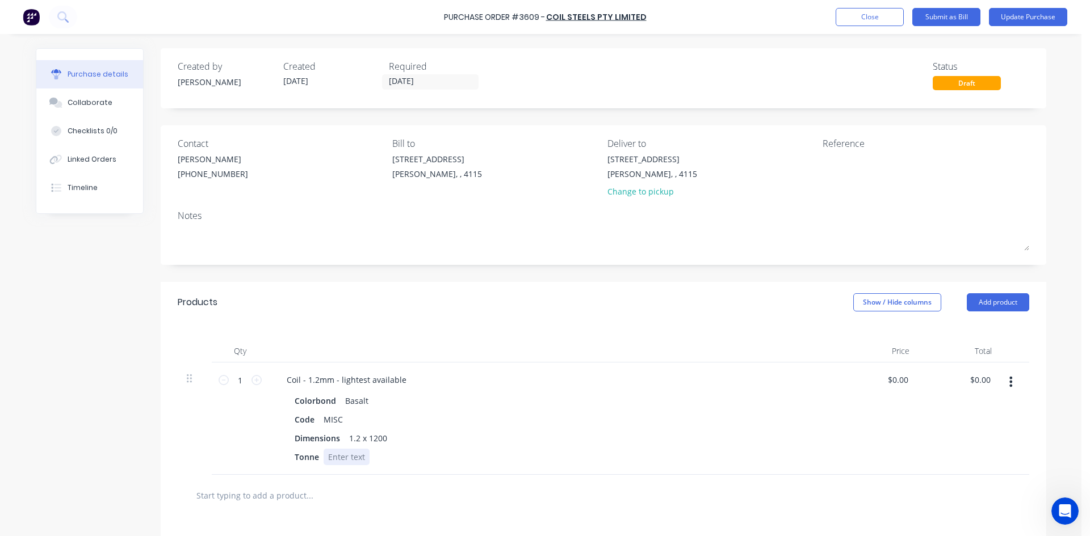
click at [338, 452] on div at bounding box center [347, 457] width 46 height 16
click at [834, 162] on textarea at bounding box center [893, 166] width 142 height 26
click at [1047, 20] on button "Update Purchase" at bounding box center [1028, 17] width 78 height 18
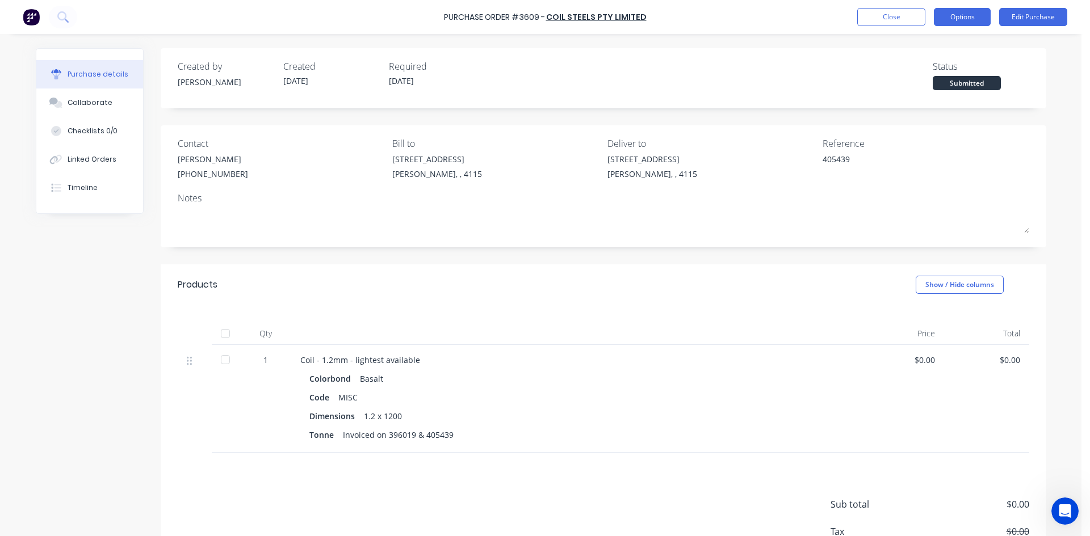
click at [953, 15] on button "Options" at bounding box center [962, 17] width 57 height 18
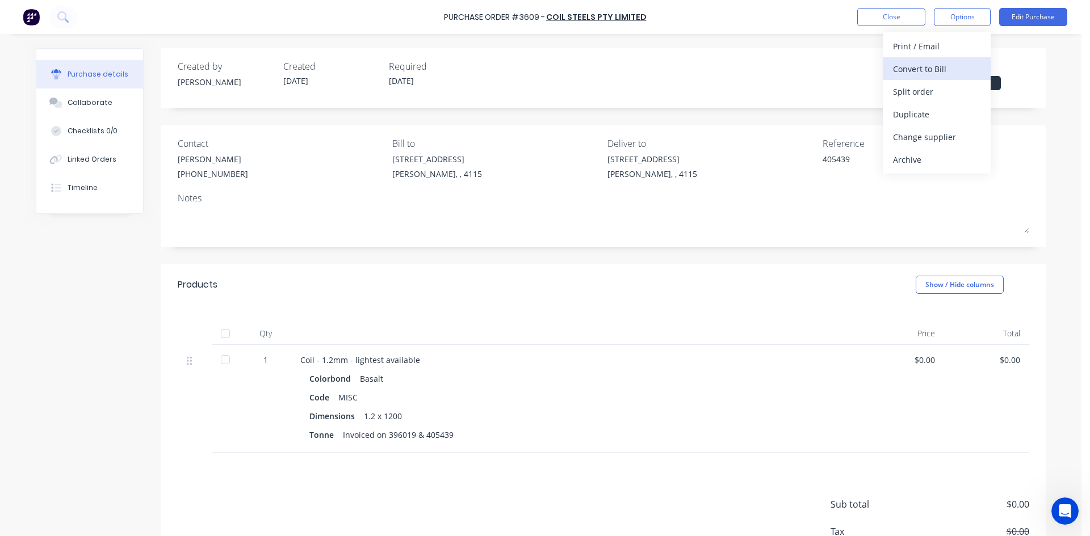
click at [938, 64] on div "Convert to Bill" at bounding box center [936, 69] width 87 height 16
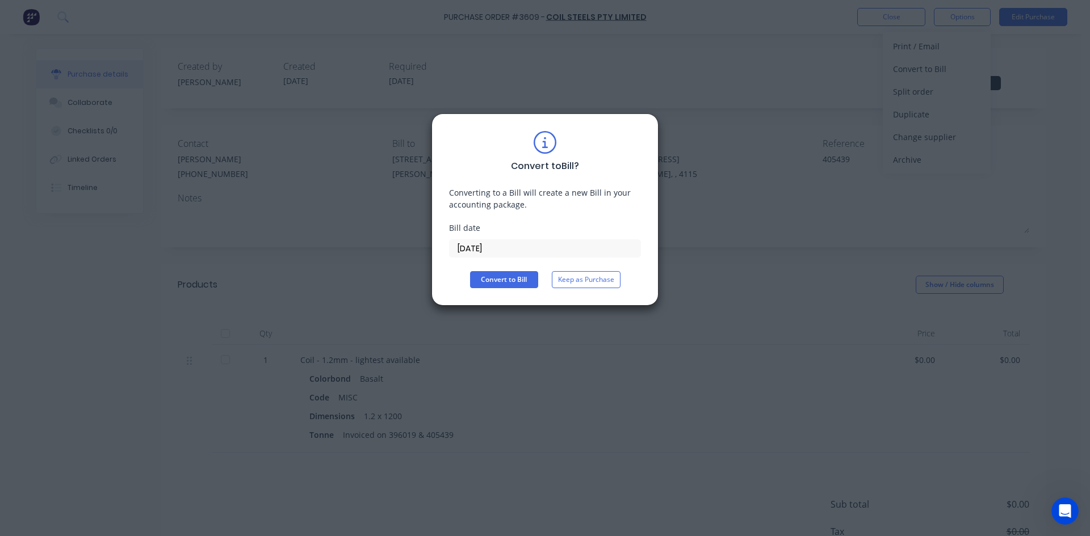
click at [490, 272] on button "Convert to Bill" at bounding box center [504, 279] width 68 height 17
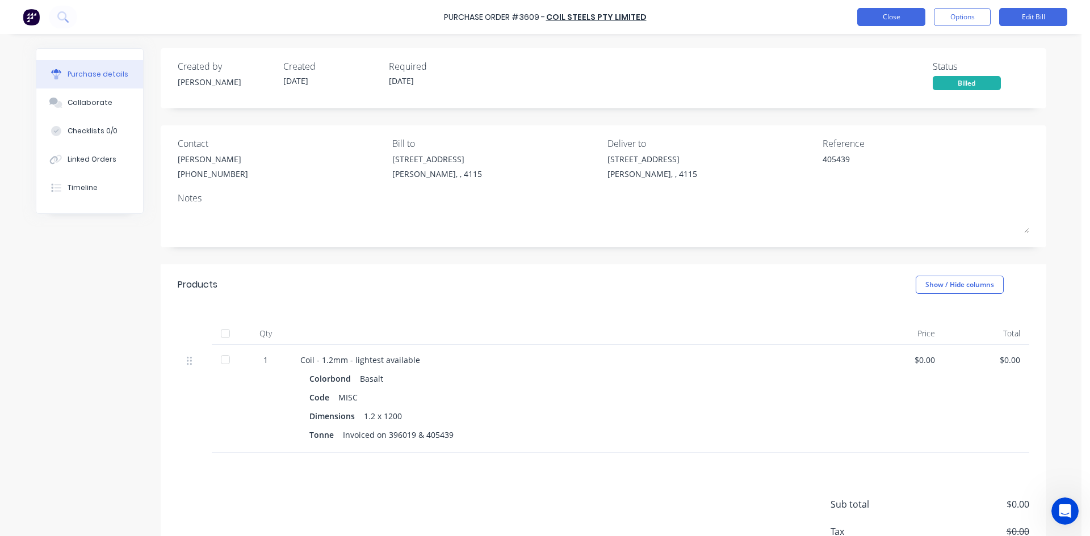
click at [870, 21] on button "Close" at bounding box center [891, 17] width 68 height 18
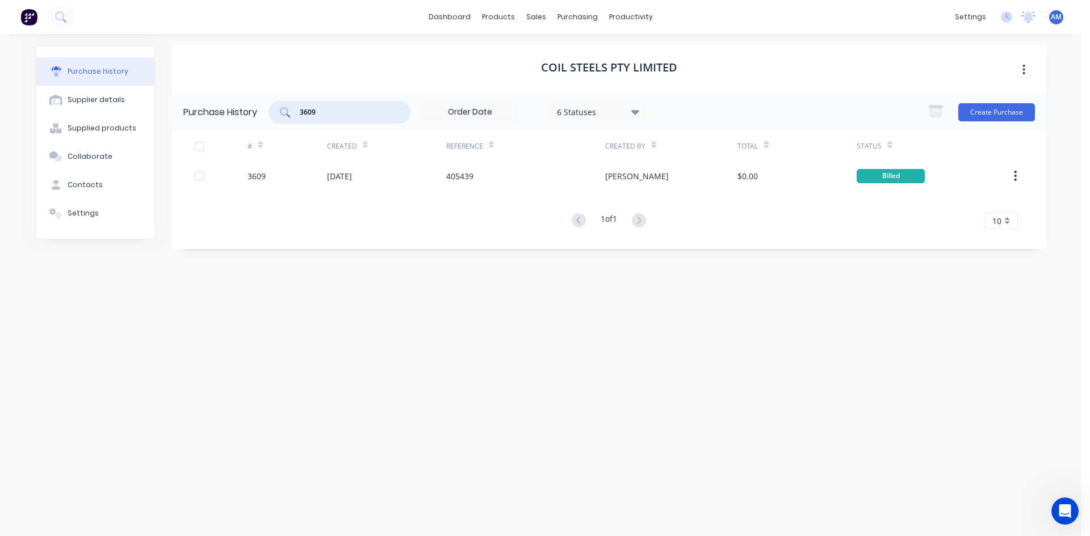
drag, startPoint x: 343, startPoint y: 111, endPoint x: 275, endPoint y: 116, distance: 68.3
click at [275, 116] on div "3609" at bounding box center [339, 112] width 142 height 23
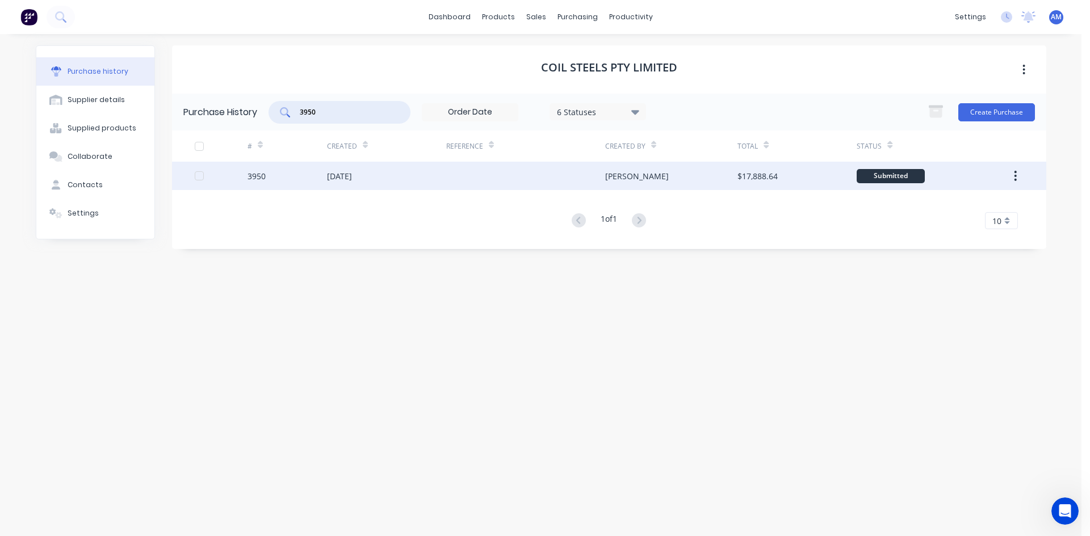
click at [423, 183] on div "[DATE]" at bounding box center [386, 176] width 119 height 28
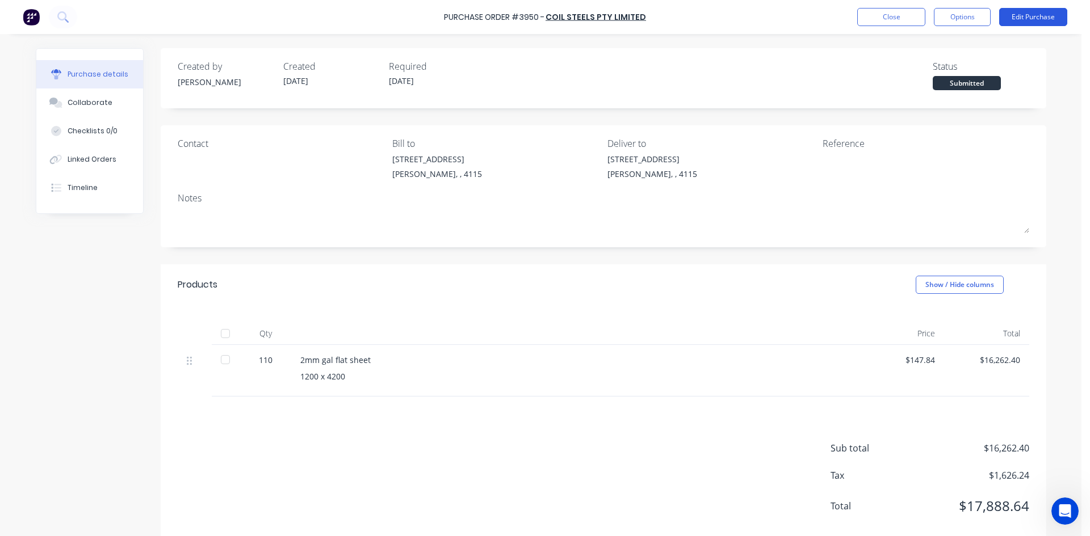
click at [1027, 16] on button "Edit Purchase" at bounding box center [1033, 17] width 68 height 18
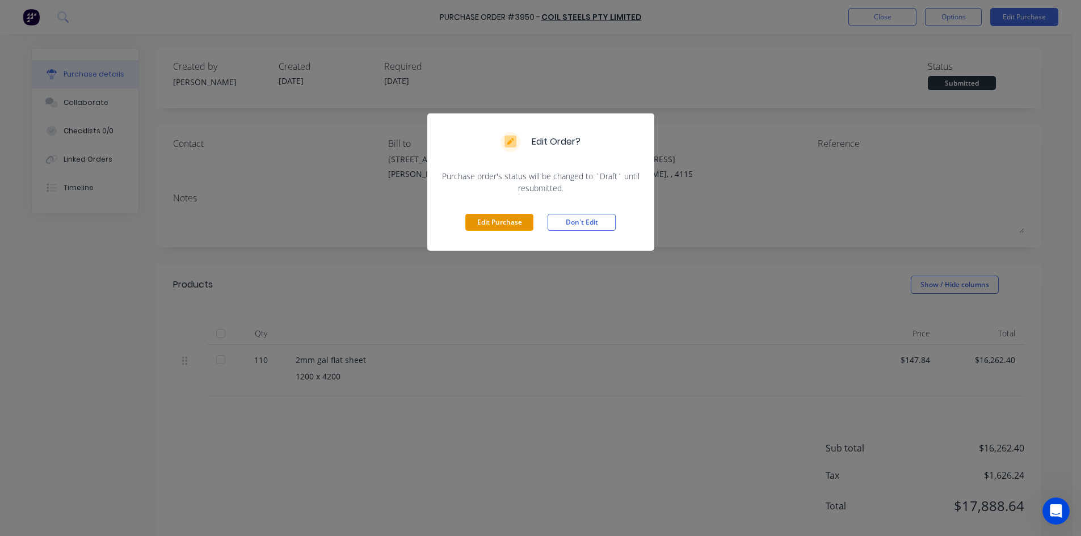
click at [523, 219] on button "Edit Purchase" at bounding box center [499, 222] width 68 height 17
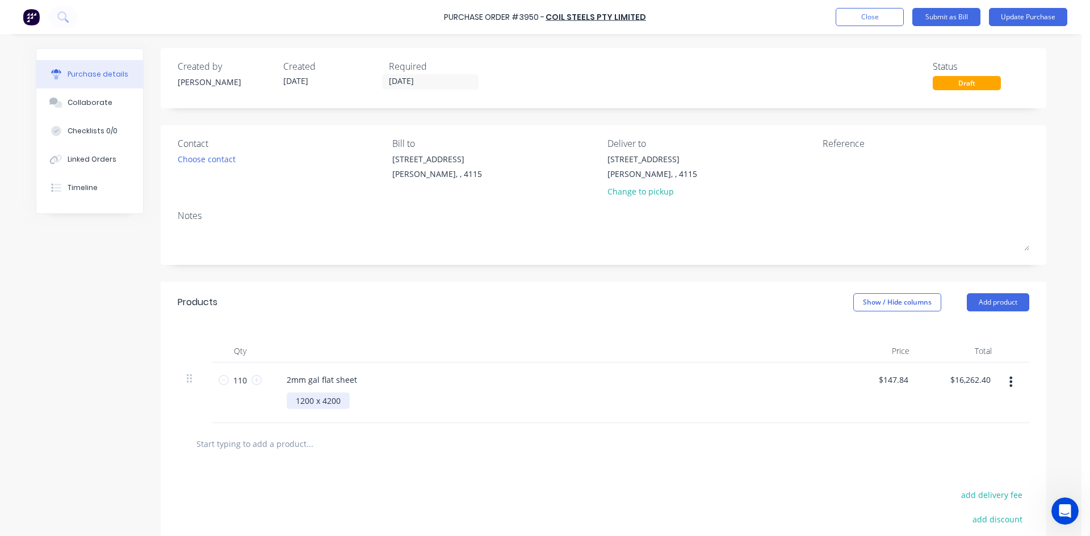
click at [343, 405] on div "1200 x 4200" at bounding box center [318, 401] width 63 height 16
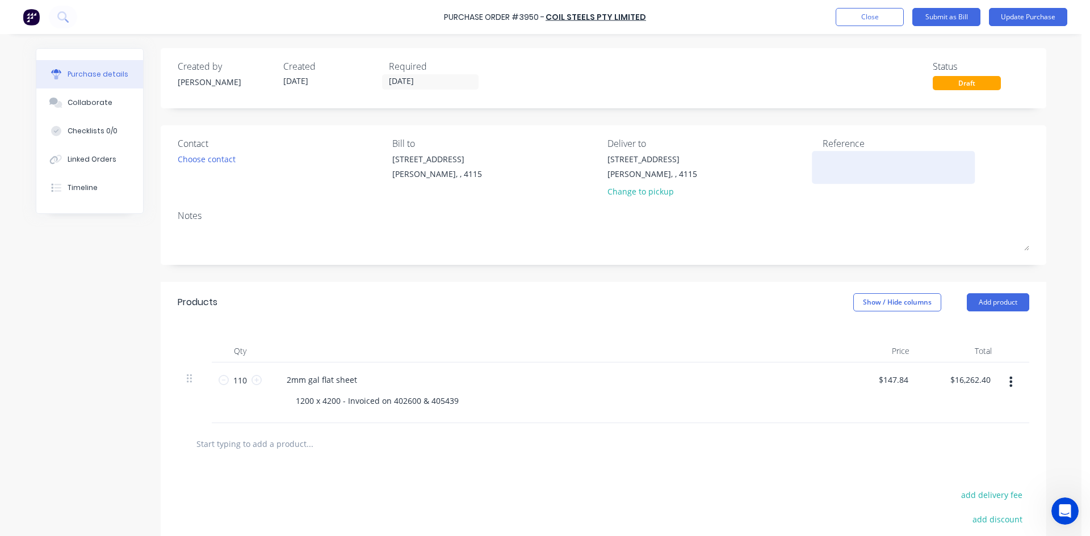
click at [824, 161] on textarea at bounding box center [893, 166] width 142 height 26
click at [1030, 14] on button "Update Purchase" at bounding box center [1028, 17] width 78 height 18
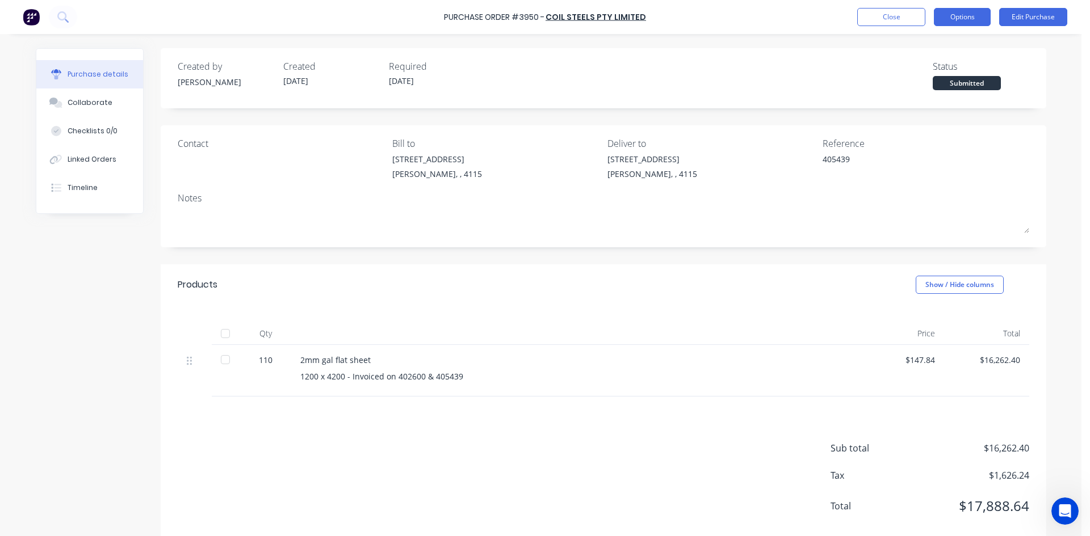
click at [971, 20] on button "Options" at bounding box center [962, 17] width 57 height 18
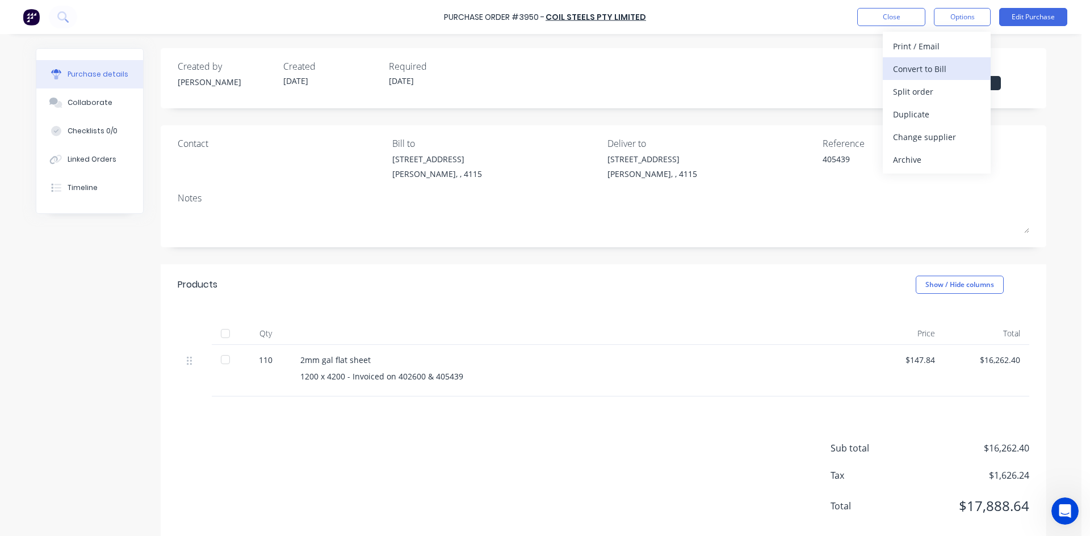
click at [965, 59] on button "Convert to Bill" at bounding box center [937, 68] width 108 height 23
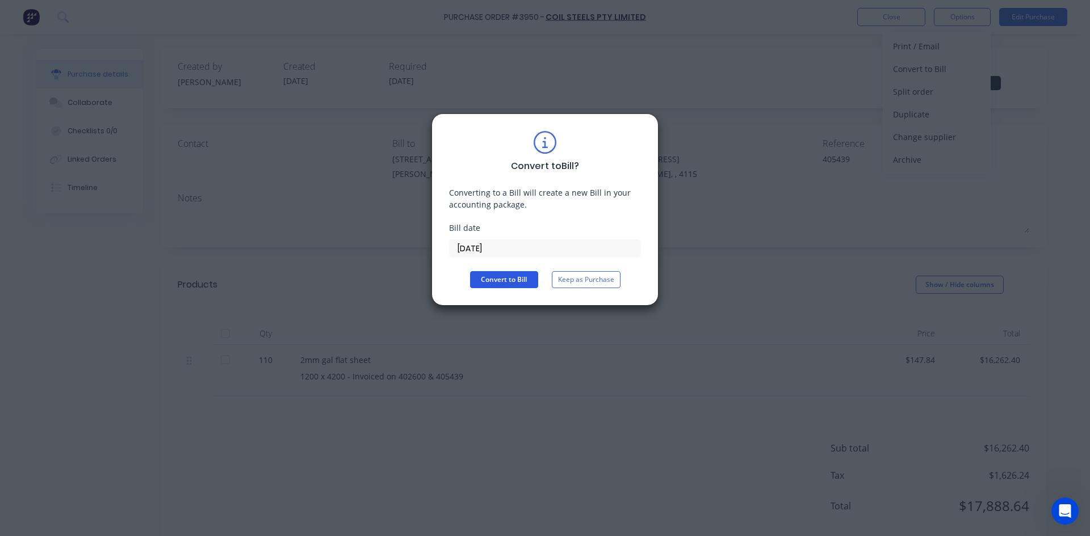
click at [523, 282] on button "Convert to Bill" at bounding box center [504, 279] width 68 height 17
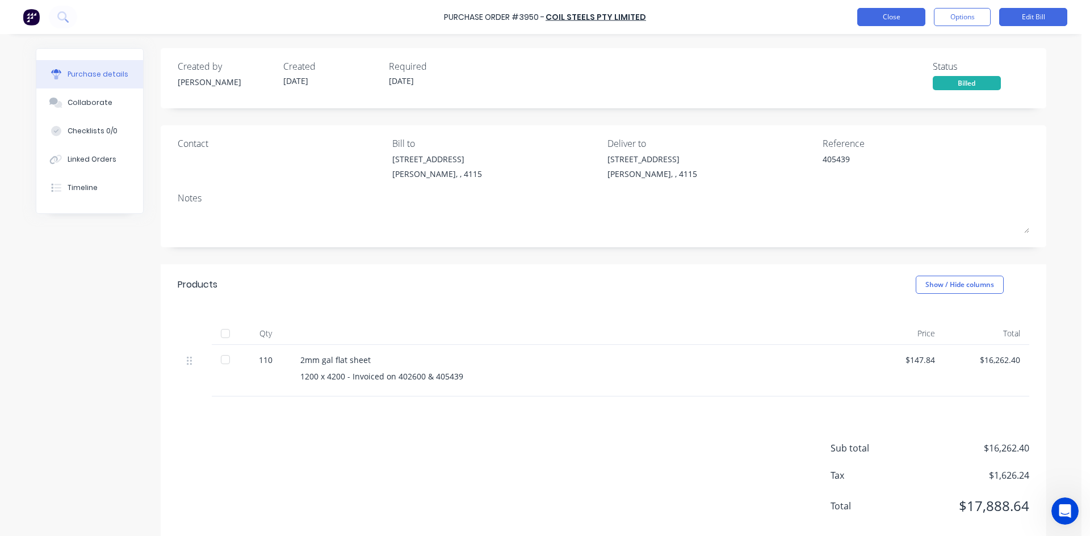
click at [896, 23] on button "Close" at bounding box center [891, 17] width 68 height 18
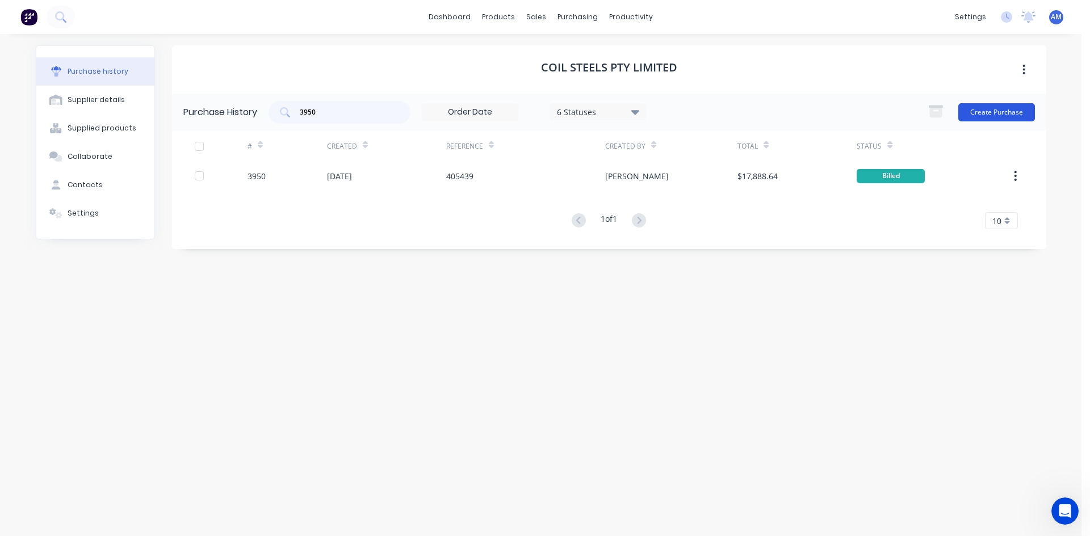
click at [987, 112] on button "Create Purchase" at bounding box center [996, 112] width 77 height 18
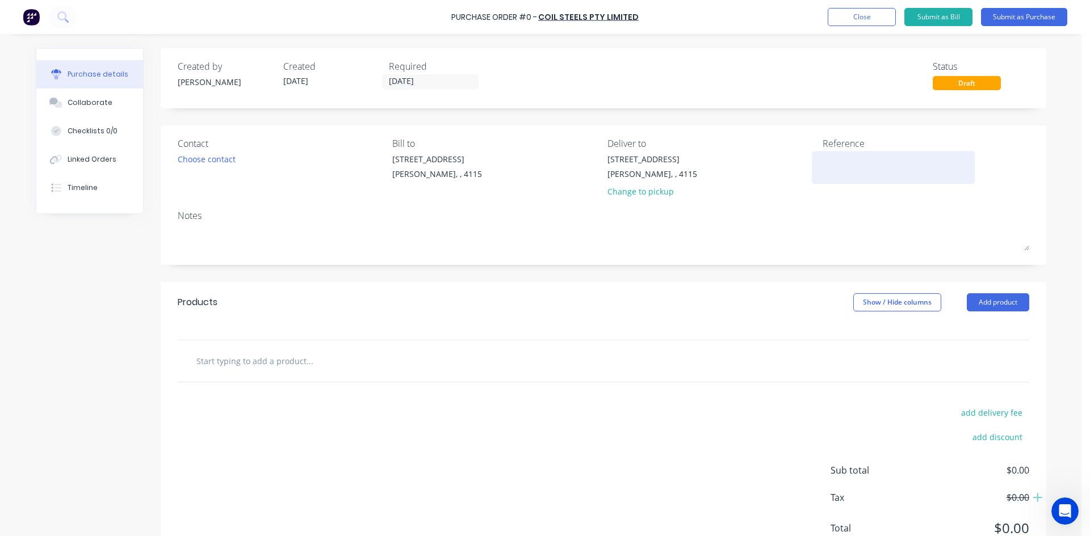
click at [864, 162] on textarea at bounding box center [893, 166] width 142 height 26
click at [1011, 305] on button "Add product" at bounding box center [998, 302] width 62 height 18
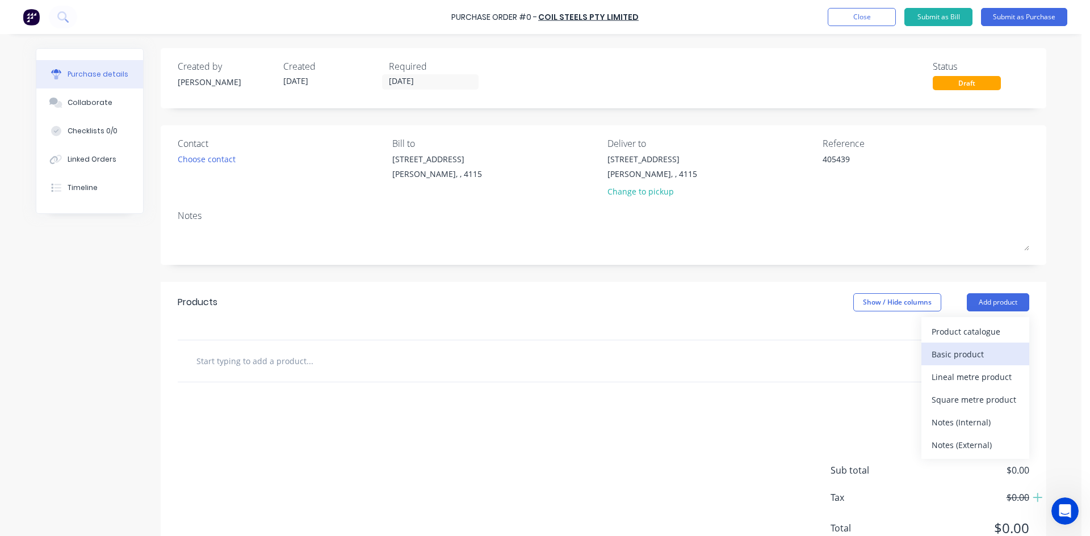
click at [992, 351] on div "Basic product" at bounding box center [974, 354] width 87 height 16
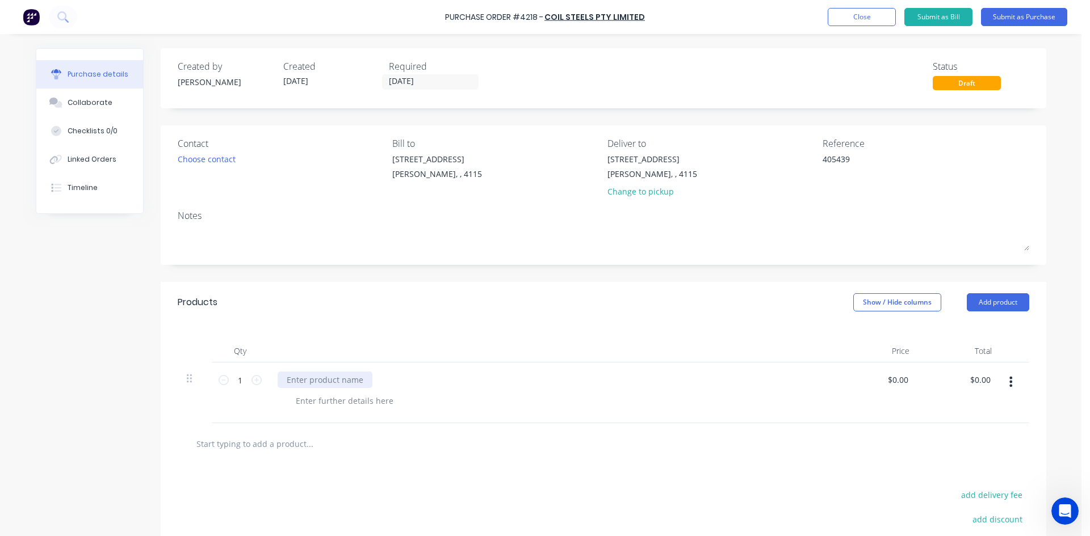
click at [314, 379] on div at bounding box center [325, 380] width 95 height 16
click at [312, 380] on div "Zinclume Coils 0.55 x 1200" at bounding box center [337, 380] width 119 height 16
click at [296, 379] on div "Zinclume Coils 0.55 x 1200" at bounding box center [337, 380] width 119 height 16
click at [336, 377] on div "Zincalume Coils 0.55 x 1200" at bounding box center [339, 380] width 123 height 16
click at [363, 401] on div at bounding box center [345, 401] width 116 height 16
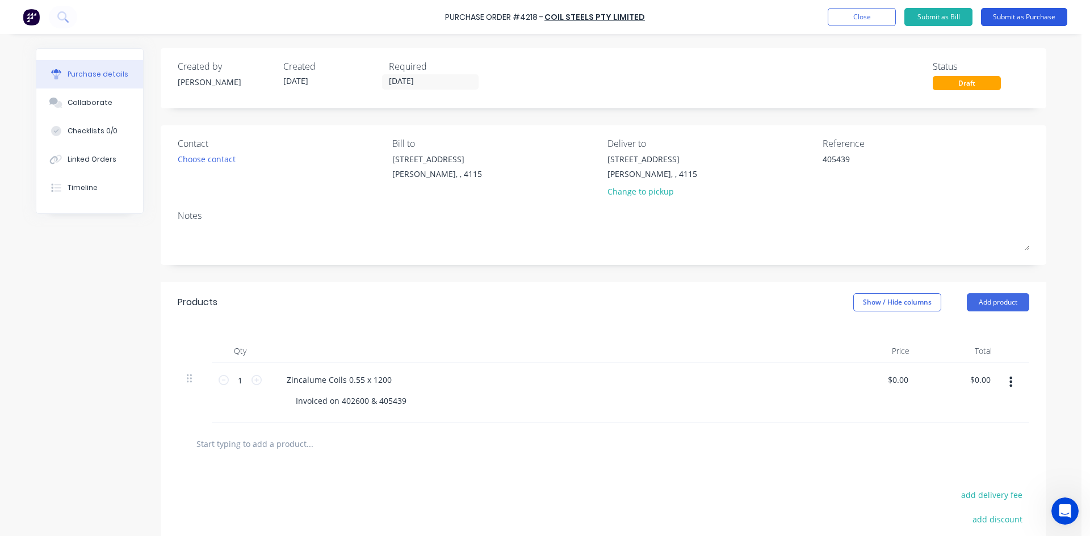
click at [1027, 14] on button "Submit as Purchase" at bounding box center [1024, 17] width 86 height 18
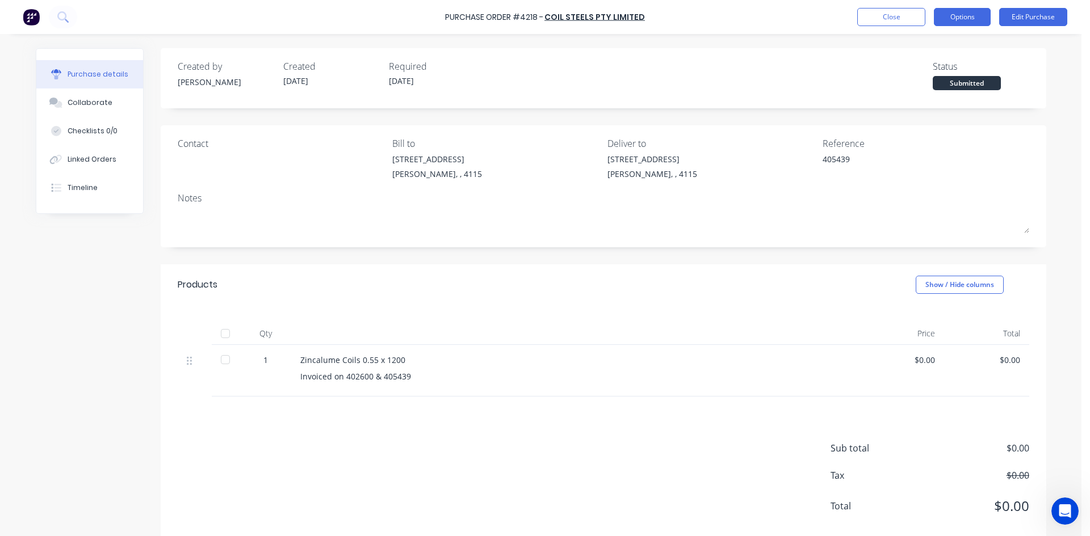
click at [954, 25] on button "Options" at bounding box center [962, 17] width 57 height 18
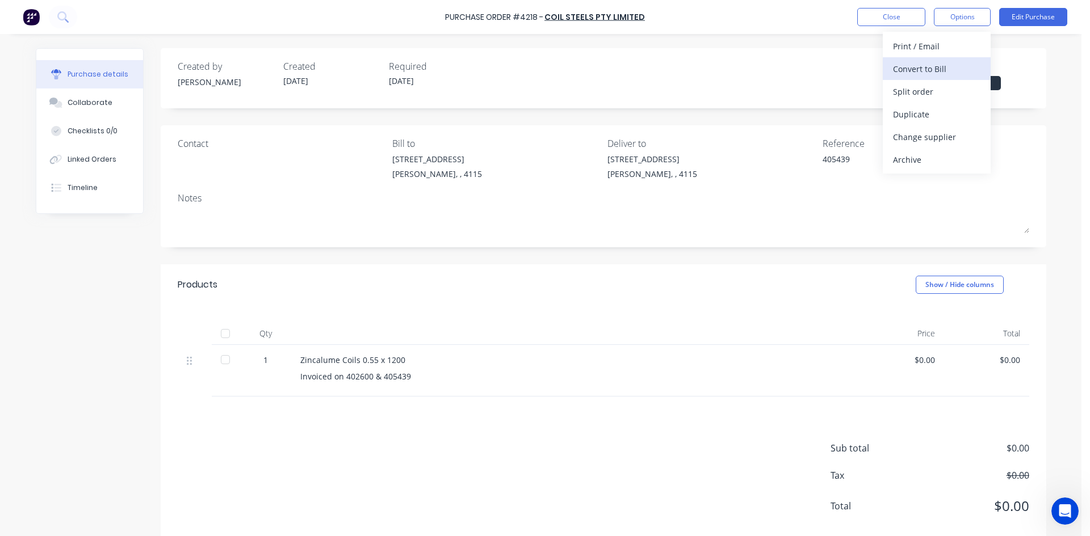
click at [939, 70] on div "Convert to Bill" at bounding box center [936, 69] width 87 height 16
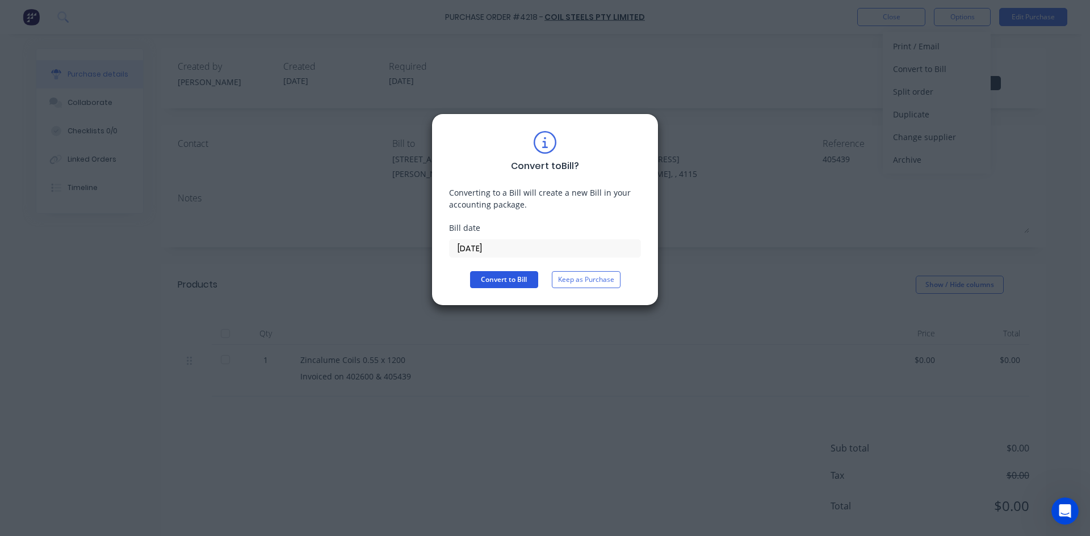
click at [521, 276] on button "Convert to Bill" at bounding box center [504, 279] width 68 height 17
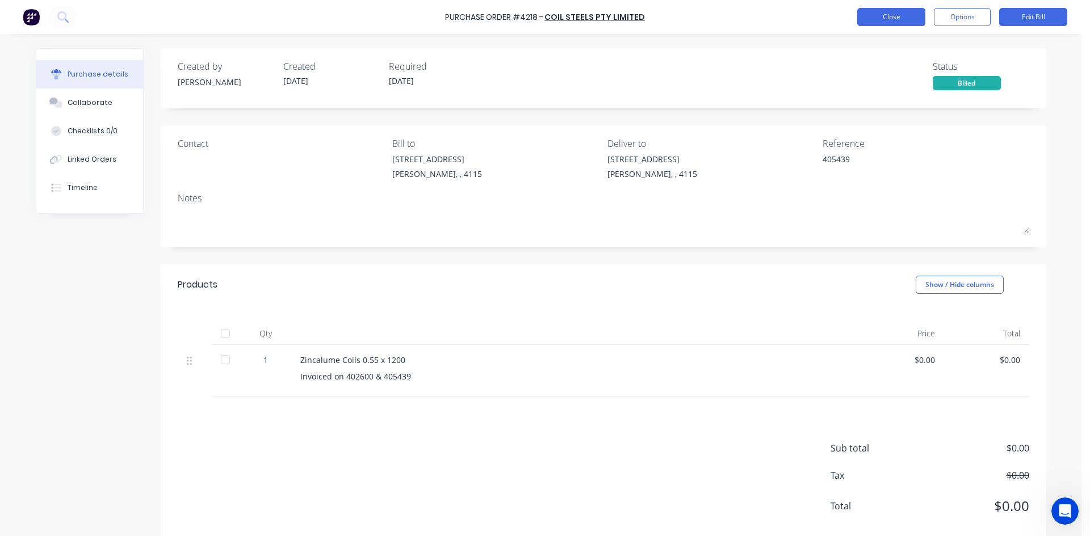
click at [871, 24] on button "Close" at bounding box center [891, 17] width 68 height 18
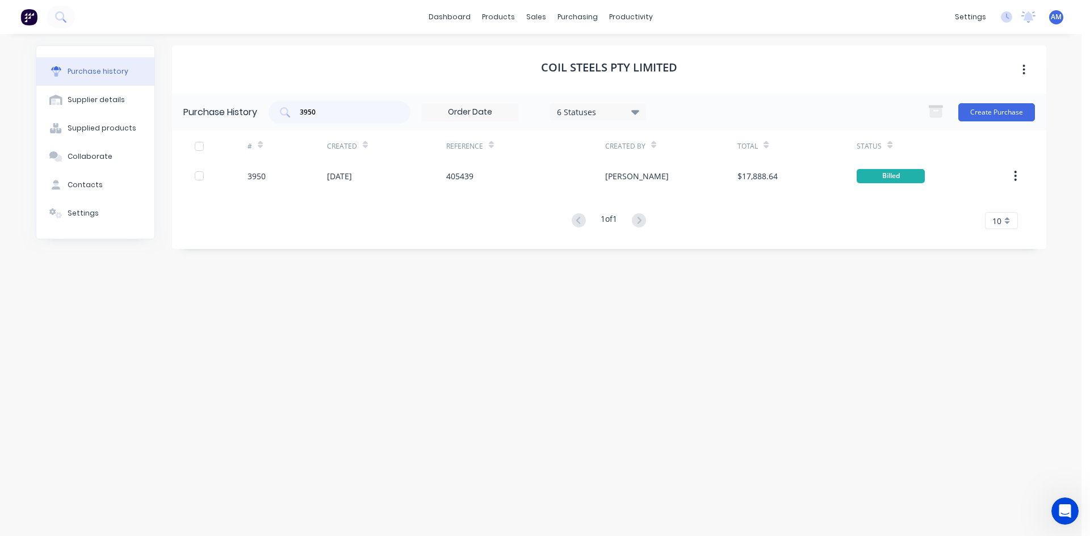
drag, startPoint x: 337, startPoint y: 112, endPoint x: 226, endPoint y: 106, distance: 111.4
click at [230, 105] on div "Purchase History 3950 6 Statuses 6 Statuses Create Purchase" at bounding box center [609, 112] width 874 height 37
click at [636, 113] on icon at bounding box center [635, 112] width 8 height 5
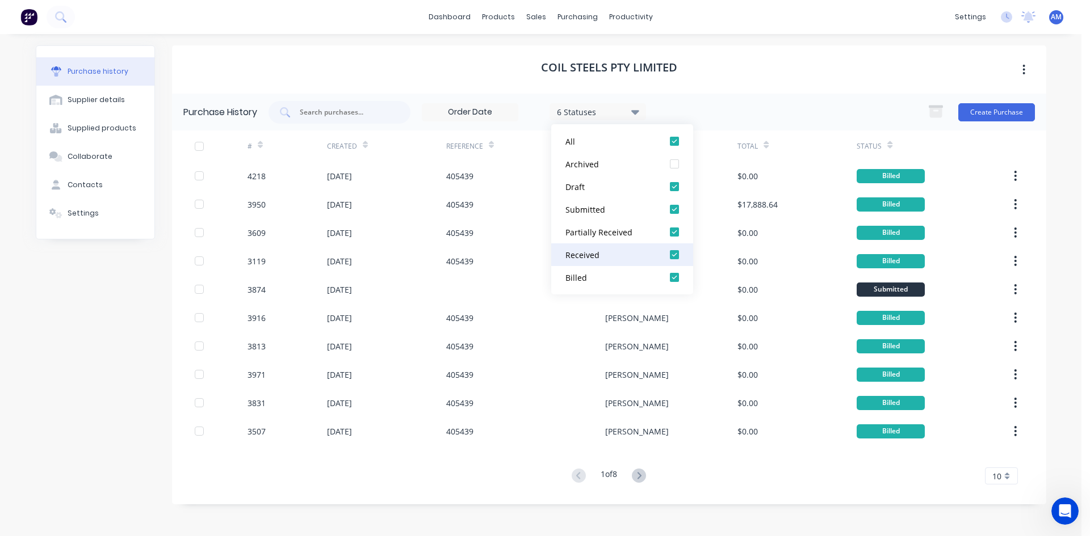
click at [675, 256] on div at bounding box center [674, 255] width 23 height 23
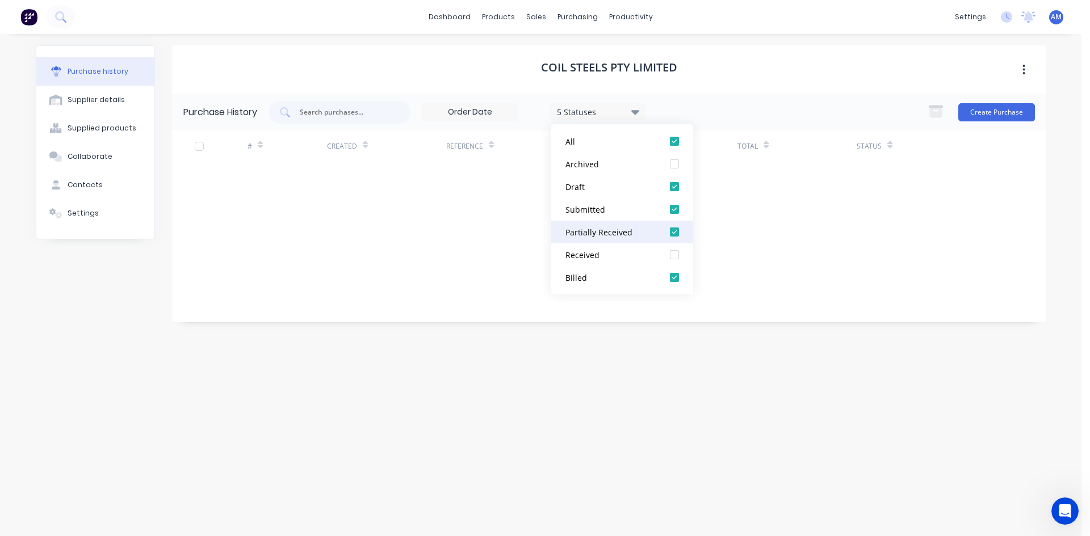
click at [675, 230] on div at bounding box center [674, 232] width 23 height 23
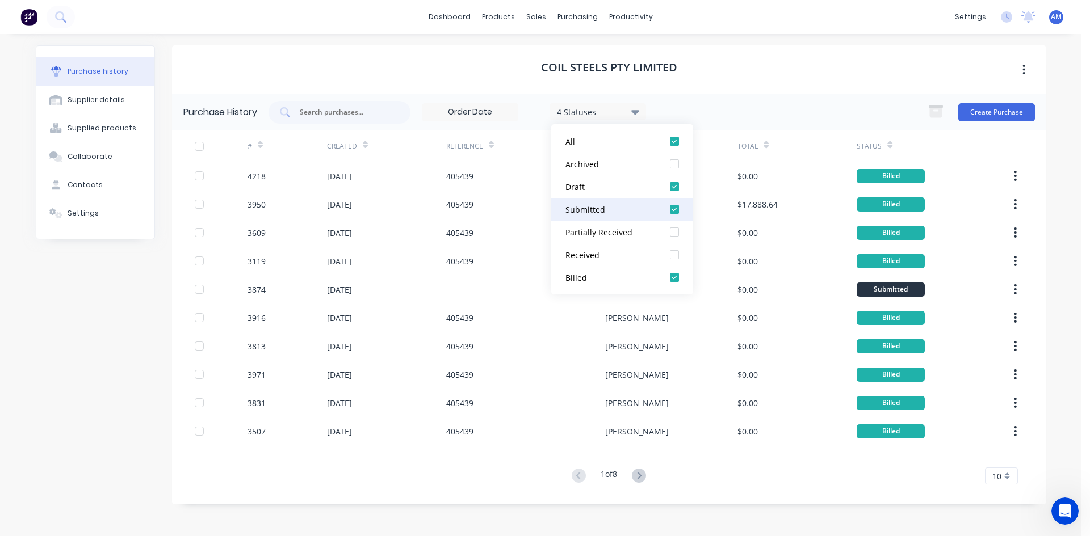
click at [679, 208] on div at bounding box center [674, 209] width 23 height 23
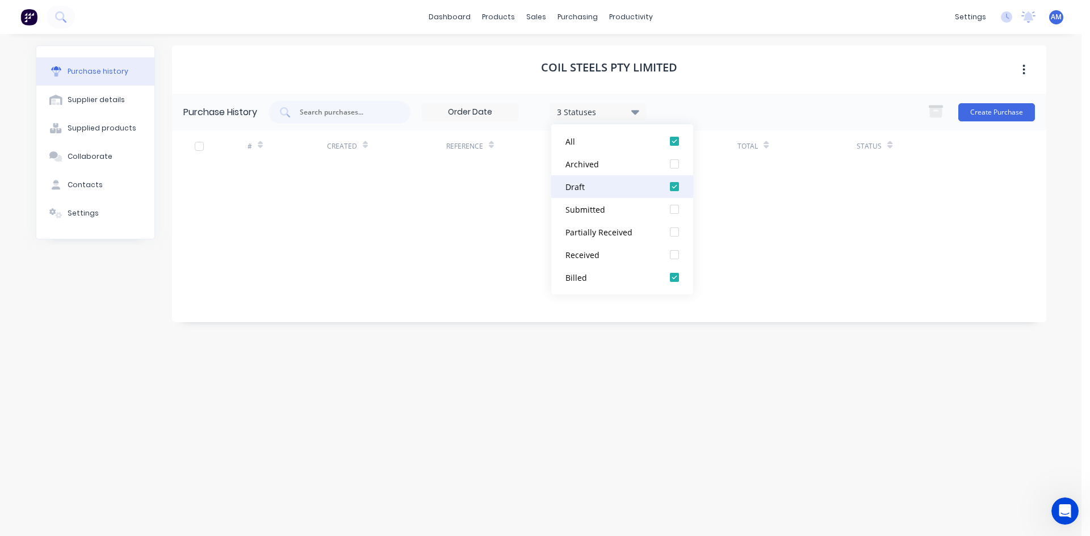
click at [677, 188] on div at bounding box center [674, 186] width 23 height 23
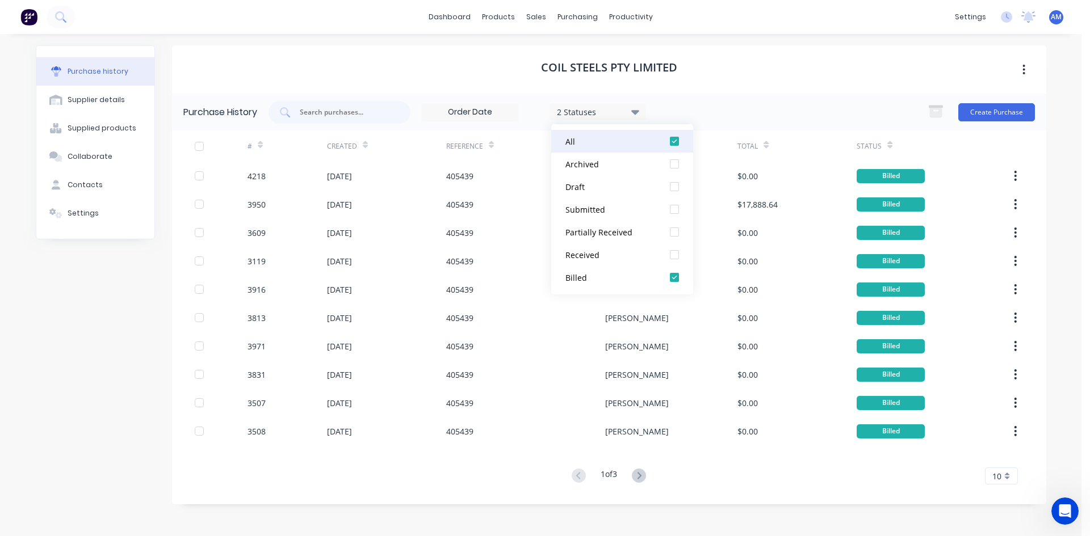
click at [680, 142] on div at bounding box center [674, 141] width 23 height 23
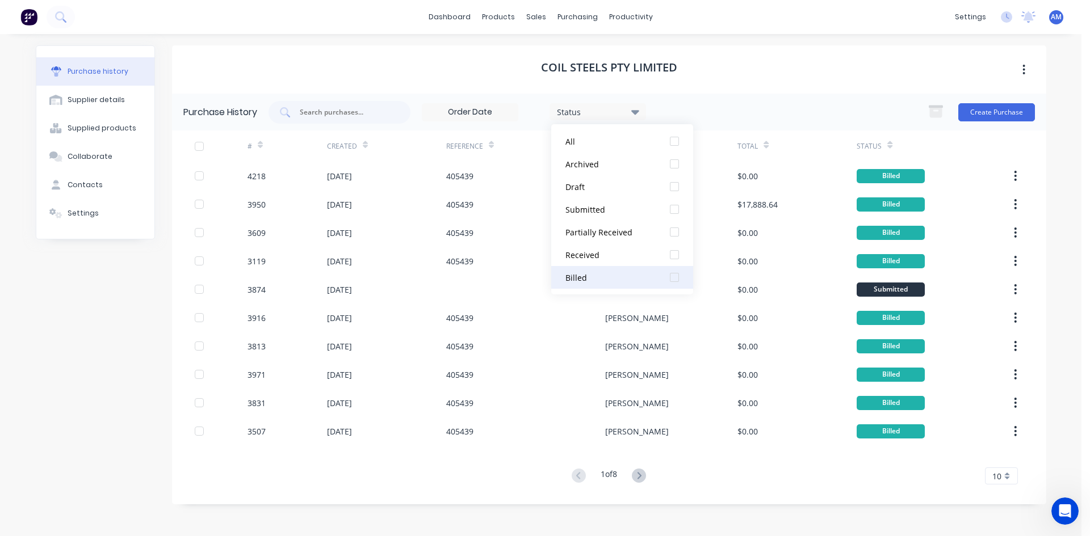
click at [671, 275] on div at bounding box center [674, 277] width 23 height 23
click at [789, 66] on div "Coil Steels Pty Limited" at bounding box center [609, 69] width 874 height 48
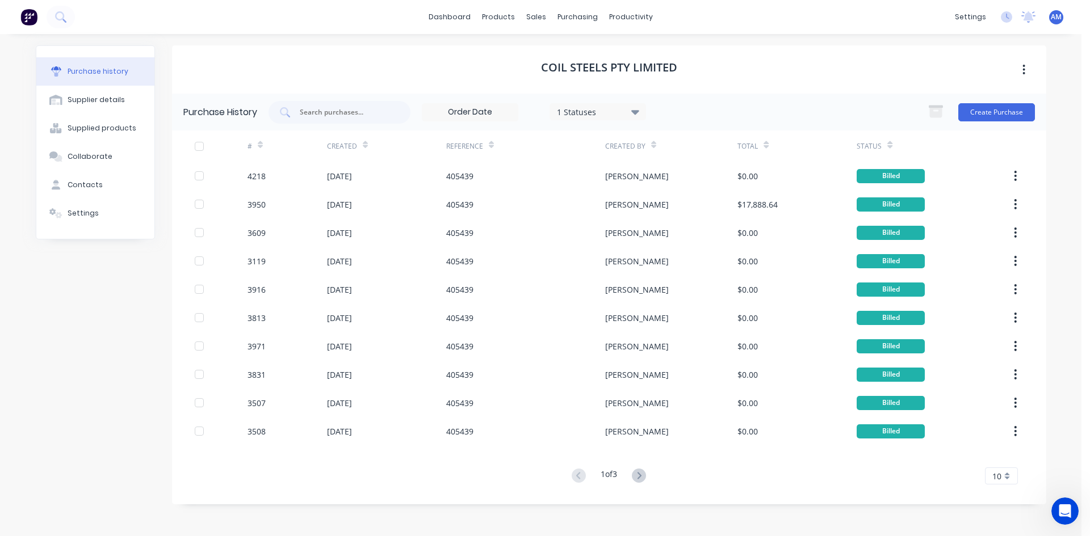
click at [1002, 477] on div "10" at bounding box center [1001, 476] width 33 height 17
click at [1004, 460] on div "35" at bounding box center [1001, 457] width 32 height 20
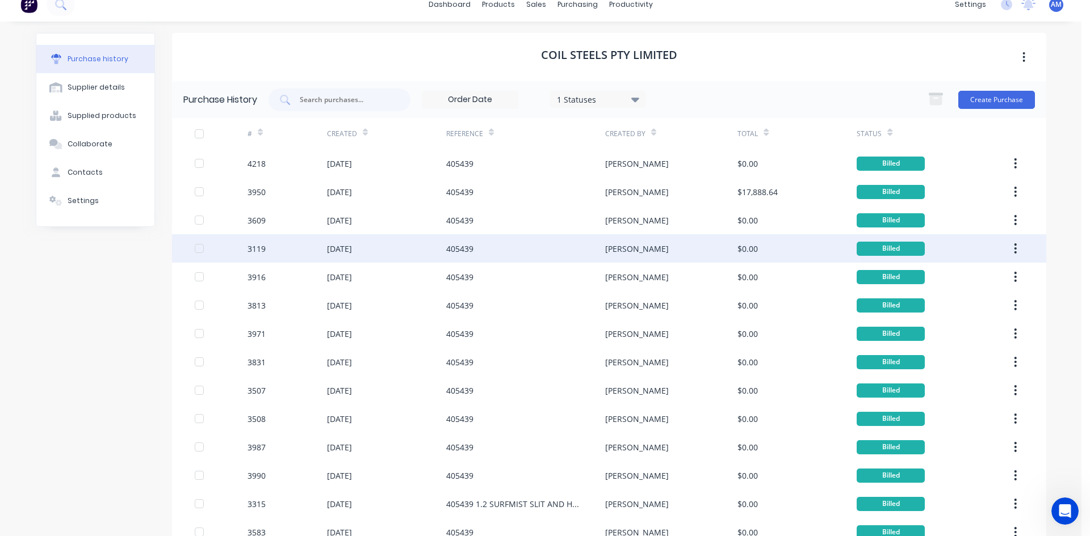
scroll to position [8, 0]
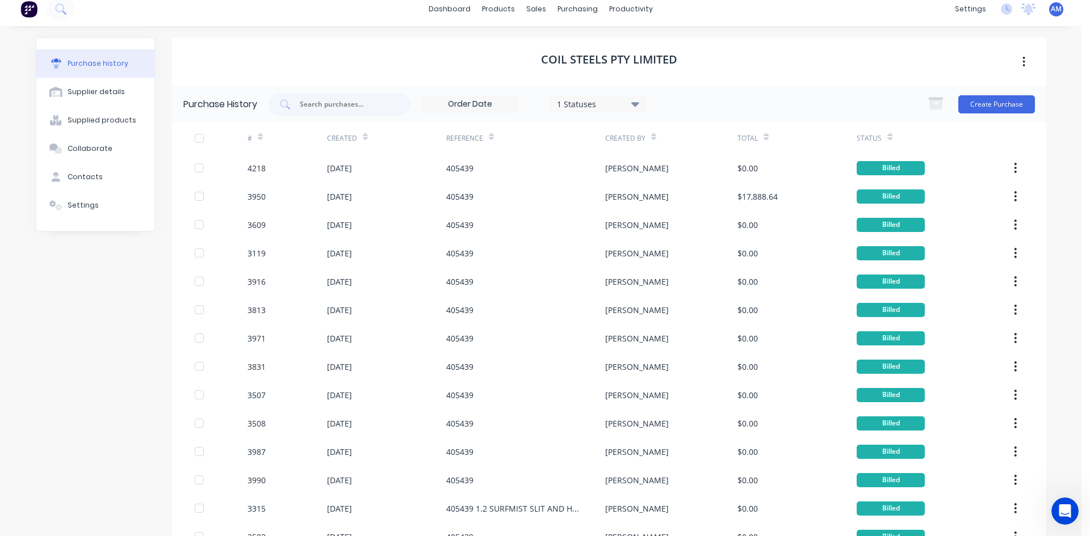
click at [197, 137] on div at bounding box center [199, 138] width 23 height 23
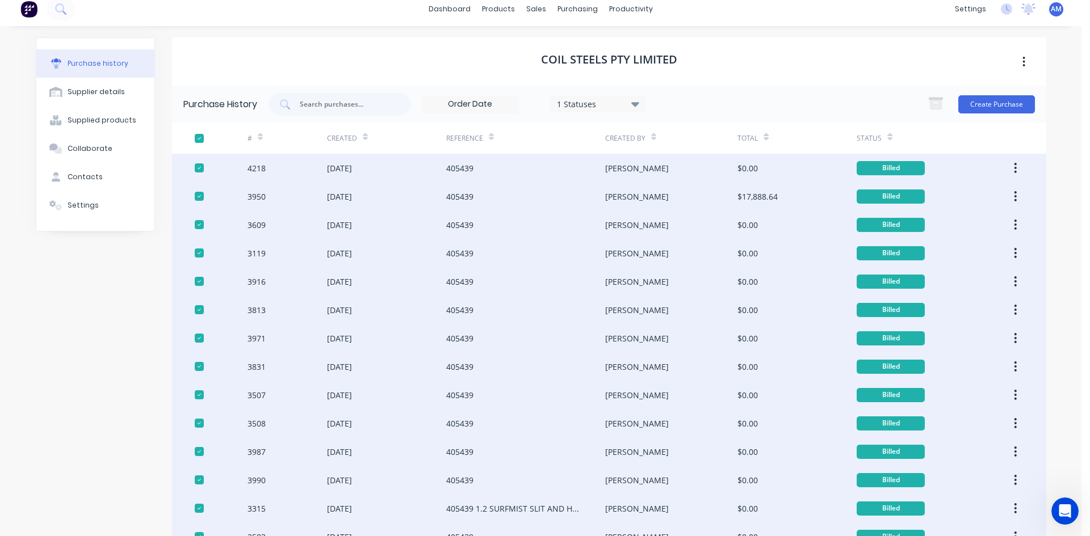
click at [721, 199] on div "[PERSON_NAME]" at bounding box center [671, 196] width 132 height 28
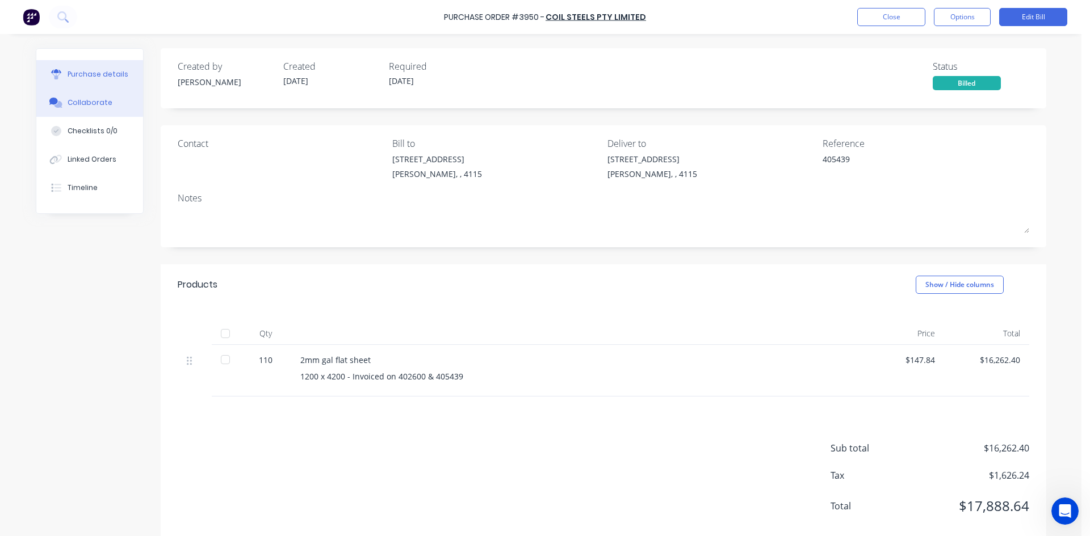
click at [86, 102] on div "Collaborate" at bounding box center [90, 103] width 45 height 10
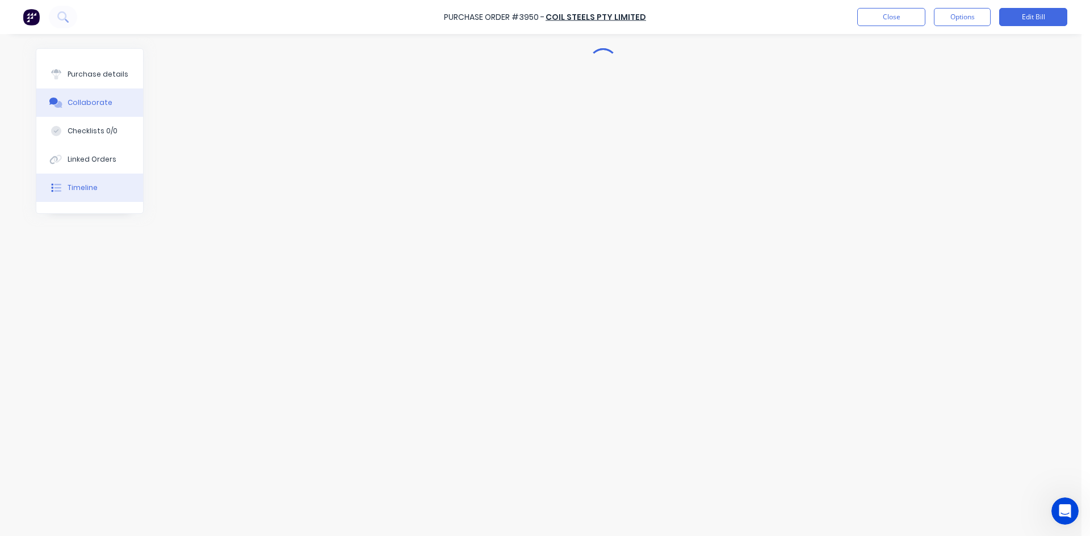
click at [61, 182] on button "Timeline" at bounding box center [89, 188] width 107 height 28
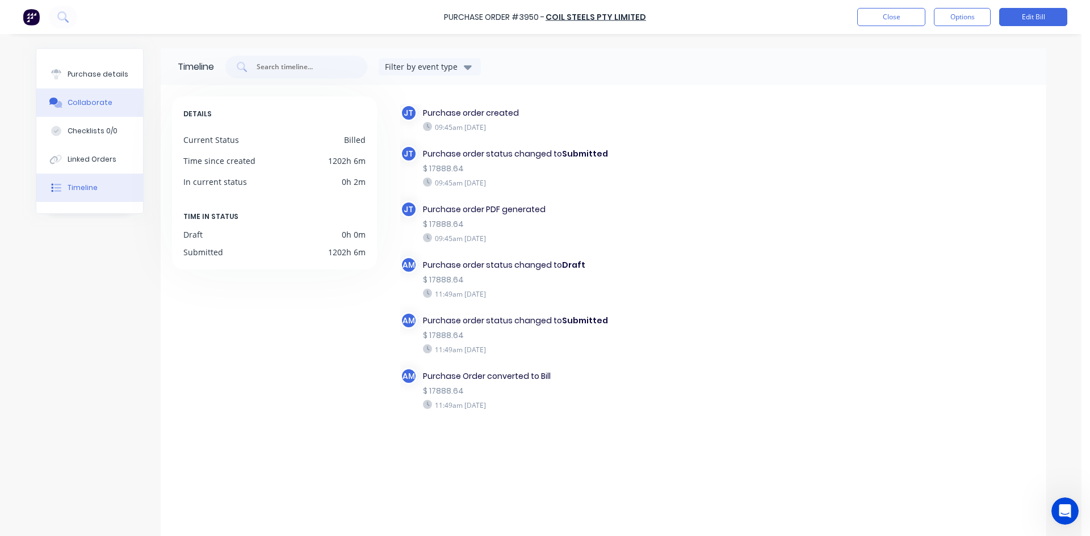
click at [96, 115] on button "Collaborate" at bounding box center [89, 103] width 107 height 28
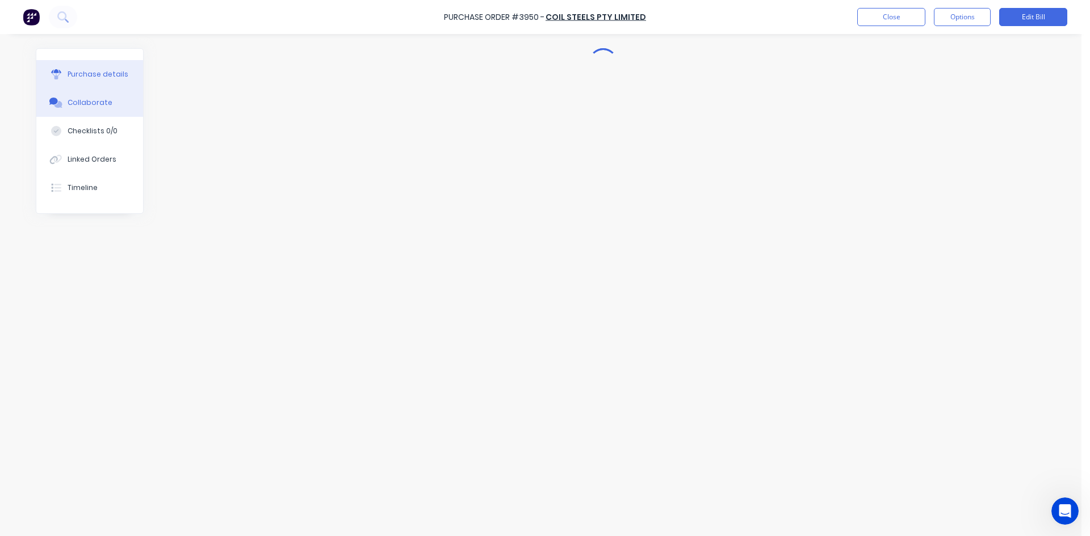
click at [105, 84] on button "Purchase details" at bounding box center [89, 74] width 107 height 28
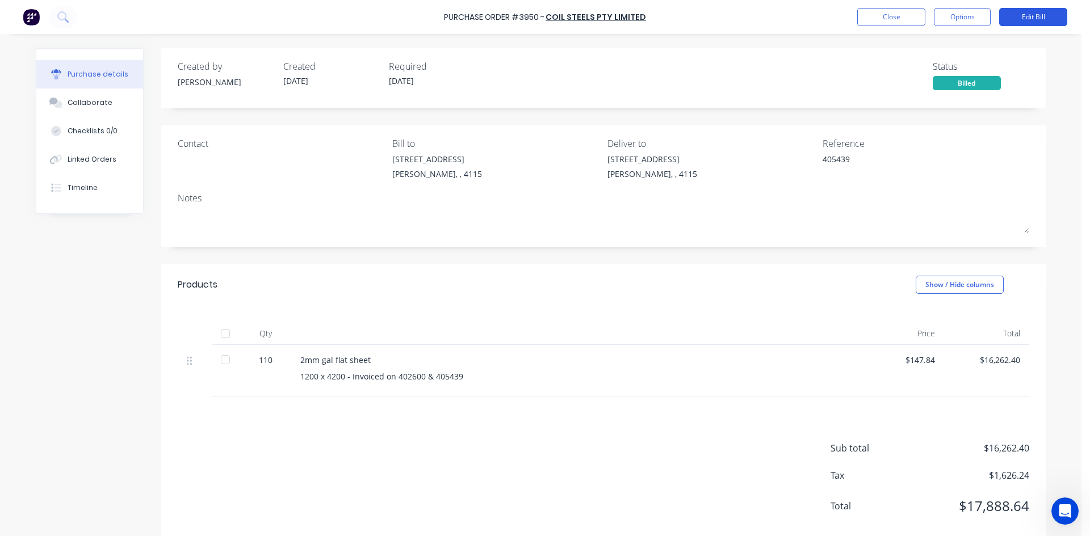
click at [1038, 18] on button "Edit Bill" at bounding box center [1033, 17] width 68 height 18
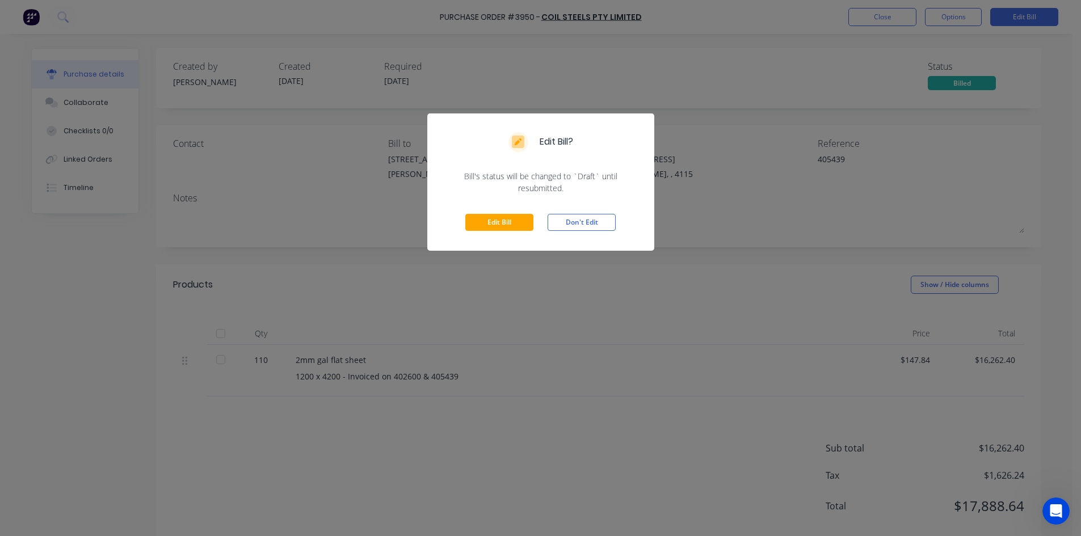
click at [665, 99] on div "Edit Bill? Bill's status will be changed to `Draft` until resubmitted. Edit Bil…" at bounding box center [540, 268] width 1081 height 536
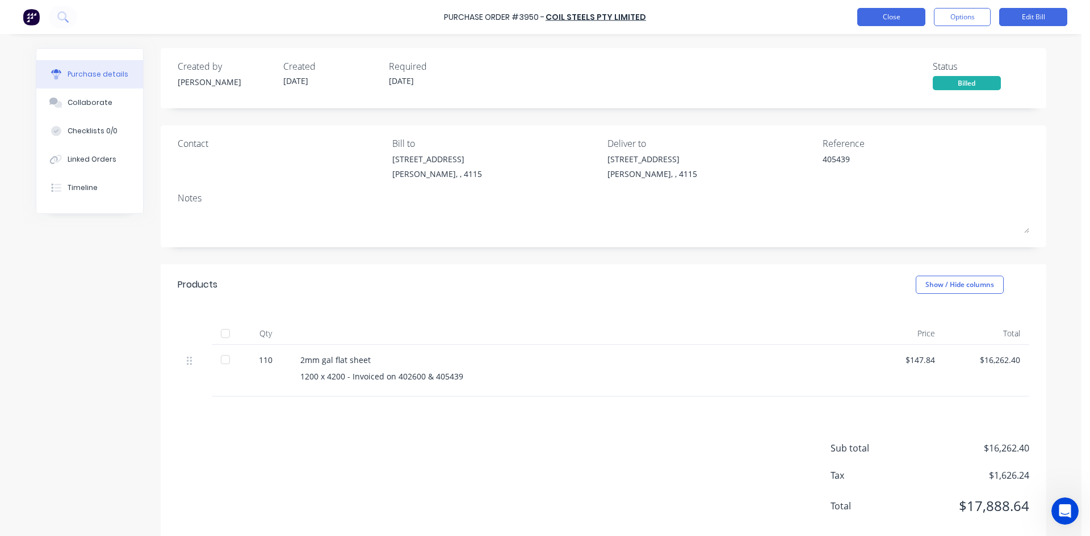
click at [885, 13] on button "Close" at bounding box center [891, 17] width 68 height 18
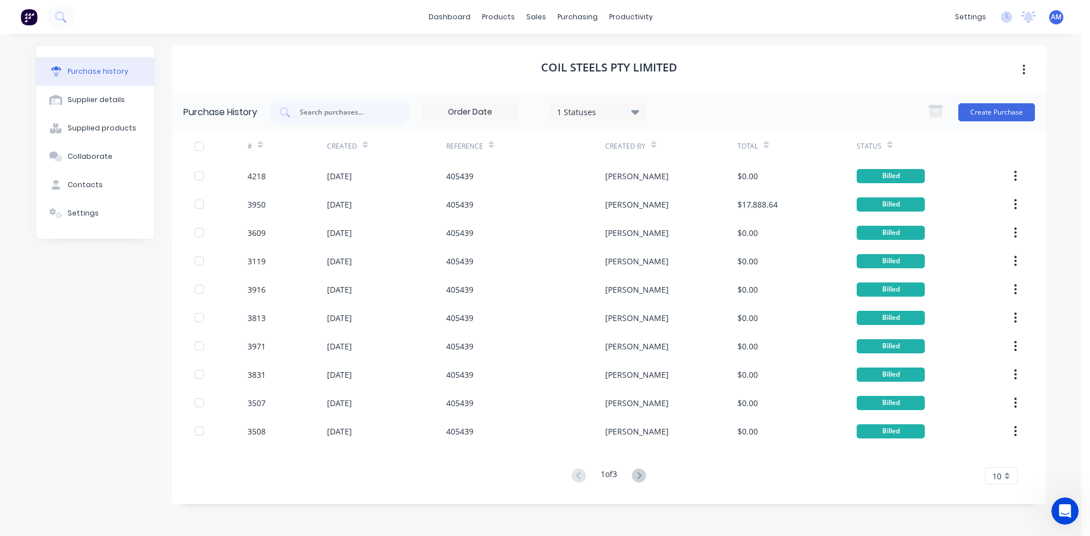
click at [195, 147] on div at bounding box center [199, 146] width 23 height 23
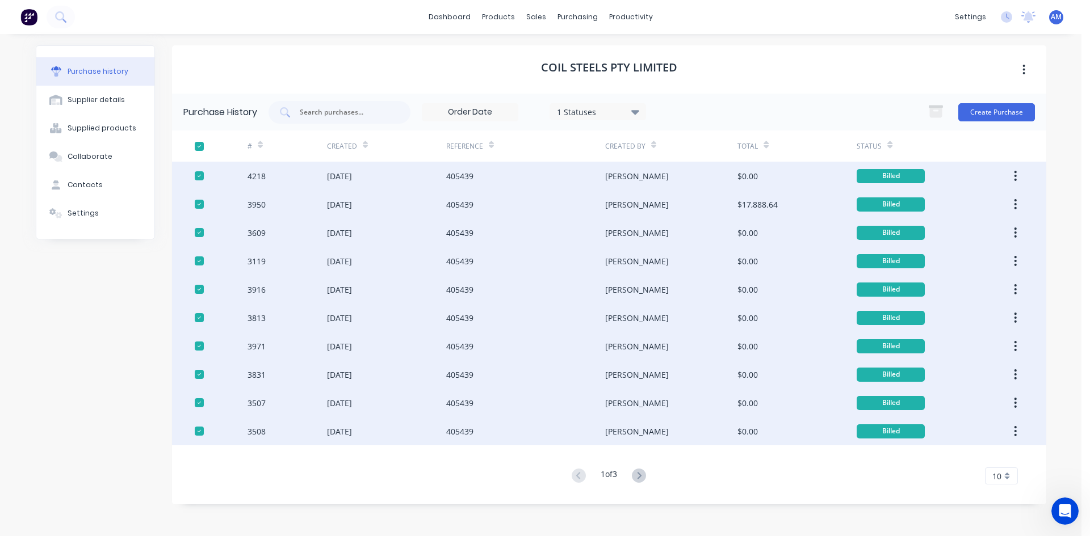
click at [1004, 472] on div "10" at bounding box center [1001, 476] width 33 height 17
click at [1005, 461] on div "35" at bounding box center [1001, 457] width 32 height 20
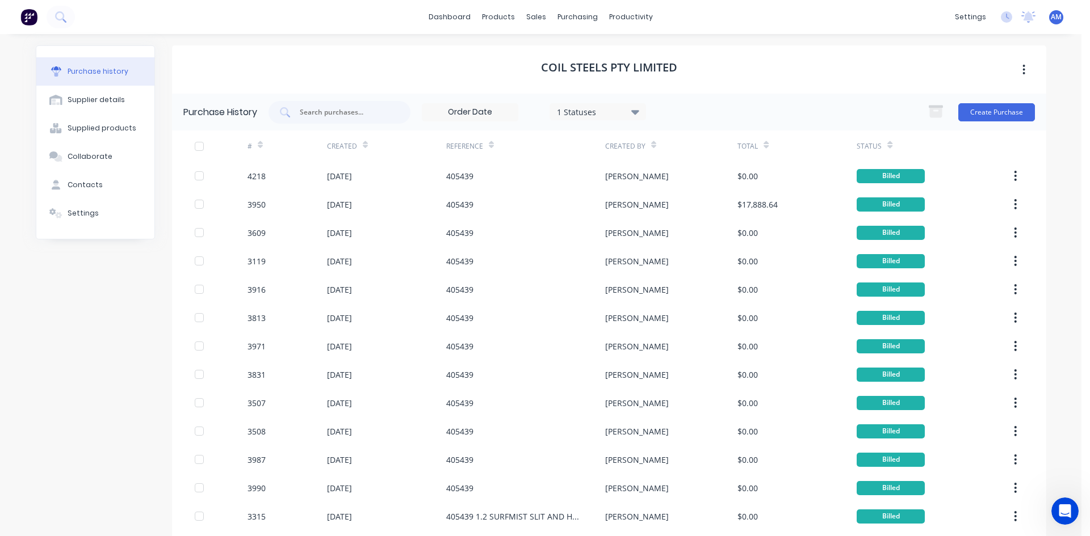
click at [199, 144] on div at bounding box center [199, 146] width 23 height 23
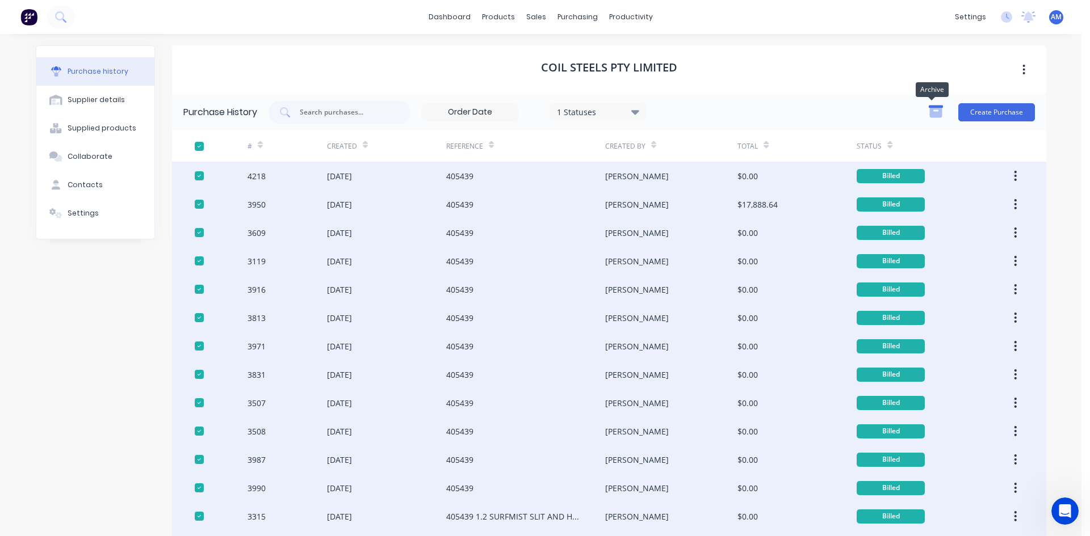
click at [929, 109] on icon "button" at bounding box center [935, 113] width 12 height 10
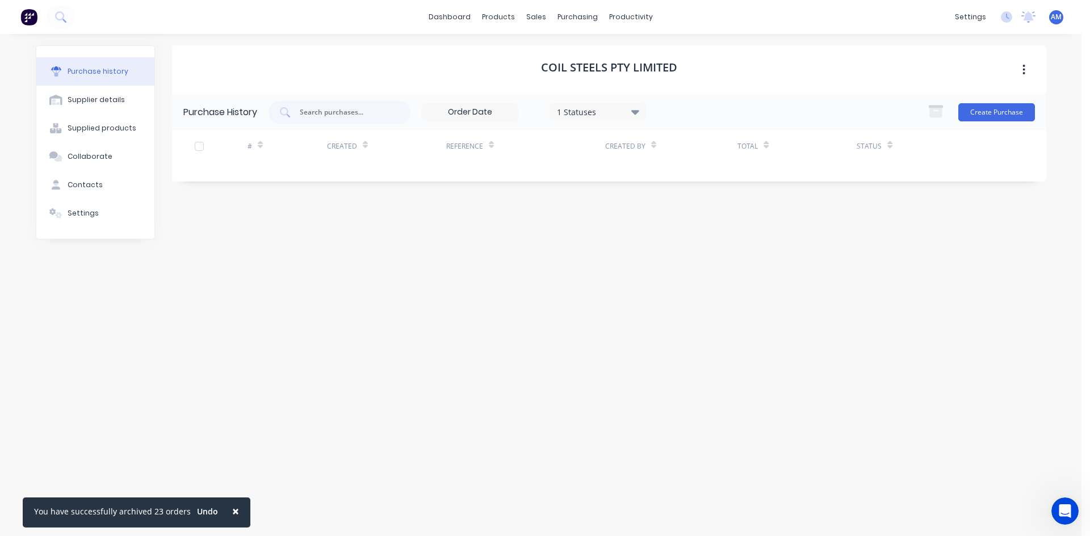
click at [620, 114] on div "1 Statuses" at bounding box center [597, 112] width 81 height 12
click at [674, 139] on div at bounding box center [674, 141] width 23 height 23
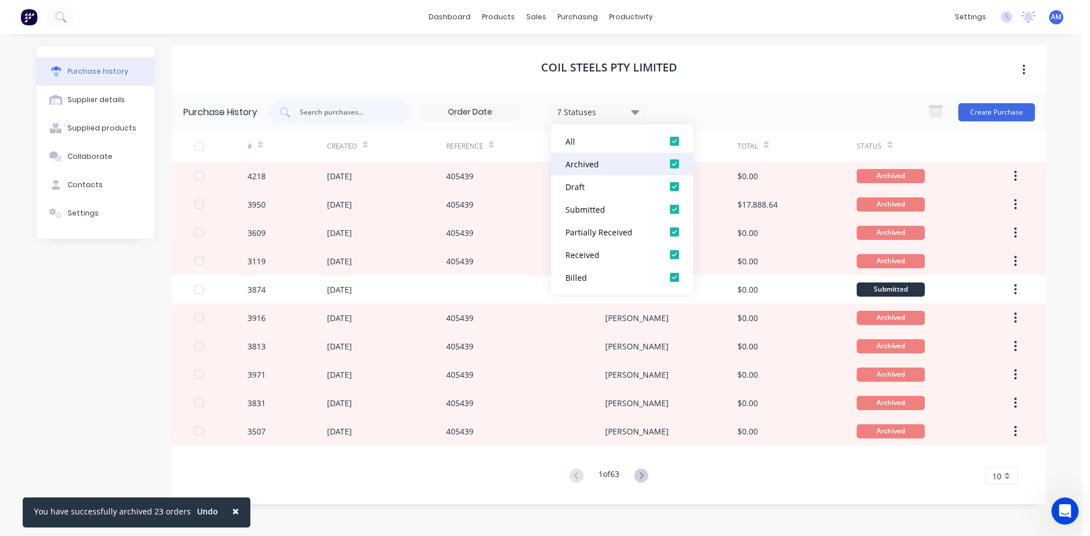
click at [679, 164] on div at bounding box center [674, 164] width 23 height 23
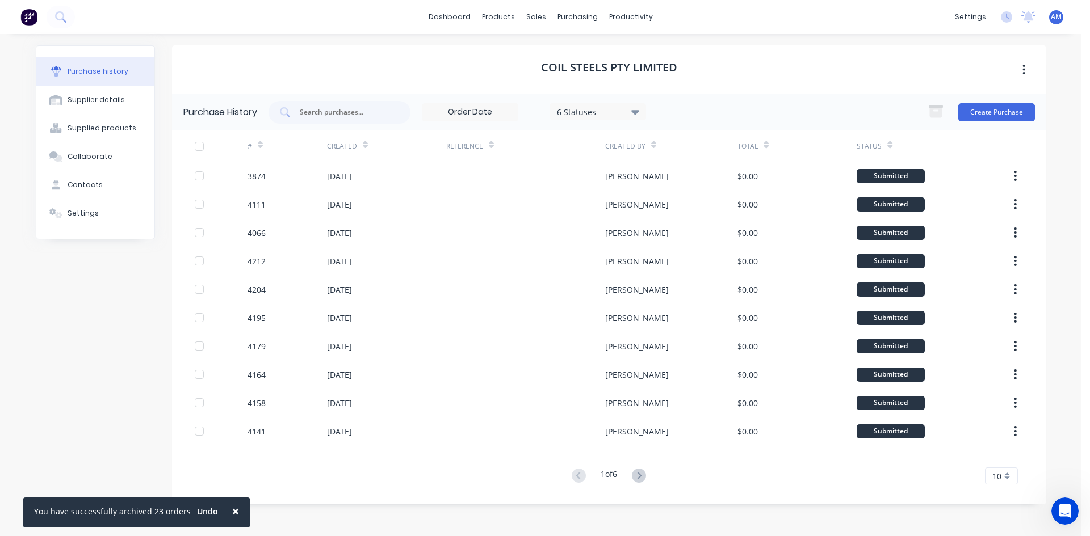
click at [733, 91] on div "Coil Steels Pty Limited" at bounding box center [609, 69] width 874 height 48
click at [232, 514] on span "×" at bounding box center [235, 511] width 7 height 16
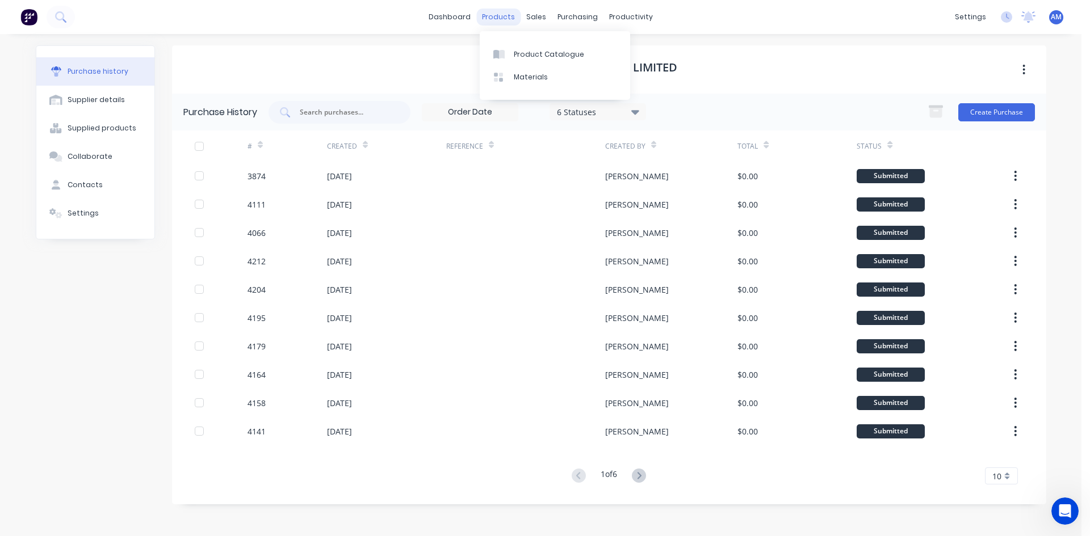
click at [518, 16] on div "products" at bounding box center [498, 17] width 44 height 17
click at [534, 22] on div "sales" at bounding box center [535, 17] width 31 height 17
click at [996, 480] on span "10" at bounding box center [996, 477] width 9 height 12
click at [998, 461] on div "35" at bounding box center [1001, 457] width 32 height 20
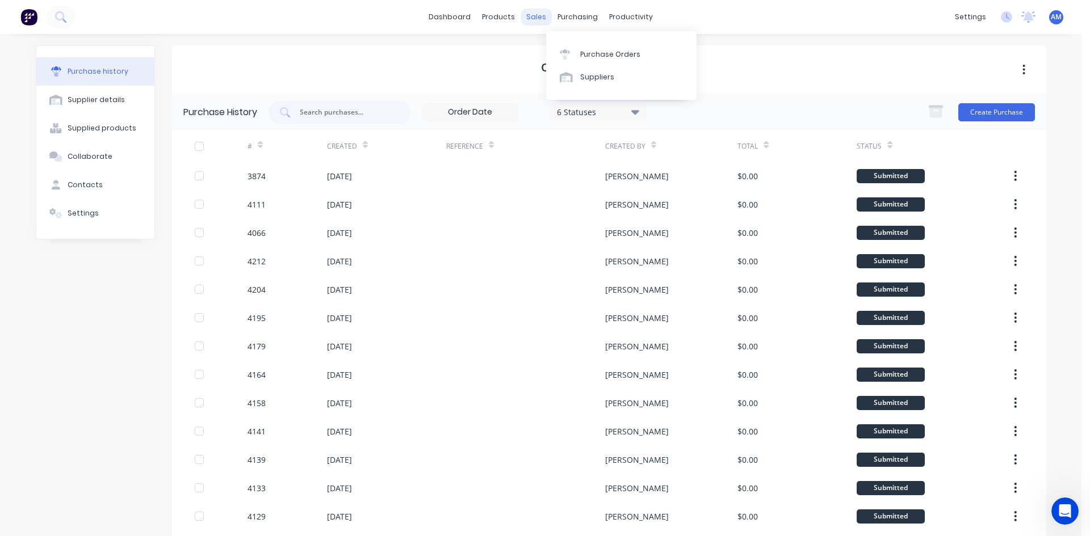
click at [543, 15] on div "sales" at bounding box center [535, 17] width 31 height 17
click at [552, 58] on div "Sales Orders" at bounding box center [574, 54] width 47 height 10
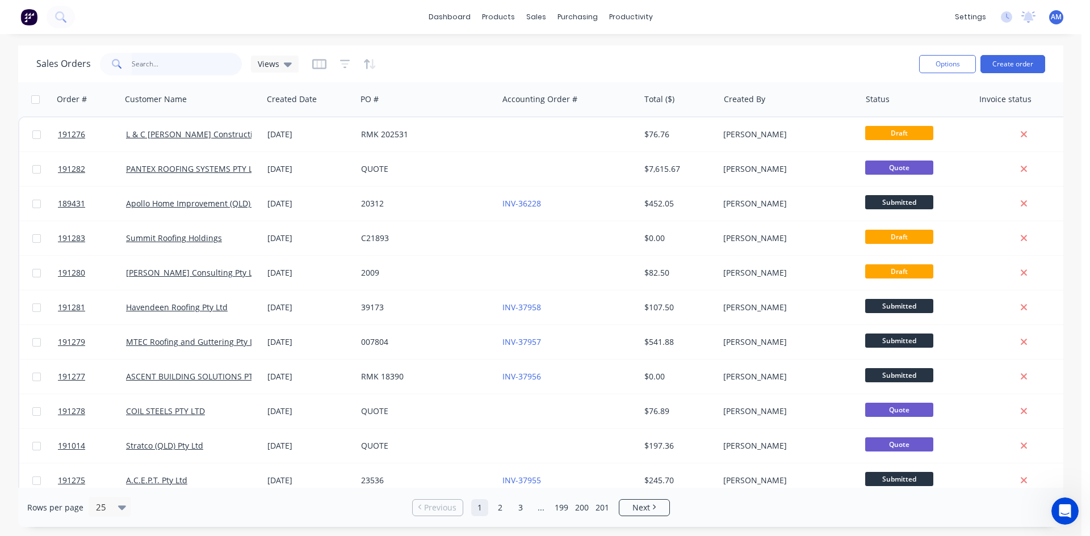
click at [163, 69] on input "text" at bounding box center [187, 64] width 111 height 23
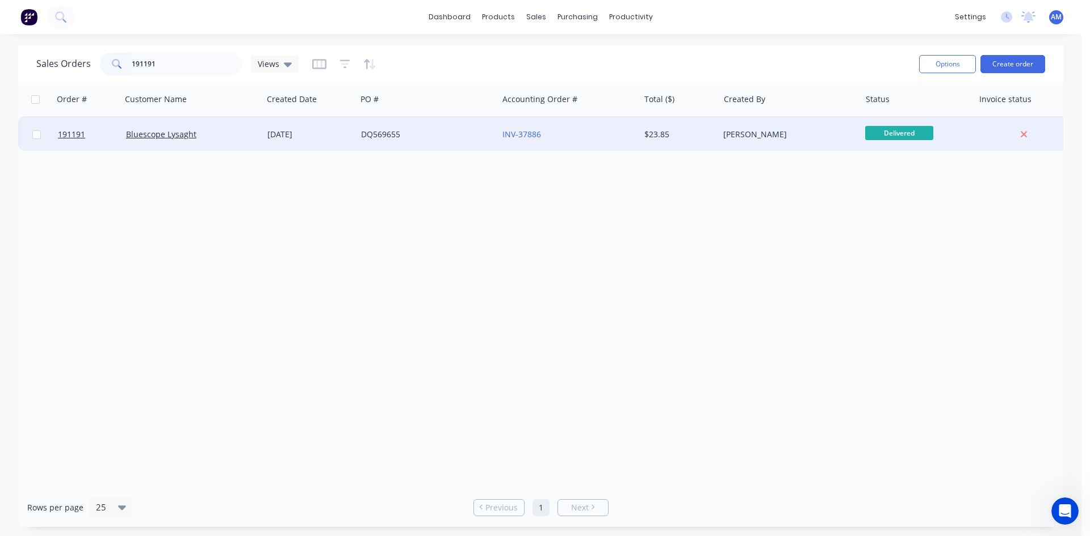
click at [614, 136] on div "INV-37886" at bounding box center [565, 134] width 126 height 11
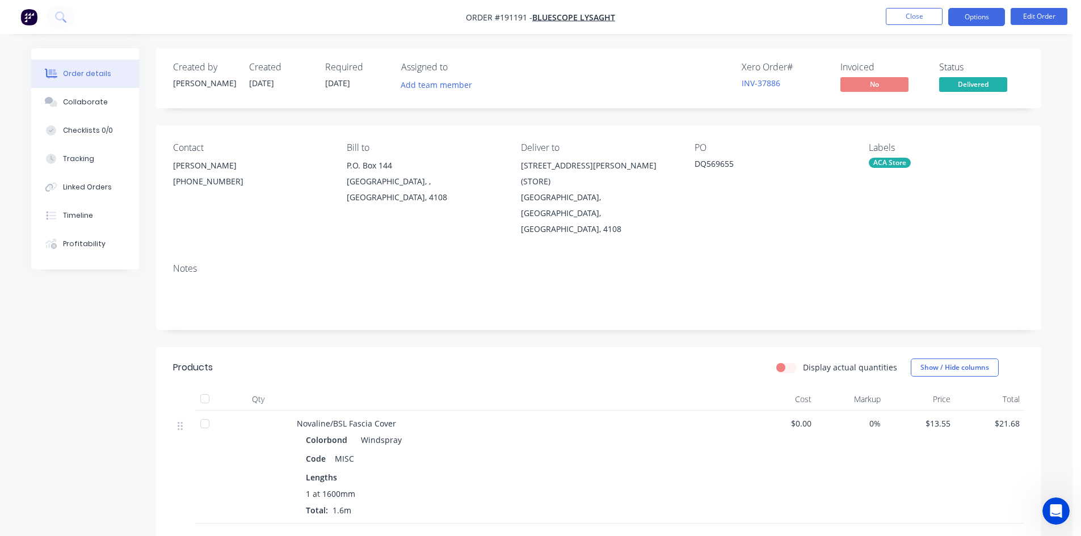
click at [992, 16] on button "Options" at bounding box center [976, 17] width 57 height 18
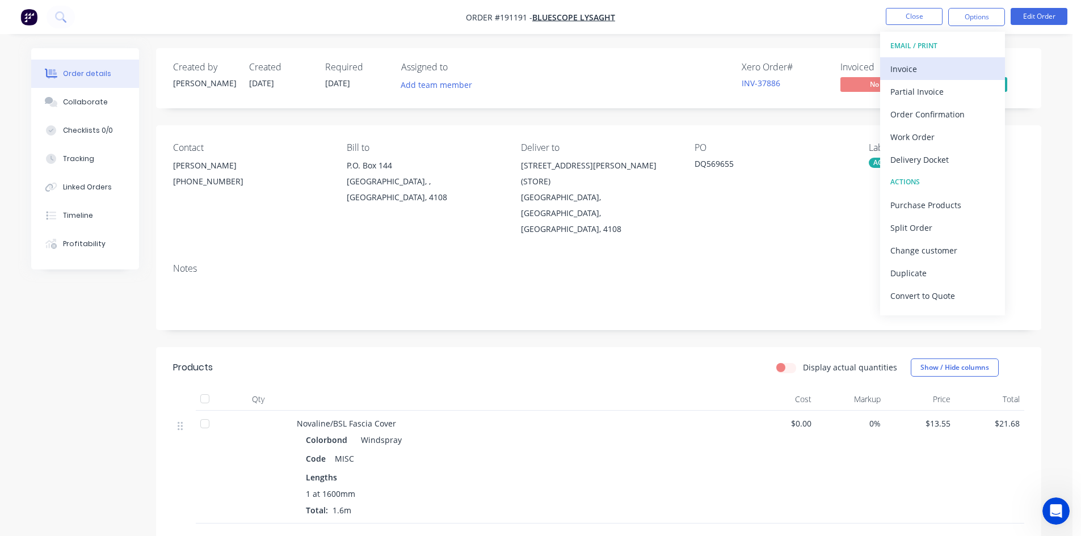
click at [931, 64] on div "Invoice" at bounding box center [943, 69] width 104 height 16
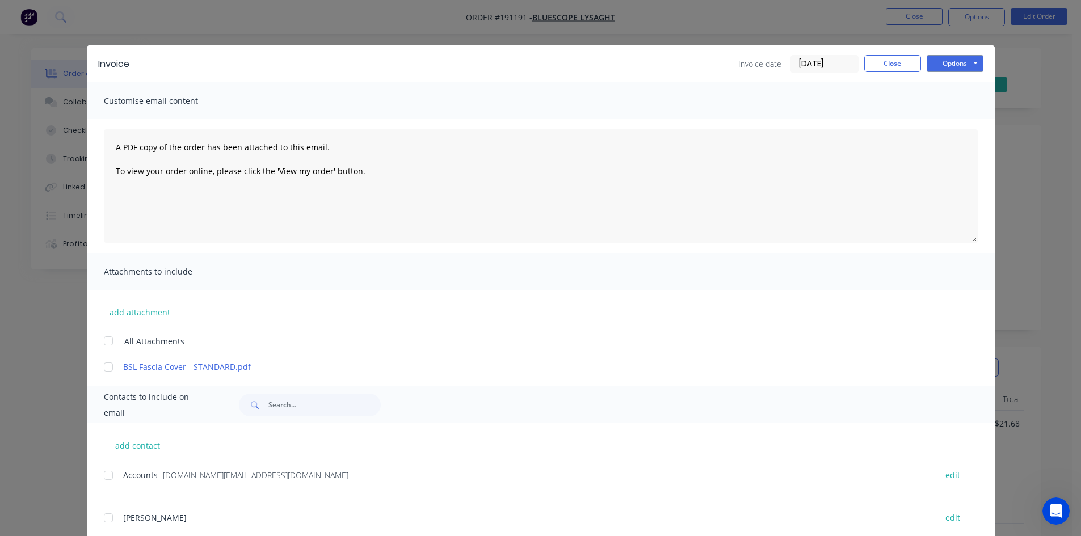
click at [103, 474] on div at bounding box center [108, 475] width 23 height 23
click at [958, 65] on button "Options" at bounding box center [955, 63] width 57 height 17
click at [960, 117] on button "Email" at bounding box center [963, 121] width 73 height 19
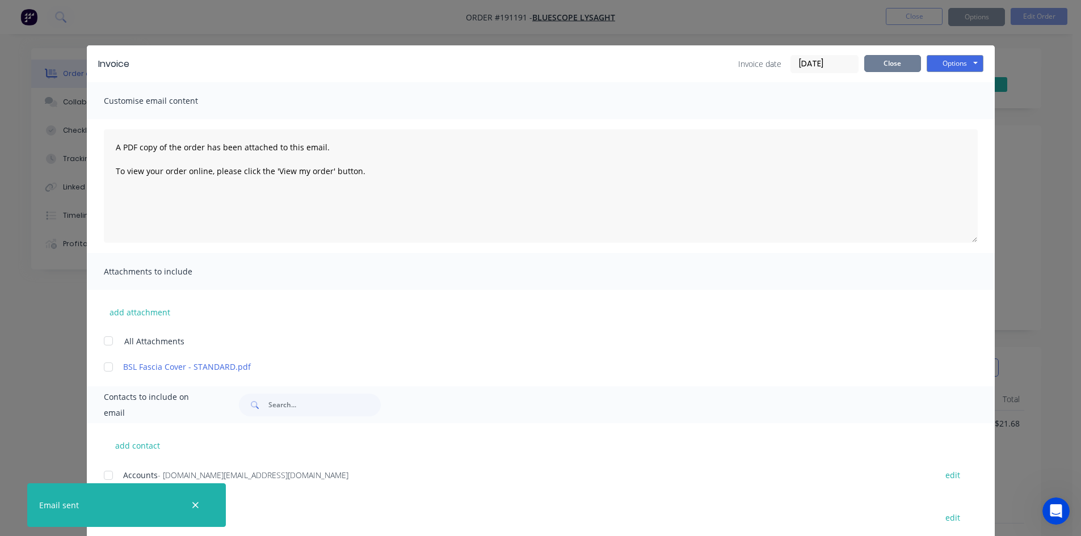
click at [909, 60] on button "Close" at bounding box center [892, 63] width 57 height 17
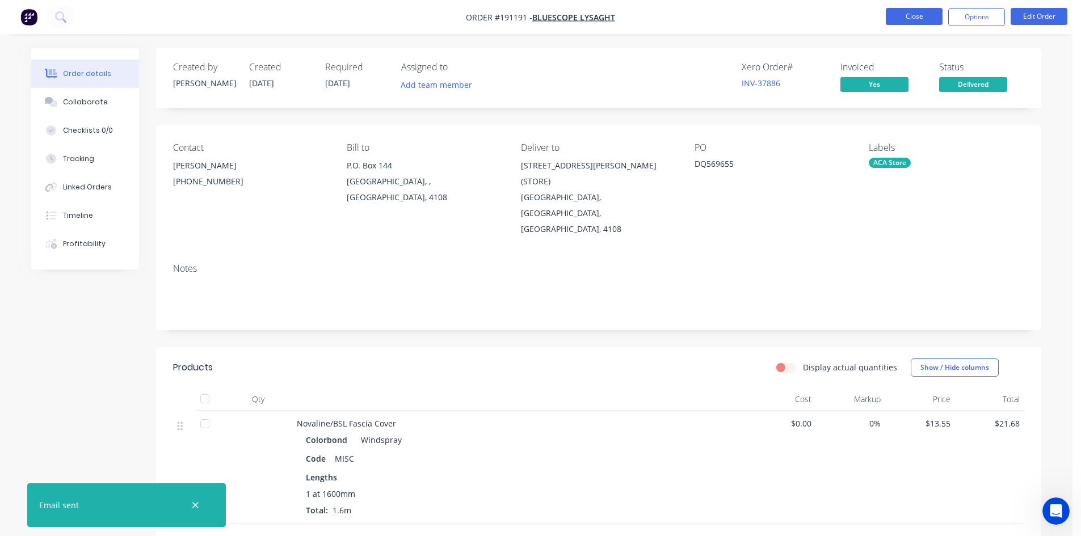
click at [925, 18] on button "Close" at bounding box center [914, 16] width 57 height 17
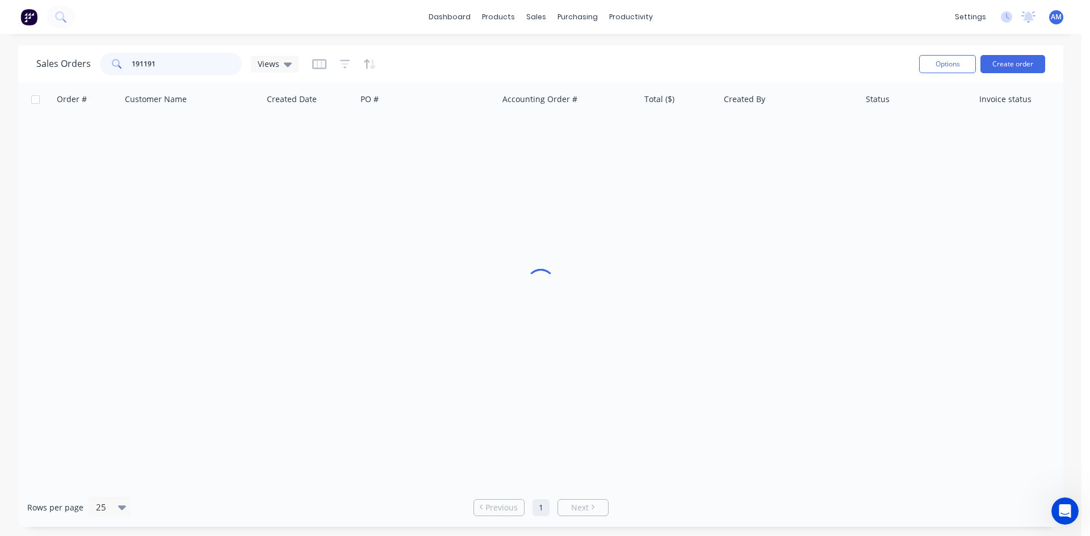
drag, startPoint x: 127, startPoint y: 67, endPoint x: 73, endPoint y: 63, distance: 54.1
click at [80, 64] on div "Sales Orders 191191 Views" at bounding box center [167, 64] width 262 height 23
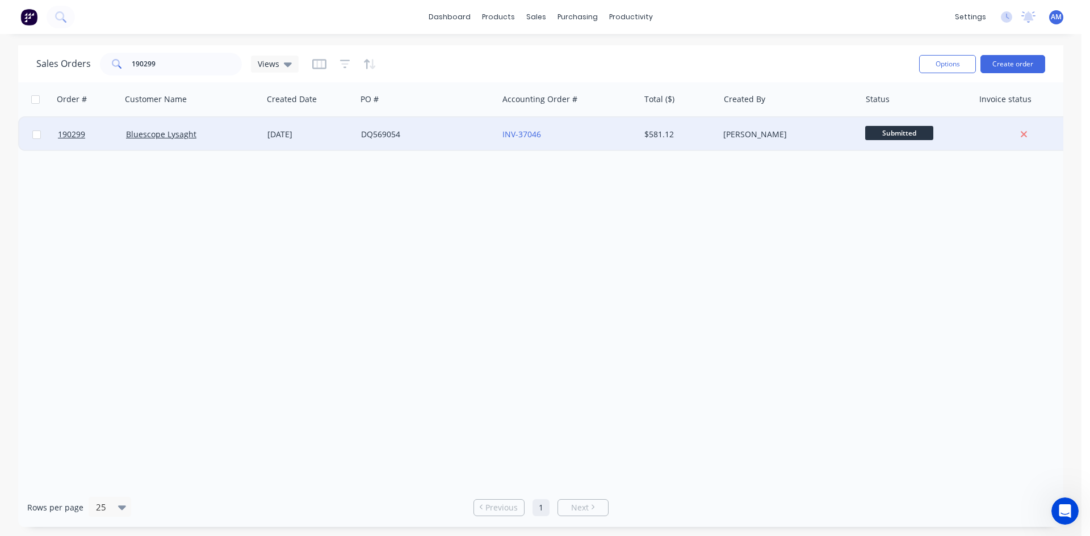
click at [406, 133] on div "DQ569054" at bounding box center [424, 134] width 126 height 11
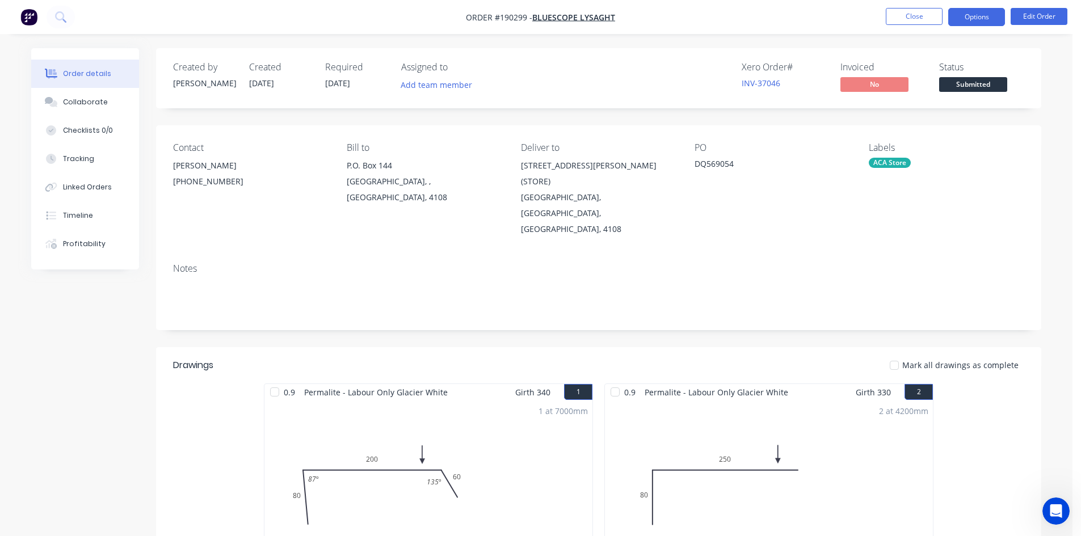
click at [992, 14] on button "Options" at bounding box center [976, 17] width 57 height 18
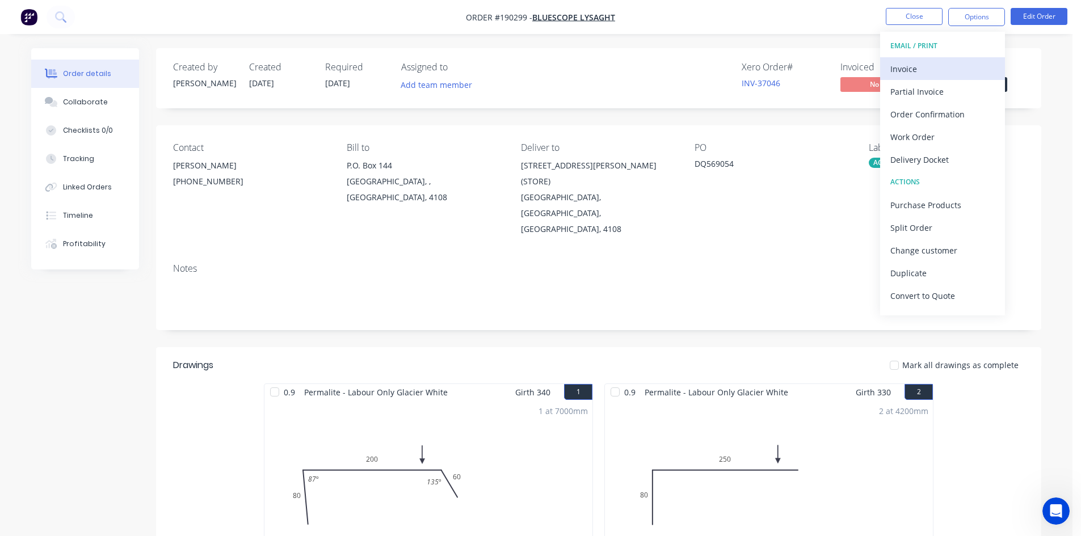
click at [937, 64] on div "Invoice" at bounding box center [943, 69] width 104 height 16
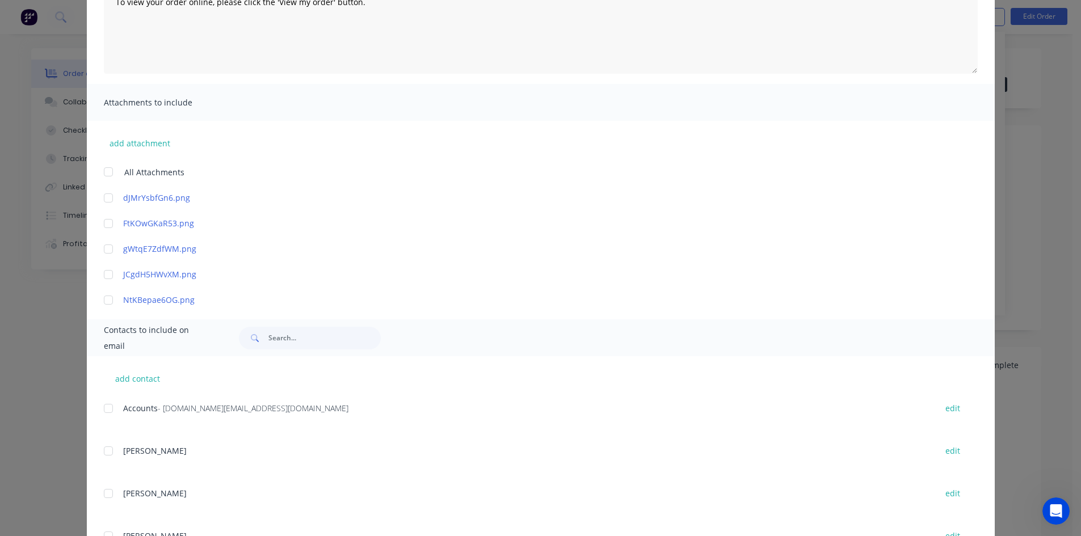
scroll to position [170, 0]
click at [107, 408] on div at bounding box center [108, 407] width 23 height 23
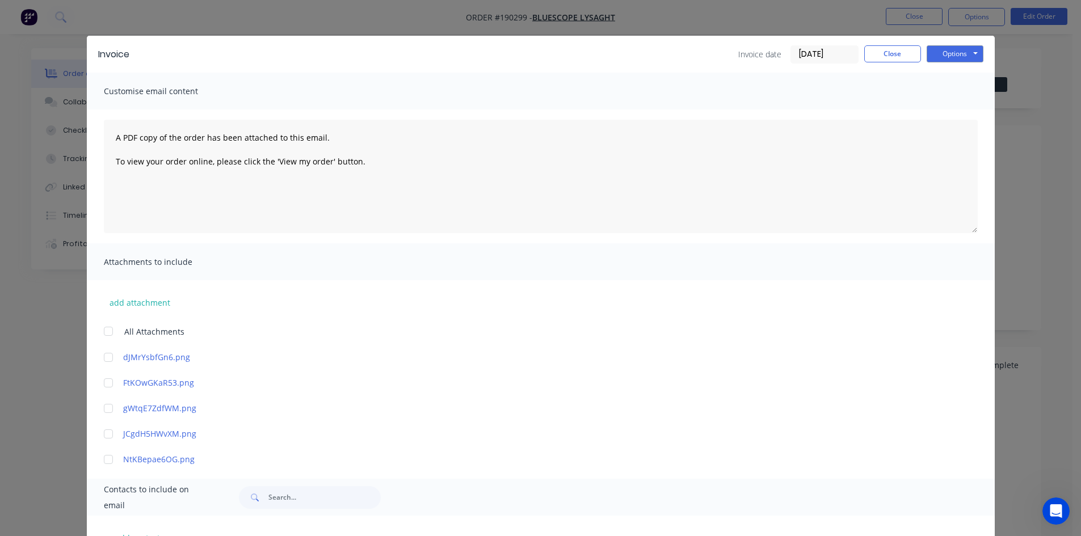
scroll to position [0, 0]
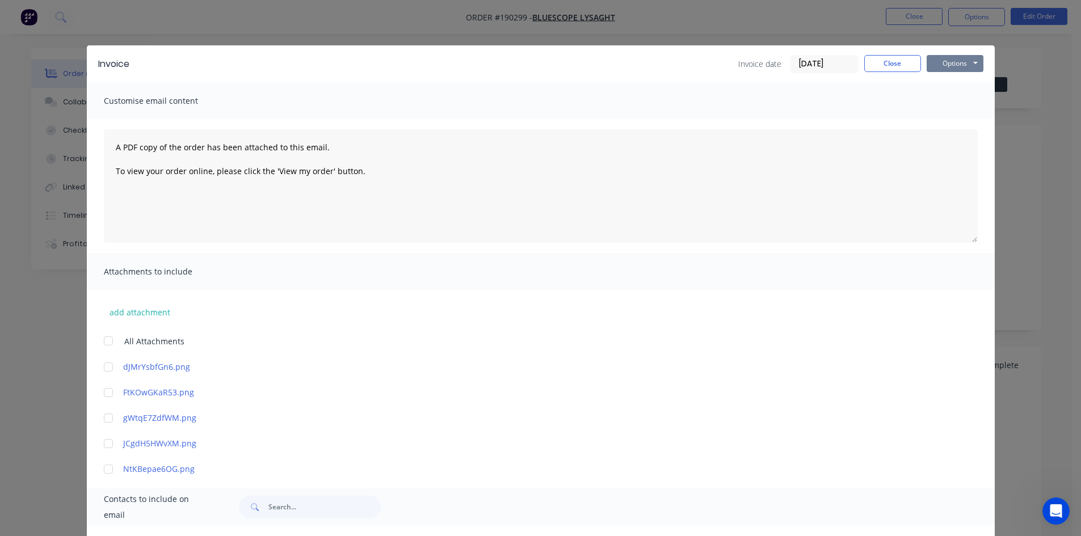
click at [952, 65] on button "Options" at bounding box center [955, 63] width 57 height 17
click at [951, 115] on button "Email" at bounding box center [963, 121] width 73 height 19
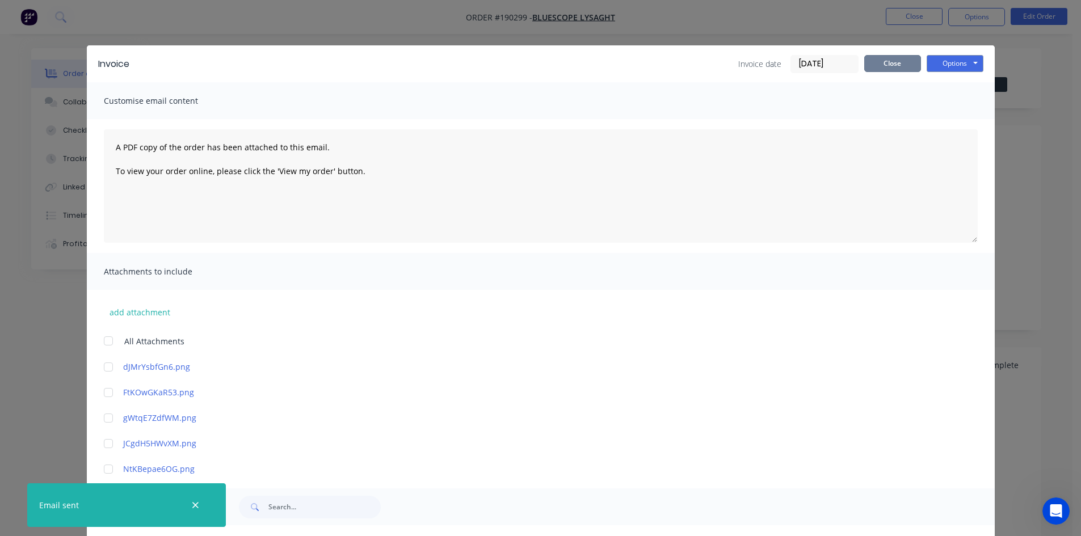
click at [866, 64] on button "Close" at bounding box center [892, 63] width 57 height 17
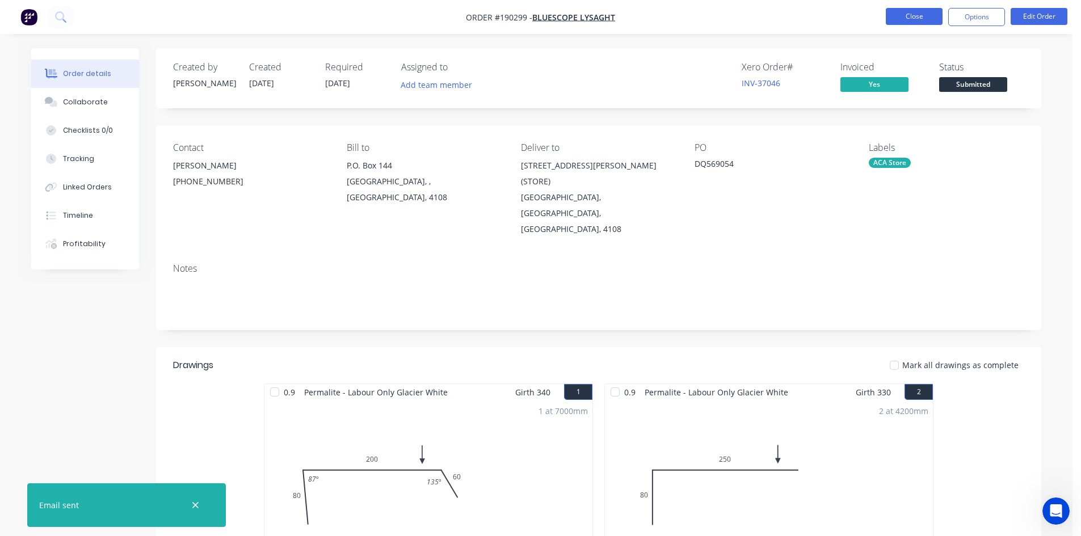
click at [898, 14] on button "Close" at bounding box center [914, 16] width 57 height 17
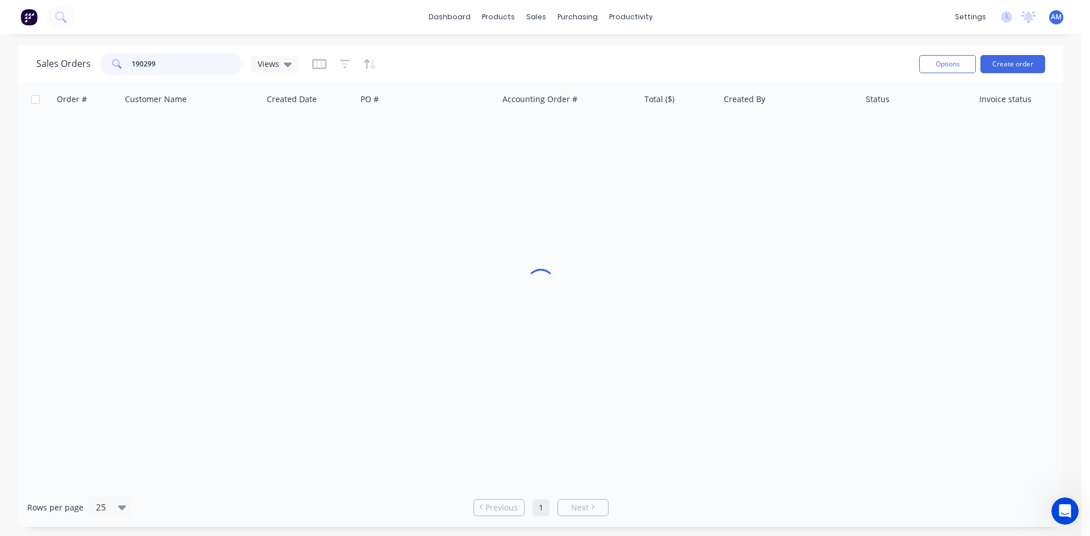
drag, startPoint x: 208, startPoint y: 69, endPoint x: 76, endPoint y: 68, distance: 131.7
click at [77, 69] on div "Sales Orders 190299 Views" at bounding box center [167, 64] width 262 height 23
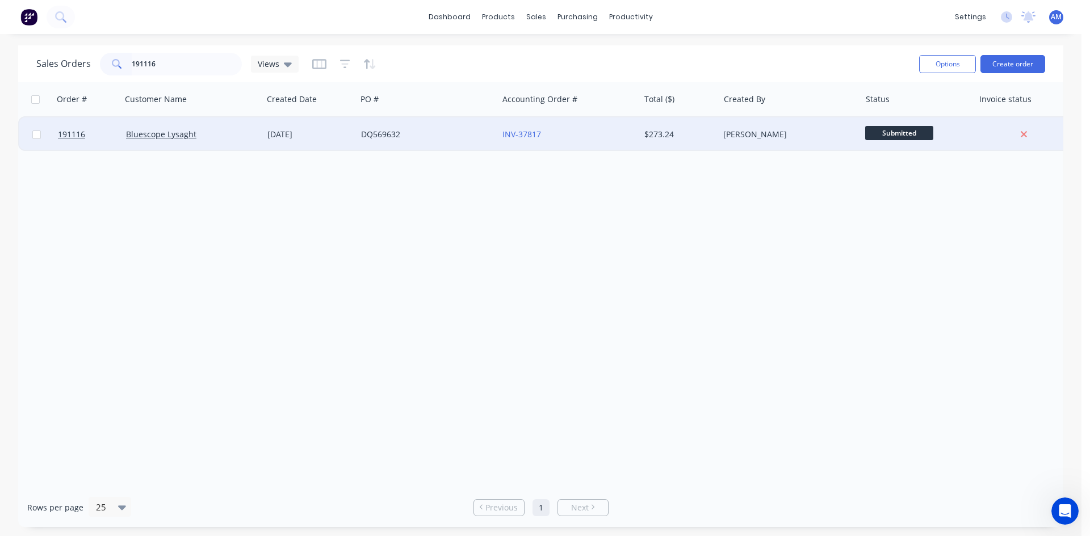
click at [562, 141] on div "INV-37817" at bounding box center [568, 134] width 141 height 34
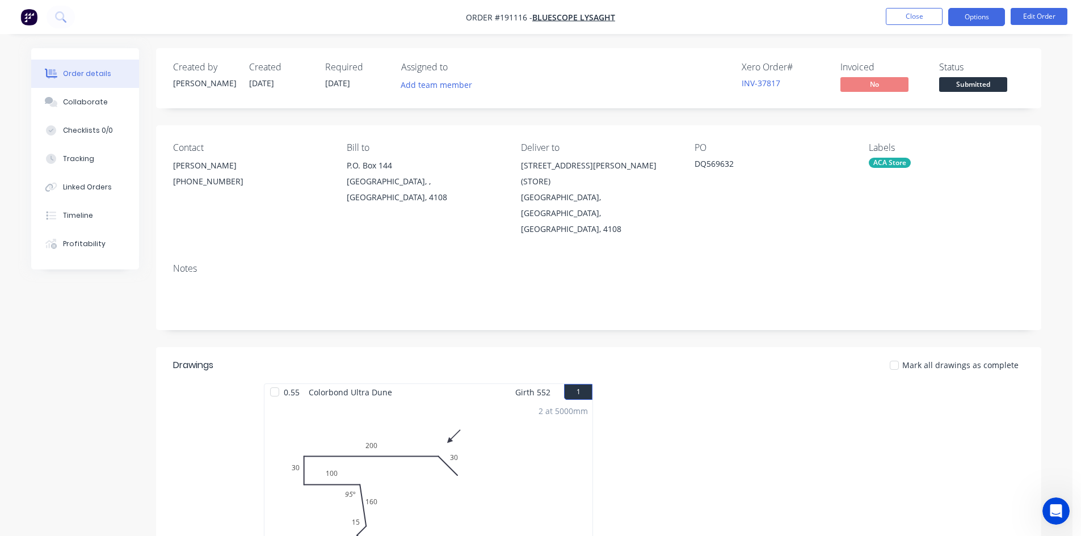
click at [977, 16] on button "Options" at bounding box center [976, 17] width 57 height 18
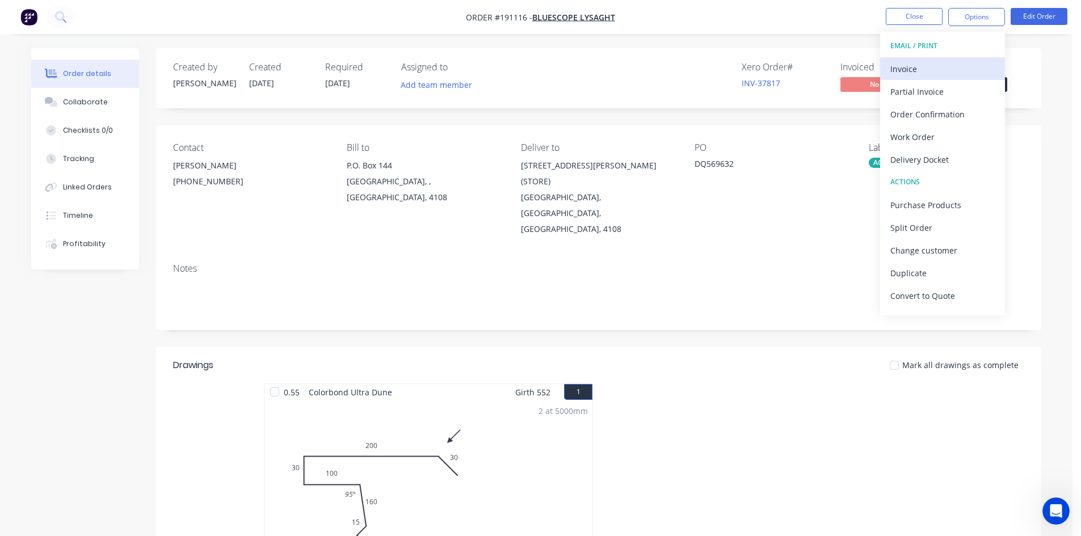
click at [954, 69] on div "Invoice" at bounding box center [943, 69] width 104 height 16
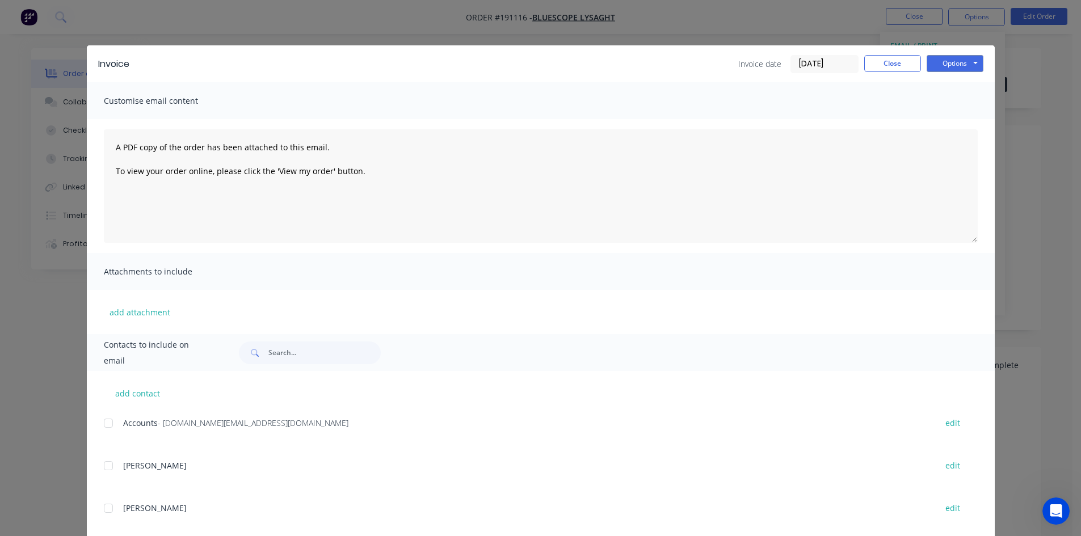
click at [106, 425] on div at bounding box center [108, 423] width 23 height 23
click at [950, 70] on button "Options" at bounding box center [955, 63] width 57 height 17
click at [949, 119] on button "Email" at bounding box center [963, 121] width 73 height 19
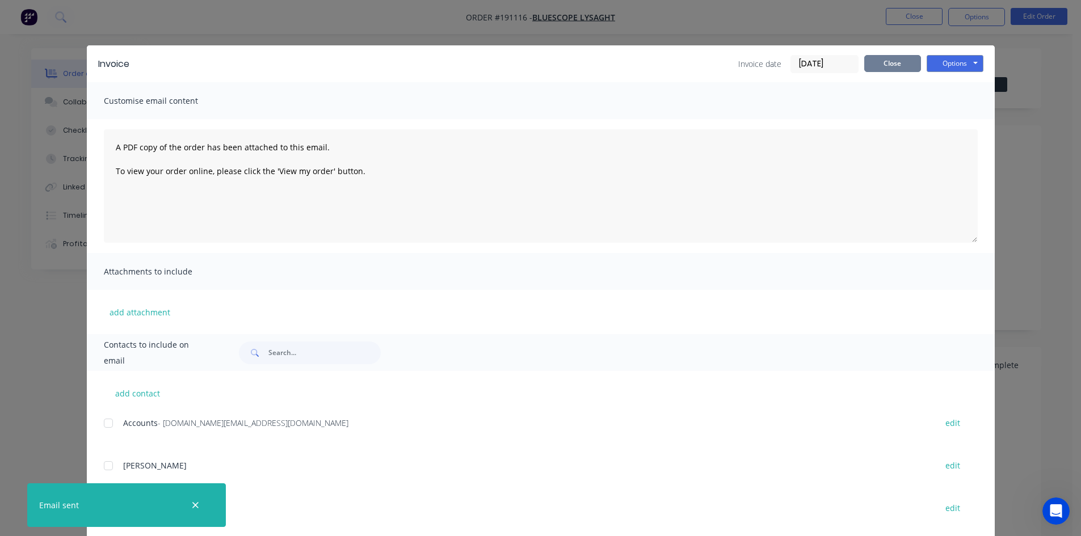
click at [887, 66] on button "Close" at bounding box center [892, 63] width 57 height 17
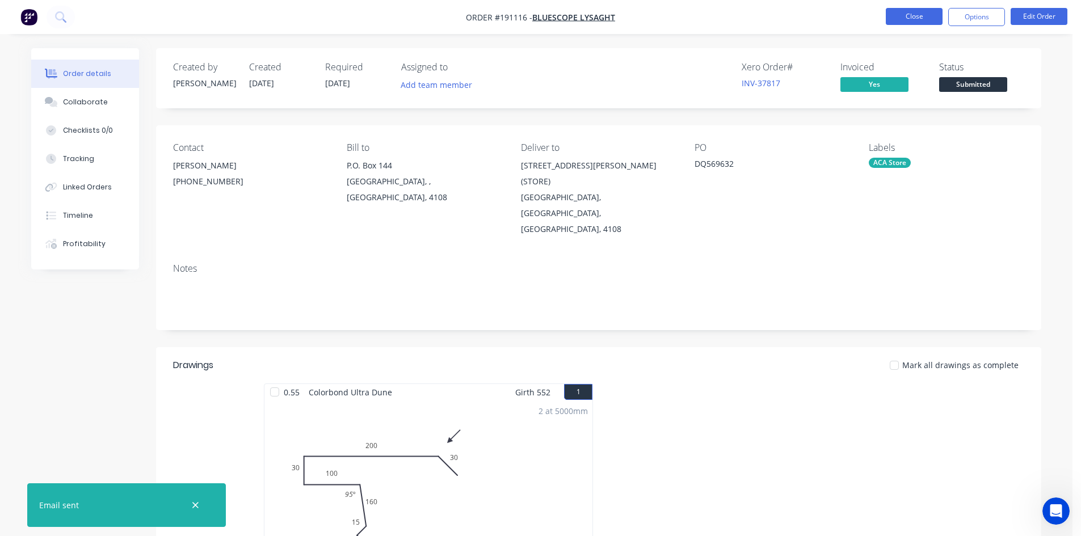
click at [899, 23] on button "Close" at bounding box center [914, 16] width 57 height 17
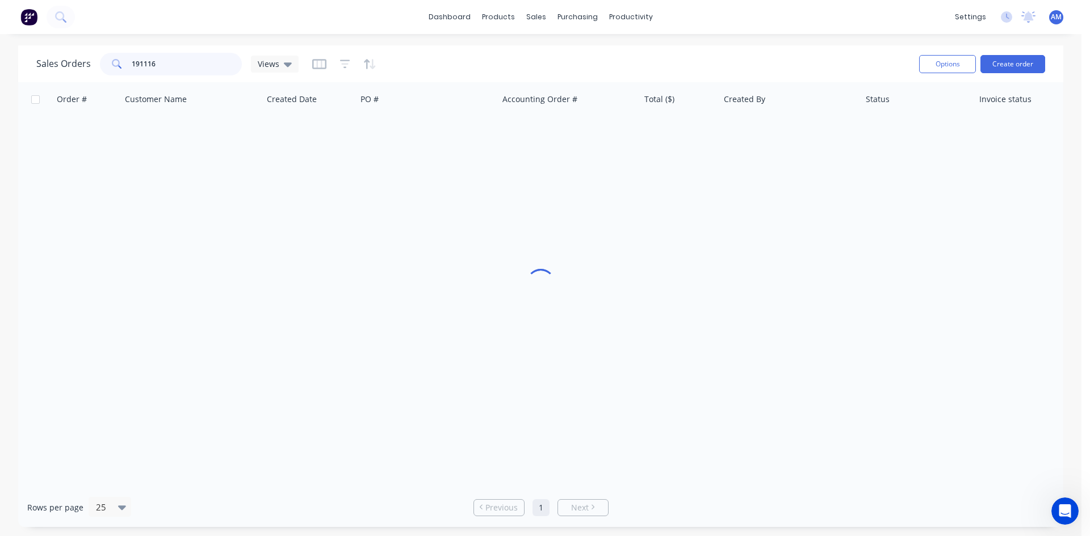
drag, startPoint x: 201, startPoint y: 62, endPoint x: 52, endPoint y: 60, distance: 149.3
click at [52, 60] on div "Sales Orders 191116 Views" at bounding box center [167, 64] width 262 height 23
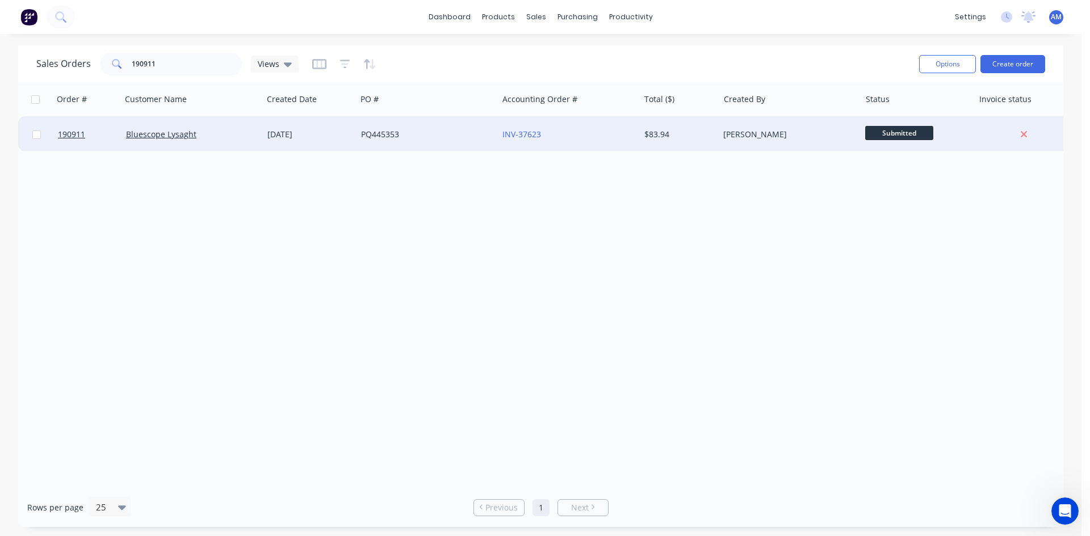
click at [596, 148] on div "INV-37623" at bounding box center [568, 134] width 141 height 34
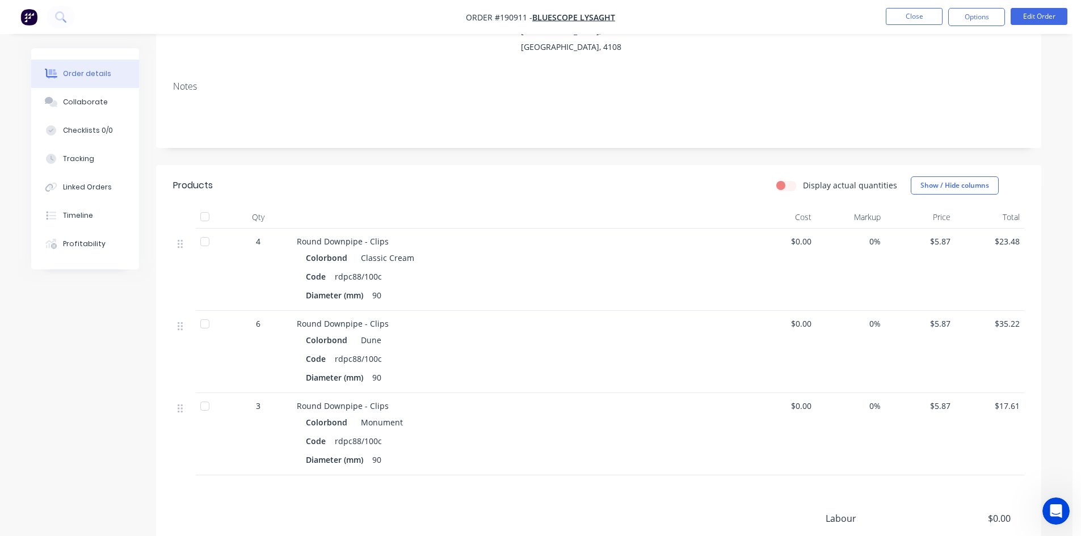
scroll to position [57, 0]
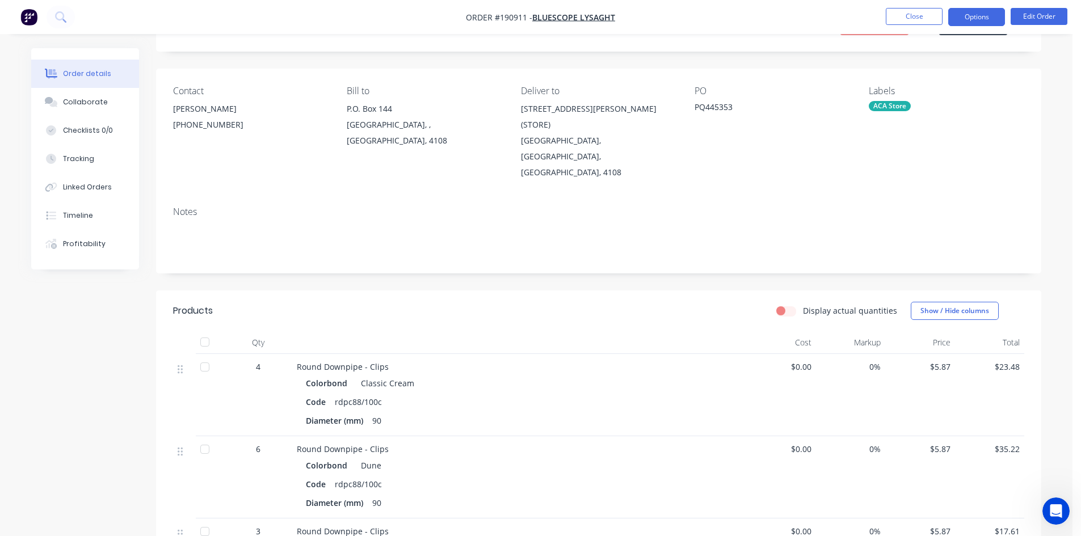
click at [992, 15] on button "Options" at bounding box center [976, 17] width 57 height 18
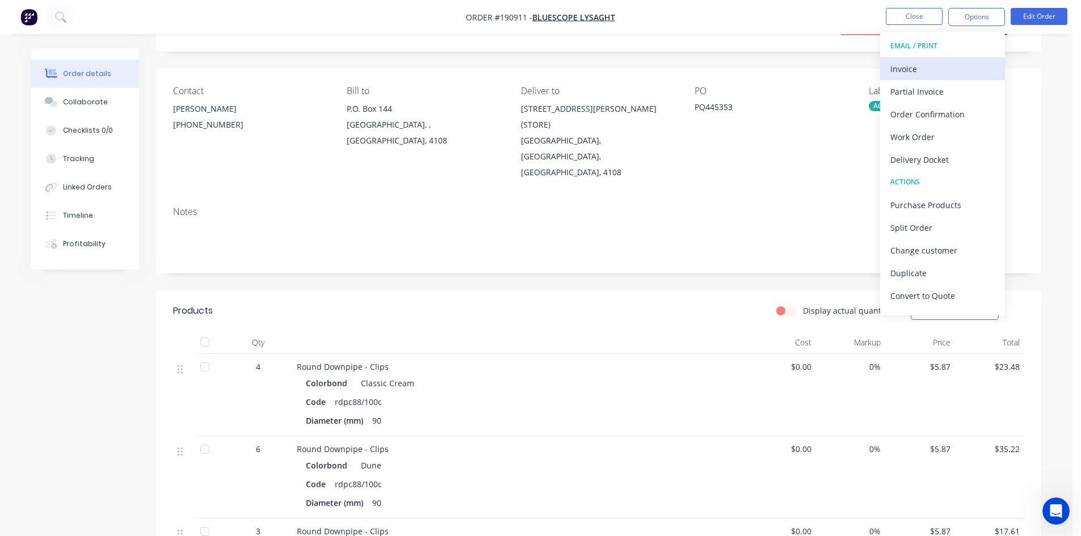
click at [933, 76] on div "Invoice" at bounding box center [943, 69] width 104 height 16
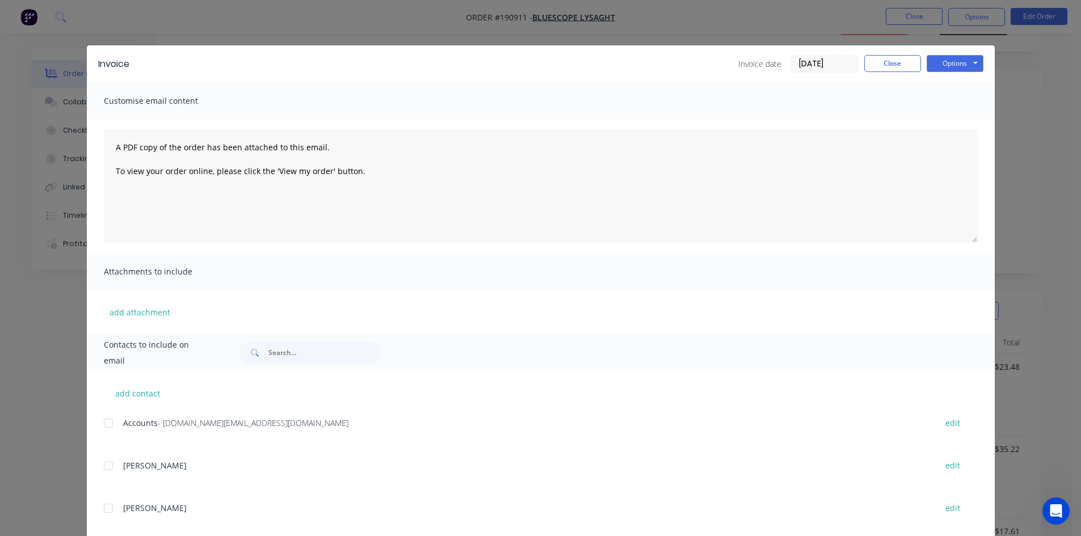
click at [106, 429] on div at bounding box center [108, 423] width 23 height 23
click at [943, 67] on button "Options" at bounding box center [955, 63] width 57 height 17
click at [904, 70] on button "Close" at bounding box center [892, 63] width 57 height 17
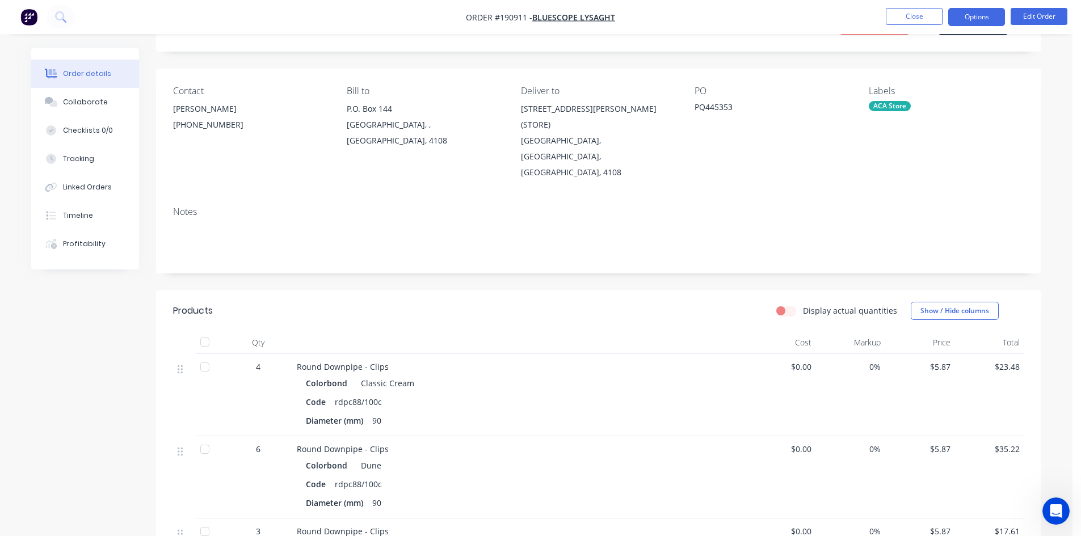
click at [972, 22] on button "Options" at bounding box center [976, 17] width 57 height 18
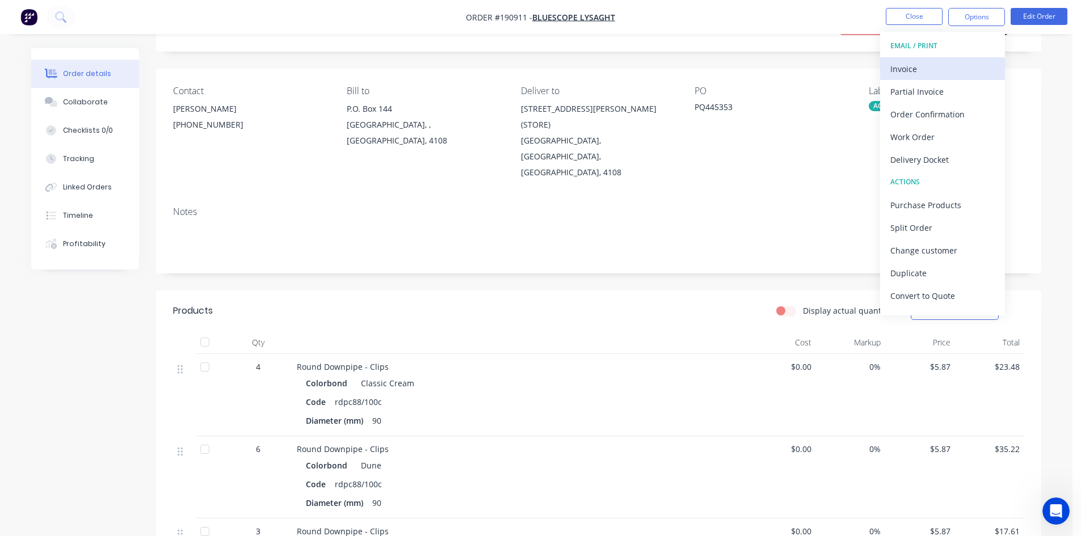
click at [969, 64] on div "Invoice" at bounding box center [943, 69] width 104 height 16
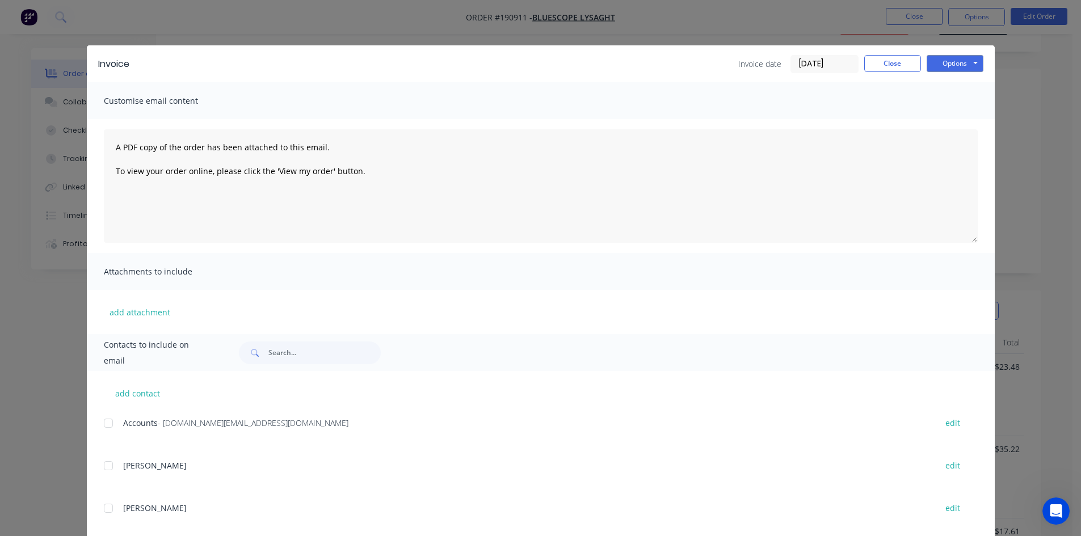
click at [106, 427] on div at bounding box center [108, 423] width 23 height 23
click at [942, 66] on button "Options" at bounding box center [955, 63] width 57 height 17
click at [948, 120] on button "Email" at bounding box center [963, 121] width 73 height 19
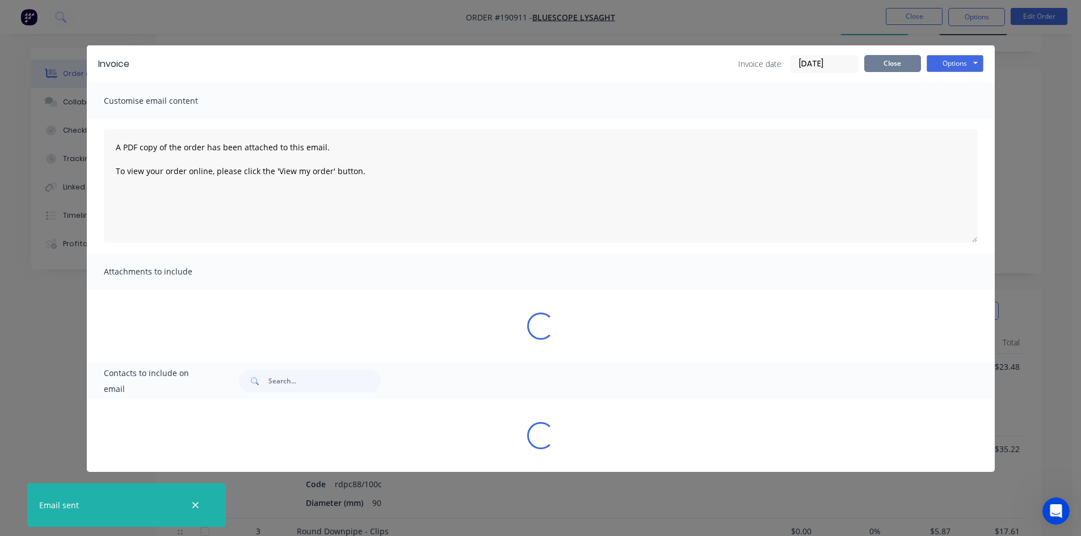
click at [902, 62] on button "Close" at bounding box center [892, 63] width 57 height 17
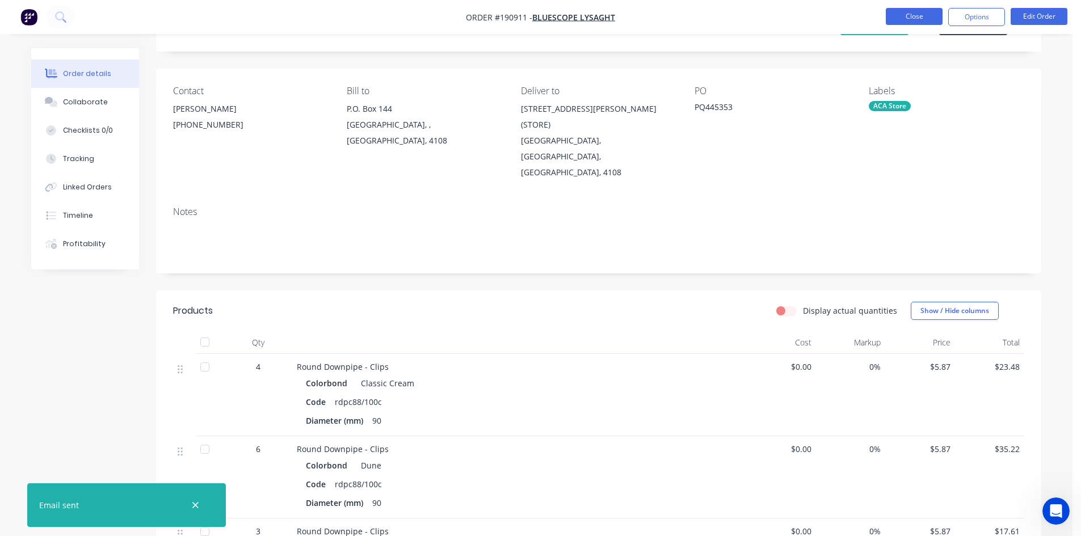
click at [919, 16] on button "Close" at bounding box center [914, 16] width 57 height 17
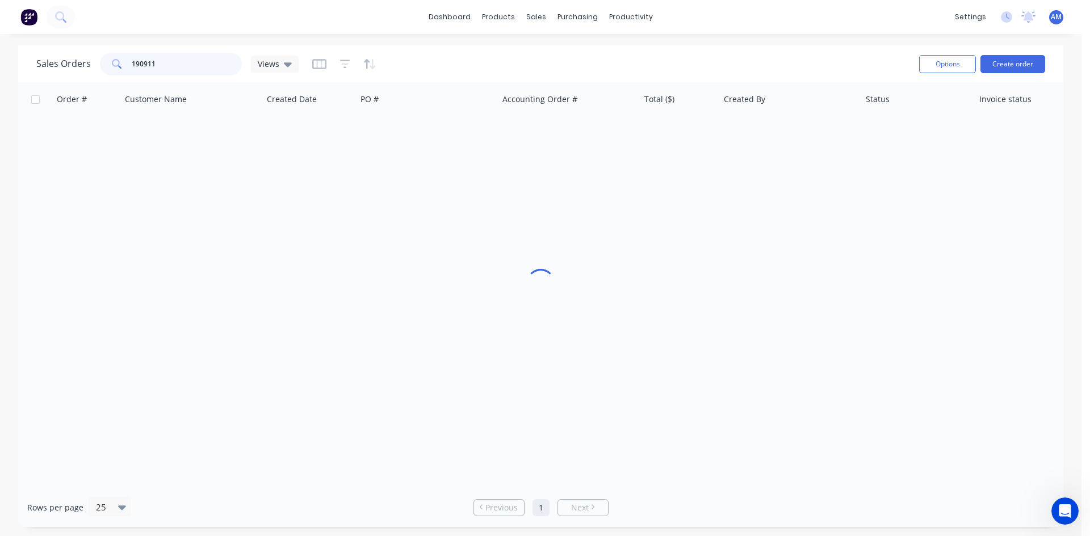
drag, startPoint x: 187, startPoint y: 56, endPoint x: 78, endPoint y: 58, distance: 109.0
click at [81, 60] on div "Sales Orders 190911 Views" at bounding box center [167, 64] width 262 height 23
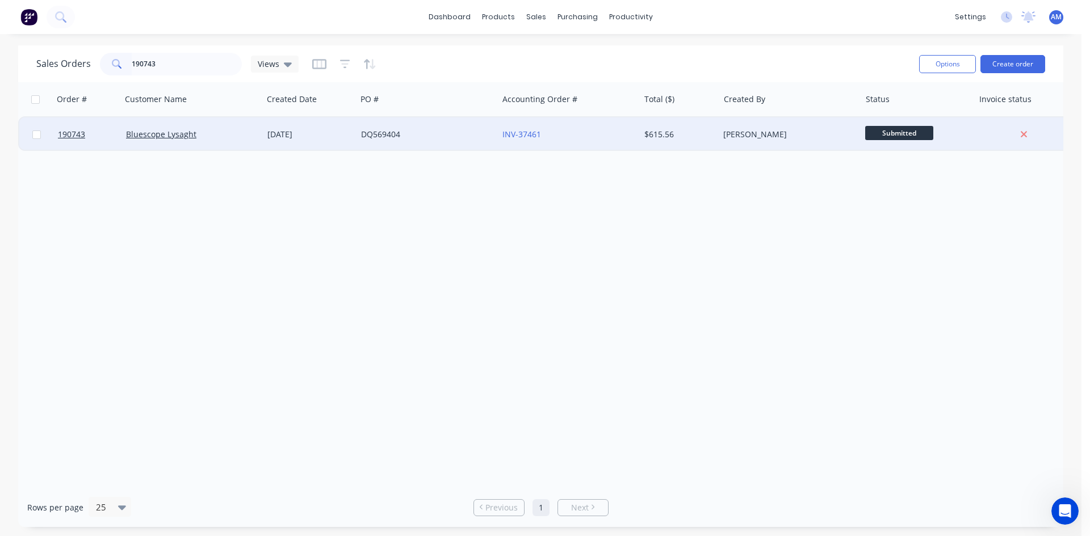
click at [456, 131] on div "DQ569404" at bounding box center [424, 134] width 126 height 11
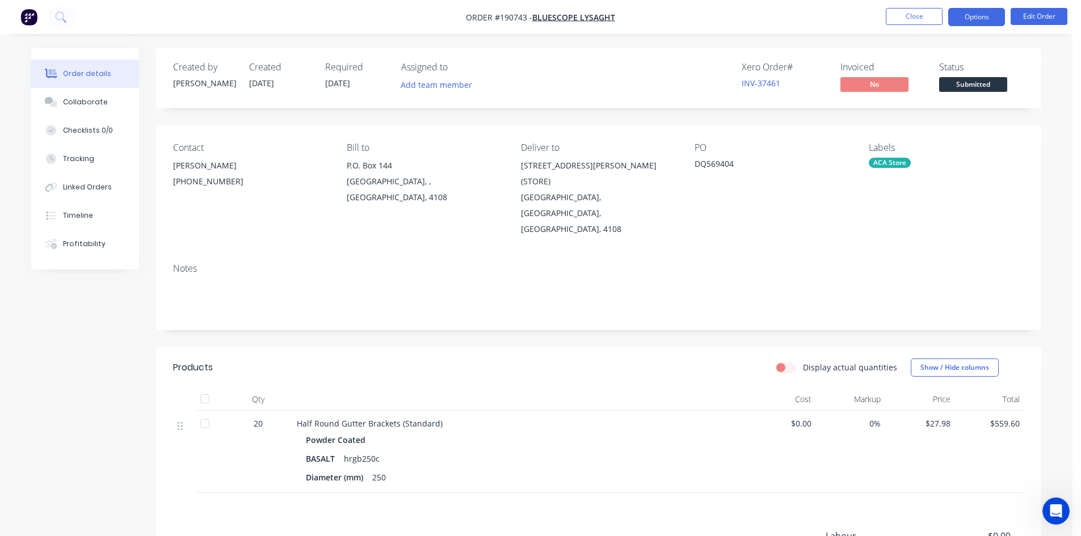
click at [988, 18] on button "Options" at bounding box center [976, 17] width 57 height 18
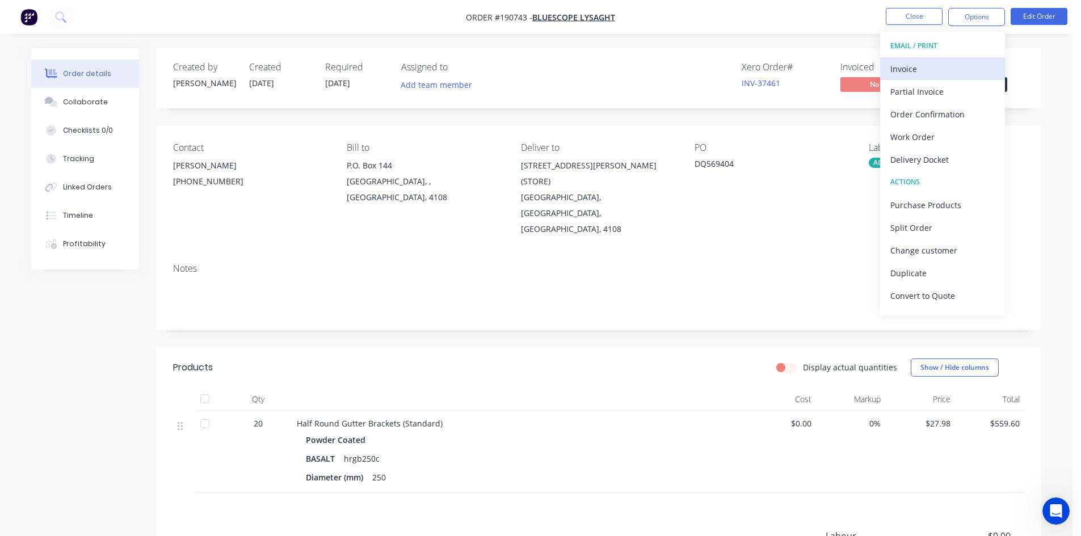
click at [963, 61] on div "Invoice" at bounding box center [943, 69] width 104 height 16
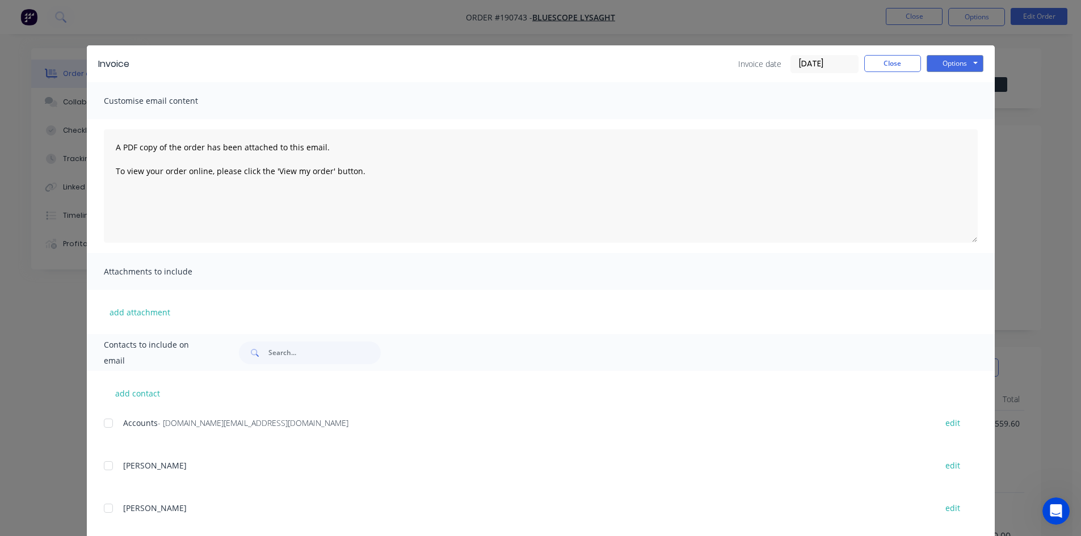
click at [108, 421] on div at bounding box center [108, 423] width 23 height 23
click at [947, 64] on button "Options" at bounding box center [955, 63] width 57 height 17
click at [956, 123] on button "Email" at bounding box center [963, 121] width 73 height 19
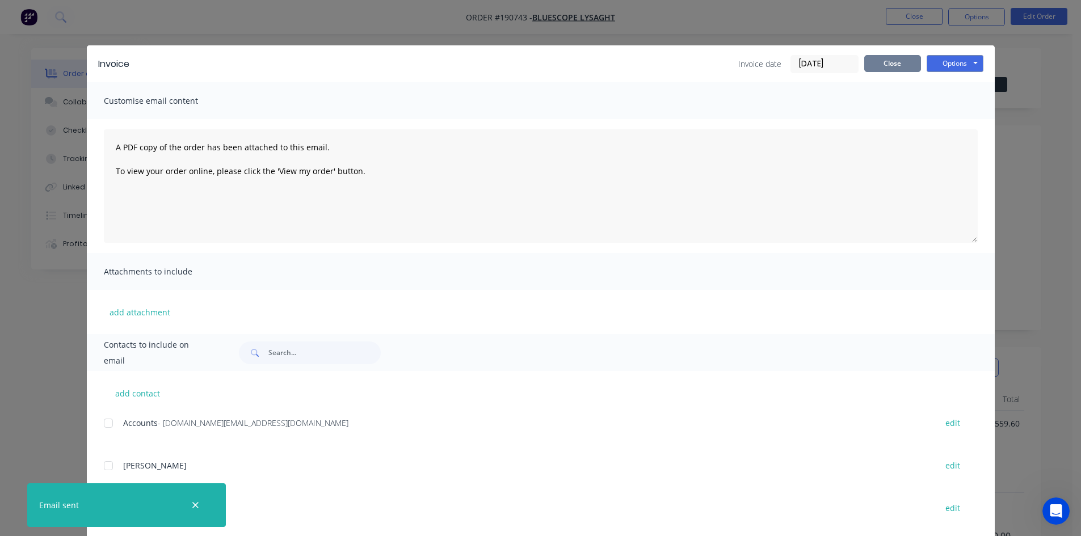
click at [882, 65] on button "Close" at bounding box center [892, 63] width 57 height 17
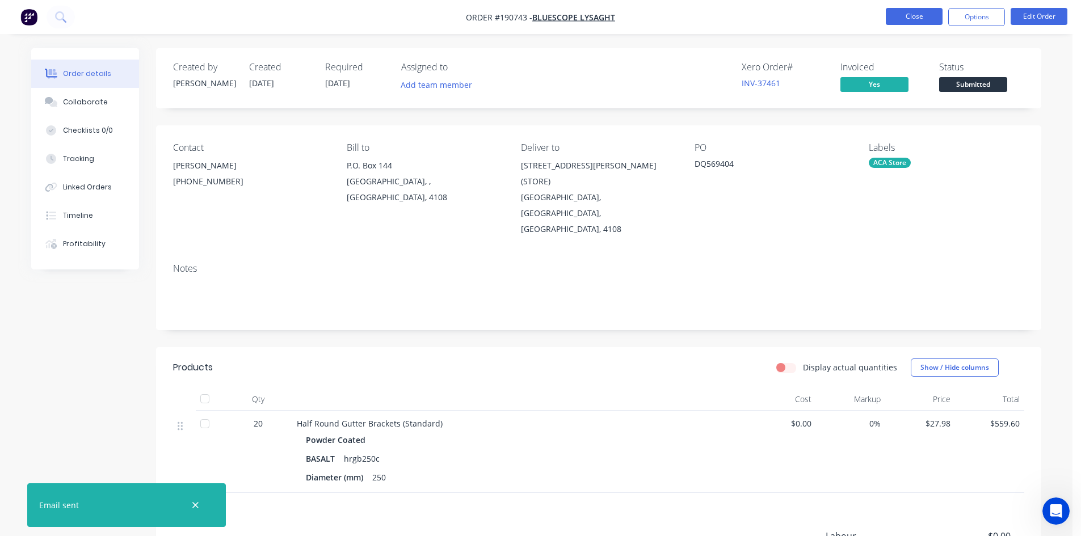
click at [914, 14] on button "Close" at bounding box center [914, 16] width 57 height 17
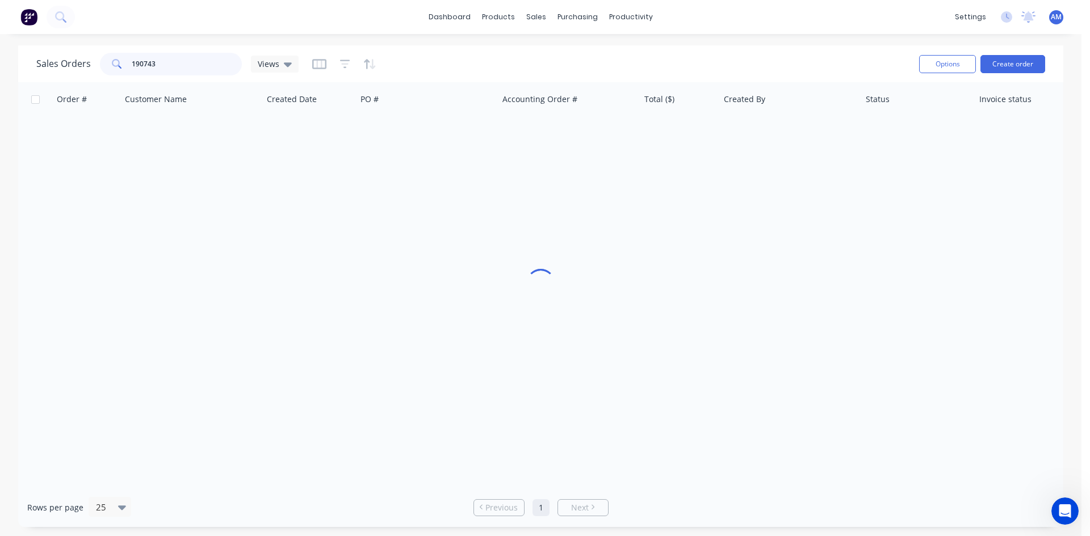
drag, startPoint x: 164, startPoint y: 65, endPoint x: 93, endPoint y: 57, distance: 71.4
click at [94, 58] on div "Sales Orders 190743 Views" at bounding box center [167, 64] width 262 height 23
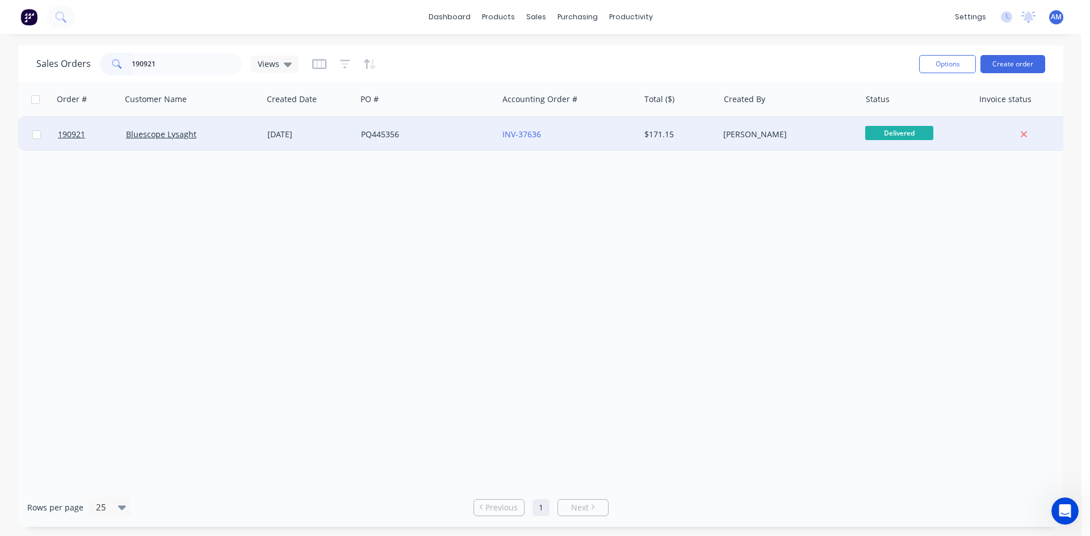
click at [587, 135] on div "INV-37636" at bounding box center [565, 134] width 126 height 11
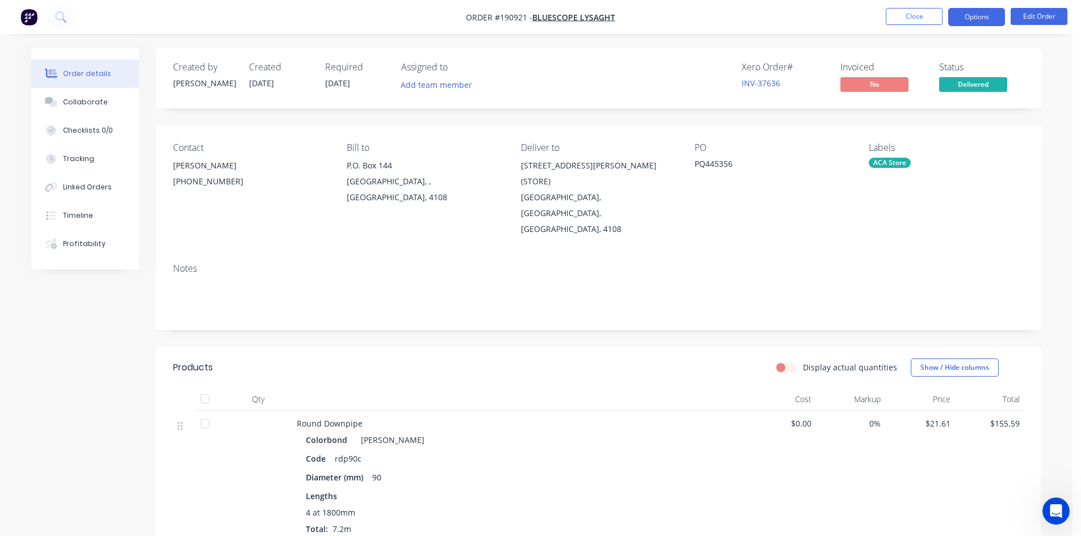
click at [974, 20] on button "Options" at bounding box center [976, 17] width 57 height 18
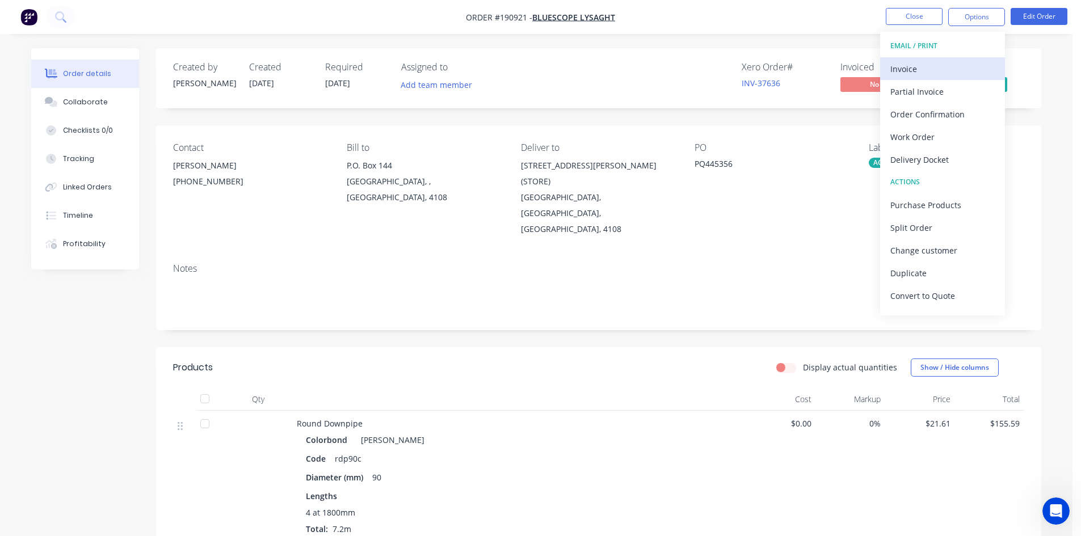
click at [960, 59] on button "Invoice" at bounding box center [942, 68] width 125 height 23
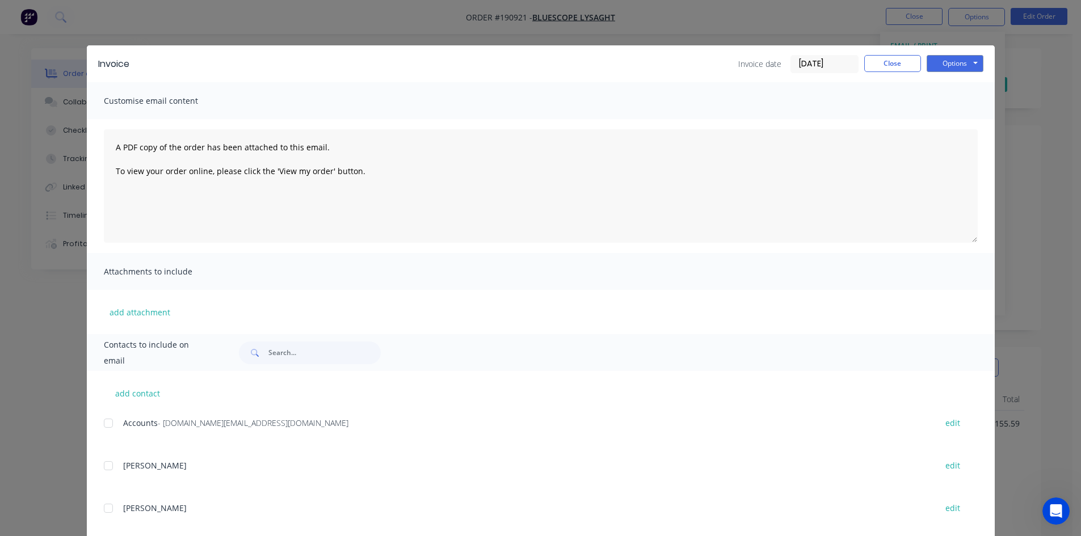
click at [110, 421] on div at bounding box center [108, 423] width 23 height 23
click at [959, 64] on button "Options" at bounding box center [955, 63] width 57 height 17
click at [956, 113] on button "Email" at bounding box center [963, 121] width 73 height 19
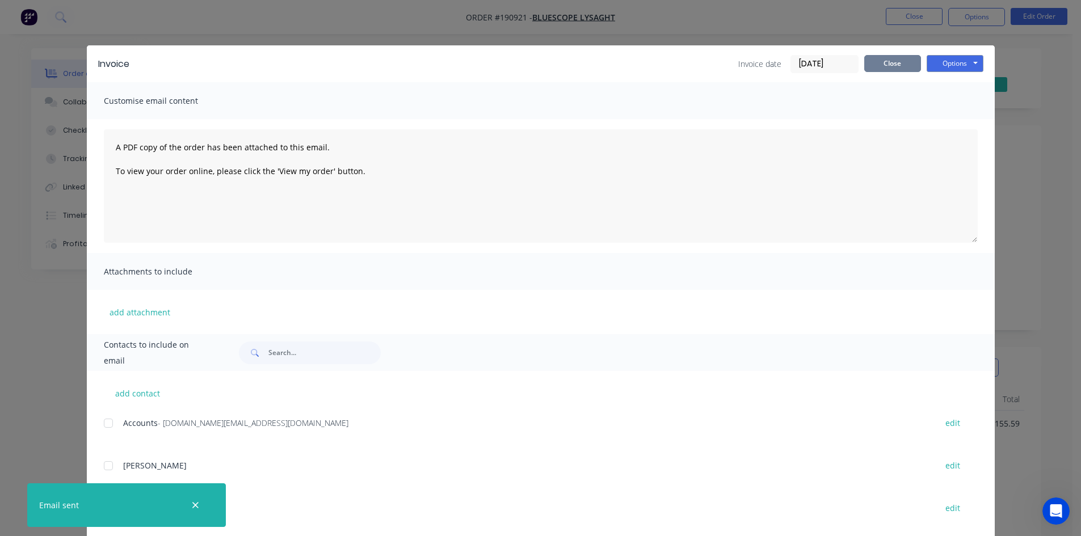
click at [879, 60] on button "Close" at bounding box center [892, 63] width 57 height 17
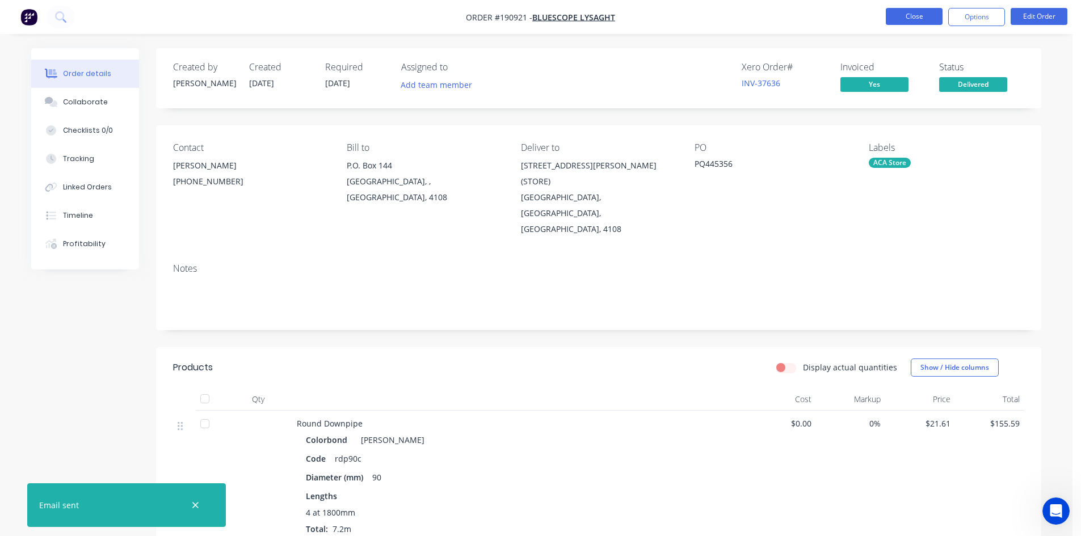
click at [912, 13] on button "Close" at bounding box center [914, 16] width 57 height 17
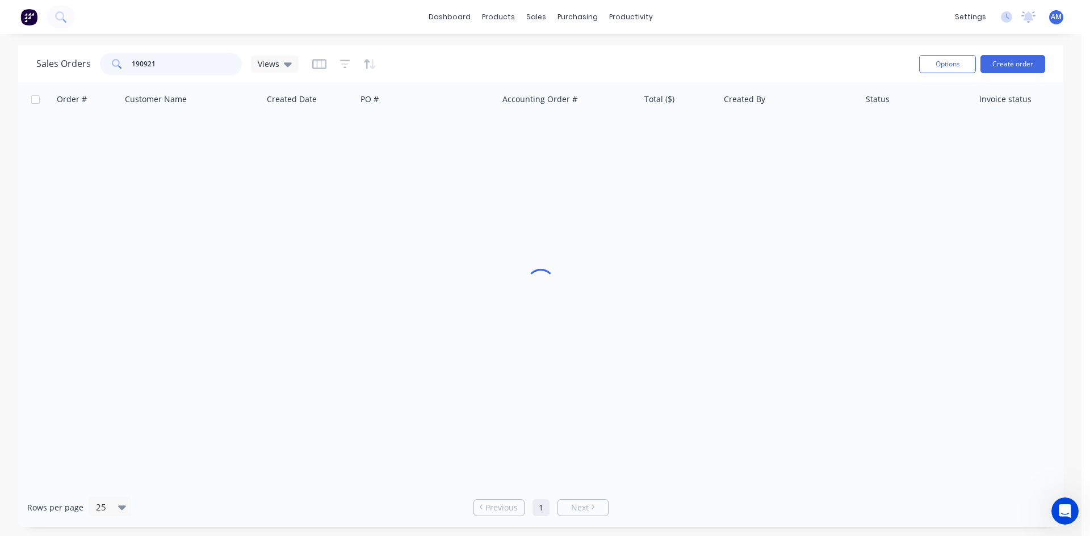
drag, startPoint x: 151, startPoint y: 62, endPoint x: 45, endPoint y: 41, distance: 108.1
click at [50, 43] on div "dashboard products sales purchasing productivity dashboard products Product Cat…" at bounding box center [540, 268] width 1081 height 536
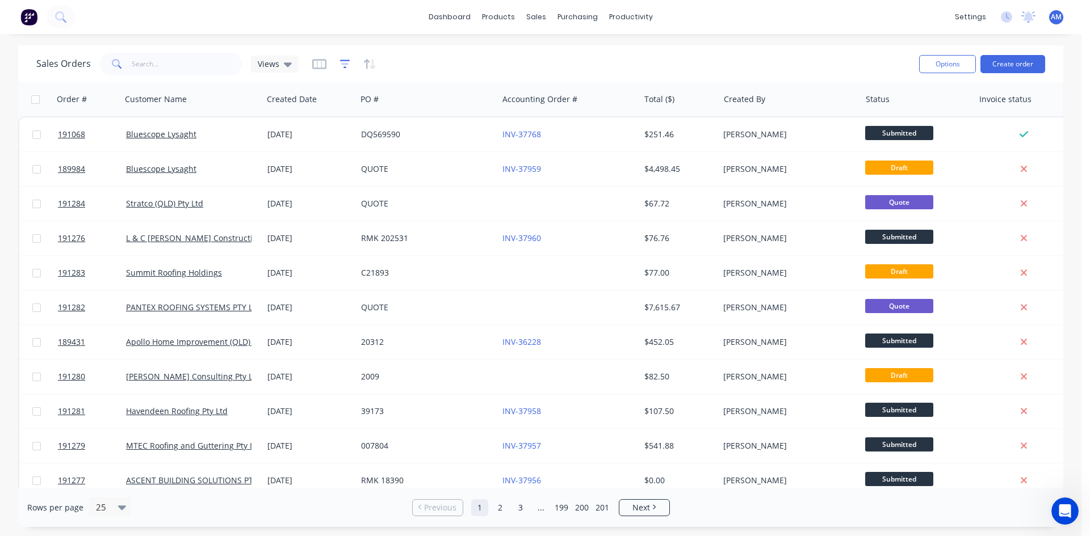
click at [345, 69] on icon "button" at bounding box center [345, 63] width 10 height 11
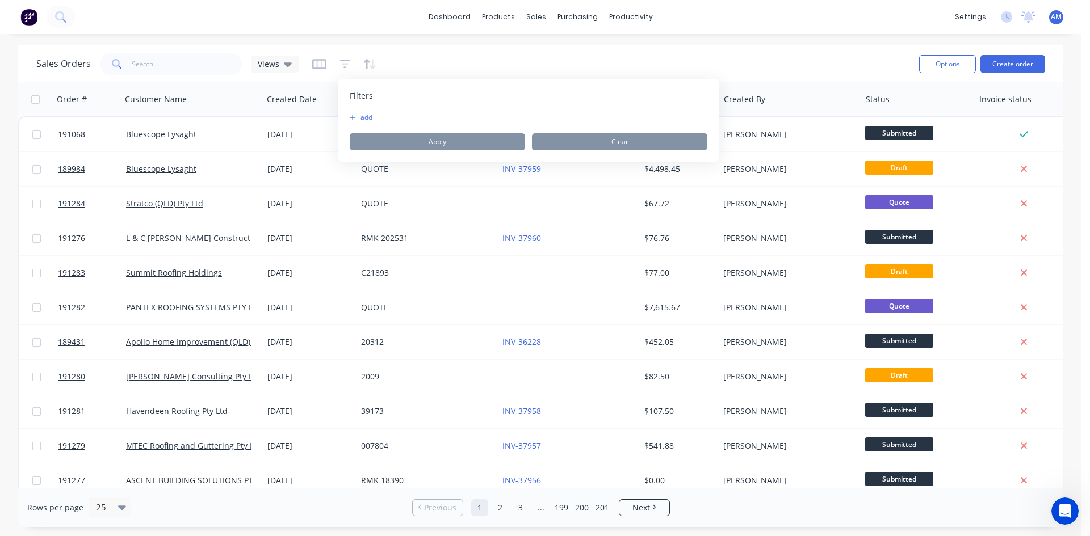
click at [356, 114] on button "add" at bounding box center [364, 117] width 28 height 9
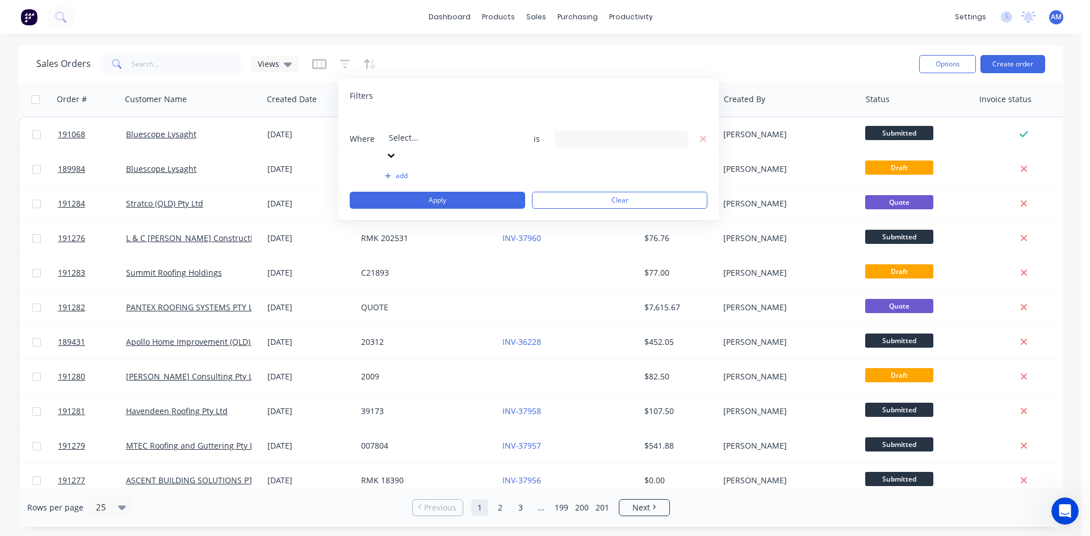
click at [454, 128] on div at bounding box center [470, 122] width 163 height 14
click at [465, 127] on div at bounding box center [470, 122] width 163 height 14
click at [603, 131] on input at bounding box center [621, 139] width 132 height 17
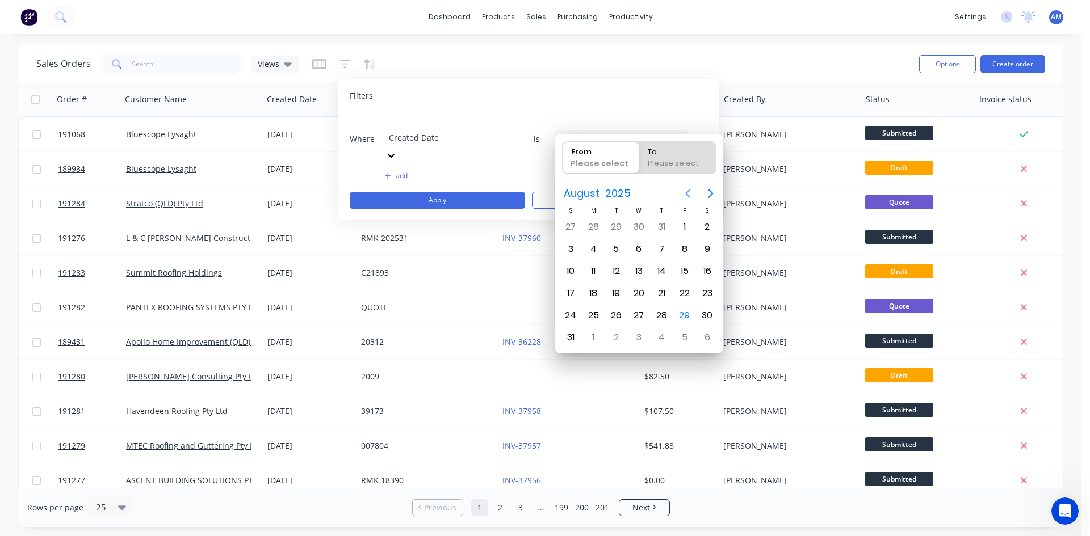
click at [687, 194] on icon "Previous page" at bounding box center [688, 193] width 5 height 9
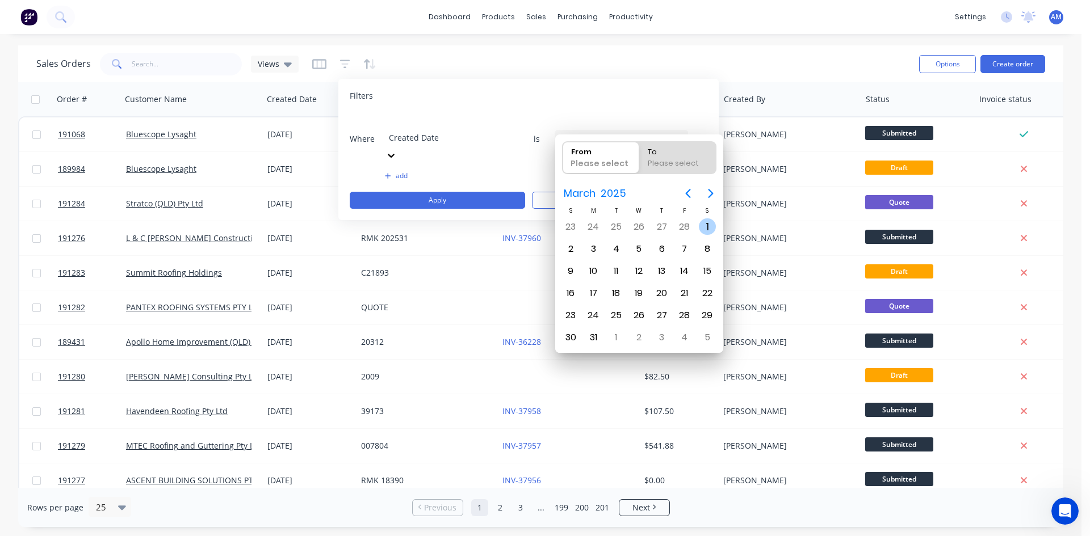
click at [710, 230] on div "1" at bounding box center [707, 227] width 17 height 17
click at [708, 192] on icon "Next page" at bounding box center [711, 194] width 14 height 14
click at [708, 193] on icon "Next page" at bounding box center [711, 194] width 14 height 14
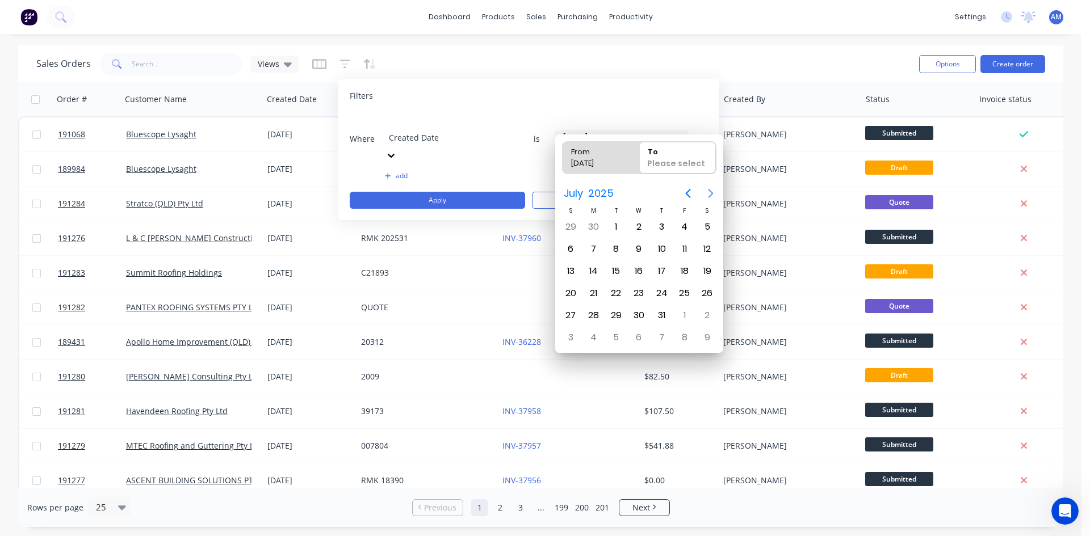
click at [708, 194] on icon "Next page" at bounding box center [711, 194] width 14 height 14
click at [696, 196] on button "Previous page" at bounding box center [688, 193] width 23 height 23
click at [688, 312] on div "29" at bounding box center [684, 315] width 17 height 17
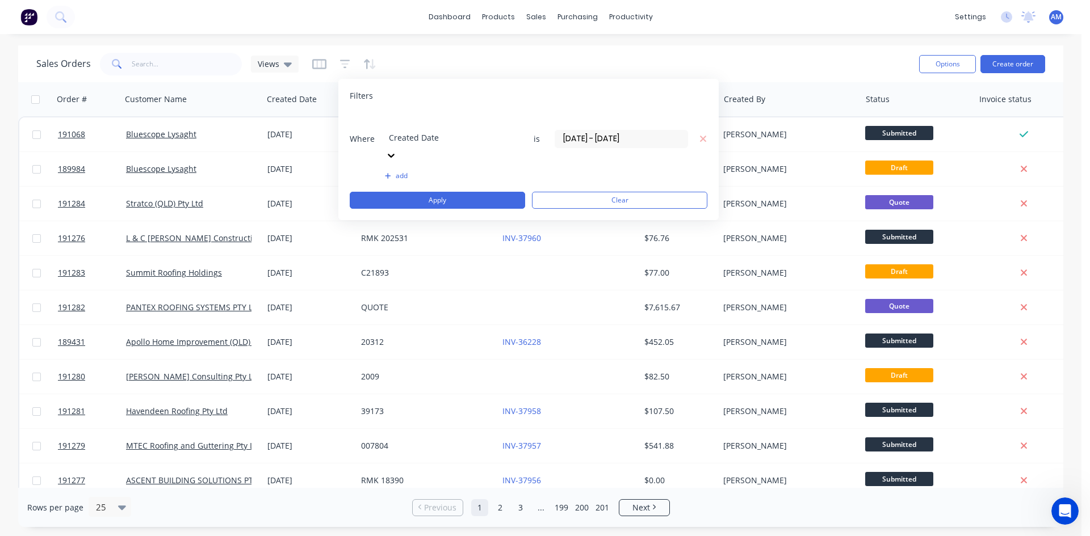
click at [408, 171] on button "add" at bounding box center [451, 175] width 133 height 9
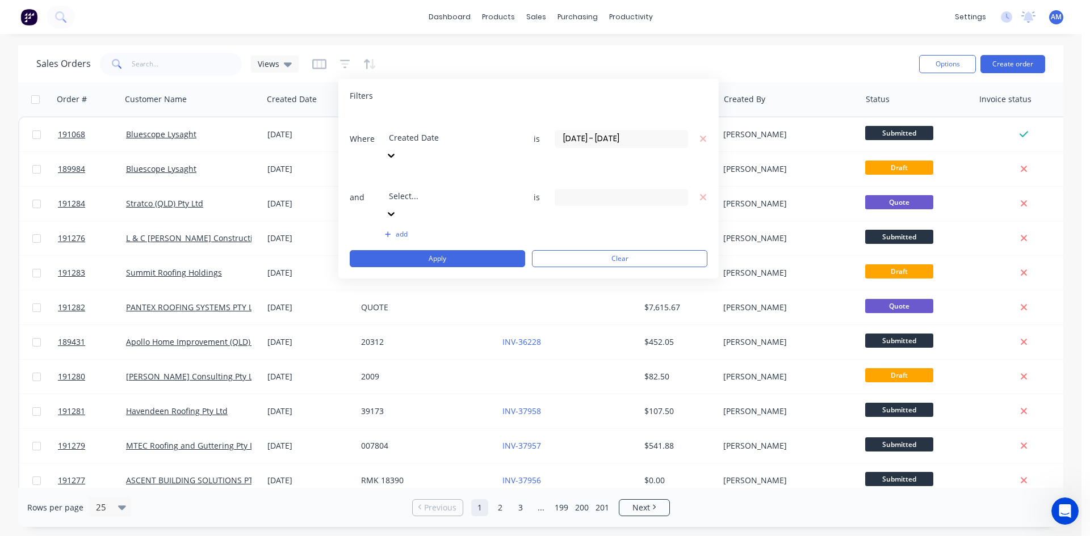
click at [434, 174] on div at bounding box center [470, 181] width 163 height 14
click at [600, 191] on div "8 Status selected" at bounding box center [612, 197] width 103 height 12
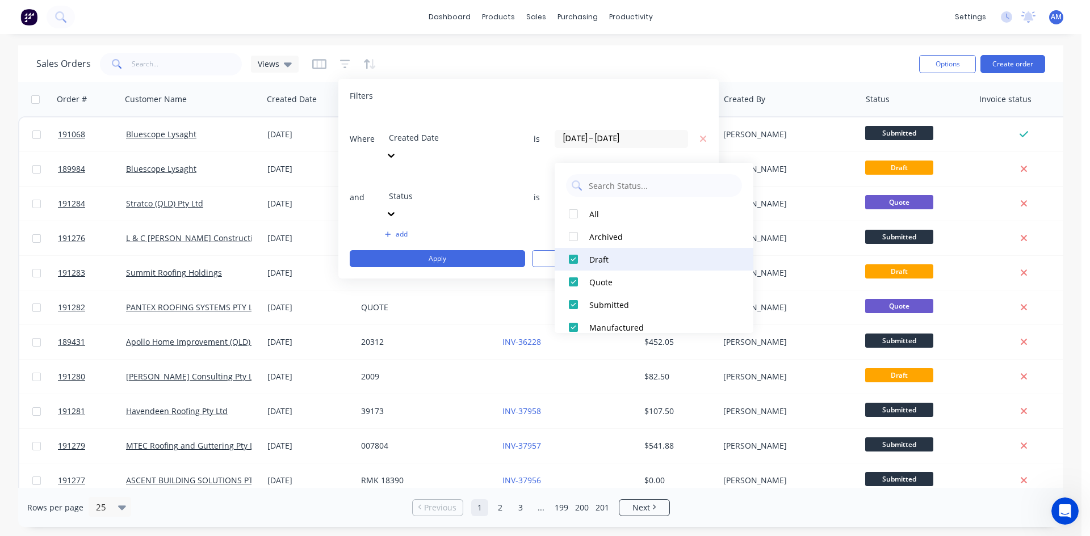
click at [609, 263] on div "Draft" at bounding box center [657, 260] width 136 height 12
click at [615, 279] on div "Quote" at bounding box center [657, 282] width 136 height 12
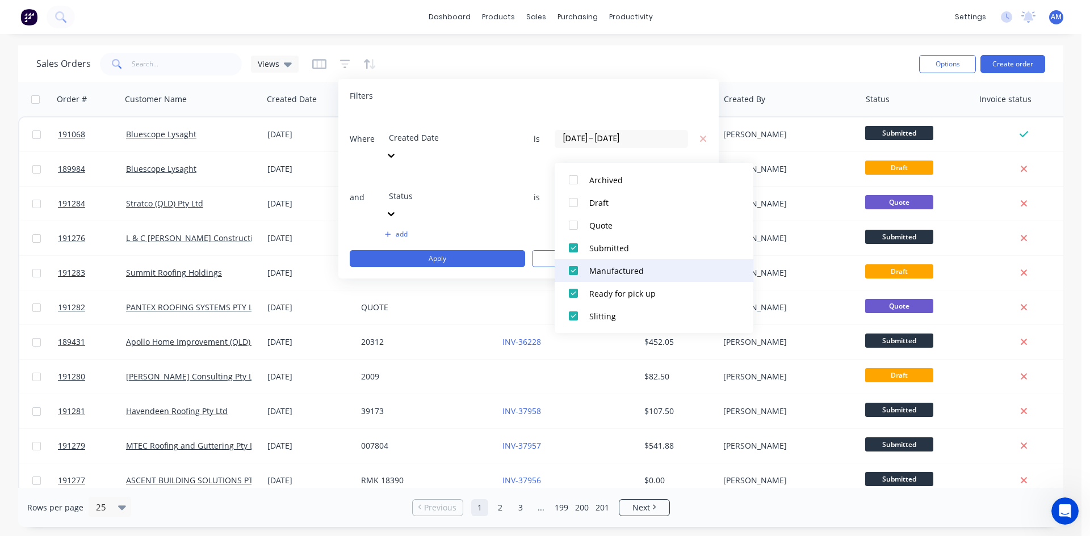
scroll to position [102, 0]
click at [478, 230] on button "add" at bounding box center [451, 234] width 133 height 9
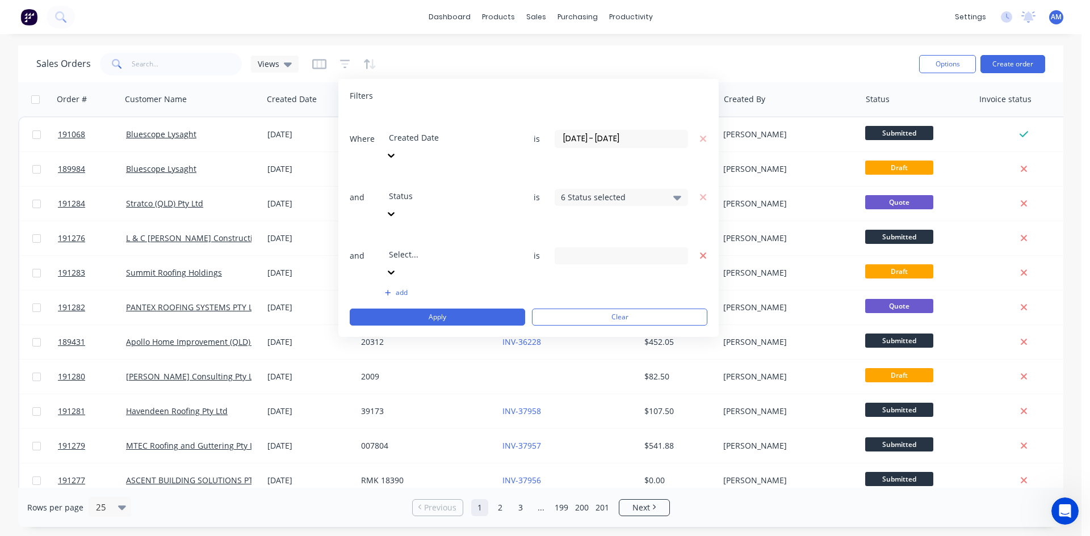
click at [699, 251] on icon "button" at bounding box center [703, 256] width 8 height 10
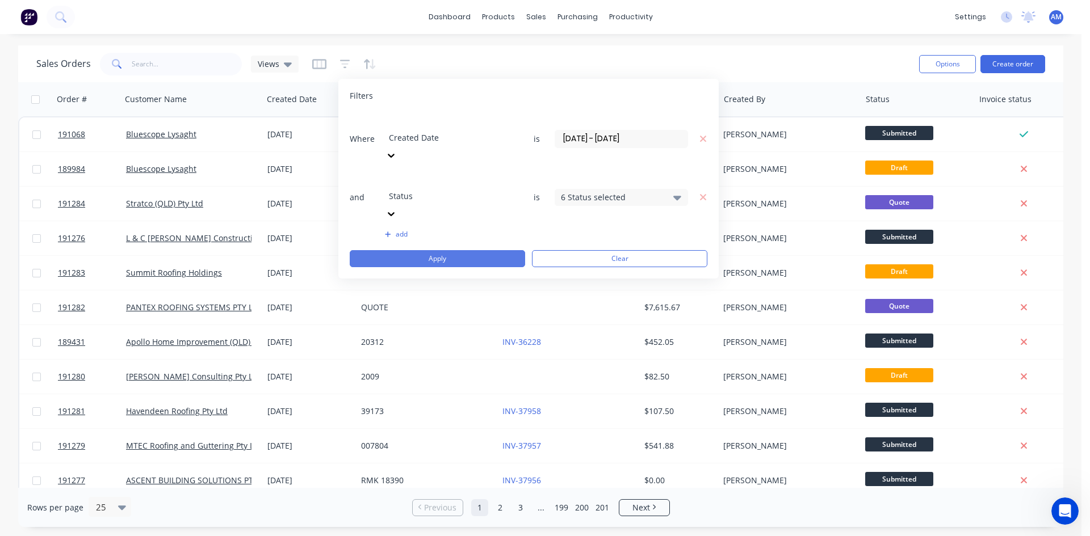
click at [465, 250] on button "Apply" at bounding box center [437, 258] width 175 height 17
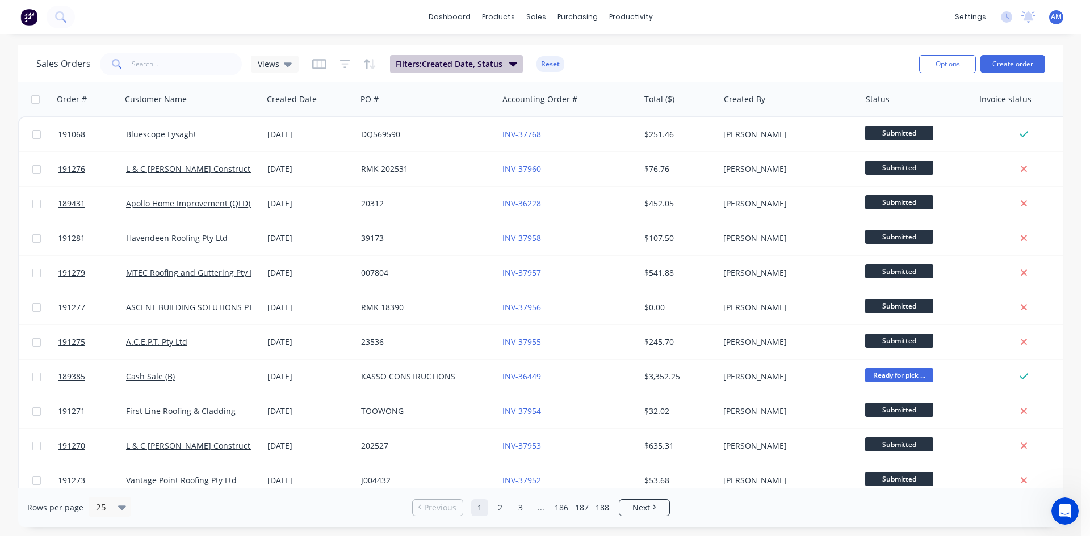
click at [448, 64] on span "Filters: Created Date, Status" at bounding box center [449, 63] width 107 height 11
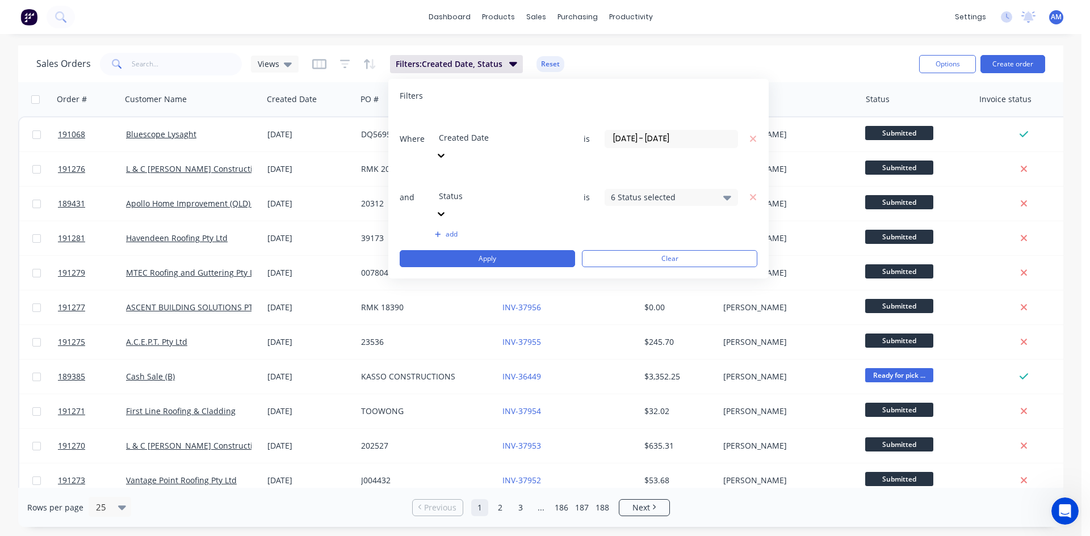
click at [448, 230] on button "add" at bounding box center [501, 234] width 133 height 9
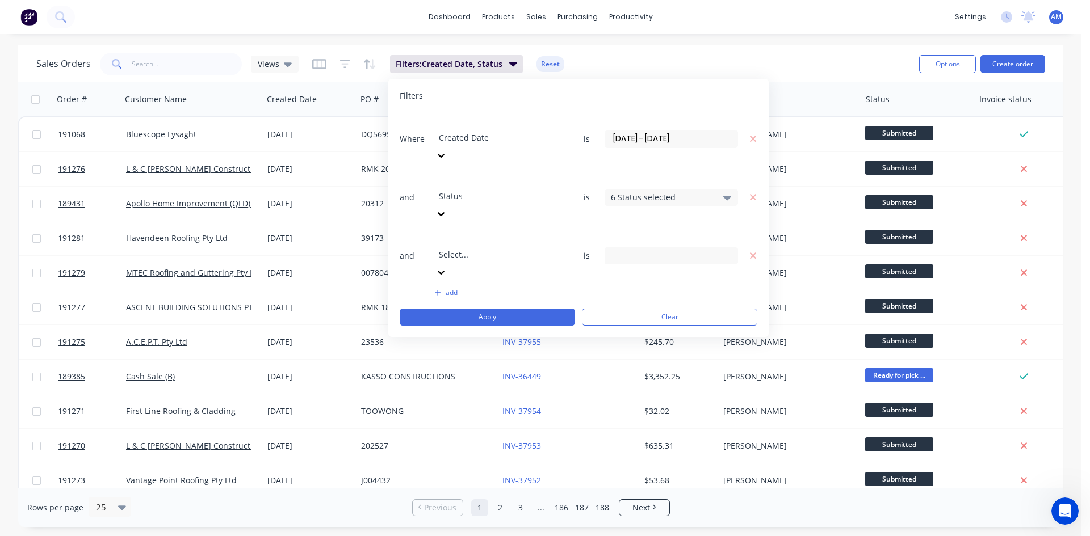
click at [501, 232] on div at bounding box center [520, 239] width 163 height 14
click at [636, 250] on div "3 Invoice status selected" at bounding box center [662, 256] width 103 height 12
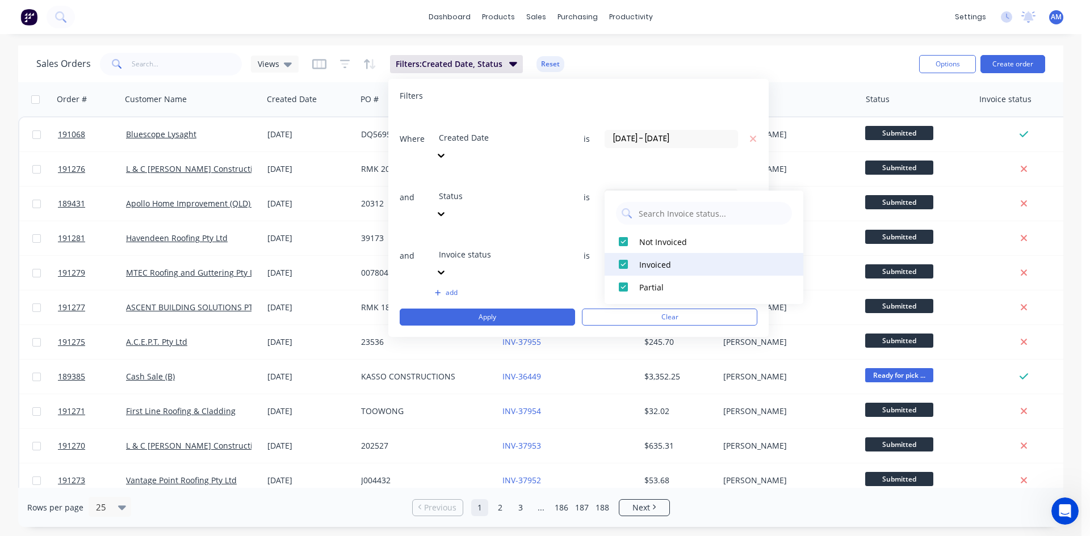
click at [659, 256] on button "Invoiced" at bounding box center [704, 264] width 199 height 23
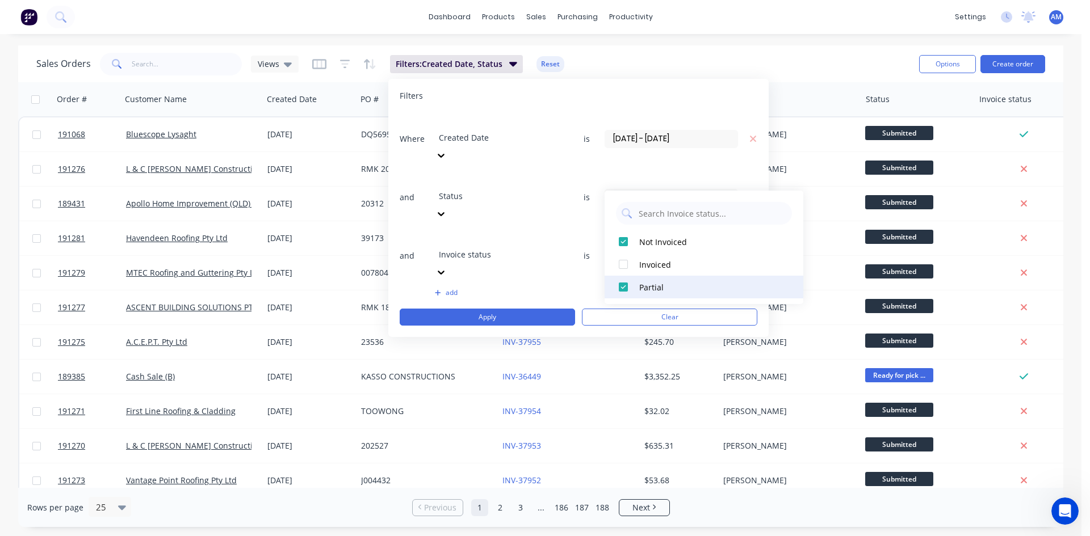
click at [660, 284] on div "Partial" at bounding box center [707, 288] width 136 height 12
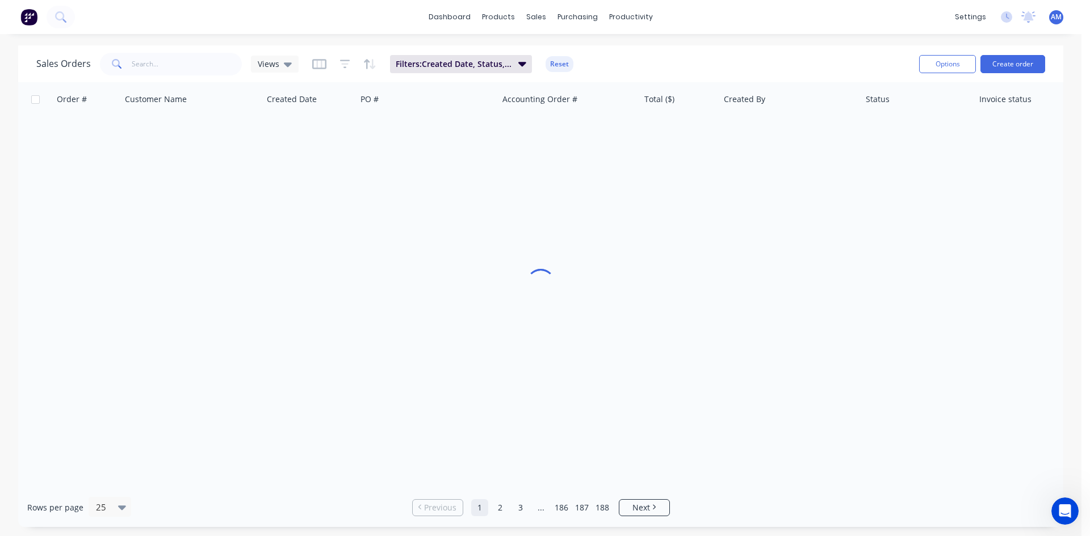
click at [788, 70] on div "Sales Orders Views Filters: Created Date, Status, Invoice status Reset" at bounding box center [473, 64] width 874 height 28
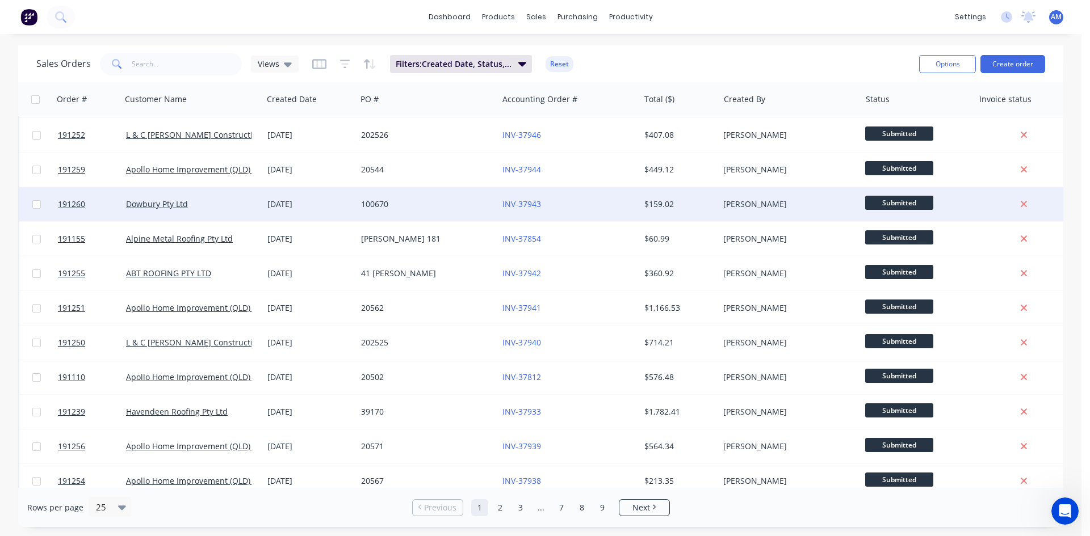
scroll to position [499, 0]
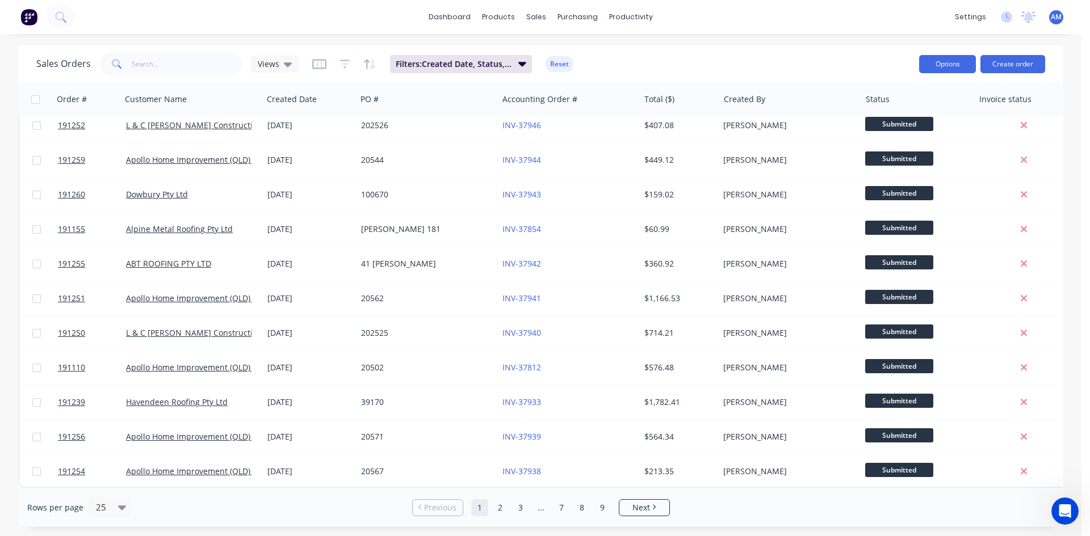
click at [949, 67] on button "Options" at bounding box center [947, 64] width 57 height 18
click at [893, 140] on div "Export" at bounding box center [913, 138] width 104 height 16
click at [207, 62] on input "text" at bounding box center [187, 64] width 111 height 23
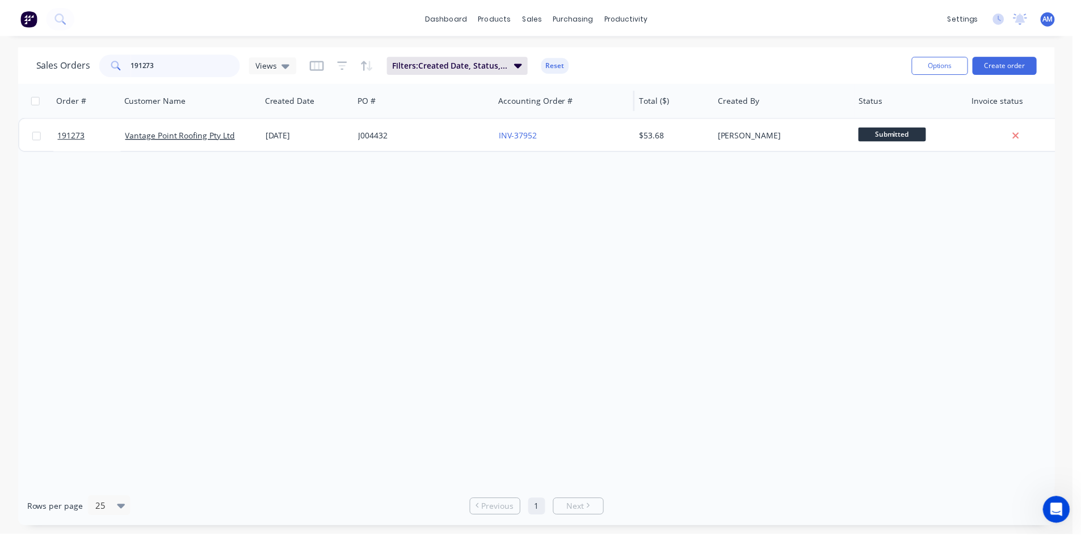
scroll to position [0, 0]
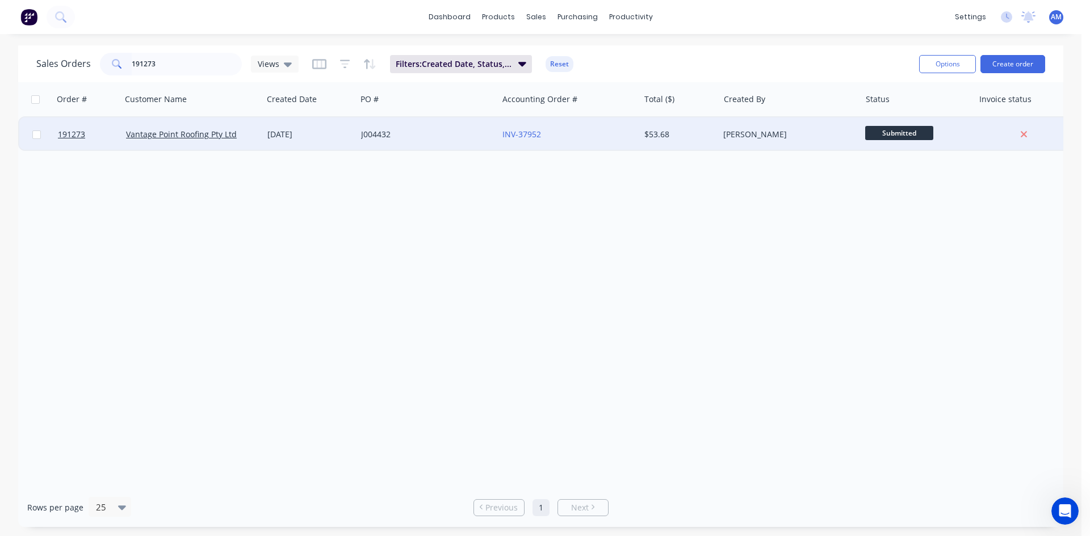
click at [436, 132] on div "J004432" at bounding box center [424, 134] width 126 height 11
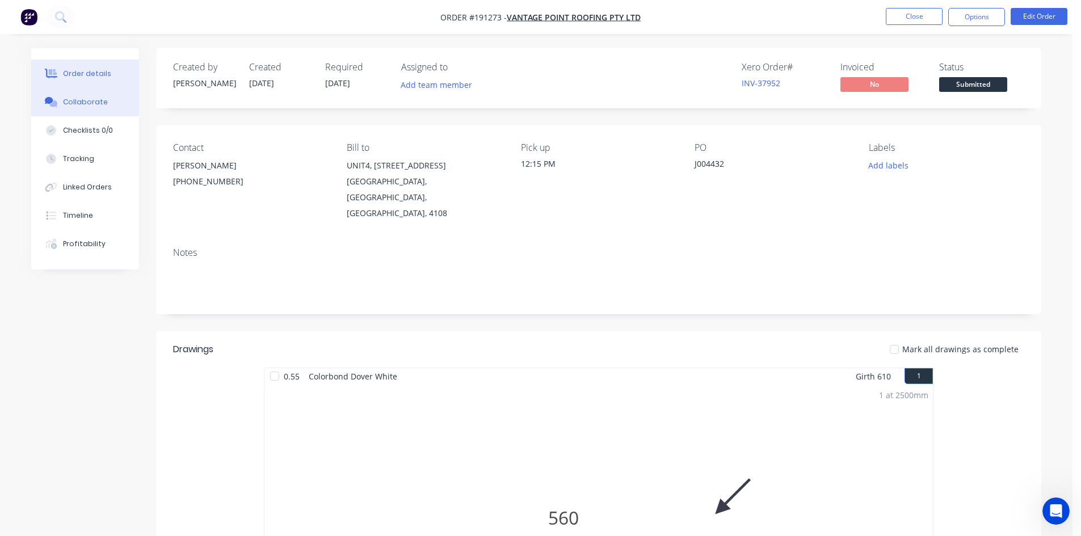
click at [81, 106] on div "Collaborate" at bounding box center [85, 102] width 45 height 10
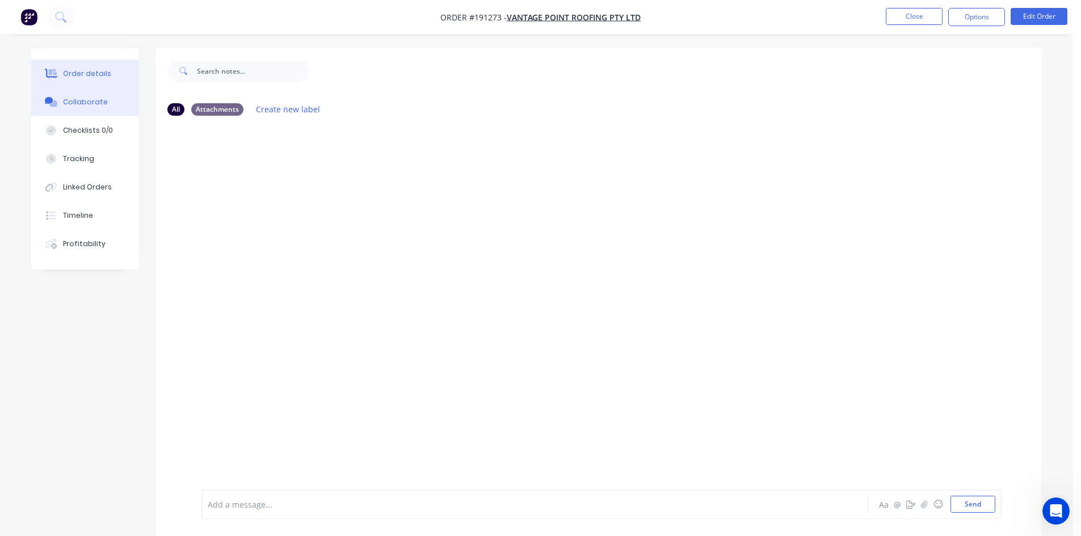
click at [83, 80] on button "Order details" at bounding box center [85, 74] width 108 height 28
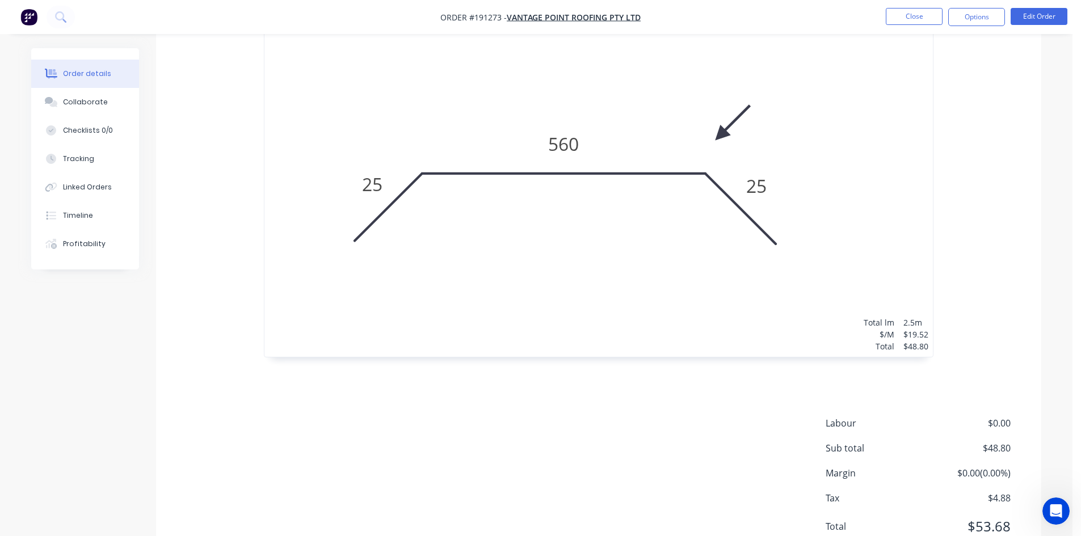
scroll to position [393, 0]
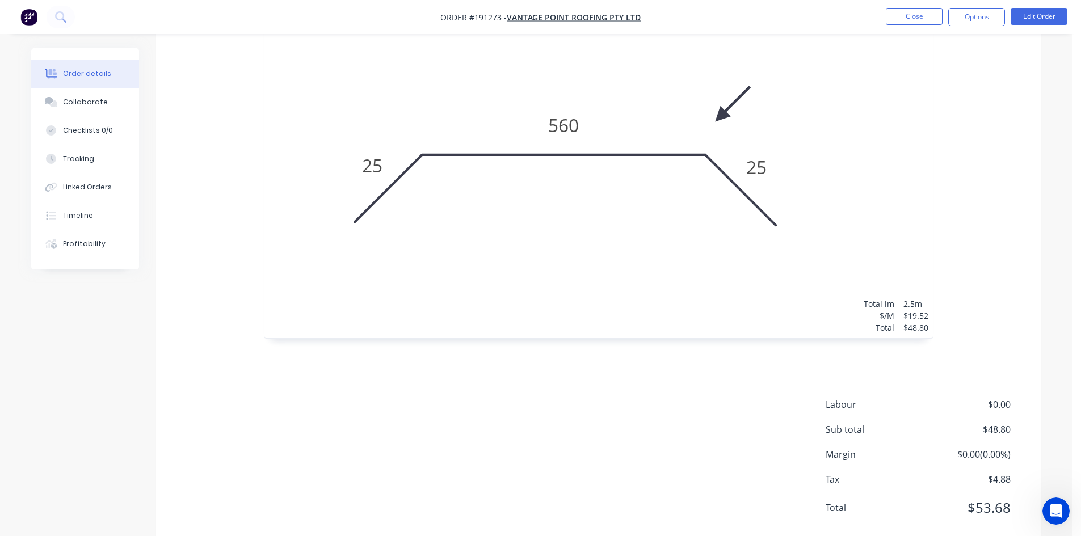
drag, startPoint x: 86, startPoint y: 220, endPoint x: 154, endPoint y: 218, distance: 68.1
click at [86, 220] on div "Timeline" at bounding box center [78, 216] width 30 height 10
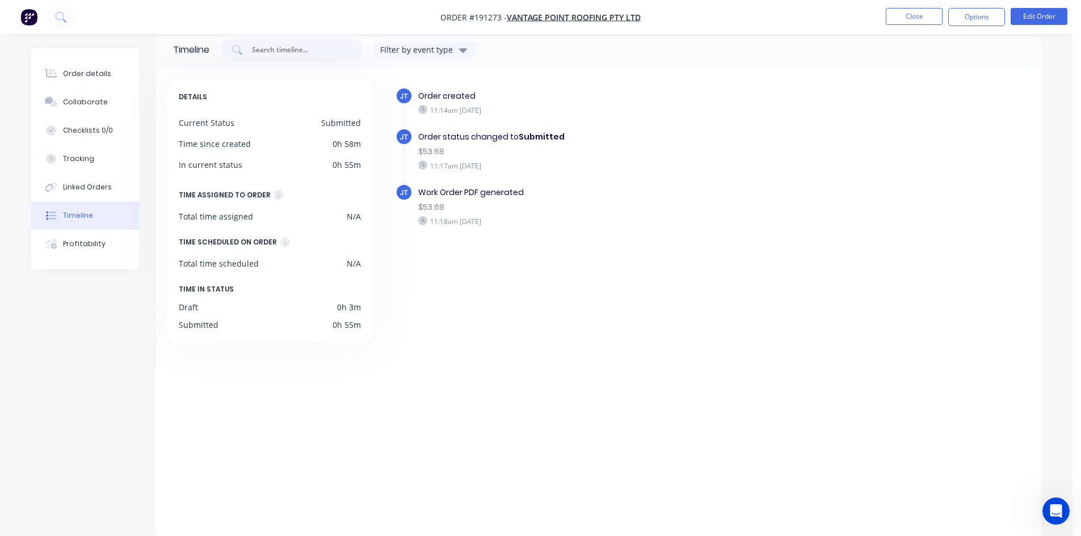
scroll to position [17, 0]
click at [905, 14] on button "Close" at bounding box center [914, 16] width 57 height 17
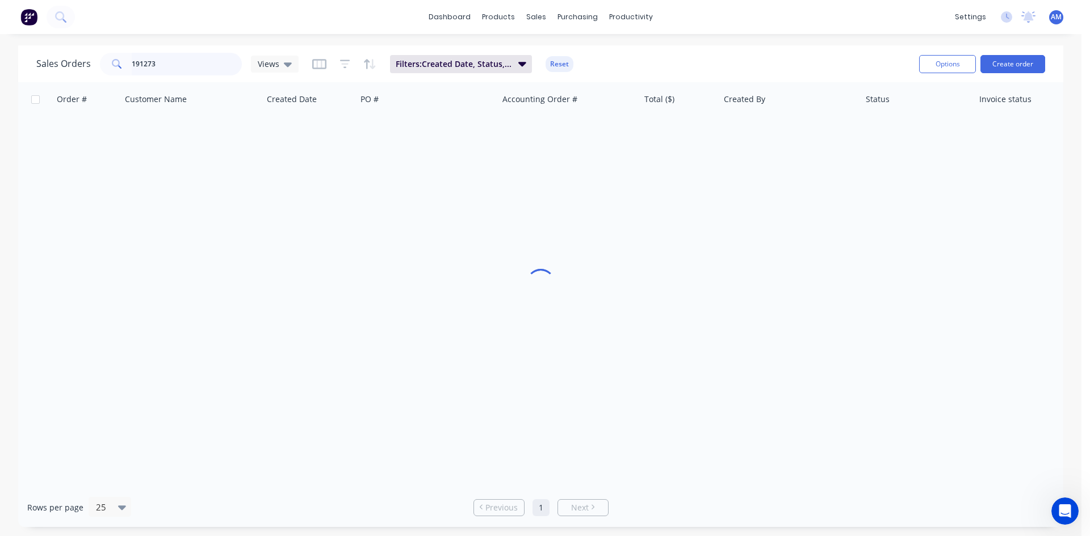
drag, startPoint x: 75, startPoint y: 76, endPoint x: 63, endPoint y: 76, distance: 12.5
click at [63, 76] on div "Sales Orders 191273 Views Filters: Created Date, Status, Invoice status Reset" at bounding box center [473, 64] width 874 height 28
click at [416, 136] on div "3587" at bounding box center [424, 134] width 126 height 11
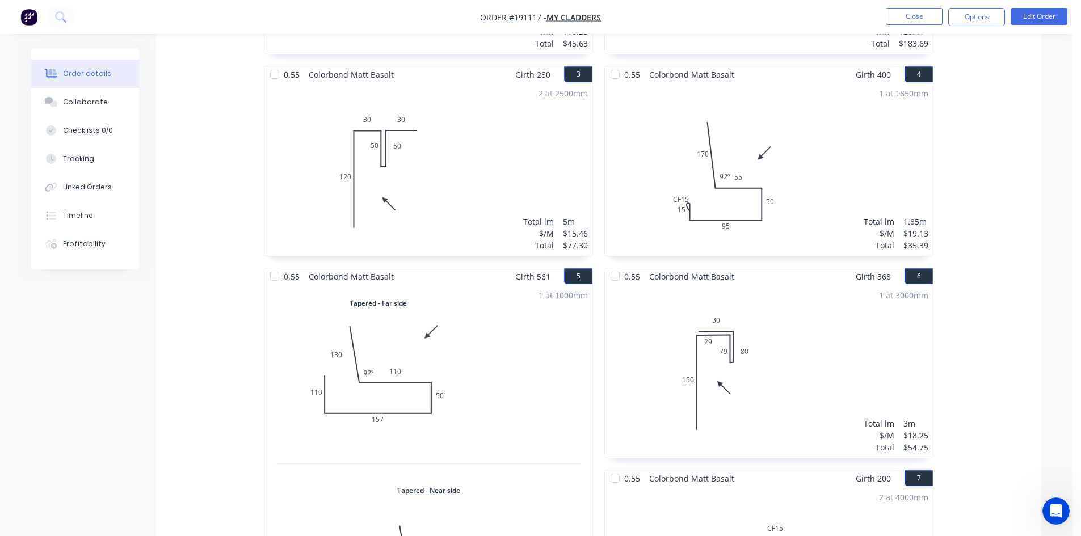
scroll to position [511, 0]
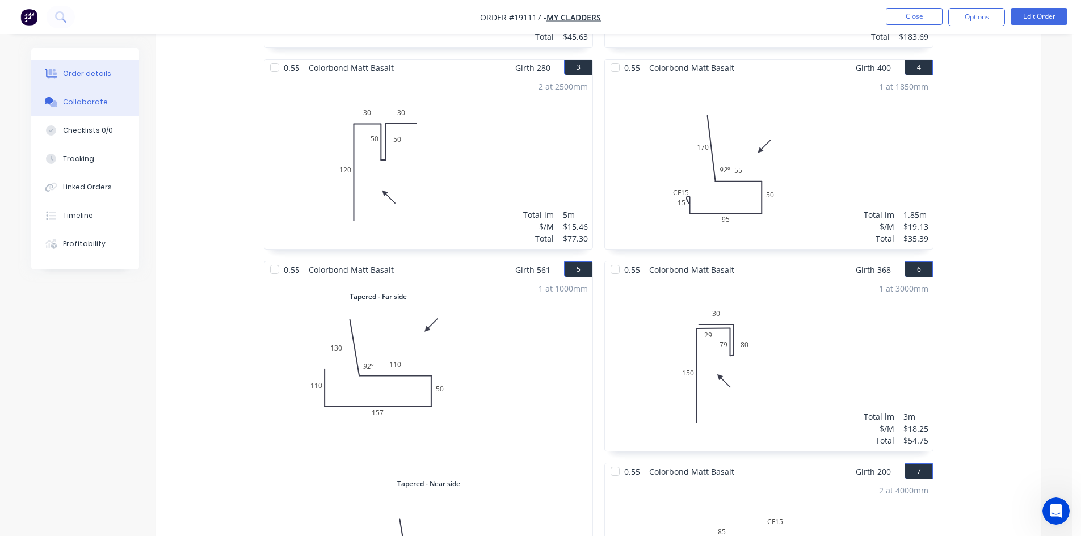
click at [88, 110] on button "Collaborate" at bounding box center [85, 102] width 108 height 28
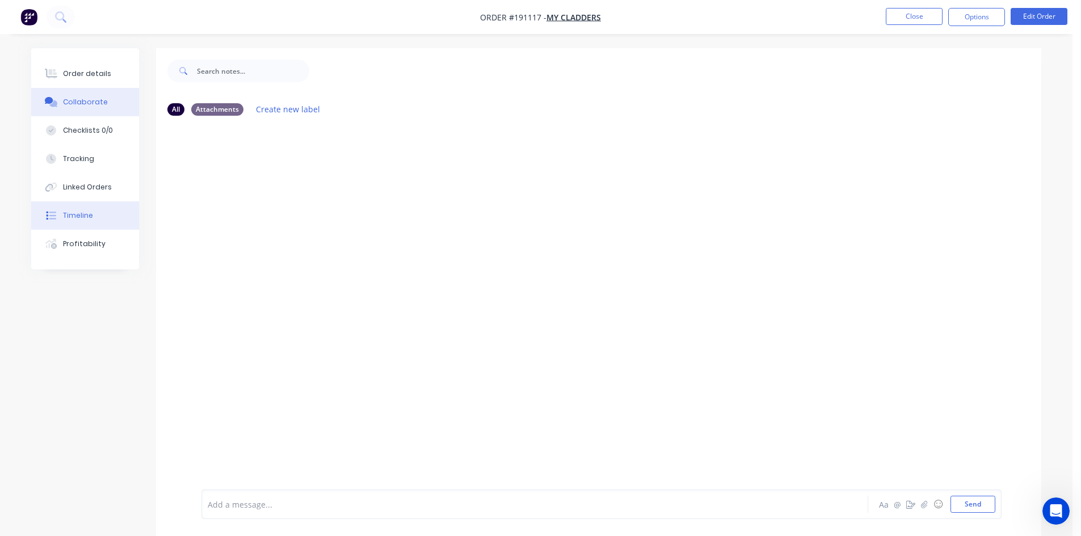
click at [96, 212] on button "Timeline" at bounding box center [85, 216] width 108 height 28
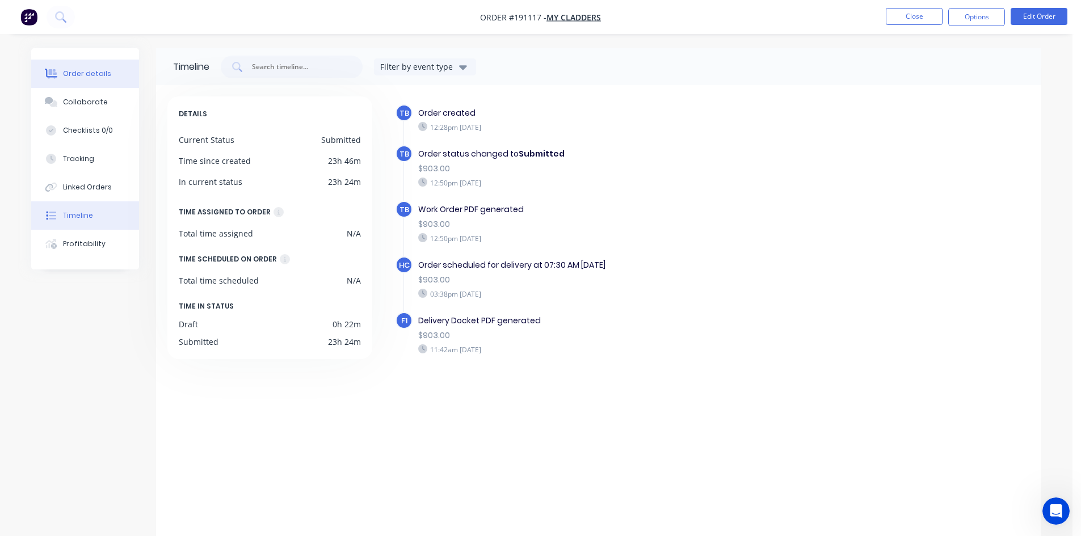
click at [90, 62] on button "Order details" at bounding box center [85, 74] width 108 height 28
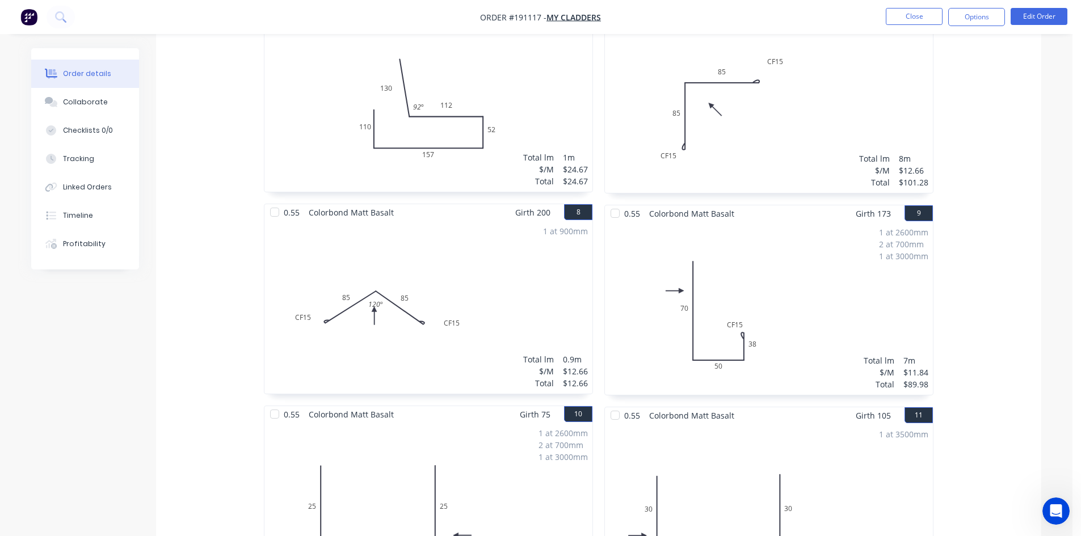
scroll to position [908, 0]
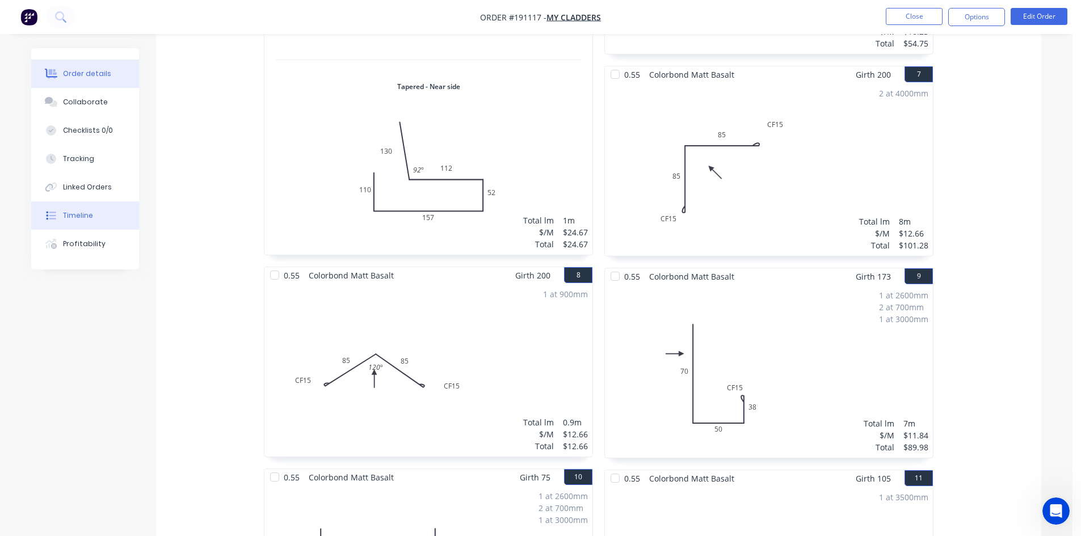
click at [97, 213] on button "Timeline" at bounding box center [85, 216] width 108 height 28
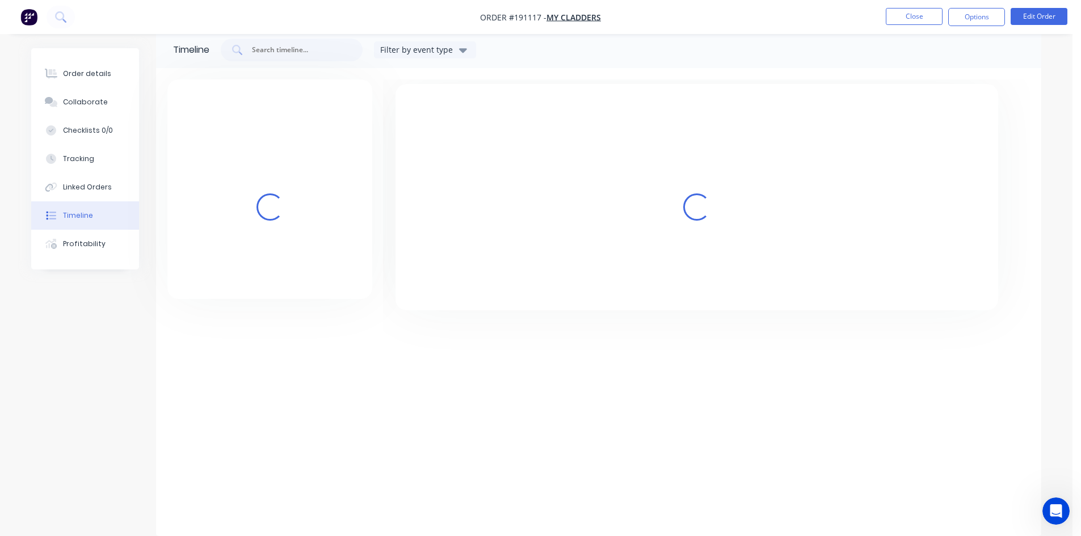
scroll to position [17, 0]
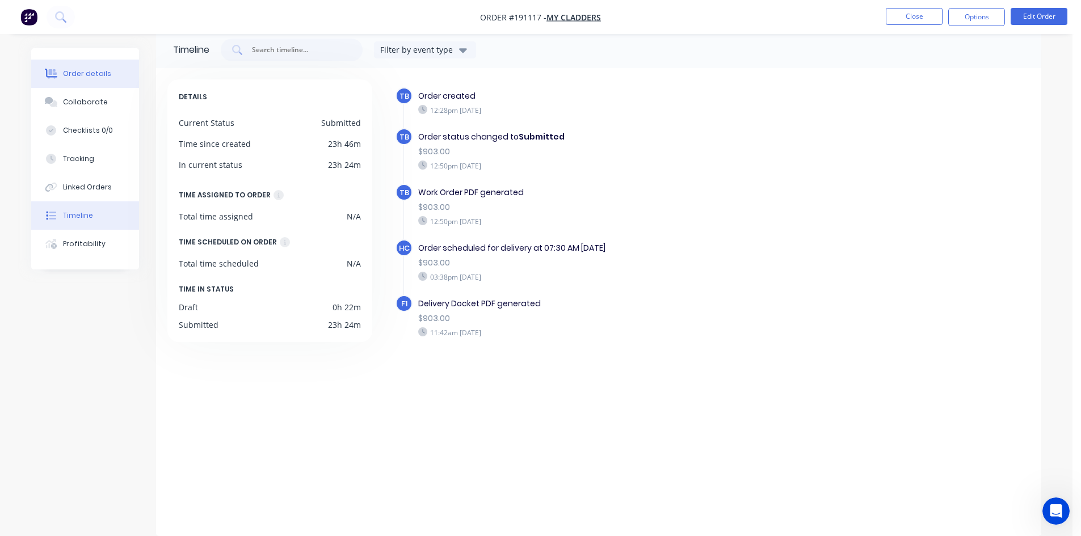
click at [94, 78] on div "Order details" at bounding box center [87, 74] width 48 height 10
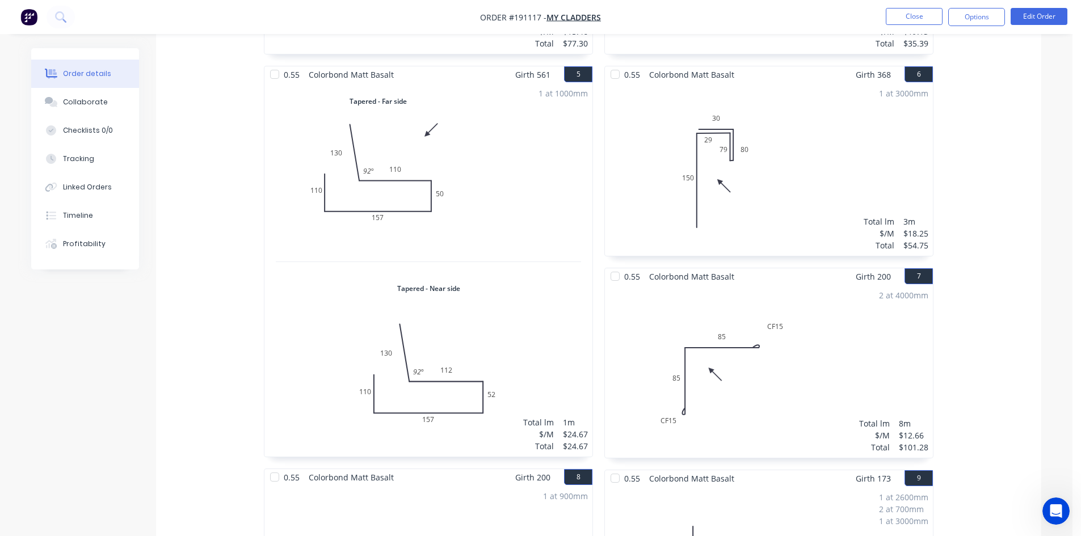
scroll to position [624, 0]
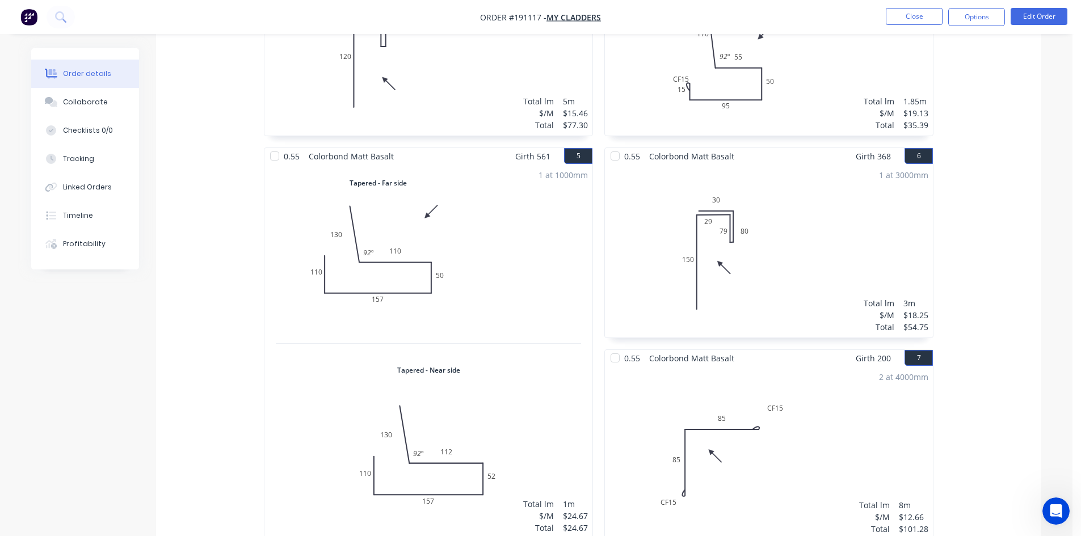
click at [980, 7] on nav "Order #191117 - My Cladders Close Options Edit Order" at bounding box center [540, 17] width 1081 height 34
click at [980, 10] on button "Options" at bounding box center [976, 17] width 57 height 18
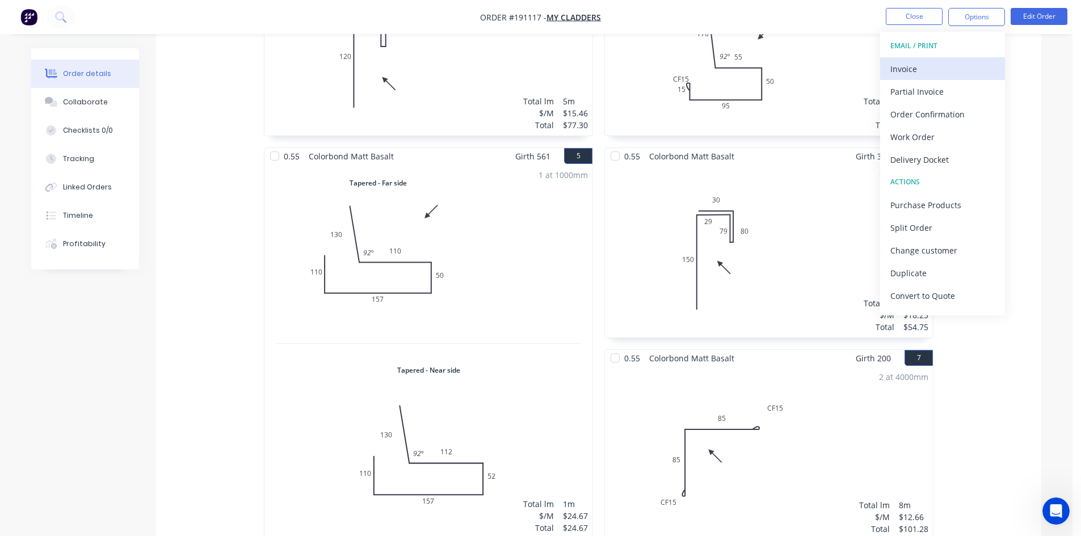
click at [943, 69] on div "Invoice" at bounding box center [943, 69] width 104 height 16
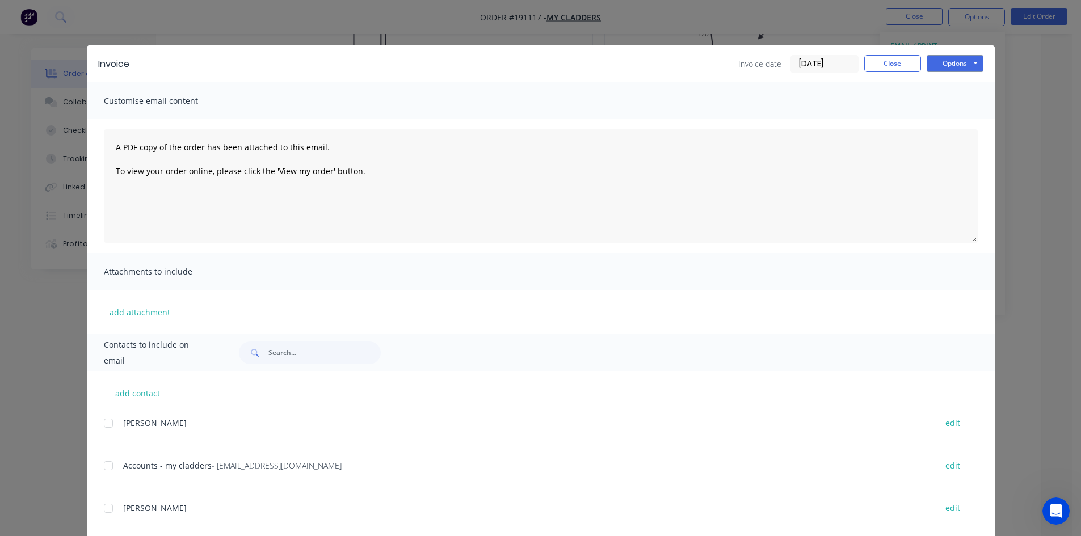
click at [104, 467] on div at bounding box center [108, 466] width 23 height 23
click at [957, 62] on button "Options" at bounding box center [955, 63] width 57 height 17
click at [957, 118] on button "Email" at bounding box center [963, 121] width 73 height 19
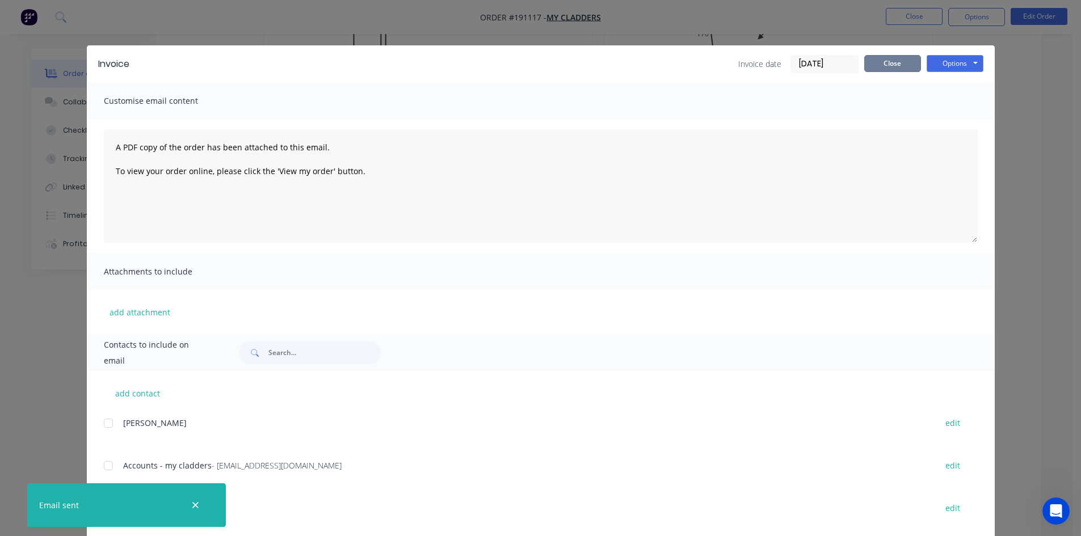
click at [866, 70] on button "Close" at bounding box center [892, 63] width 57 height 17
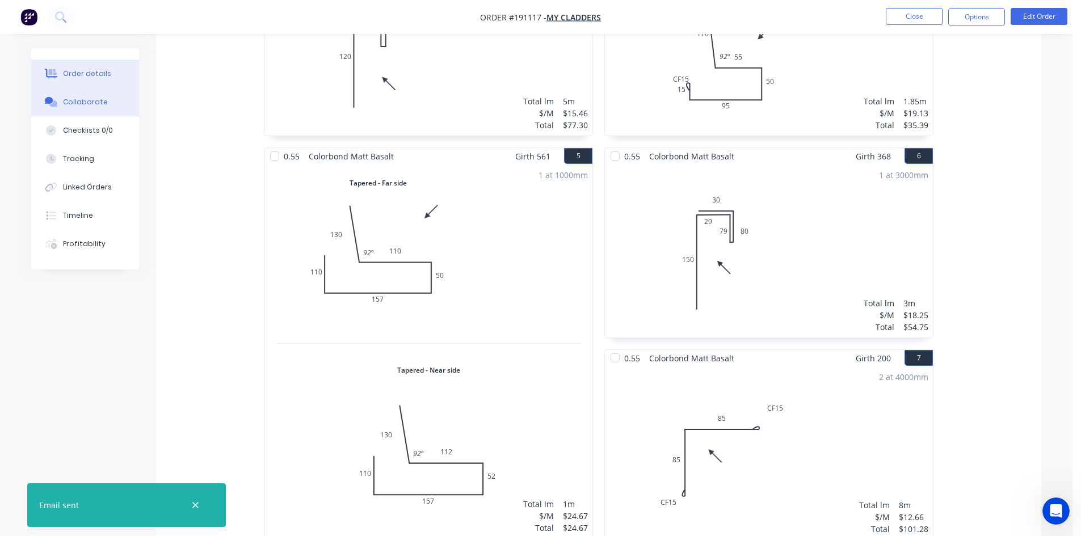
click at [82, 95] on button "Collaborate" at bounding box center [85, 102] width 108 height 28
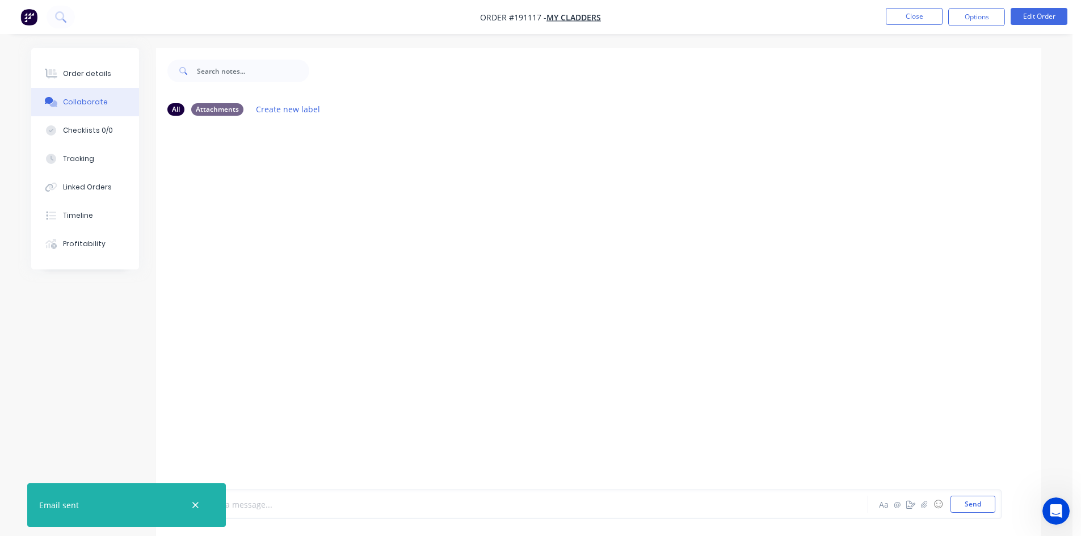
click at [337, 499] on div at bounding box center [503, 505] width 590 height 12
click at [198, 505] on icon "button" at bounding box center [195, 506] width 7 height 10
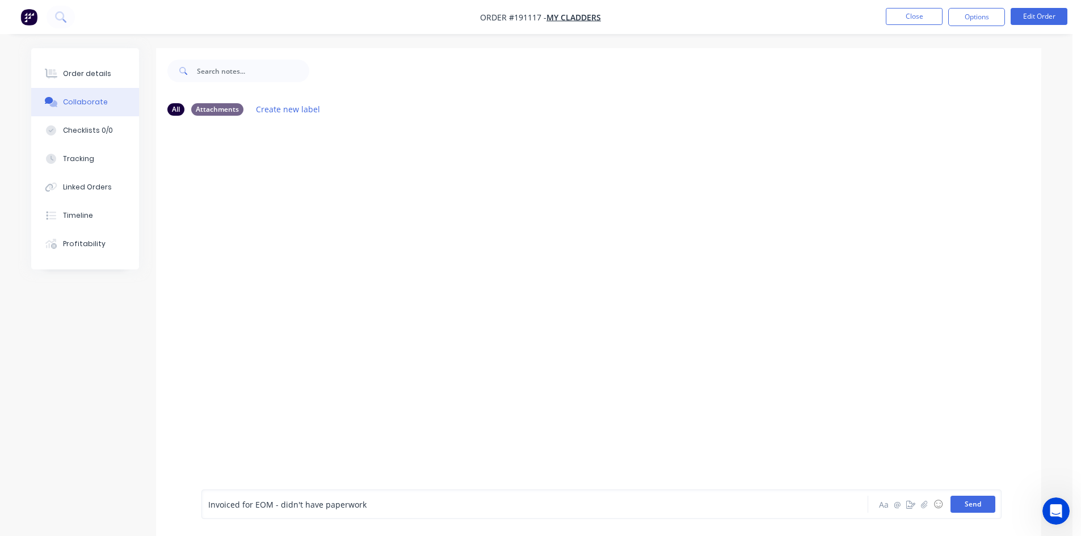
click at [972, 508] on button "Send" at bounding box center [973, 504] width 45 height 17
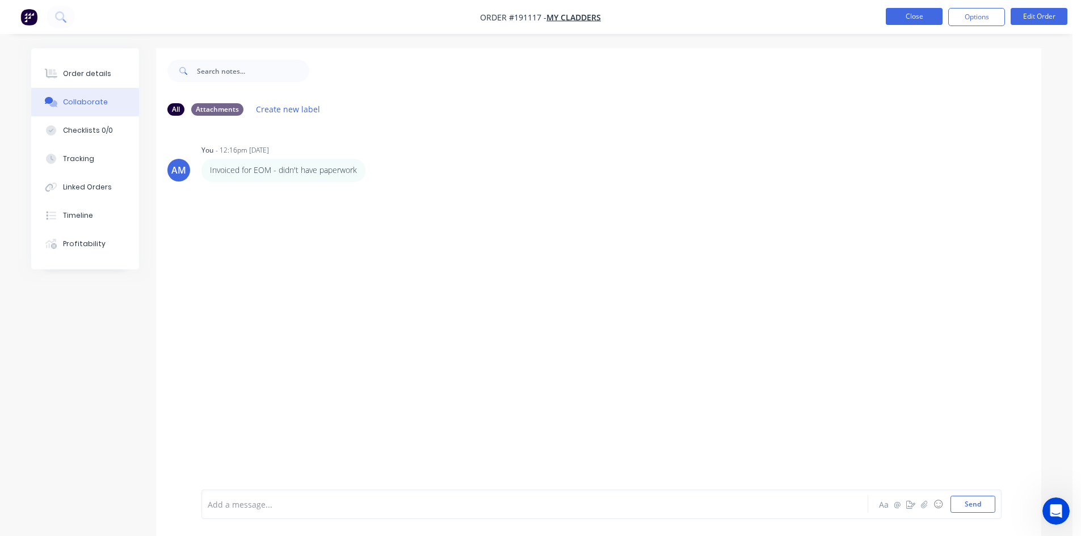
click at [935, 19] on button "Close" at bounding box center [914, 16] width 57 height 17
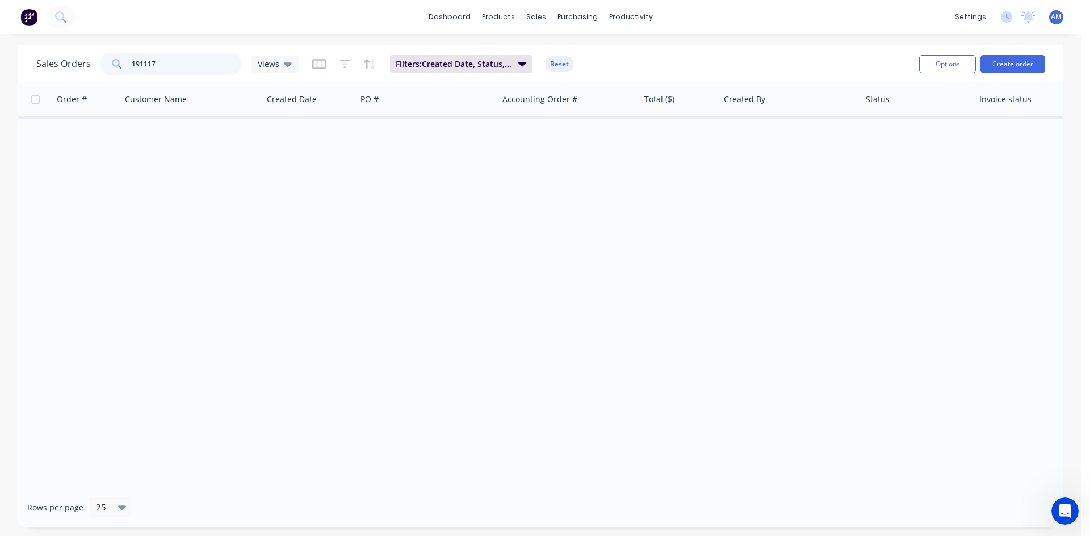
drag, startPoint x: 159, startPoint y: 62, endPoint x: 114, endPoint y: 63, distance: 45.4
click at [113, 63] on div "191117" at bounding box center [171, 64] width 142 height 23
click at [562, 66] on button "Reset" at bounding box center [559, 64] width 28 height 16
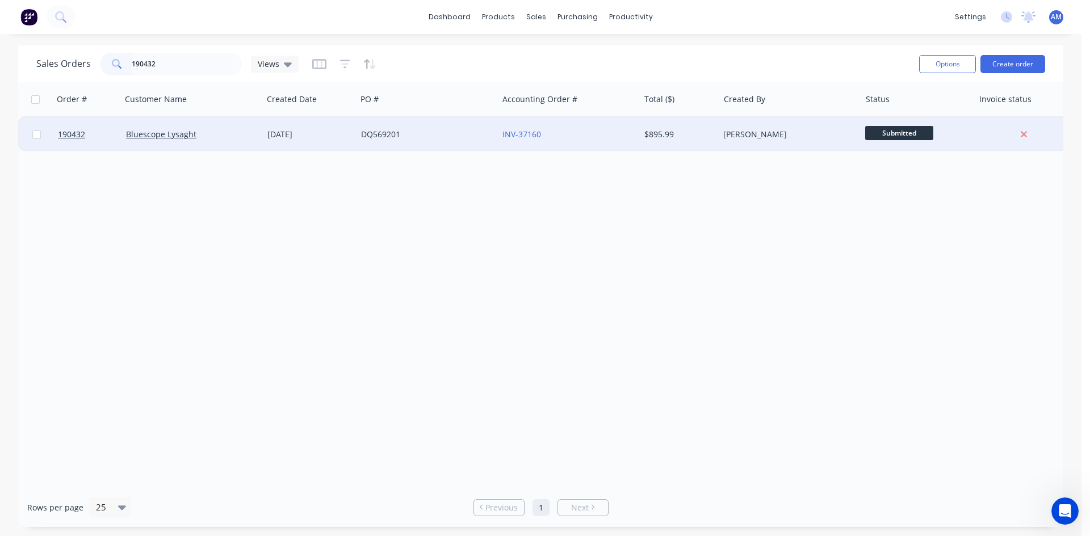
click at [349, 137] on div "[DATE]" at bounding box center [309, 134] width 85 height 11
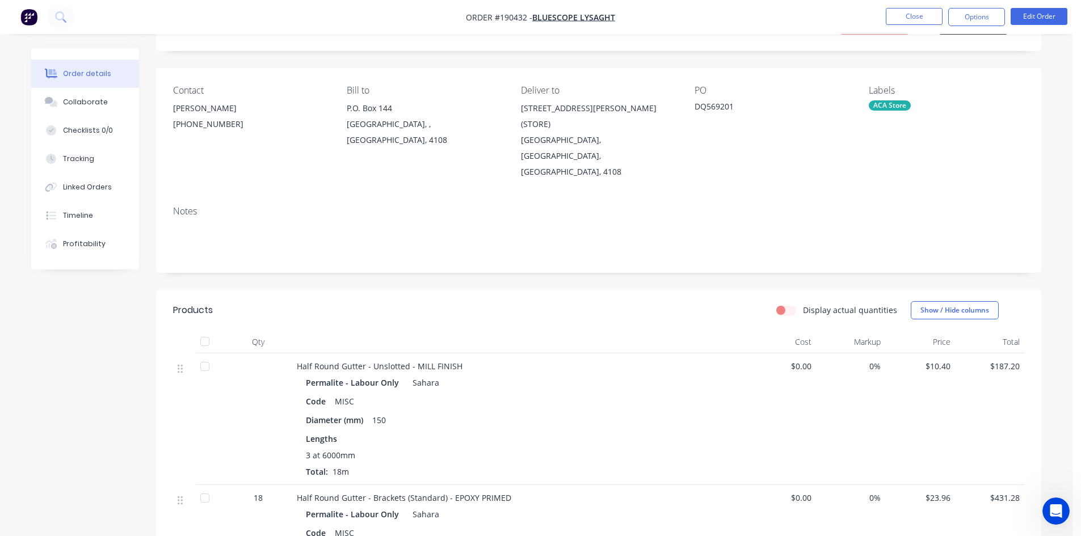
scroll to position [57, 0]
drag, startPoint x: 65, startPoint y: 219, endPoint x: 73, endPoint y: 216, distance: 8.4
click at [66, 218] on div "Timeline" at bounding box center [78, 216] width 30 height 10
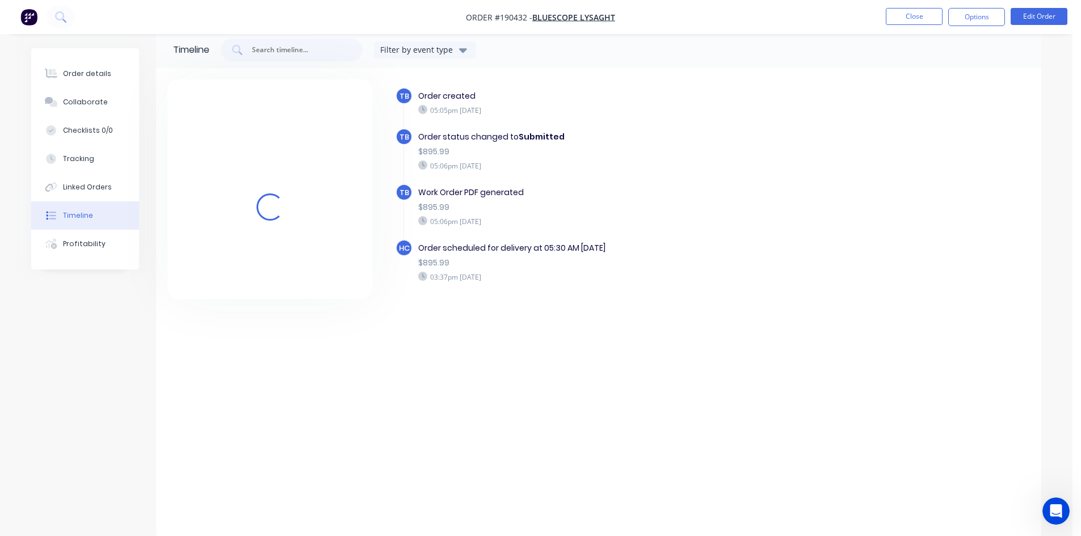
scroll to position [17, 0]
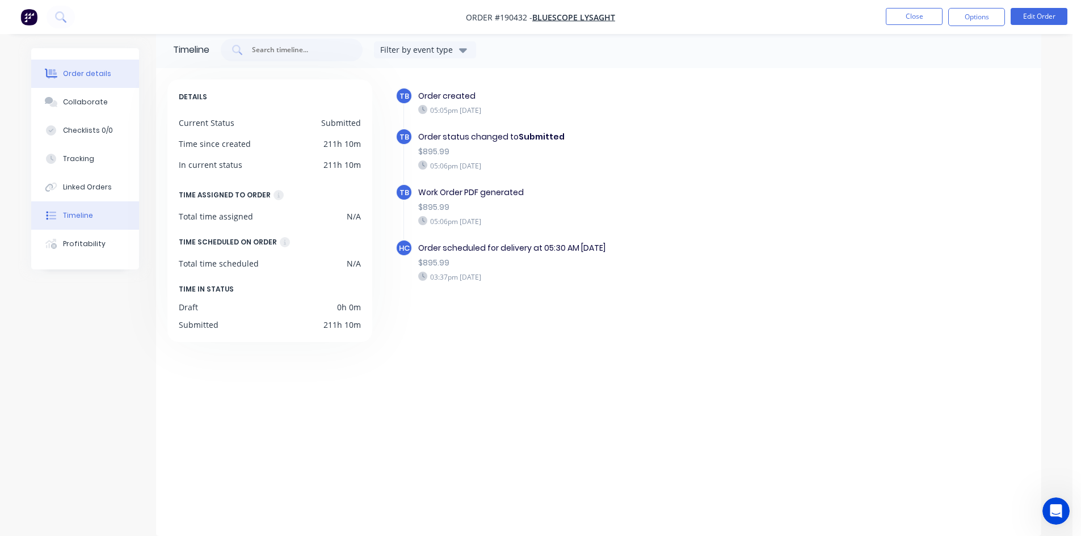
click at [90, 77] on div "Order details" at bounding box center [87, 74] width 48 height 10
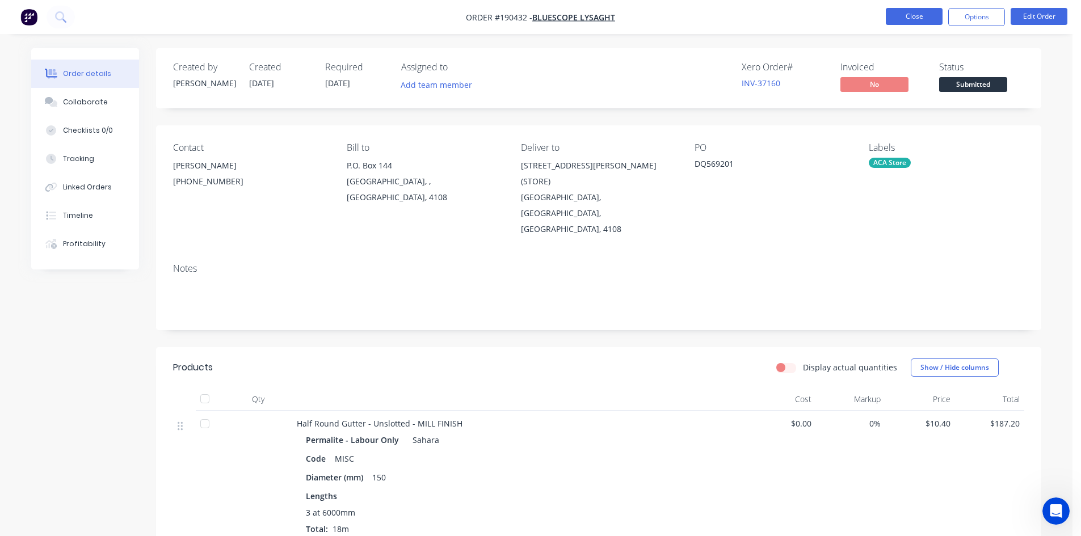
click at [902, 20] on button "Close" at bounding box center [914, 16] width 57 height 17
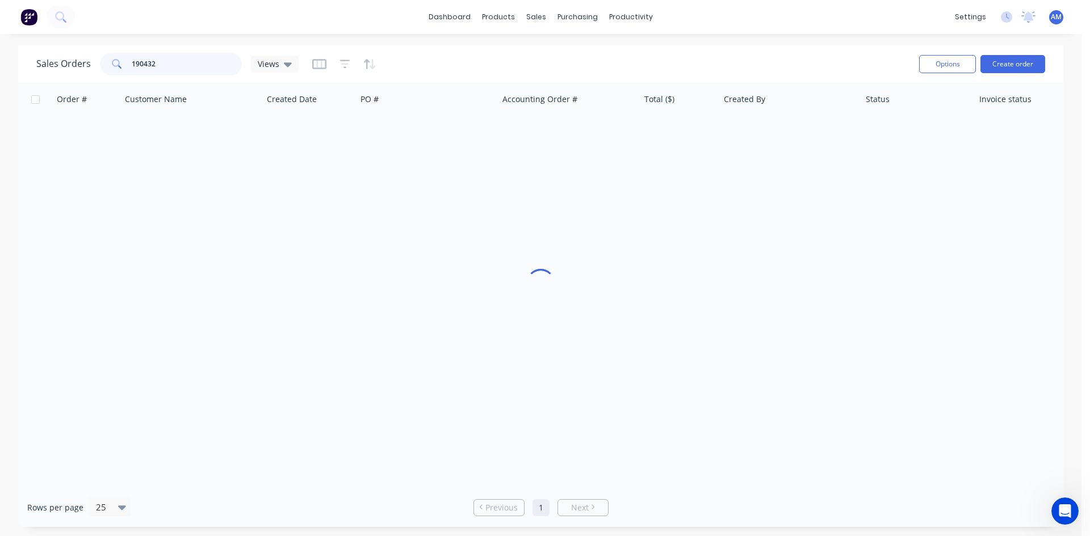
drag, startPoint x: 162, startPoint y: 63, endPoint x: 85, endPoint y: 65, distance: 77.2
click at [87, 65] on div "Sales Orders 190432 Views" at bounding box center [167, 64] width 262 height 23
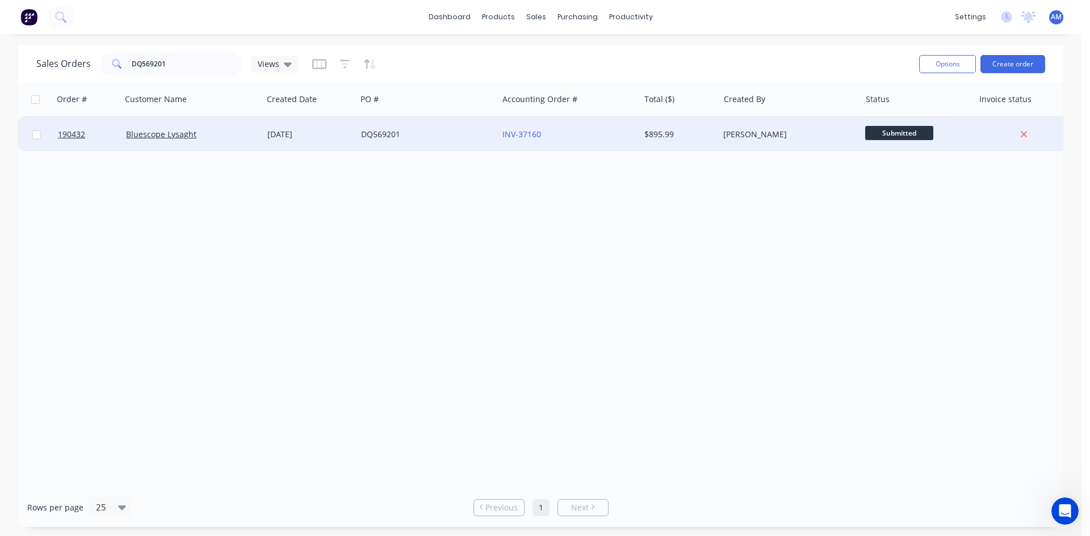
click at [469, 133] on div "DQ569201" at bounding box center [424, 134] width 126 height 11
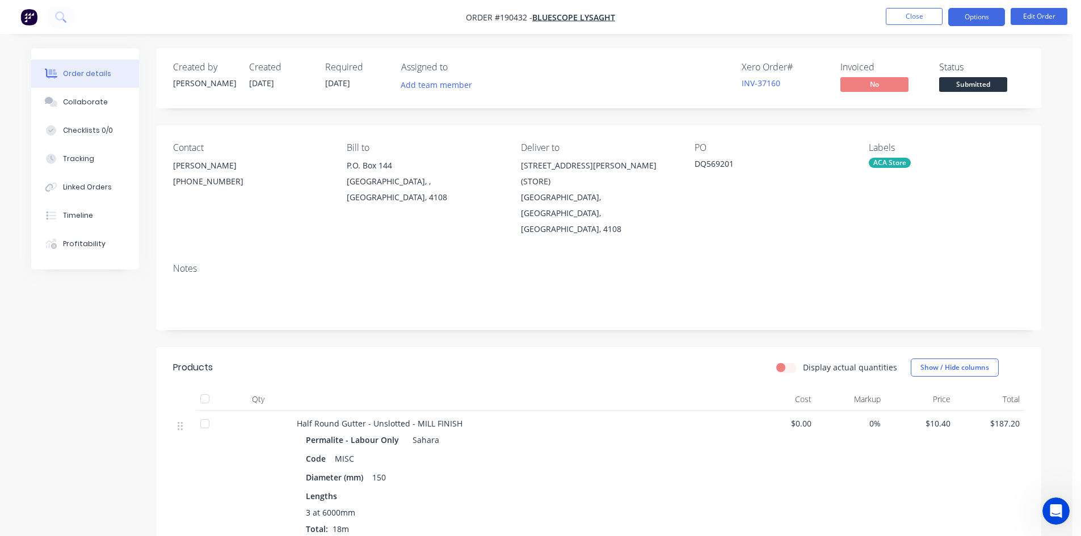
click at [985, 20] on button "Options" at bounding box center [976, 17] width 57 height 18
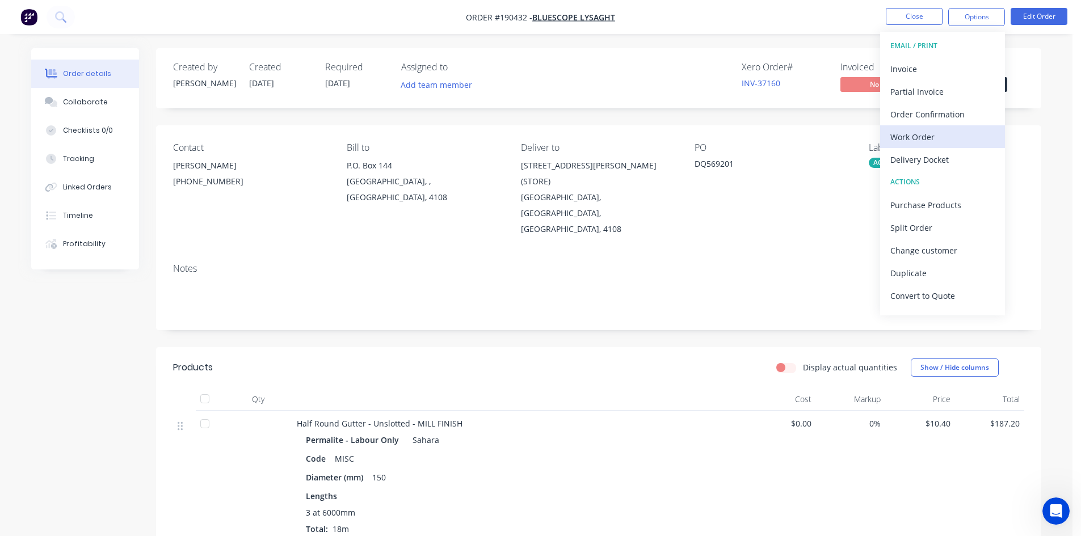
click at [922, 142] on div "Work Order" at bounding box center [943, 137] width 104 height 16
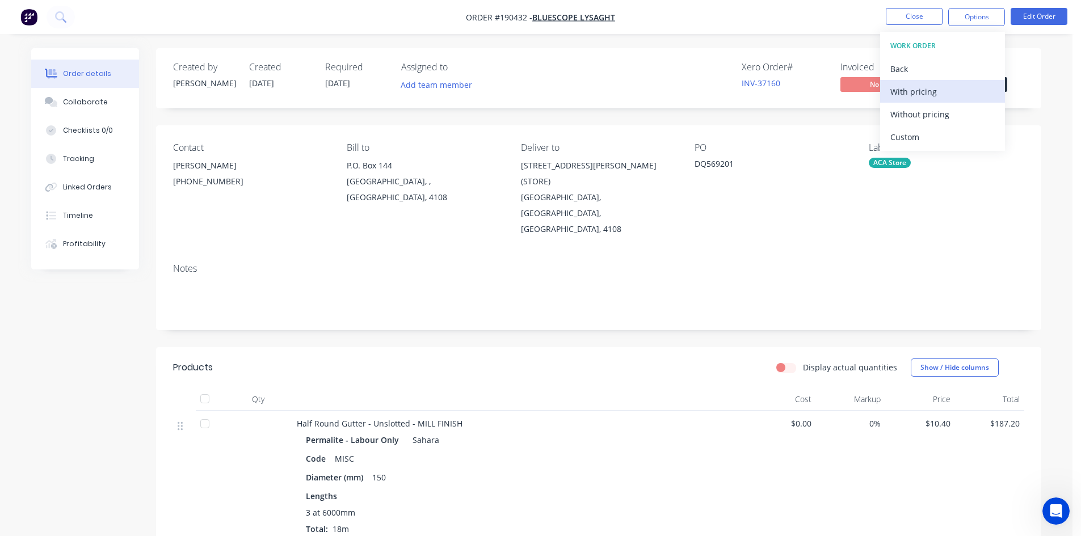
click at [931, 99] on div "With pricing" at bounding box center [943, 91] width 104 height 16
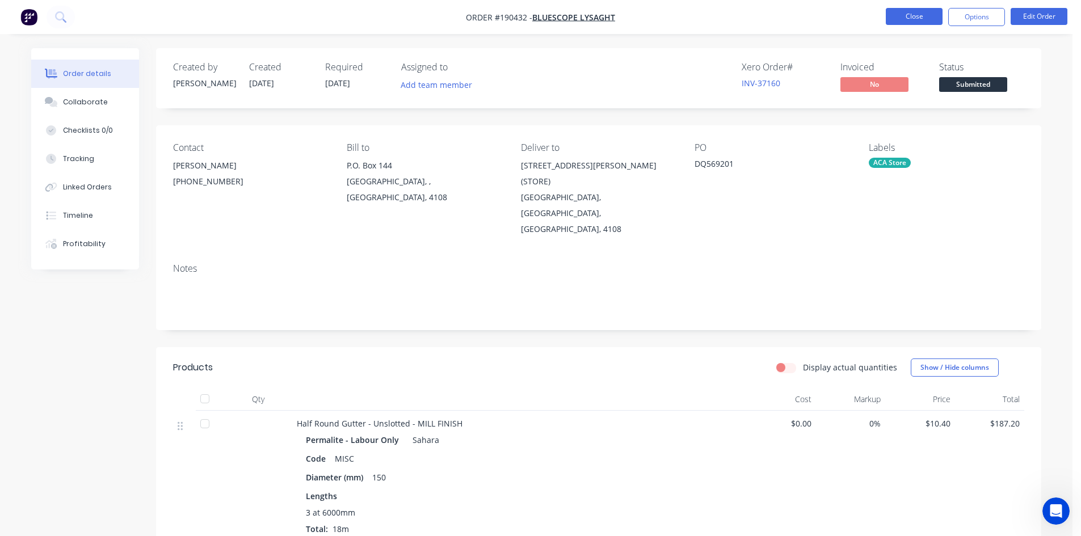
click at [931, 17] on button "Close" at bounding box center [914, 16] width 57 height 17
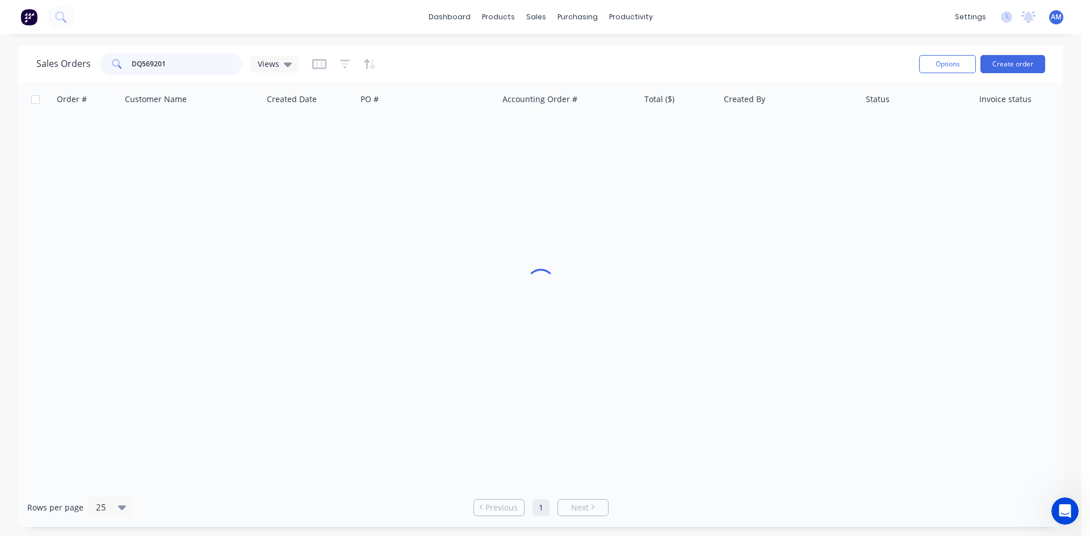
drag, startPoint x: 187, startPoint y: 63, endPoint x: 91, endPoint y: 64, distance: 95.9
click at [91, 64] on div "Sales Orders DQ569201 Views" at bounding box center [167, 64] width 262 height 23
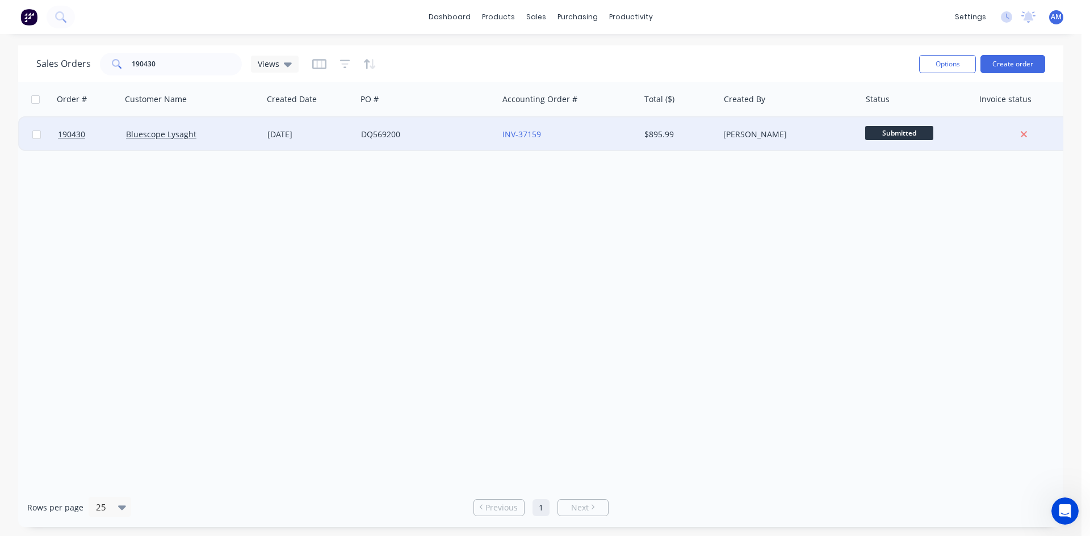
click at [459, 141] on div "DQ569200" at bounding box center [426, 134] width 141 height 34
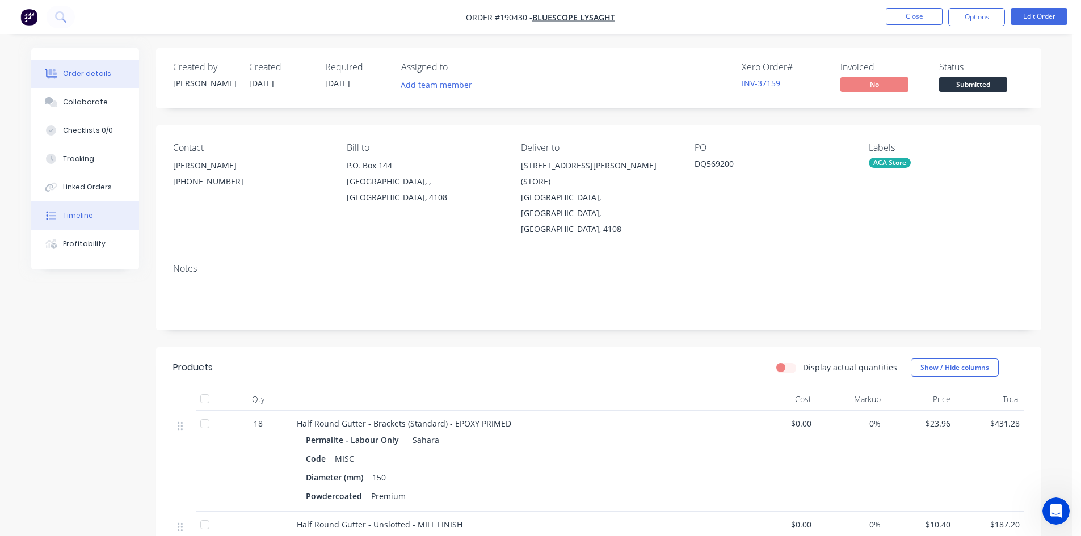
click at [90, 217] on div "Timeline" at bounding box center [78, 216] width 30 height 10
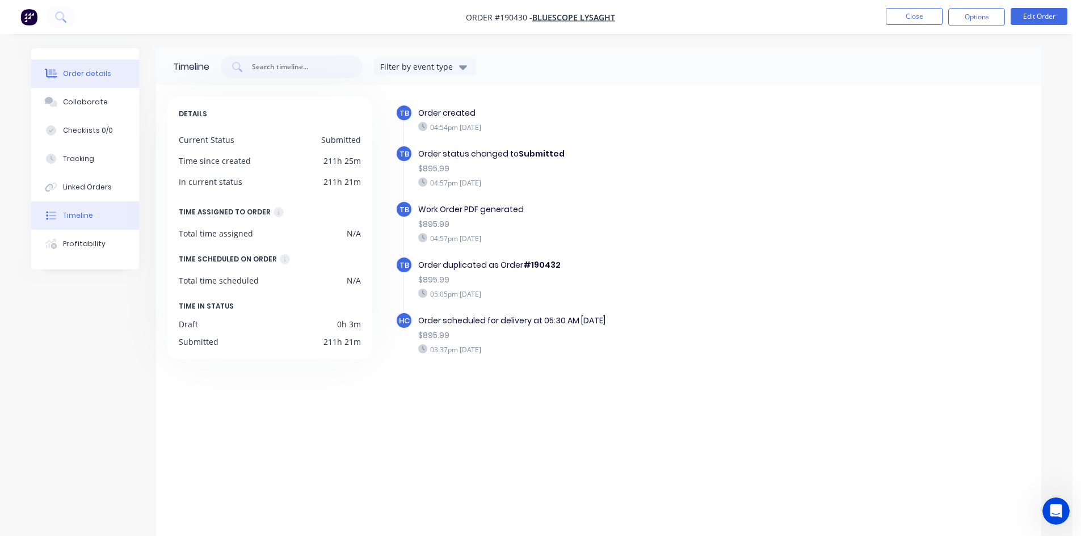
click at [85, 82] on button "Order details" at bounding box center [85, 74] width 108 height 28
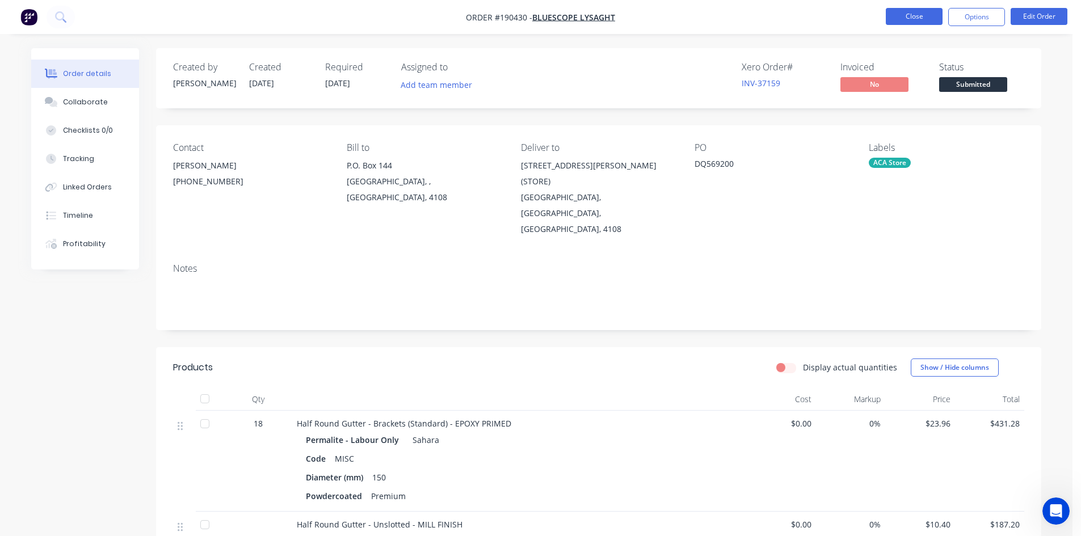
click at [894, 18] on button "Close" at bounding box center [914, 16] width 57 height 17
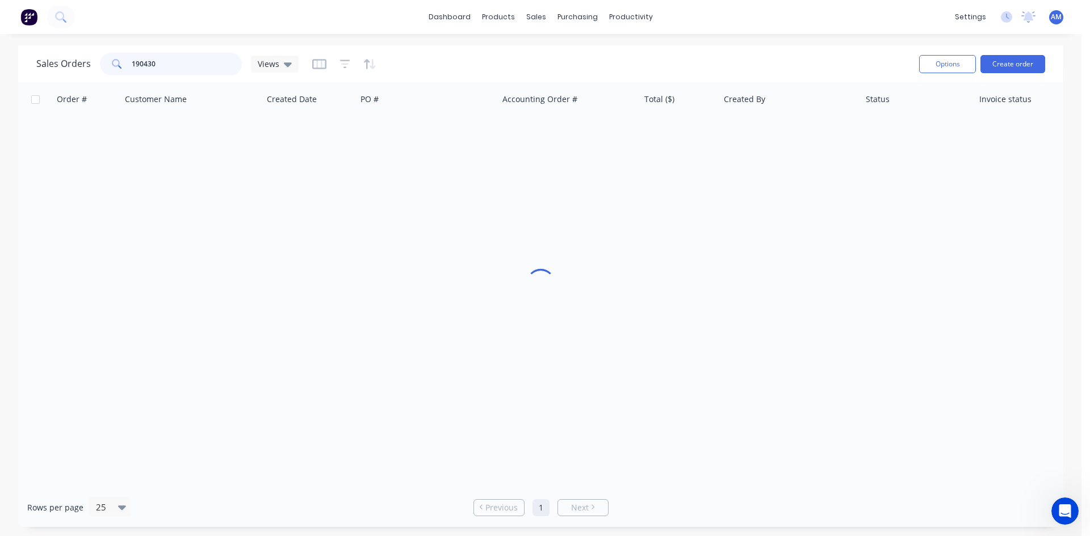
drag, startPoint x: 187, startPoint y: 65, endPoint x: 77, endPoint y: 66, distance: 110.7
click at [77, 66] on div "Sales Orders 190430 Views" at bounding box center [167, 64] width 262 height 23
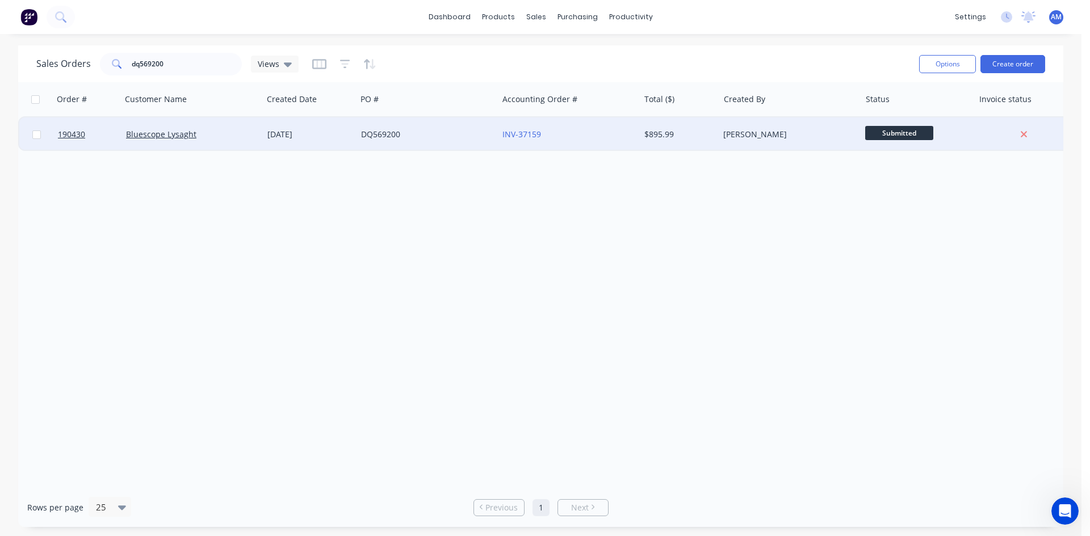
click at [594, 140] on div "INV-37159" at bounding box center [565, 134] width 126 height 11
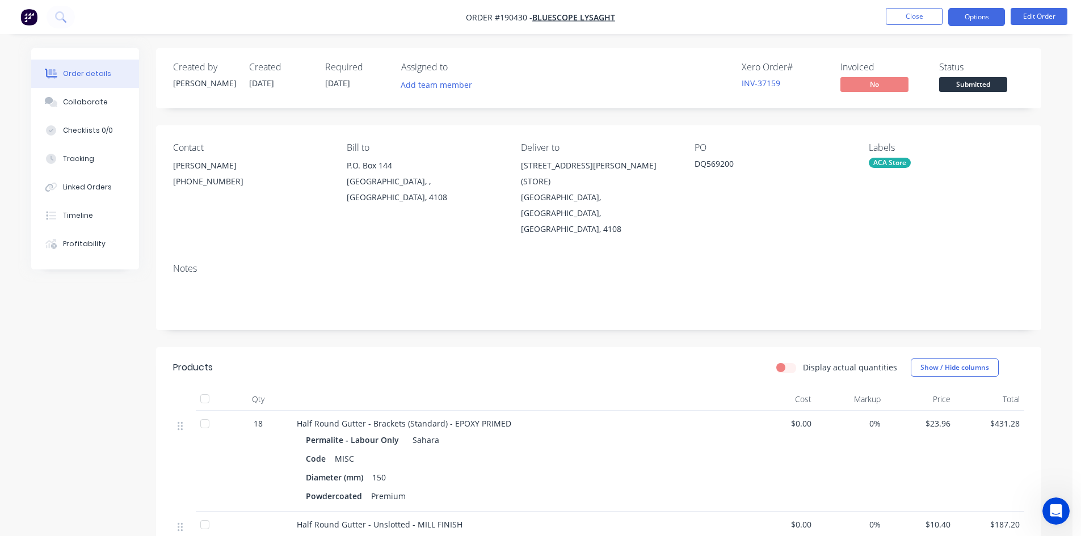
click at [967, 25] on button "Options" at bounding box center [976, 17] width 57 height 18
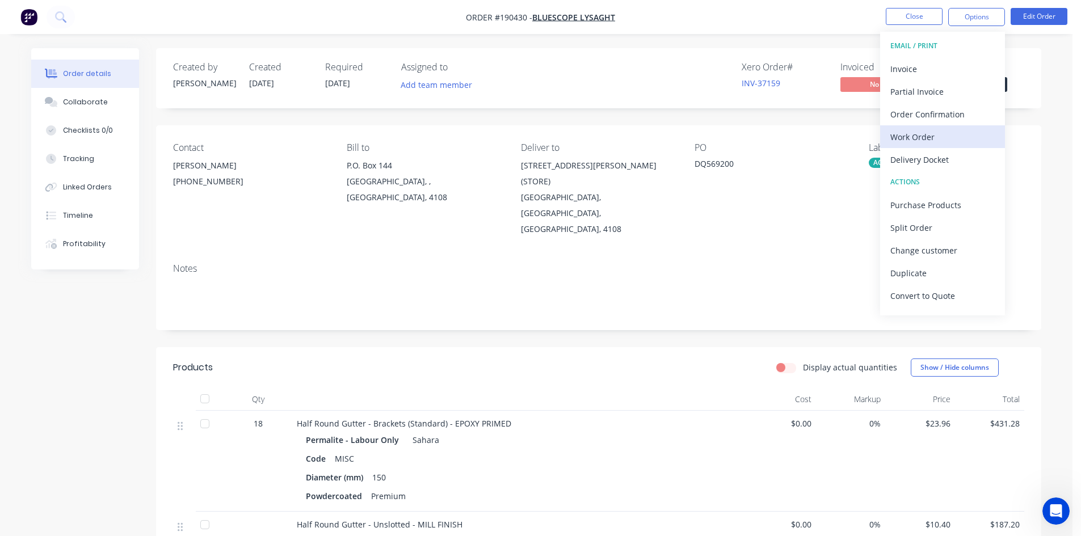
click at [943, 135] on div "Work Order" at bounding box center [943, 137] width 104 height 16
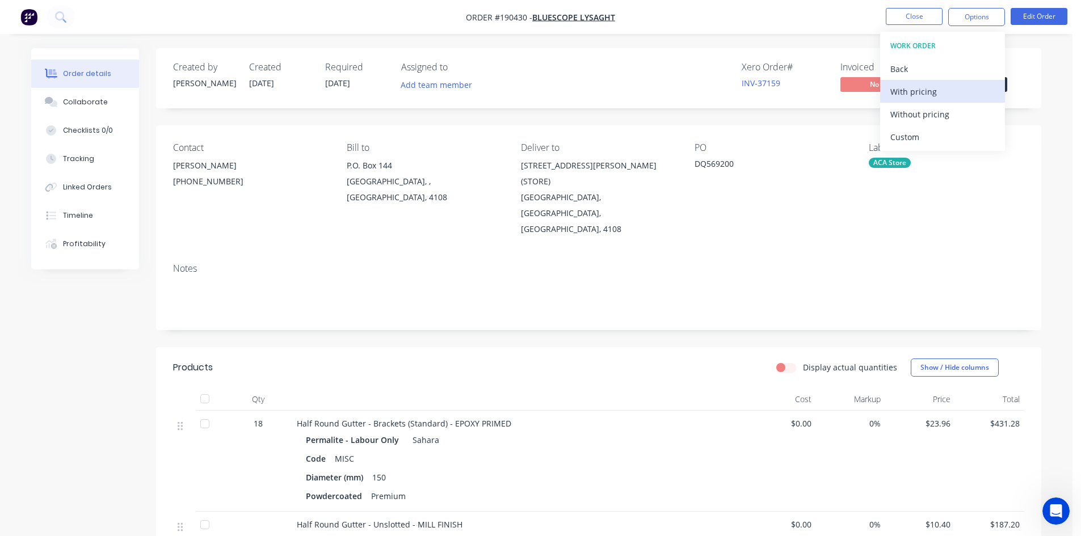
click at [933, 83] on div "With pricing" at bounding box center [943, 91] width 104 height 16
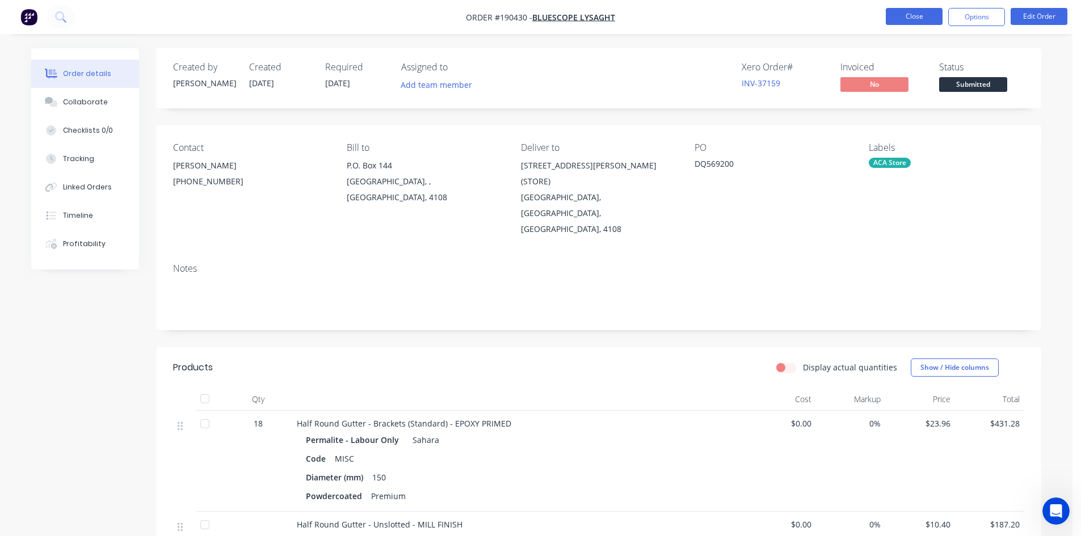
click at [901, 23] on button "Close" at bounding box center [914, 16] width 57 height 17
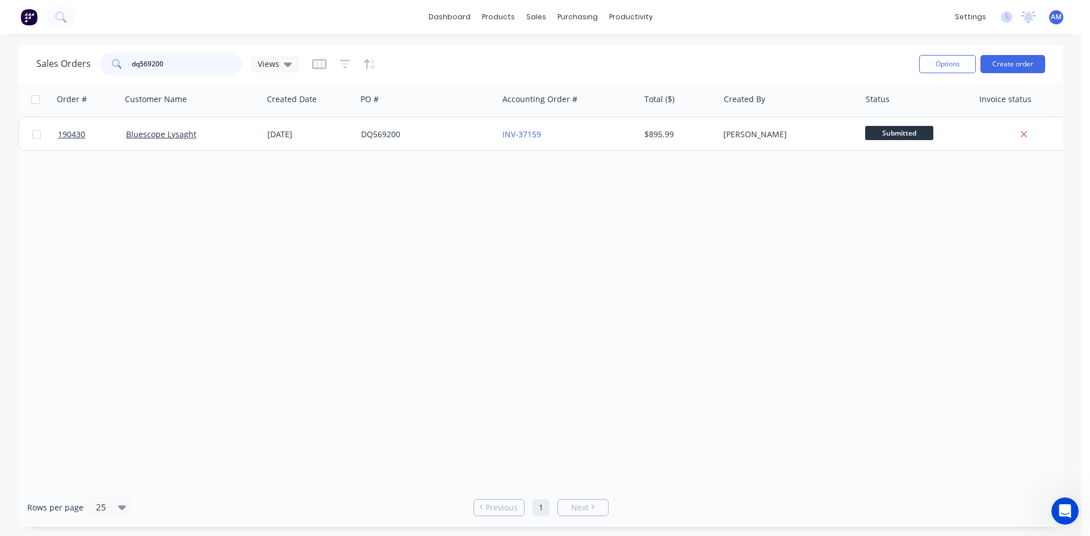
drag, startPoint x: 190, startPoint y: 60, endPoint x: 86, endPoint y: 61, distance: 103.9
click at [86, 60] on div "Sales Orders dq569200 Views" at bounding box center [167, 64] width 262 height 23
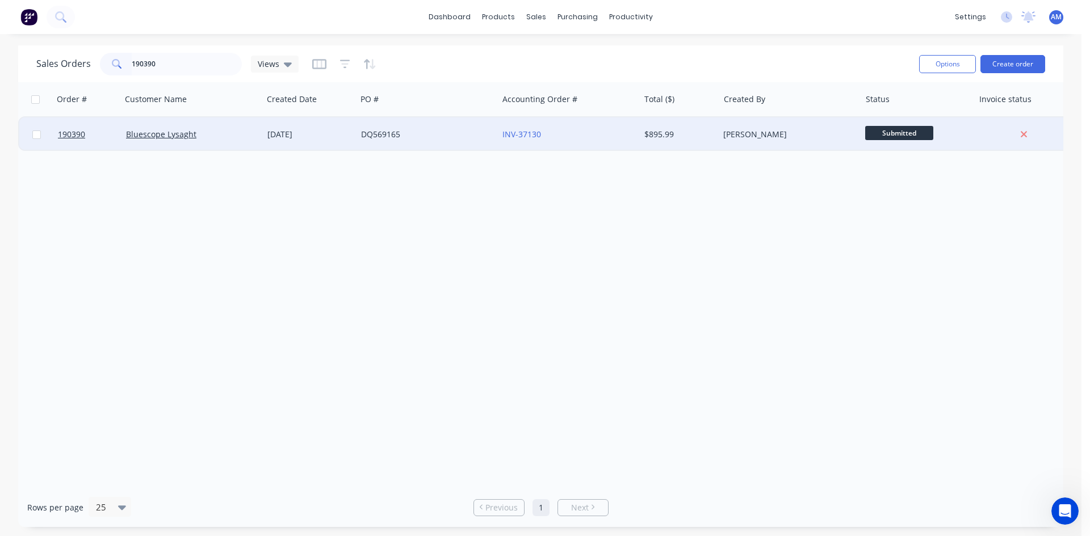
click at [433, 138] on div "DQ569165" at bounding box center [424, 134] width 126 height 11
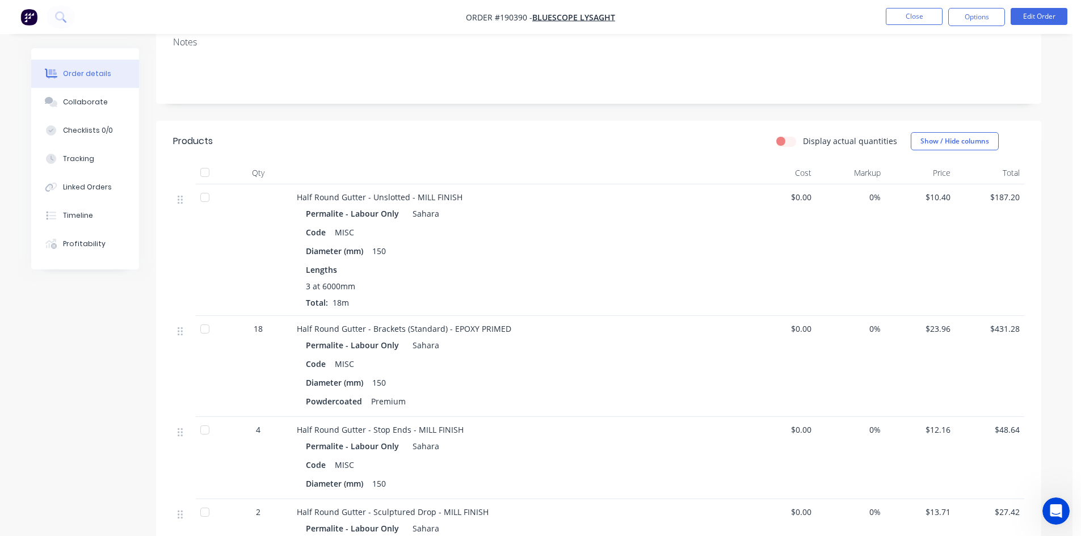
scroll to position [227, 0]
click at [89, 220] on div "Timeline" at bounding box center [78, 216] width 30 height 10
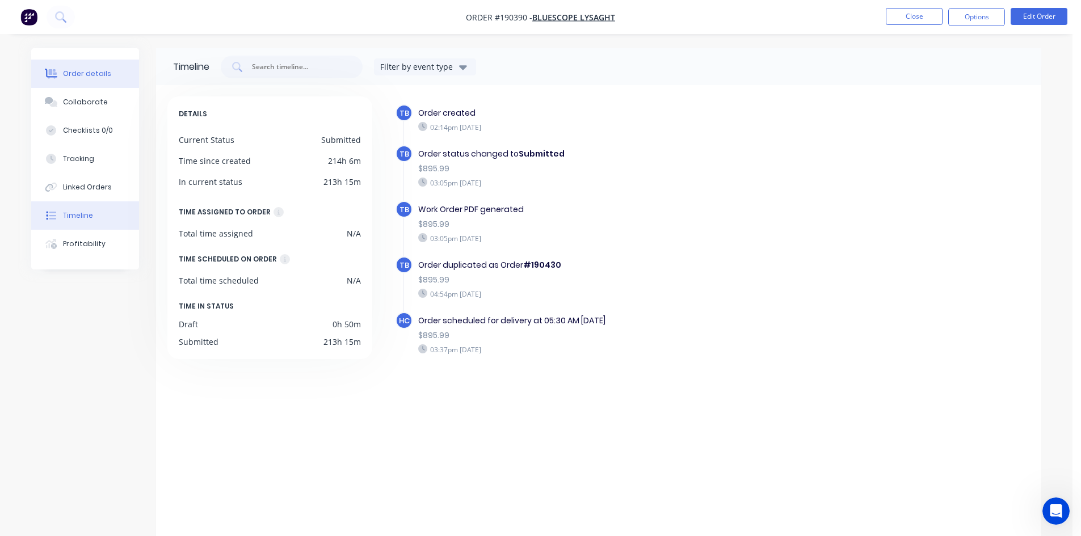
click at [112, 71] on button "Order details" at bounding box center [85, 74] width 108 height 28
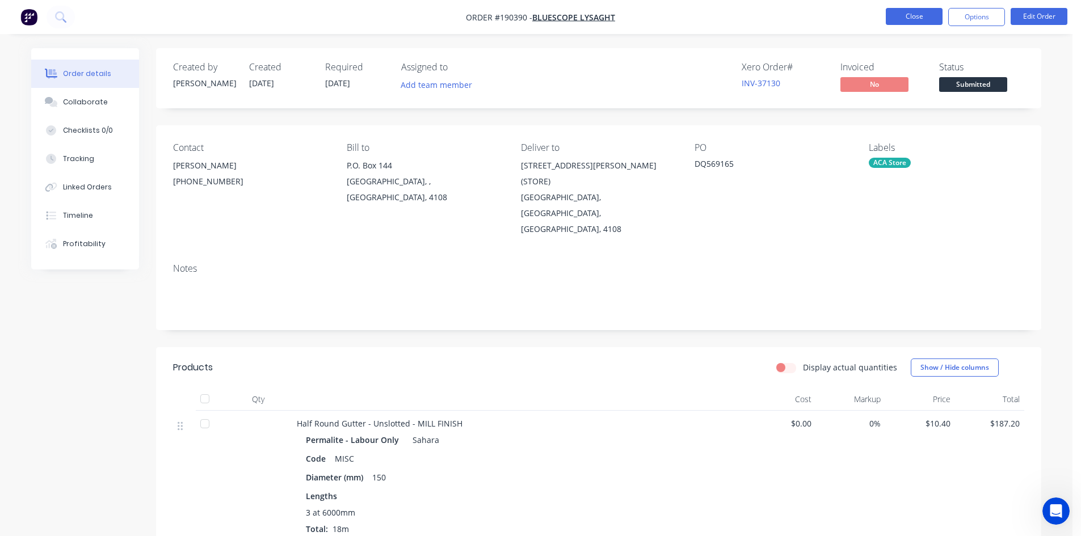
click at [901, 15] on button "Close" at bounding box center [914, 16] width 57 height 17
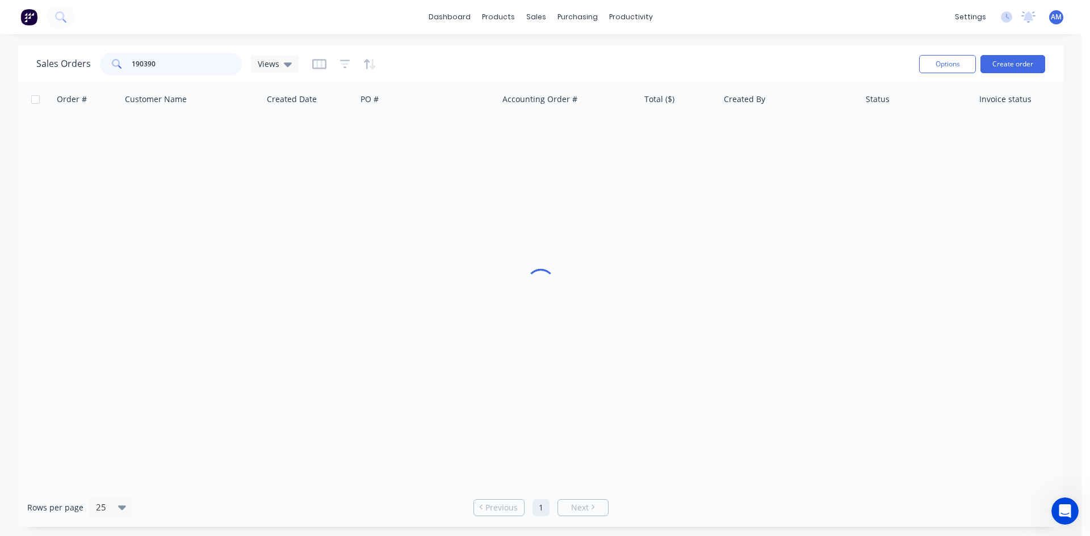
drag, startPoint x: 169, startPoint y: 69, endPoint x: 78, endPoint y: 61, distance: 91.7
click at [80, 62] on div "Sales Orders 190390 Views" at bounding box center [167, 64] width 262 height 23
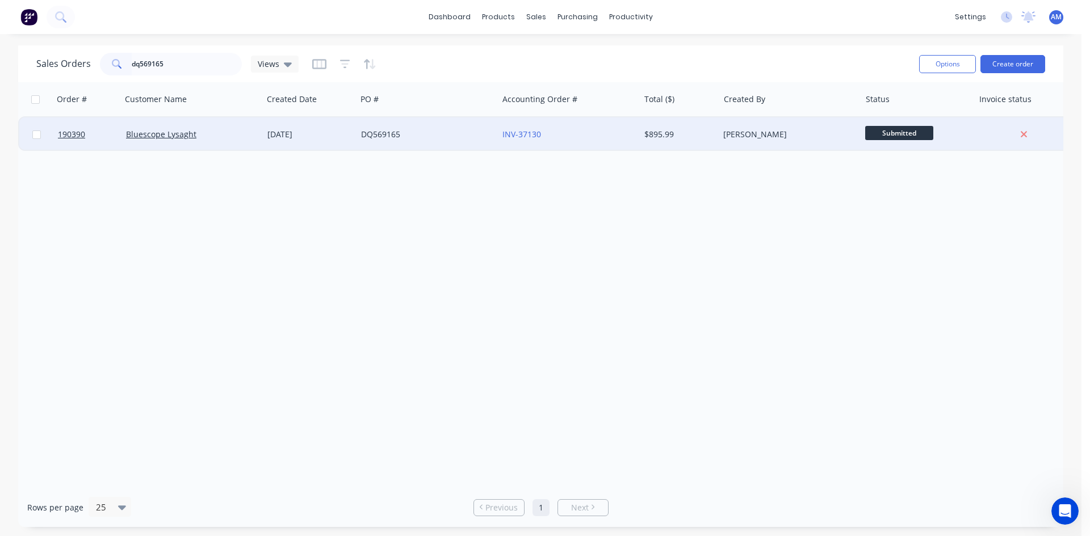
click at [448, 140] on div "DQ569165" at bounding box center [426, 134] width 141 height 34
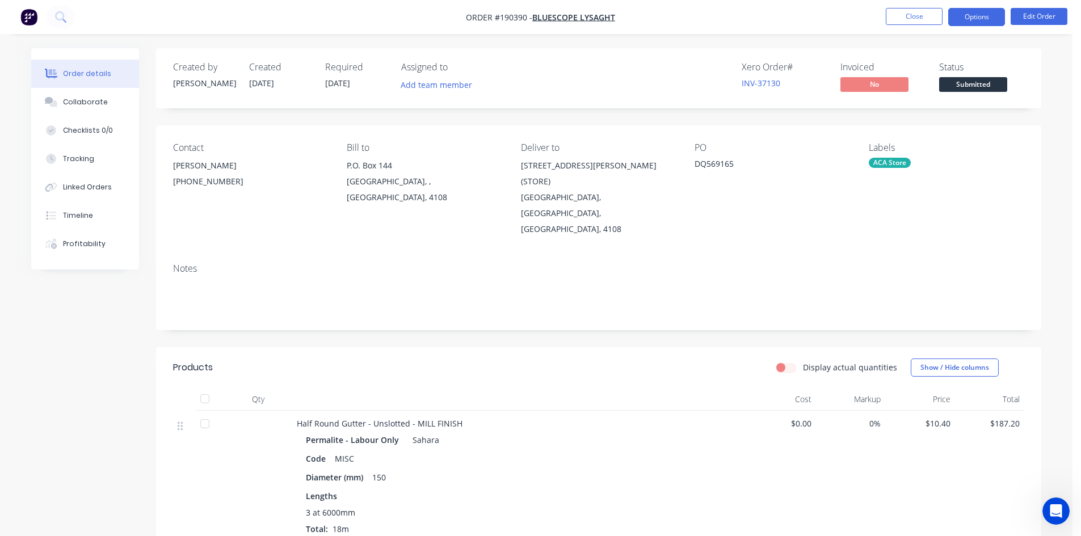
click at [976, 15] on button "Options" at bounding box center [976, 17] width 57 height 18
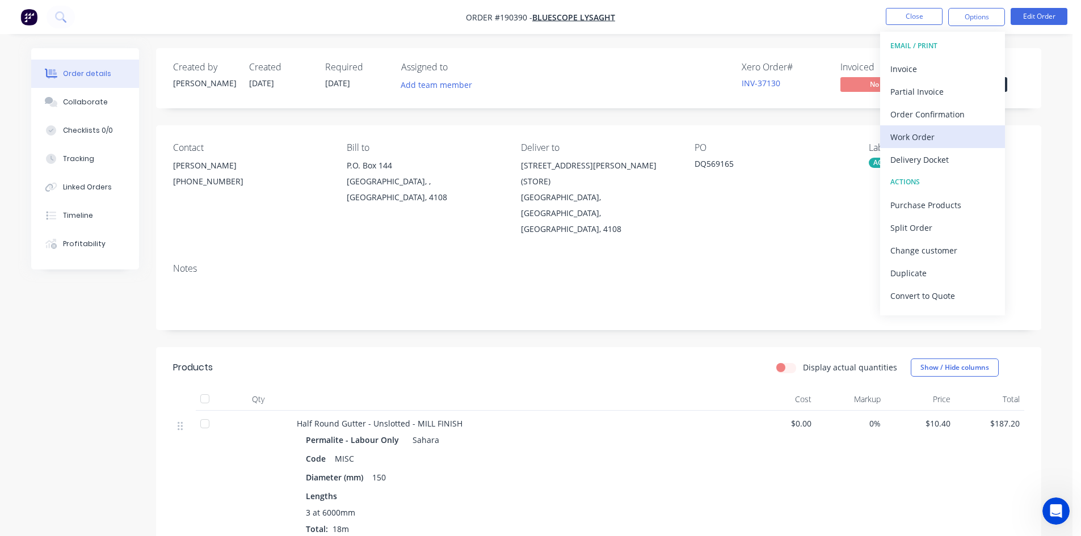
click at [958, 130] on div "Work Order" at bounding box center [943, 137] width 104 height 16
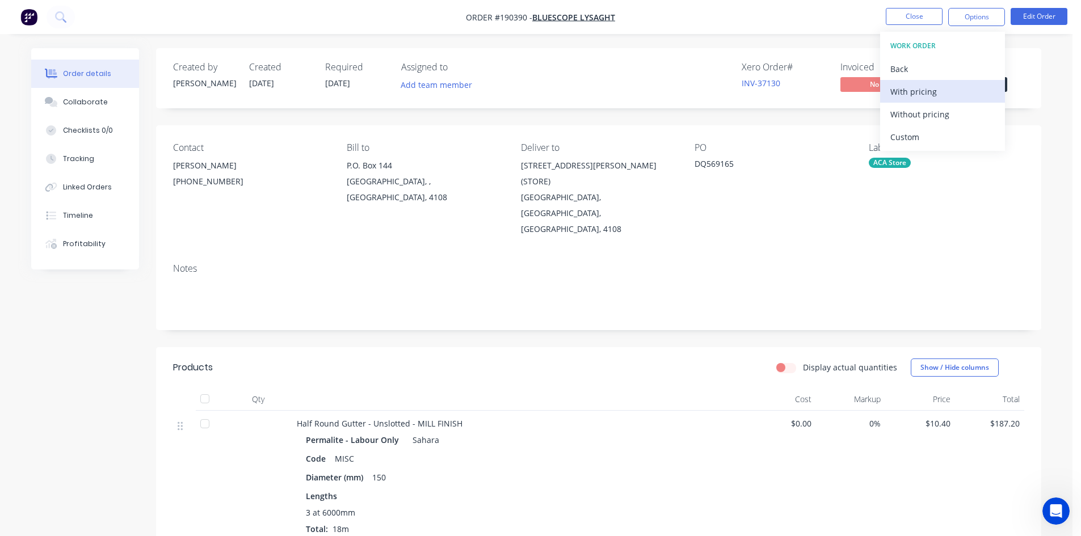
click at [904, 94] on div "With pricing" at bounding box center [943, 91] width 104 height 16
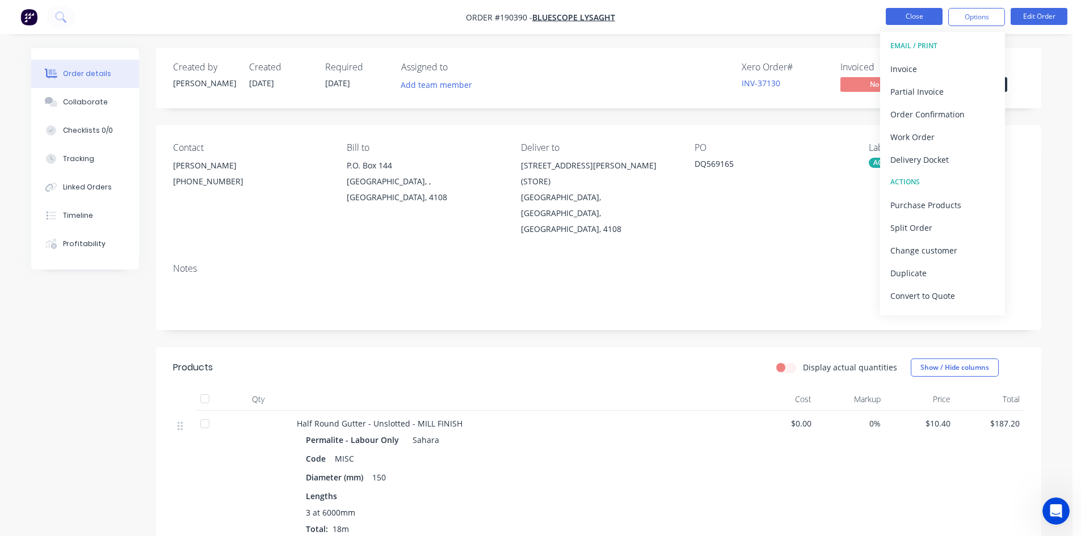
click at [912, 16] on button "Close" at bounding box center [914, 16] width 57 height 17
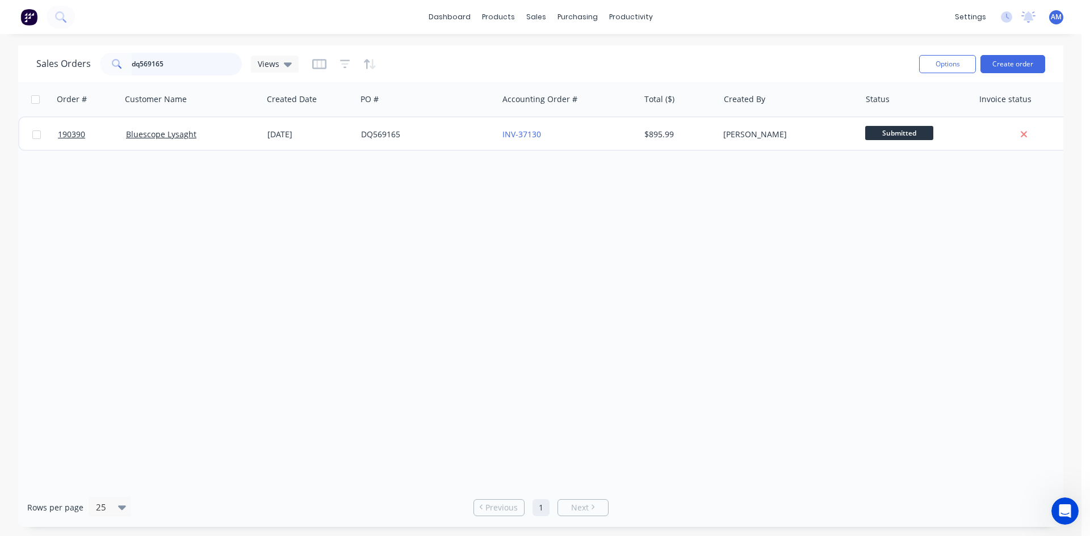
drag, startPoint x: 187, startPoint y: 64, endPoint x: 57, endPoint y: 66, distance: 130.6
click at [60, 65] on div "Sales Orders dq569165 Views" at bounding box center [167, 64] width 262 height 23
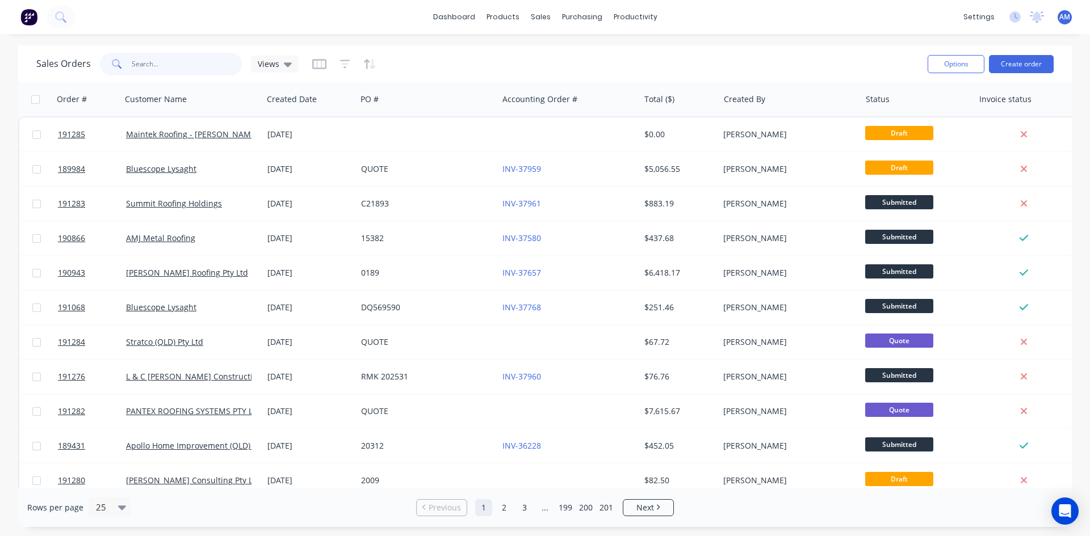
click at [181, 59] on input "text" at bounding box center [187, 64] width 111 height 23
type input "190390"
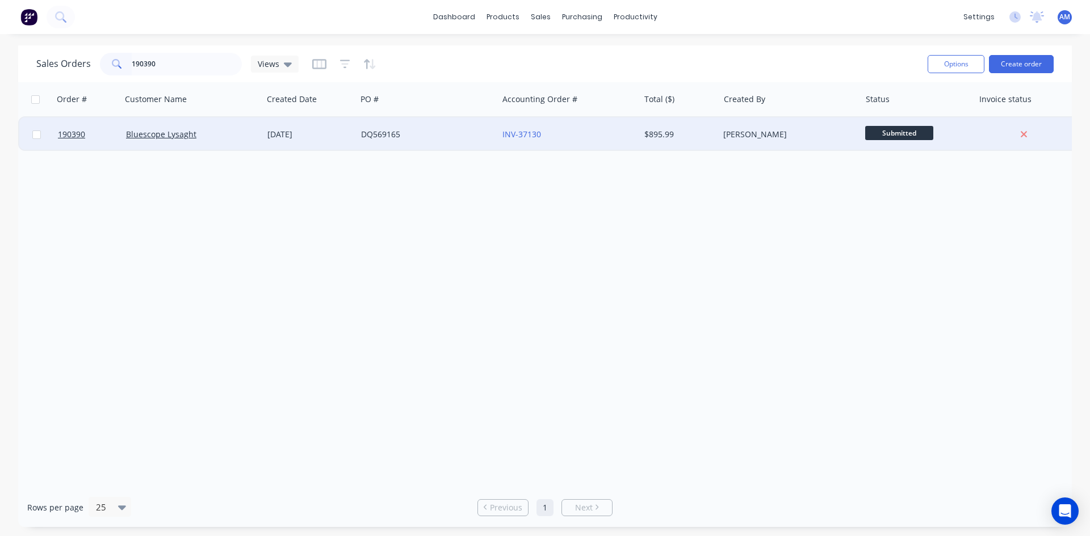
click at [456, 133] on div "DQ569165" at bounding box center [424, 134] width 126 height 11
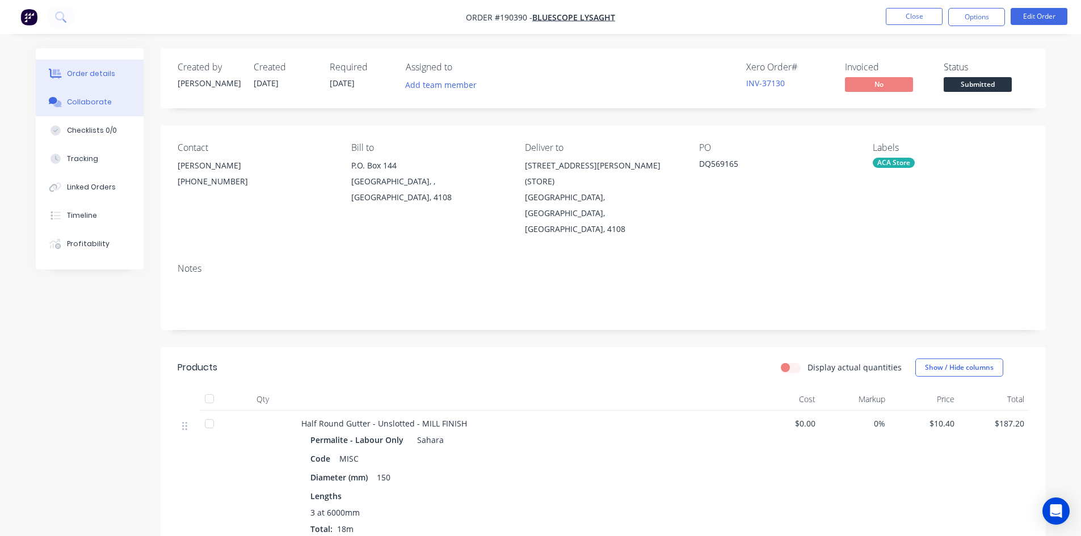
click at [103, 110] on button "Collaborate" at bounding box center [90, 102] width 108 height 28
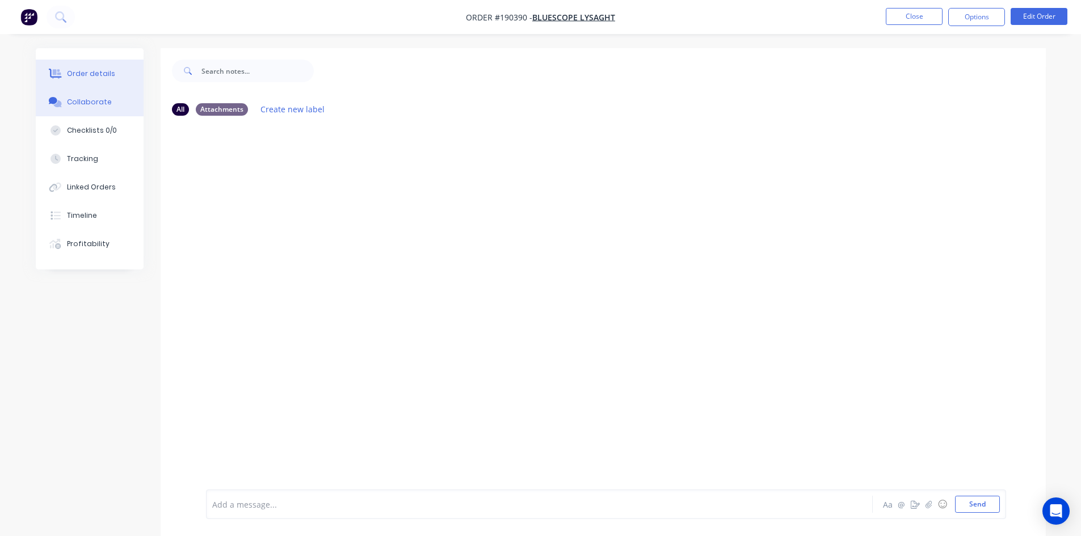
click at [93, 68] on button "Order details" at bounding box center [90, 74] width 108 height 28
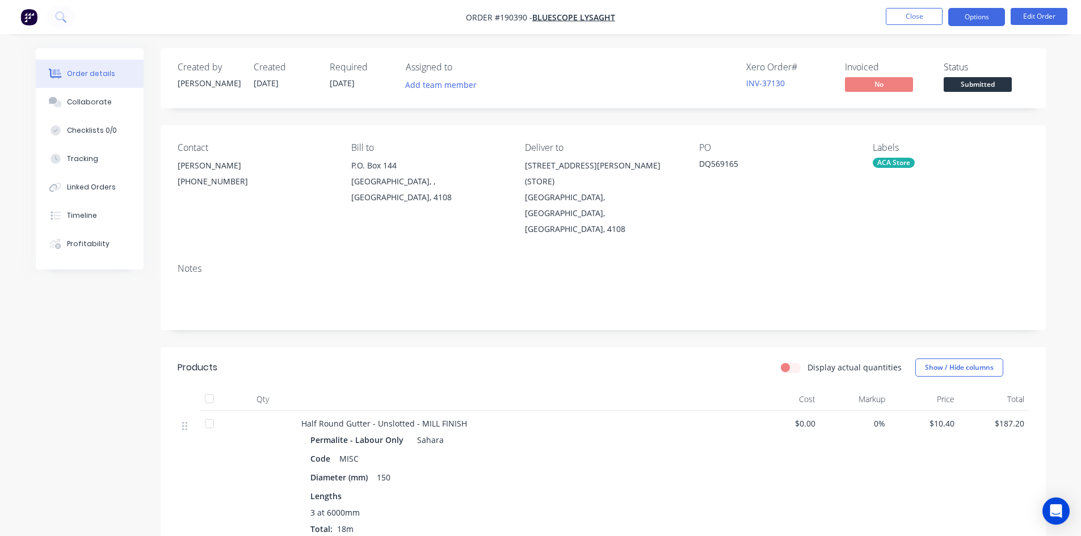
click at [973, 20] on button "Options" at bounding box center [976, 17] width 57 height 18
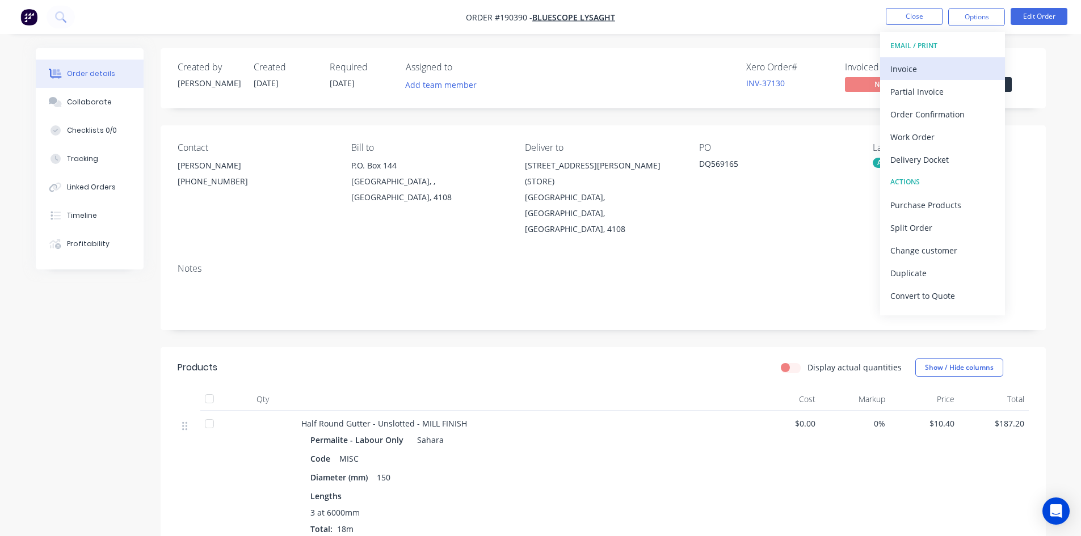
click at [918, 62] on div "Invoice" at bounding box center [943, 69] width 104 height 16
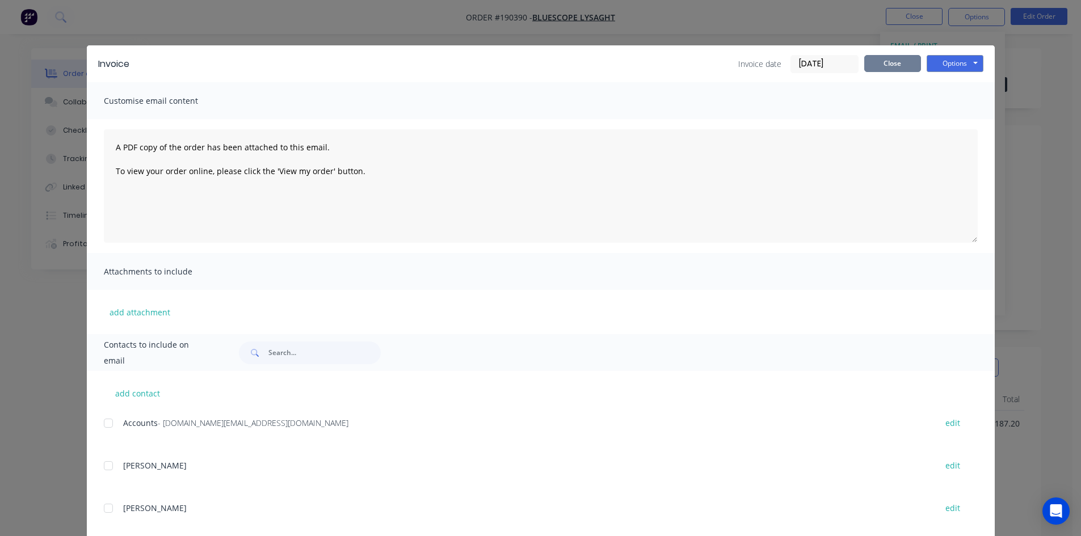
click at [892, 61] on button "Close" at bounding box center [892, 63] width 57 height 17
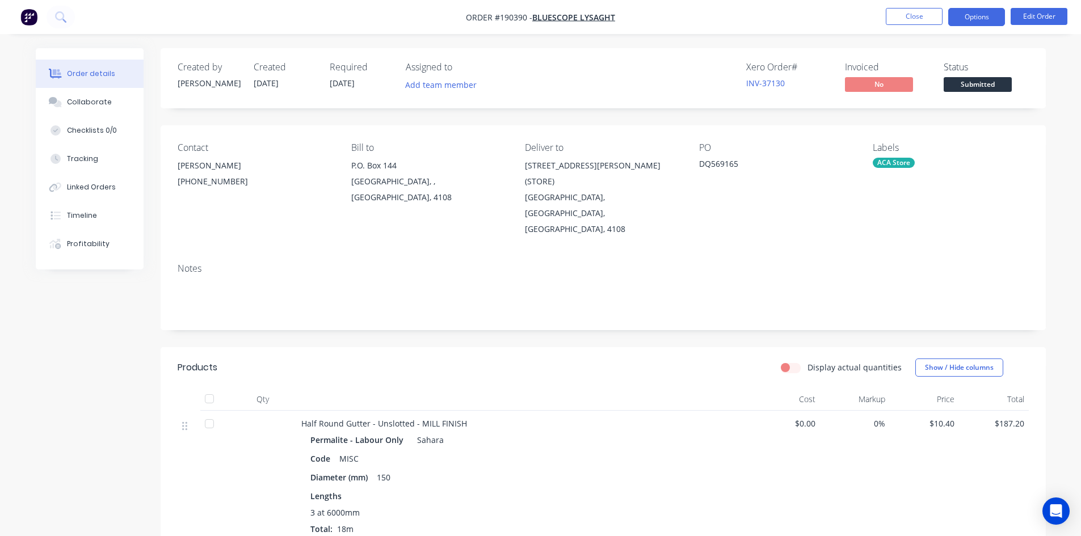
click at [973, 20] on button "Options" at bounding box center [976, 17] width 57 height 18
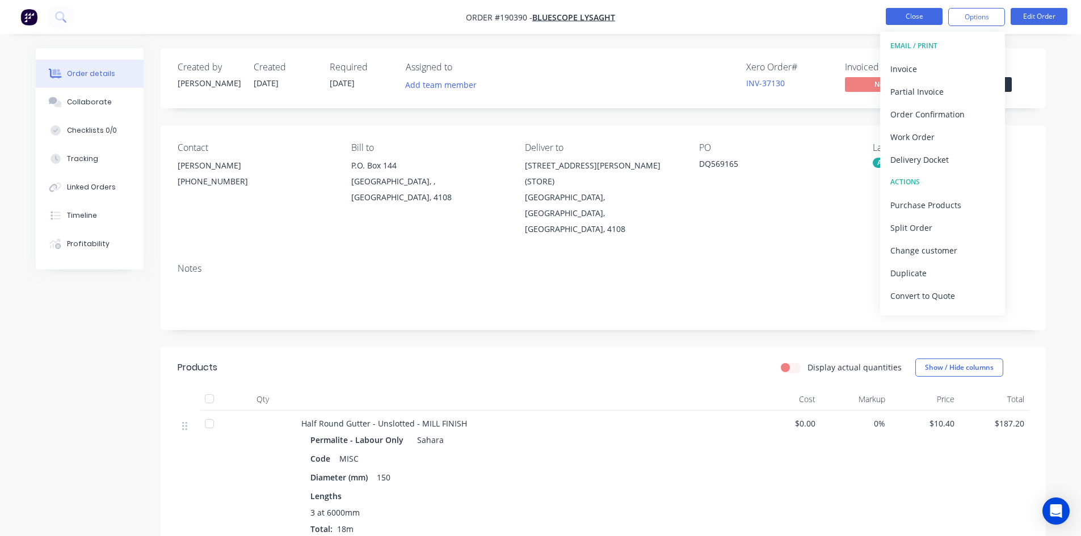
click at [934, 23] on button "Close" at bounding box center [914, 16] width 57 height 17
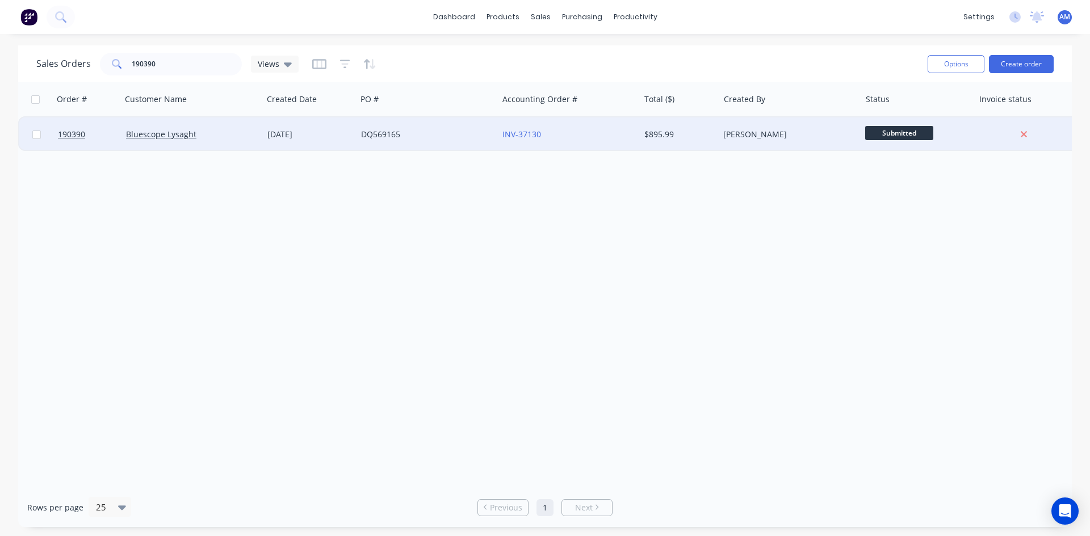
click at [405, 139] on div "DQ569165" at bounding box center [424, 134] width 126 height 11
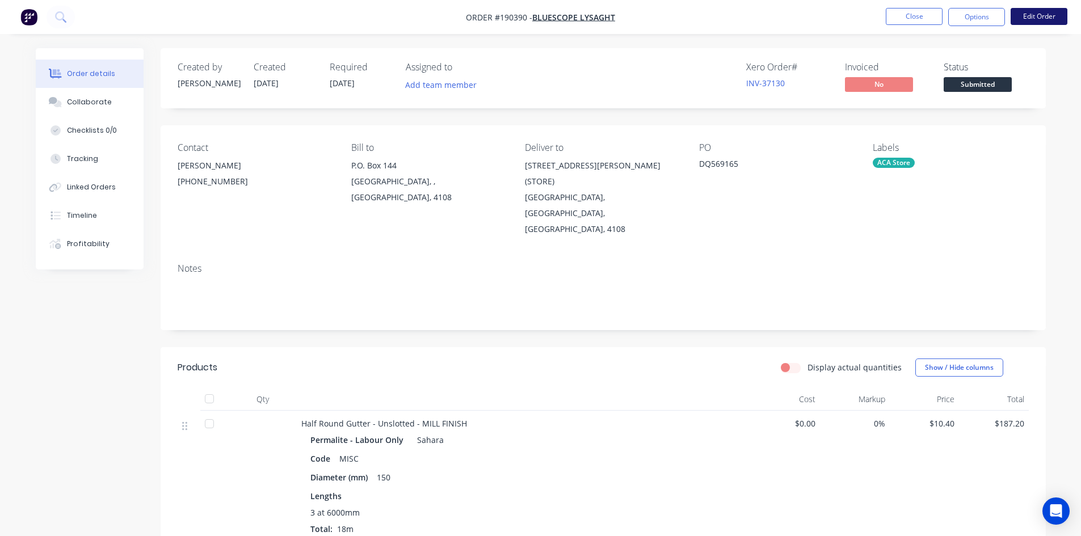
click at [1056, 20] on button "Edit Order" at bounding box center [1039, 16] width 57 height 17
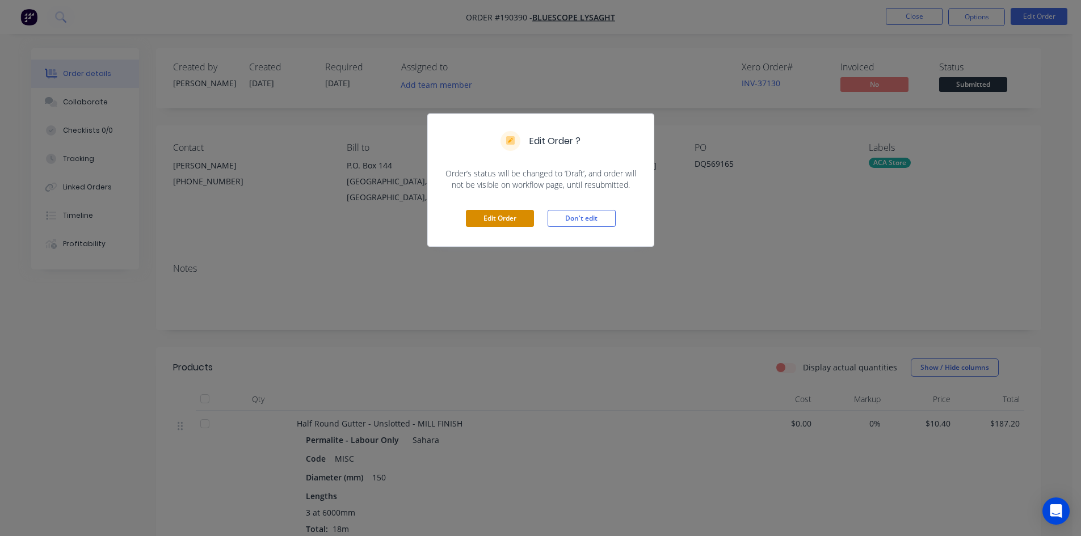
click at [515, 218] on button "Edit Order" at bounding box center [500, 218] width 68 height 17
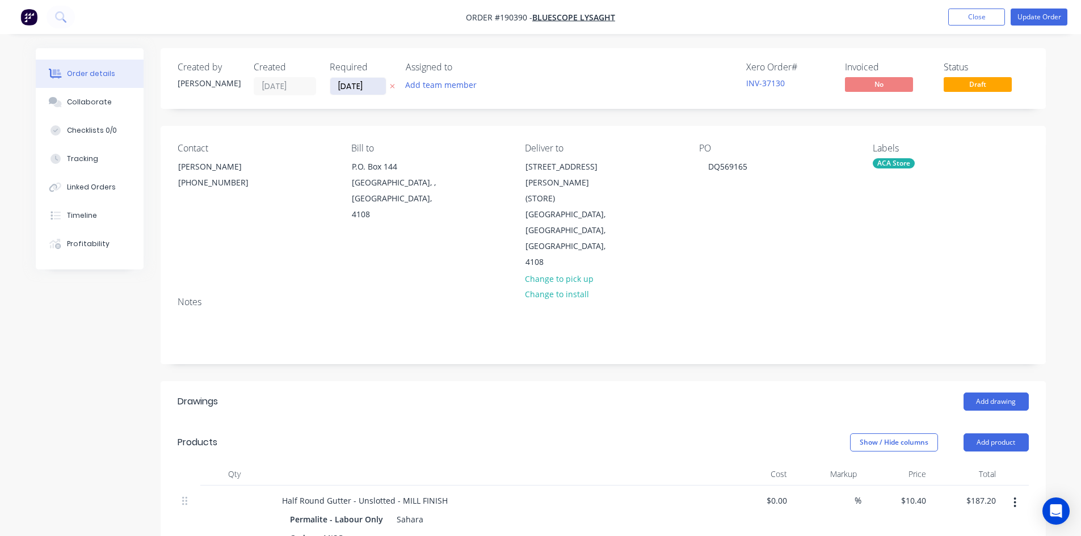
click at [366, 89] on input "[DATE]" at bounding box center [358, 86] width 56 height 17
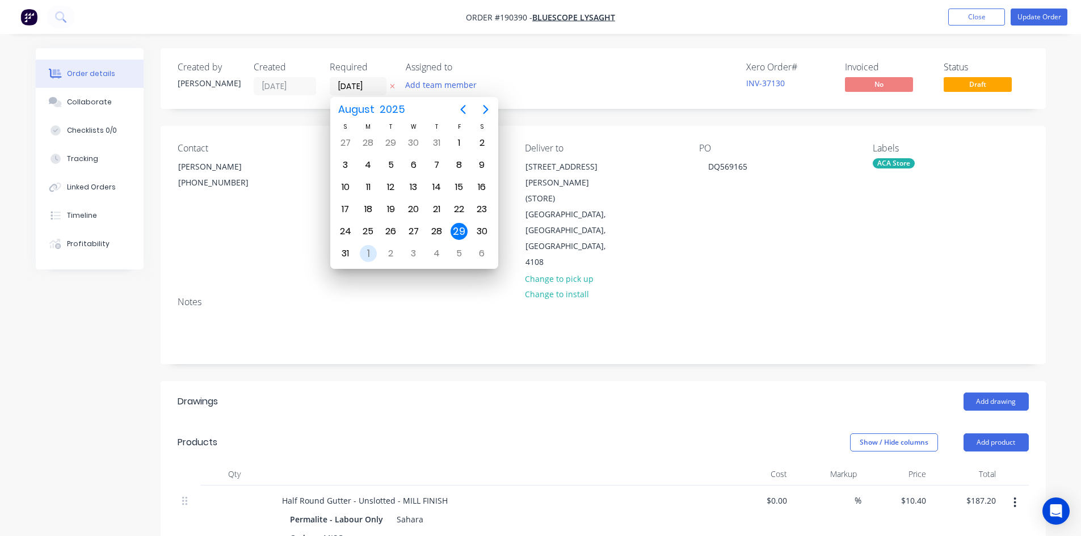
click at [370, 250] on div "1" at bounding box center [368, 253] width 17 height 17
type input "[DATE]"
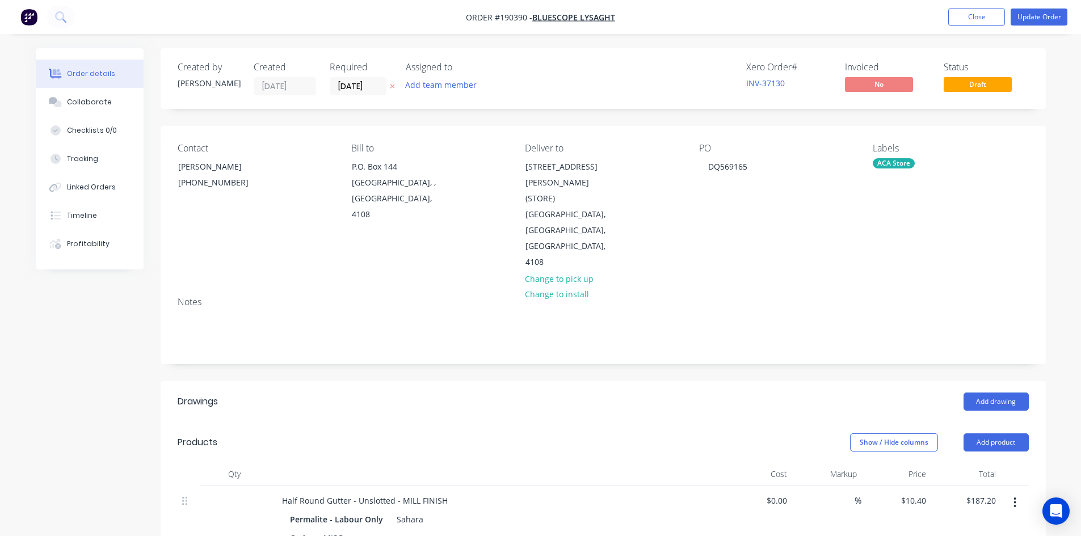
click at [921, 169] on div "ACA Store" at bounding box center [951, 163] width 156 height 10
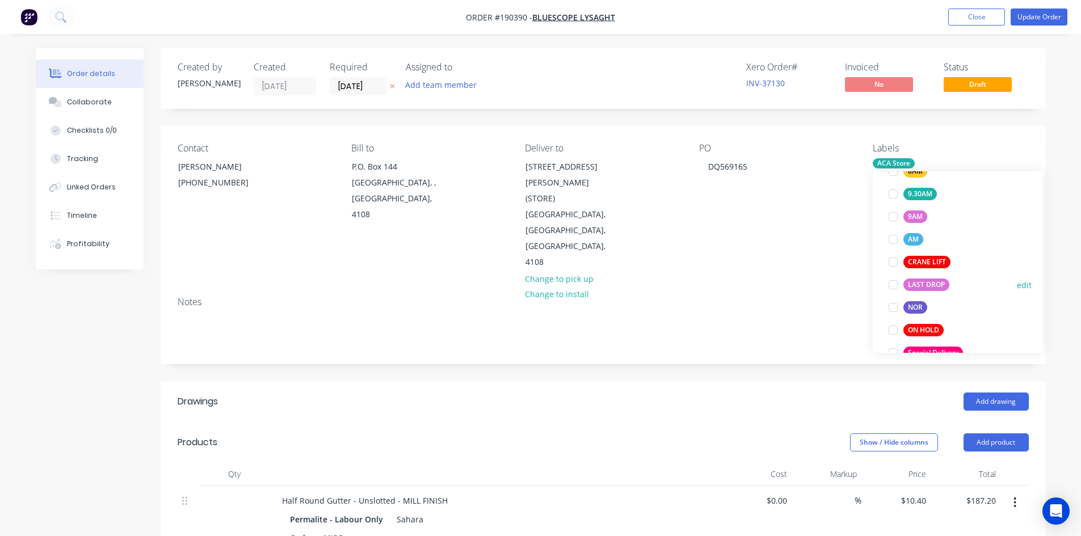
scroll to position [499, 0]
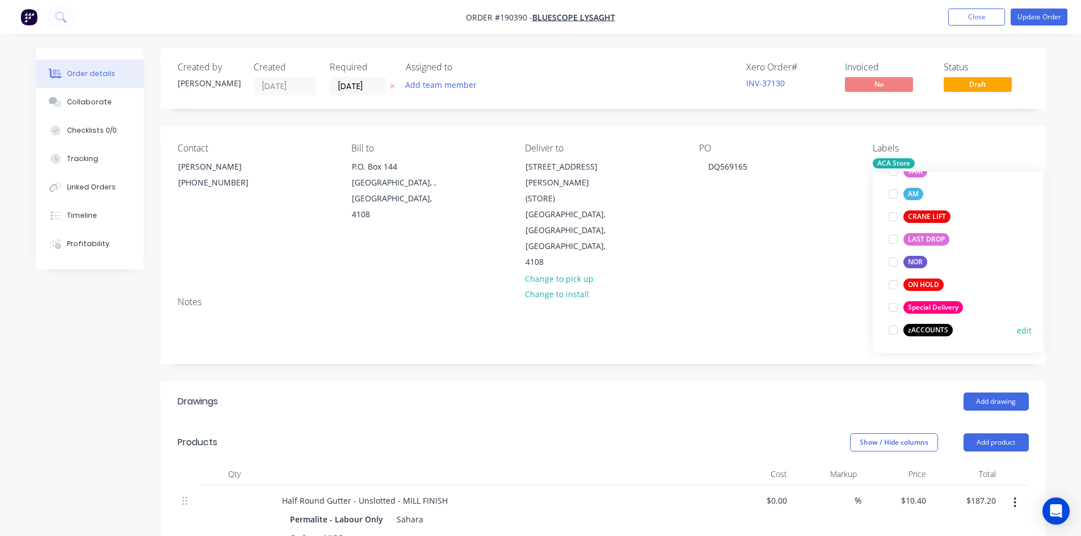
click at [897, 330] on div at bounding box center [893, 330] width 23 height 23
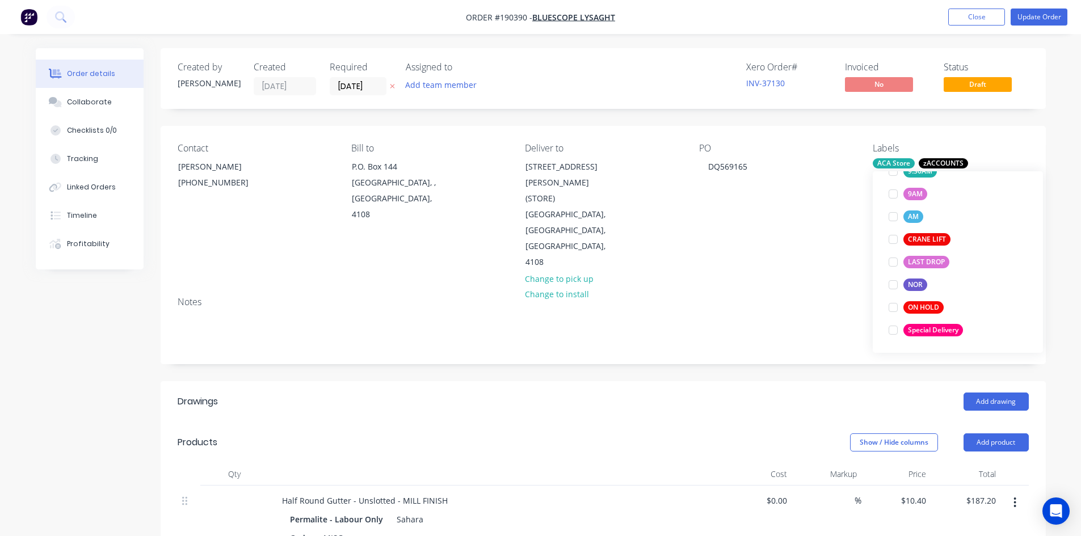
scroll to position [0, 0]
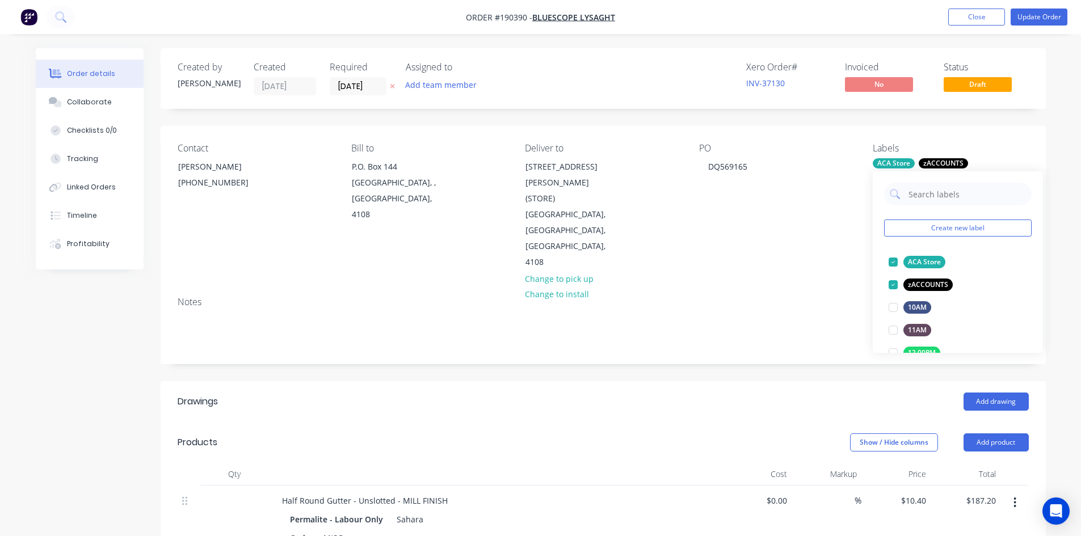
click at [1025, 135] on div "Contact JEMIMA BOURKE (07) 3365 7777 Bill to P.O. Box 144 Archerfield, , Austra…" at bounding box center [603, 207] width 885 height 162
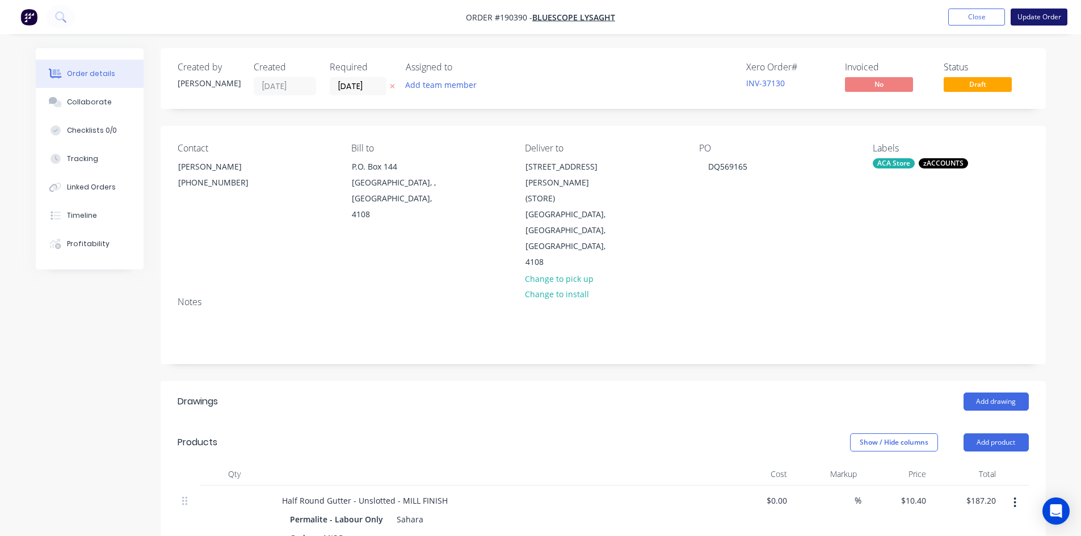
click at [1055, 20] on button "Update Order" at bounding box center [1039, 17] width 57 height 17
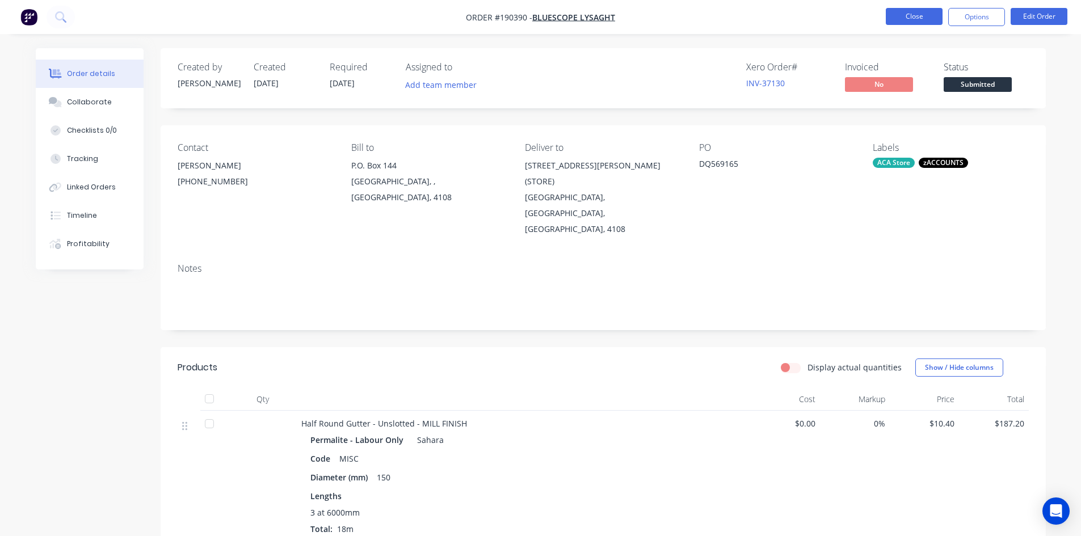
click at [926, 15] on button "Close" at bounding box center [914, 16] width 57 height 17
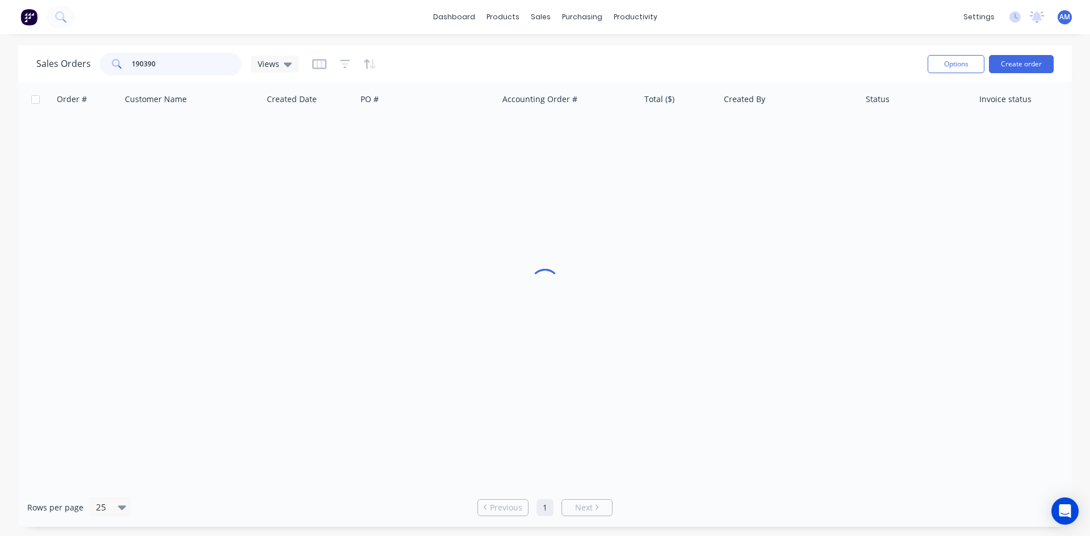
drag, startPoint x: 184, startPoint y: 67, endPoint x: 106, endPoint y: 68, distance: 78.3
click at [106, 69] on div "190390" at bounding box center [171, 64] width 142 height 23
type input "190432"
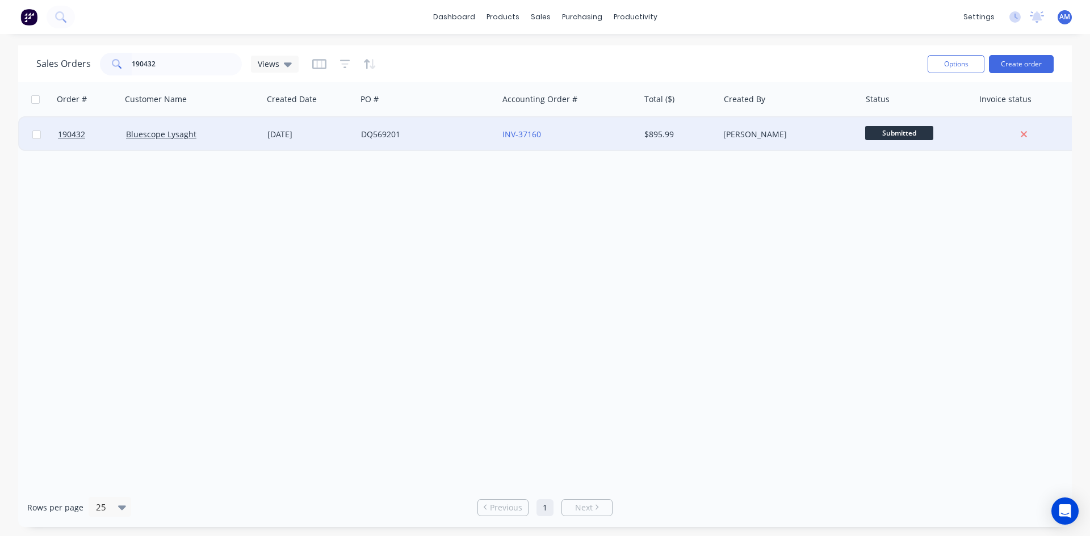
click at [473, 138] on div "DQ569201" at bounding box center [424, 134] width 126 height 11
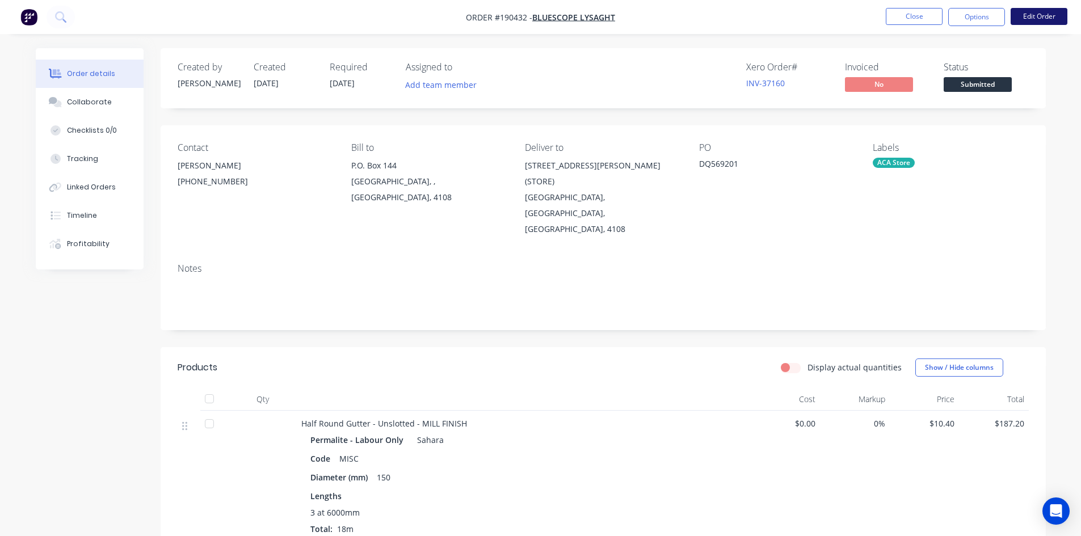
click at [1060, 16] on button "Edit Order" at bounding box center [1039, 16] width 57 height 17
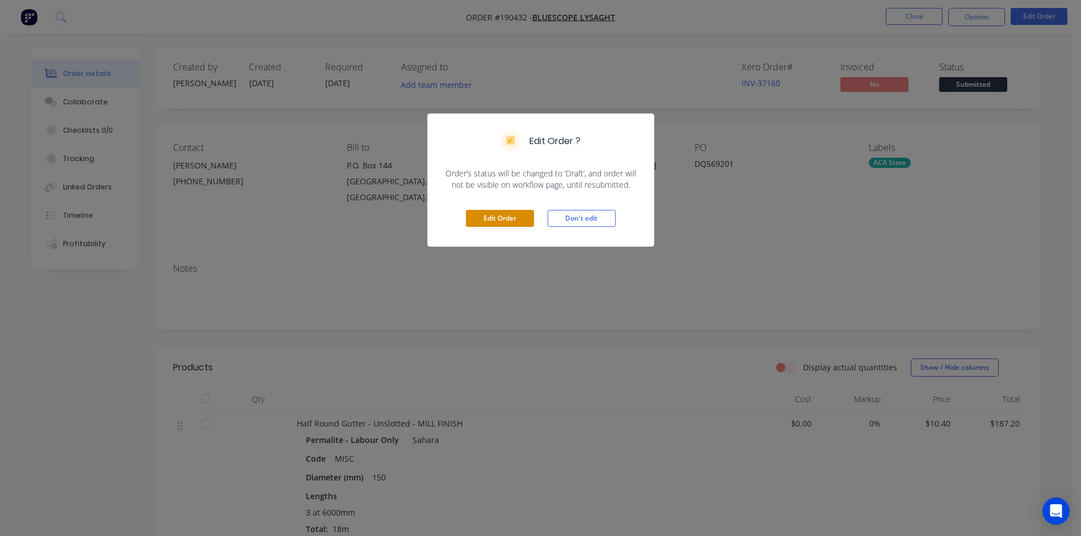
click at [524, 219] on button "Edit Order" at bounding box center [500, 218] width 68 height 17
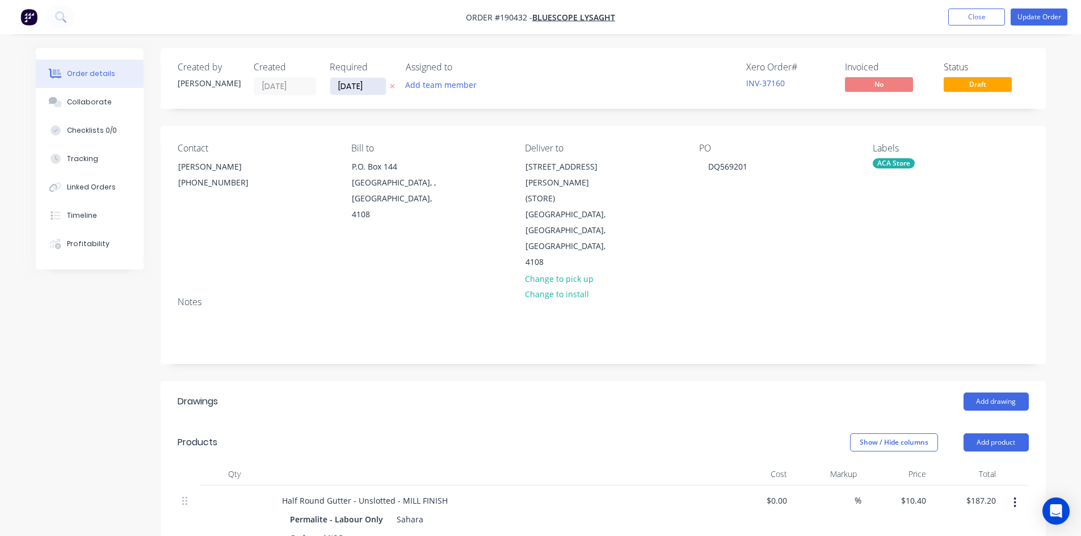
click at [378, 85] on input "[DATE]" at bounding box center [358, 86] width 56 height 17
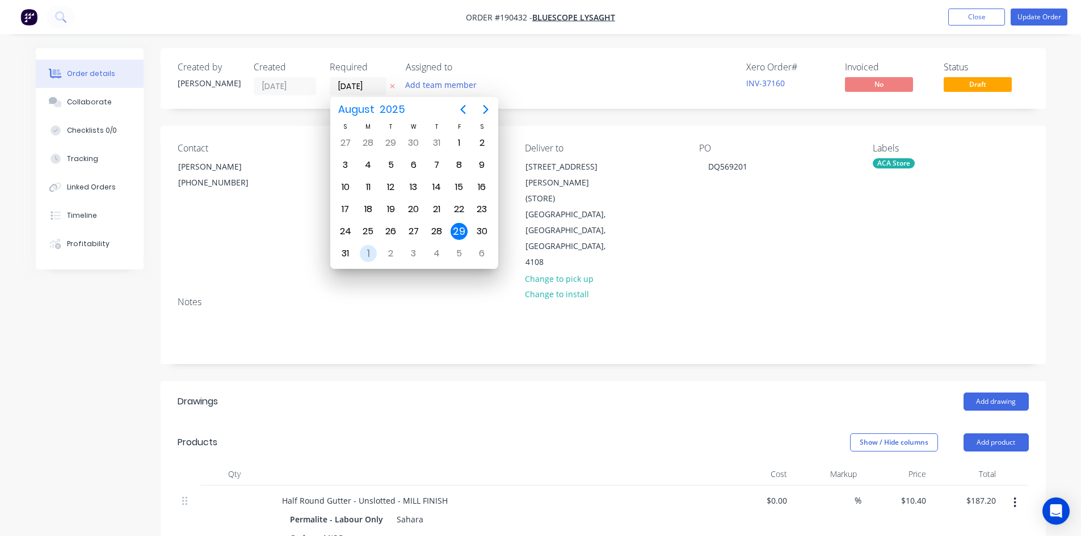
click at [372, 250] on div "1" at bounding box center [368, 253] width 17 height 17
type input "[DATE]"
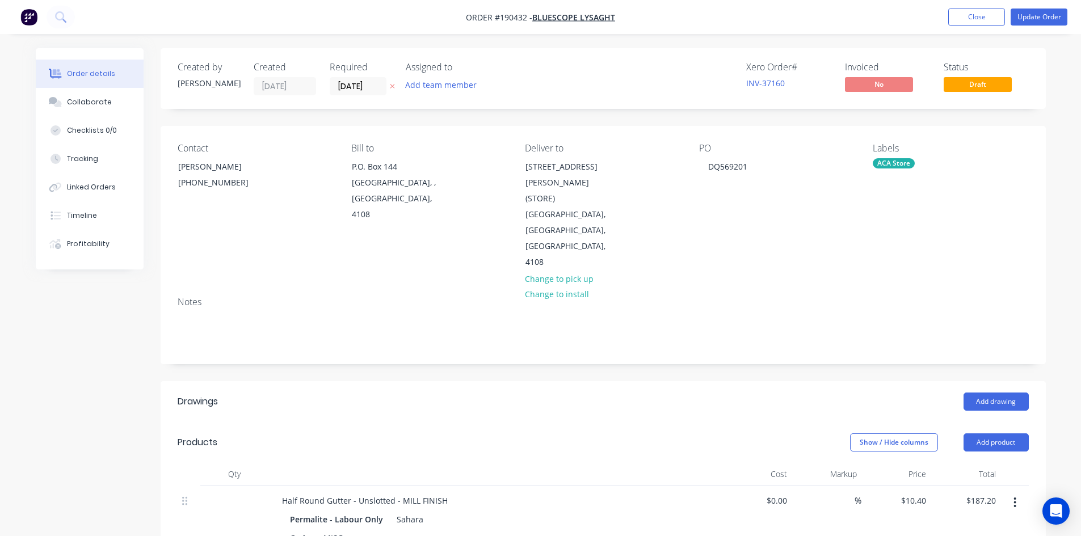
click at [914, 183] on div "Labels ACA Store" at bounding box center [951, 207] width 156 height 128
drag, startPoint x: 892, startPoint y: 196, endPoint x: 879, endPoint y: 174, distance: 25.4
click at [891, 195] on div "Labels ACA Store" at bounding box center [951, 207] width 156 height 128
click at [883, 169] on div "Labels ACA Store" at bounding box center [951, 207] width 156 height 128
click at [901, 156] on div "Labels ACA Store" at bounding box center [951, 207] width 156 height 128
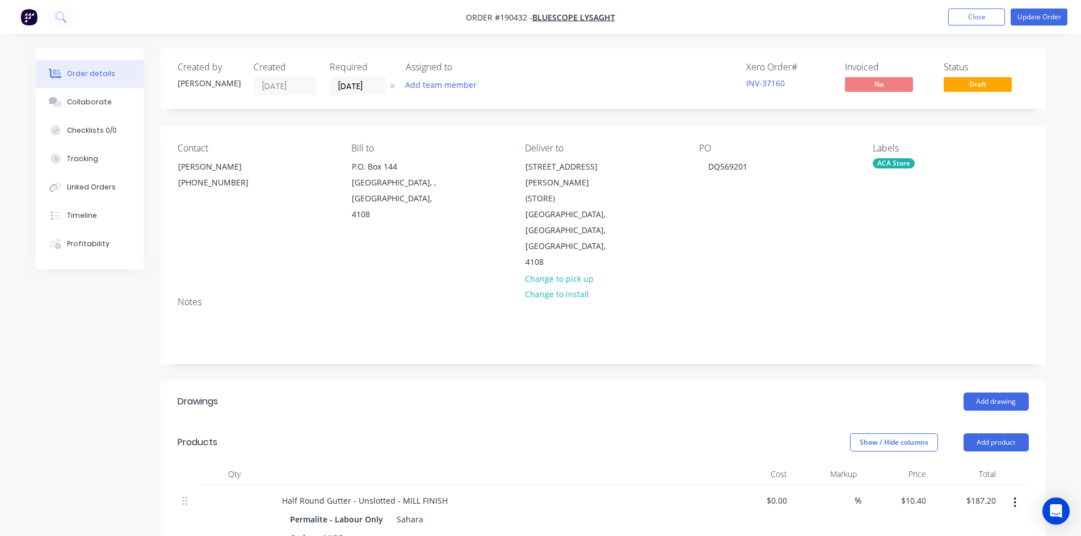
click at [928, 161] on div "ACA Store" at bounding box center [951, 163] width 156 height 10
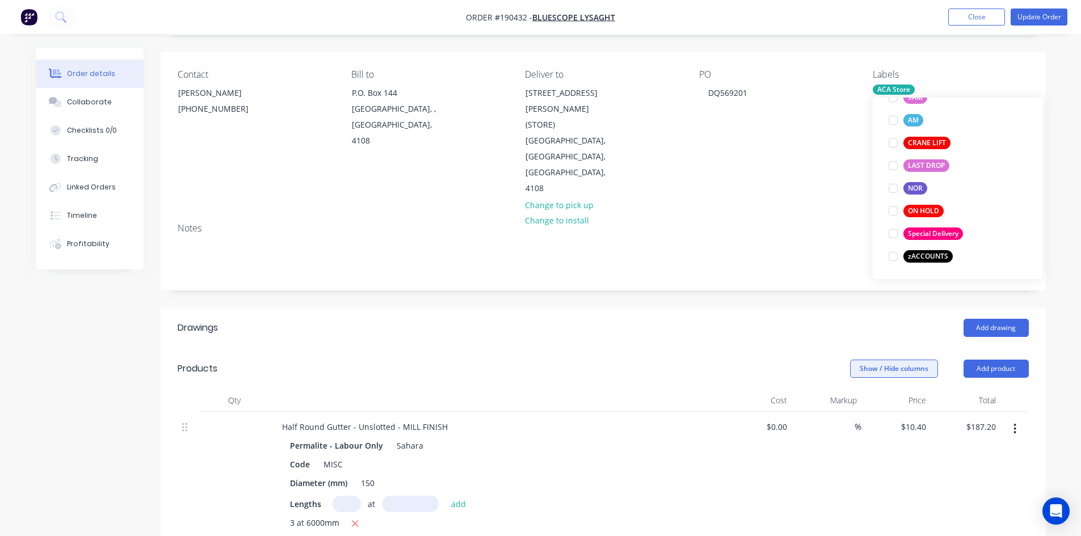
scroll to position [114, 0]
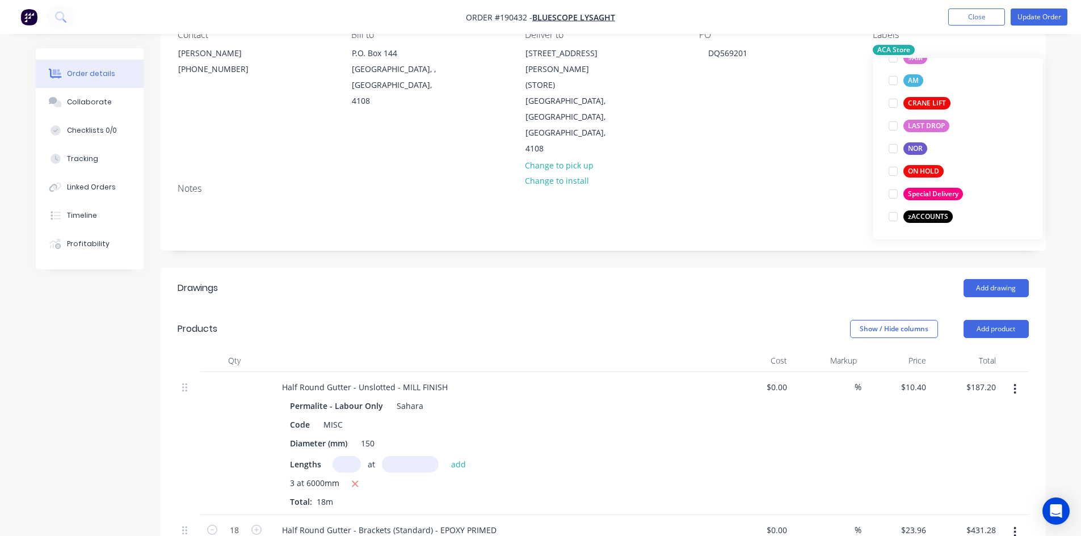
click at [895, 219] on div at bounding box center [893, 216] width 23 height 23
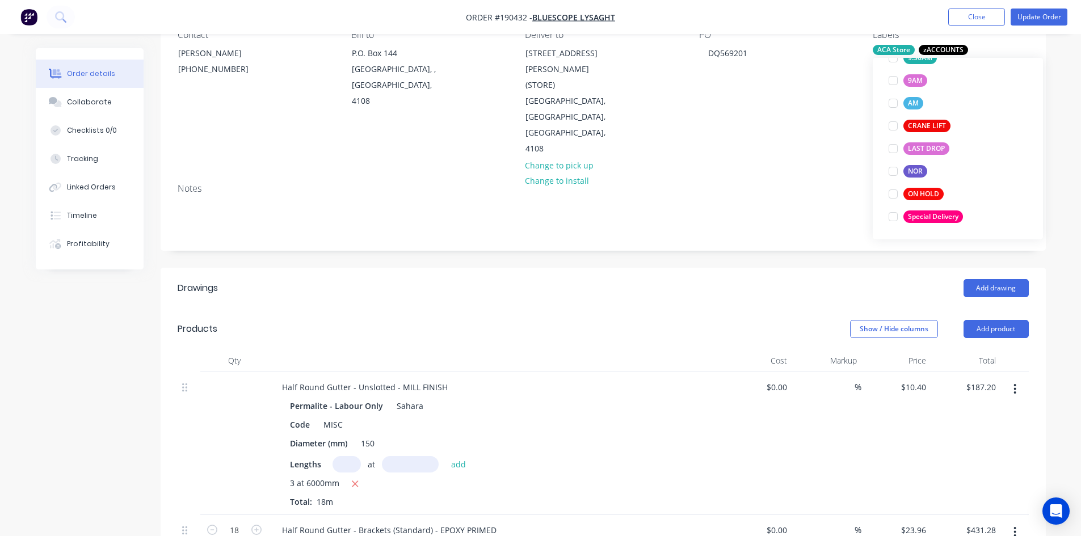
scroll to position [0, 0]
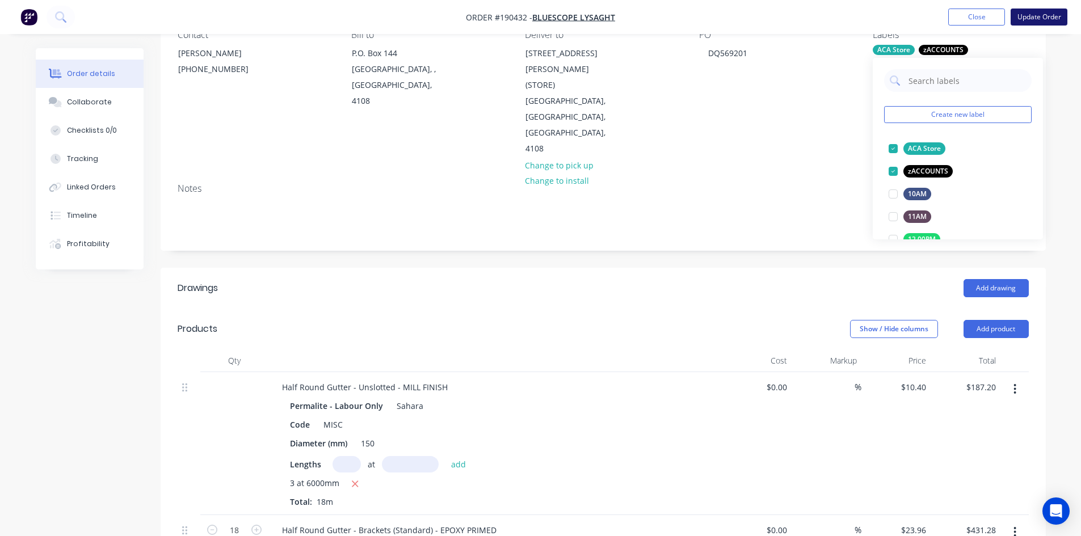
click at [1046, 19] on button "Update Order" at bounding box center [1039, 17] width 57 height 17
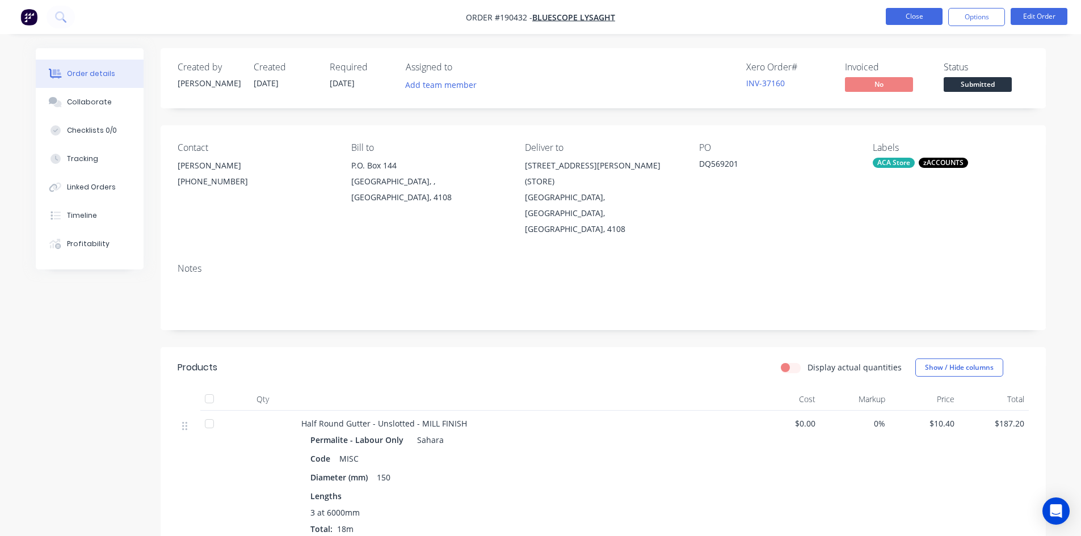
click at [918, 14] on button "Close" at bounding box center [914, 16] width 57 height 17
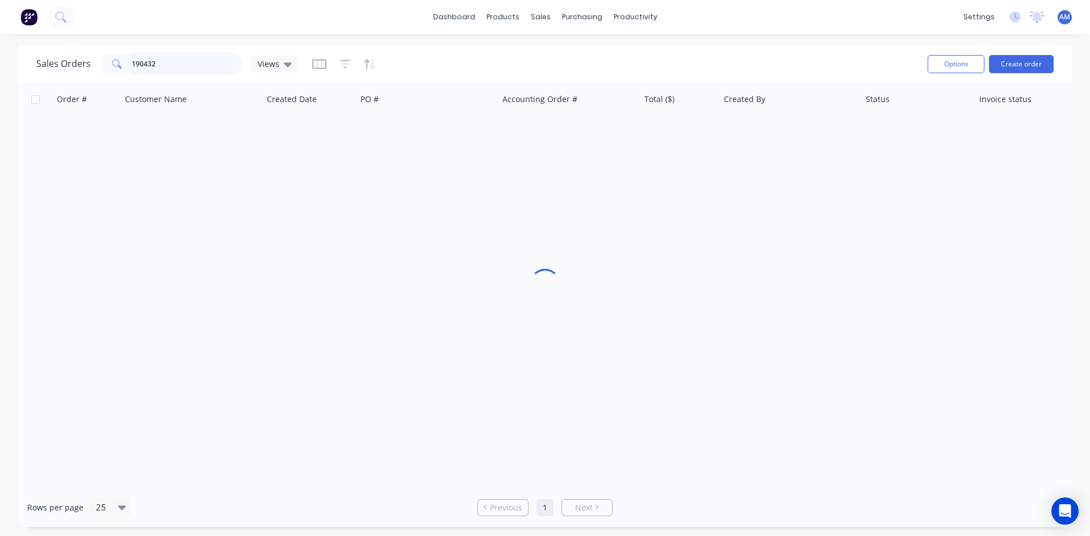
drag, startPoint x: 178, startPoint y: 66, endPoint x: 85, endPoint y: 63, distance: 93.1
click at [85, 63] on div "Sales Orders 190432 Views" at bounding box center [167, 64] width 262 height 23
type input "190430"
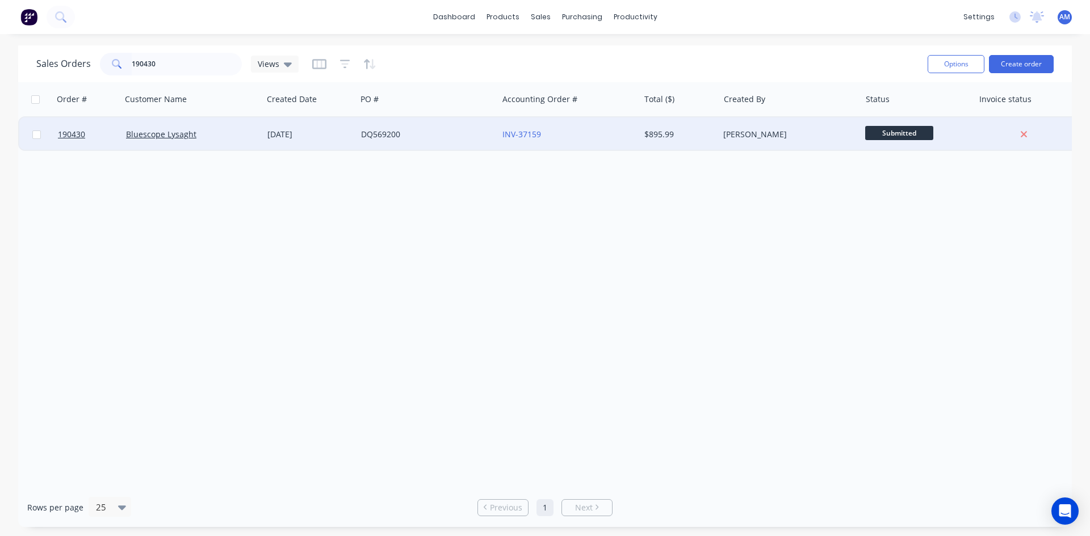
click at [478, 145] on div "DQ569200" at bounding box center [426, 134] width 141 height 34
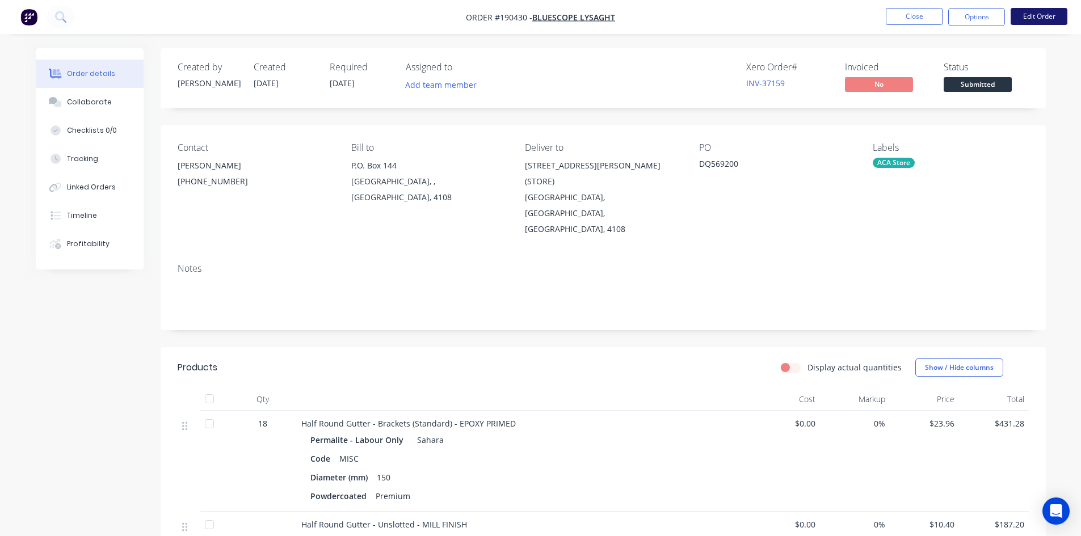
click at [1057, 13] on button "Edit Order" at bounding box center [1039, 16] width 57 height 17
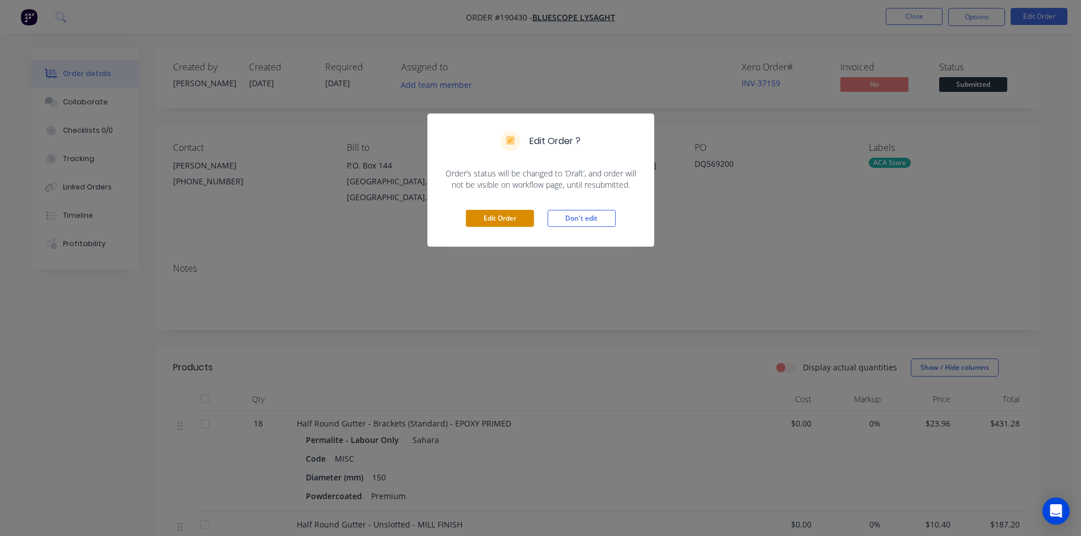
click at [517, 220] on button "Edit Order" at bounding box center [500, 218] width 68 height 17
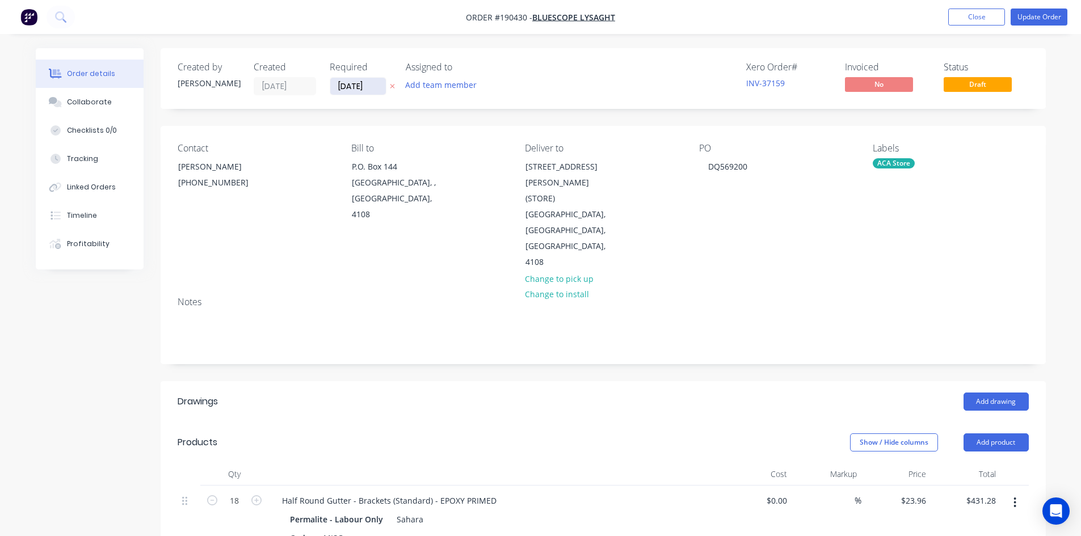
click at [379, 86] on input "[DATE]" at bounding box center [358, 86] width 56 height 17
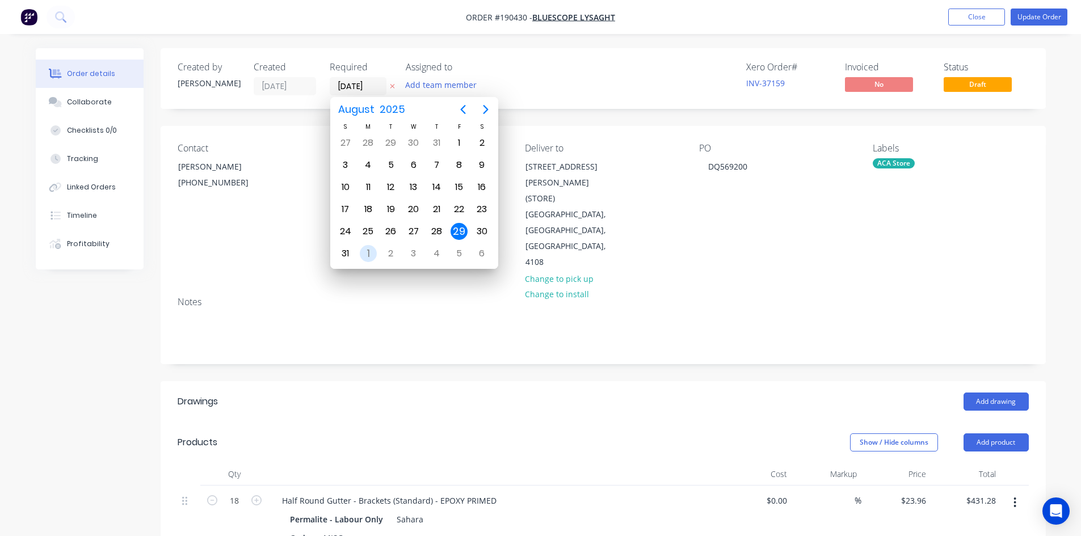
click at [364, 249] on div "1" at bounding box center [368, 253] width 17 height 17
type input "[DATE]"
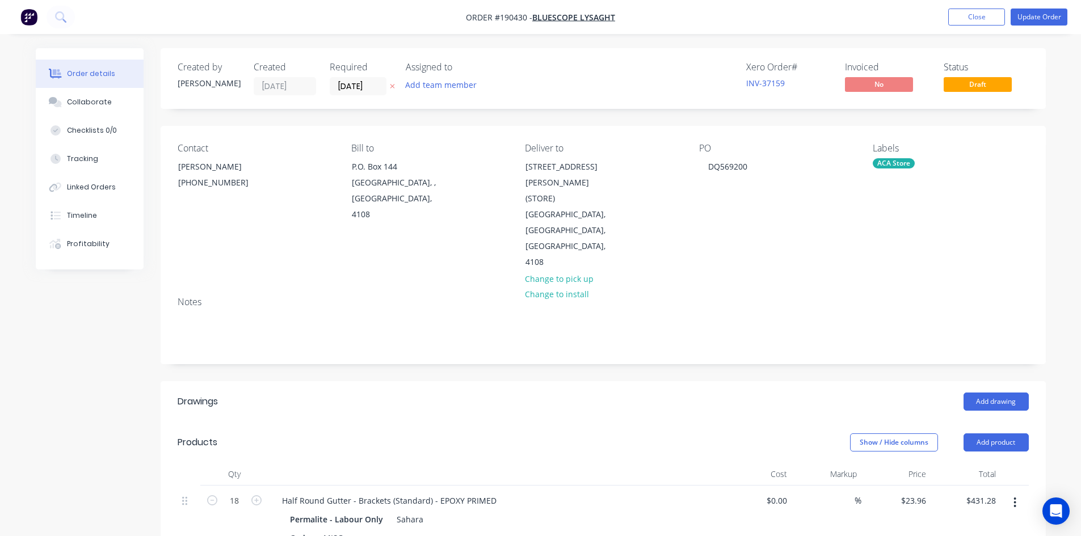
click at [907, 178] on div "Labels ACA Store" at bounding box center [951, 207] width 156 height 128
click at [913, 163] on div "ACA Store" at bounding box center [894, 163] width 42 height 10
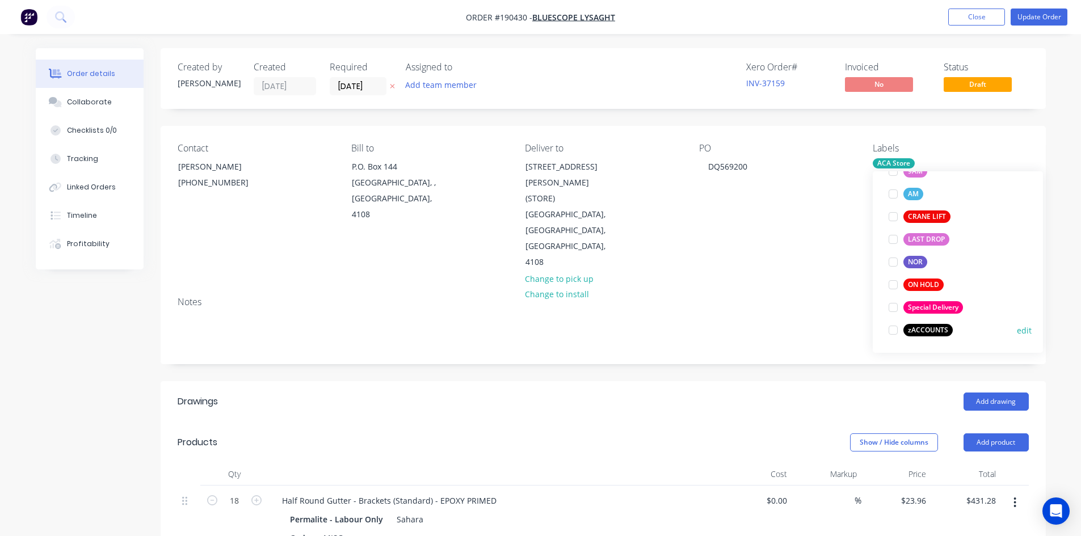
click at [897, 330] on div at bounding box center [893, 330] width 23 height 23
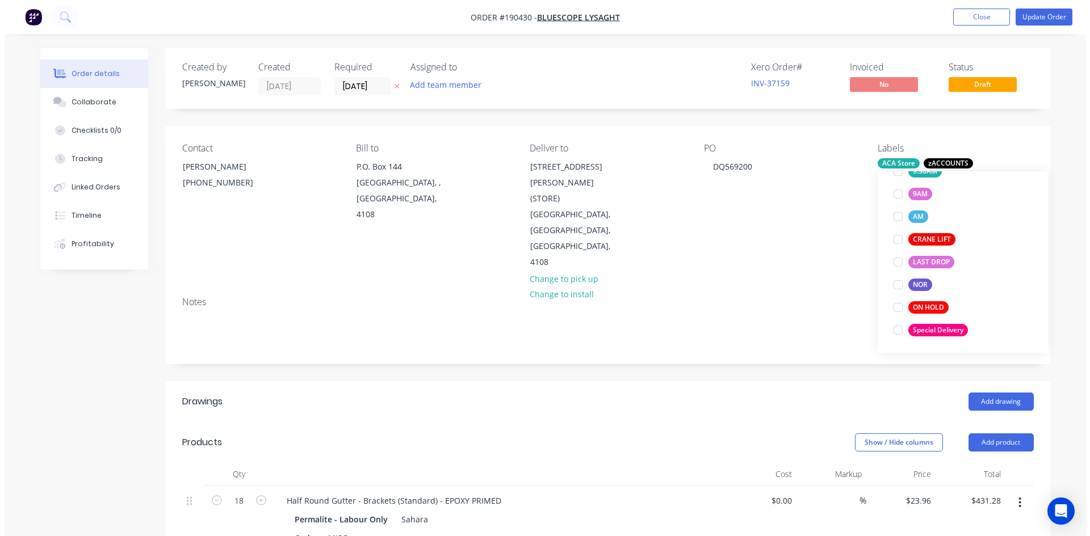
scroll to position [0, 0]
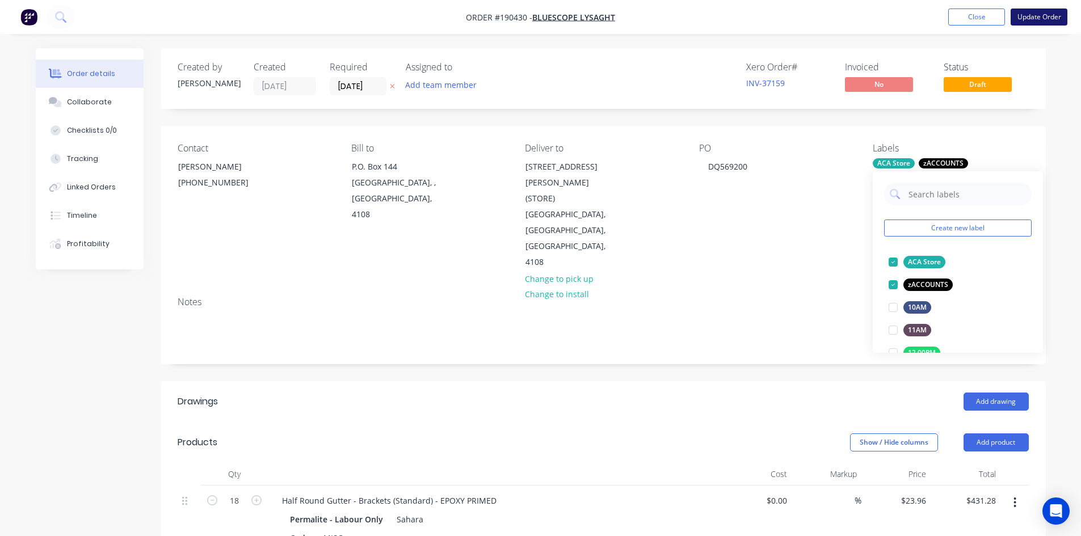
click at [1044, 14] on button "Update Order" at bounding box center [1039, 17] width 57 height 17
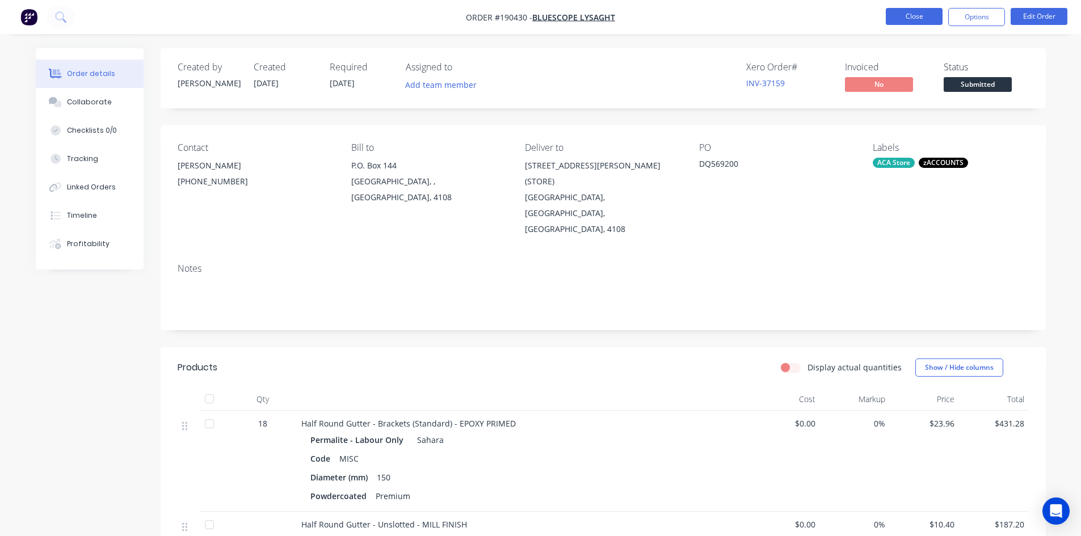
click at [909, 14] on button "Close" at bounding box center [914, 16] width 57 height 17
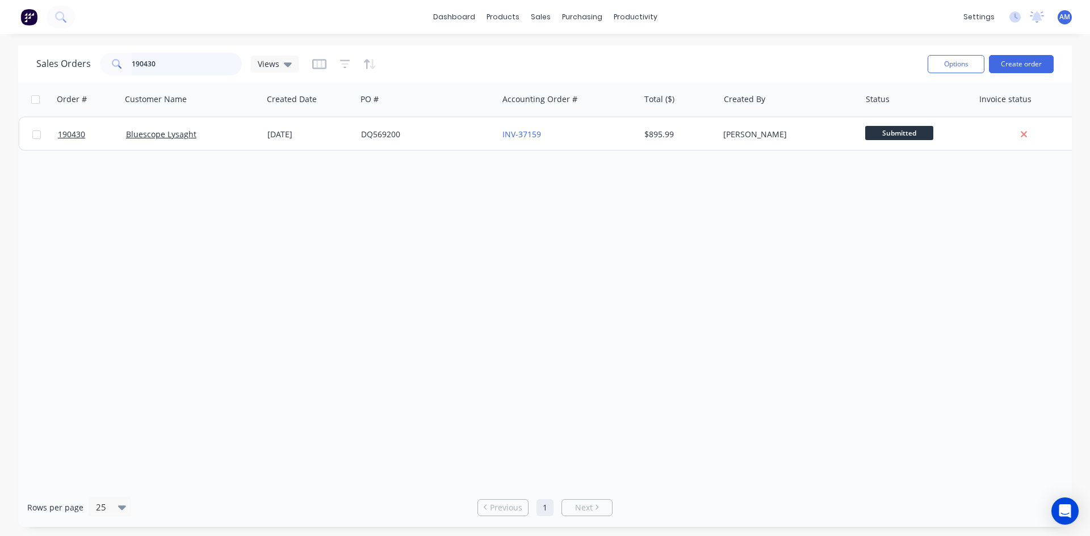
drag, startPoint x: 170, startPoint y: 73, endPoint x: 79, endPoint y: 75, distance: 90.8
click at [79, 75] on div "Sales Orders 190430 Views" at bounding box center [167, 64] width 262 height 23
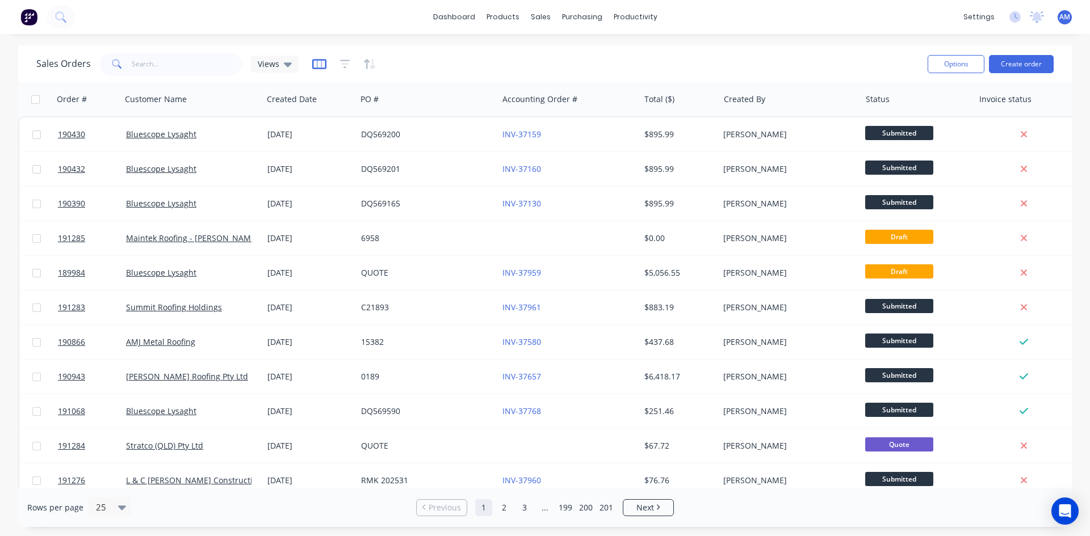
click at [322, 65] on icon "button" at bounding box center [319, 63] width 14 height 11
click at [340, 67] on icon "button" at bounding box center [345, 63] width 10 height 11
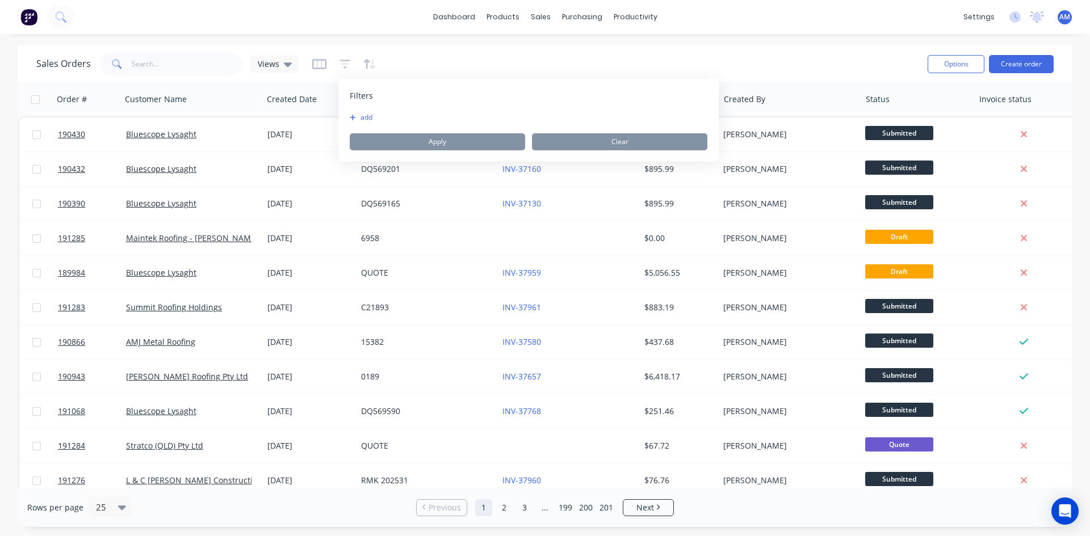
click at [358, 111] on div "Filters add Apply Clear" at bounding box center [528, 120] width 380 height 83
click at [375, 114] on button "add" at bounding box center [364, 117] width 28 height 9
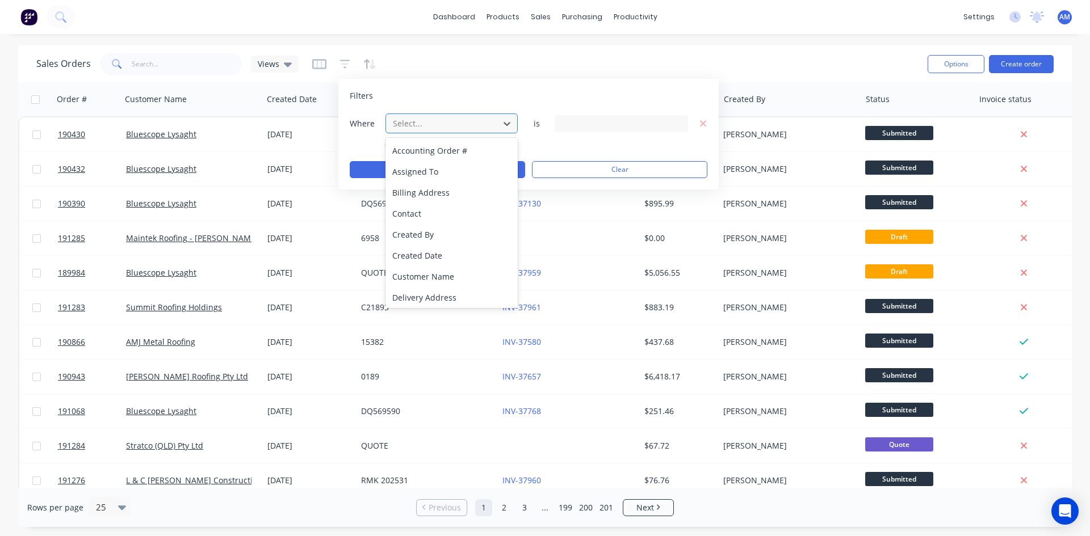
click at [451, 124] on div at bounding box center [443, 123] width 102 height 14
click at [460, 249] on div "Created Date" at bounding box center [451, 255] width 132 height 21
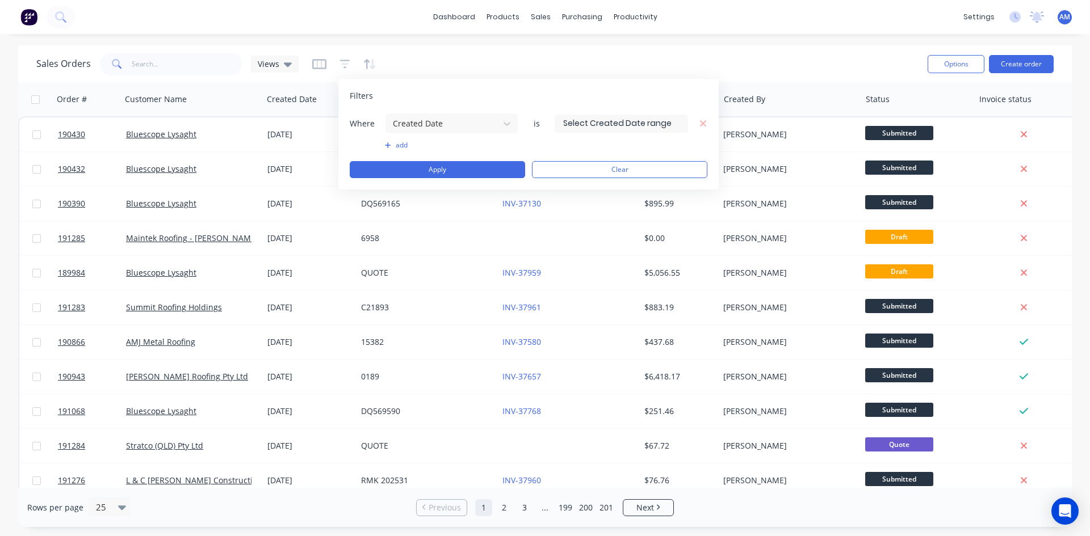
click at [581, 125] on input at bounding box center [621, 123] width 132 height 17
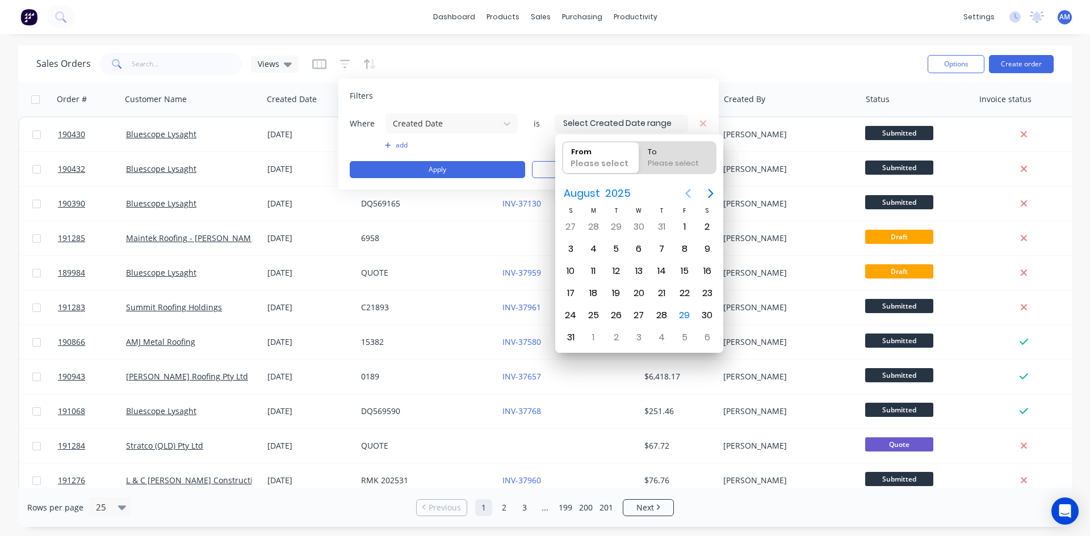
click at [688, 196] on icon "Previous page" at bounding box center [688, 193] width 5 height 9
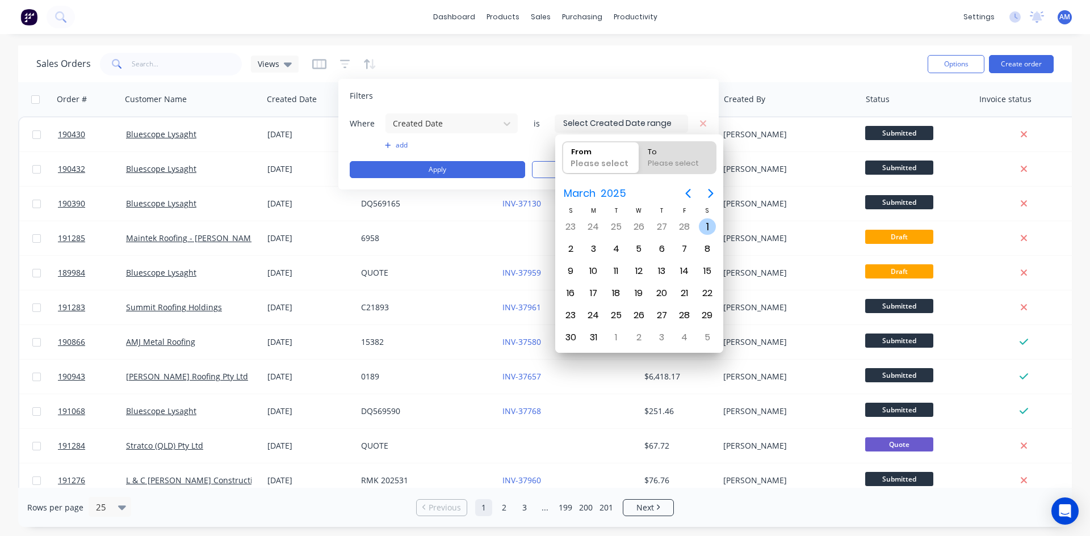
click at [704, 223] on div "1" at bounding box center [707, 227] width 17 height 17
type input "[DATE]"
radio input "false"
radio input "true"
click at [707, 194] on icon "Next page" at bounding box center [711, 194] width 14 height 14
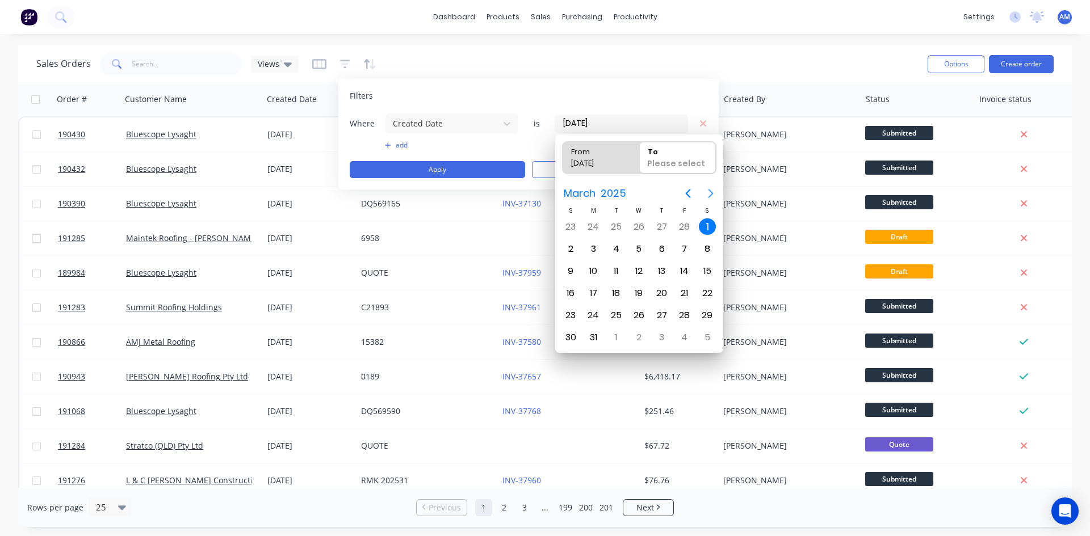
click at [707, 194] on icon "Next page" at bounding box center [711, 194] width 14 height 14
click at [567, 337] on div "31" at bounding box center [570, 337] width 17 height 17
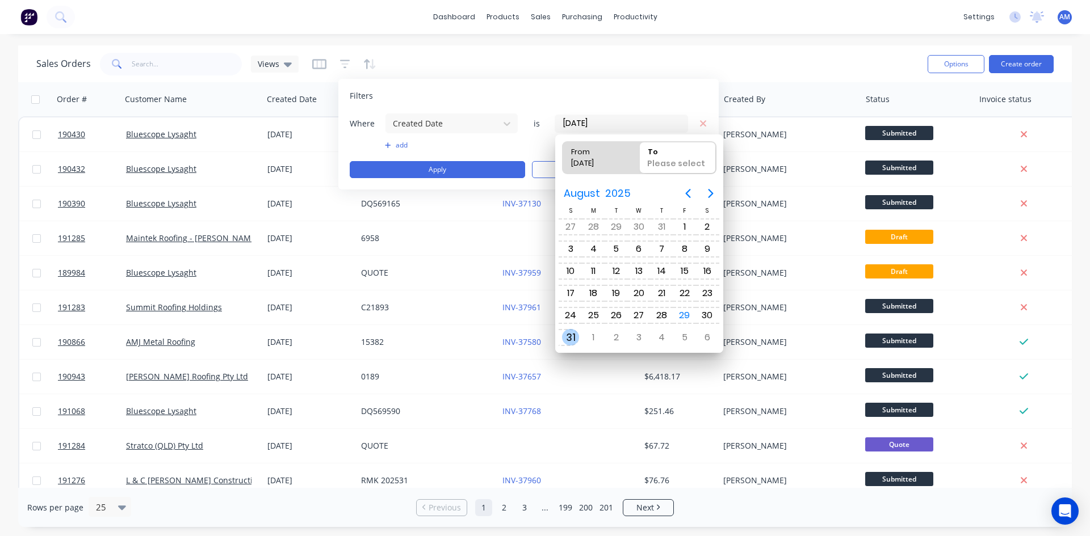
type input "01/03/25 - 31/08/25"
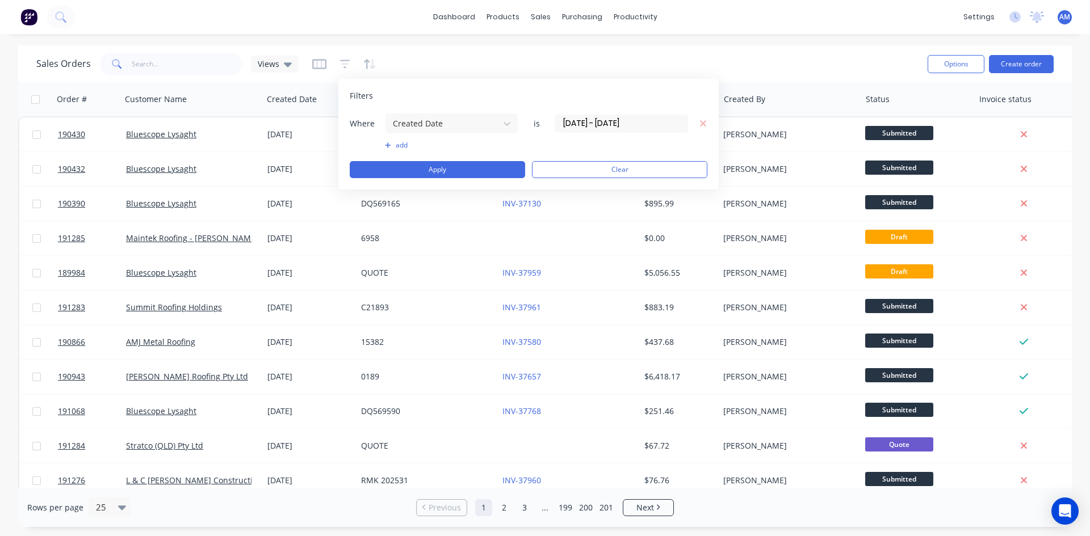
click at [396, 148] on button "add" at bounding box center [451, 145] width 133 height 9
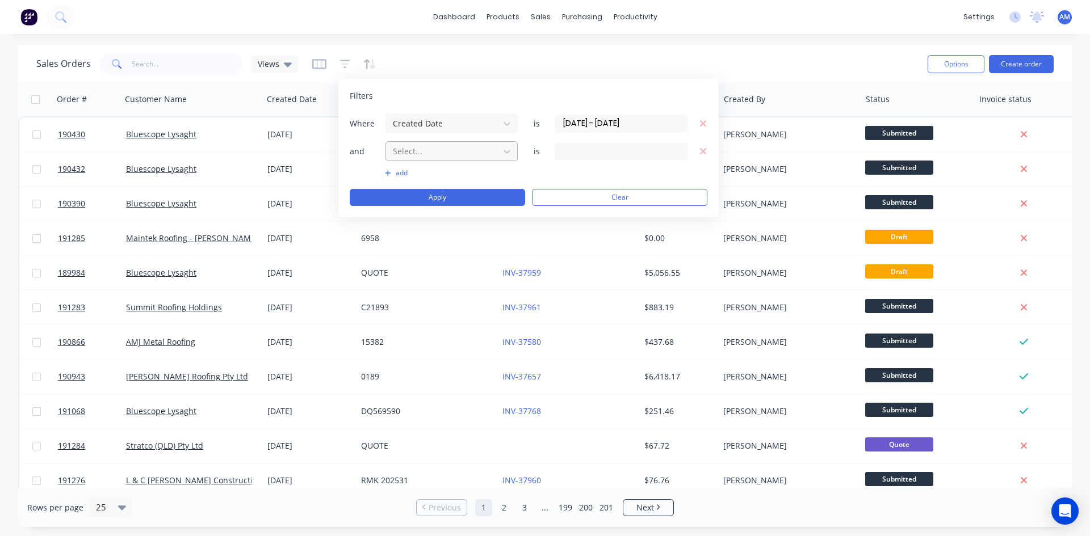
click at [464, 153] on div at bounding box center [443, 151] width 102 height 14
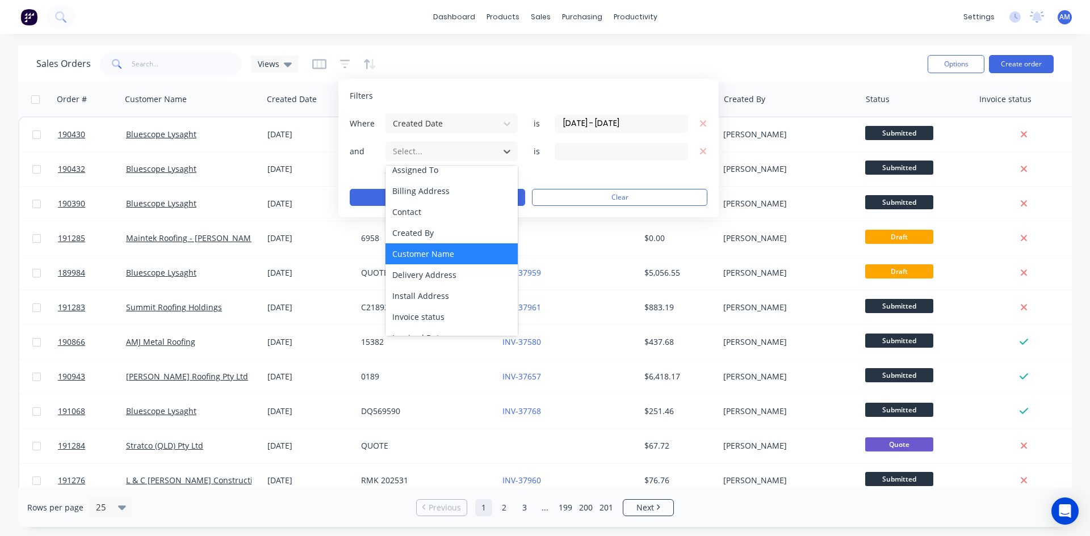
scroll to position [114, 0]
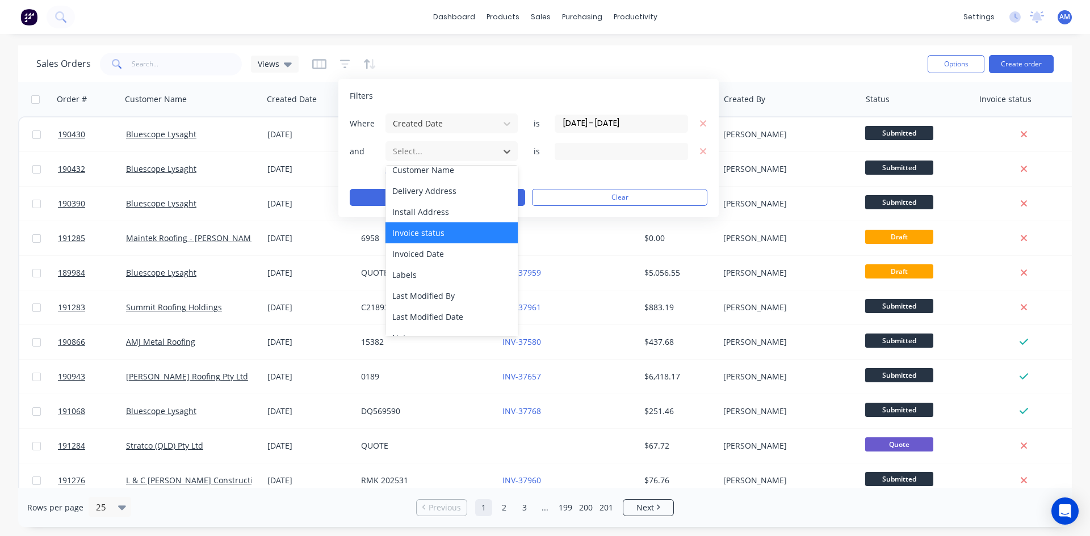
click at [447, 236] on div "Invoice status" at bounding box center [451, 233] width 132 height 21
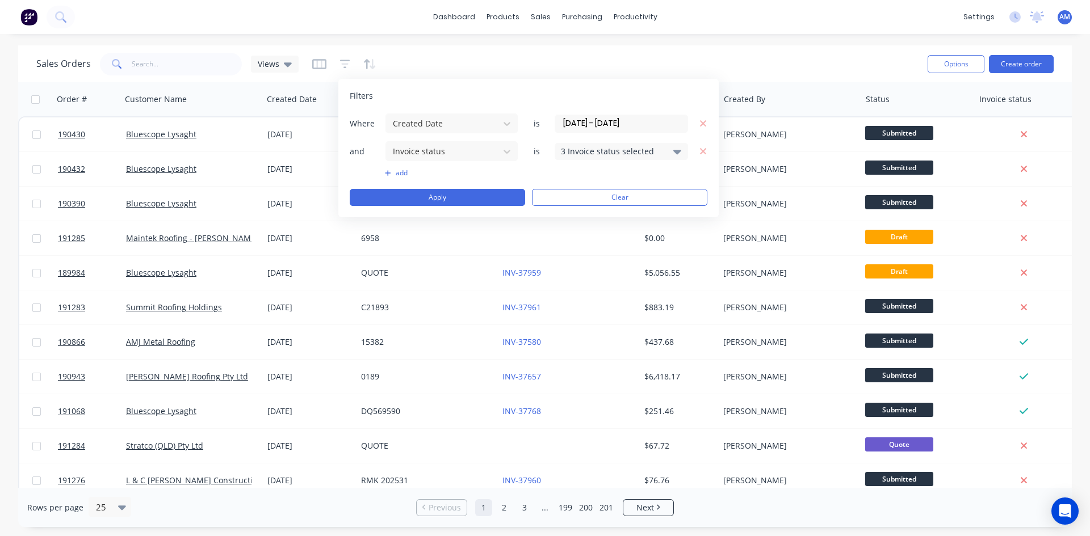
click at [627, 153] on div "3 Invoice status selected" at bounding box center [612, 151] width 103 height 12
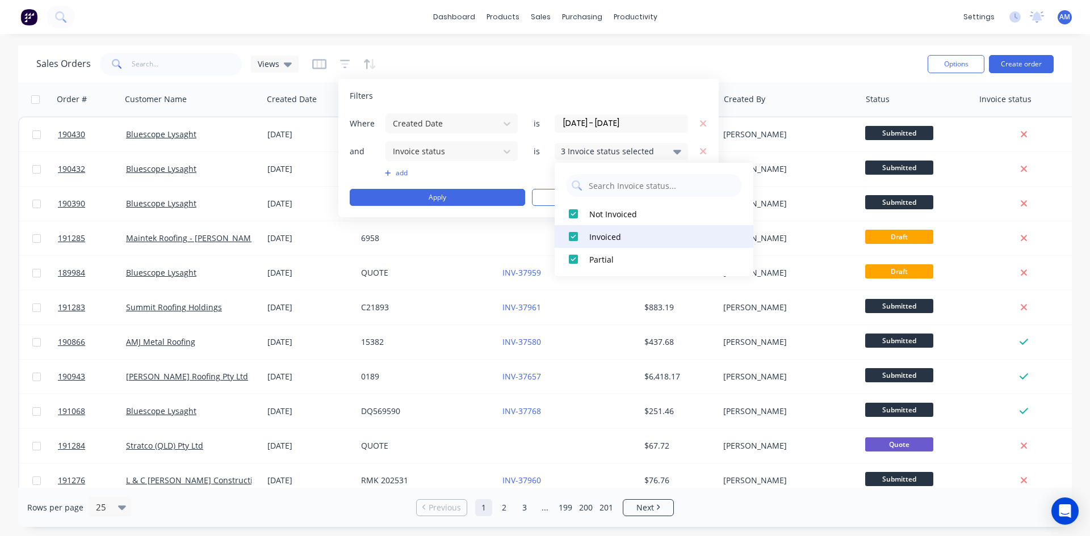
click at [602, 238] on div "Invoiced" at bounding box center [657, 237] width 136 height 12
click at [602, 256] on div "Partial" at bounding box center [657, 260] width 136 height 12
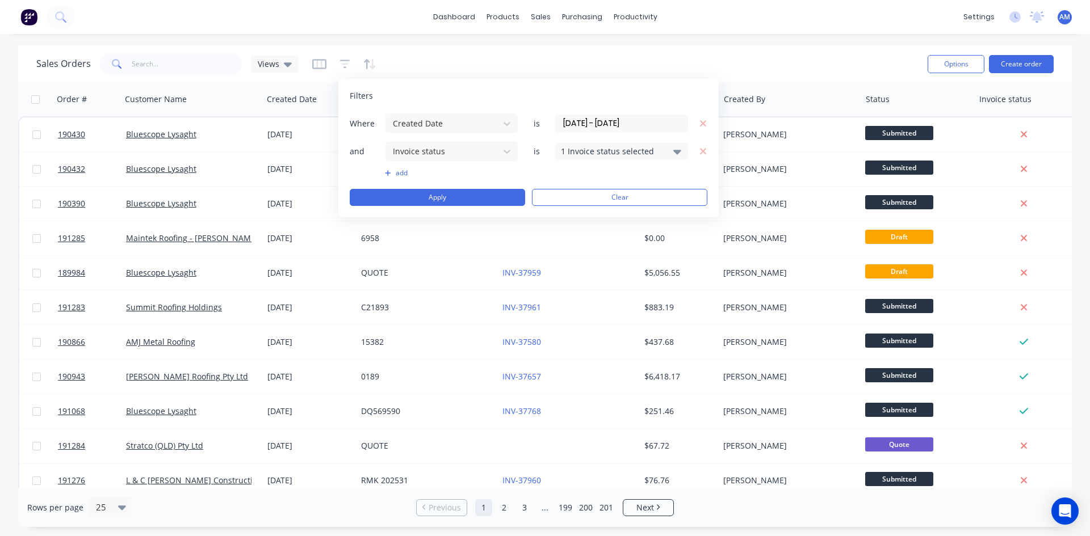
click at [400, 176] on button "add" at bounding box center [451, 173] width 133 height 9
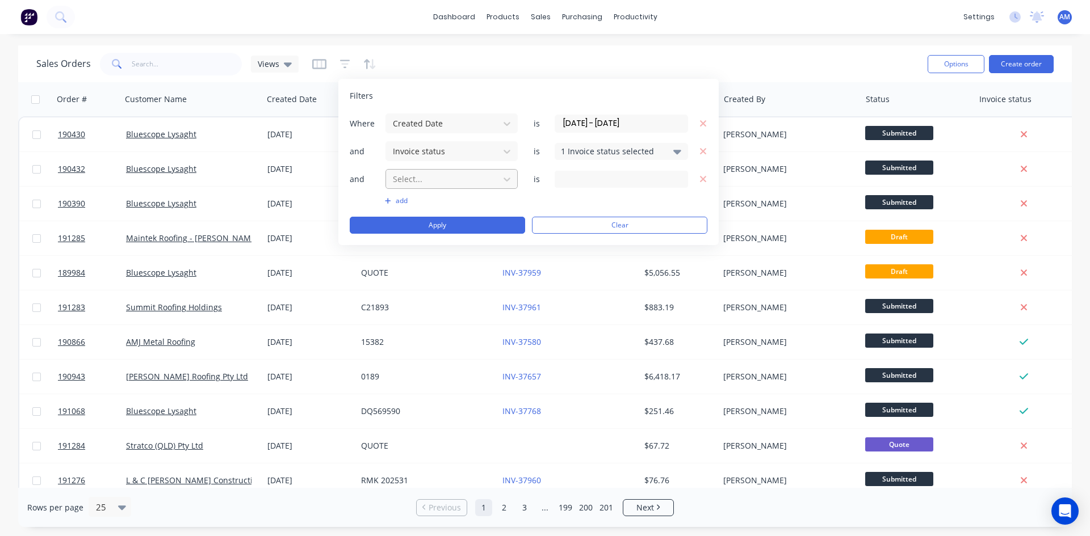
click at [420, 184] on div at bounding box center [443, 179] width 102 height 14
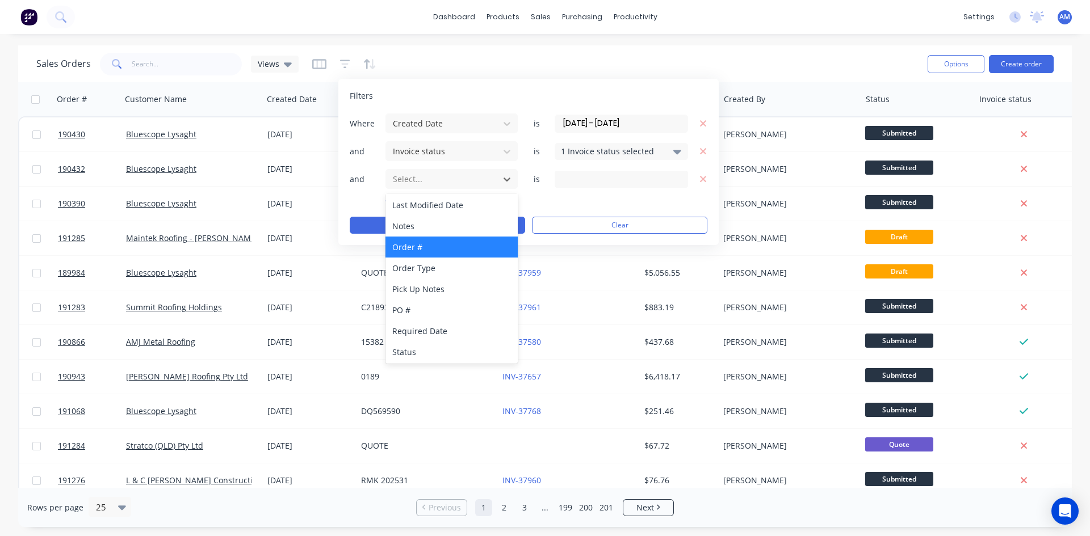
scroll to position [233, 0]
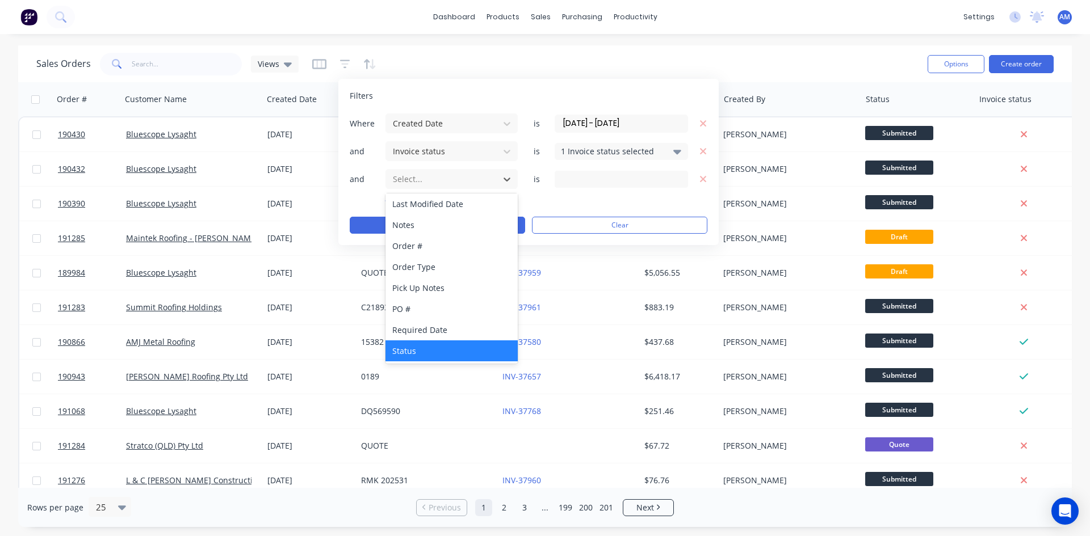
click at [429, 347] on div "Status" at bounding box center [451, 351] width 132 height 21
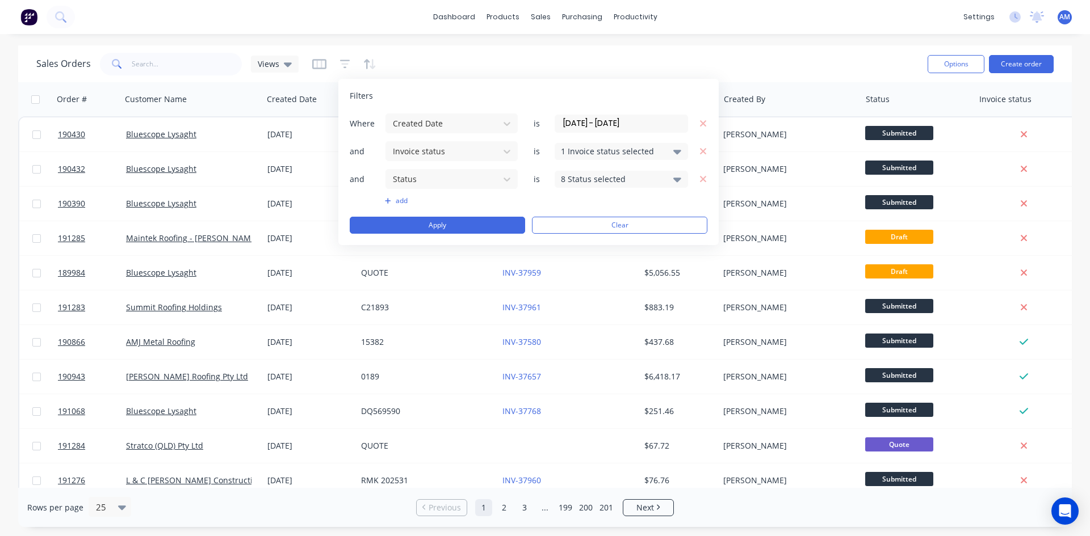
click at [602, 175] on div "8 Status selected" at bounding box center [612, 179] width 103 height 12
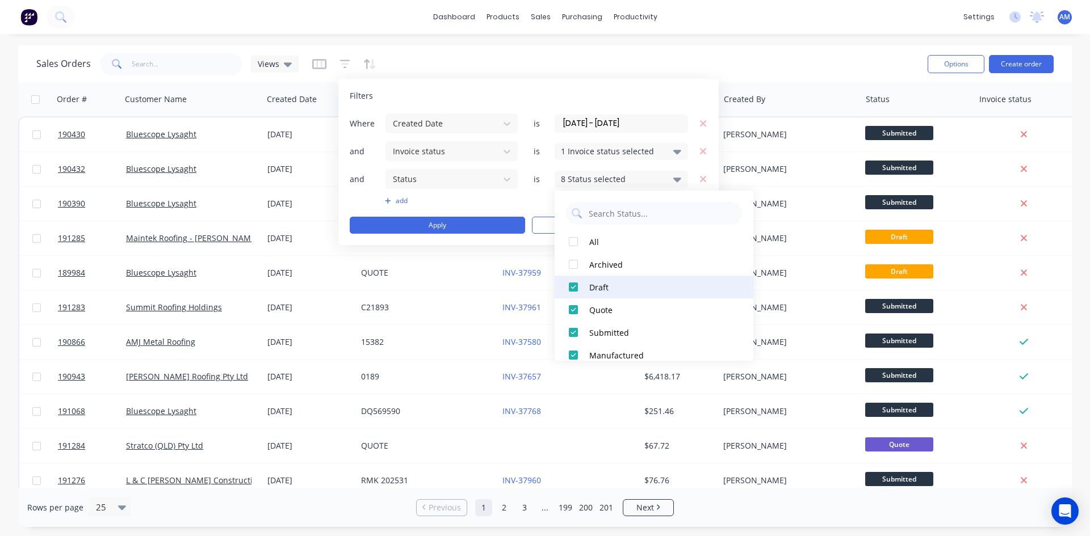
click at [611, 288] on div "Draft" at bounding box center [657, 288] width 136 height 12
click at [611, 313] on div "Quote" at bounding box center [657, 310] width 136 height 12
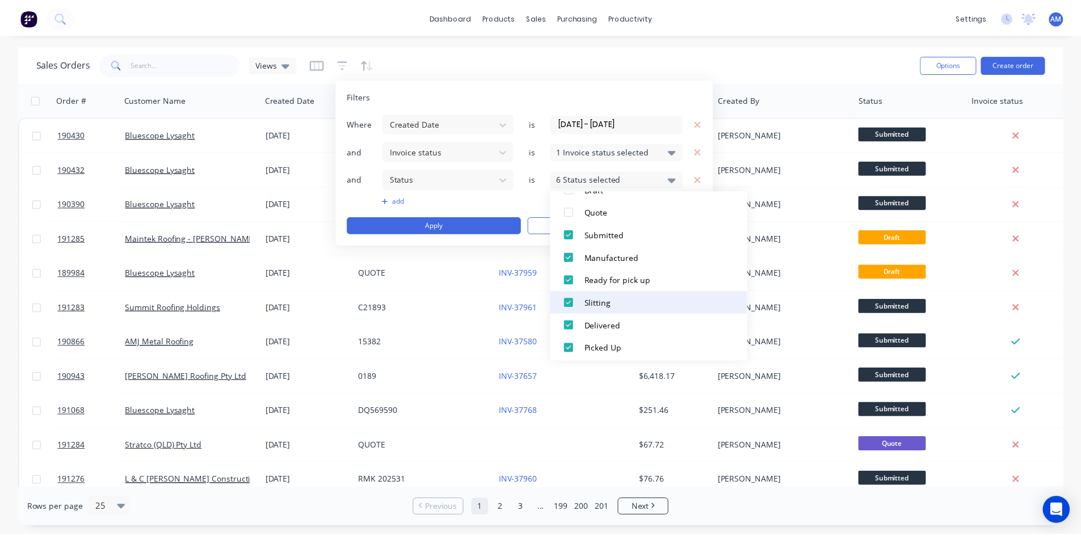
scroll to position [102, 0]
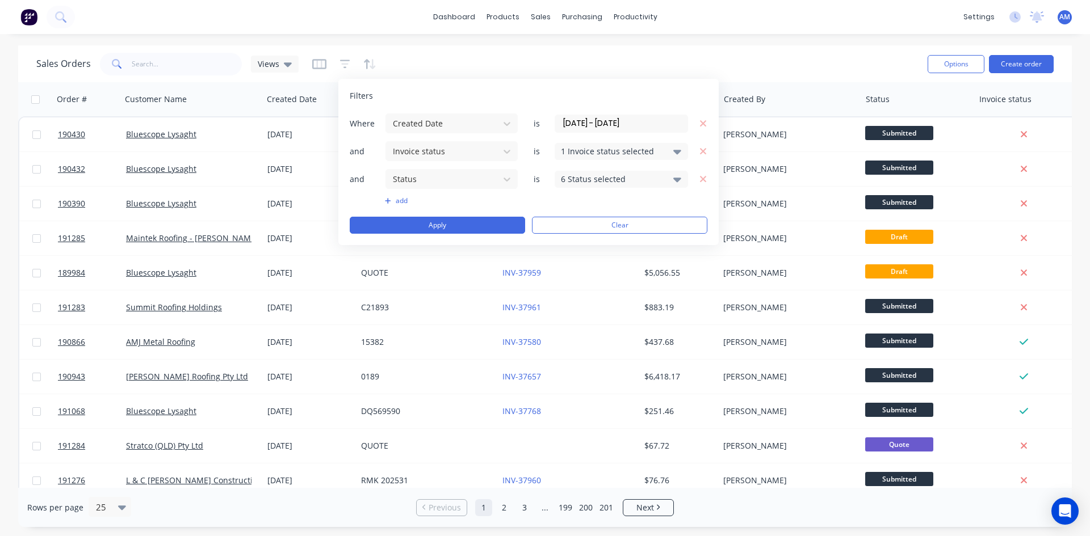
click at [676, 87] on div "Filters Where Created Date is 01/03/25 - 31/08/25 and Invoice status is 1 Invoi…" at bounding box center [528, 162] width 380 height 166
click at [465, 223] on button "Apply" at bounding box center [437, 225] width 175 height 17
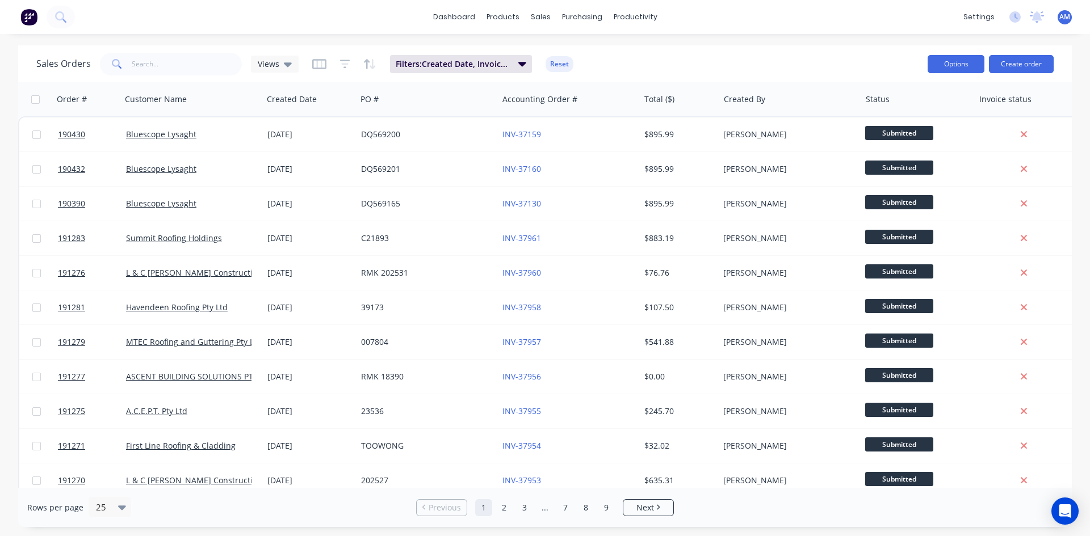
click at [950, 65] on button "Options" at bounding box center [955, 64] width 57 height 18
click at [902, 140] on div "Export" at bounding box center [922, 138] width 104 height 16
click at [566, 62] on button "Reset" at bounding box center [559, 64] width 28 height 16
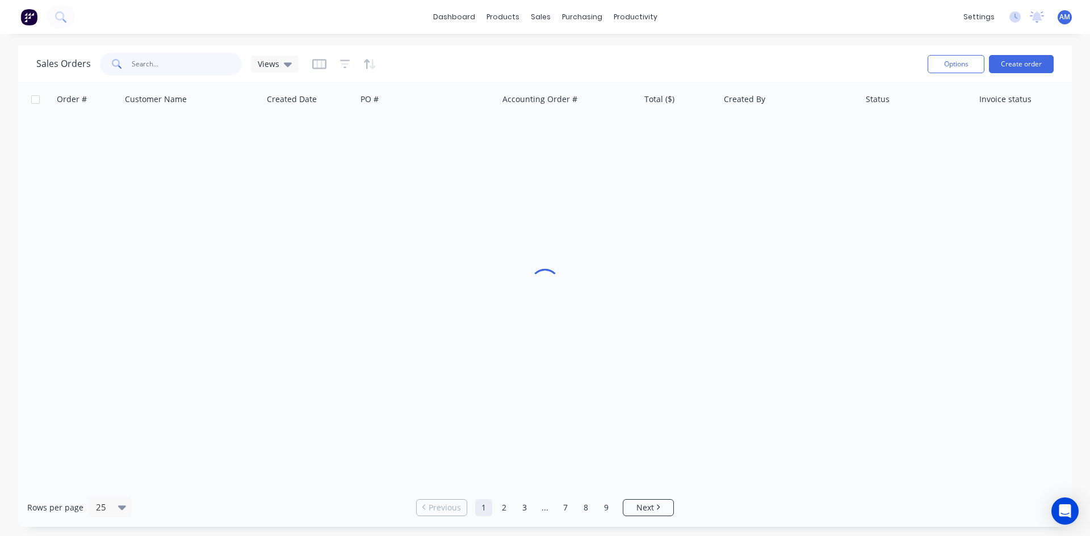
click at [156, 62] on input "text" at bounding box center [187, 64] width 111 height 23
type input "r"
drag, startPoint x: 170, startPoint y: 63, endPoint x: 74, endPoint y: 66, distance: 96.0
click at [74, 65] on div "Sales Orders cancel Views" at bounding box center [167, 64] width 262 height 23
type input "delete"
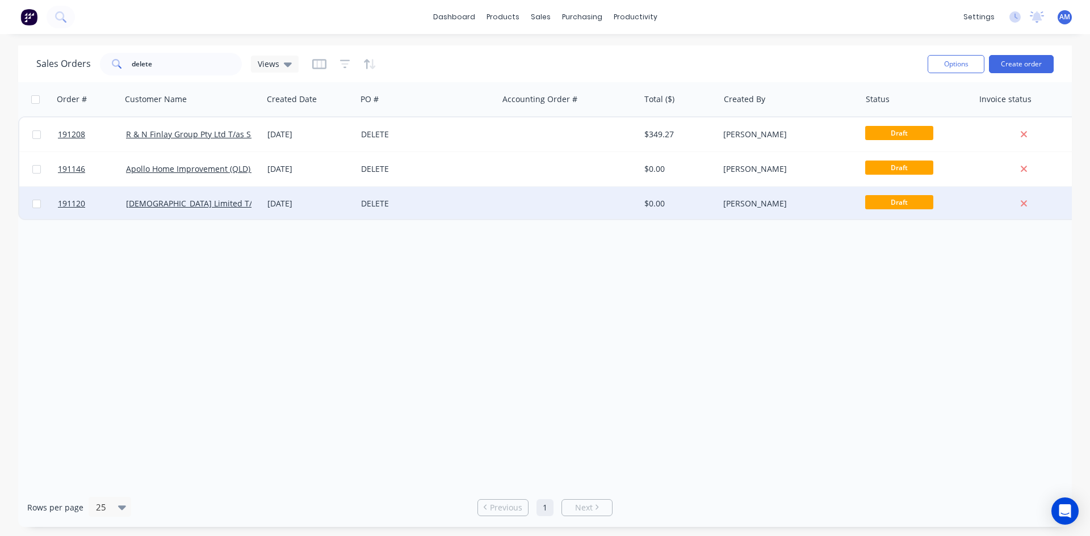
click at [454, 207] on div "DELETE" at bounding box center [424, 203] width 126 height 11
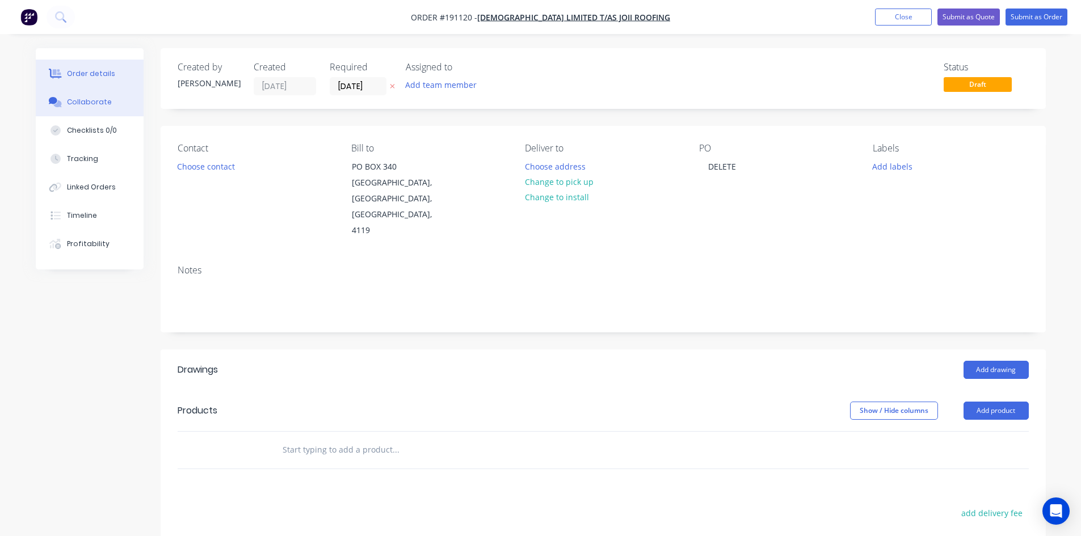
click at [106, 107] on button "Collaborate" at bounding box center [90, 102] width 108 height 28
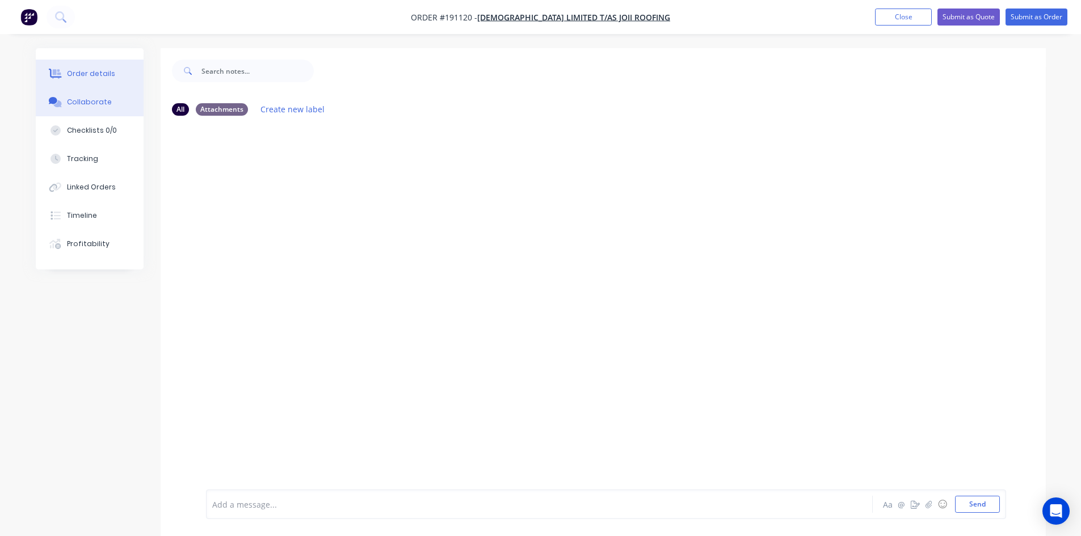
click at [108, 78] on div "Order details" at bounding box center [91, 74] width 48 height 10
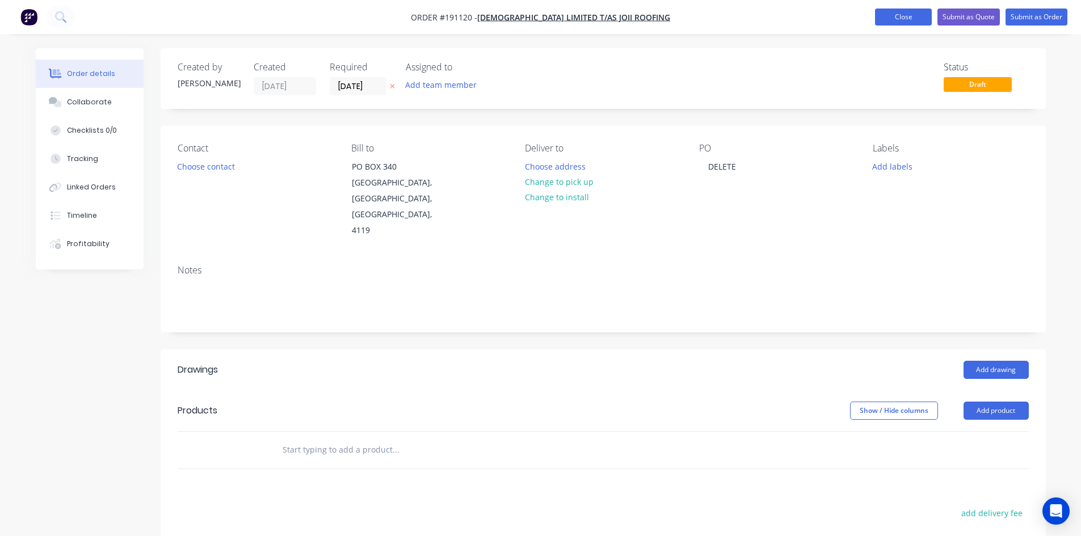
click at [902, 19] on button "Close" at bounding box center [903, 17] width 57 height 17
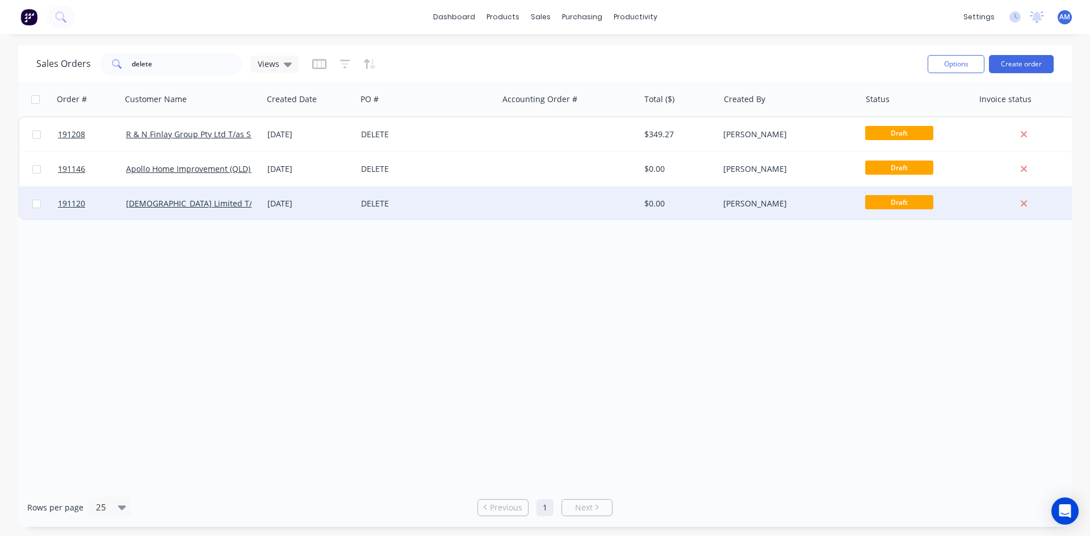
click at [39, 205] on input "checkbox" at bounding box center [36, 204] width 9 height 9
checkbox input "true"
click at [950, 62] on button "Options" at bounding box center [955, 64] width 57 height 18
click at [929, 112] on div "Archive" at bounding box center [922, 115] width 104 height 16
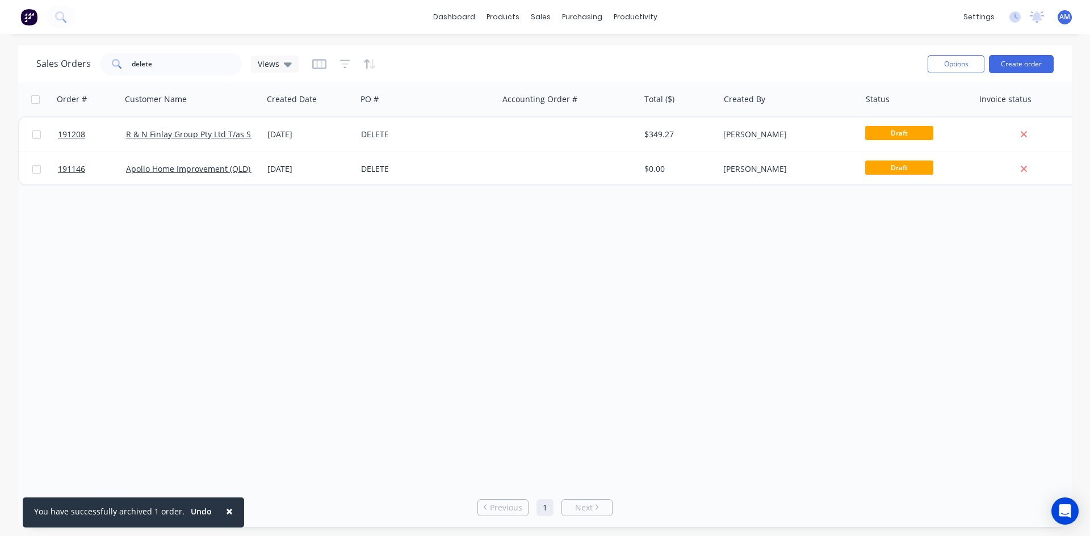
click at [487, 174] on div "DELETE" at bounding box center [427, 168] width 132 height 11
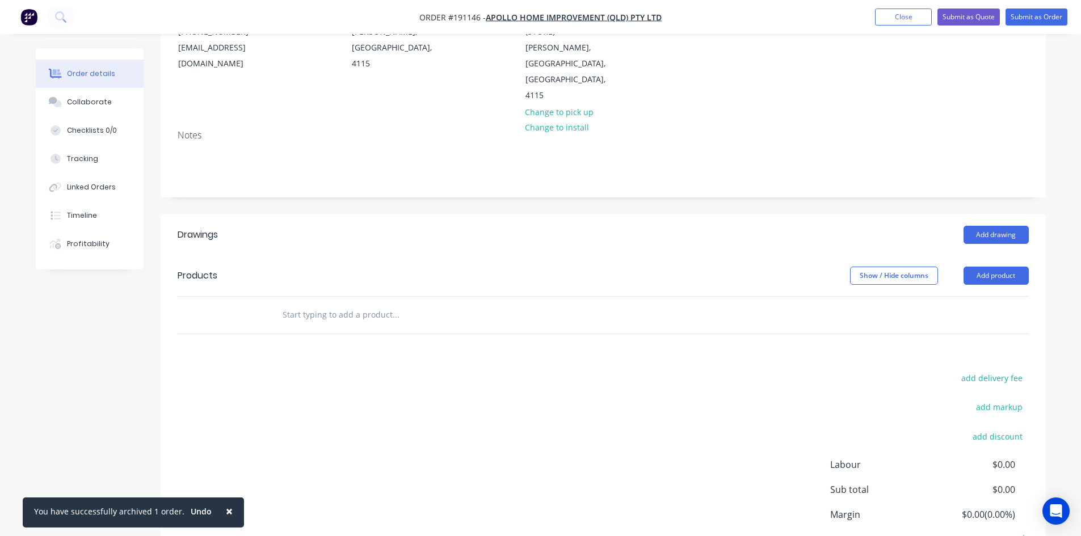
scroll to position [207, 0]
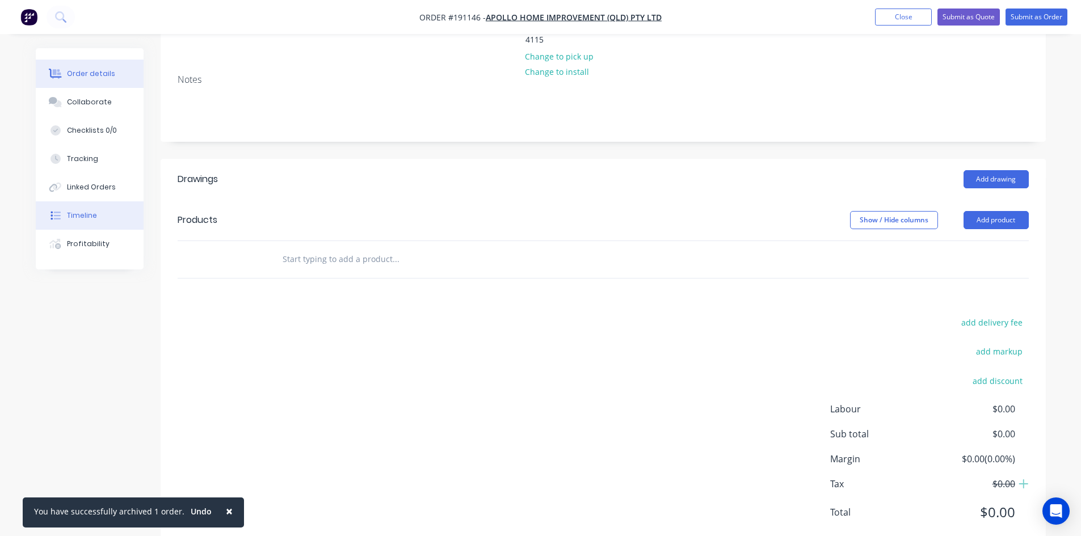
click at [94, 218] on div "Timeline" at bounding box center [82, 216] width 30 height 10
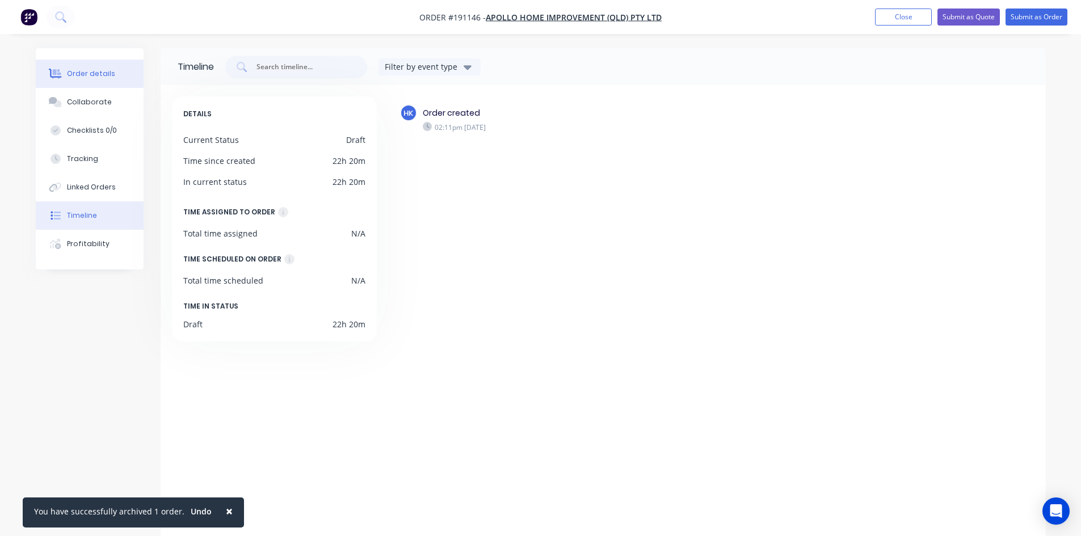
click at [90, 77] on div "Order details" at bounding box center [91, 74] width 48 height 10
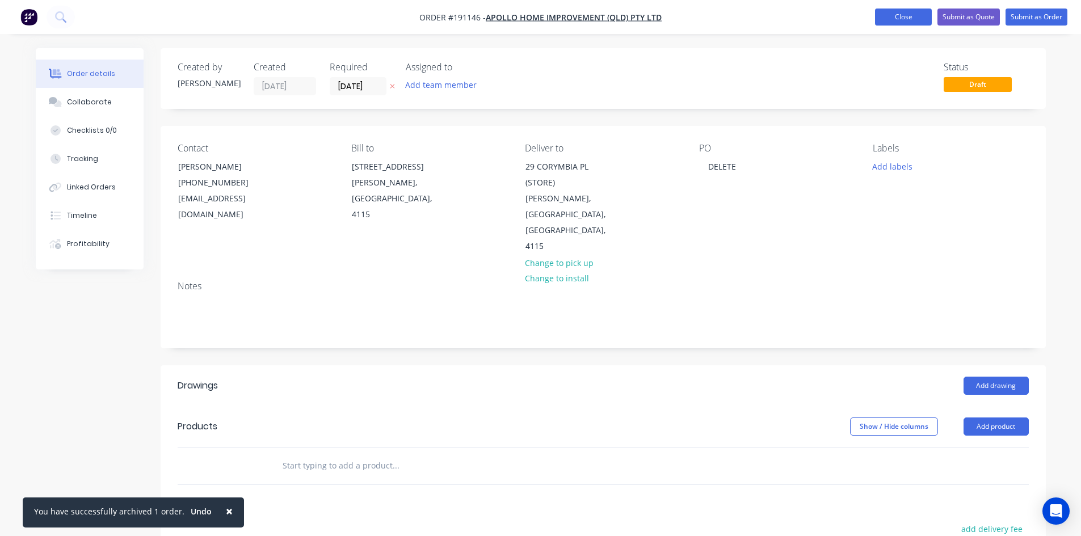
click at [902, 16] on button "Close" at bounding box center [903, 17] width 57 height 17
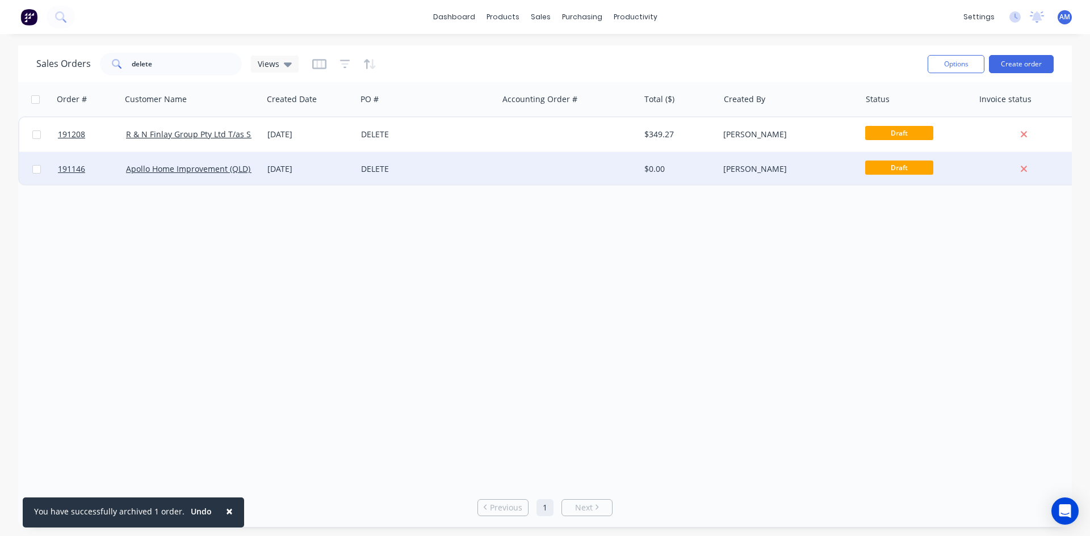
click at [34, 172] on input "checkbox" at bounding box center [36, 169] width 9 height 9
checkbox input "true"
click at [952, 66] on button "Options" at bounding box center [955, 64] width 57 height 18
click at [944, 117] on div "Archive" at bounding box center [922, 115] width 104 height 16
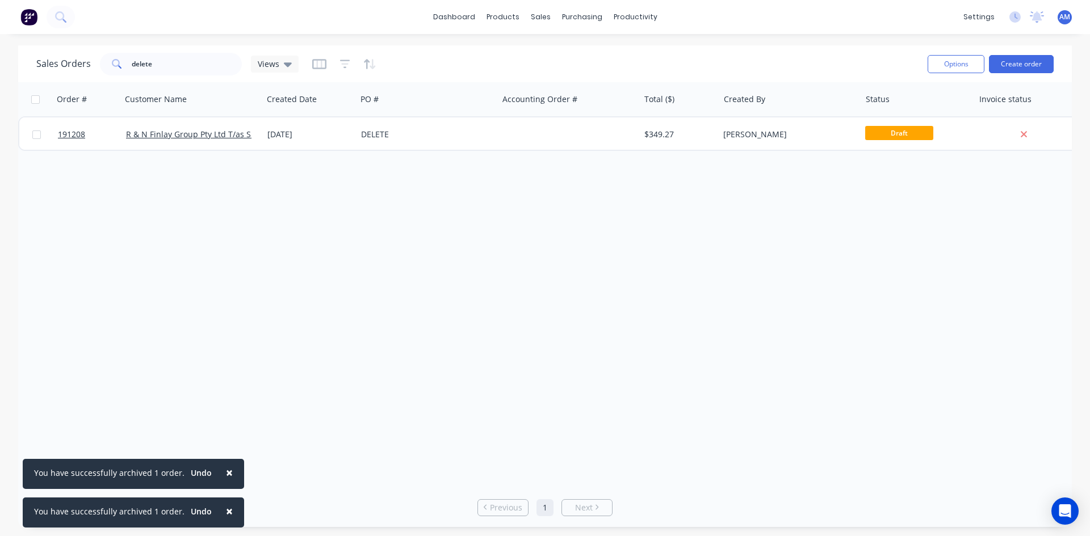
click at [226, 473] on span "×" at bounding box center [229, 473] width 7 height 16
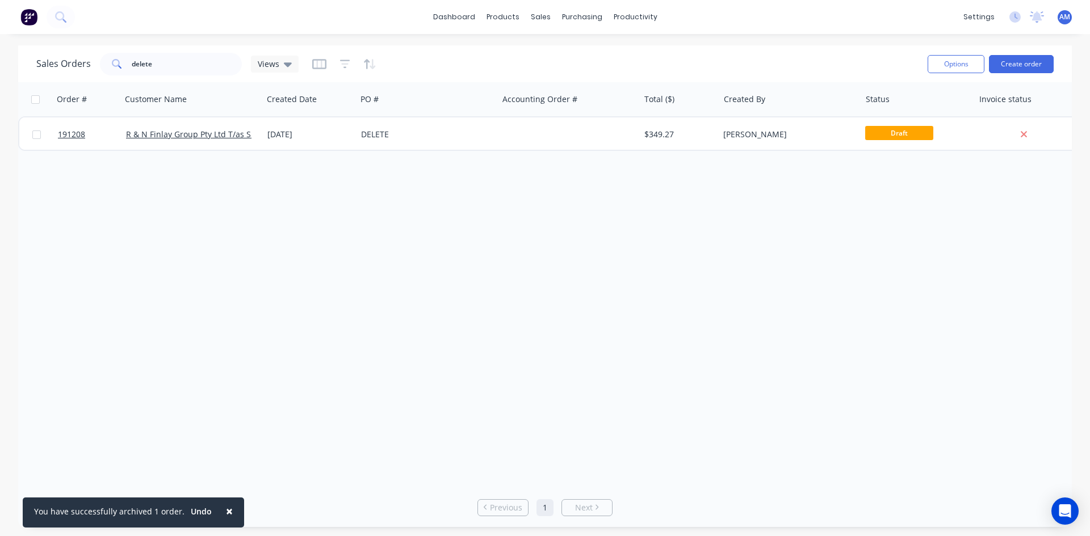
click at [226, 510] on span "×" at bounding box center [229, 511] width 7 height 16
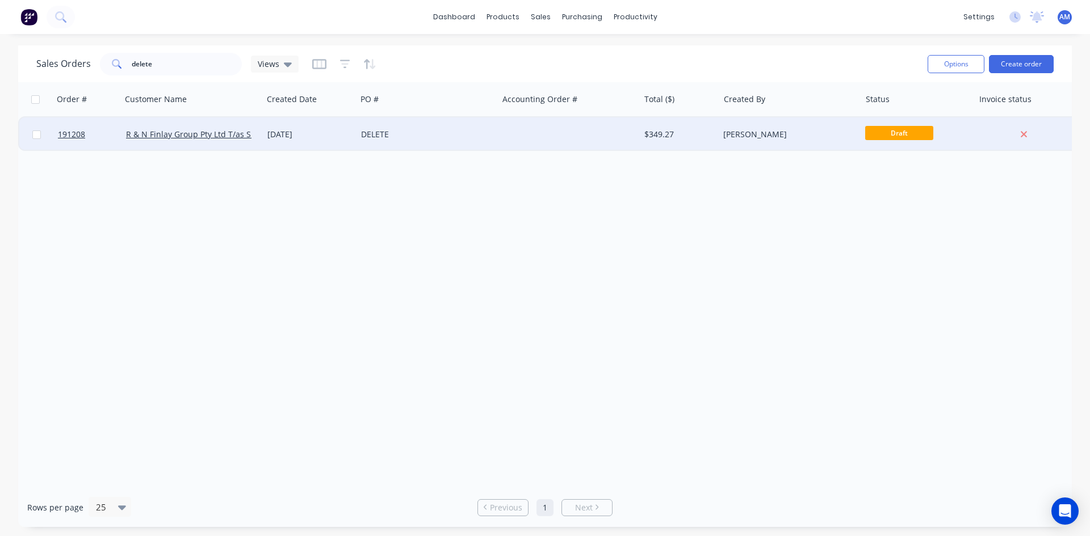
click at [451, 139] on div "DELETE" at bounding box center [424, 134] width 126 height 11
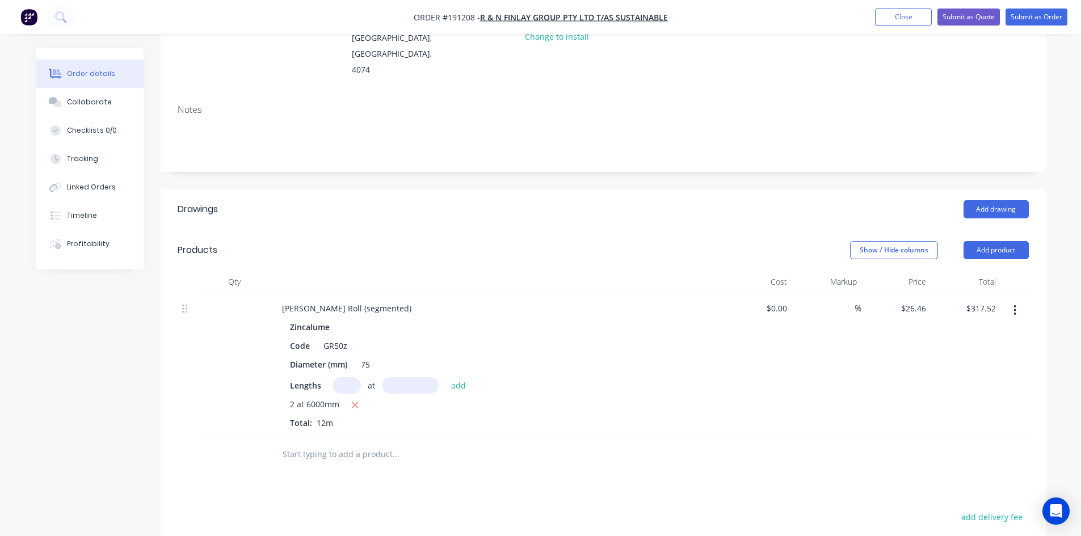
scroll to position [170, 0]
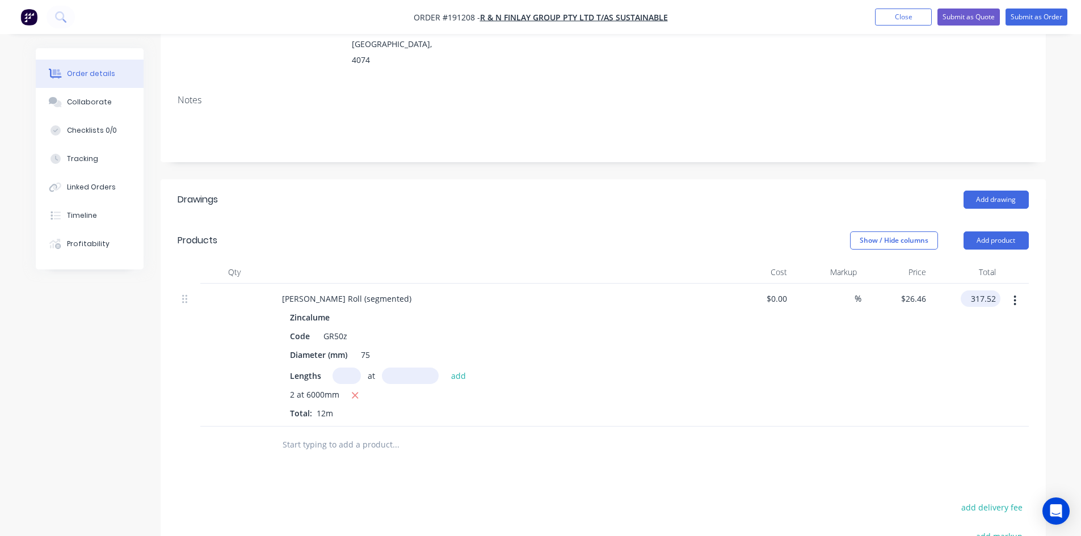
click at [982, 291] on input "317.52" at bounding box center [982, 299] width 35 height 16
type input "0.00"
type input "$0.00"
click at [866, 338] on div "$0.00 $26.46" at bounding box center [897, 355] width 70 height 143
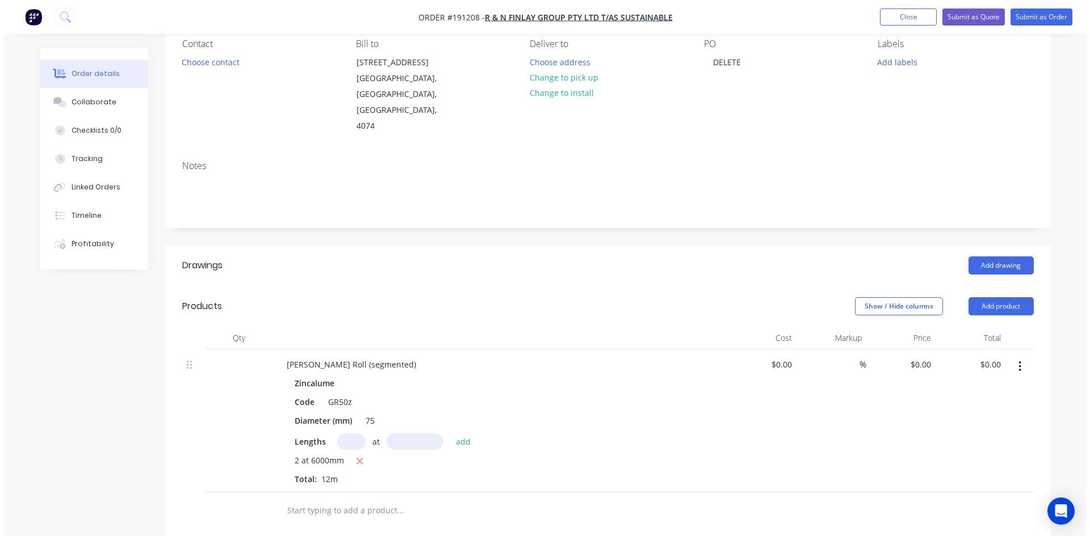
scroll to position [0, 0]
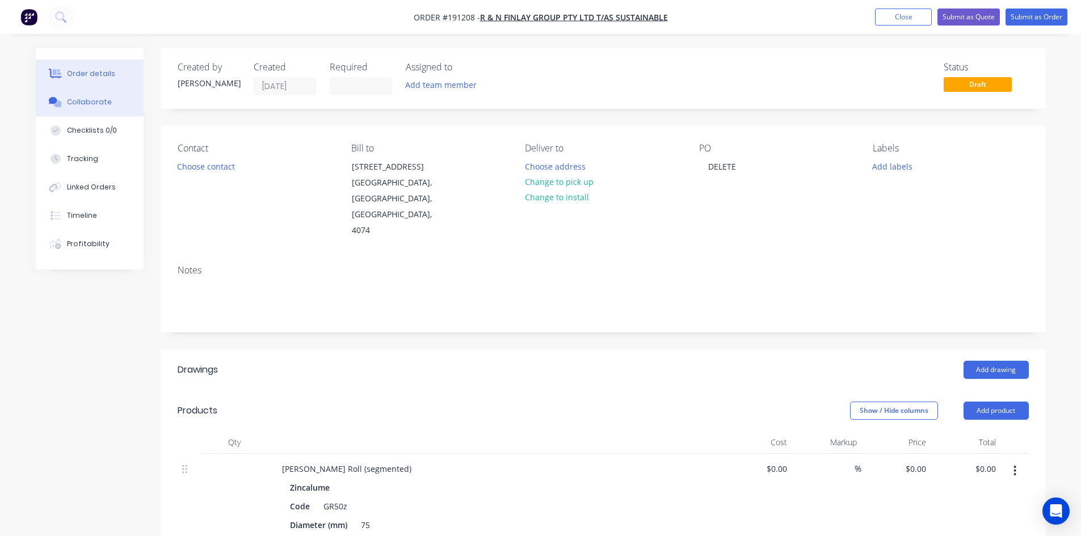
click at [68, 100] on div "Collaborate" at bounding box center [89, 102] width 45 height 10
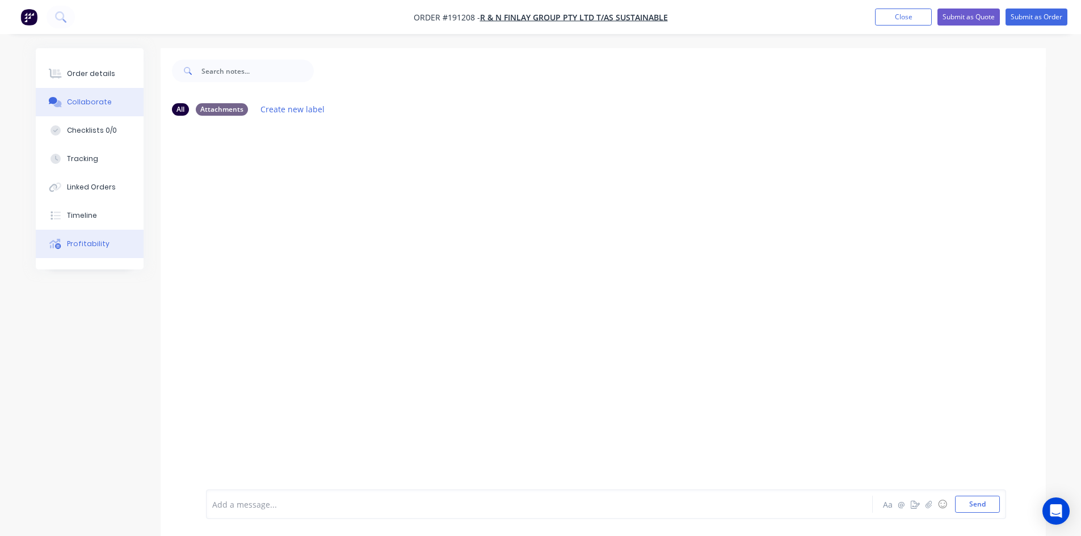
click at [99, 242] on div "Profitability" at bounding box center [88, 244] width 43 height 10
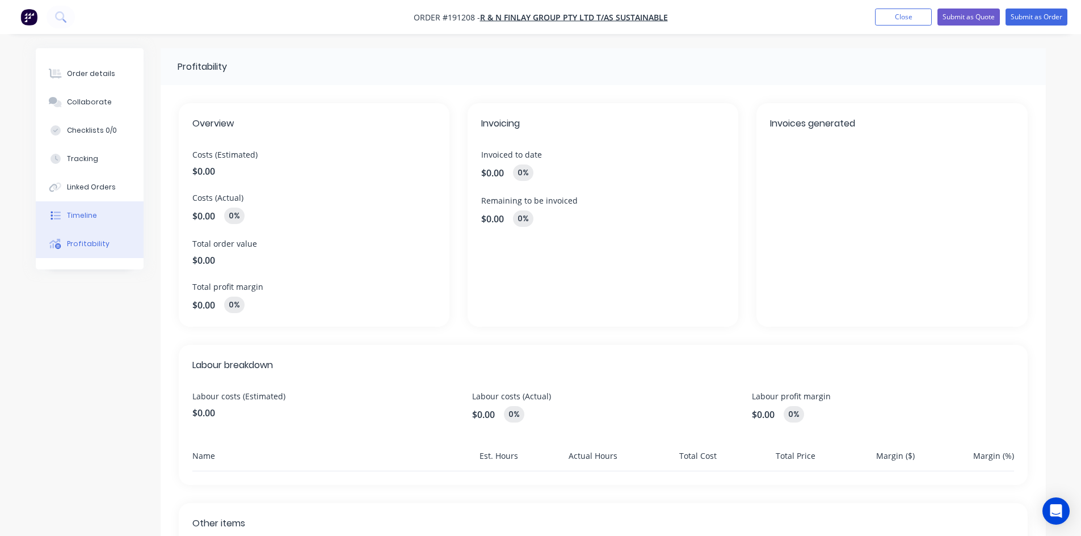
click at [96, 218] on button "Timeline" at bounding box center [90, 216] width 108 height 28
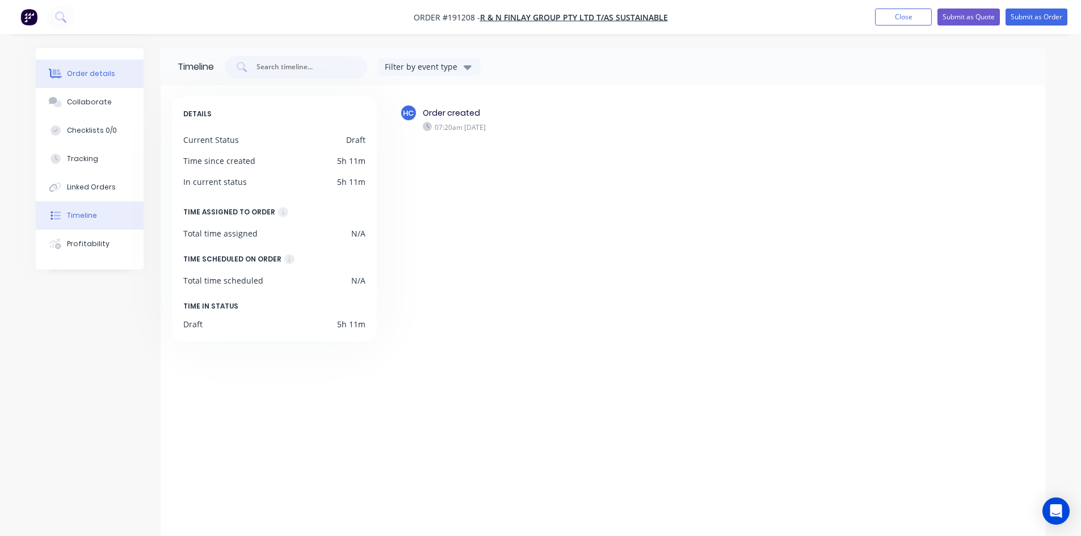
click at [104, 77] on div "Order details" at bounding box center [91, 74] width 48 height 10
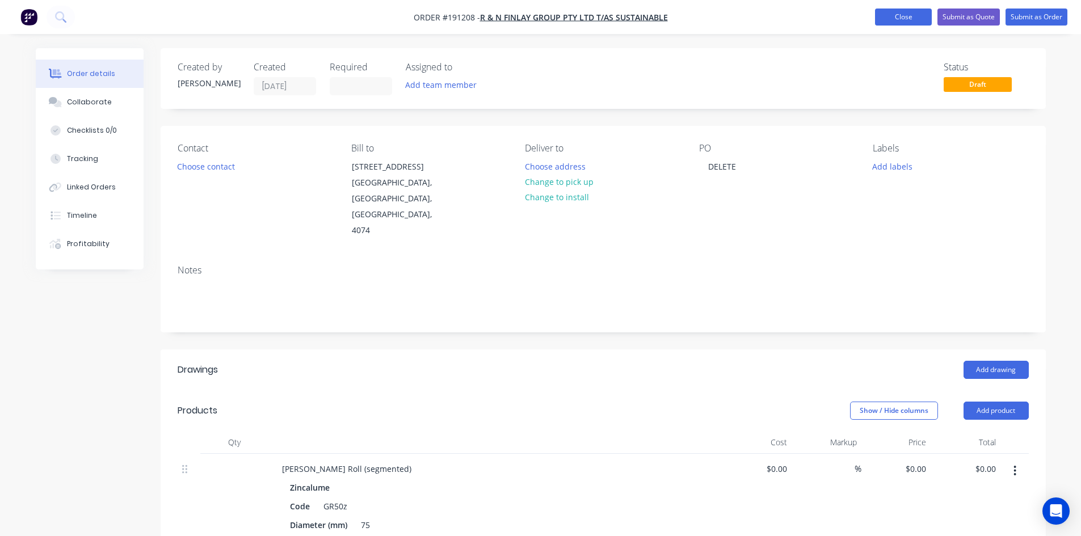
click at [892, 21] on button "Close" at bounding box center [903, 17] width 57 height 17
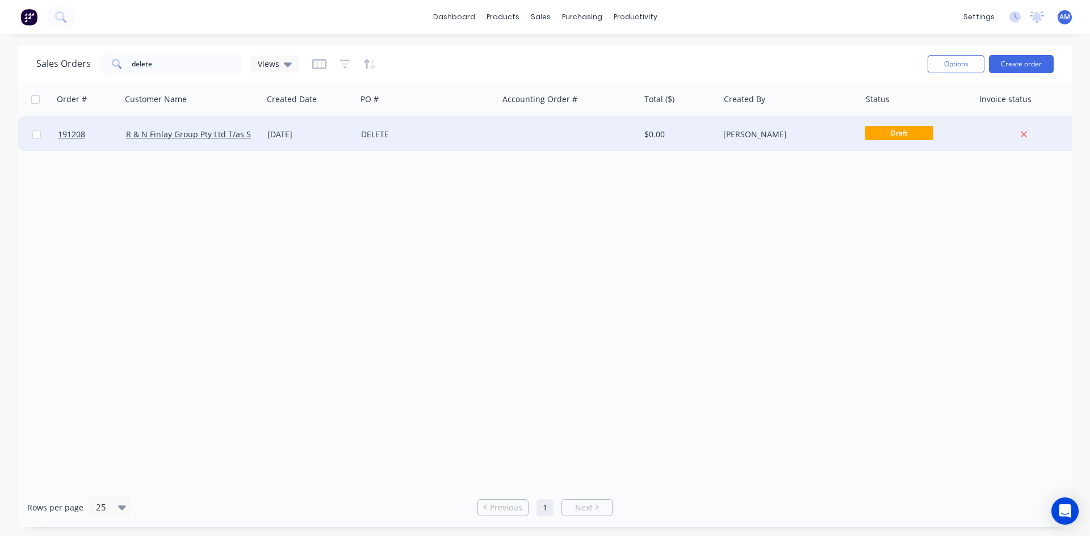
click at [33, 136] on input "checkbox" at bounding box center [36, 135] width 9 height 9
checkbox input "true"
click at [948, 63] on button "Options" at bounding box center [955, 64] width 57 height 18
click at [930, 109] on div "Archive" at bounding box center [922, 115] width 104 height 16
checkbox input "false"
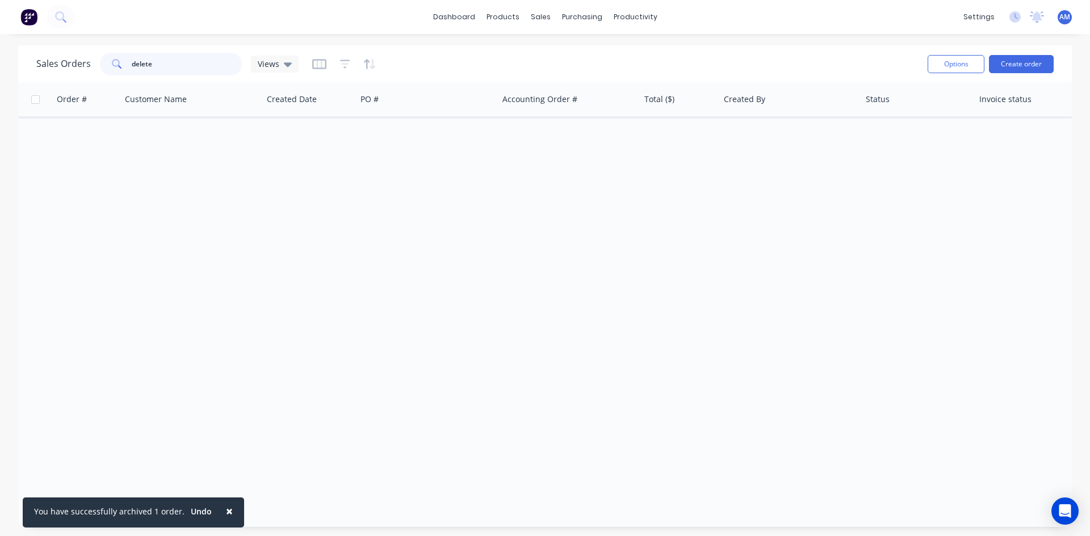
drag, startPoint x: 165, startPoint y: 60, endPoint x: 77, endPoint y: 64, distance: 88.1
click at [77, 64] on div "Sales Orders delete Views" at bounding box center [167, 64] width 262 height 23
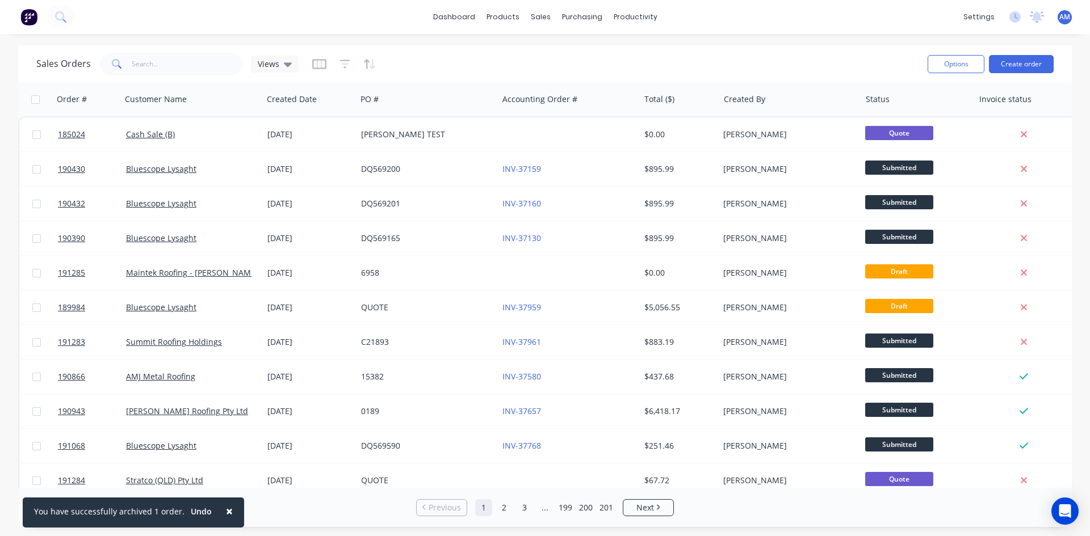
click at [226, 511] on span "×" at bounding box center [229, 511] width 7 height 16
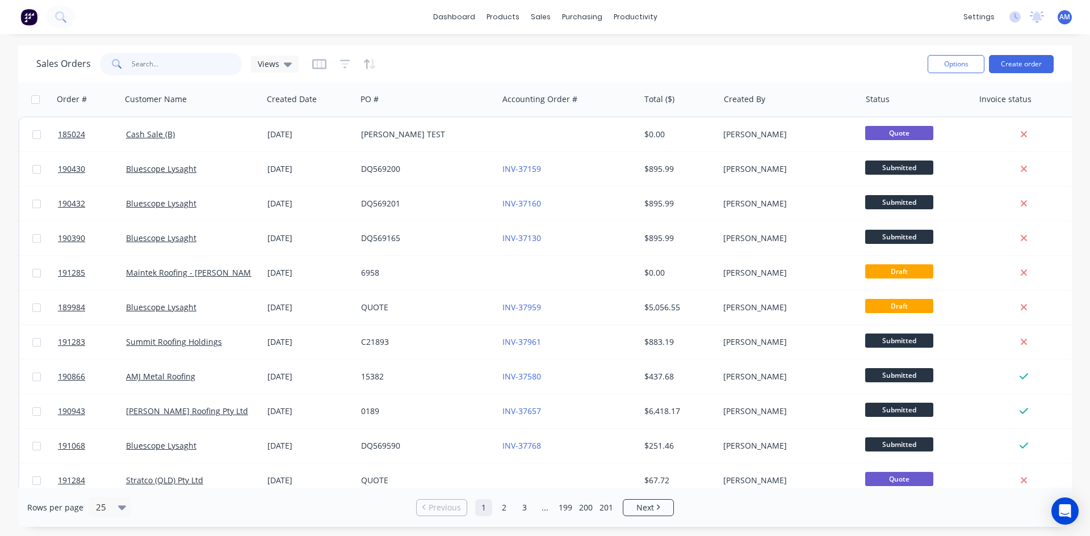
click at [199, 70] on input "text" at bounding box center [187, 64] width 111 height 23
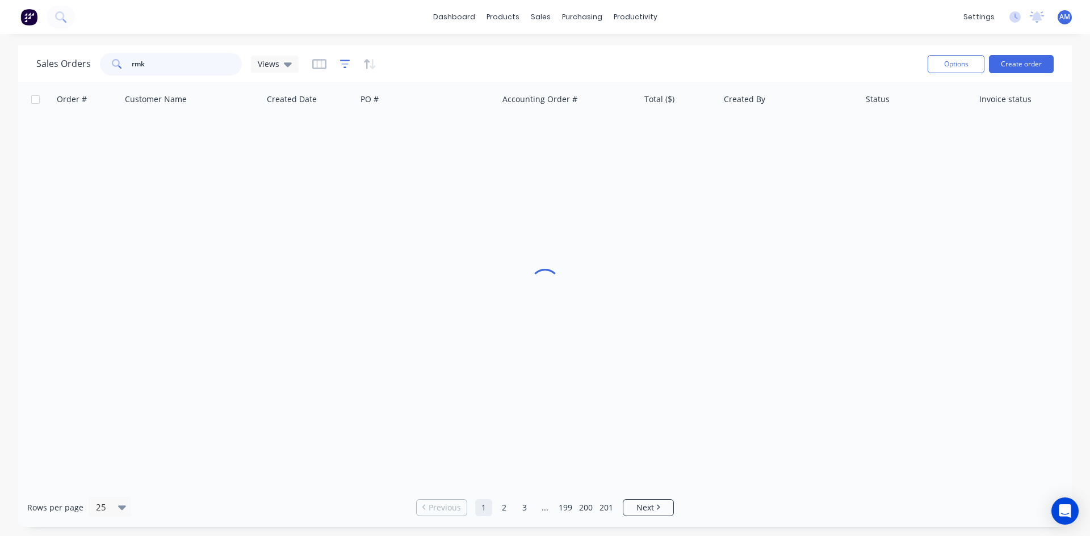
type input "rmk"
click at [344, 68] on icon "button" at bounding box center [345, 64] width 10 height 9
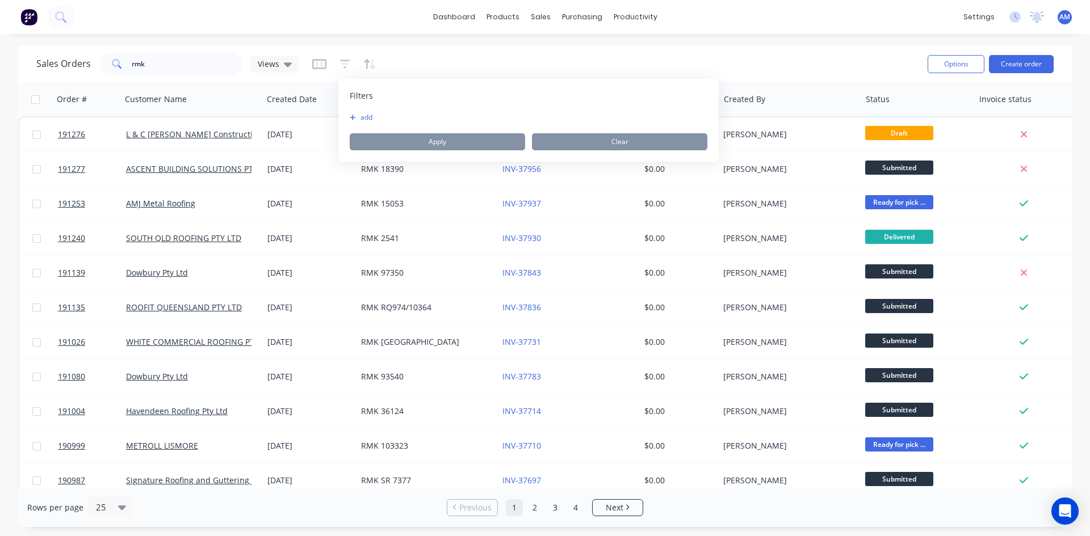
click at [371, 119] on button "add" at bounding box center [364, 117] width 28 height 9
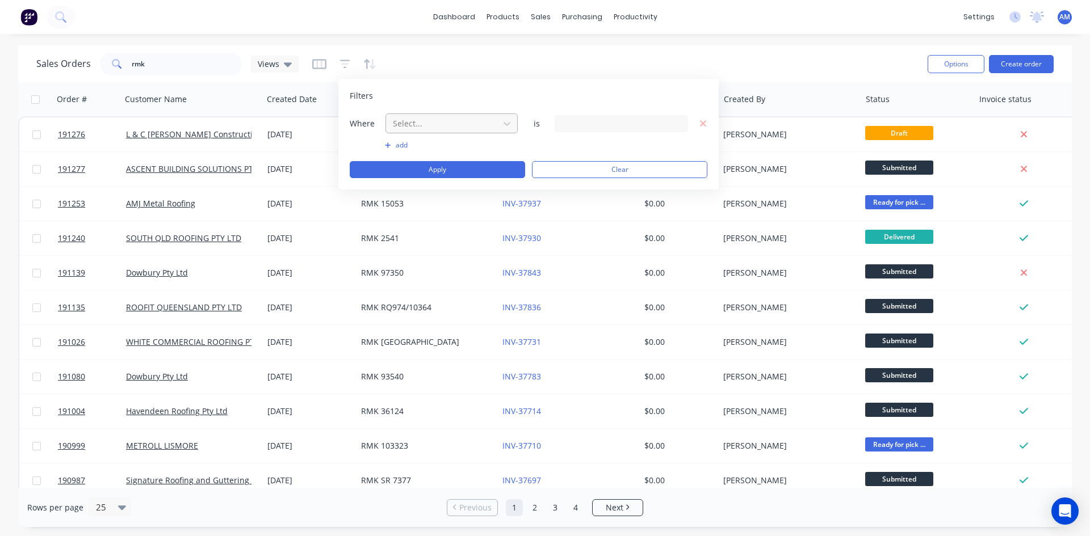
click at [419, 124] on div at bounding box center [443, 123] width 102 height 14
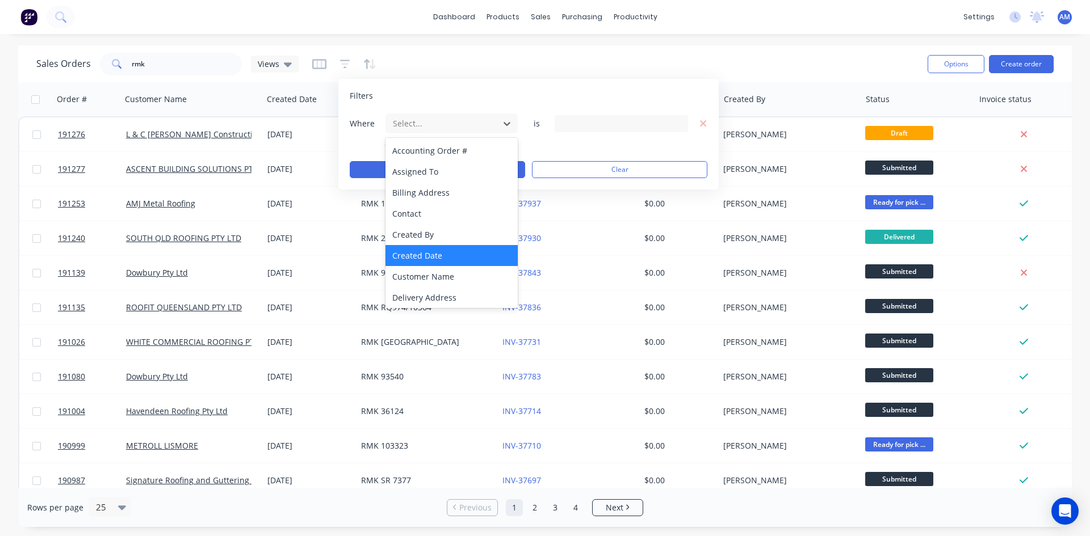
scroll to position [170, 0]
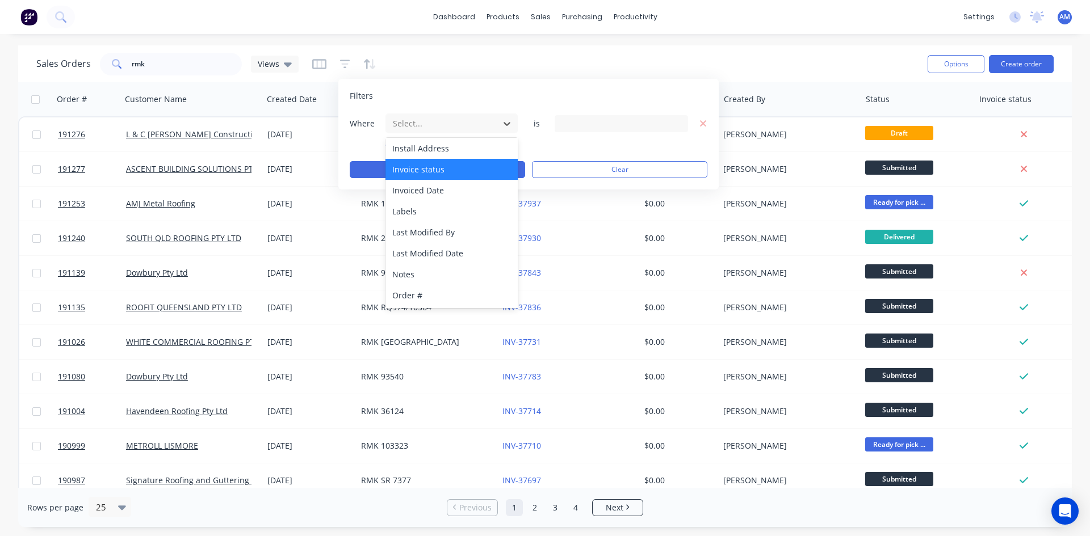
click at [437, 172] on div "Invoice status" at bounding box center [451, 169] width 132 height 21
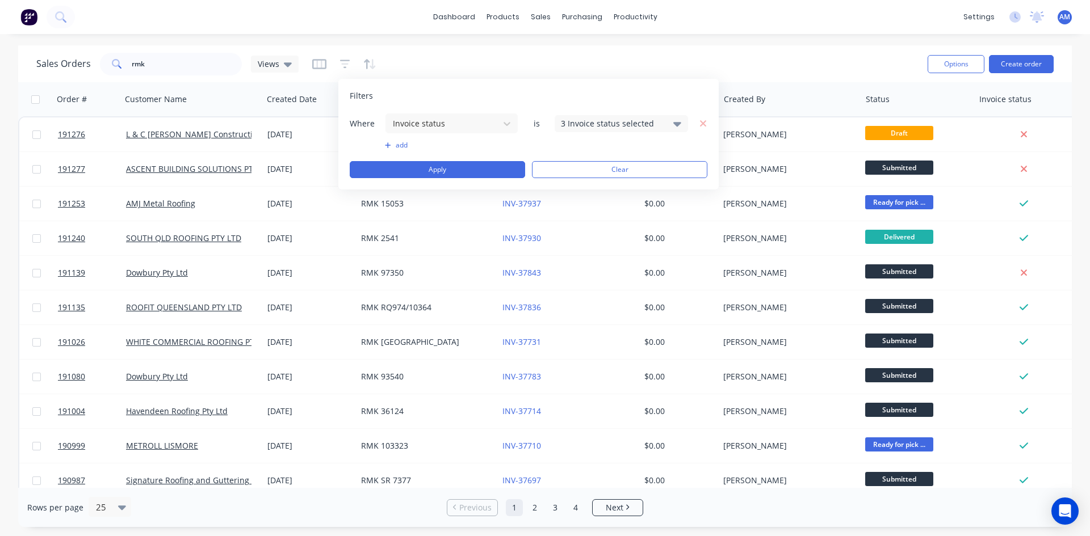
click at [592, 127] on div "3 Invoice status selected" at bounding box center [612, 123] width 103 height 12
click at [615, 183] on div "Not Invoiced" at bounding box center [657, 186] width 136 height 12
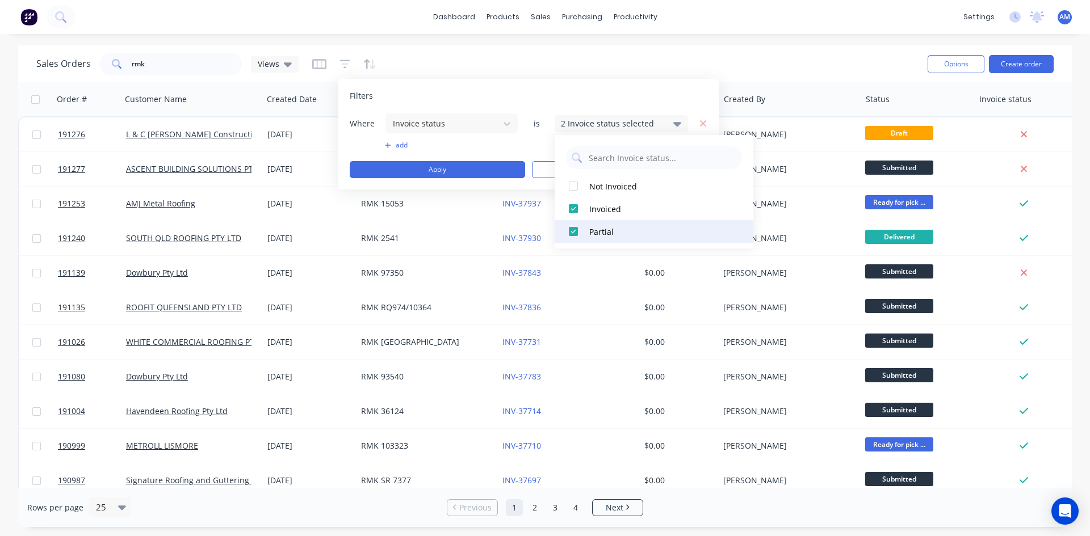
click at [612, 229] on div "Partial" at bounding box center [657, 232] width 136 height 12
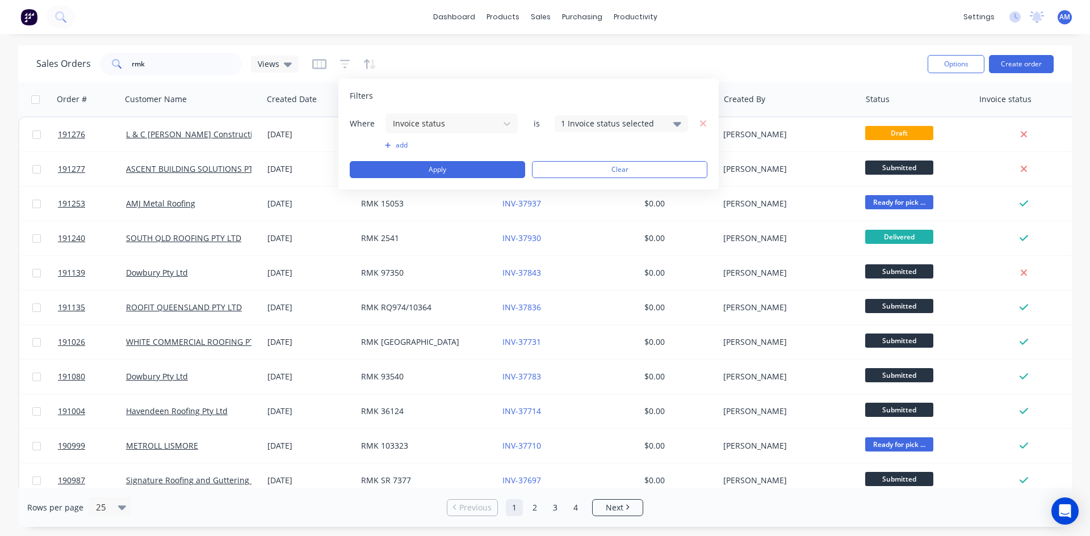
click at [395, 146] on button "add" at bounding box center [451, 145] width 133 height 9
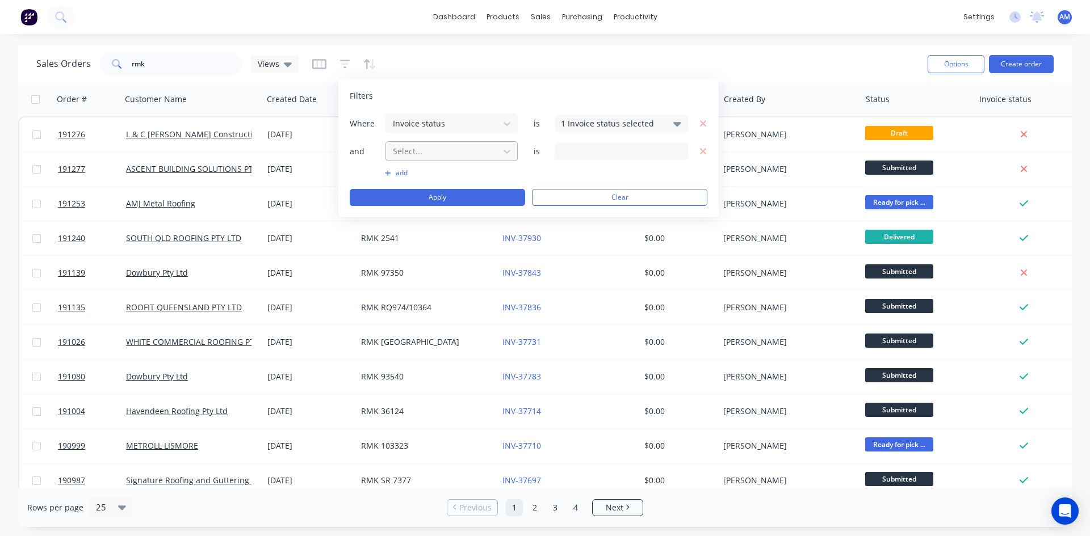
click at [492, 157] on div at bounding box center [443, 151] width 102 height 14
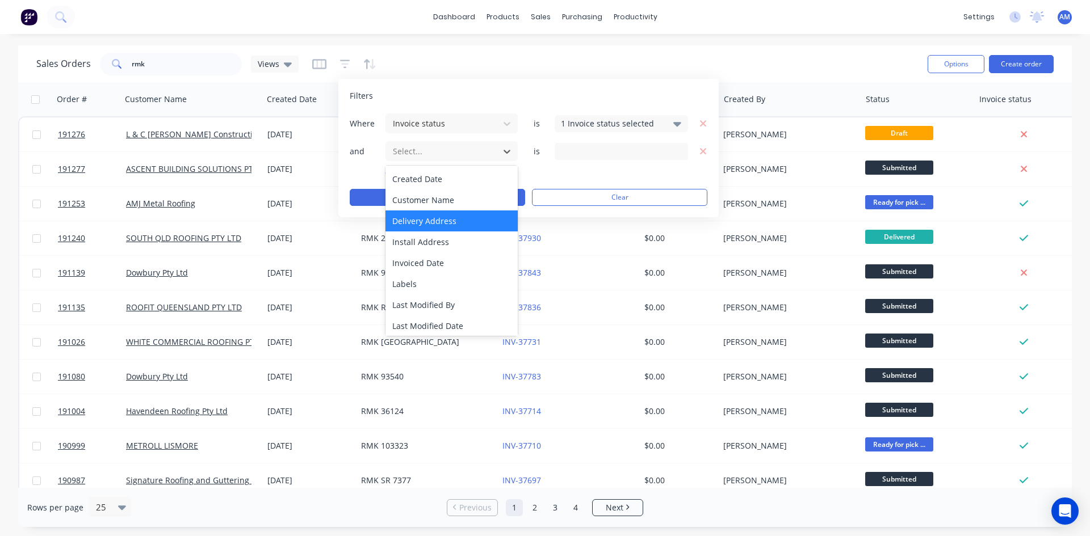
scroll to position [114, 0]
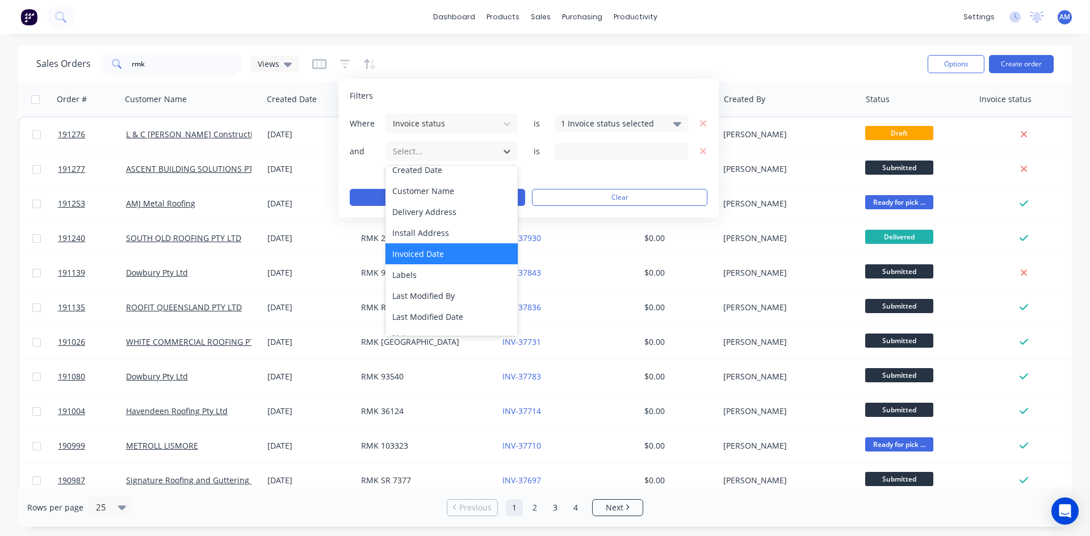
click at [455, 254] on div "Invoiced Date" at bounding box center [451, 254] width 132 height 21
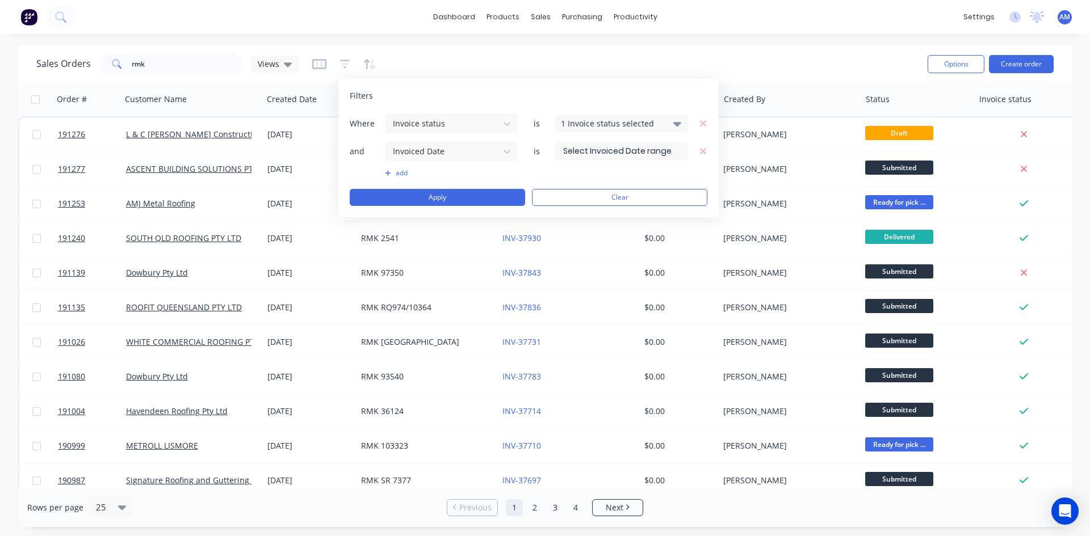
click at [618, 157] on input at bounding box center [621, 151] width 132 height 17
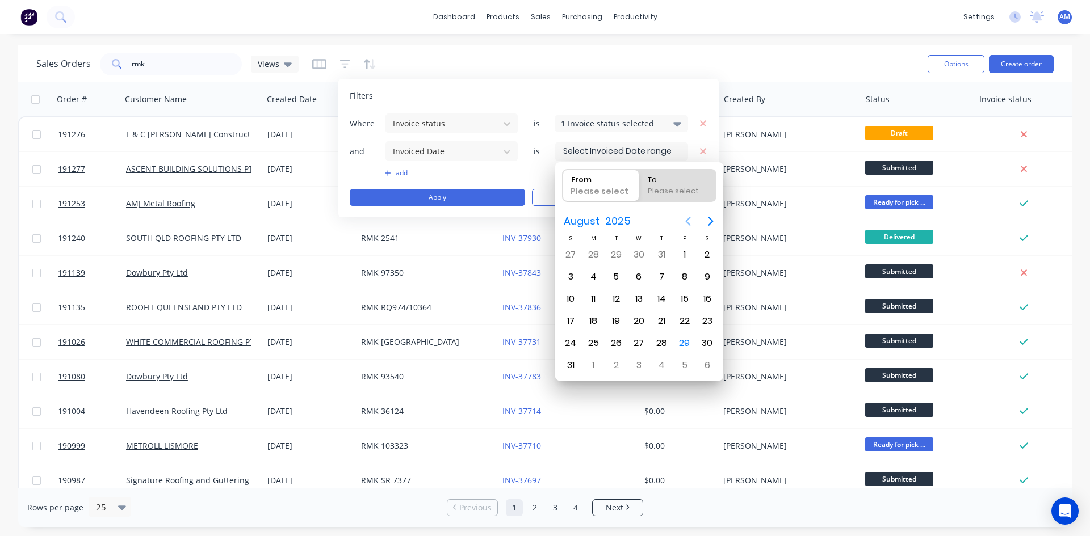
click at [682, 220] on icon "Previous page" at bounding box center [688, 222] width 14 height 14
click at [573, 255] on div "1" at bounding box center [570, 254] width 17 height 17
type input "01/06/25"
radio input "false"
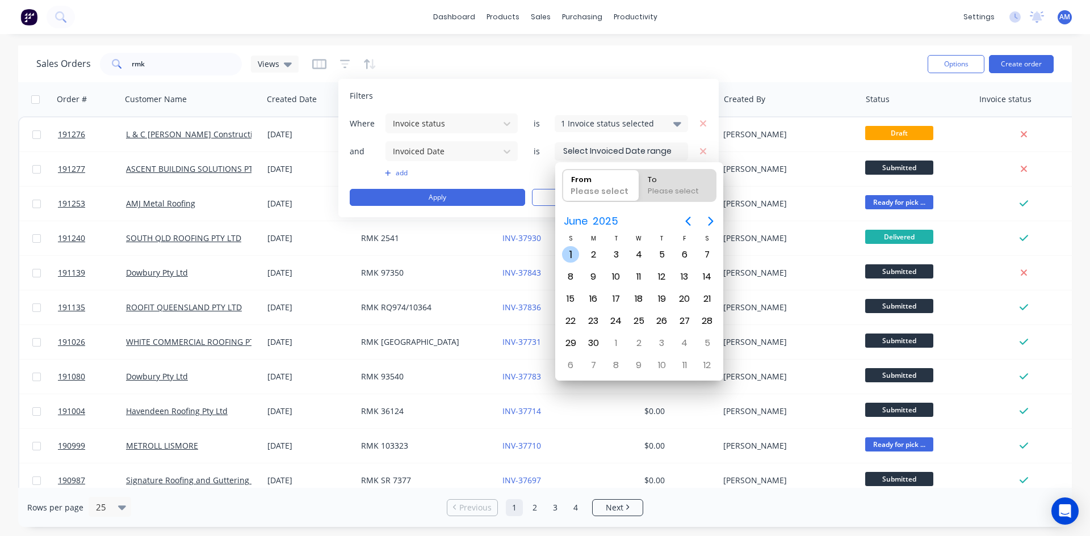
radio input "true"
click at [709, 221] on icon "Next page" at bounding box center [711, 222] width 14 height 14
click at [663, 340] on div "31" at bounding box center [661, 343] width 17 height 17
type input "01/06/25 - 31/07/25"
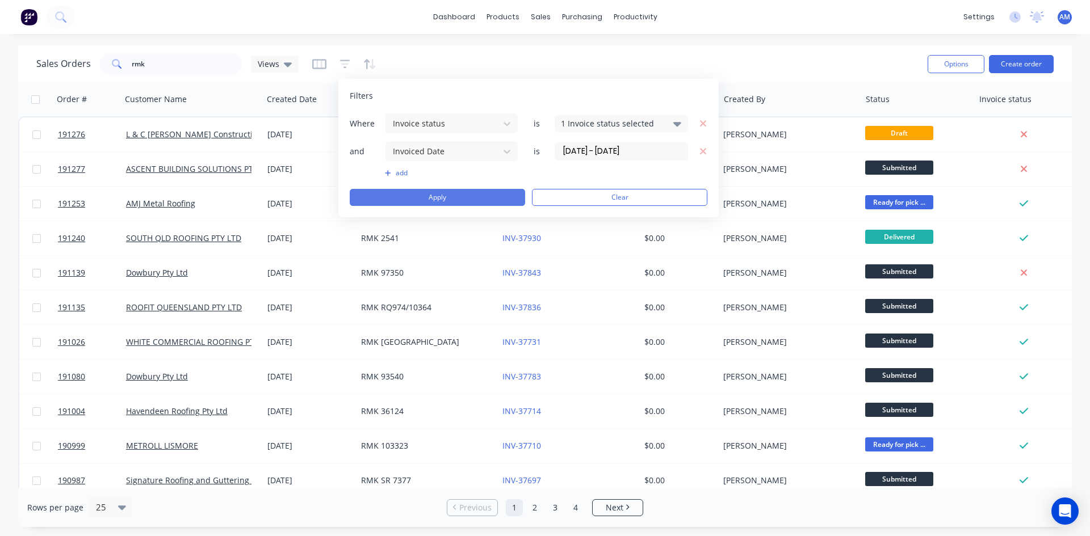
click at [476, 196] on button "Apply" at bounding box center [437, 197] width 175 height 17
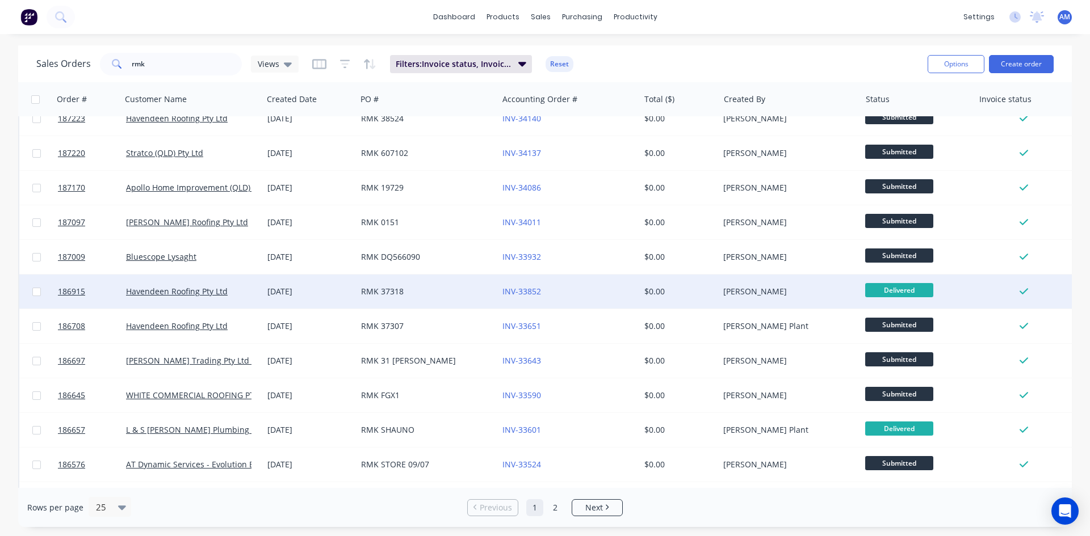
scroll to position [499, 0]
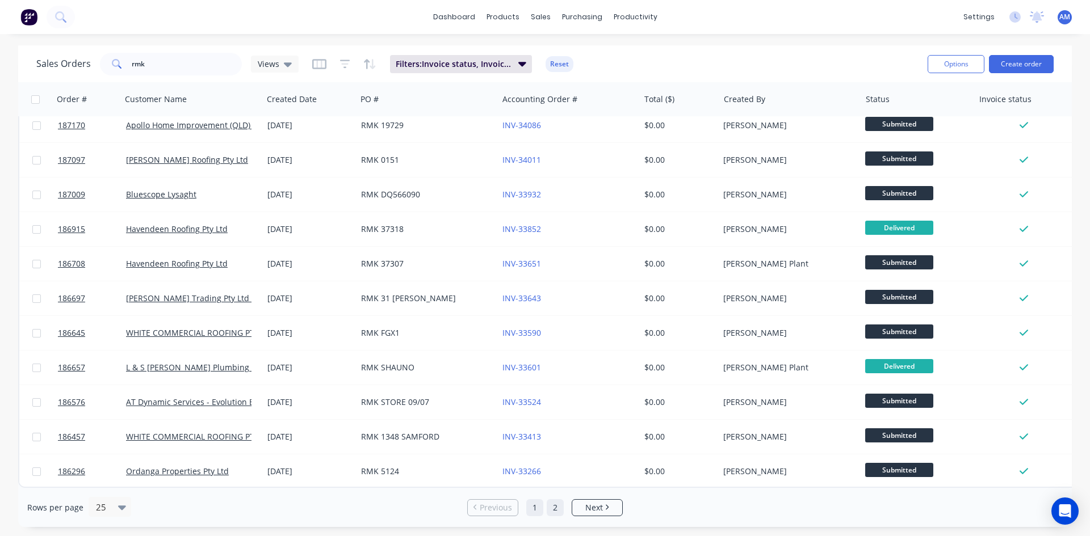
click at [556, 510] on link "2" at bounding box center [555, 507] width 17 height 17
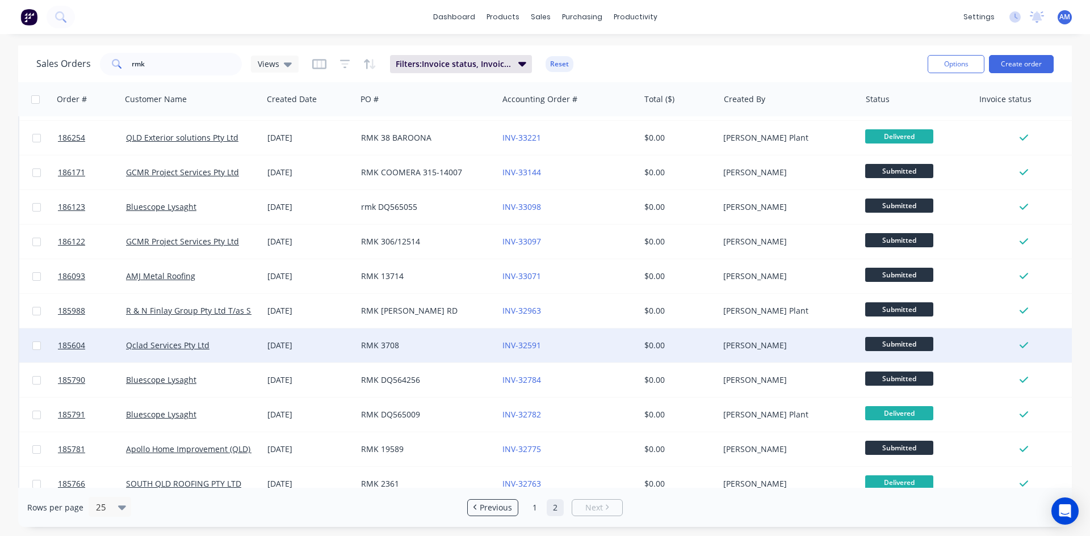
scroll to position [0, 0]
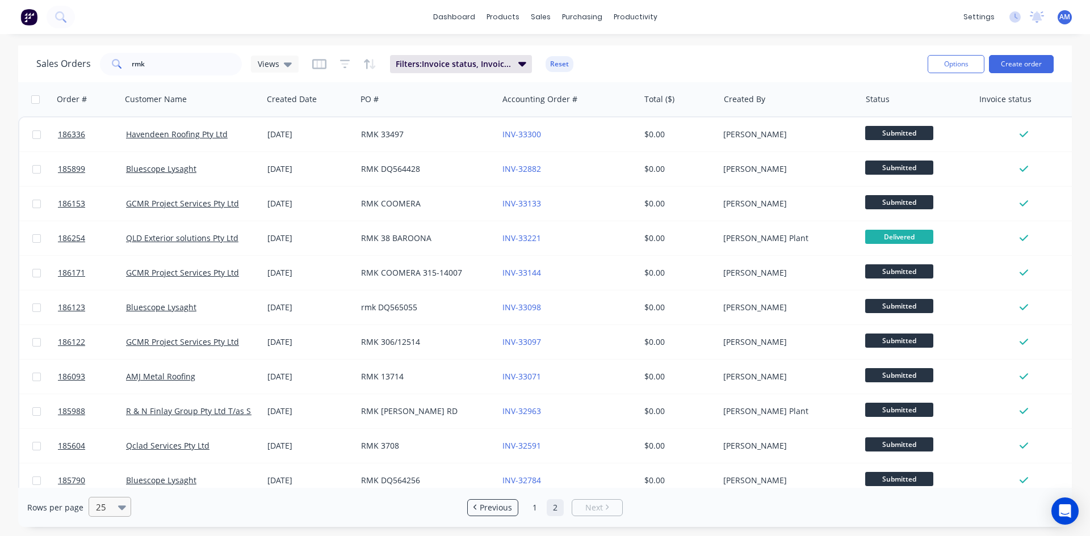
click at [103, 501] on div at bounding box center [105, 508] width 20 height 14
click at [112, 480] on div "100" at bounding box center [108, 479] width 43 height 21
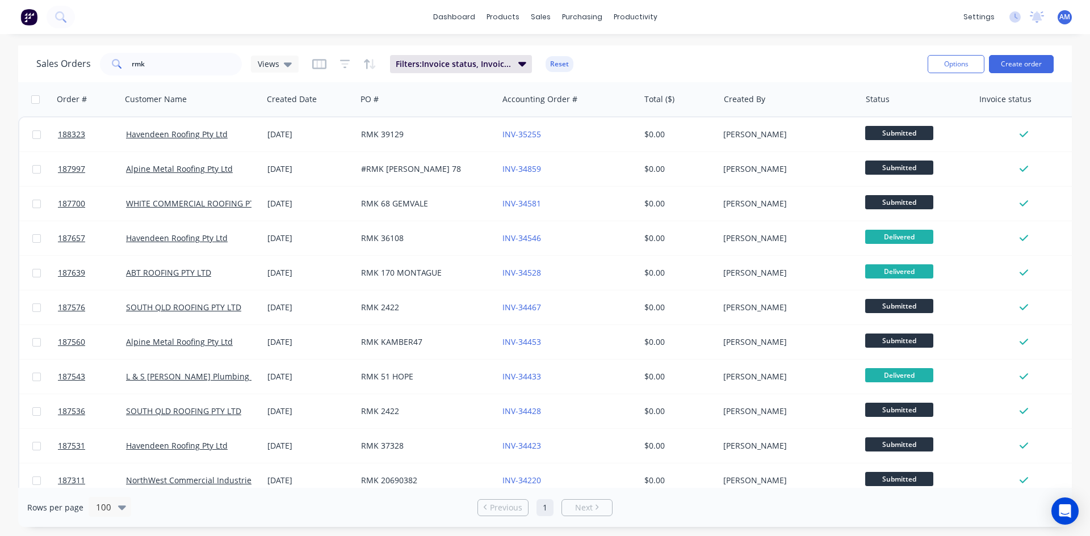
click at [37, 101] on input "checkbox" at bounding box center [35, 99] width 9 height 9
checkbox input "true"
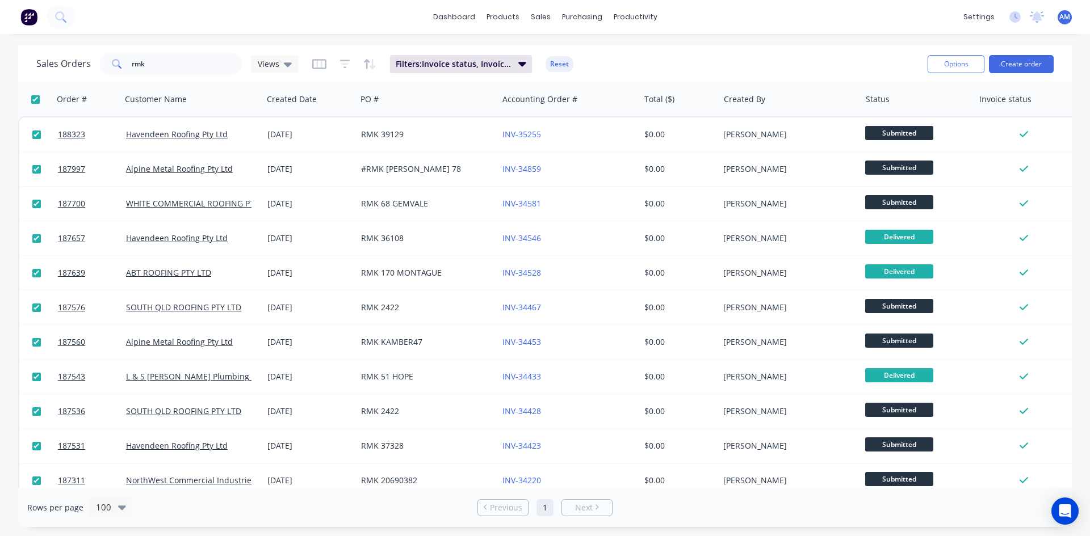
checkbox input "true"
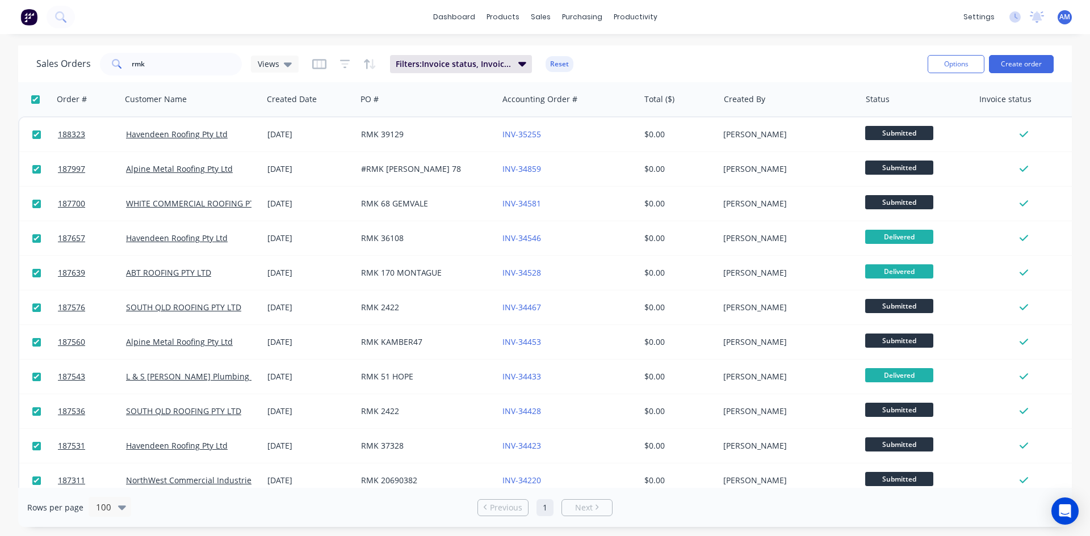
checkbox input "true"
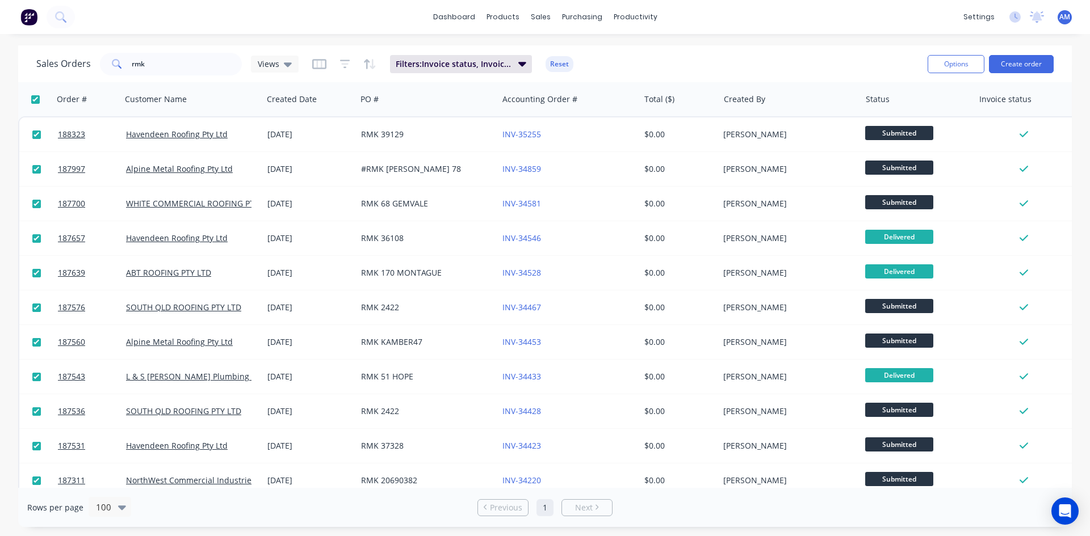
checkbox input "true"
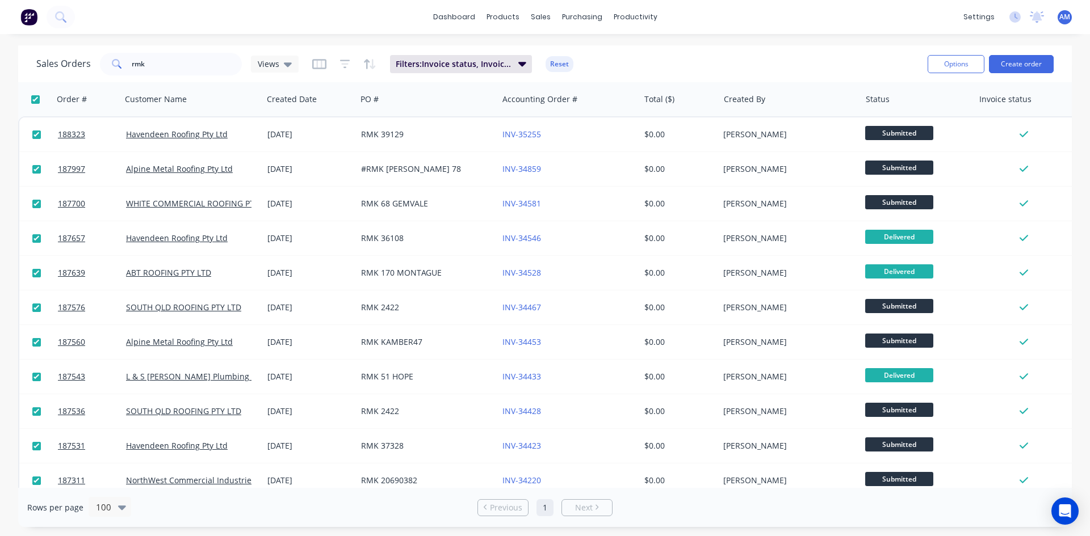
checkbox input "true"
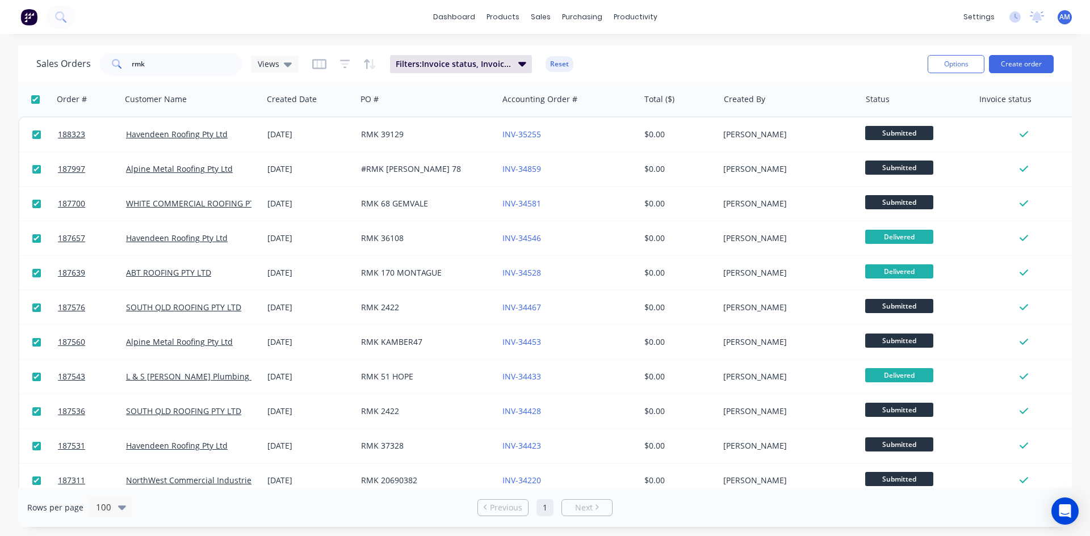
checkbox input "true"
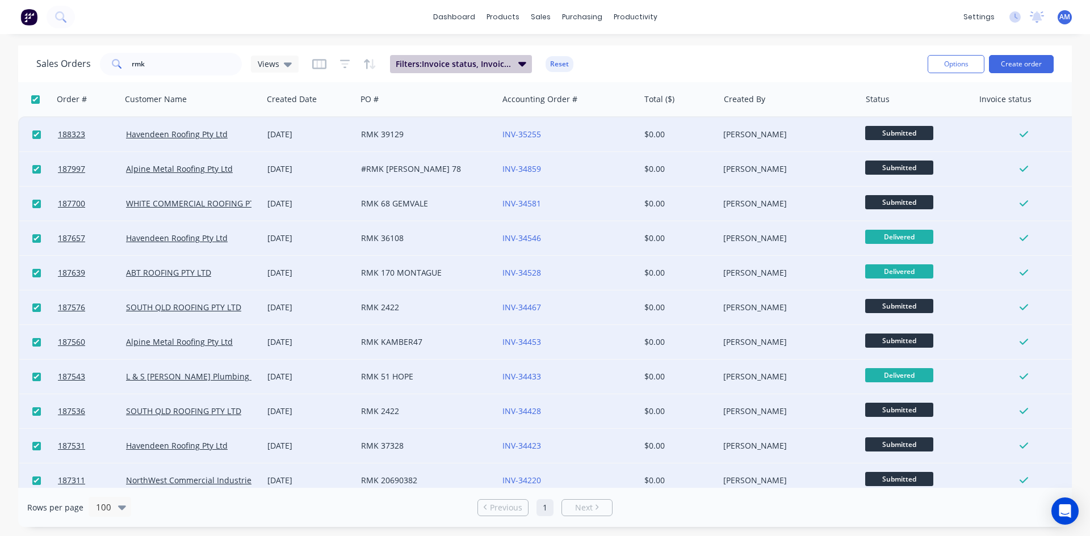
click at [468, 68] on span "Filters: Invoice status, Invoiced Date" at bounding box center [454, 63] width 116 height 11
click at [693, 45] on div "dashboard products sales purchasing productivity dashboard products Product Cat…" at bounding box center [545, 268] width 1090 height 536
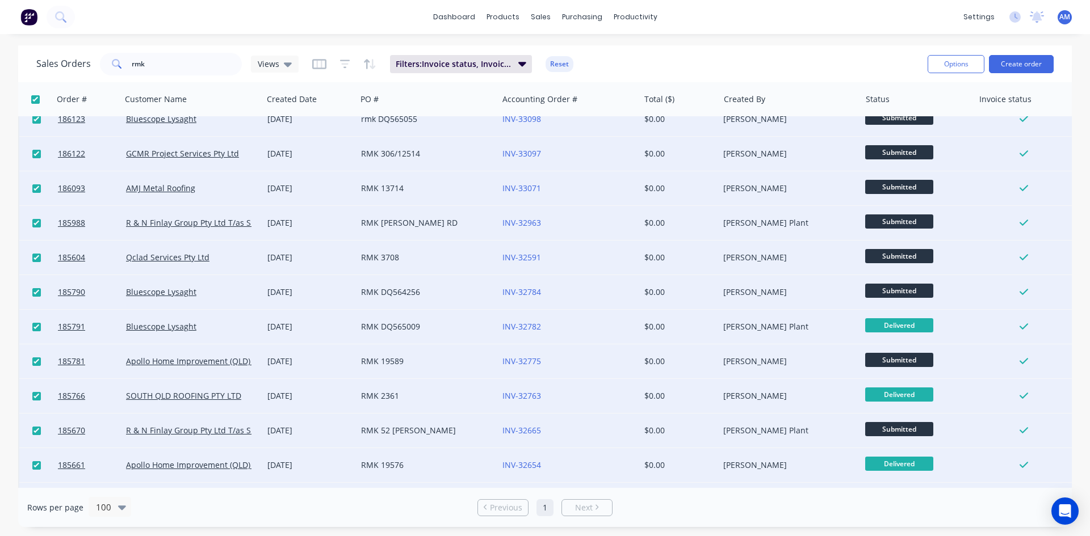
scroll to position [1088, 0]
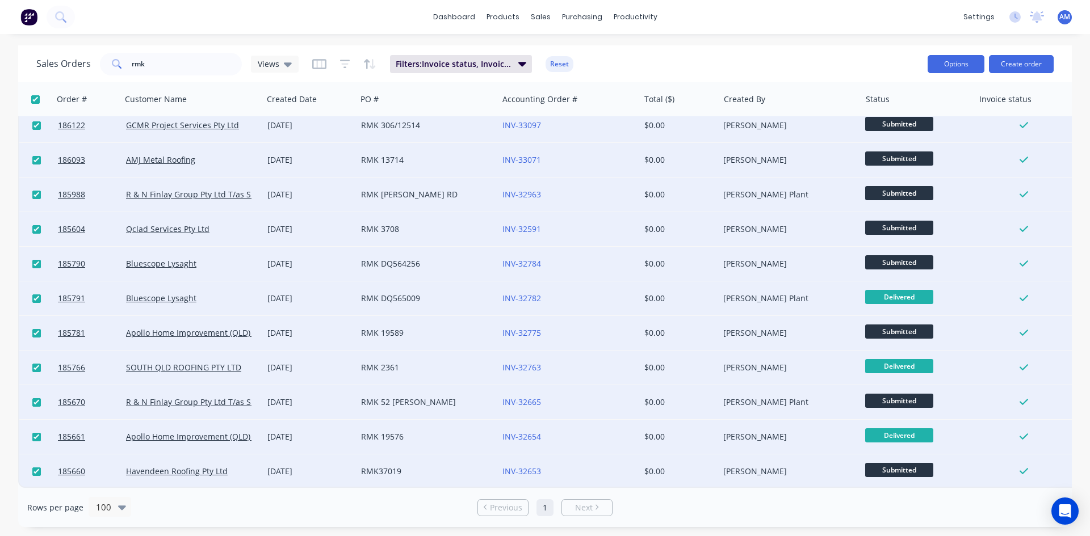
click at [958, 61] on button "Options" at bounding box center [955, 64] width 57 height 18
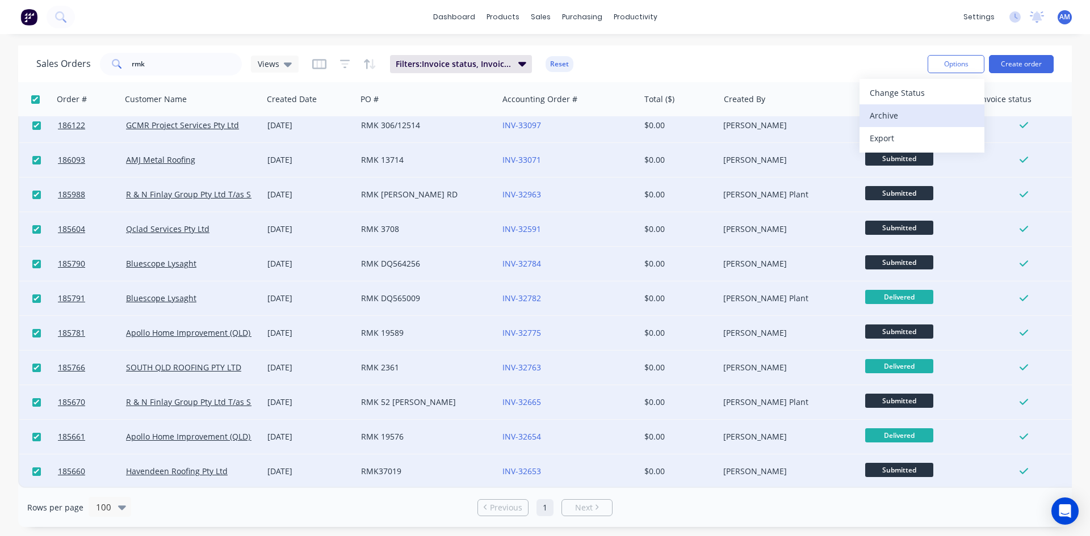
click at [930, 106] on button "Archive" at bounding box center [921, 115] width 125 height 23
checkbox input "false"
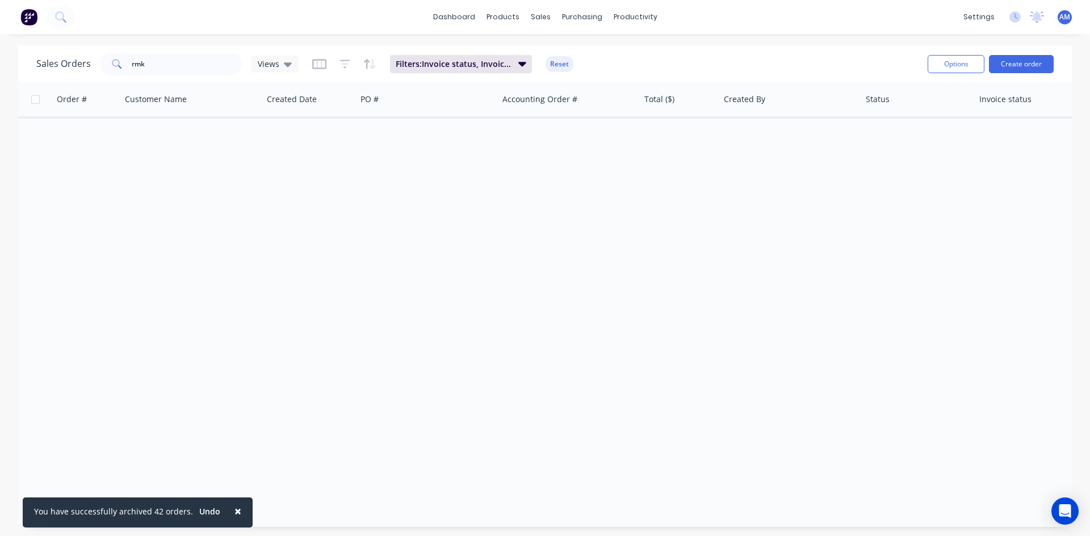
scroll to position [0, 0]
click at [563, 65] on button "Reset" at bounding box center [559, 64] width 28 height 16
drag, startPoint x: 160, startPoint y: 68, endPoint x: 25, endPoint y: 52, distance: 136.0
click at [32, 52] on div "Sales Orders rmk Views Options Create order" at bounding box center [544, 63] width 1053 height 37
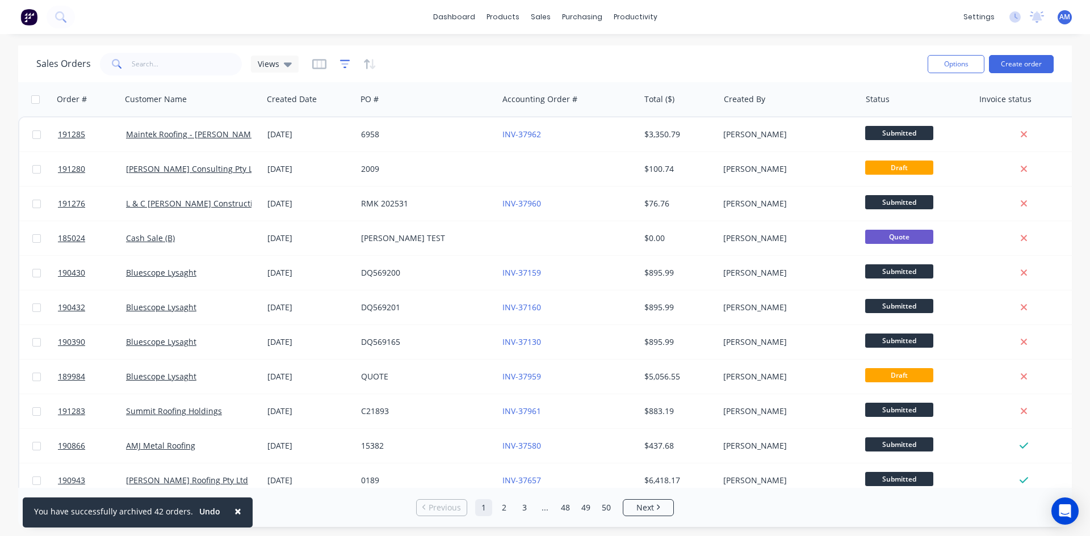
click at [345, 66] on icon "button" at bounding box center [345, 63] width 10 height 11
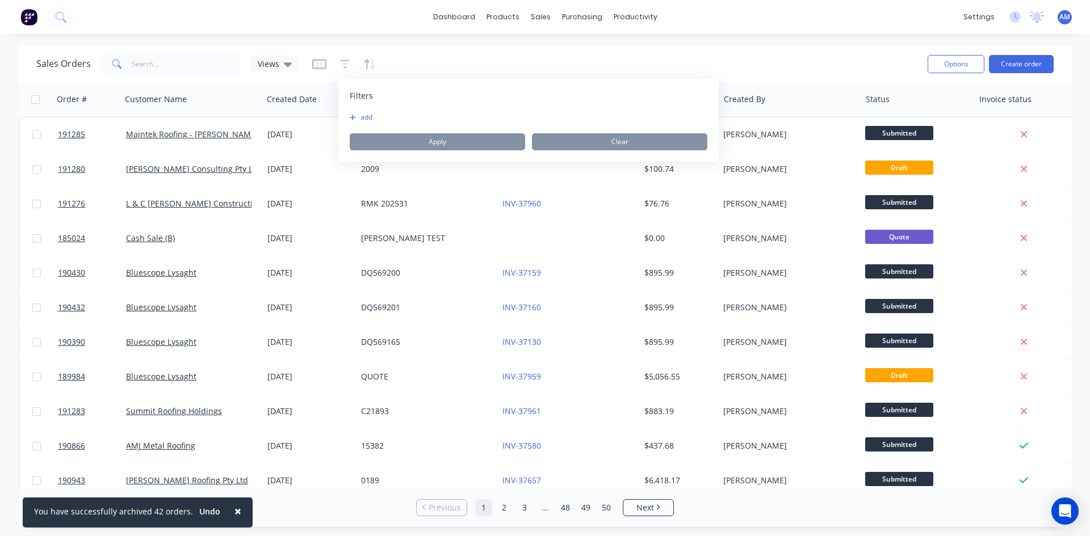
click at [367, 118] on button "add" at bounding box center [364, 117] width 28 height 9
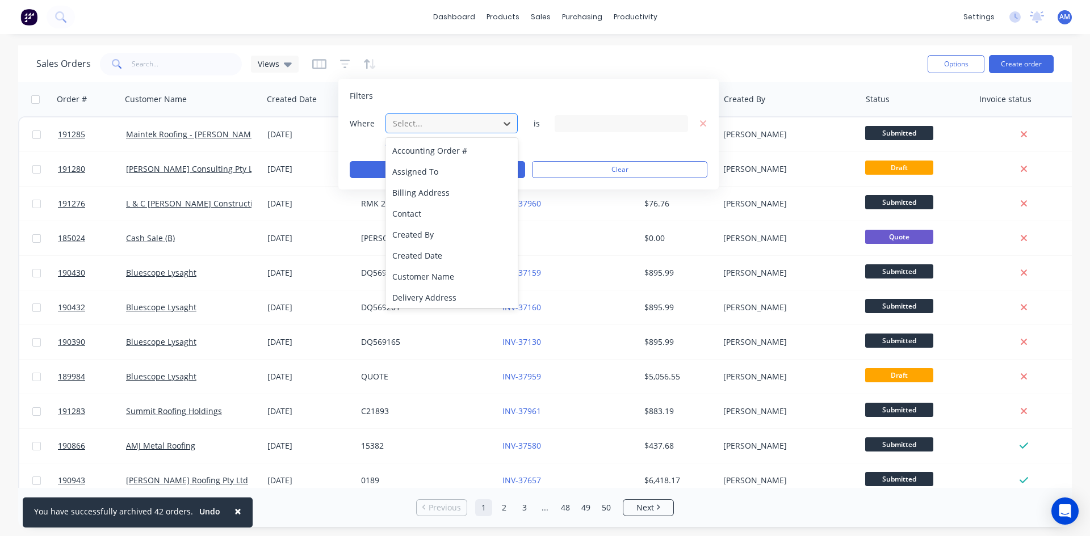
click at [494, 123] on div "Select..." at bounding box center [442, 123] width 108 height 19
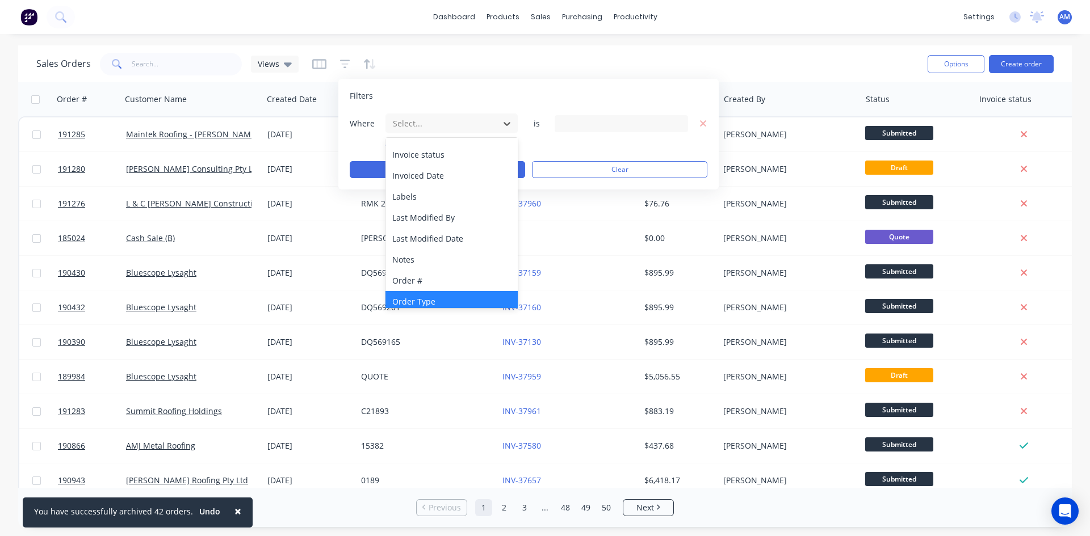
scroll to position [162, 0]
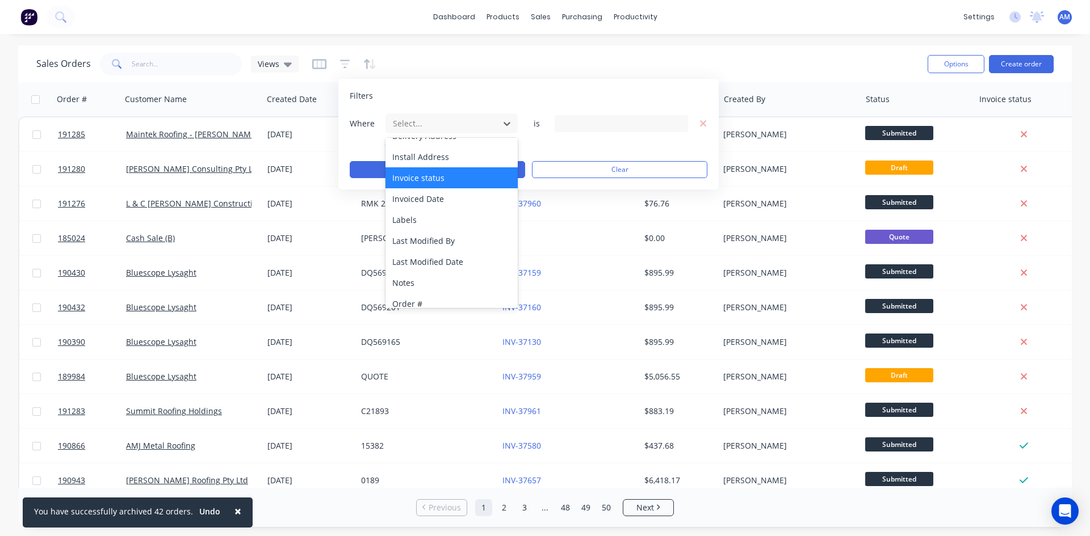
click at [440, 185] on div "Invoice status" at bounding box center [451, 177] width 132 height 21
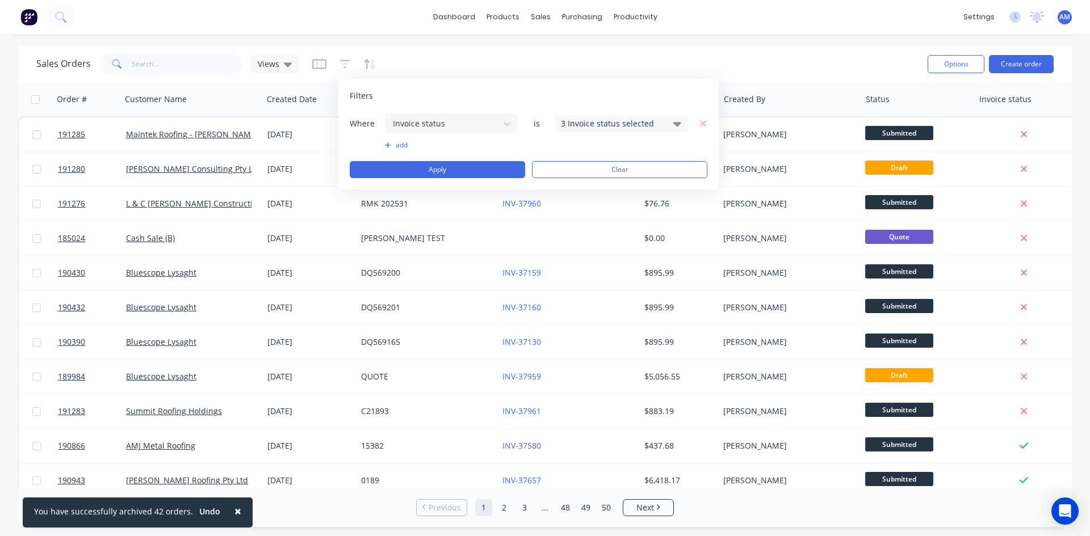
click at [613, 128] on div "3 Invoice status selected" at bounding box center [612, 123] width 103 height 12
click at [586, 185] on button "Not Invoiced" at bounding box center [654, 186] width 199 height 23
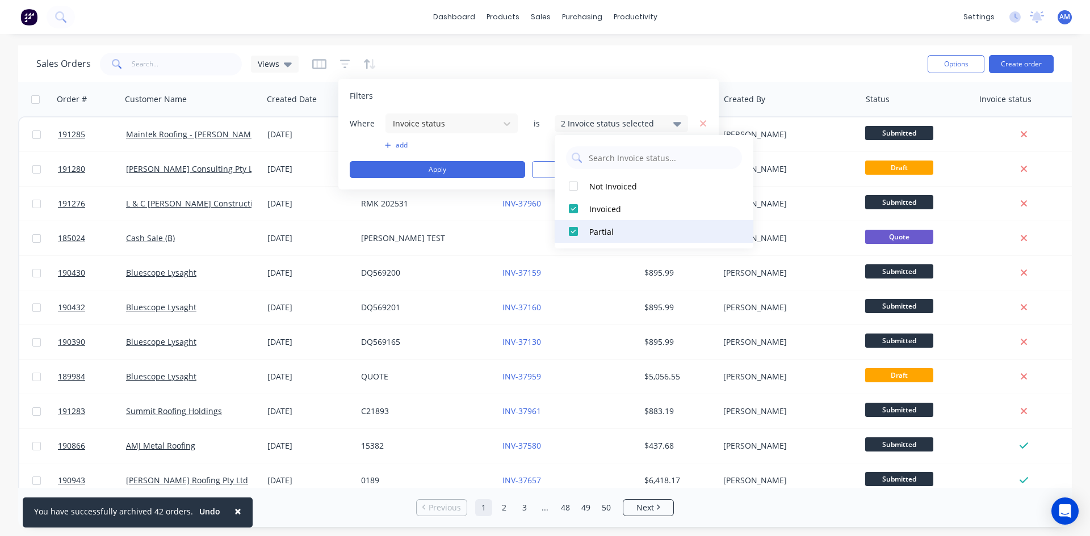
click at [589, 228] on button "Partial" at bounding box center [654, 231] width 199 height 23
click at [402, 145] on button "add" at bounding box center [451, 145] width 133 height 9
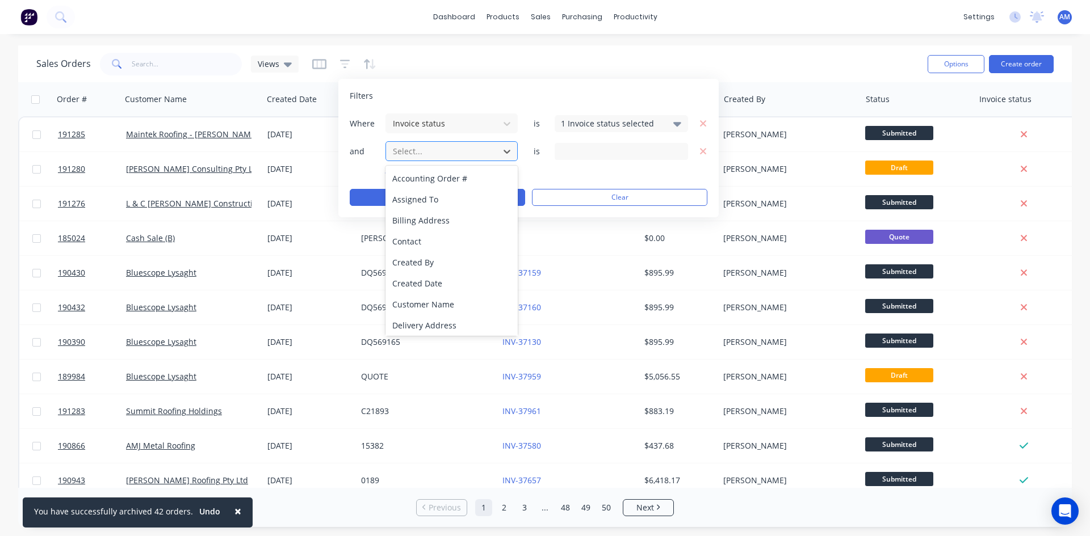
click at [446, 158] on div at bounding box center [443, 151] width 102 height 14
click at [441, 202] on div "Invoiced Date" at bounding box center [451, 197] width 132 height 21
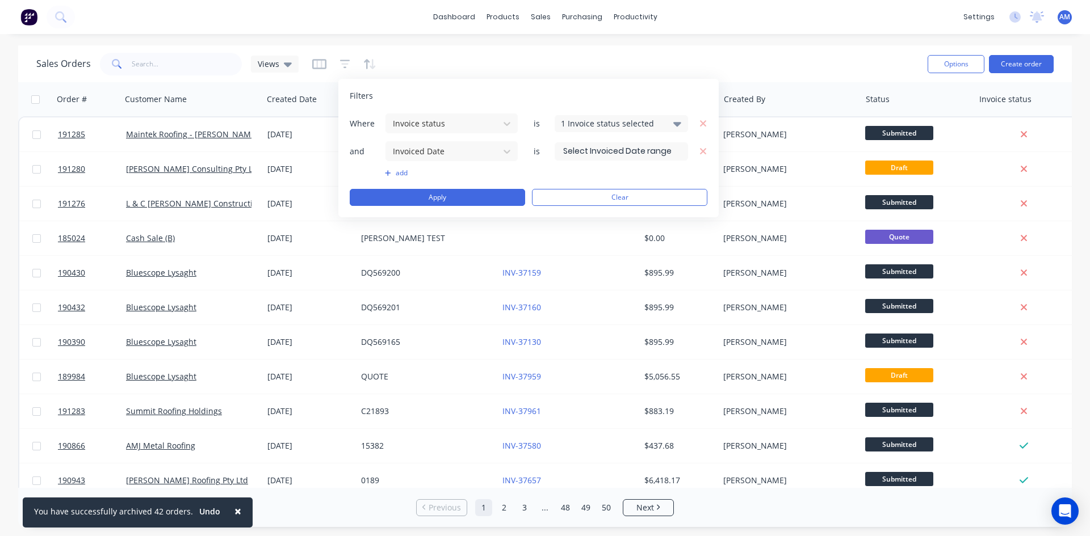
click at [626, 153] on input at bounding box center [621, 151] width 132 height 17
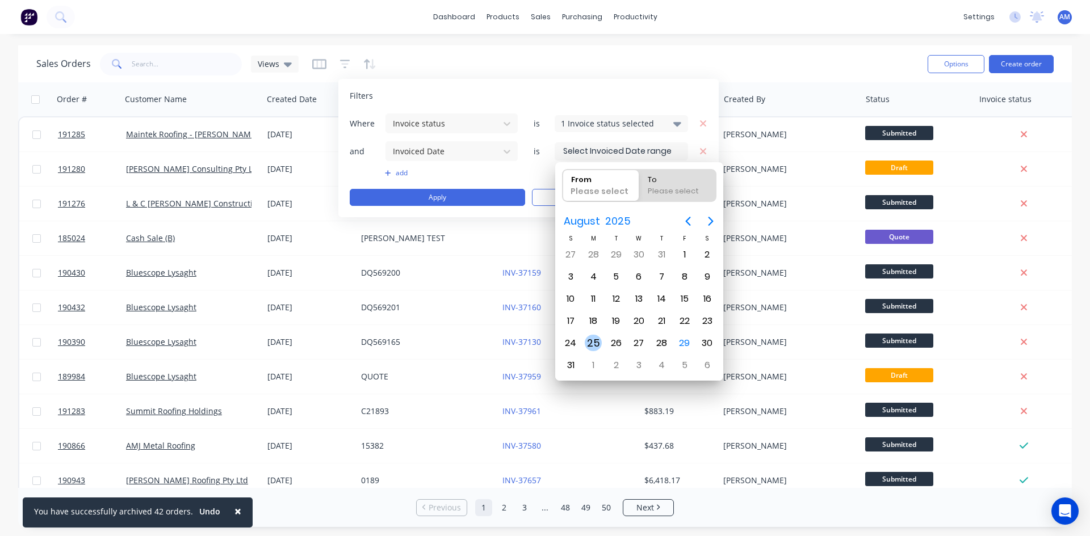
click at [594, 342] on div "25" at bounding box center [593, 343] width 17 height 17
type input "[DATE]"
radio input "false"
radio input "true"
click at [684, 341] on div "29" at bounding box center [684, 343] width 17 height 17
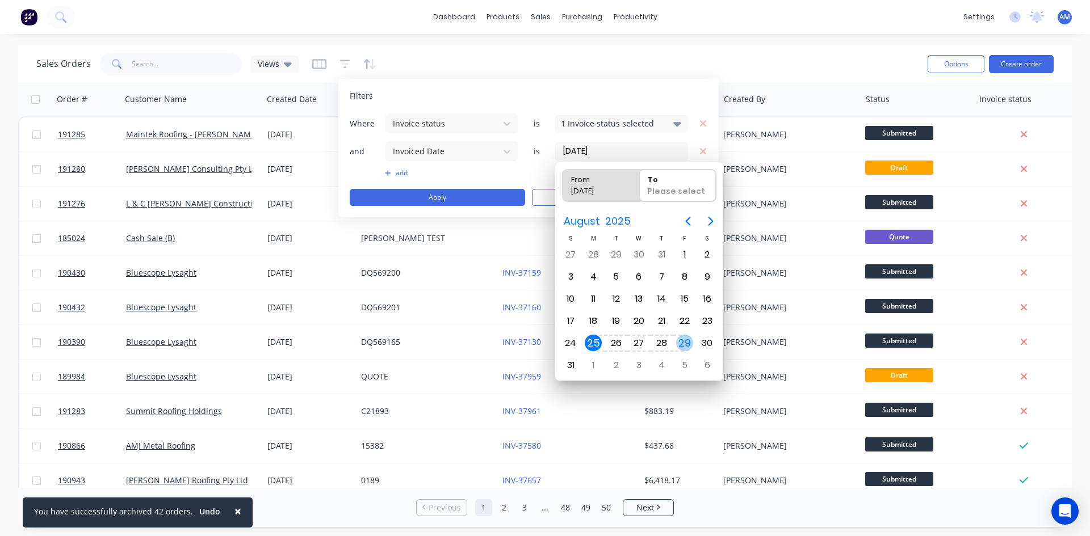
type input "25/08/25 - 29/08/25"
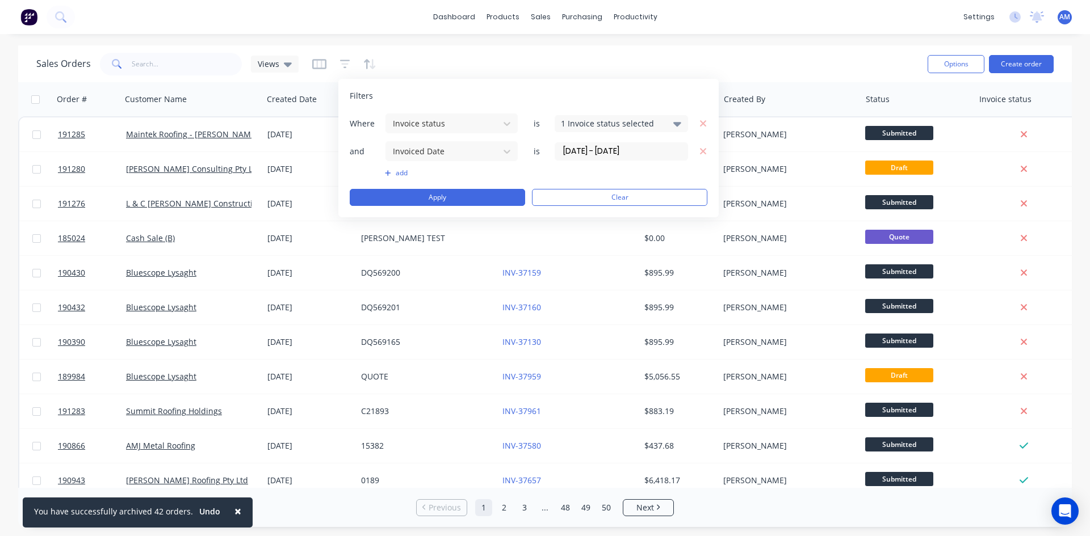
click at [402, 175] on button "add" at bounding box center [451, 173] width 133 height 9
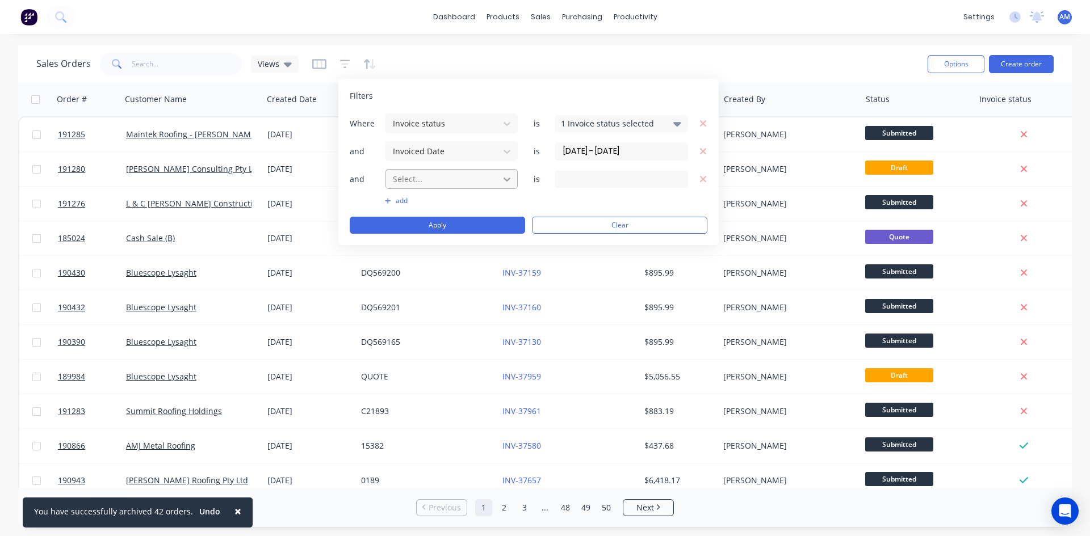
click at [507, 181] on icon at bounding box center [506, 180] width 7 height 4
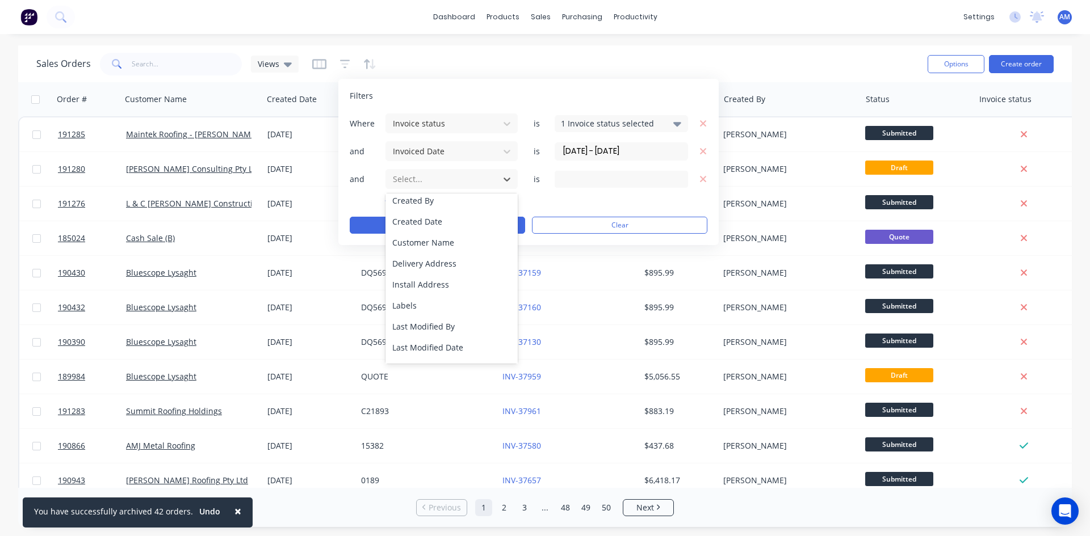
scroll to position [233, 0]
click at [423, 350] on div "Status" at bounding box center [451, 351] width 132 height 21
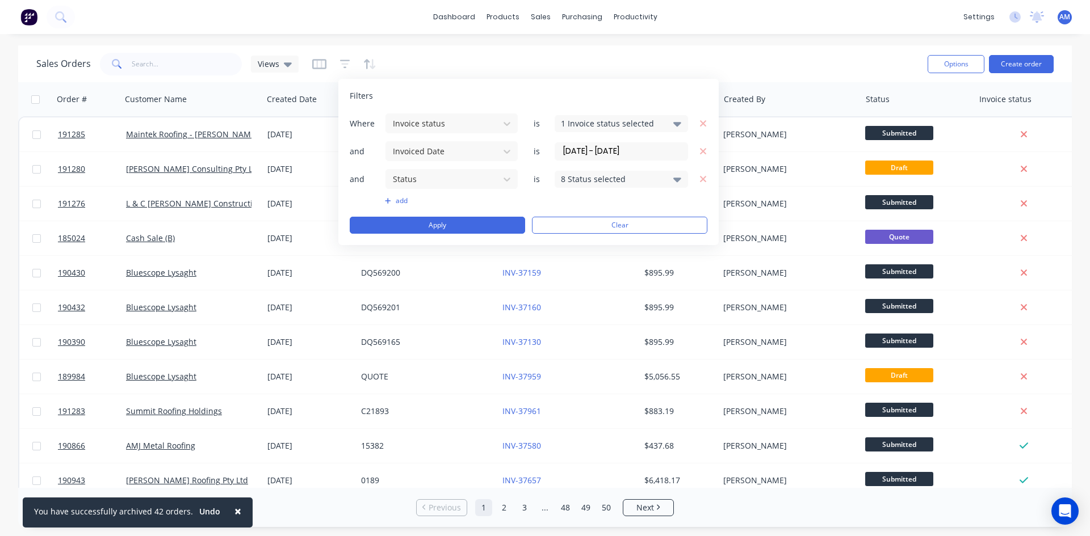
click at [587, 181] on div "8 Status selected" at bounding box center [612, 179] width 103 height 12
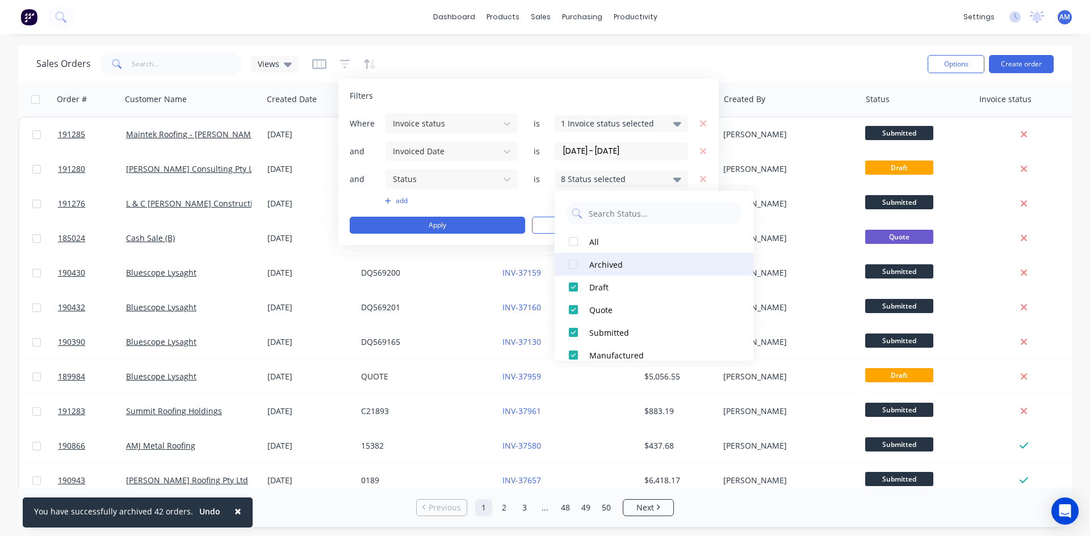
click at [595, 266] on div "Archived" at bounding box center [657, 265] width 136 height 12
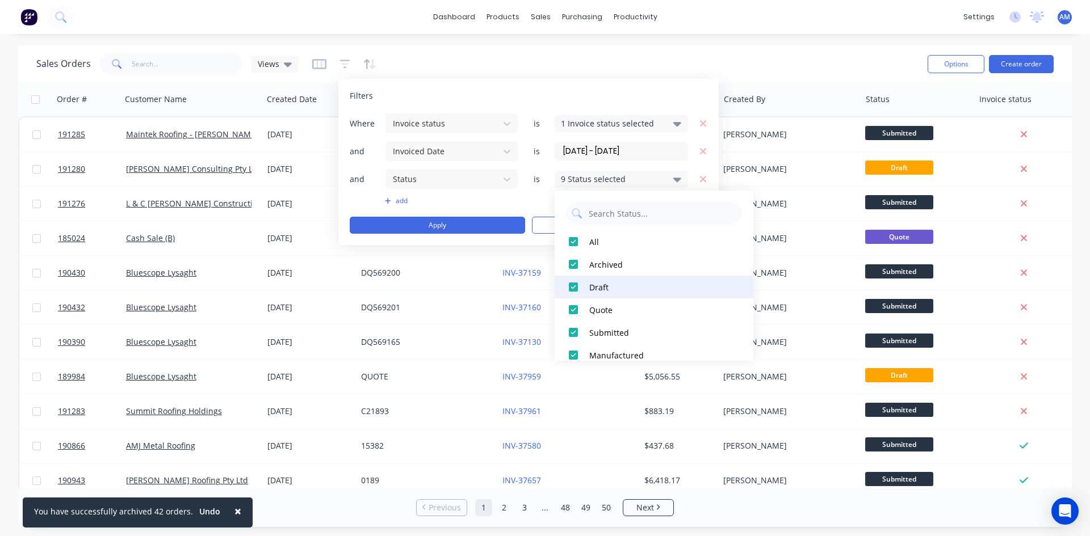
click at [607, 290] on div "Draft" at bounding box center [657, 288] width 136 height 12
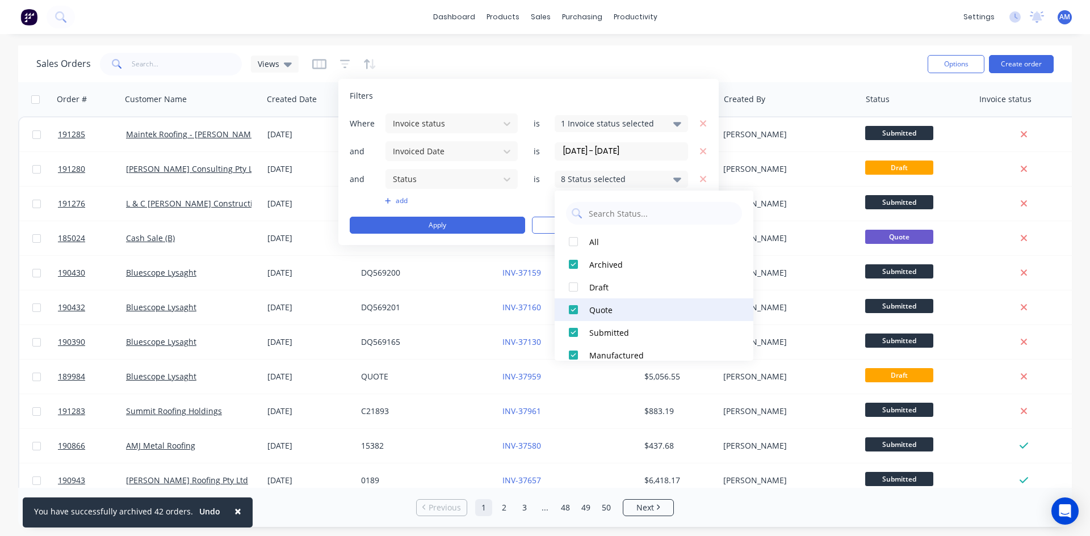
click at [606, 307] on div "Quote" at bounding box center [657, 310] width 136 height 12
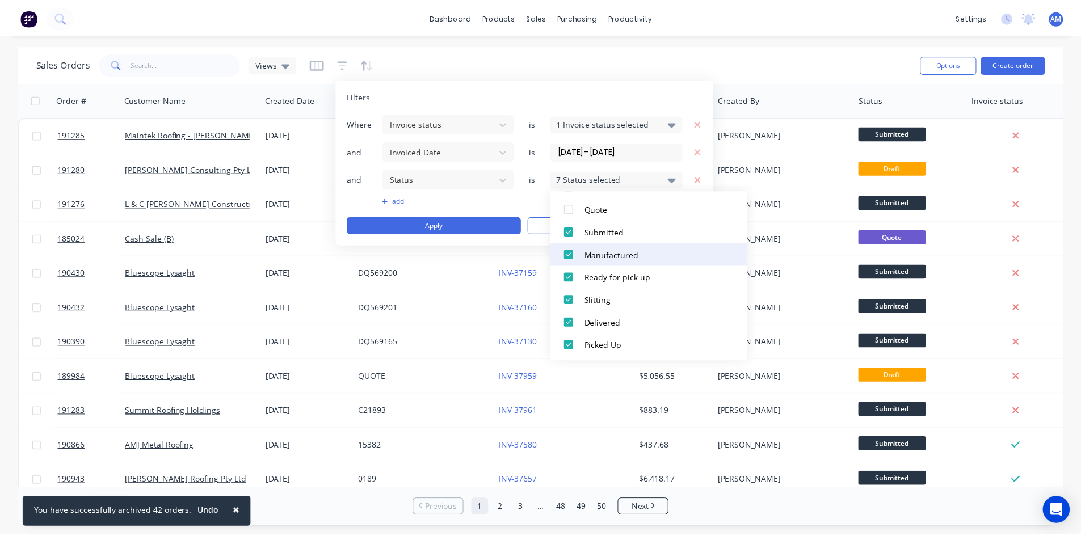
scroll to position [102, 0]
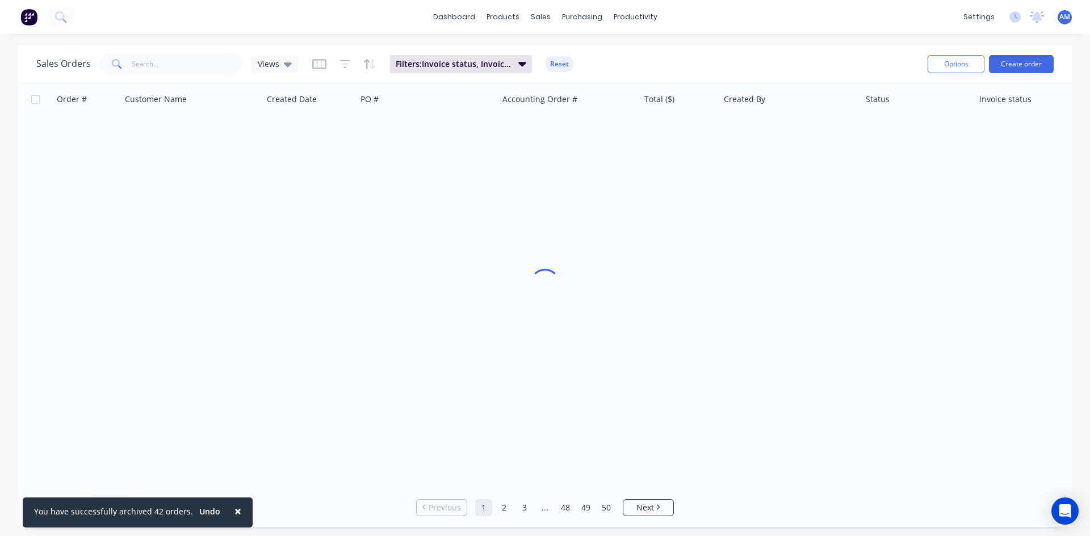
click at [758, 51] on div "Sales Orders Views Filters: Invoice status, Invoiced Date, Status Reset" at bounding box center [477, 64] width 882 height 28
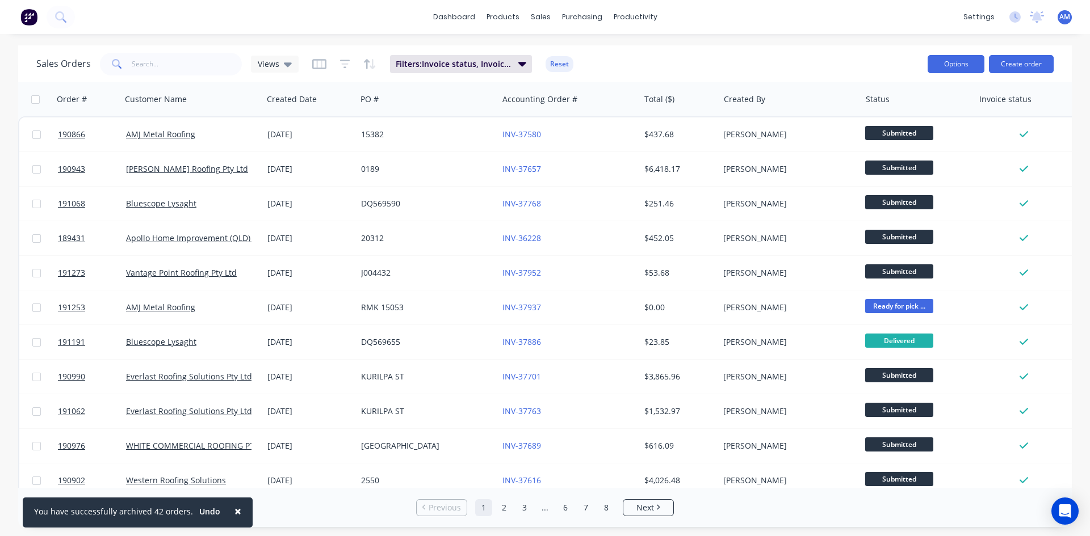
click at [965, 70] on button "Options" at bounding box center [955, 64] width 57 height 18
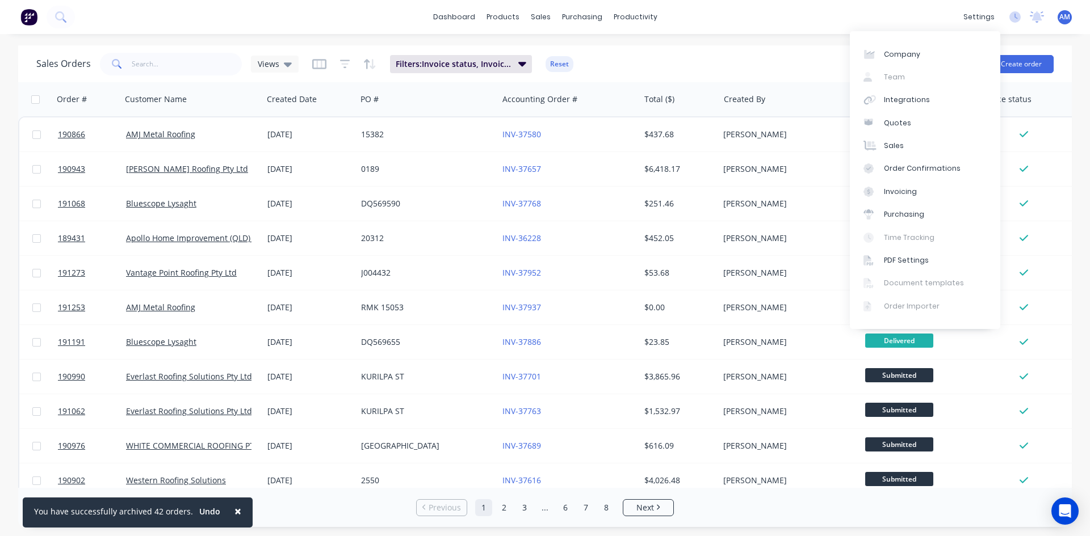
click at [823, 37] on div "× You have successfully archived 42 orders. Undo dashboard products sales purch…" at bounding box center [545, 268] width 1090 height 536
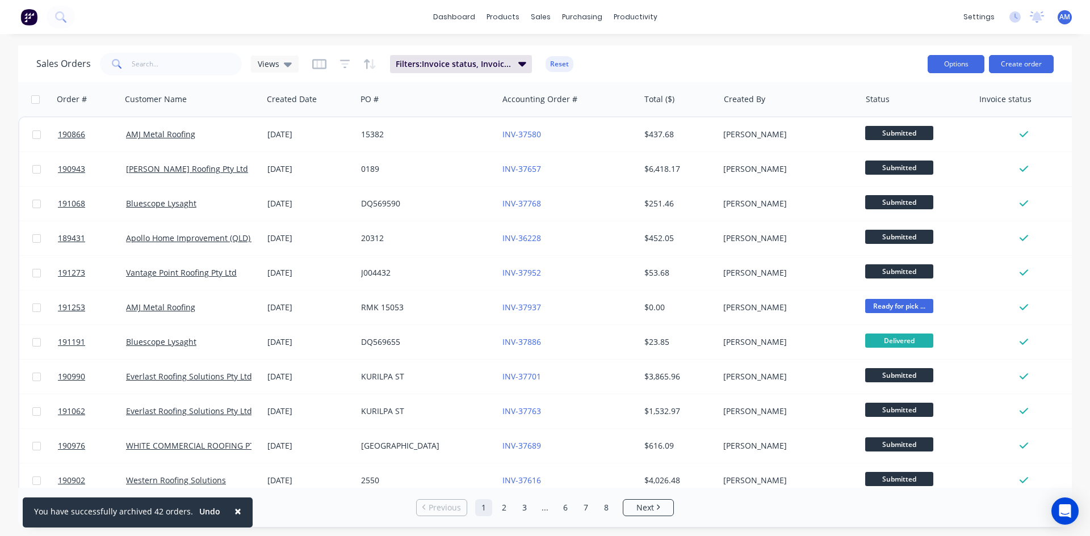
click at [967, 65] on button "Options" at bounding box center [955, 64] width 57 height 18
click at [897, 136] on div "Export" at bounding box center [922, 138] width 104 height 16
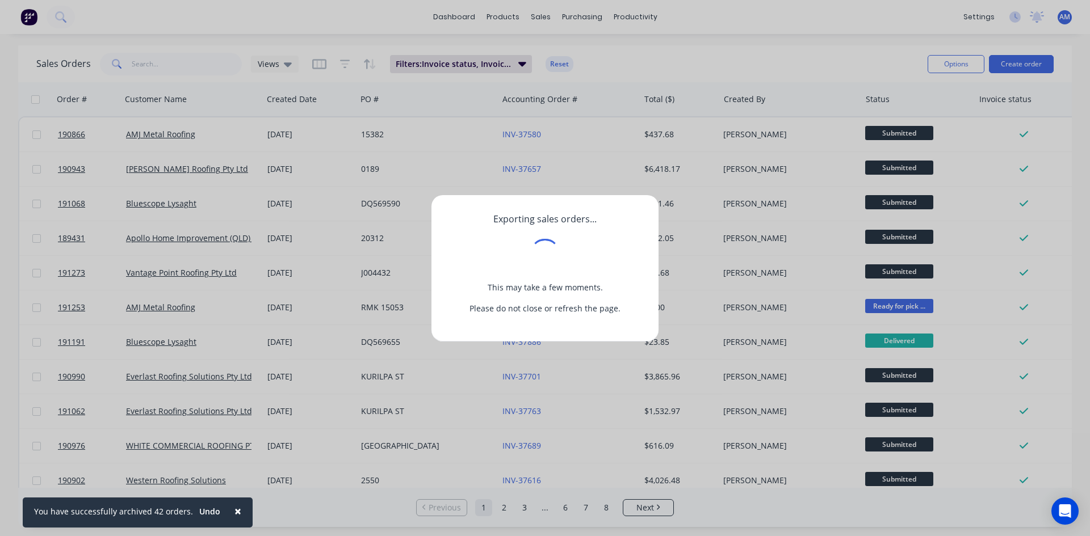
click at [234, 518] on span "×" at bounding box center [237, 511] width 7 height 16
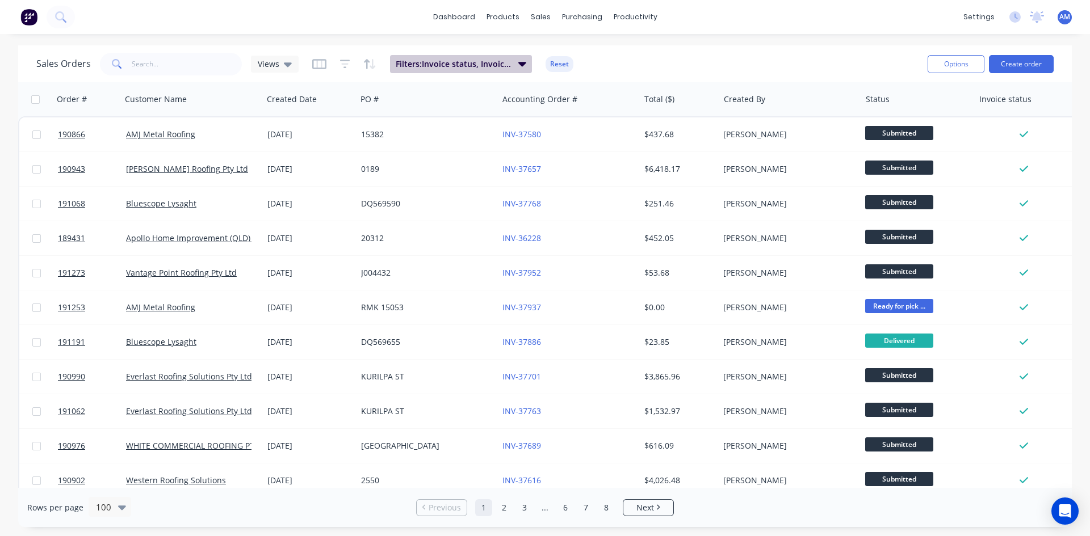
click at [473, 67] on span "Filters: Invoice status, Invoiced Date, Status" at bounding box center [454, 63] width 116 height 11
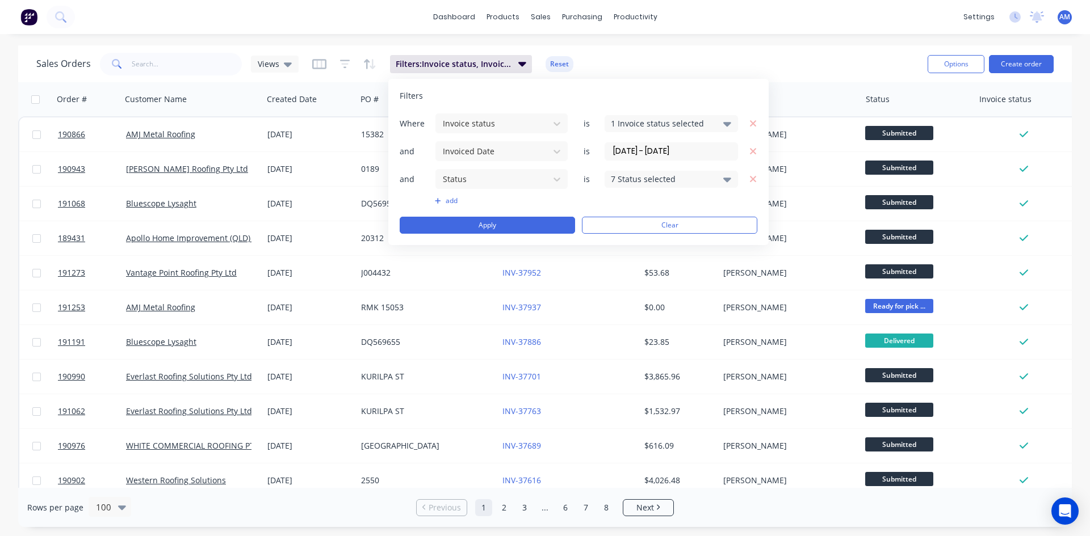
click at [654, 146] on input "25/08/25 - 29/08/25" at bounding box center [671, 151] width 132 height 17
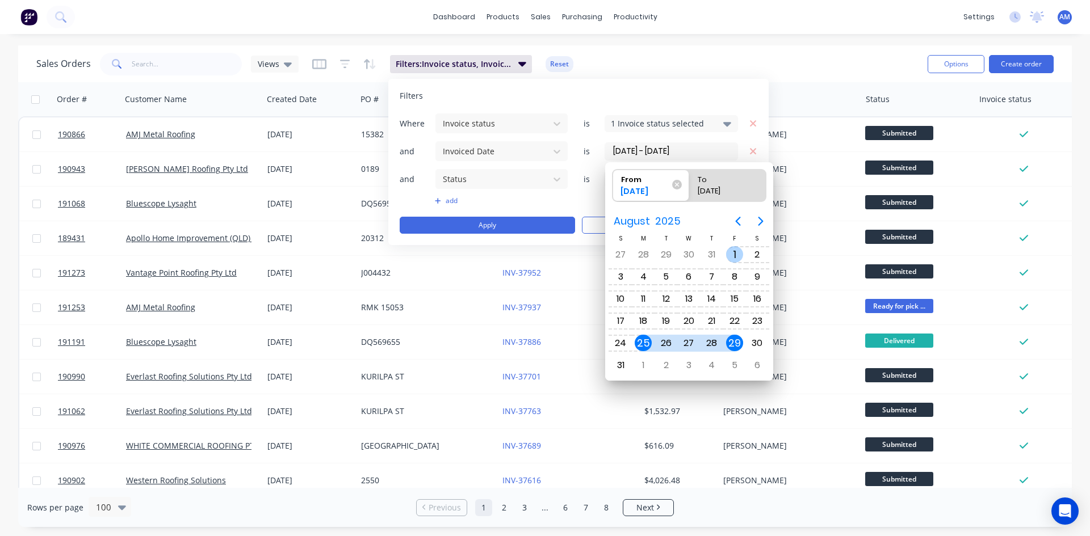
click at [730, 255] on div "1" at bounding box center [734, 254] width 17 height 17
type input "01/08/25 - 29/08/25"
radio input "false"
radio input "true"
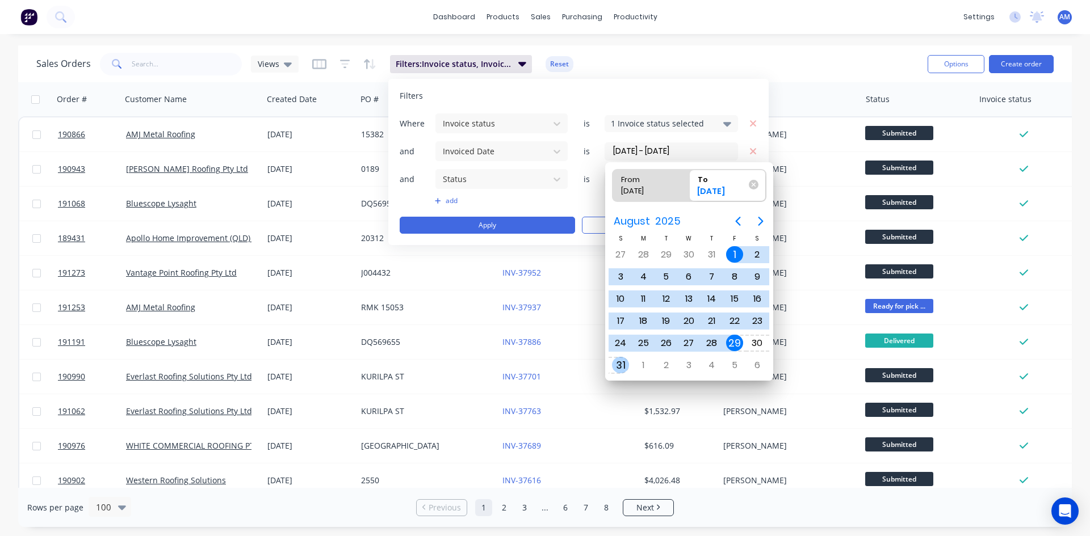
click at [627, 365] on div "31" at bounding box center [620, 365] width 17 height 17
type input "01/08/25 - 31/08/25"
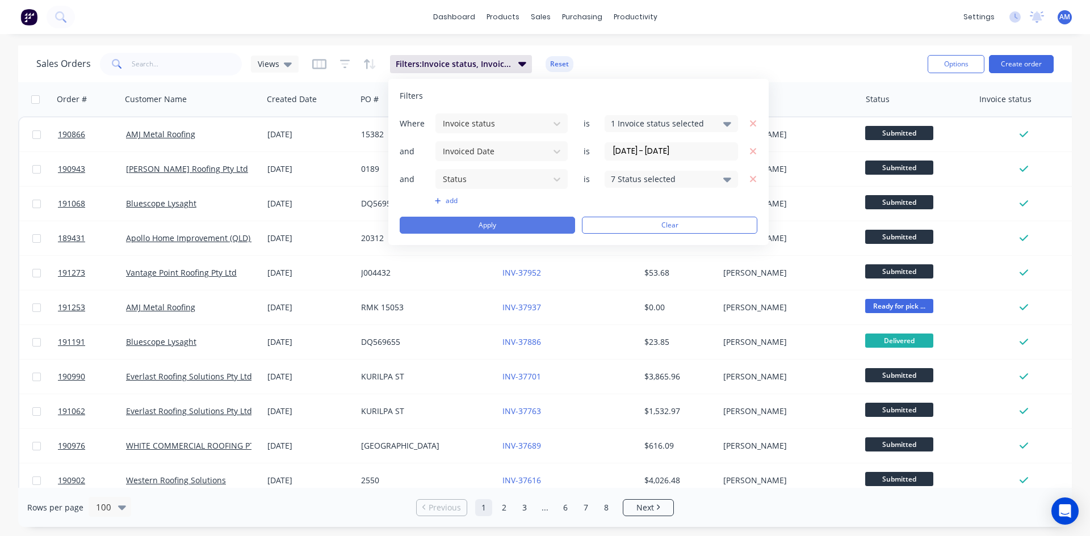
click at [473, 220] on button "Apply" at bounding box center [487, 225] width 175 height 17
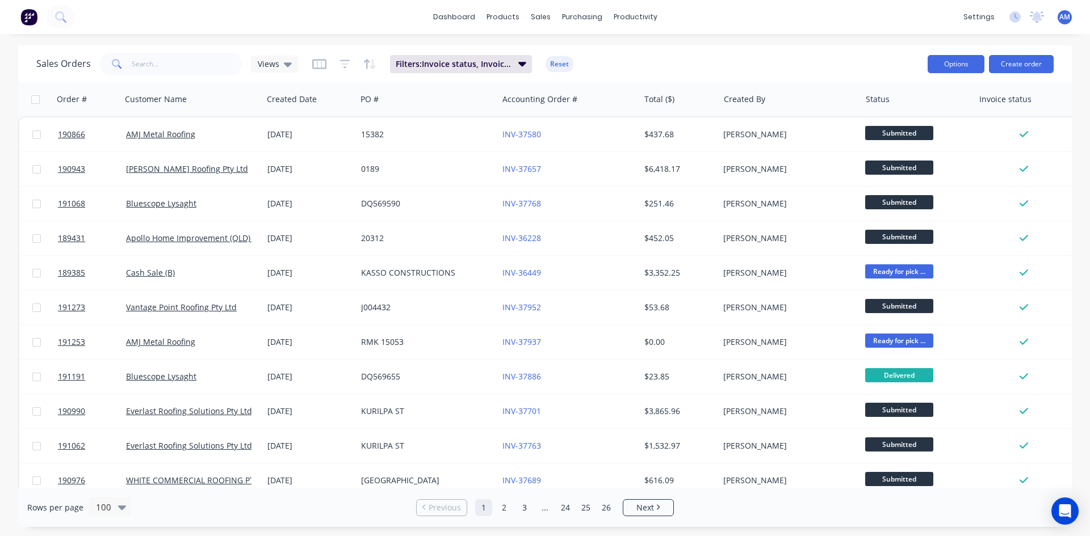
click at [944, 69] on button "Options" at bounding box center [955, 64] width 57 height 18
click at [904, 134] on div "Export" at bounding box center [922, 138] width 104 height 16
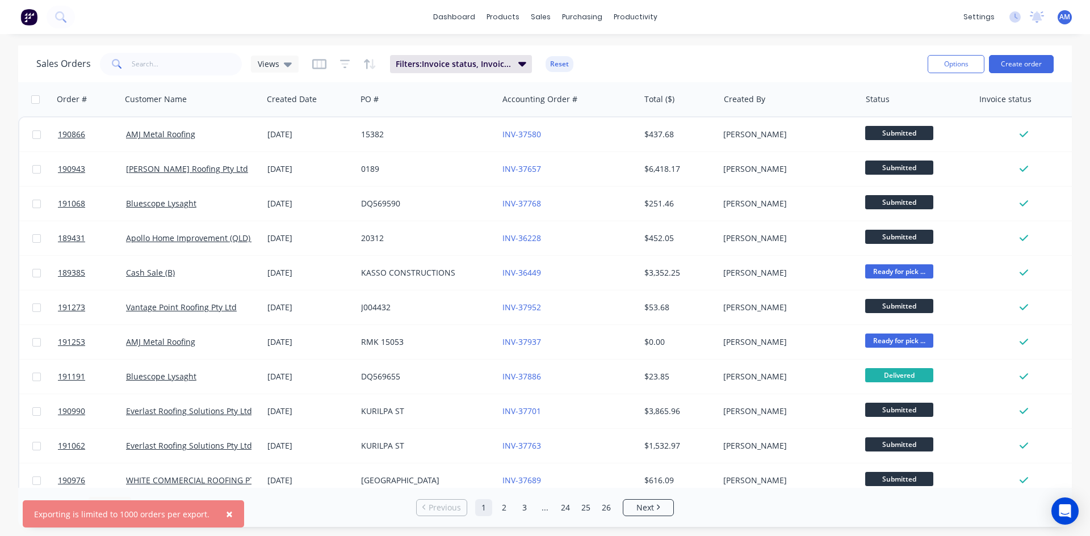
click at [226, 511] on span "×" at bounding box center [229, 514] width 7 height 16
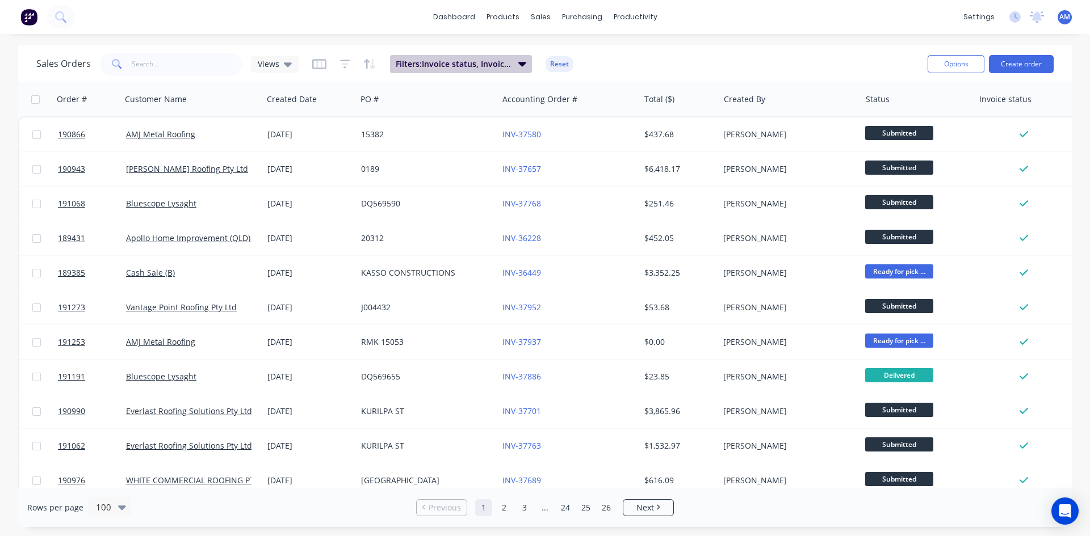
click at [489, 59] on span "Filters: Invoice status, Invoiced Date, Status" at bounding box center [454, 63] width 116 height 11
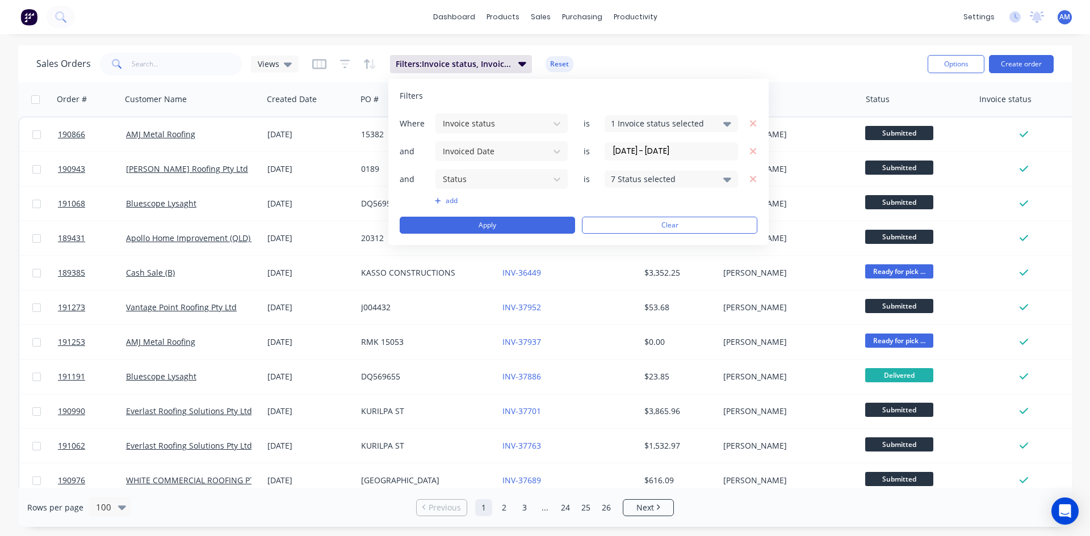
click at [636, 167] on div "Where Invoice status is 1 Invoice status selected and Invoiced Date is 01/08/25…" at bounding box center [579, 173] width 358 height 121
click at [648, 176] on div "7 Status selected" at bounding box center [662, 179] width 103 height 12
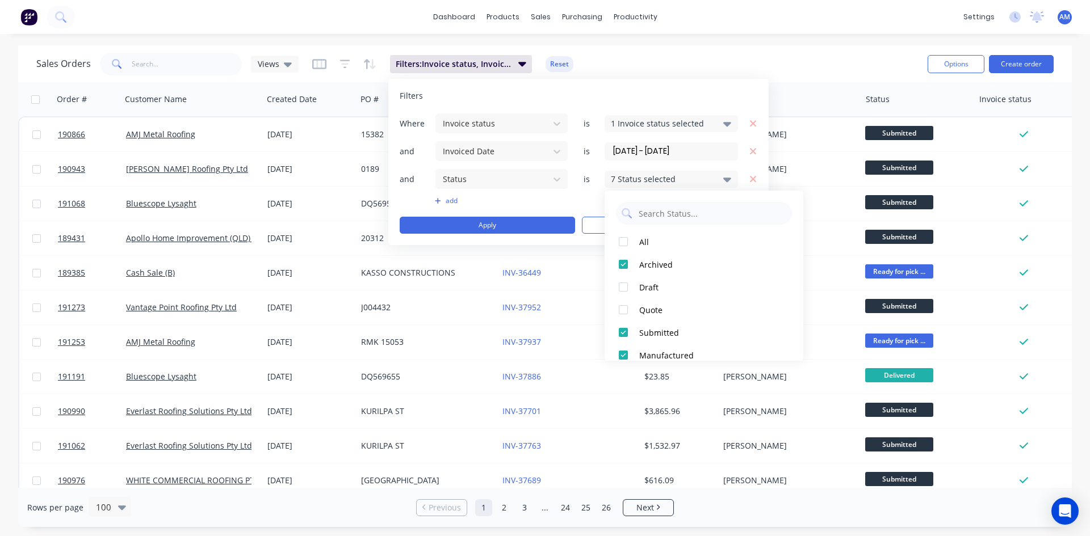
click at [648, 176] on div "7 Status selected" at bounding box center [662, 179] width 103 height 12
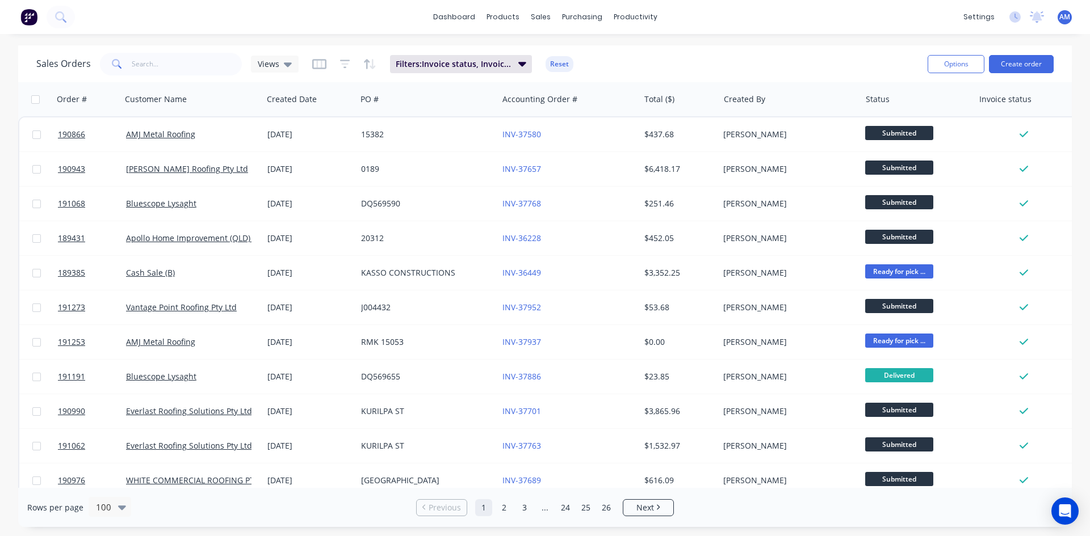
click at [679, 56] on div "Sales Orders Views Filters: Invoice status, Invoiced Date, Status Reset" at bounding box center [477, 64] width 882 height 28
click at [949, 66] on button "Options" at bounding box center [955, 64] width 57 height 18
click at [891, 137] on div "Export" at bounding box center [922, 138] width 104 height 16
click at [454, 62] on span "Filters: Invoice status, Invoiced Date, Status" at bounding box center [454, 63] width 116 height 11
click at [784, 40] on div "dashboard products sales purchasing productivity dashboard products Product Cat…" at bounding box center [545, 268] width 1090 height 536
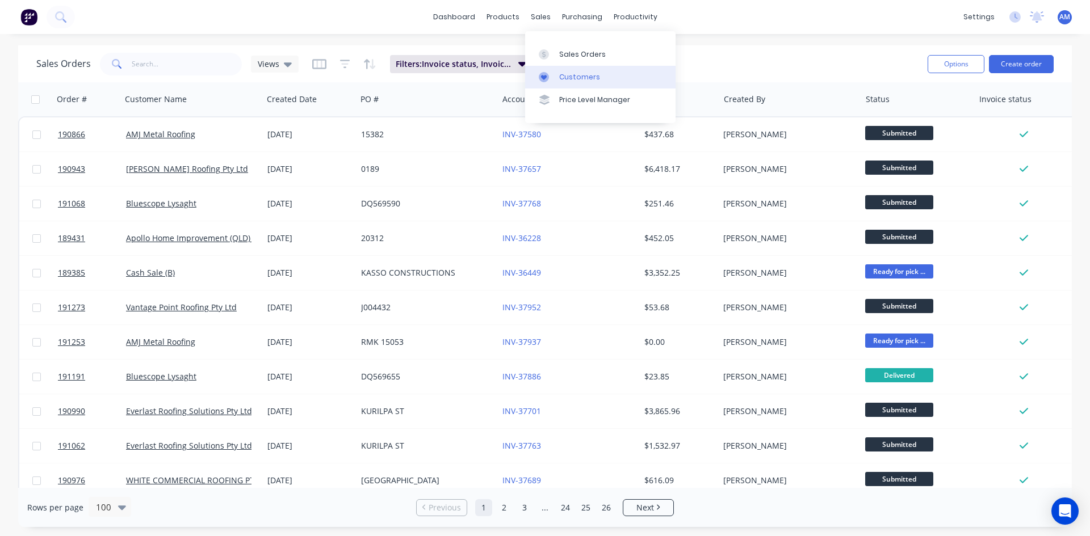
click at [582, 82] on div "Customers" at bounding box center [579, 77] width 41 height 10
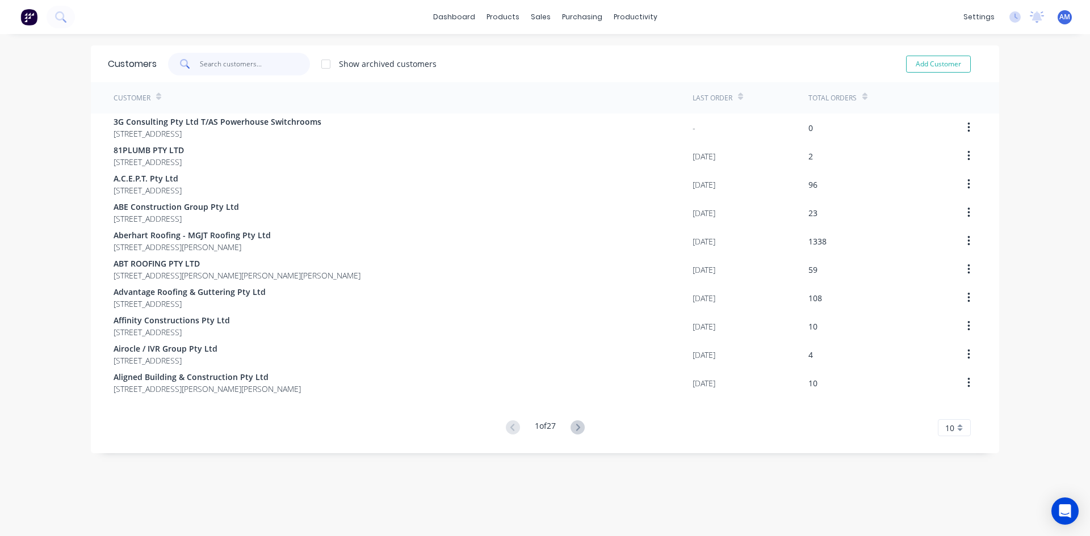
click at [225, 65] on input "text" at bounding box center [255, 64] width 111 height 23
click at [324, 64] on div at bounding box center [325, 64] width 23 height 23
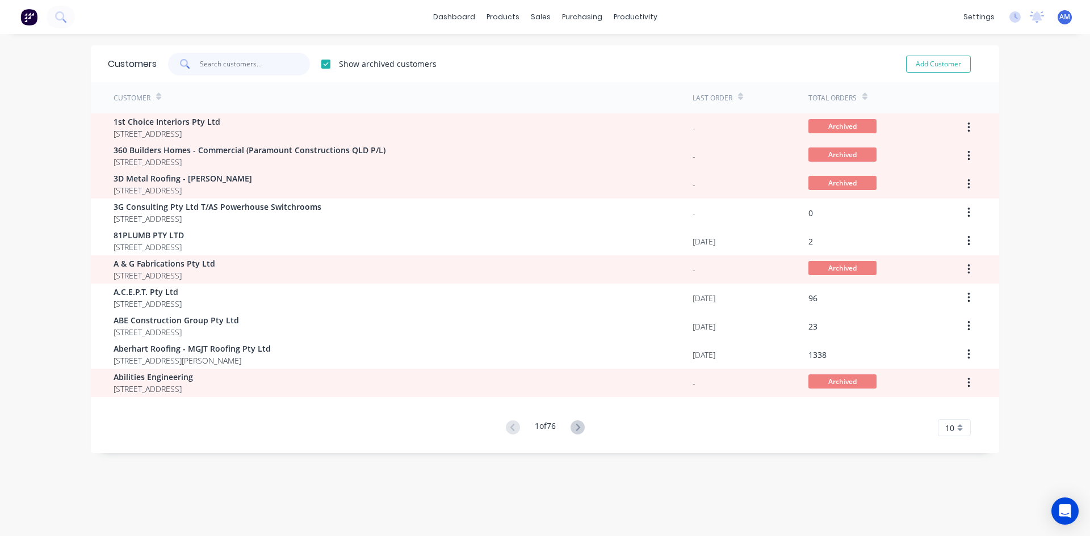
click at [251, 66] on input "text" at bounding box center [255, 64] width 111 height 23
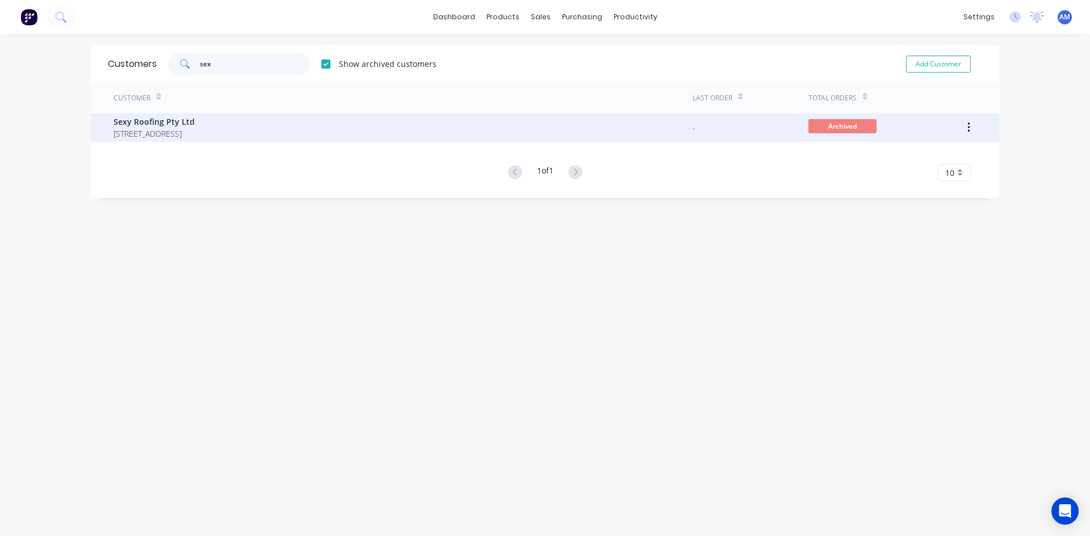
type input "sex"
click at [195, 127] on span "Sexy Roofing Pty Ltd" at bounding box center [154, 122] width 81 height 12
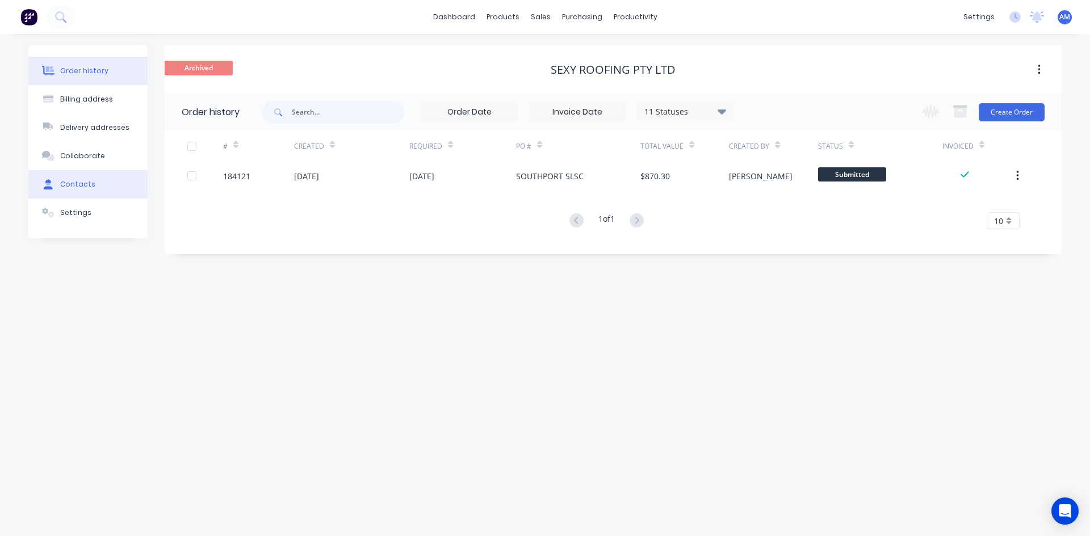
click at [106, 191] on button "Contacts" at bounding box center [87, 184] width 119 height 28
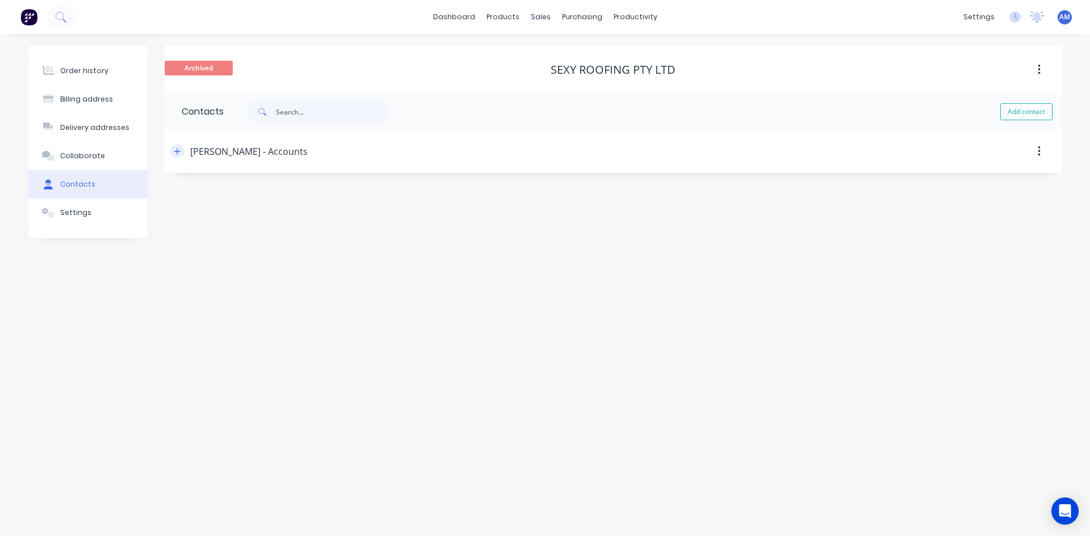
click at [180, 155] on icon "button" at bounding box center [177, 152] width 7 height 8
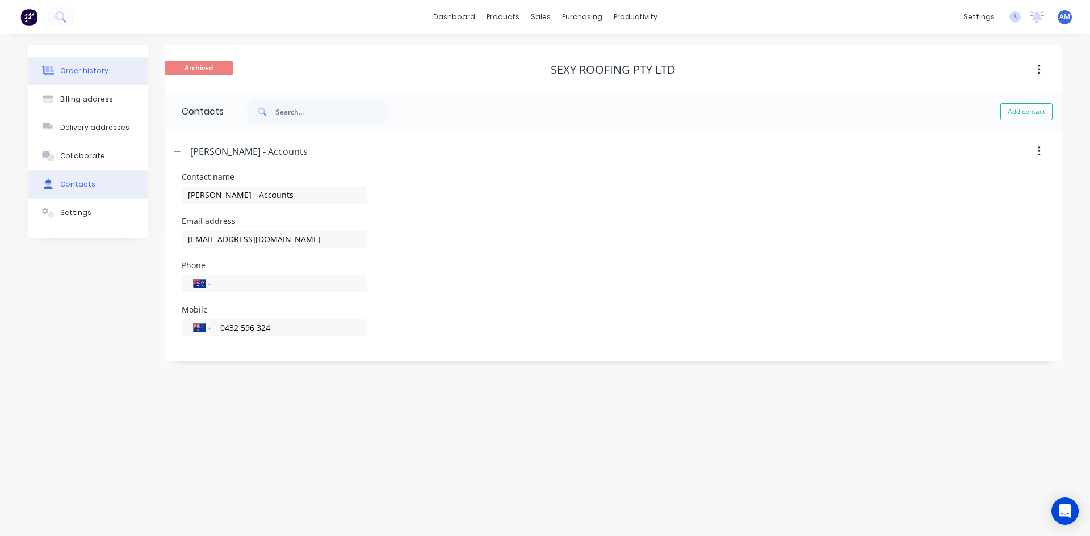
click at [117, 73] on button "Order history" at bounding box center [87, 71] width 119 height 28
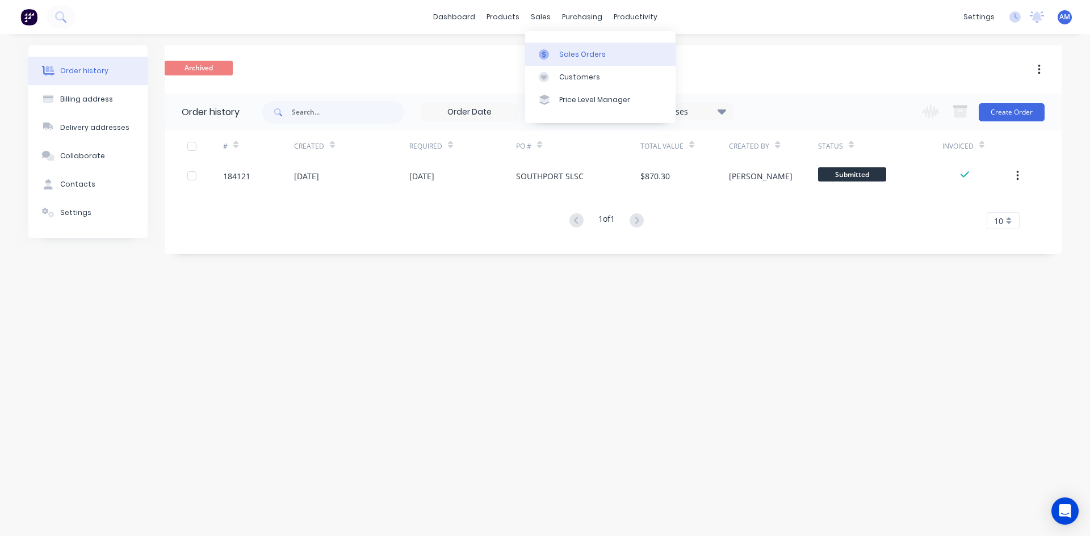
click at [565, 54] on div "Sales Orders" at bounding box center [582, 54] width 47 height 10
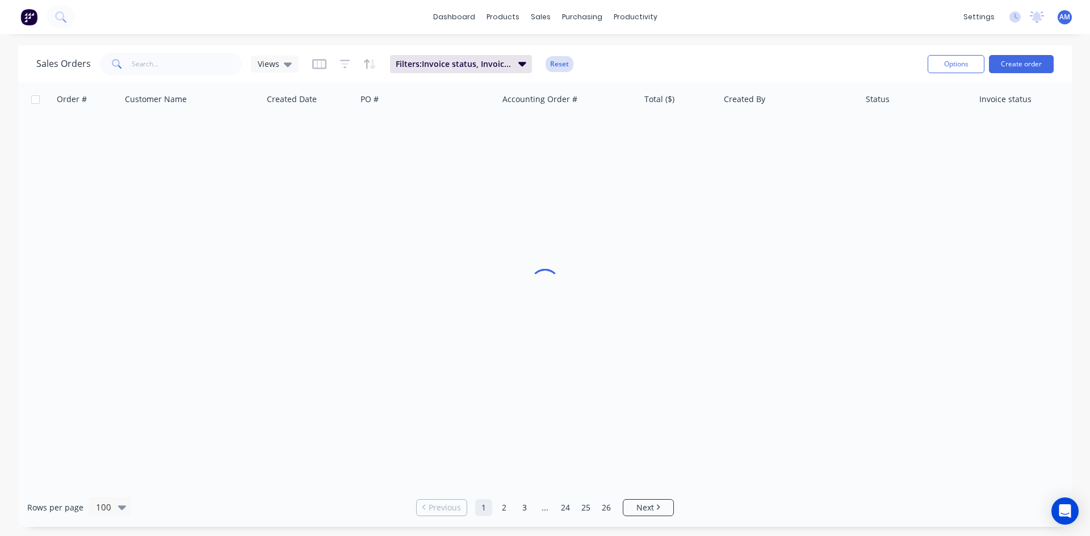
click at [565, 64] on button "Reset" at bounding box center [559, 64] width 28 height 16
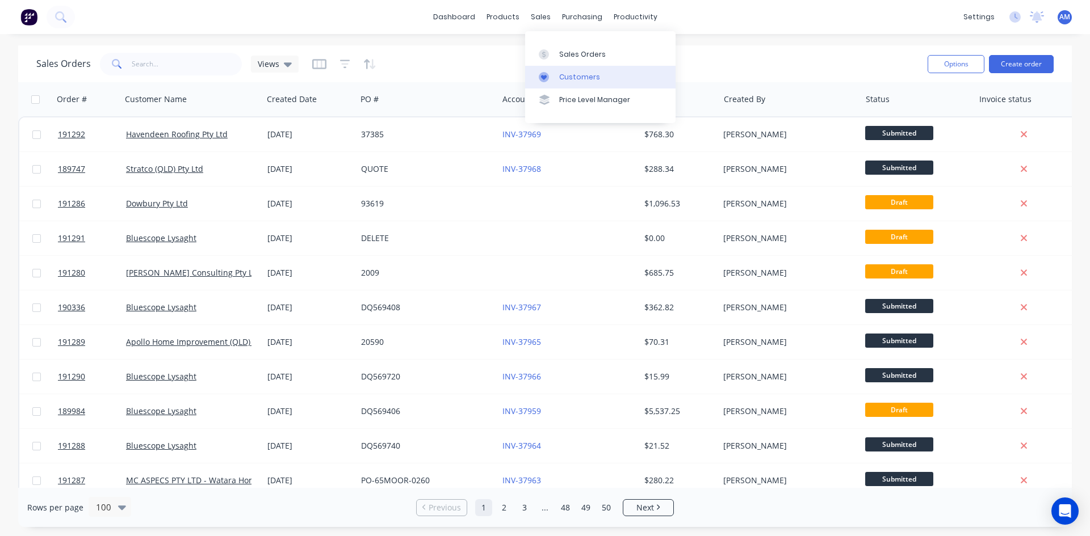
click at [577, 74] on div "Customers" at bounding box center [579, 77] width 41 height 10
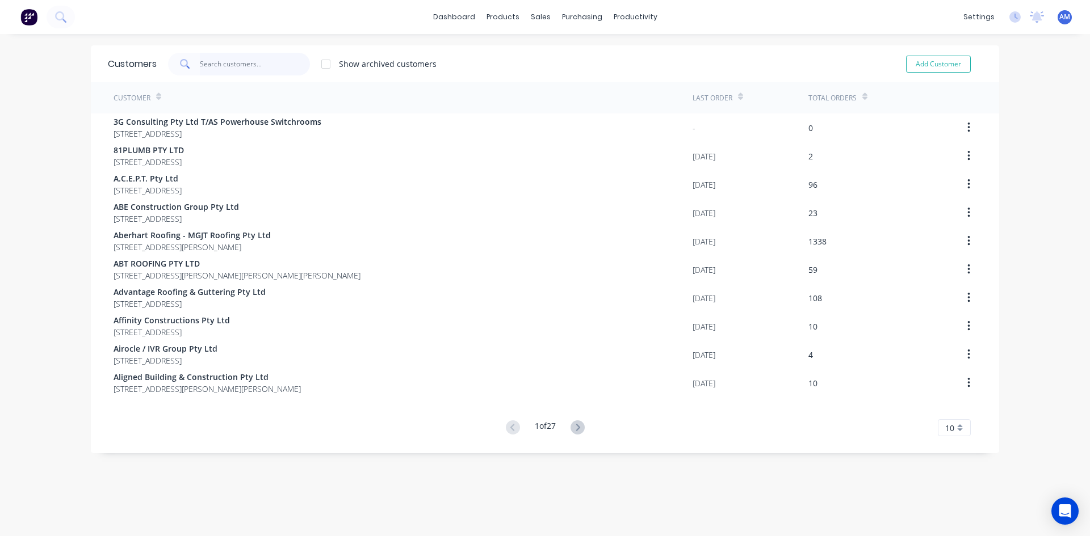
click at [224, 69] on input "text" at bounding box center [255, 64] width 111 height 23
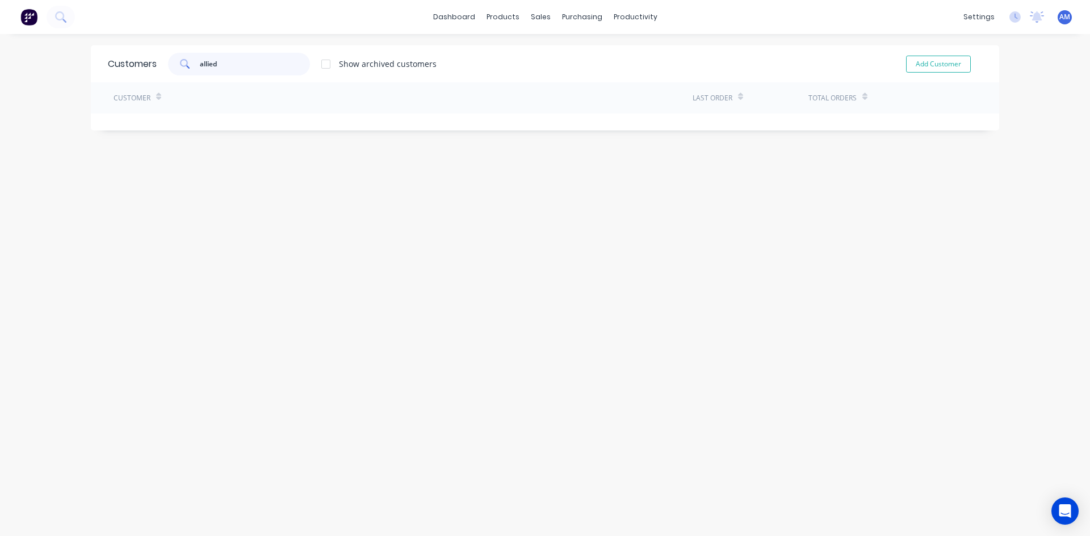
type input "allied"
click at [328, 66] on div at bounding box center [325, 64] width 23 height 23
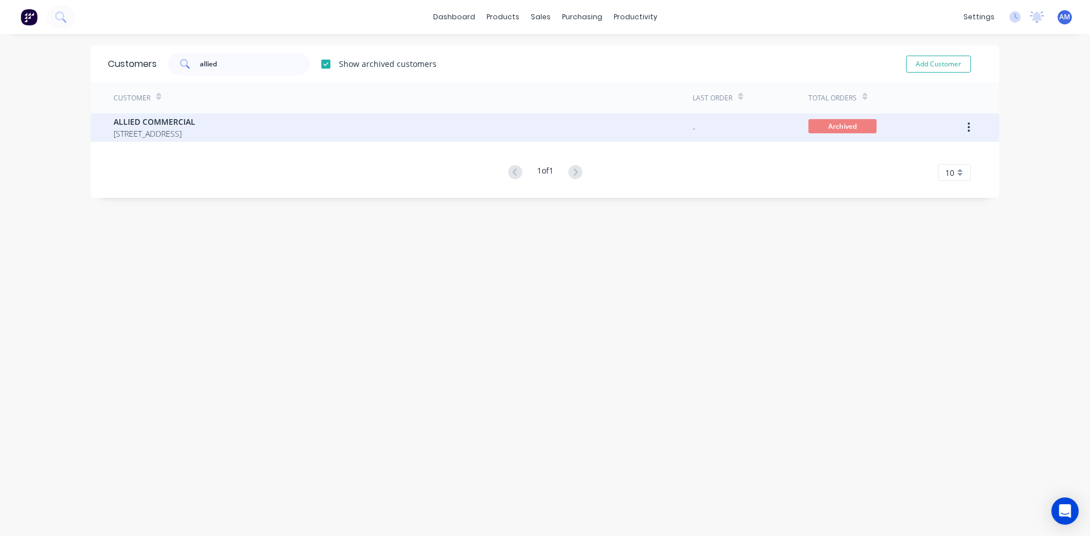
click at [195, 133] on span "203 ROBINA TOWN CENTRE DRIVE SUITE 1401 LEVEL 14 ROBINA Queensland Australia 42…" at bounding box center [155, 134] width 82 height 12
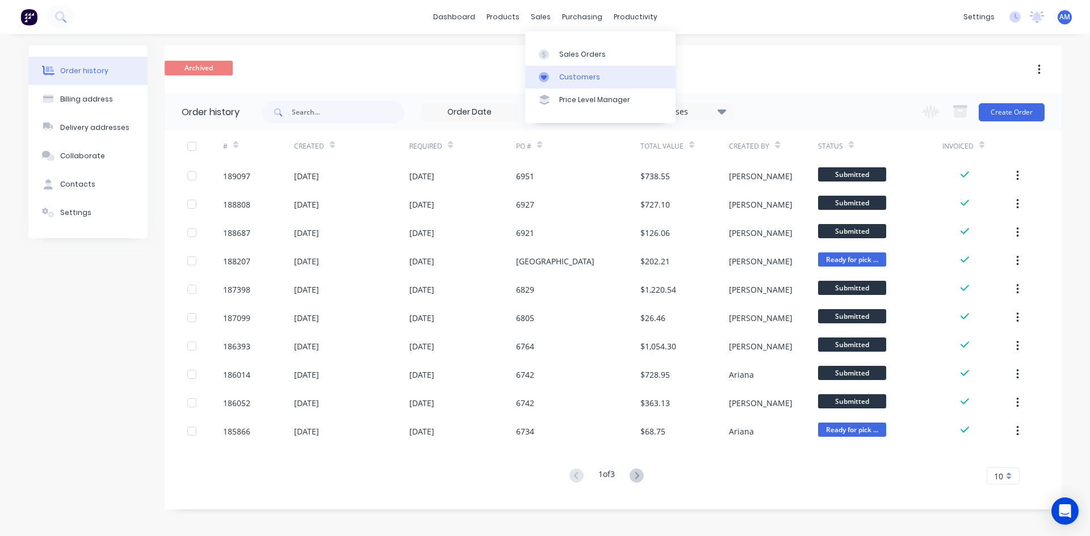
click at [574, 82] on link "Customers" at bounding box center [600, 77] width 150 height 23
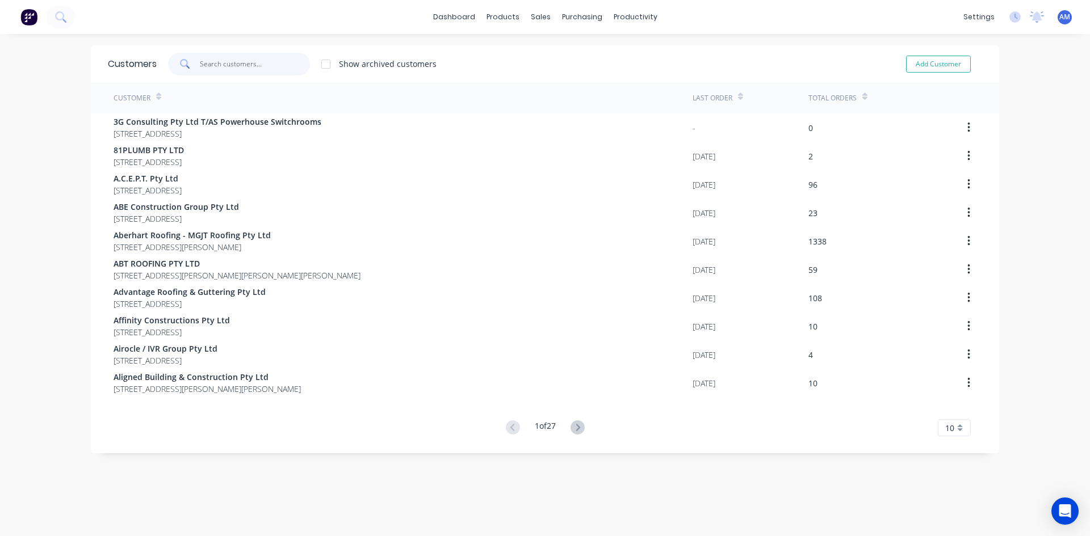
click at [205, 65] on input "text" at bounding box center [255, 64] width 111 height 23
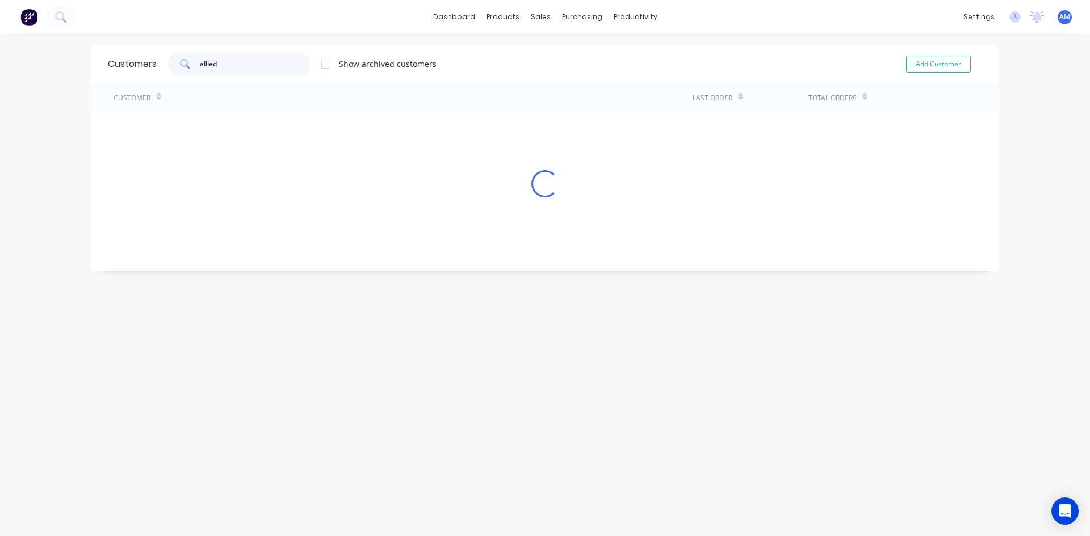
type input "allied"
click at [360, 67] on div "Show archived customers" at bounding box center [388, 64] width 98 height 12
click at [325, 65] on div at bounding box center [325, 64] width 23 height 23
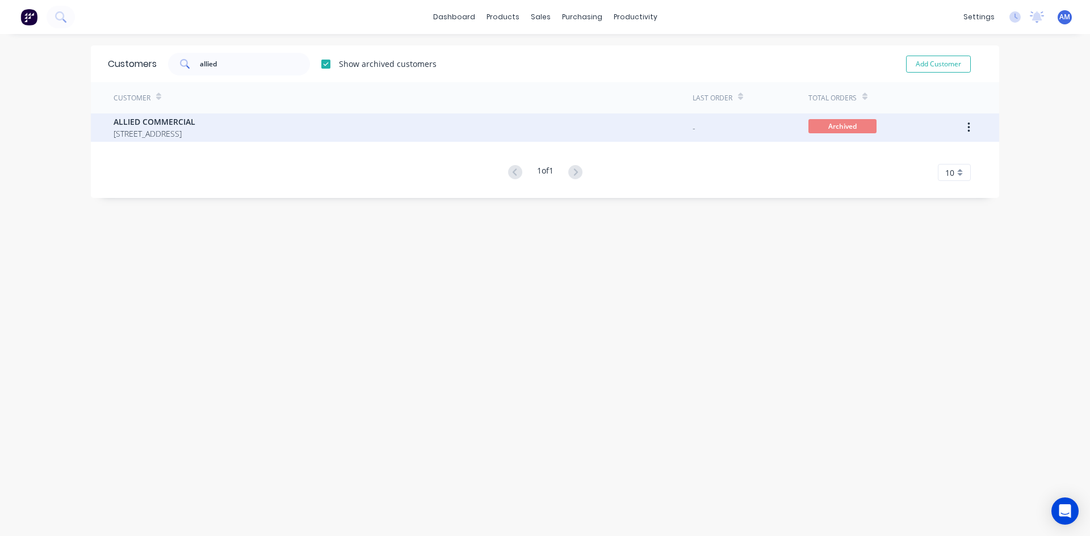
click at [195, 128] on span "203 ROBINA TOWN CENTRE DRIVE SUITE 1401 LEVEL 14 ROBINA Queensland Australia 42…" at bounding box center [155, 134] width 82 height 12
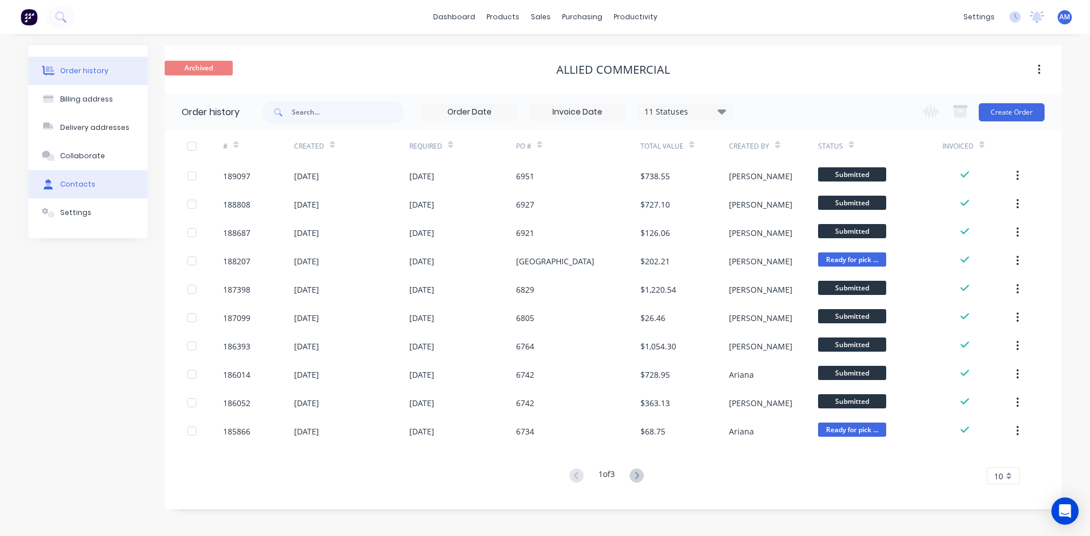
click at [80, 184] on div "Contacts" at bounding box center [77, 184] width 35 height 10
select select "AU"
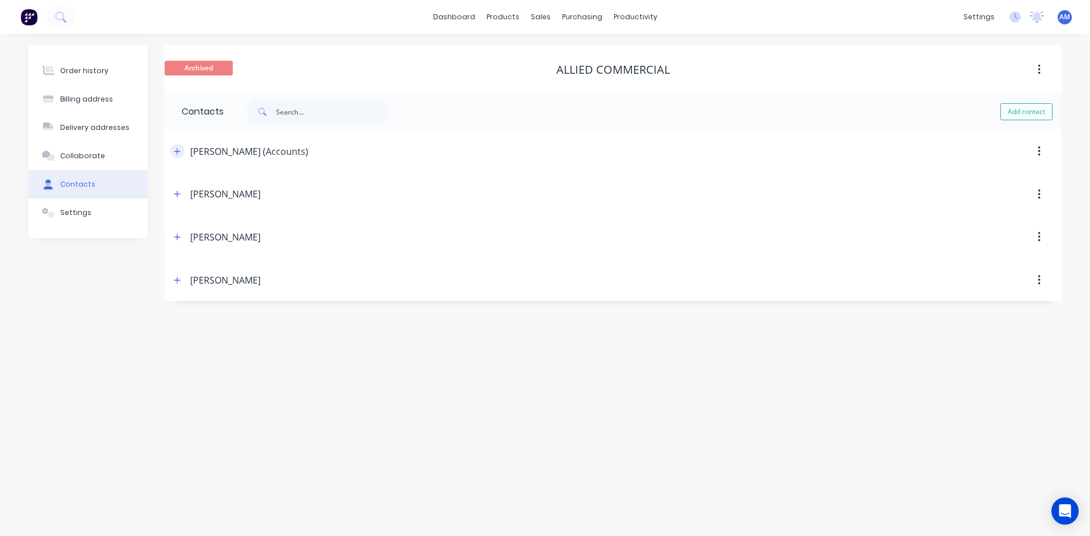
click at [176, 153] on icon "button" at bounding box center [177, 152] width 7 height 8
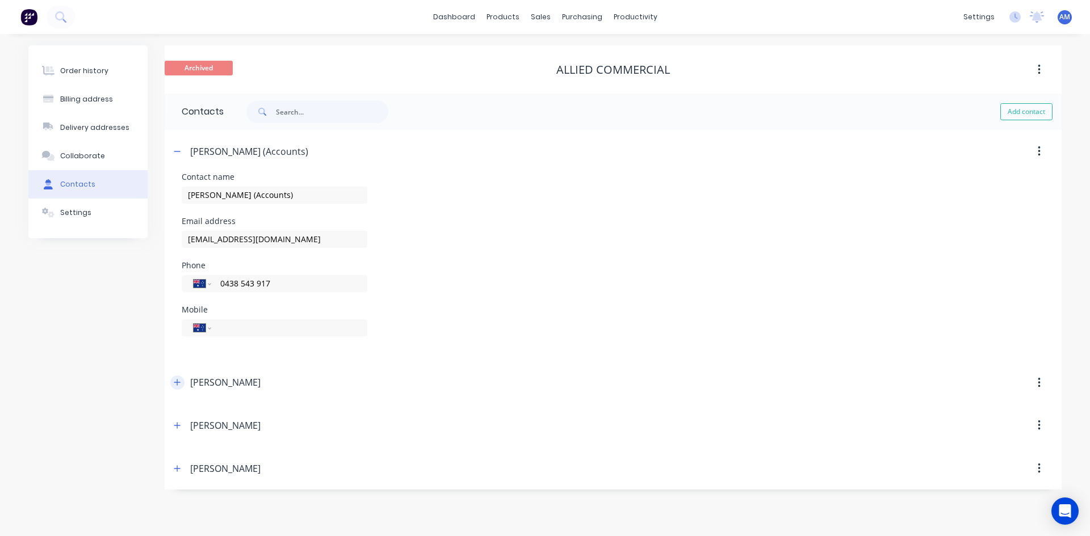
click at [175, 388] on button "button" at bounding box center [177, 383] width 14 height 14
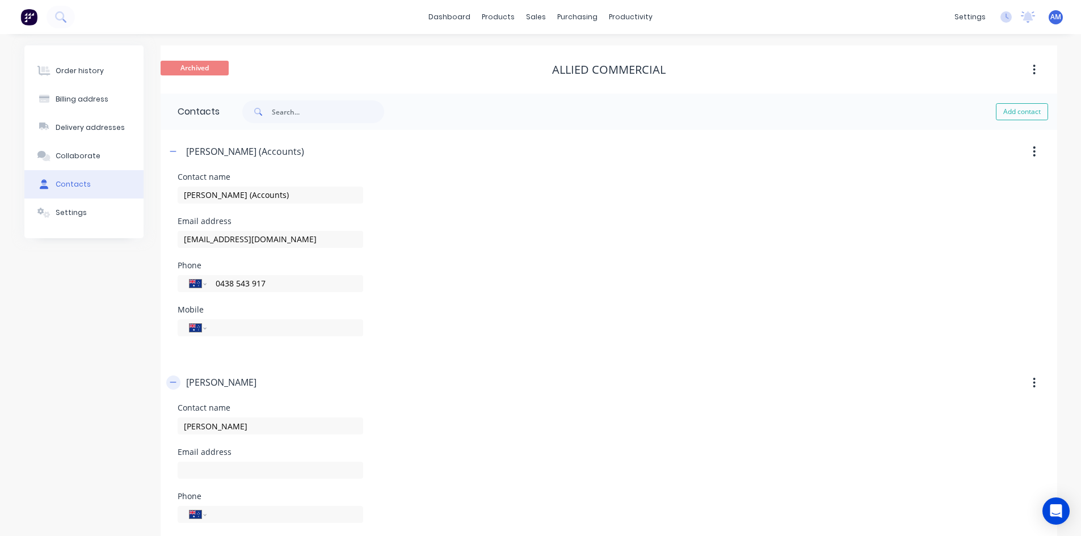
click at [175, 388] on button "button" at bounding box center [173, 383] width 14 height 14
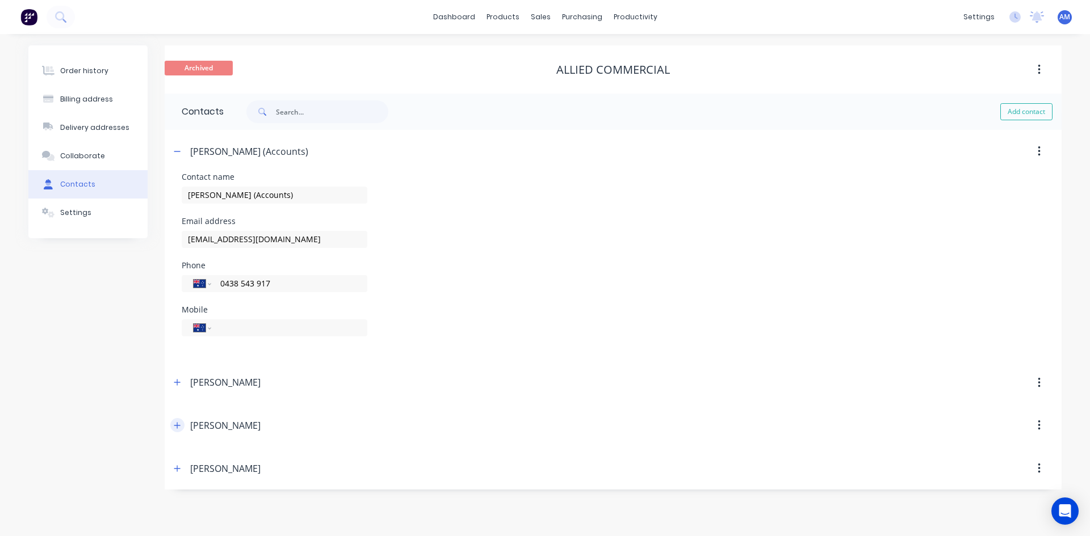
click at [176, 428] on icon "button" at bounding box center [177, 426] width 7 height 8
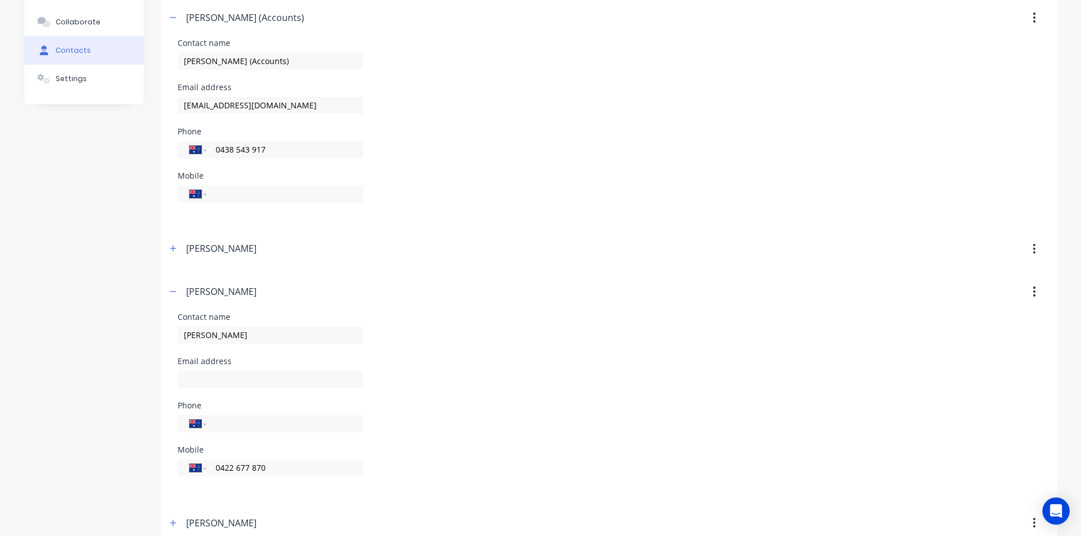
scroll to position [153, 0]
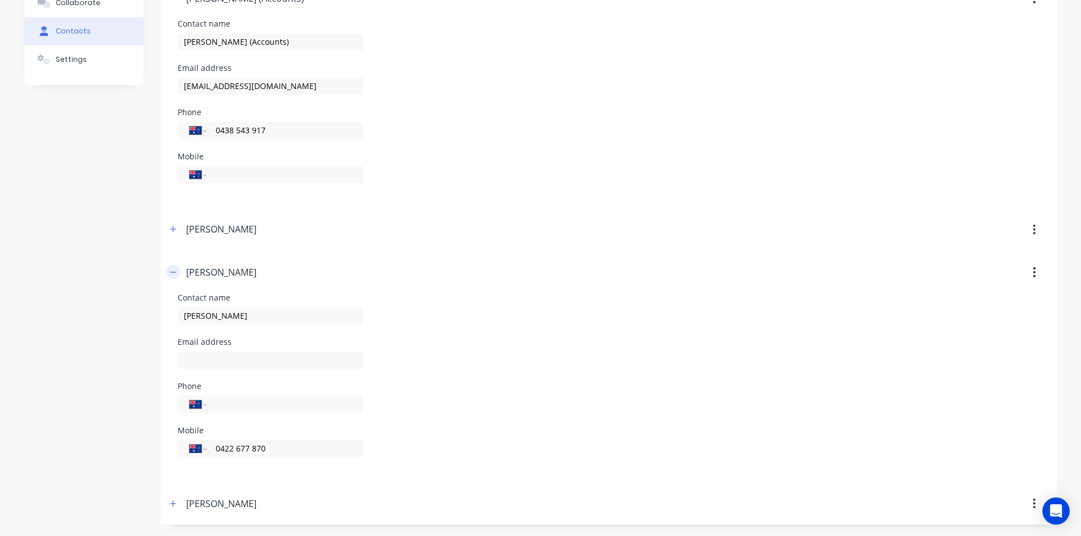
click at [175, 276] on icon "button" at bounding box center [173, 272] width 7 height 8
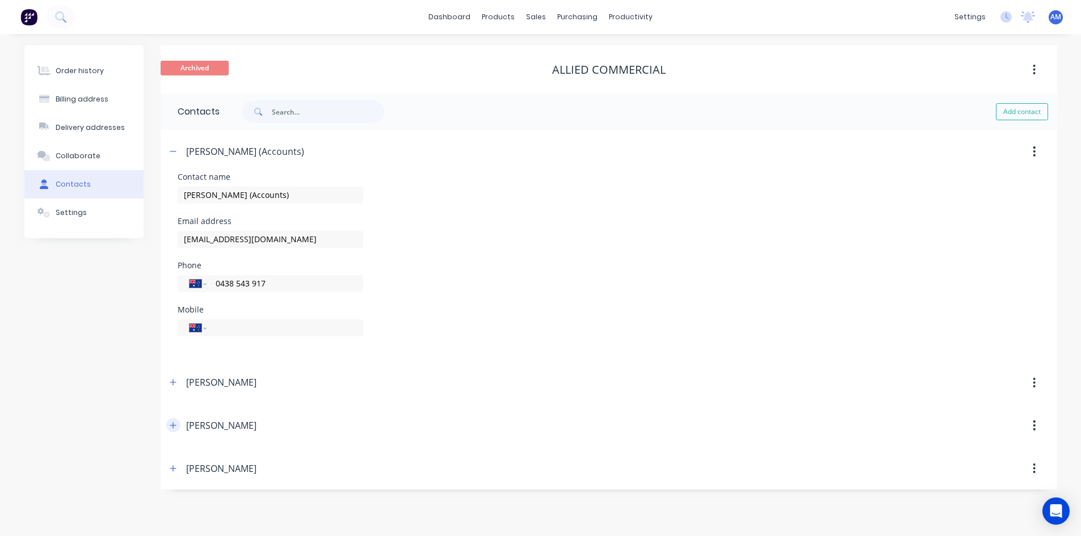
scroll to position [0, 0]
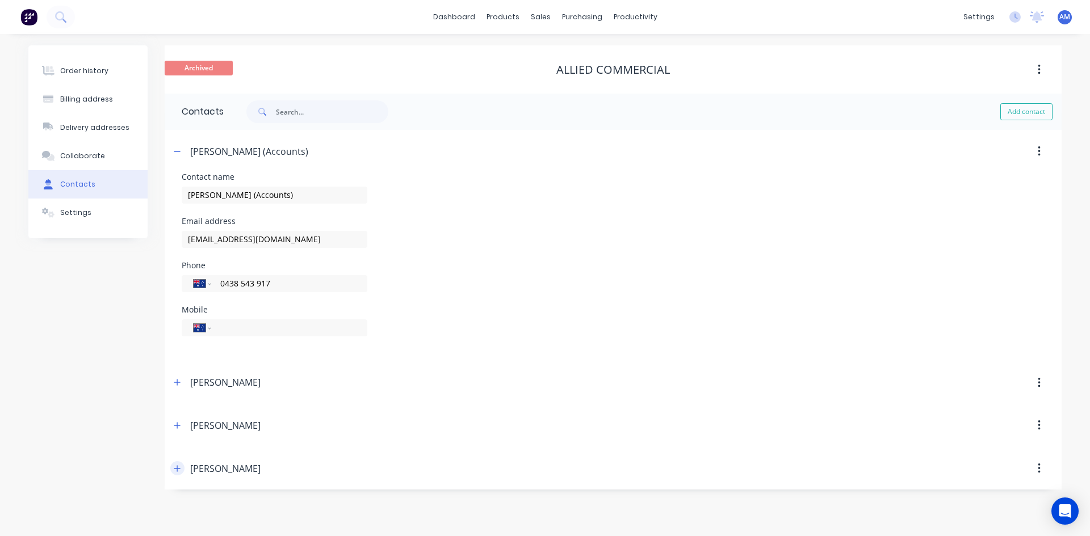
click at [178, 469] on icon "button" at bounding box center [177, 468] width 6 height 6
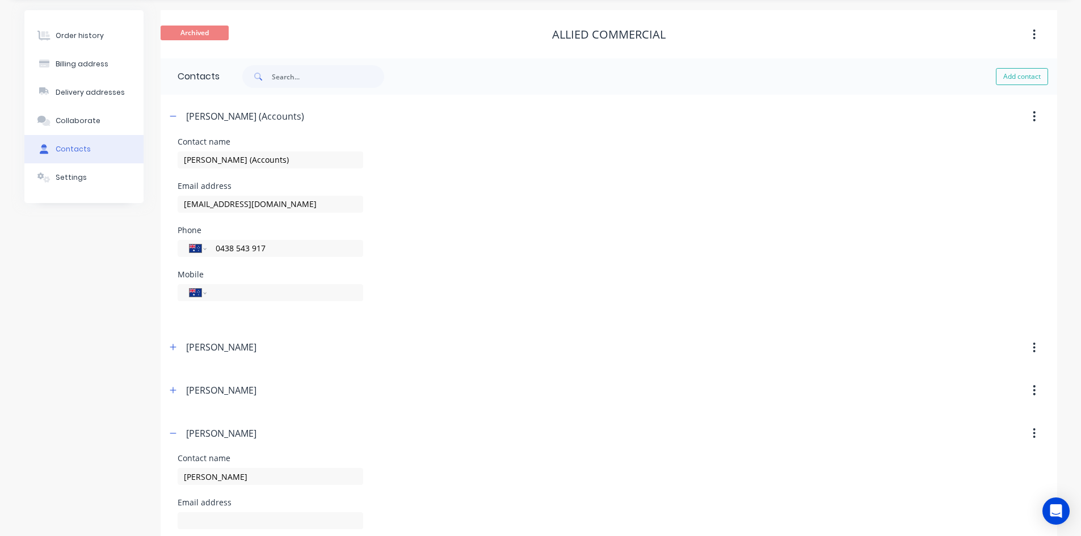
scroll to position [153, 0]
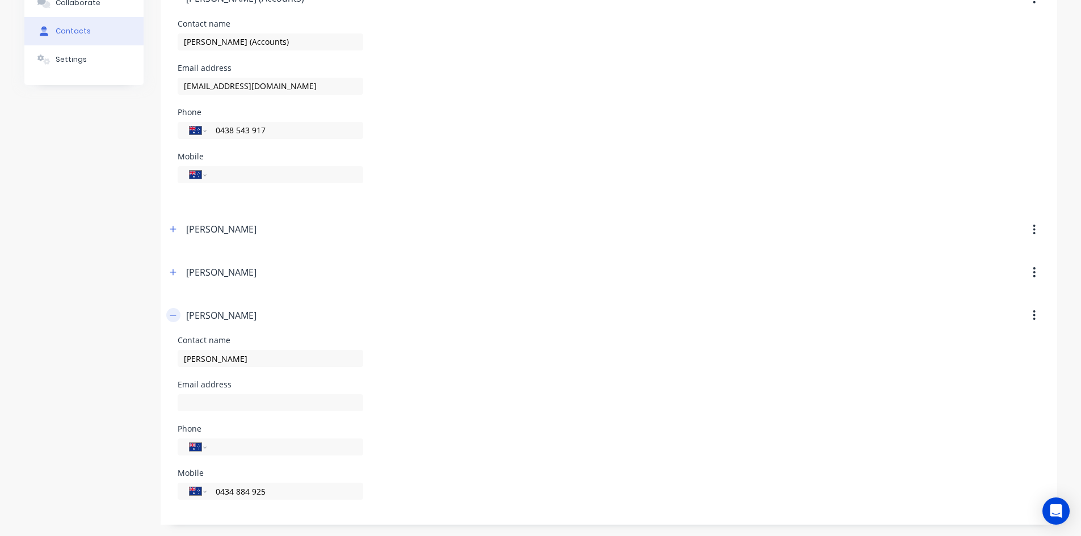
click at [173, 317] on icon "button" at bounding box center [173, 316] width 7 height 8
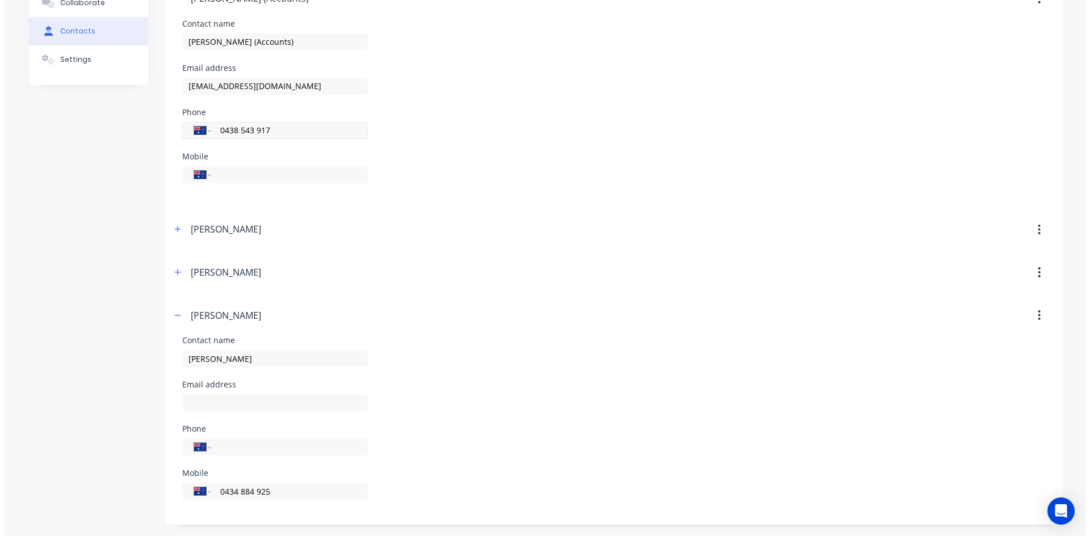
scroll to position [0, 0]
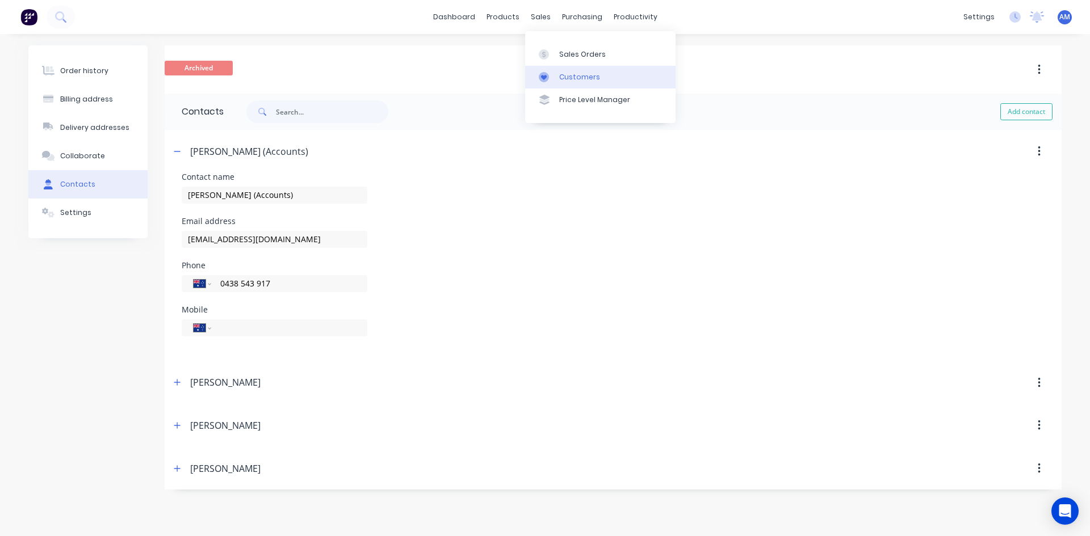
click at [598, 77] on link "Customers" at bounding box center [600, 77] width 150 height 23
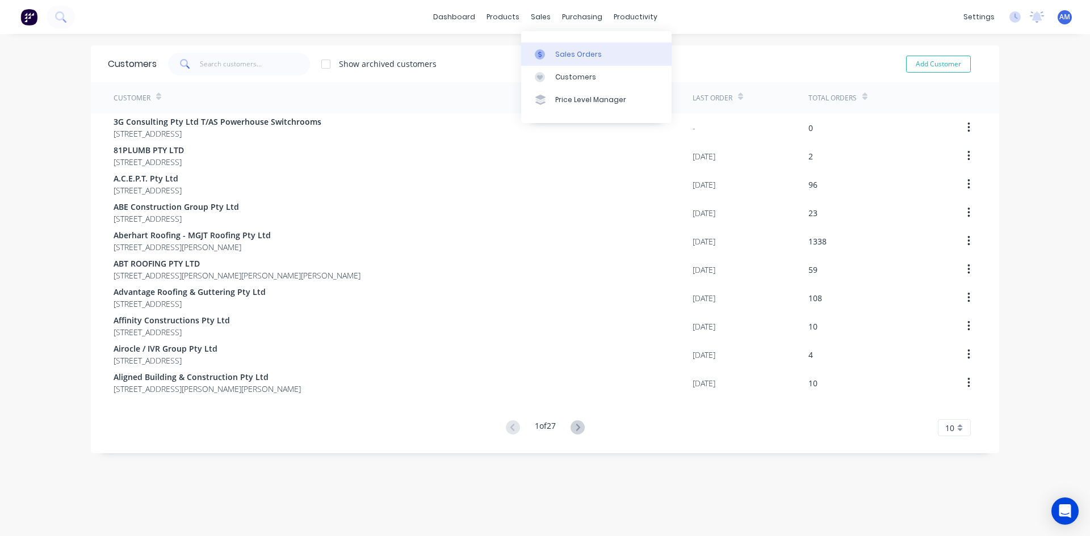
click at [564, 63] on link "Sales Orders" at bounding box center [596, 54] width 150 height 23
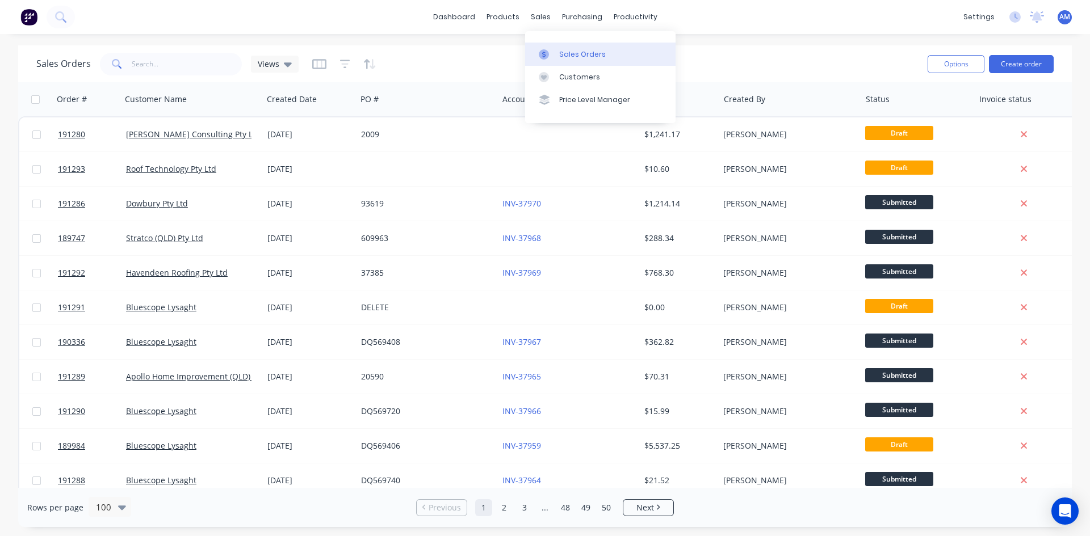
click at [558, 52] on link "Sales Orders" at bounding box center [600, 54] width 150 height 23
click at [568, 50] on div "Sales Orders" at bounding box center [582, 54] width 47 height 10
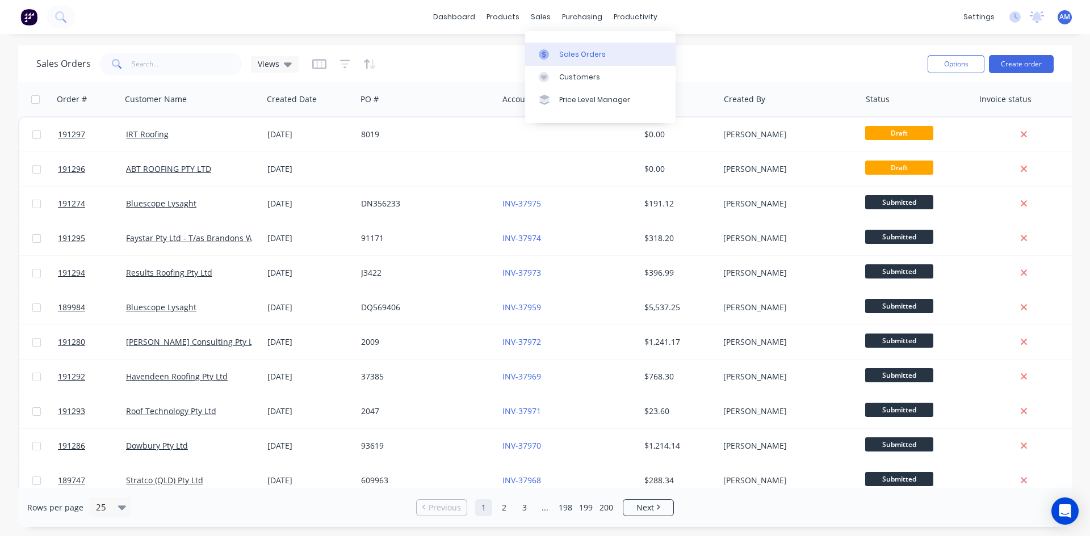
click at [557, 49] on link "Sales Orders" at bounding box center [600, 54] width 150 height 23
click at [560, 58] on div "Sales Orders" at bounding box center [582, 54] width 47 height 10
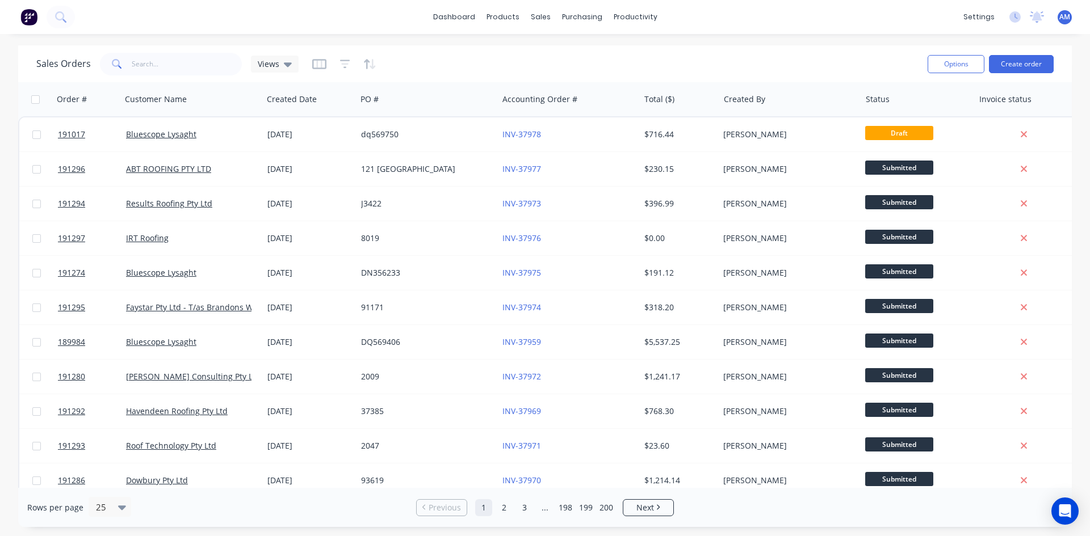
click at [126, 60] on span at bounding box center [116, 64] width 32 height 23
click at [134, 65] on input "text" at bounding box center [187, 64] width 111 height 23
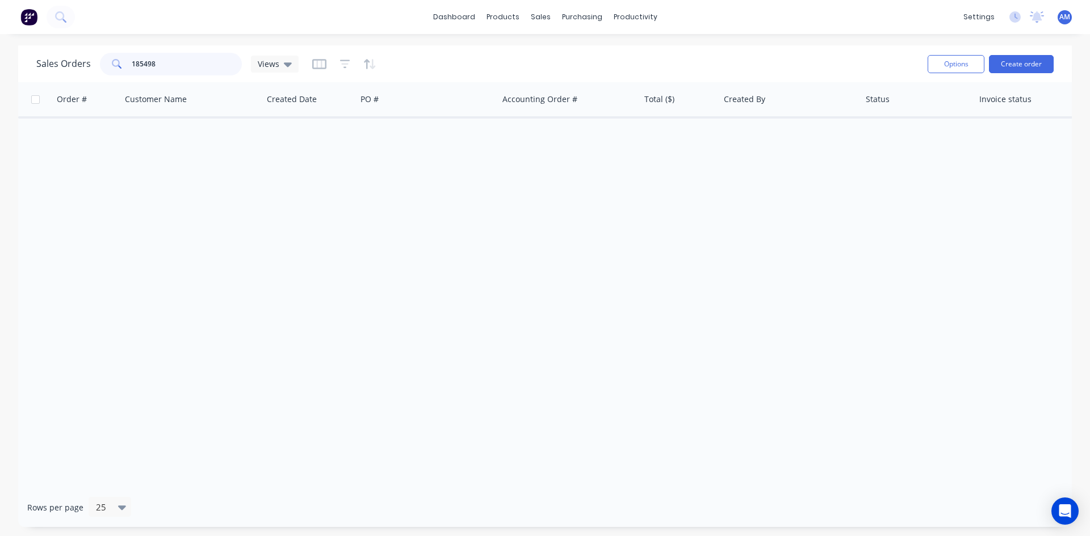
drag, startPoint x: 161, startPoint y: 67, endPoint x: 106, endPoint y: 68, distance: 54.5
click at [106, 68] on div "185498" at bounding box center [171, 64] width 142 height 23
type input "185618"
click at [343, 68] on icon "button" at bounding box center [345, 64] width 10 height 9
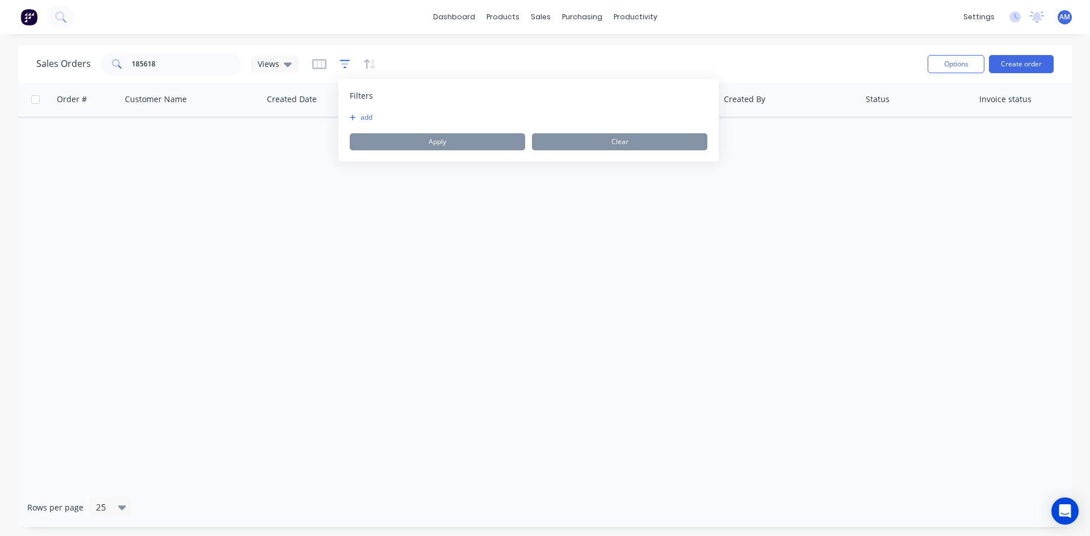
click at [343, 68] on icon "button" at bounding box center [345, 64] width 10 height 9
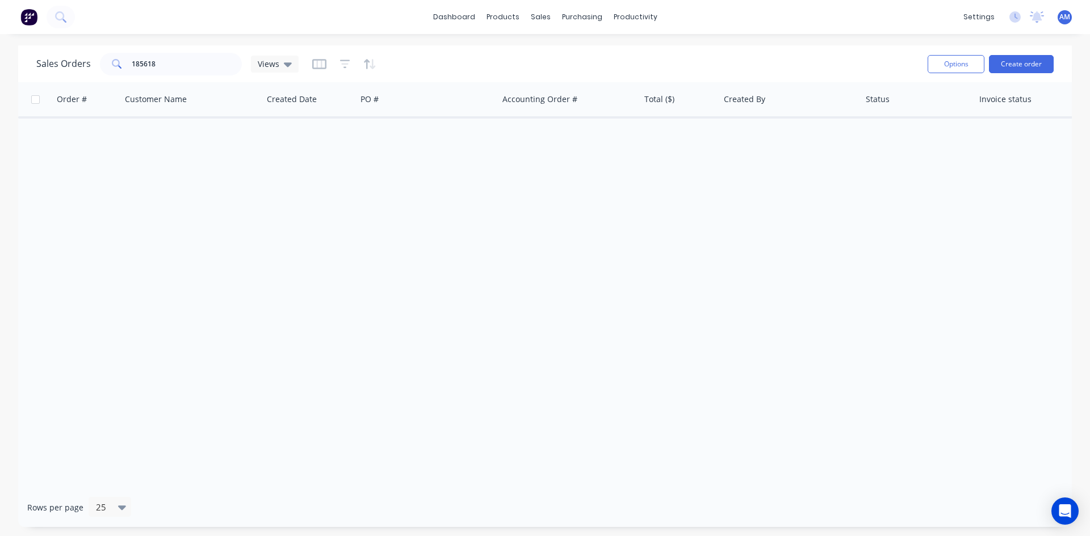
click at [665, 58] on div "Sales Orders 185618 Views" at bounding box center [477, 64] width 882 height 28
drag, startPoint x: 177, startPoint y: 68, endPoint x: 62, endPoint y: 63, distance: 114.2
click at [62, 64] on div "Sales Orders 185618 Views" at bounding box center [167, 64] width 262 height 23
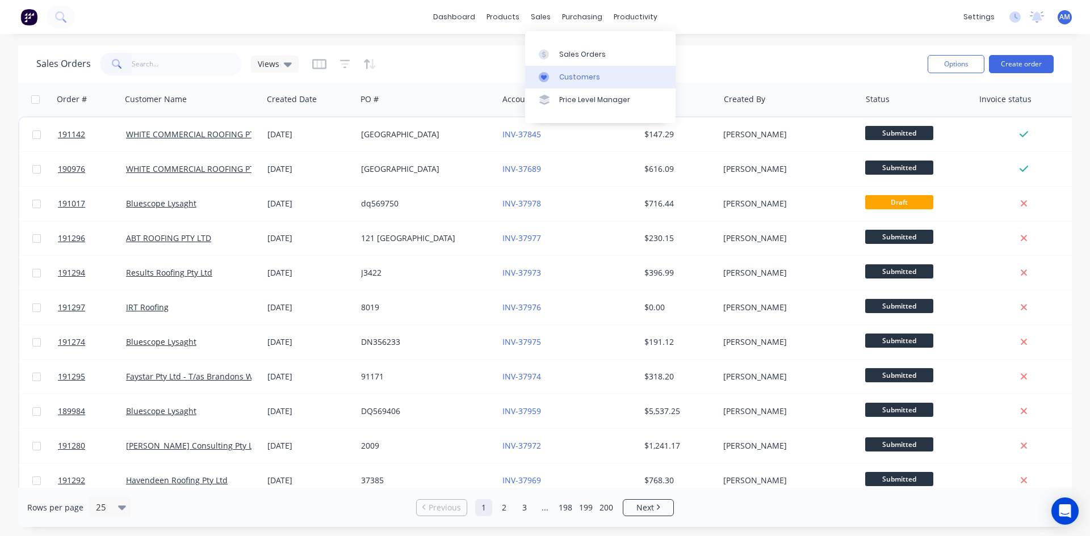
click at [559, 78] on link "Customers" at bounding box center [600, 77] width 150 height 23
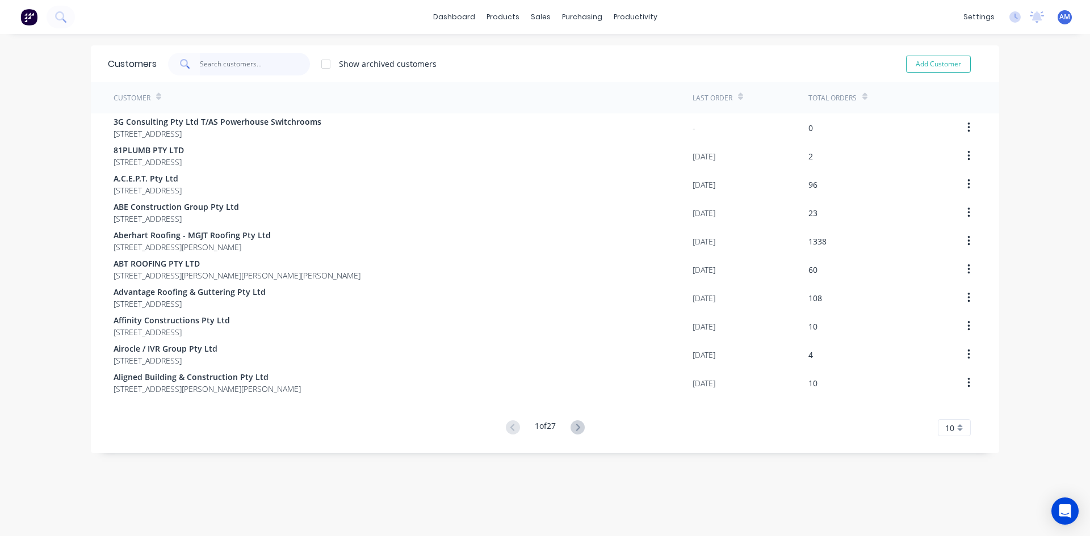
click at [237, 65] on input "text" at bounding box center [255, 64] width 111 height 23
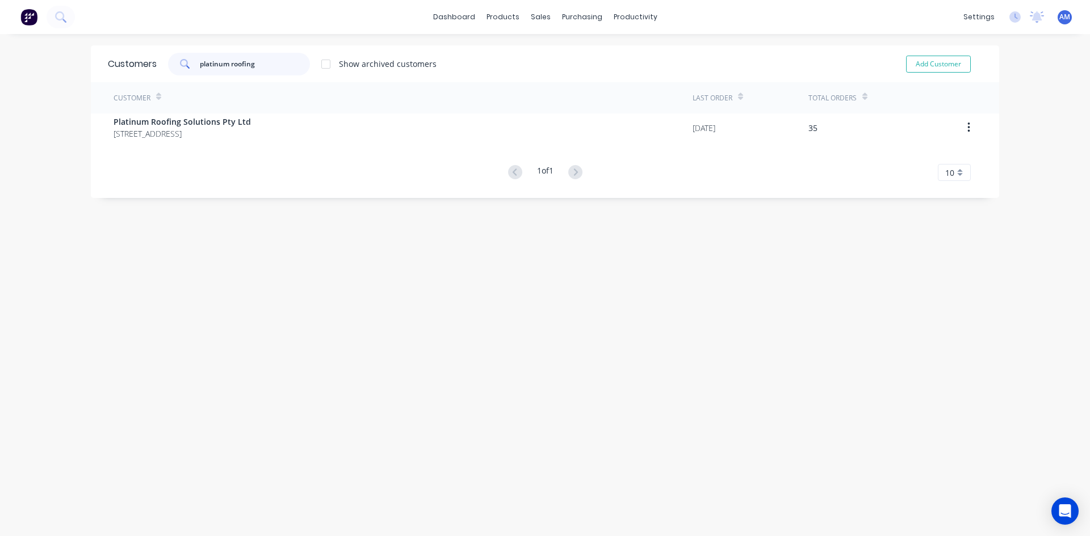
type input "platinum roofing"
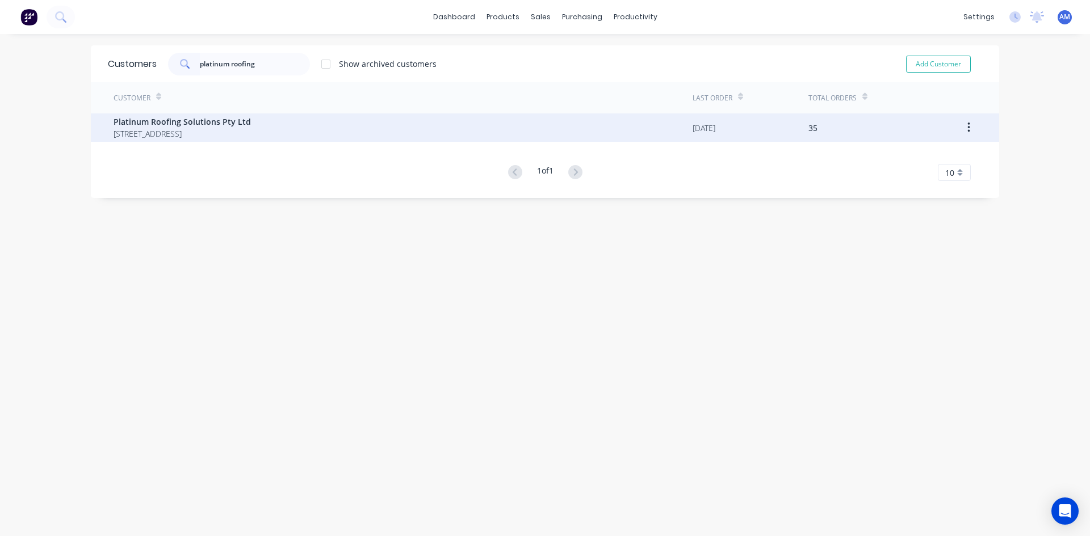
click at [251, 125] on span "Platinum Roofing Solutions Pty Ltd" at bounding box center [182, 122] width 137 height 12
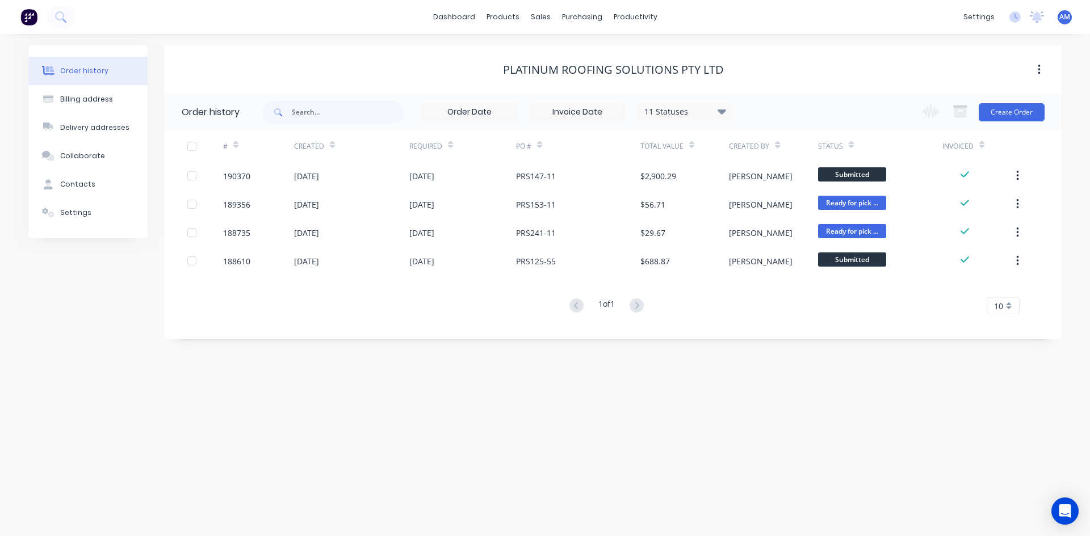
click at [679, 111] on div "11 Statuses" at bounding box center [684, 112] width 95 height 12
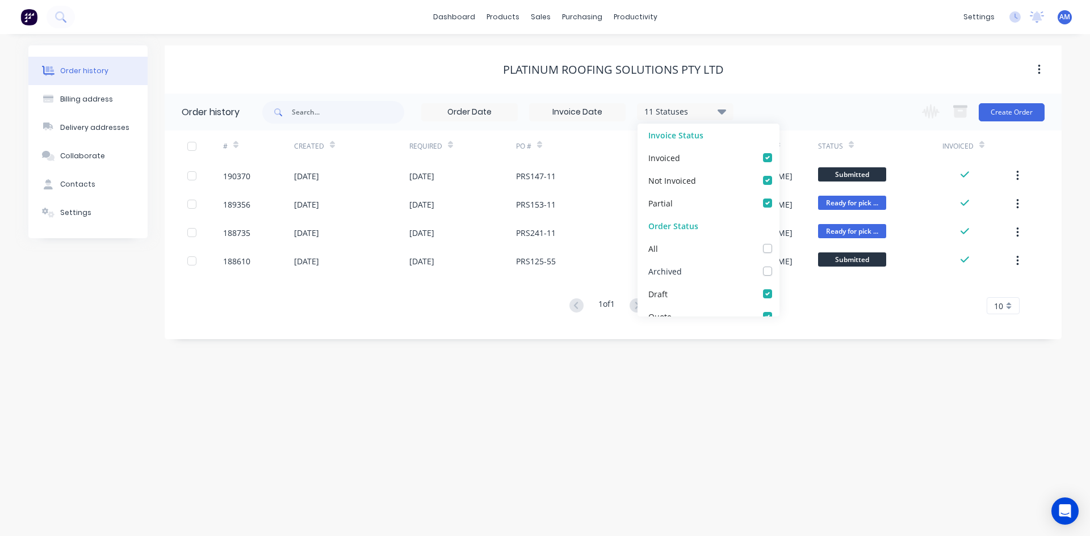
click at [779, 265] on label at bounding box center [779, 265] width 0 height 0
click at [779, 270] on input "checkbox" at bounding box center [783, 270] width 9 height 11
checkbox input "true"
click at [322, 117] on input "text" at bounding box center [348, 112] width 112 height 23
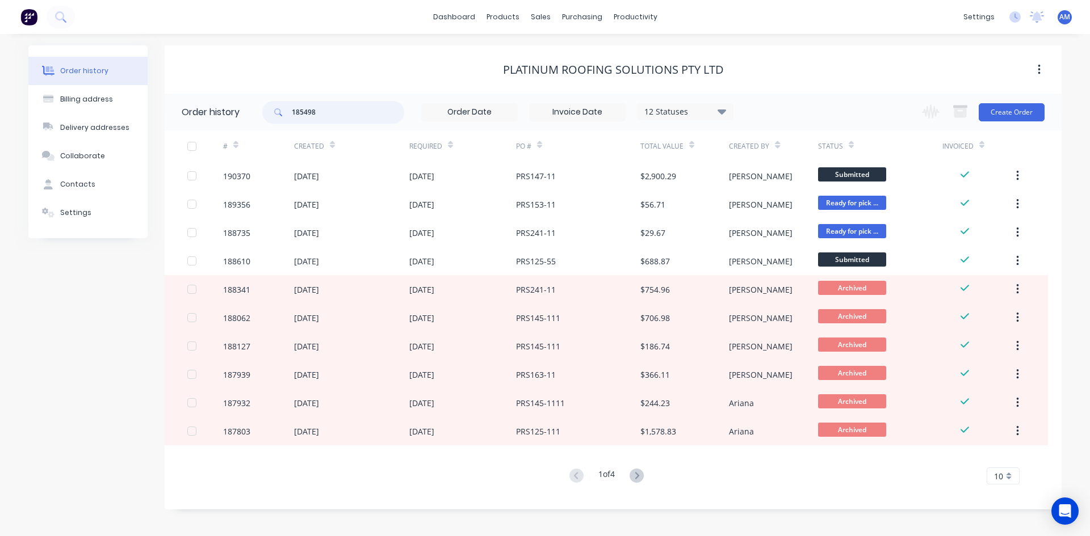
type input "185498"
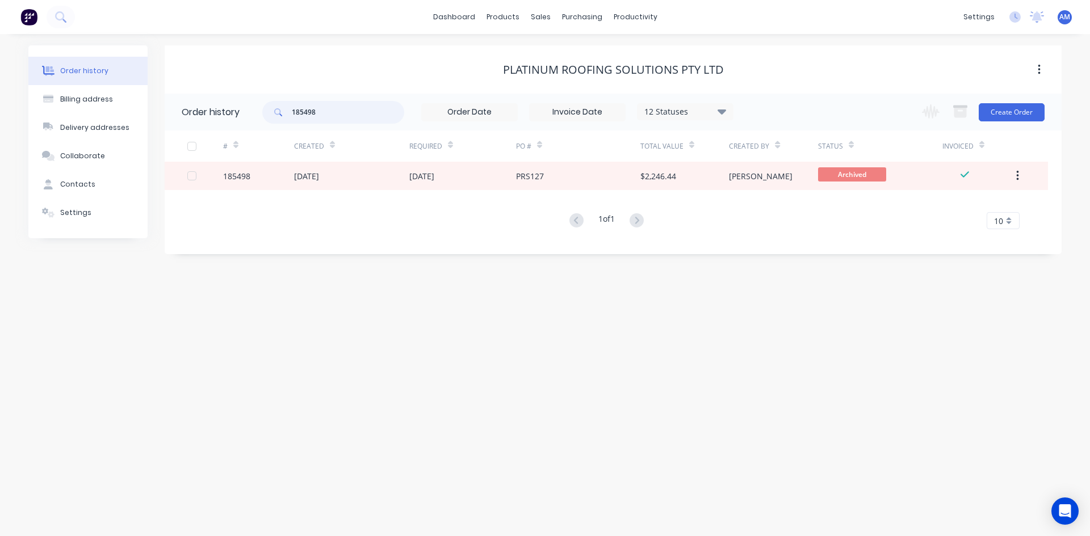
drag, startPoint x: 320, startPoint y: 112, endPoint x: 270, endPoint y: 107, distance: 50.7
click at [276, 111] on div "185498" at bounding box center [333, 112] width 142 height 23
type input "185618"
click at [574, 73] on div "Customers" at bounding box center [579, 77] width 41 height 10
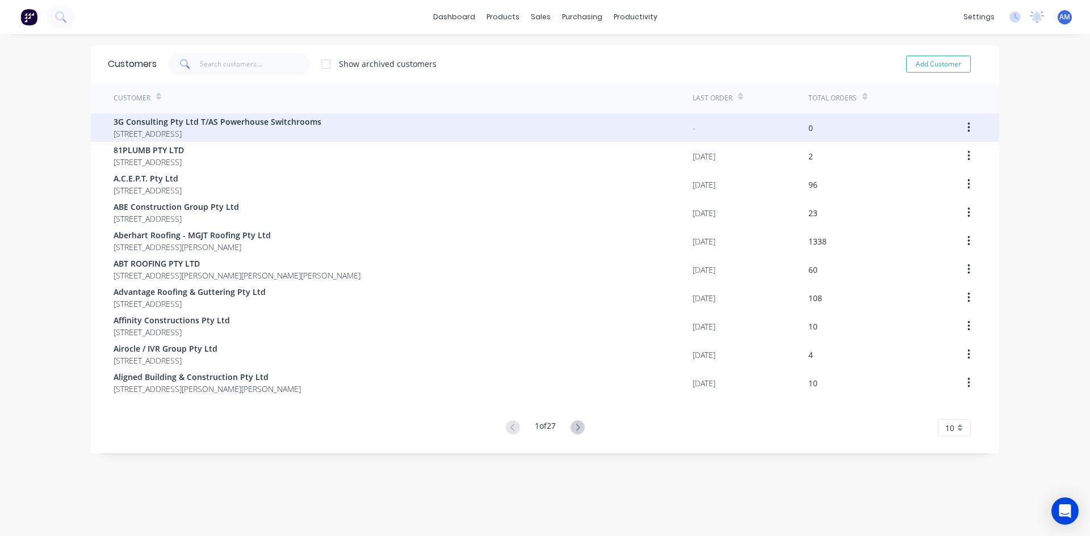
click at [233, 124] on span "3G Consulting Pty Ltd T/AS Powerhouse Switchrooms" at bounding box center [218, 122] width 208 height 12
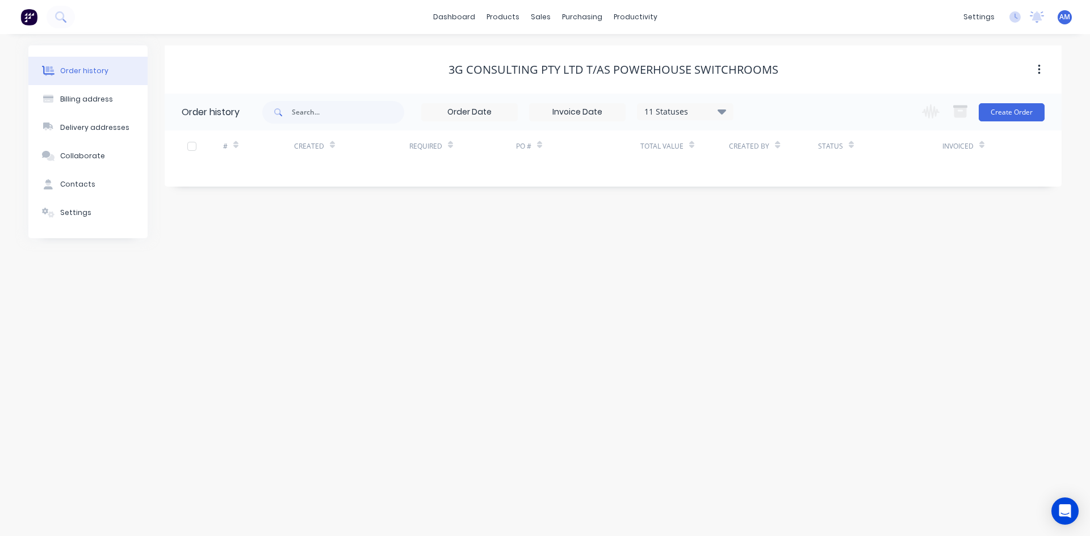
click at [644, 119] on div "11 Statuses Invoice Status Invoiced Not Invoiced Partial Order Status All Archi…" at bounding box center [685, 111] width 96 height 17
click at [650, 114] on div "11 Statuses" at bounding box center [684, 112] width 95 height 12
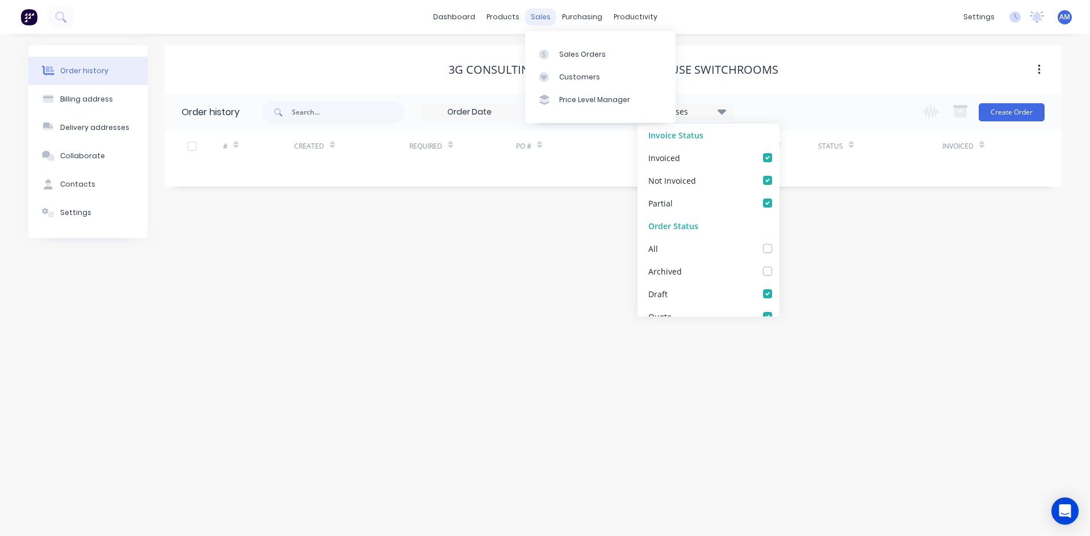
click at [538, 22] on div "sales" at bounding box center [540, 17] width 31 height 17
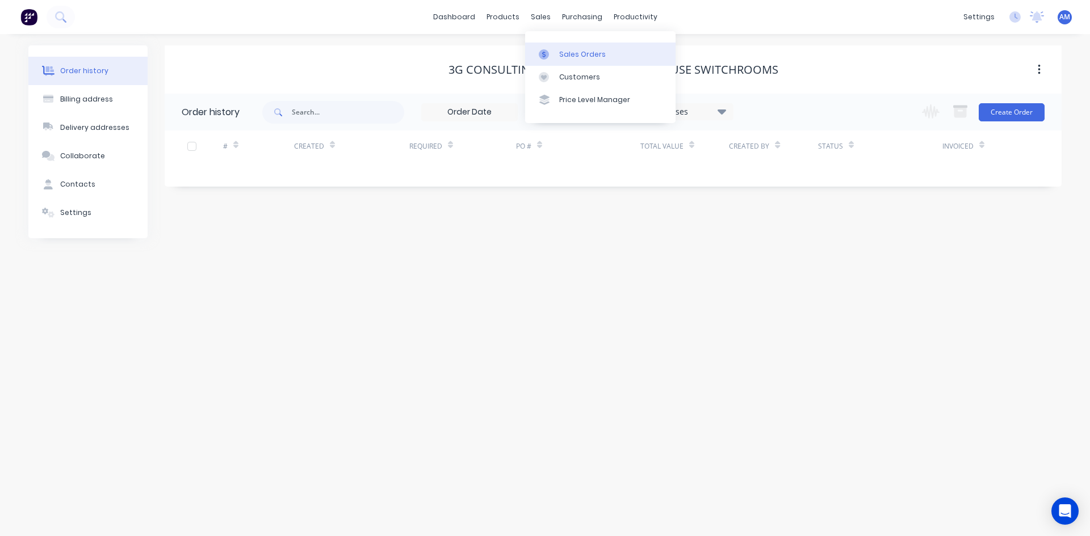
click at [553, 58] on div at bounding box center [547, 54] width 17 height 10
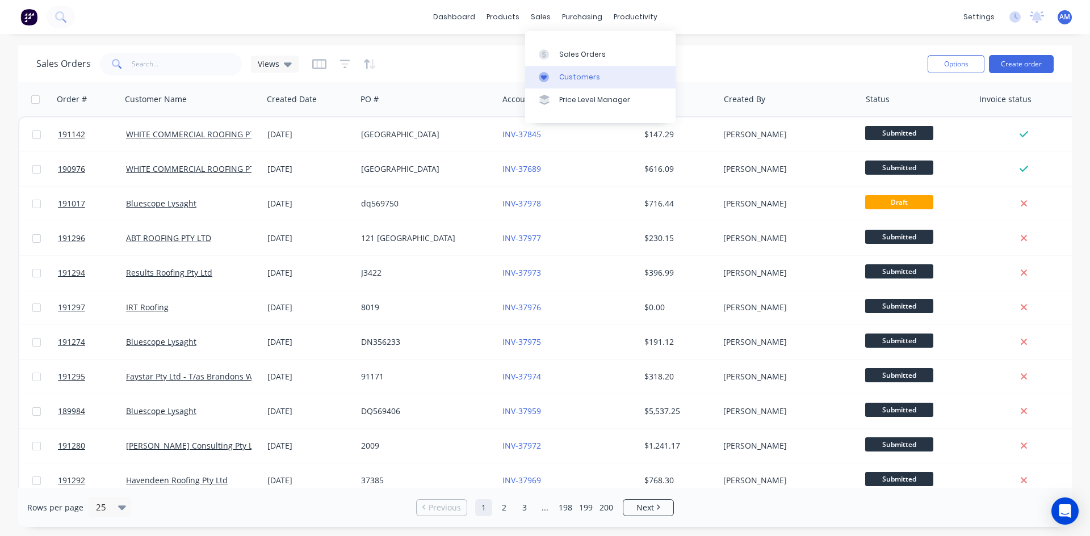
click at [569, 73] on div "Customers" at bounding box center [579, 77] width 41 height 10
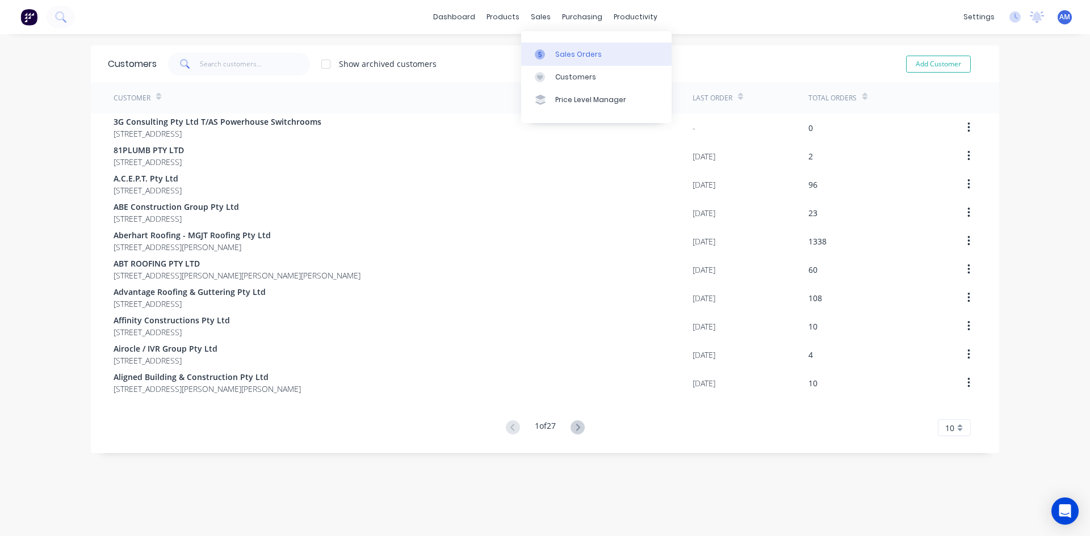
click at [552, 45] on link "Sales Orders" at bounding box center [596, 54] width 150 height 23
